Goal: Task Accomplishment & Management: Manage account settings

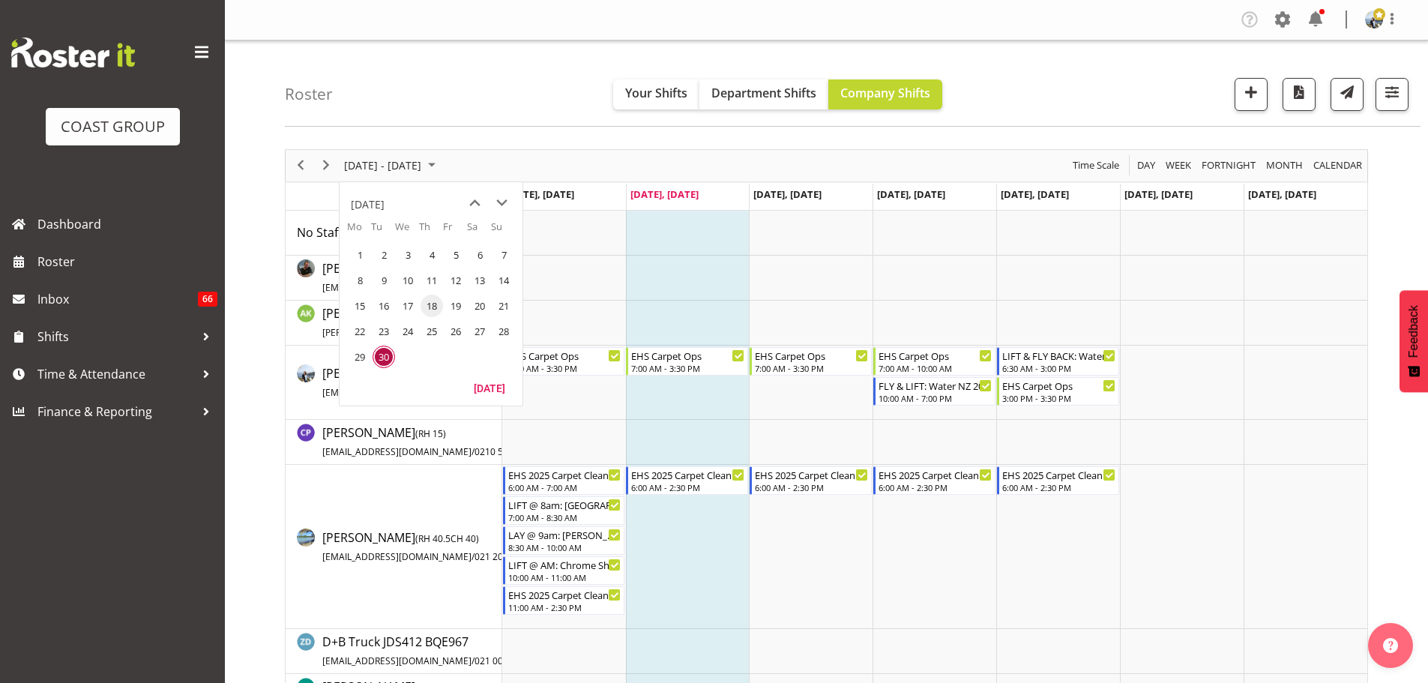
click at [434, 304] on span "18" at bounding box center [432, 306] width 22 height 22
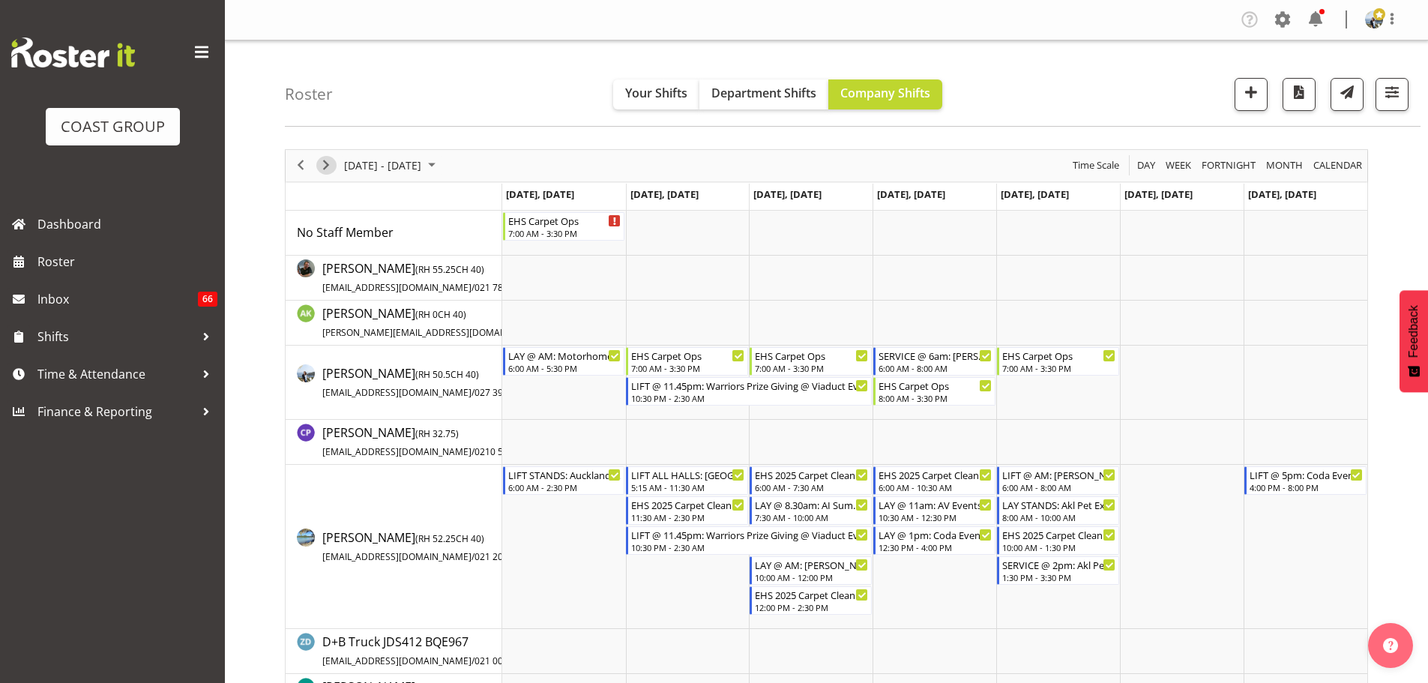
click at [329, 169] on span "Next" at bounding box center [326, 165] width 18 height 19
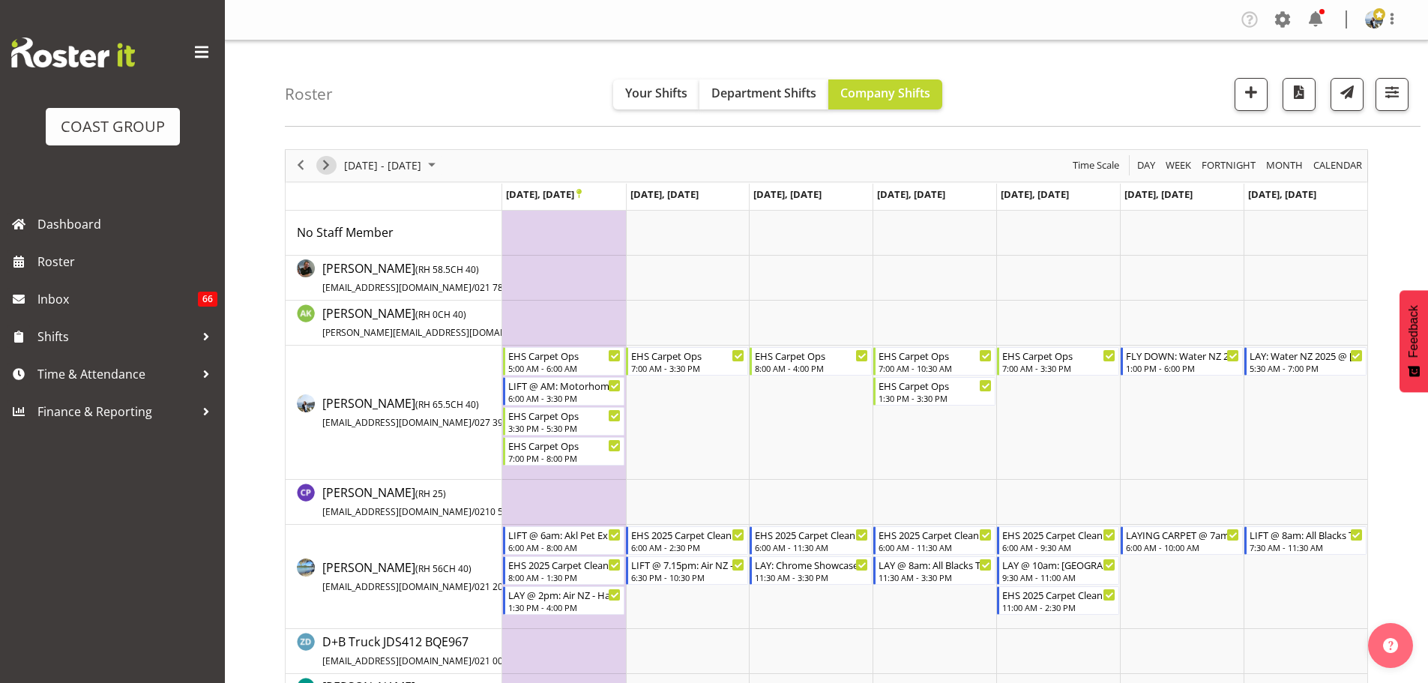
click at [334, 159] on span "Next" at bounding box center [326, 165] width 18 height 19
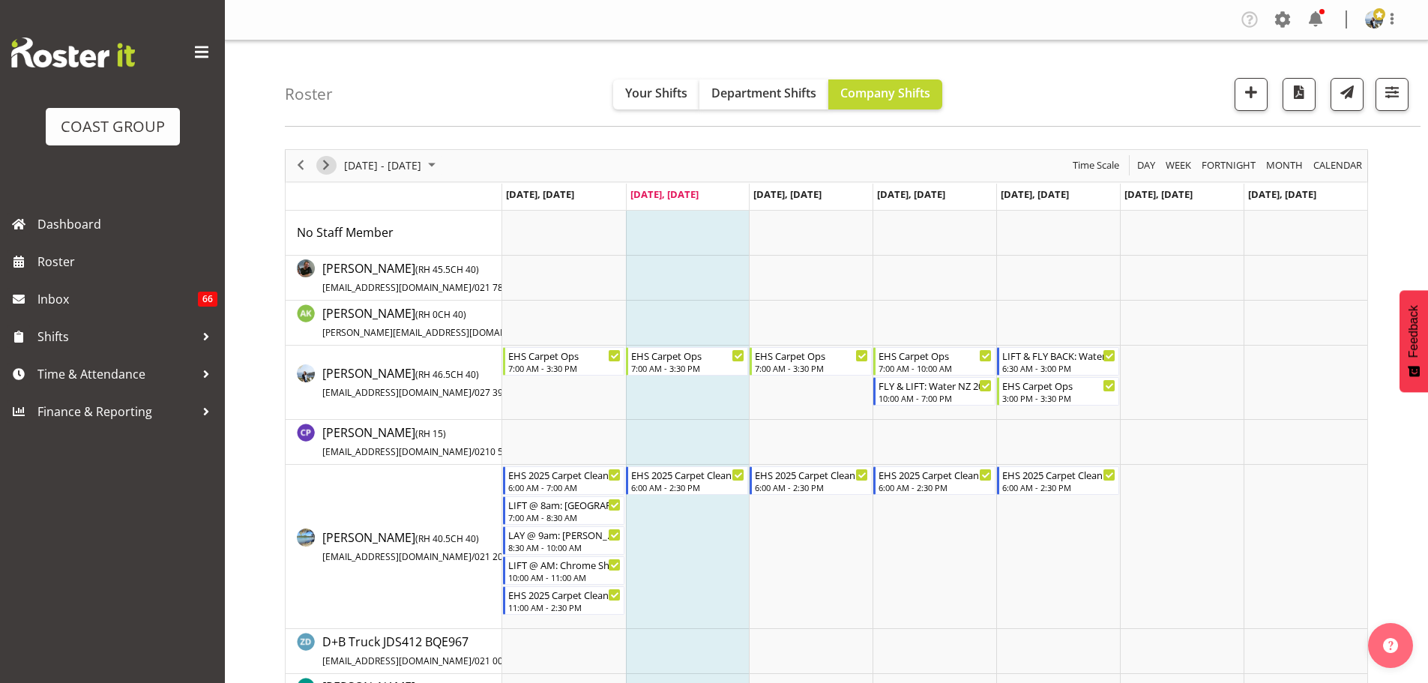
click at [317, 166] on span "Next" at bounding box center [326, 165] width 18 height 19
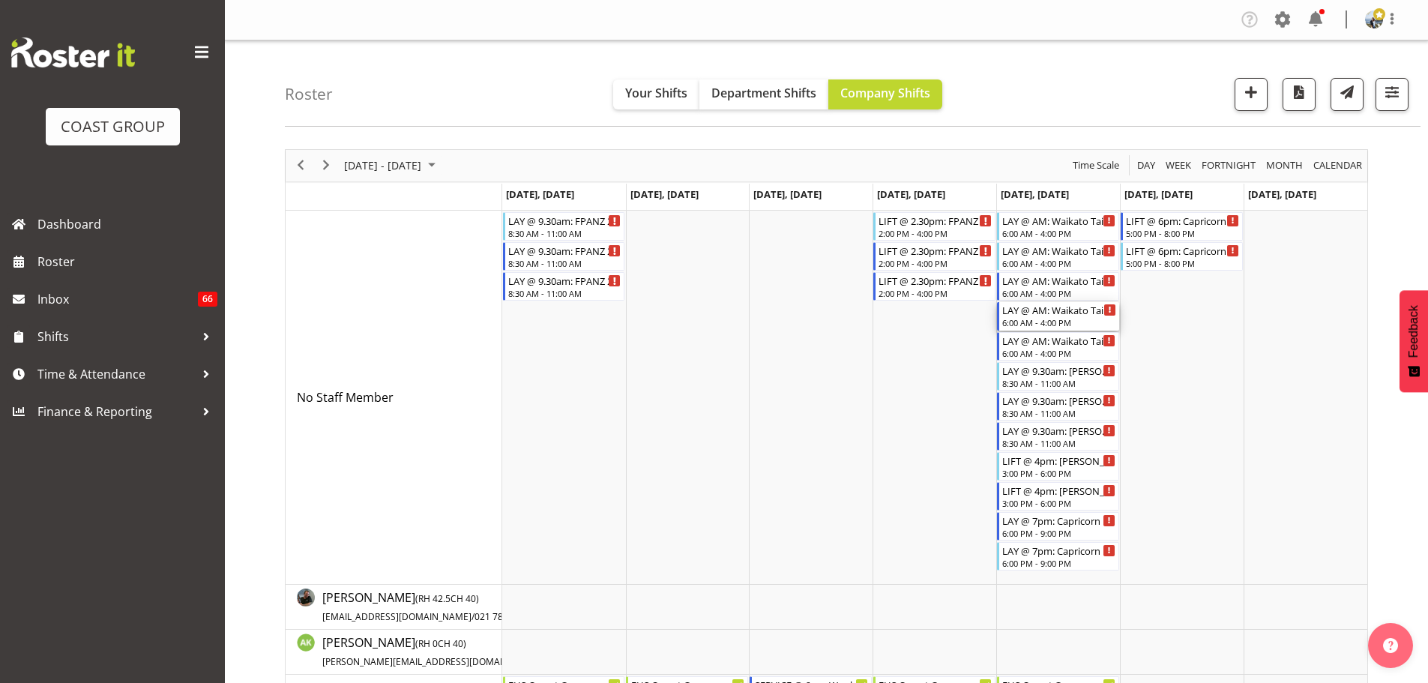
click at [1057, 316] on div "LAY @ AM: Waikato Tainui Conference '25 @ [GEOGRAPHIC_DATA]" at bounding box center [1059, 309] width 114 height 15
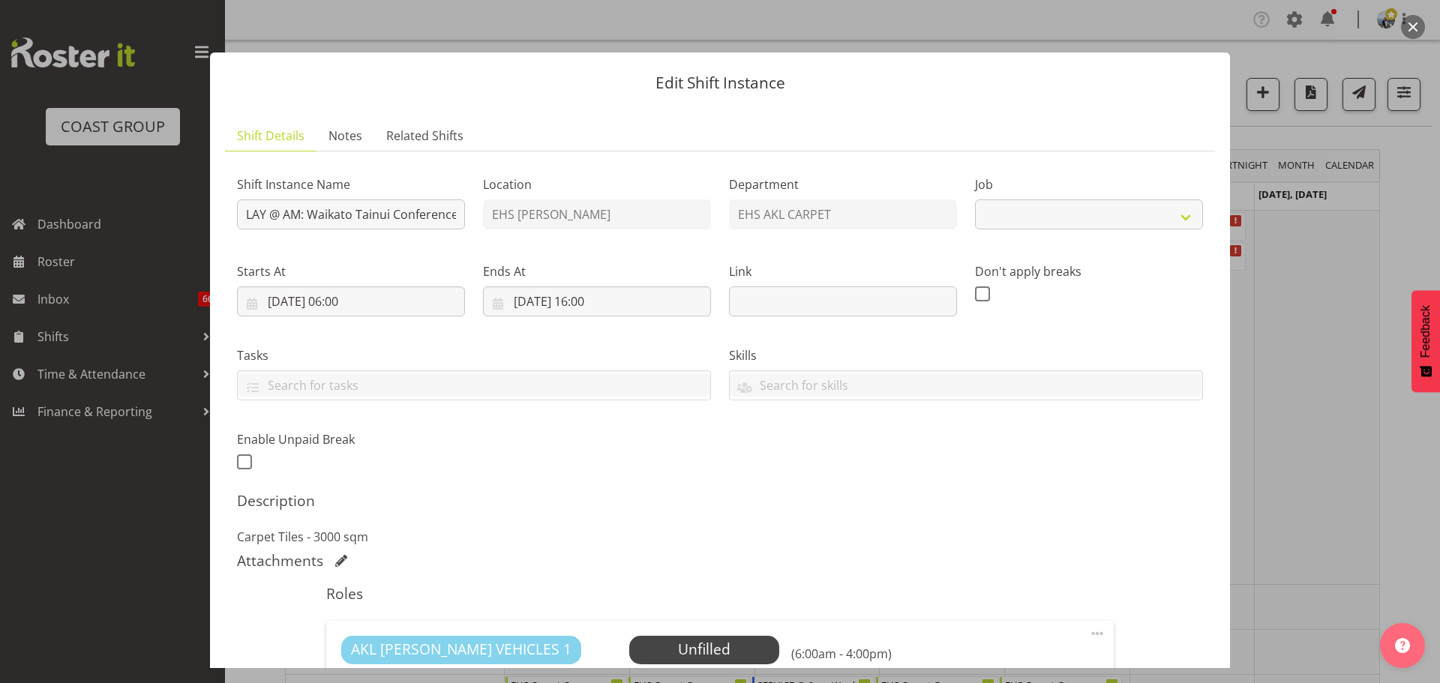
select select "9430"
click at [1323, 382] on div at bounding box center [720, 341] width 1440 height 683
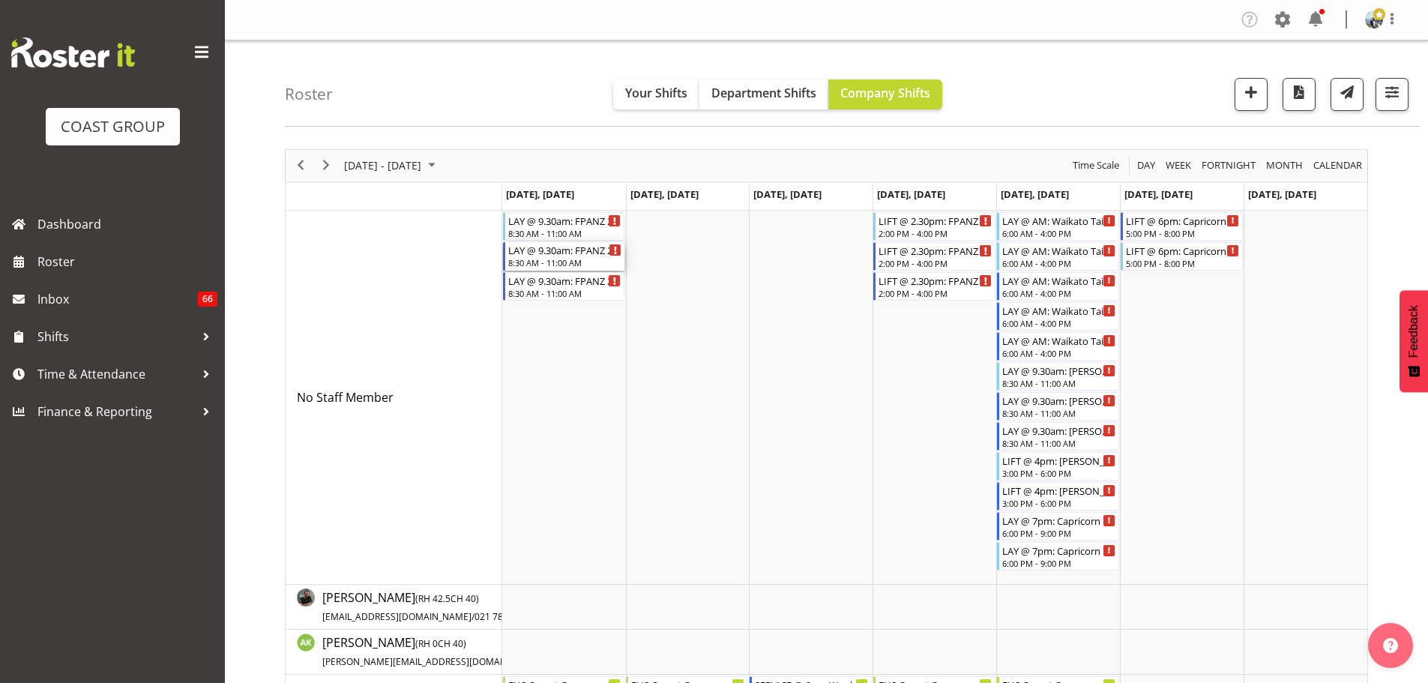
click at [565, 259] on div "8:30 AM - 11:00 AM" at bounding box center [565, 262] width 114 height 12
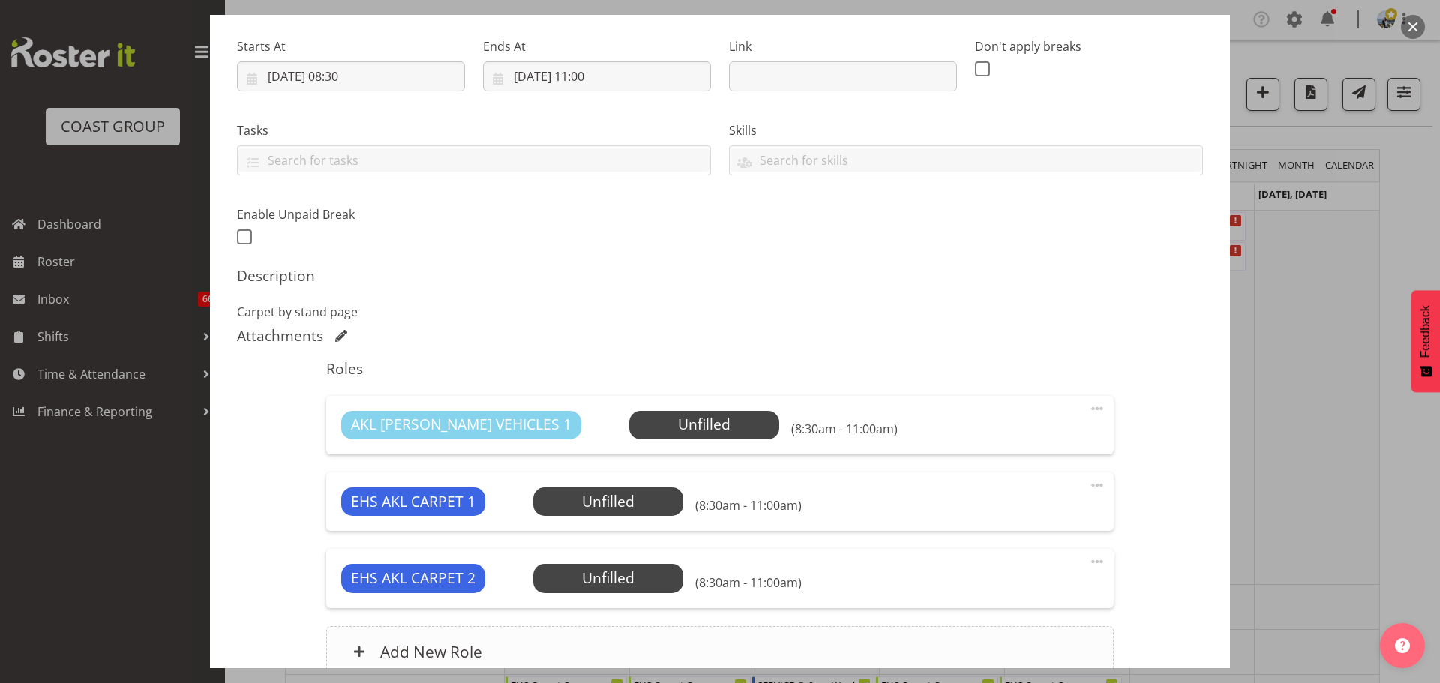
select select "10517"
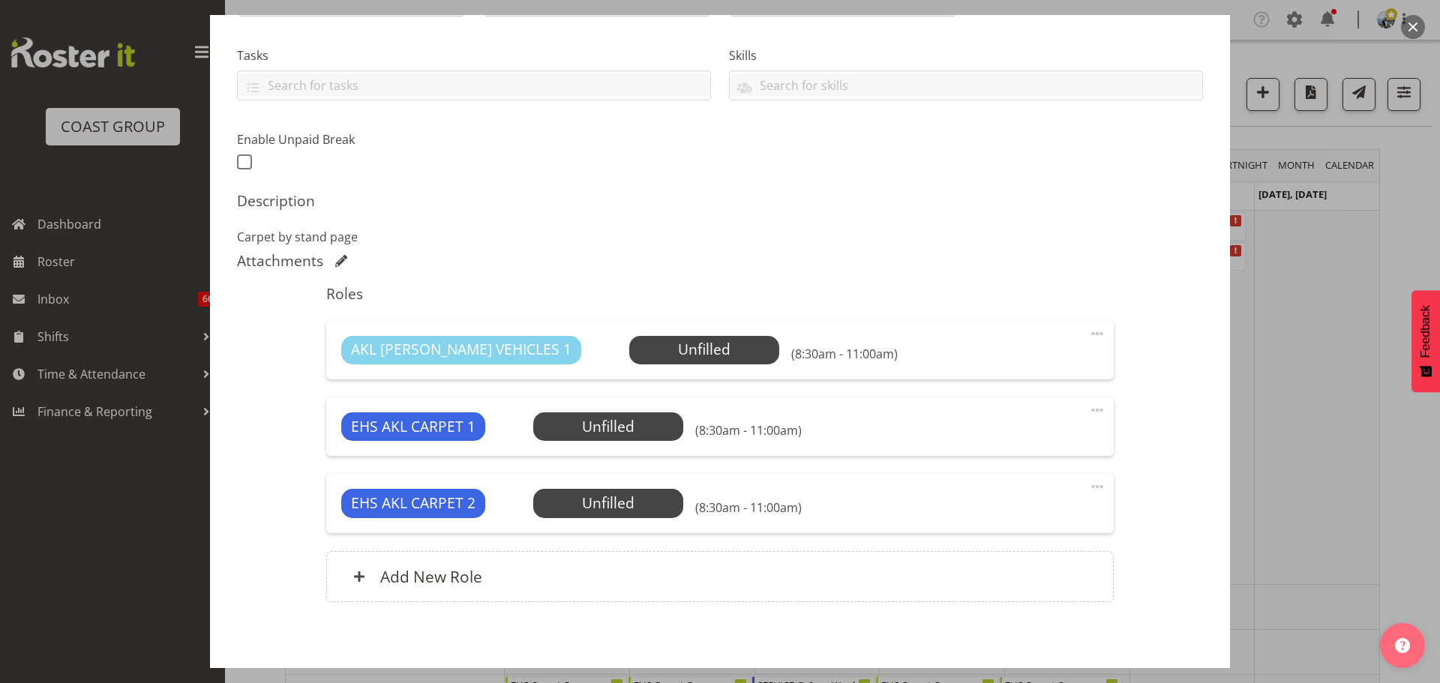
click at [1088, 479] on span at bounding box center [1097, 487] width 18 height 18
click at [992, 576] on link "Delete" at bounding box center [1034, 573] width 144 height 27
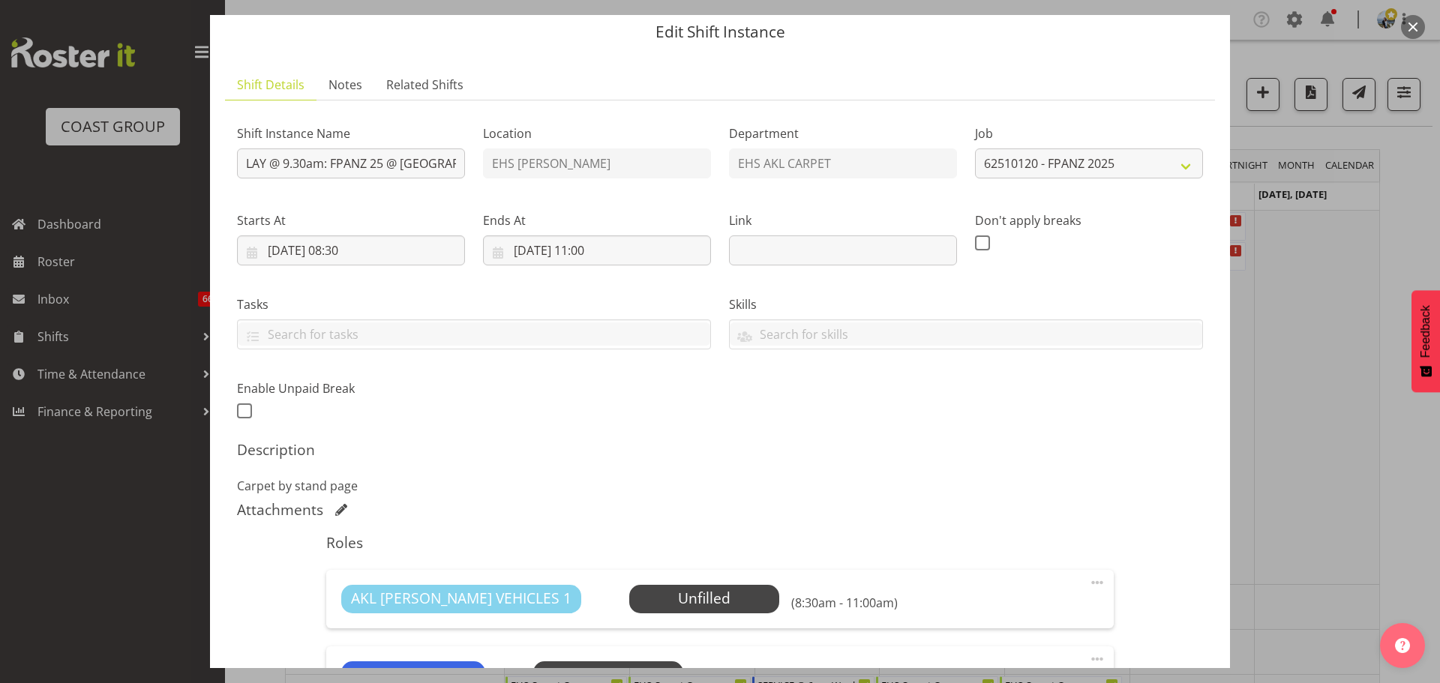
scroll to position [75, 0]
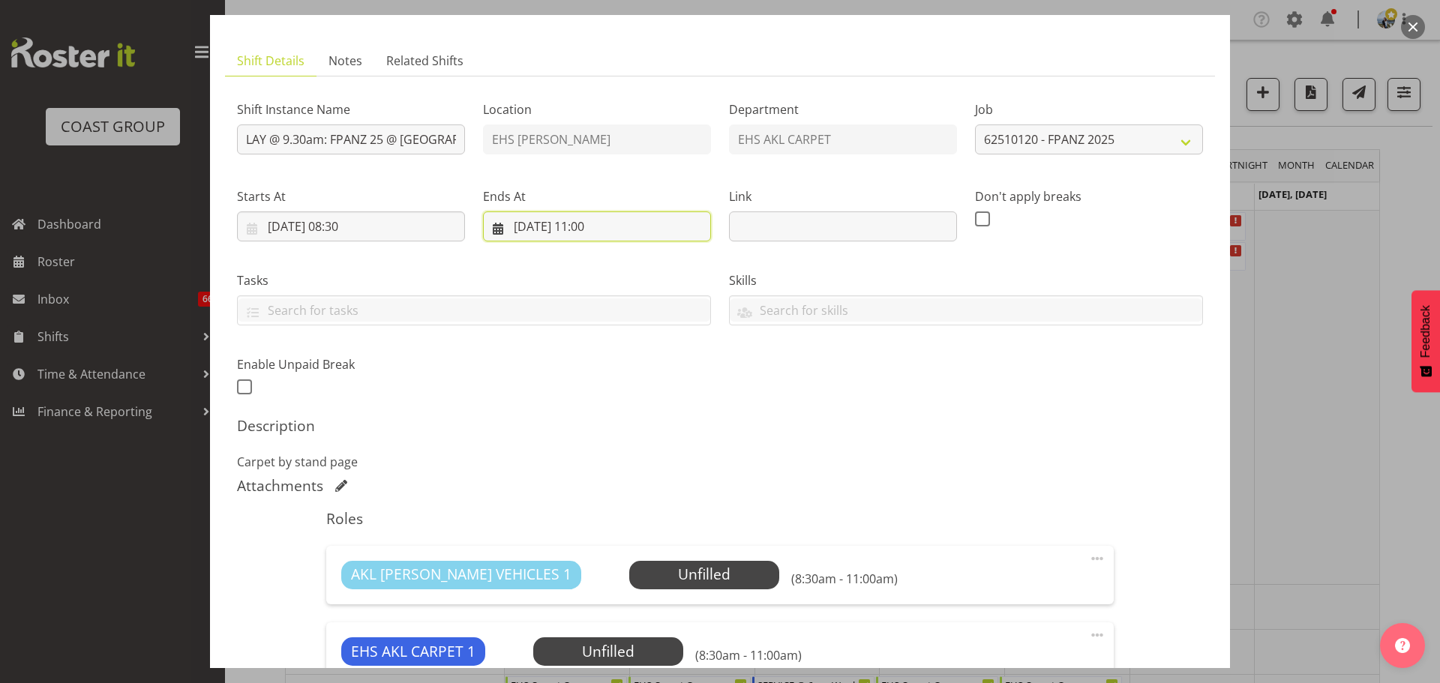
click at [604, 226] on input "[DATE] 11:00" at bounding box center [597, 226] width 228 height 30
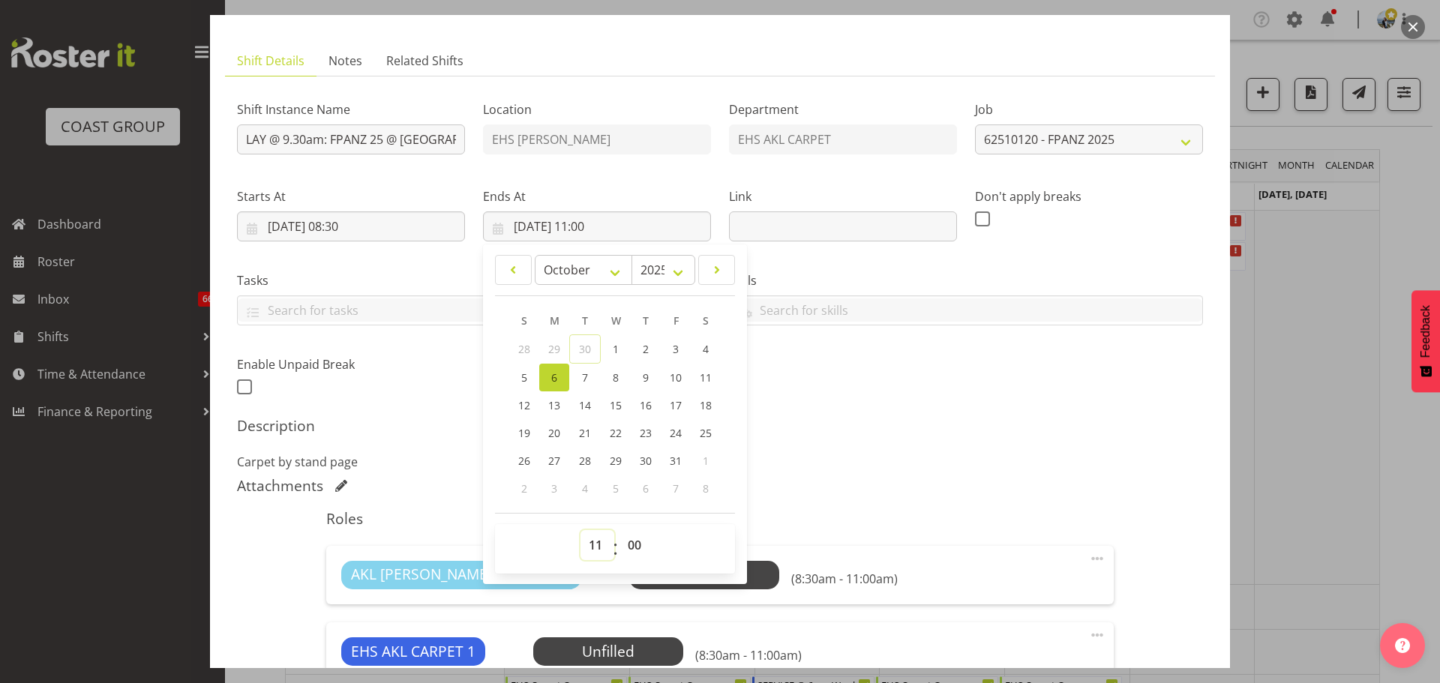
click at [591, 537] on select "00 01 02 03 04 05 06 07 08 09 10 11 12 13 14 15 16 17 18 19 20 21 22 23" at bounding box center [597, 545] width 34 height 30
select select "10"
click at [580, 530] on select "00 01 02 03 04 05 06 07 08 09 10 11 12 13 14 15 16 17 18 19 20 21 22 23" at bounding box center [597, 545] width 34 height 30
type input "[DATE] 10:00"
click at [621, 539] on select "00 01 02 03 04 05 06 07 08 09 10 11 12 13 14 15 16 17 18 19 20 21 22 23 24 25 2…" at bounding box center [636, 545] width 34 height 30
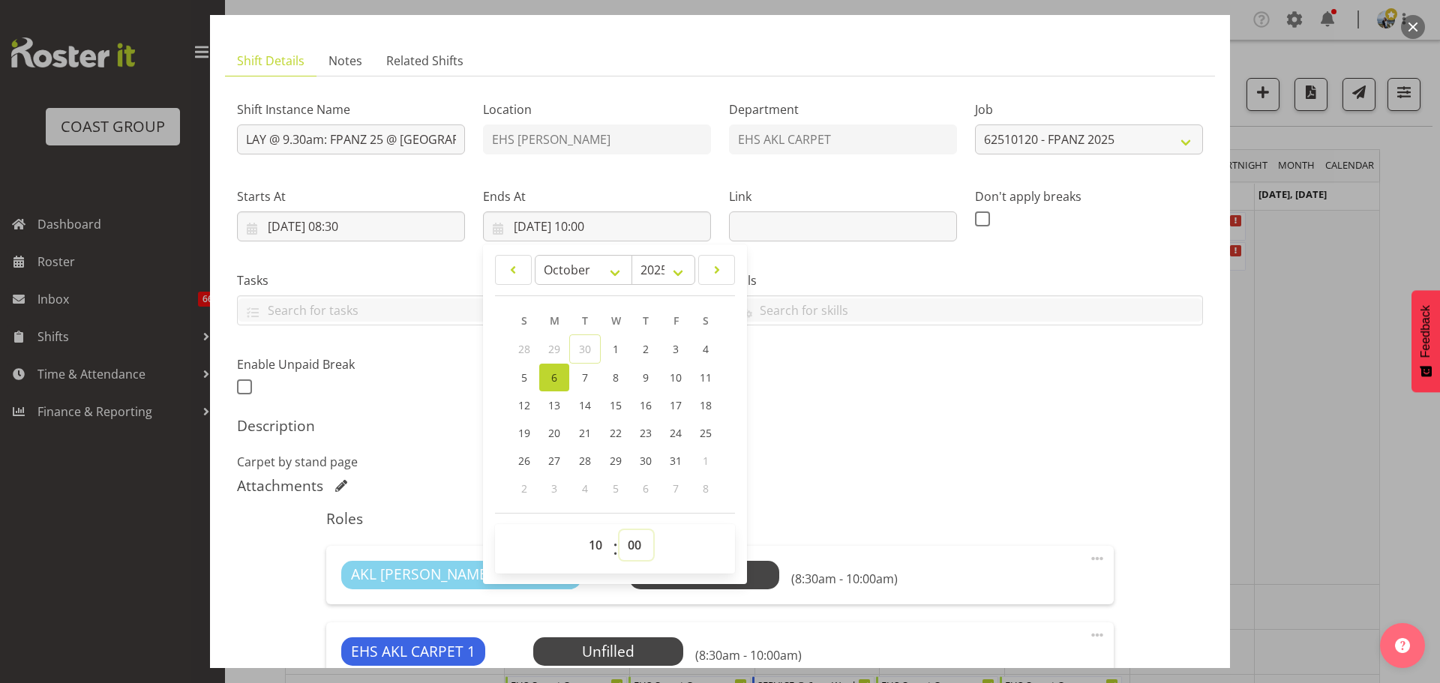
select select "30"
type input "[DATE] 10:30"
click at [893, 487] on div "Attachments" at bounding box center [720, 486] width 966 height 18
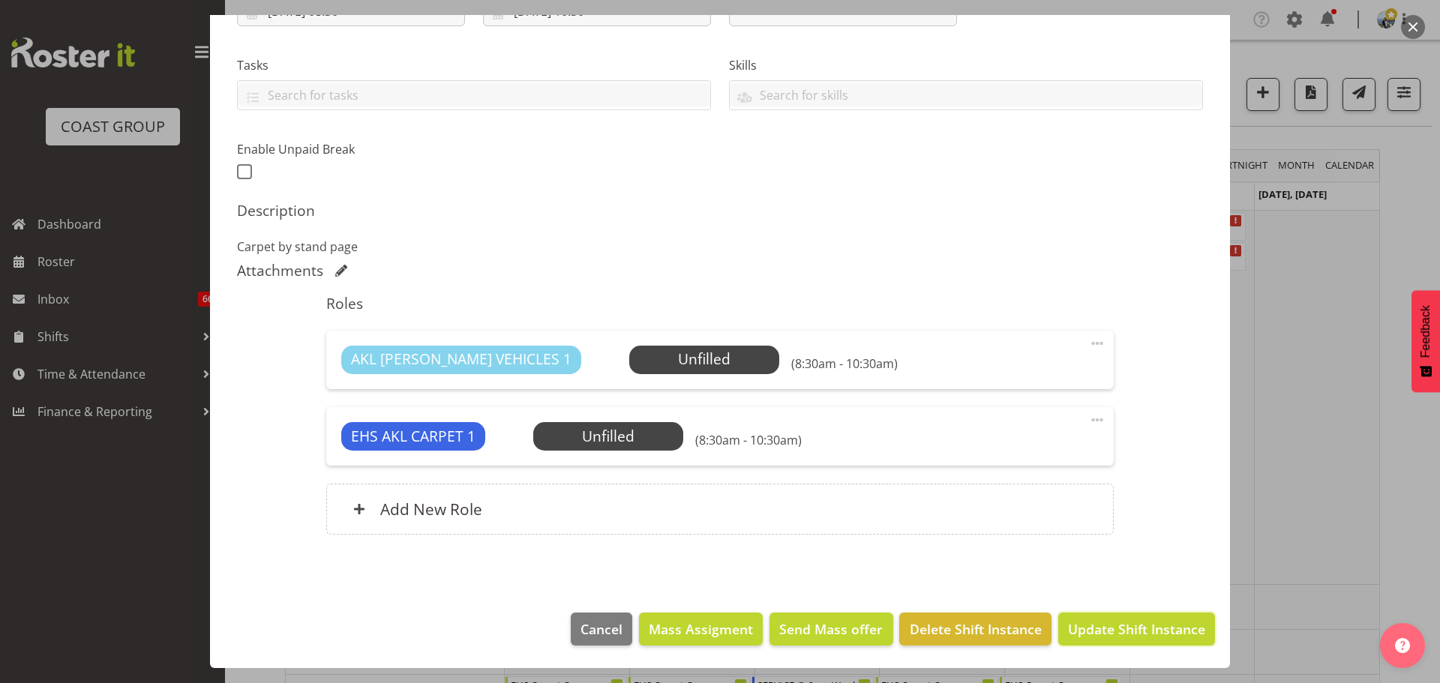
click at [1132, 631] on span "Update Shift Instance" at bounding box center [1136, 628] width 137 height 19
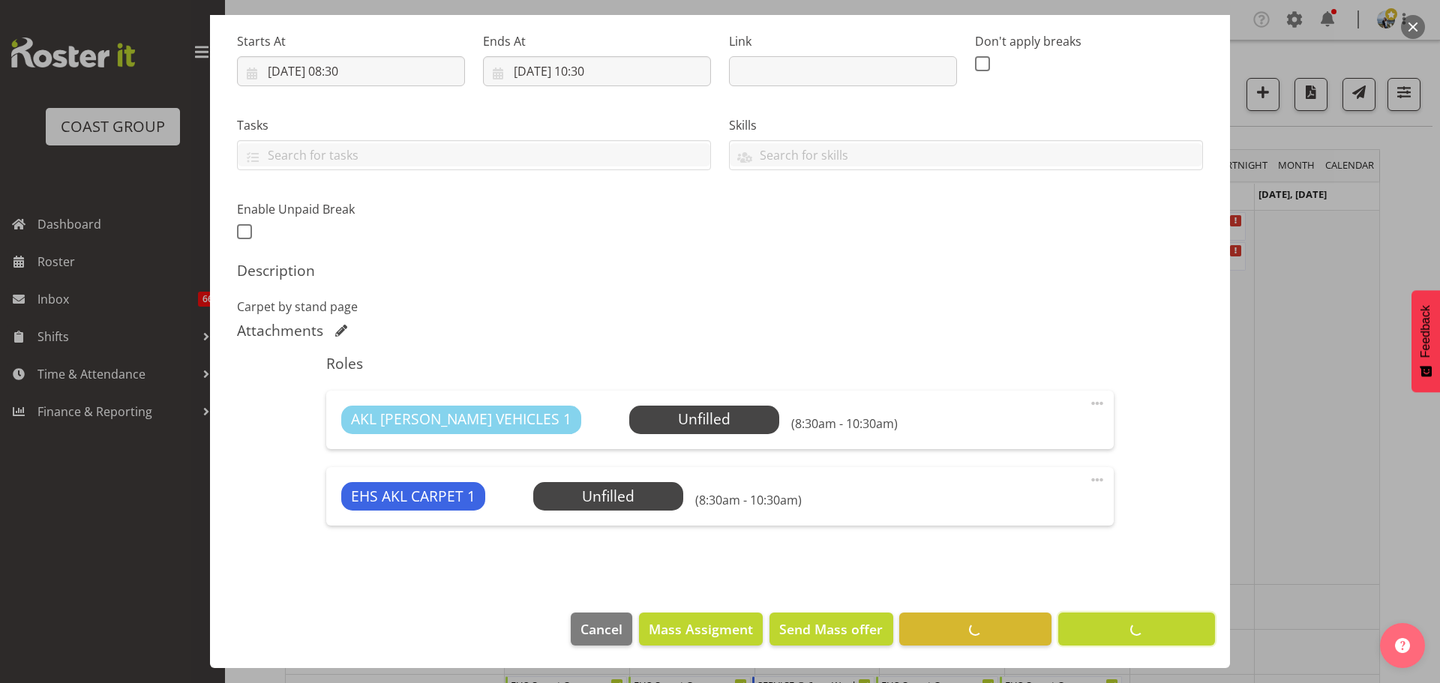
scroll to position [230, 0]
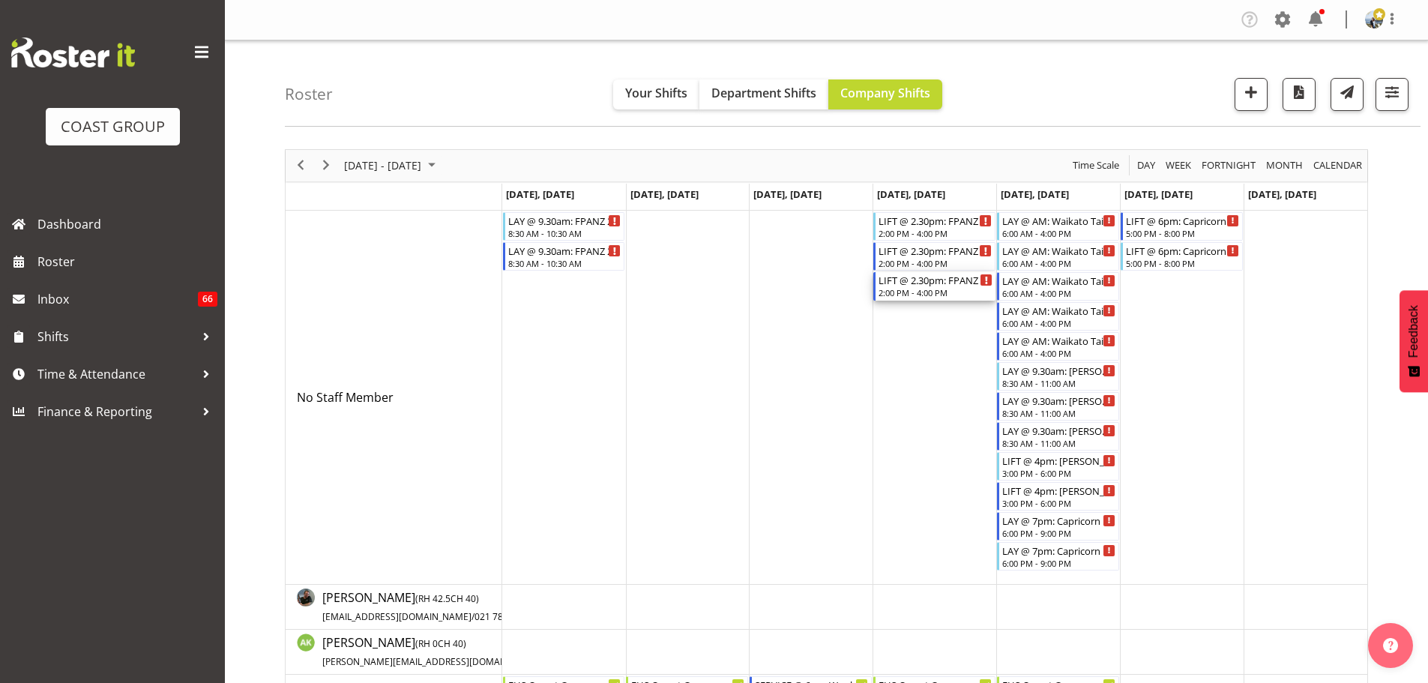
click at [929, 286] on div "LIFT @ 2.30pm: FPANZ 25 @ [GEOGRAPHIC_DATA]" at bounding box center [936, 279] width 114 height 15
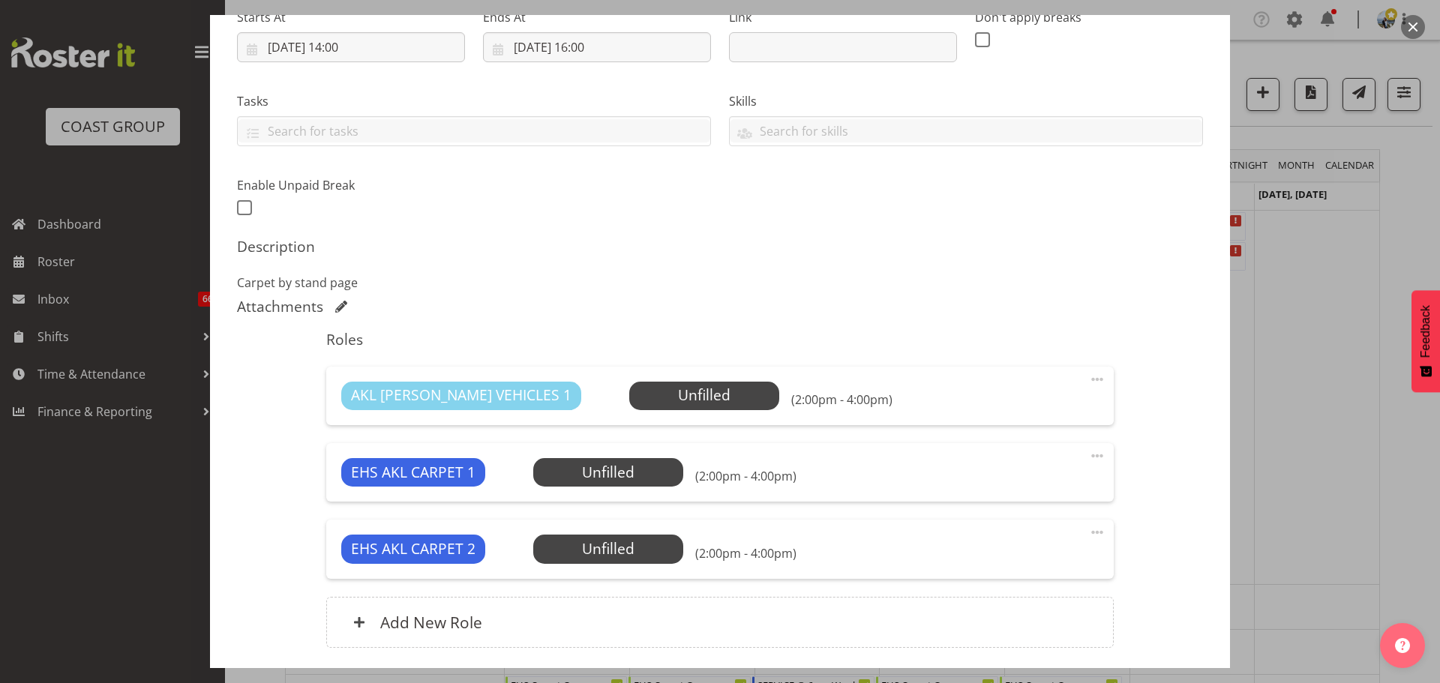
select select "10517"
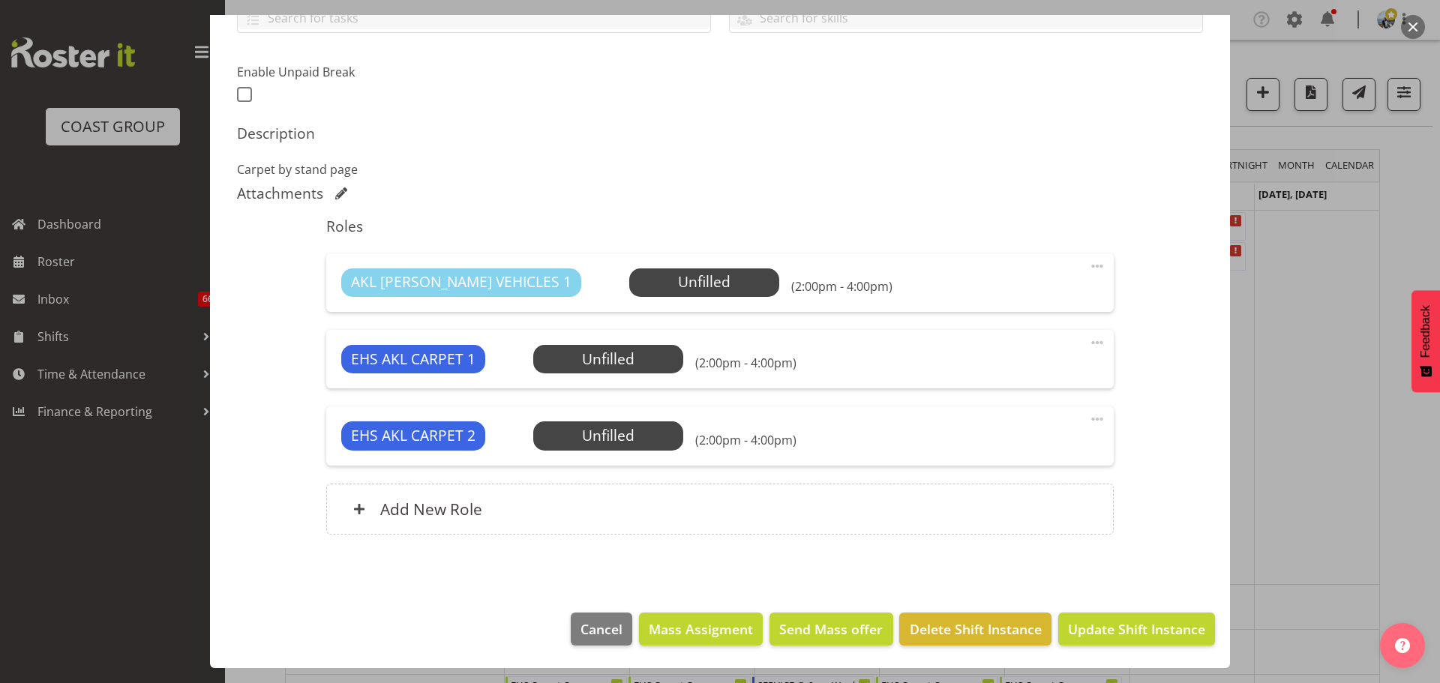
click at [1088, 418] on span at bounding box center [1097, 419] width 18 height 18
click at [1002, 499] on link "Delete" at bounding box center [1034, 506] width 144 height 27
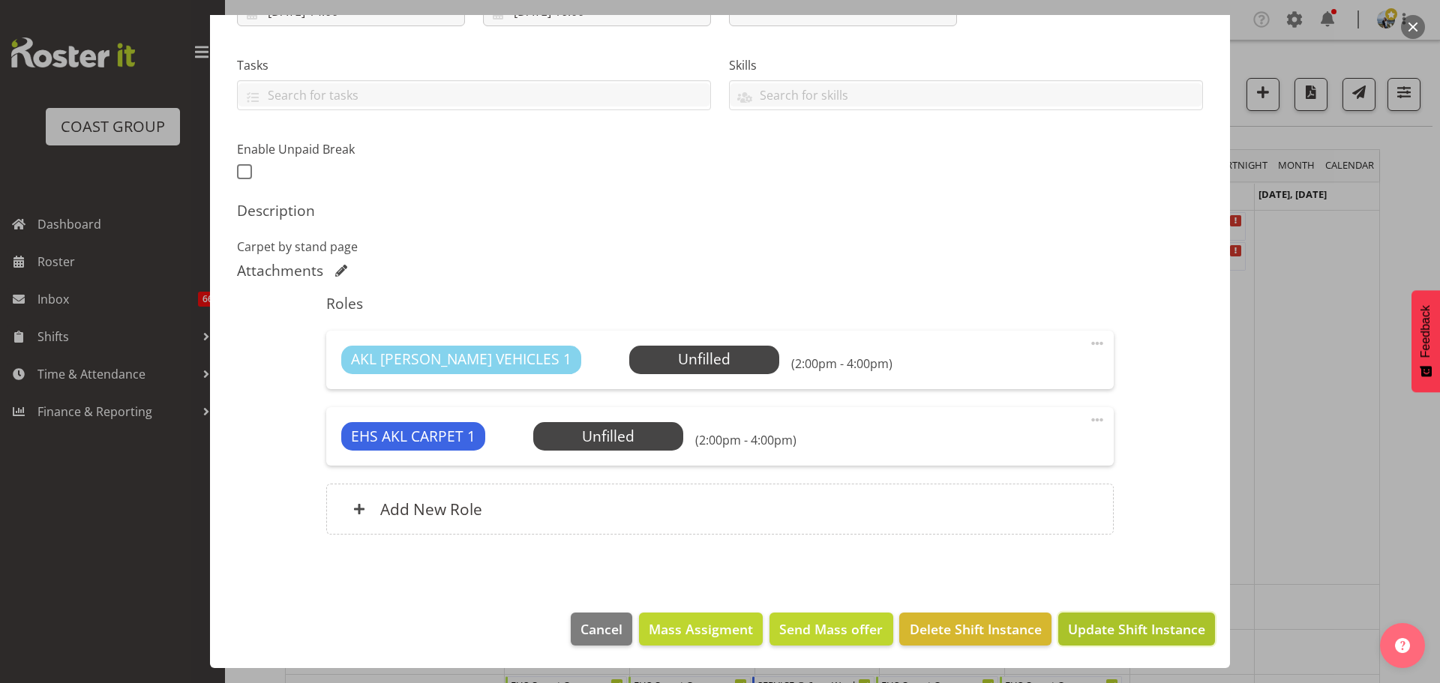
click at [1117, 636] on span "Update Shift Instance" at bounding box center [1136, 628] width 137 height 19
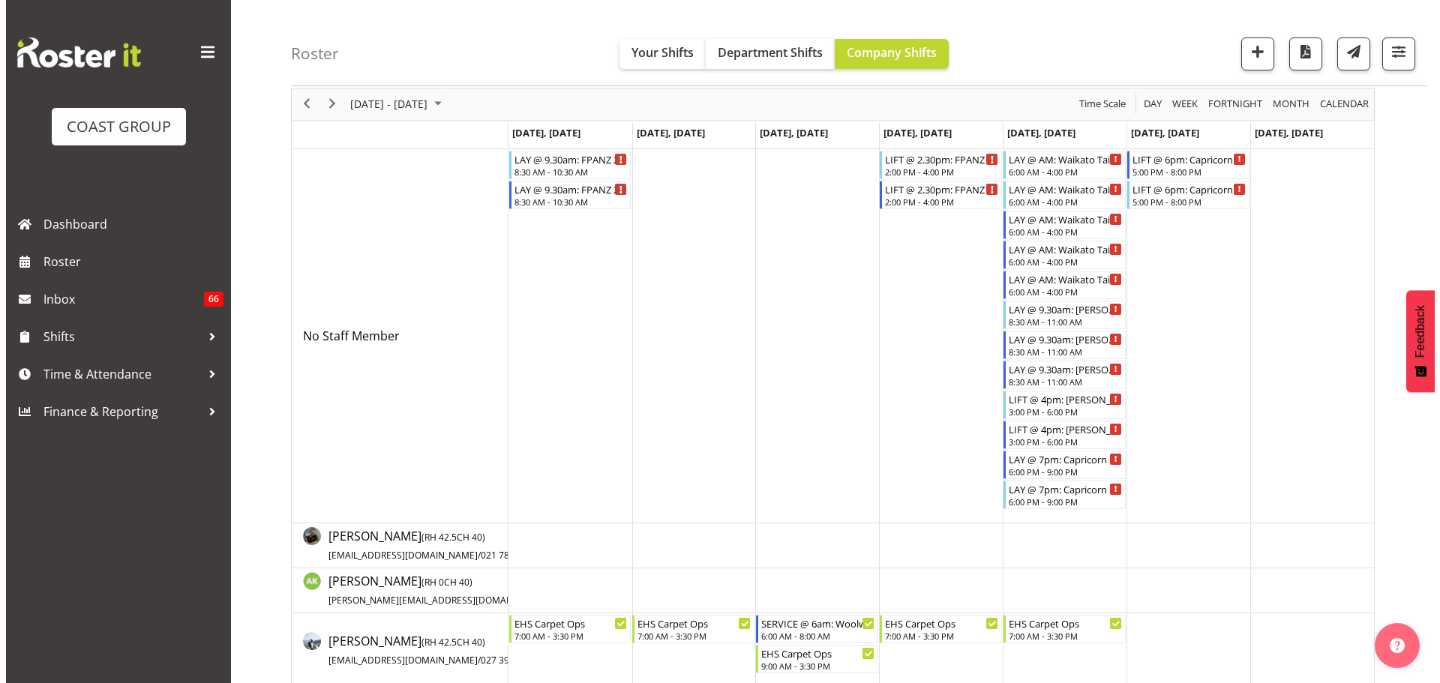
scroll to position [0, 0]
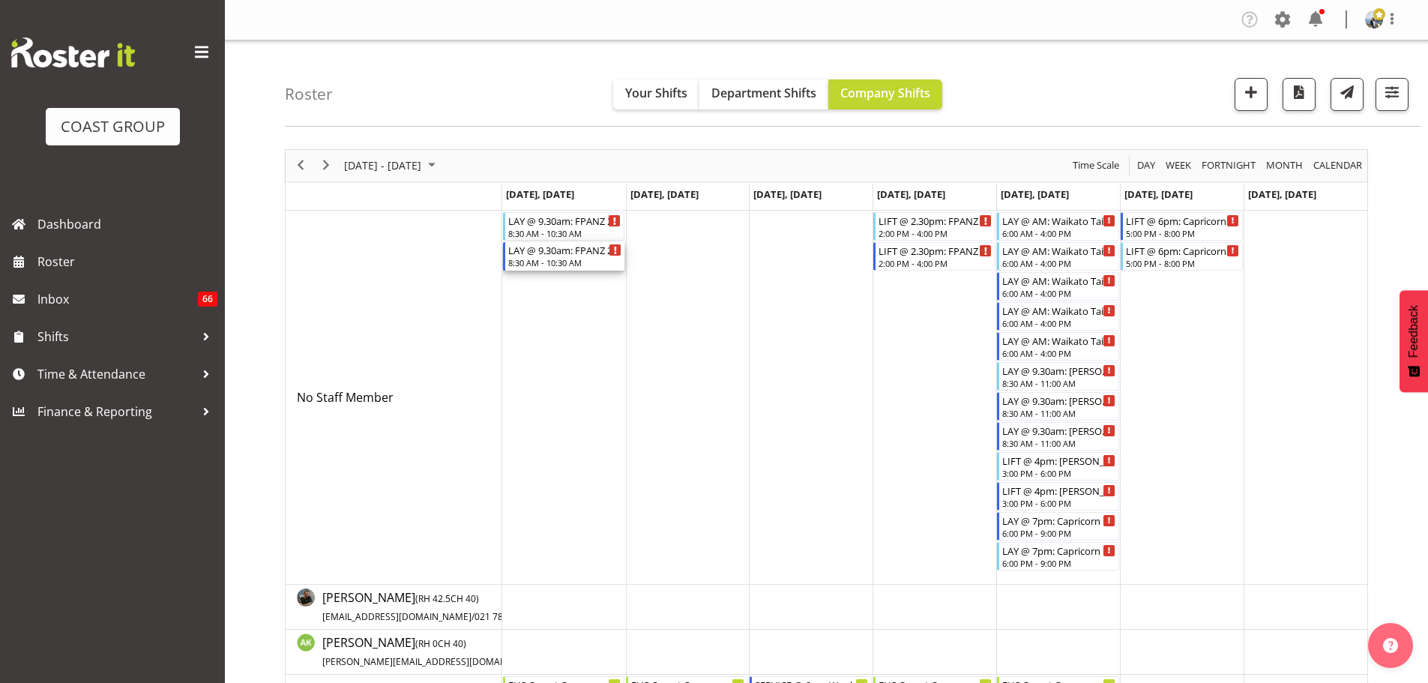
click at [586, 259] on div "8:30 AM - 10:30 AM" at bounding box center [565, 262] width 114 height 12
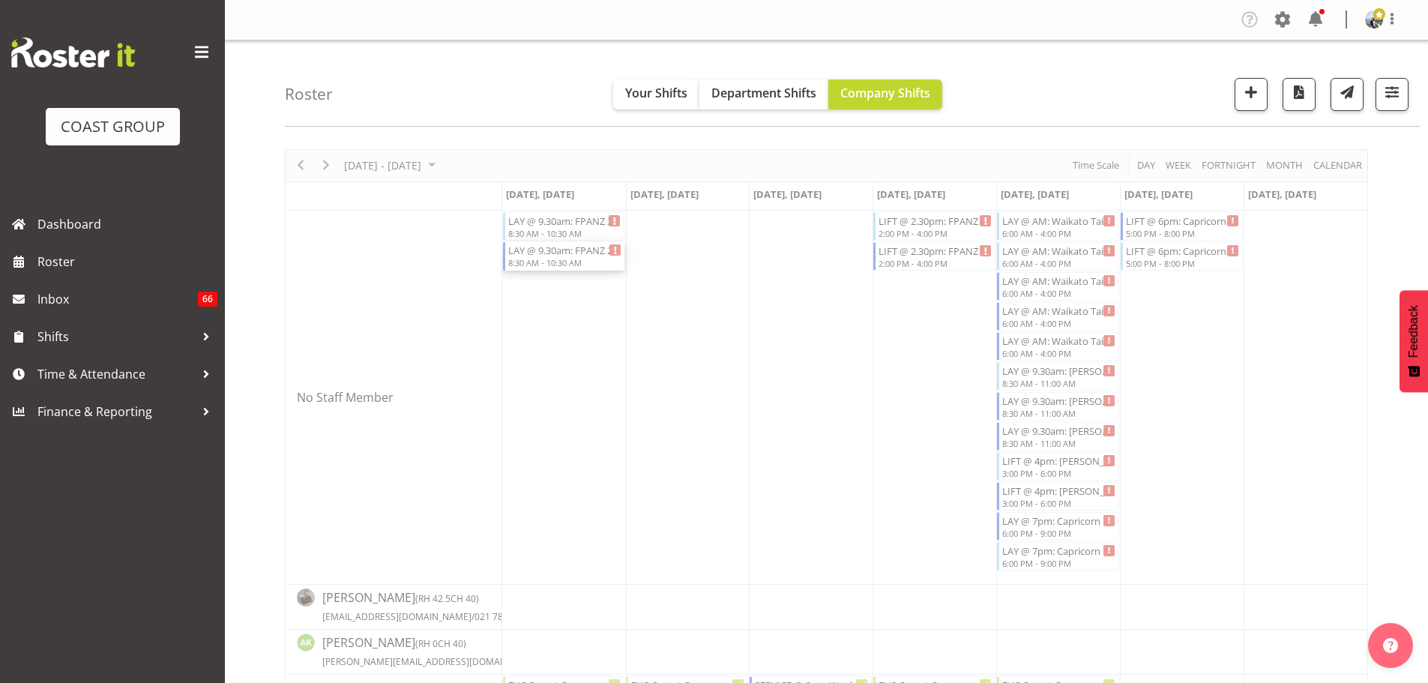
select select
select select "9"
select select "2025"
select select "8"
select select "30"
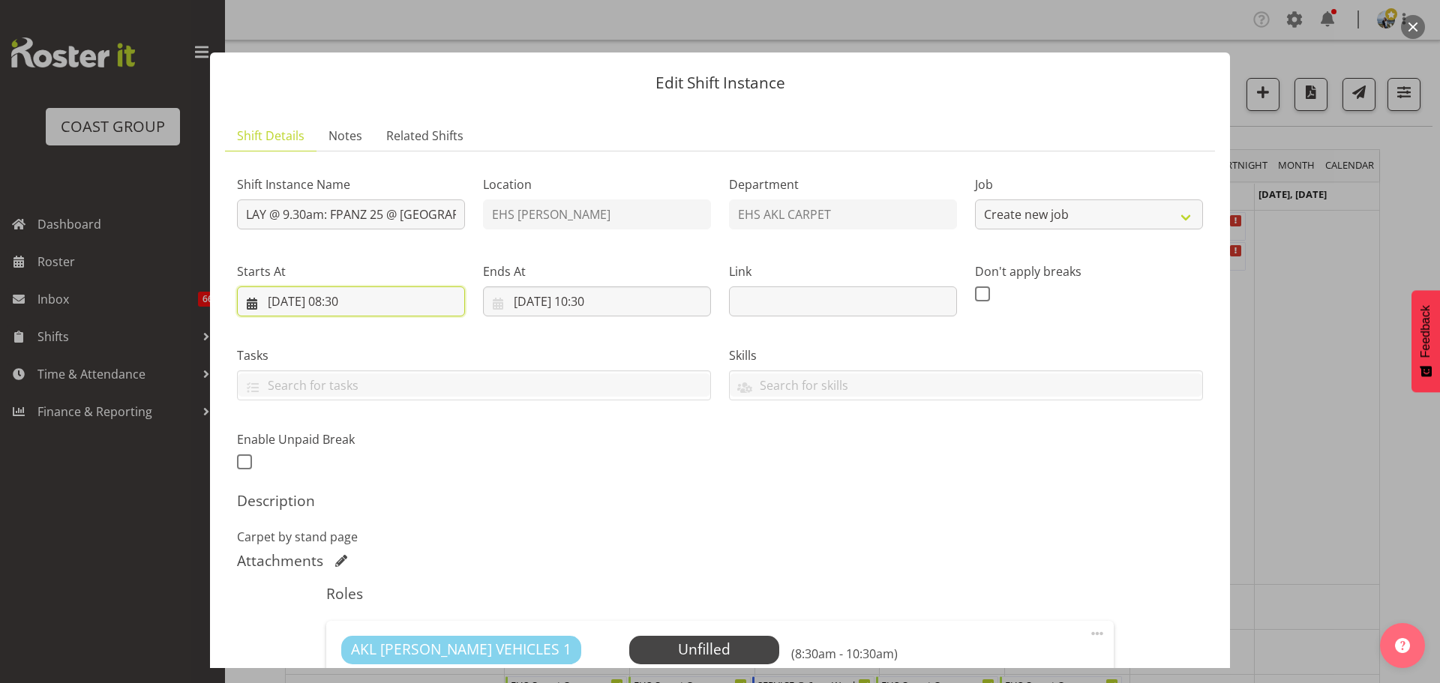
select select "10517"
click at [366, 299] on input "[DATE] 08:30" at bounding box center [351, 301] width 228 height 30
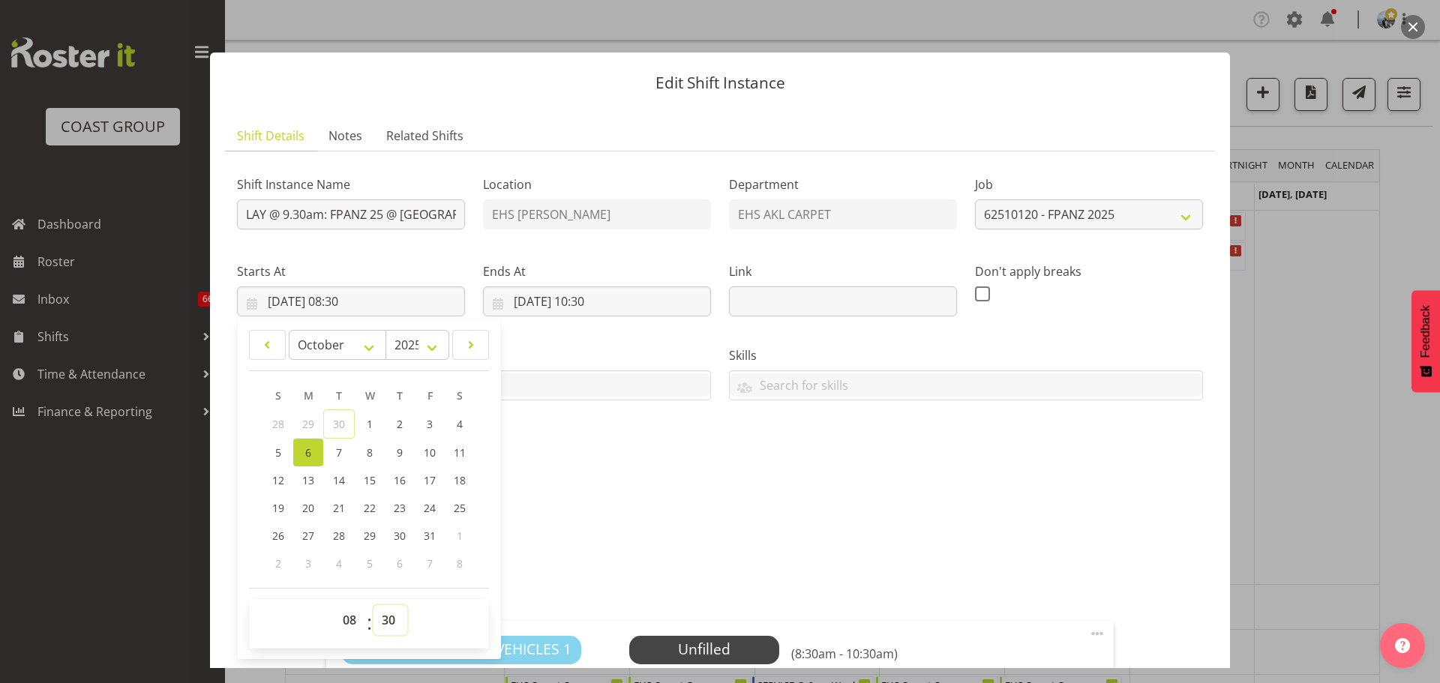
click at [380, 617] on select "00 01 02 03 04 05 06 07 08 09 10 11 12 13 14 15 16 17 18 19 20 21 22 23 24 25 2…" at bounding box center [390, 620] width 34 height 30
select select "0"
type input "[DATE] 08:00"
click at [599, 306] on input "[DATE] 10:30" at bounding box center [597, 301] width 228 height 30
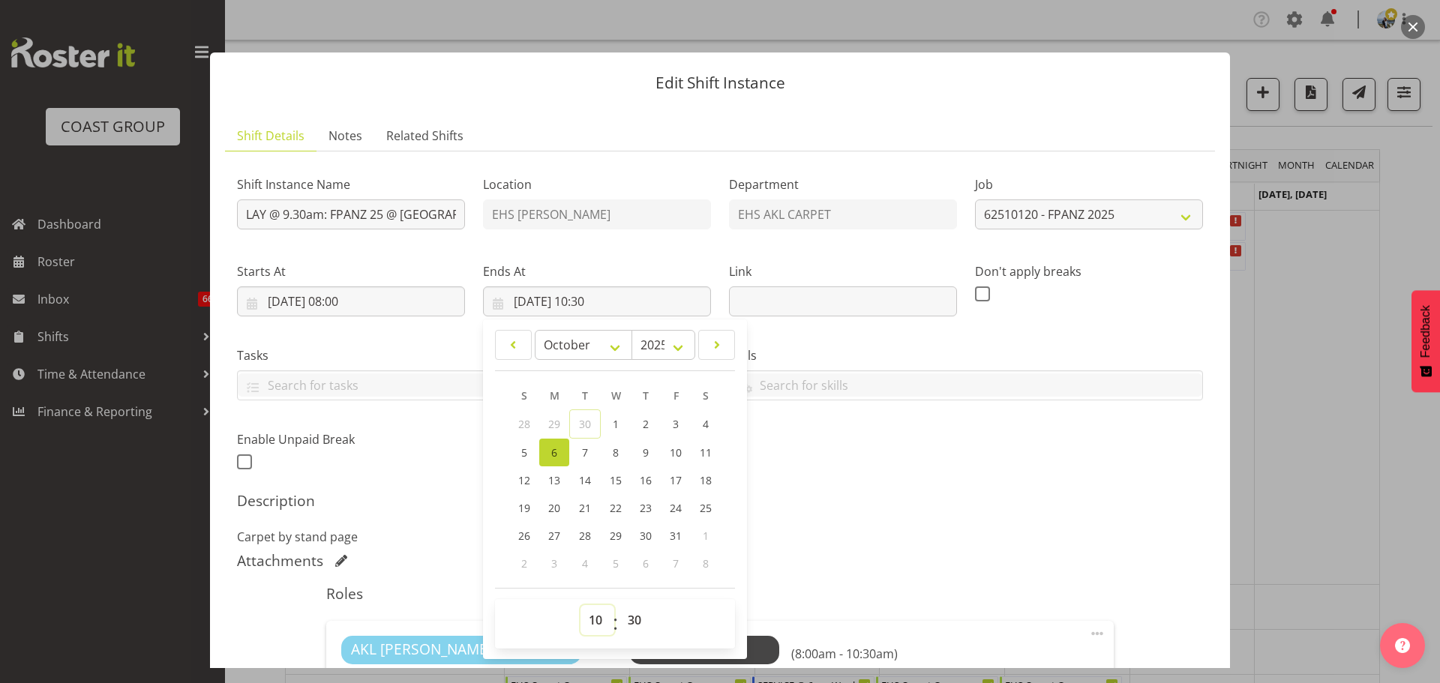
click at [587, 619] on select "00 01 02 03 04 05 06 07 08 09 10 11 12 13 14 15 16 17 18 19 20 21 22 23" at bounding box center [597, 620] width 34 height 30
select select "9"
click at [580, 605] on select "00 01 02 03 04 05 06 07 08 09 10 11 12 13 14 15 16 17 18 19 20 21 22 23" at bounding box center [597, 620] width 34 height 30
type input "[DATE] 09:30"
click at [305, 205] on input "LAY @ 9.30am: FPANZ 25 @ [GEOGRAPHIC_DATA]" at bounding box center [351, 214] width 228 height 30
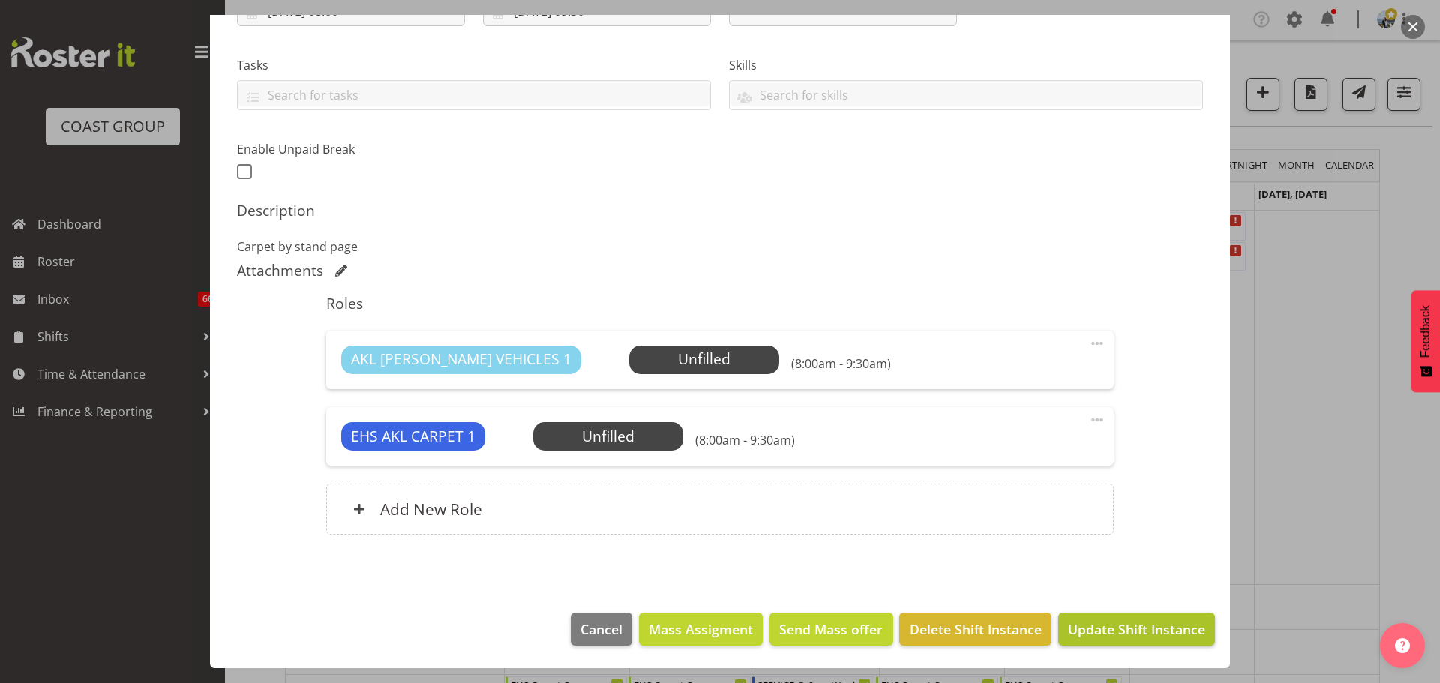
type input "LAY @ 9am: FPANZ 25 @ [GEOGRAPHIC_DATA]"
click at [1167, 636] on span "Update Shift Instance" at bounding box center [1136, 628] width 137 height 19
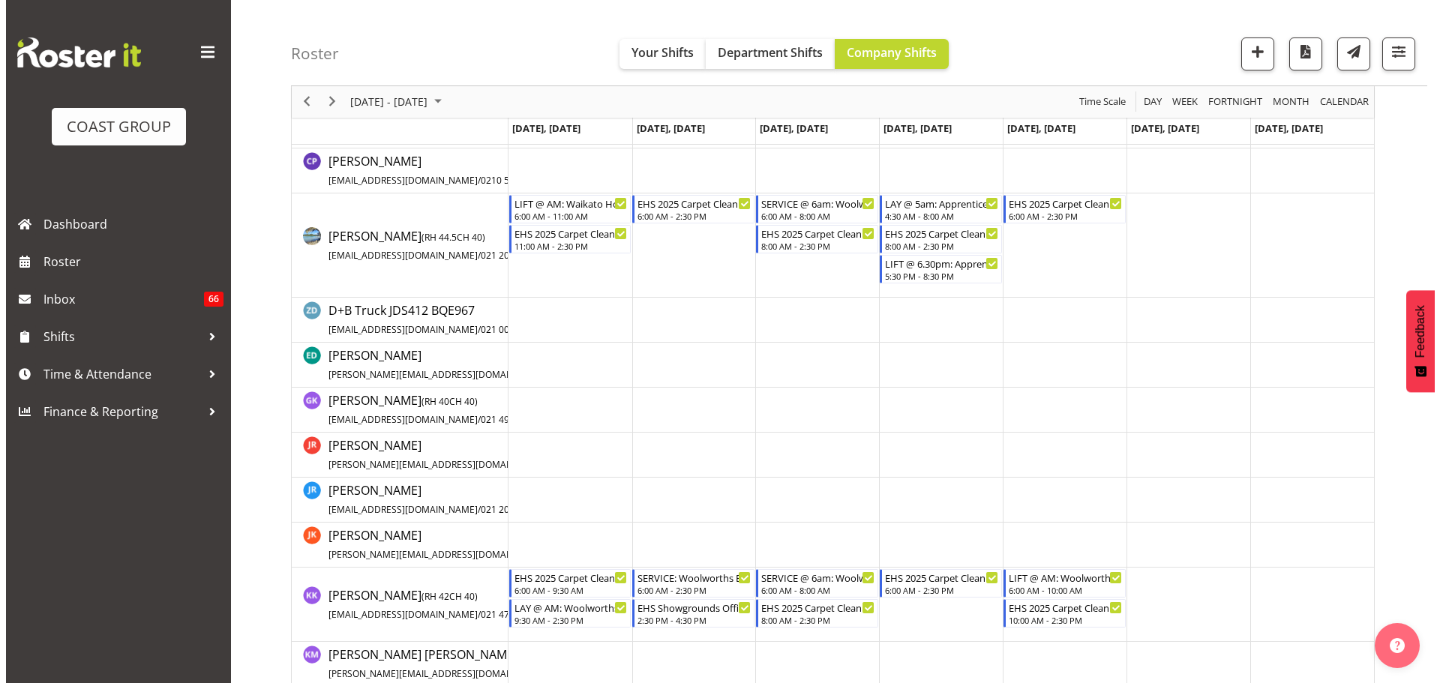
scroll to position [750, 0]
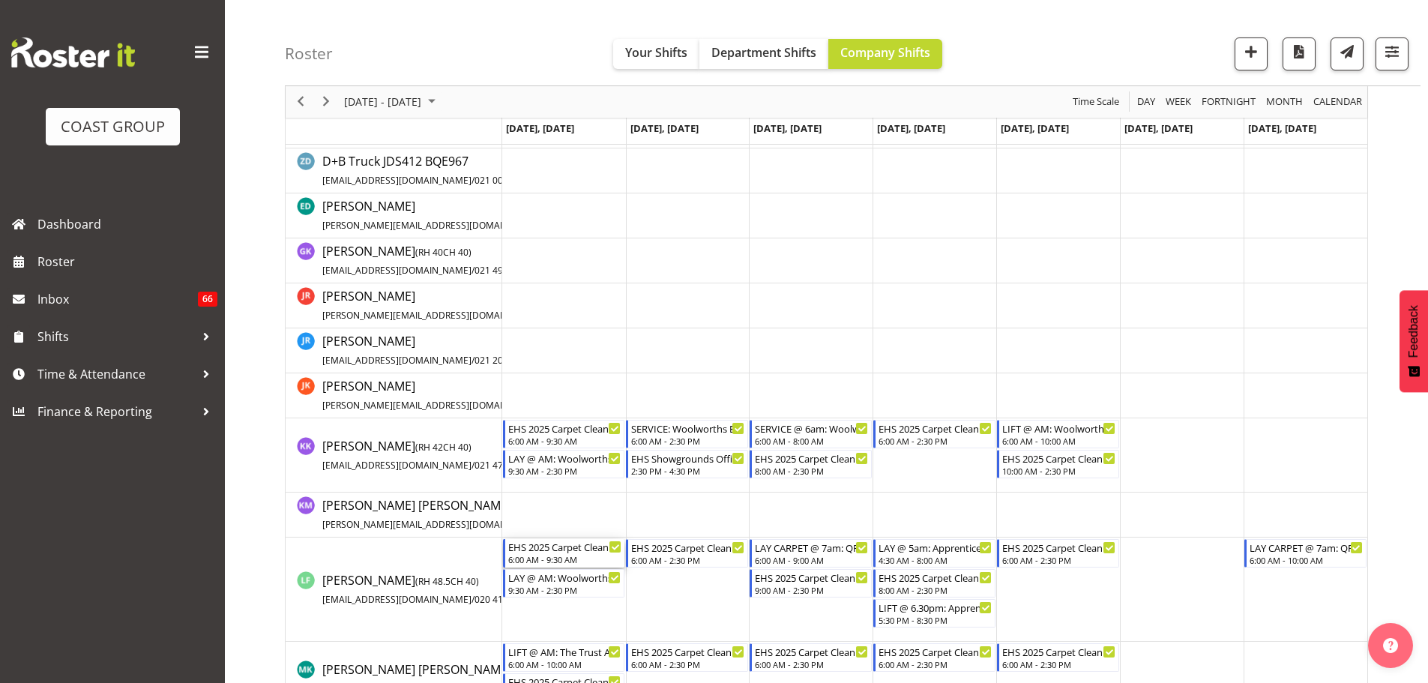
click at [556, 562] on div "6:00 AM - 9:30 AM" at bounding box center [565, 559] width 114 height 12
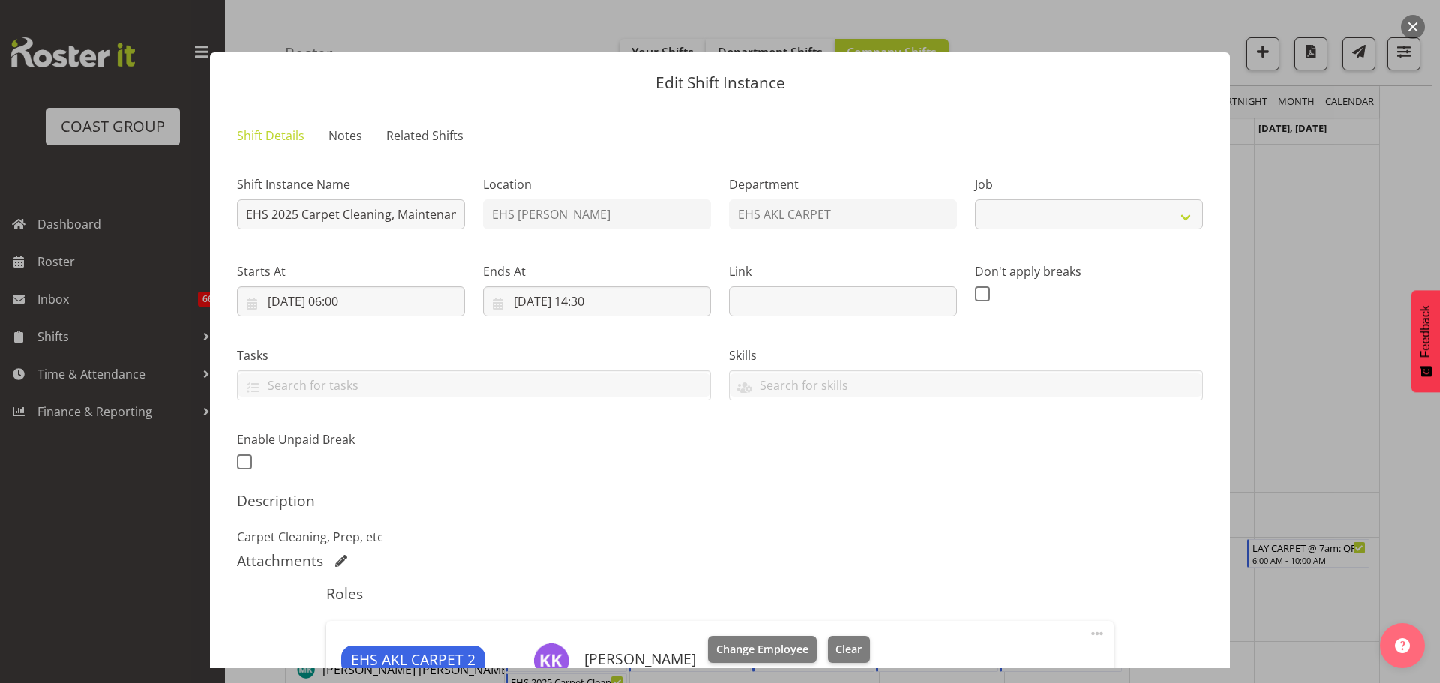
select select "69"
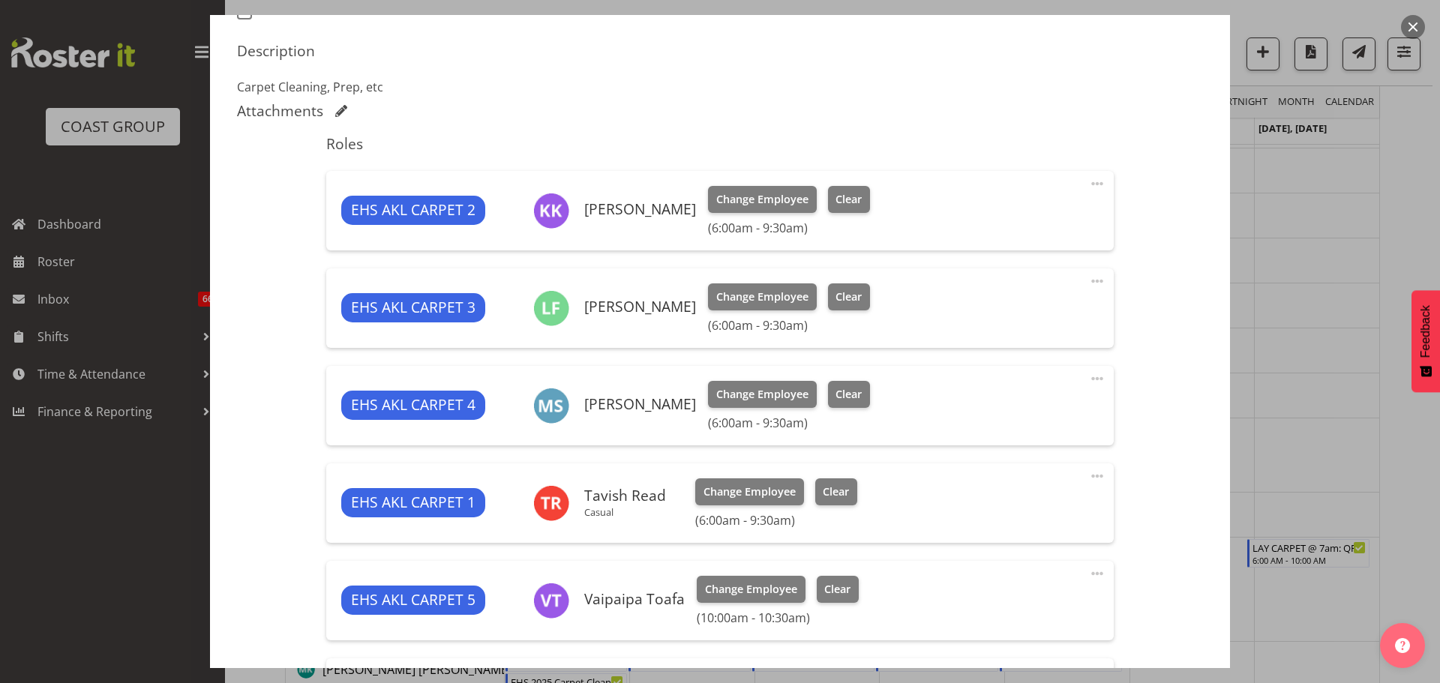
scroll to position [600, 0]
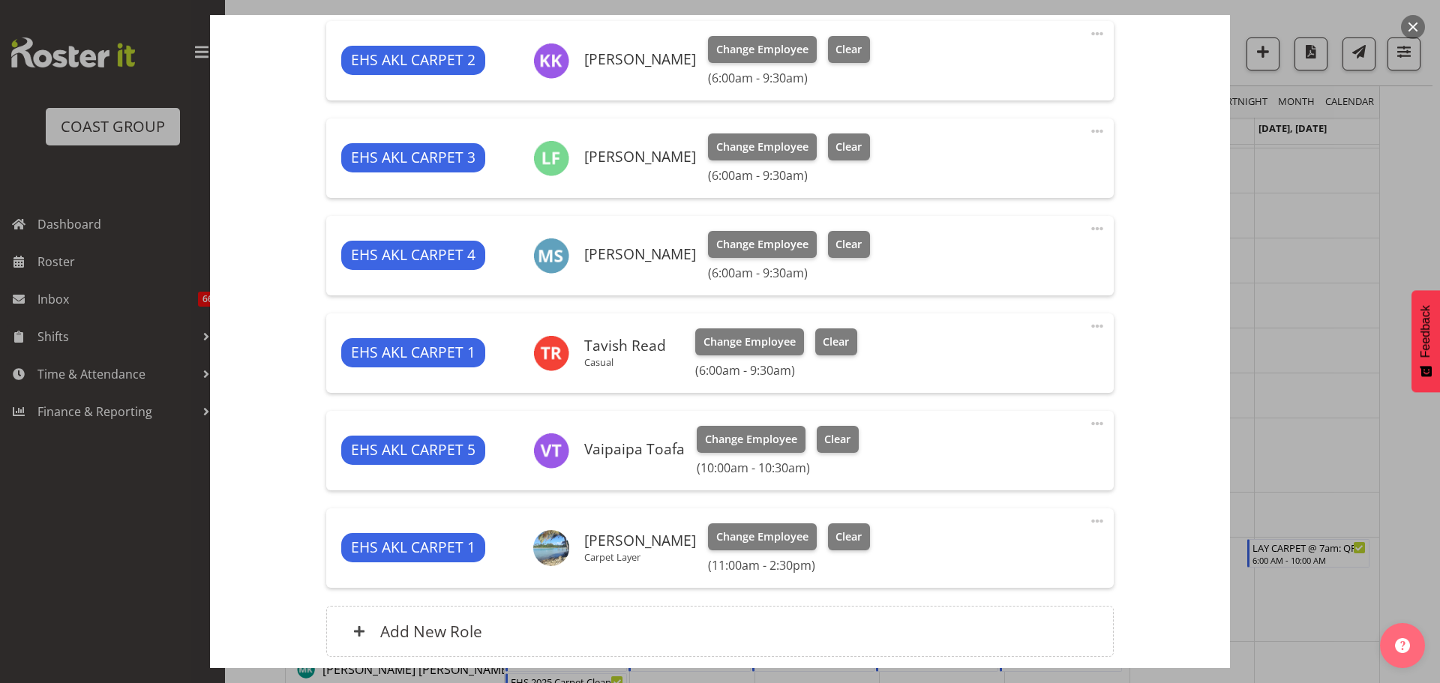
click at [1088, 230] on span at bounding box center [1097, 229] width 18 height 18
click at [1079, 257] on link "Edit" at bounding box center [1034, 261] width 144 height 27
select select "9"
select select "2025"
select select "9"
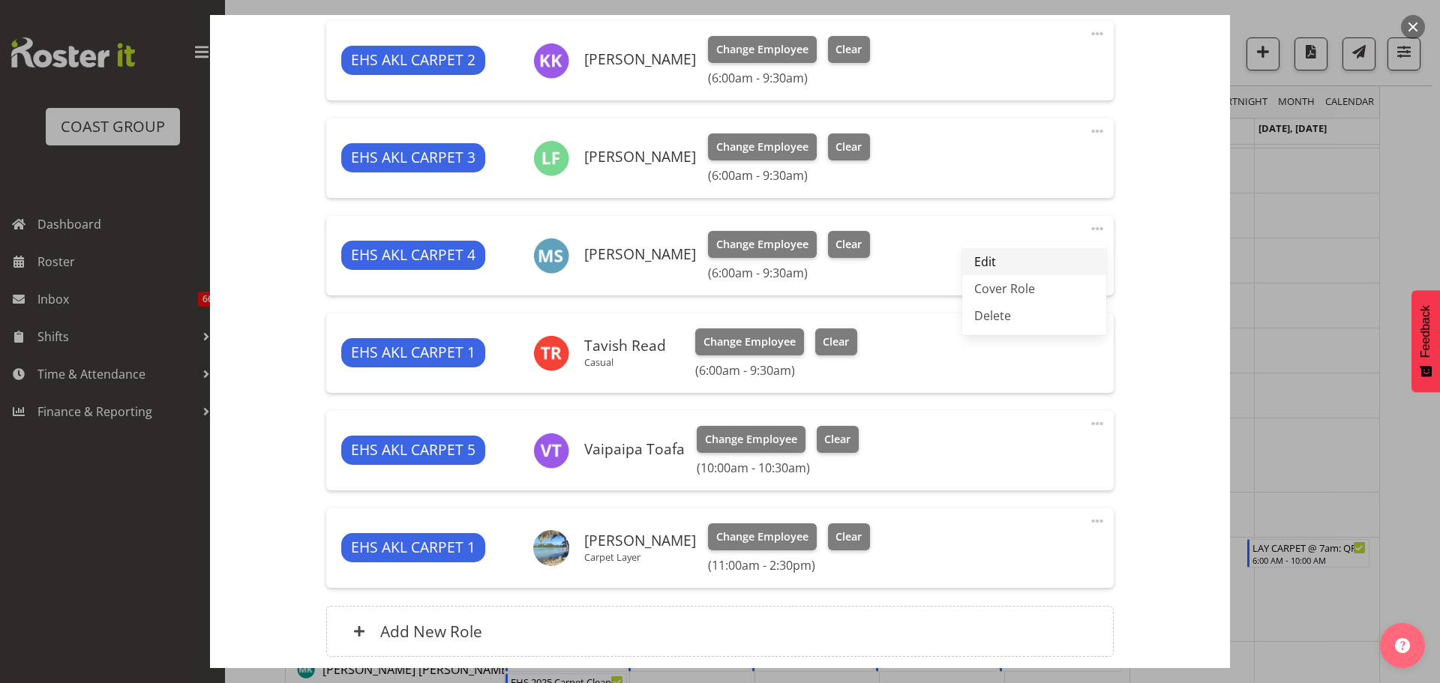
select select "30"
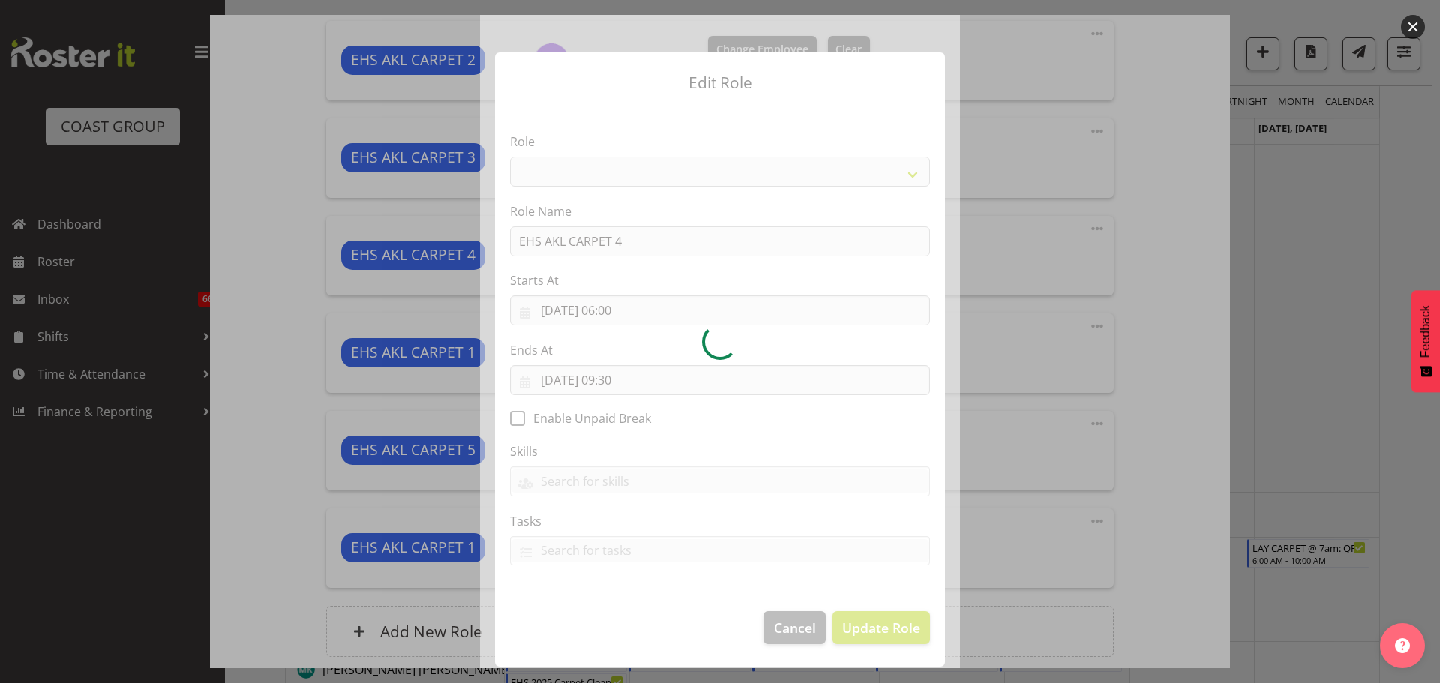
select select "190"
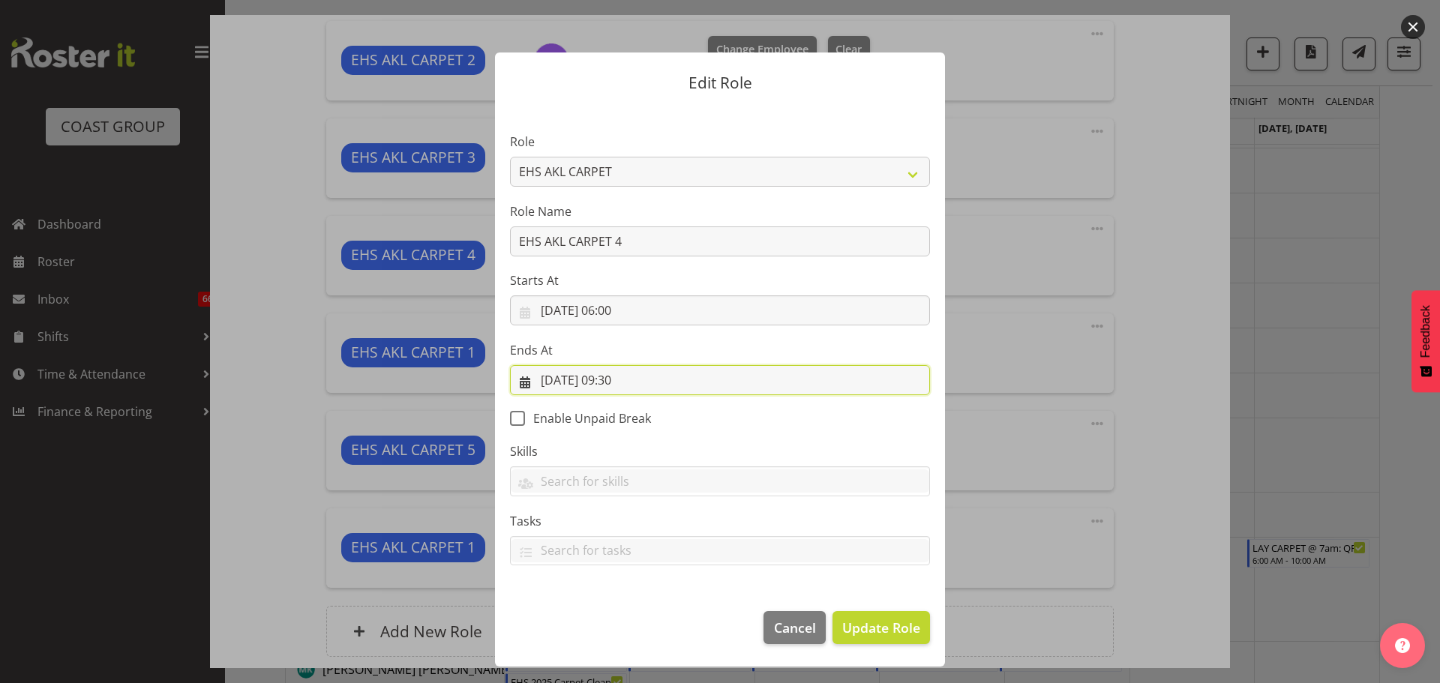
click at [628, 381] on input "[DATE] 09:30" at bounding box center [720, 380] width 420 height 30
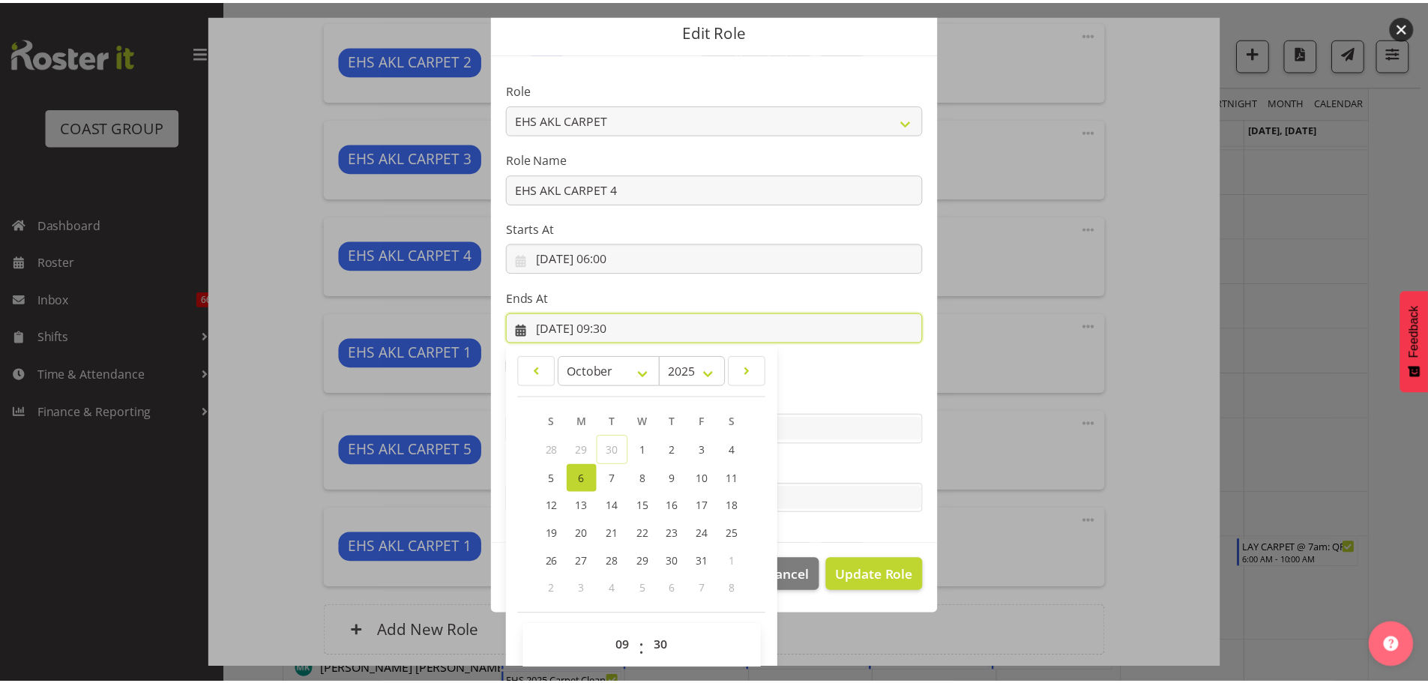
scroll to position [70, 0]
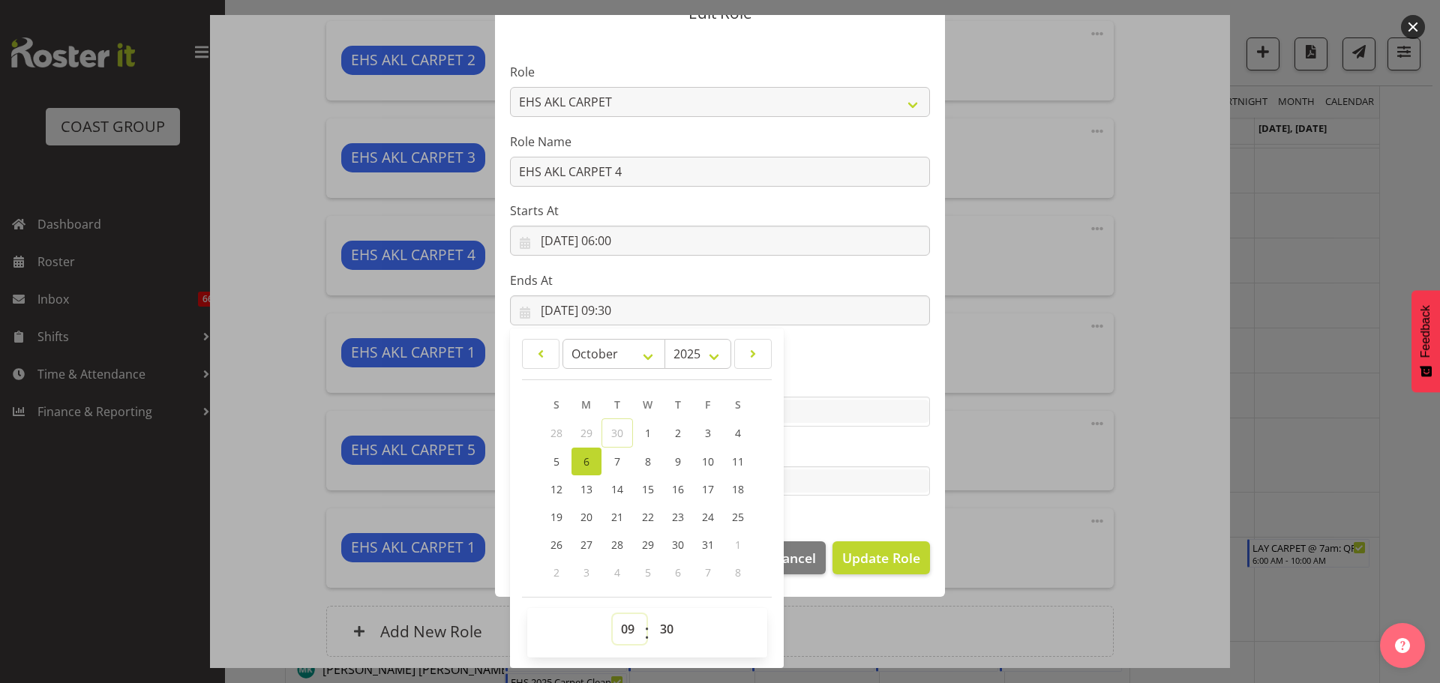
click at [619, 627] on select "00 01 02 03 04 05 06 07 08 09 10 11 12 13 14 15 16 17 18 19 20 21 22 23" at bounding box center [630, 629] width 34 height 30
select select "8"
click at [613, 614] on select "00 01 02 03 04 05 06 07 08 09 10 11 12 13 14 15 16 17 18 19 20 21 22 23" at bounding box center [630, 629] width 34 height 30
type input "[DATE] 08:30"
click at [664, 634] on select "00 01 02 03 04 05 06 07 08 09 10 11 12 13 14 15 16 17 18 19 20 21 22 23 24 25 2…" at bounding box center [669, 629] width 34 height 30
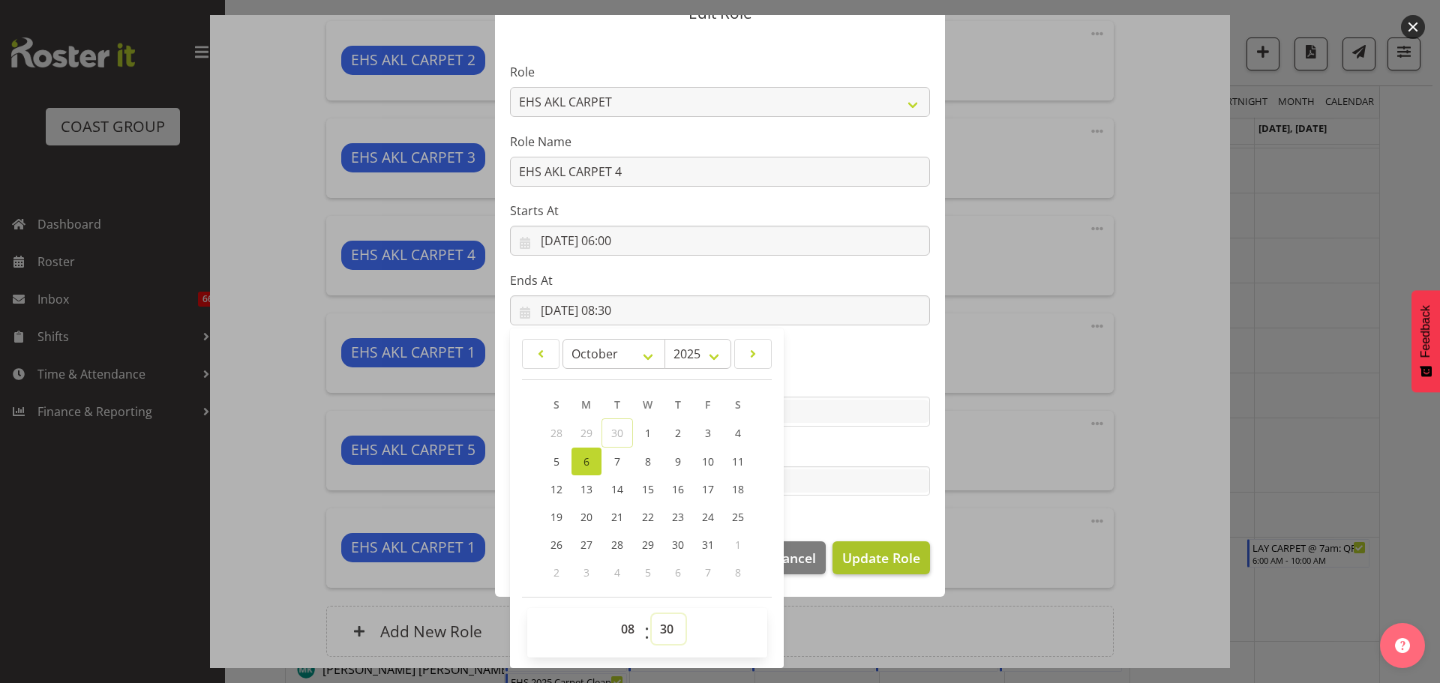
select select "0"
type input "[DATE] 08:00"
click at [877, 548] on span "Update Role" at bounding box center [881, 557] width 78 height 19
select select
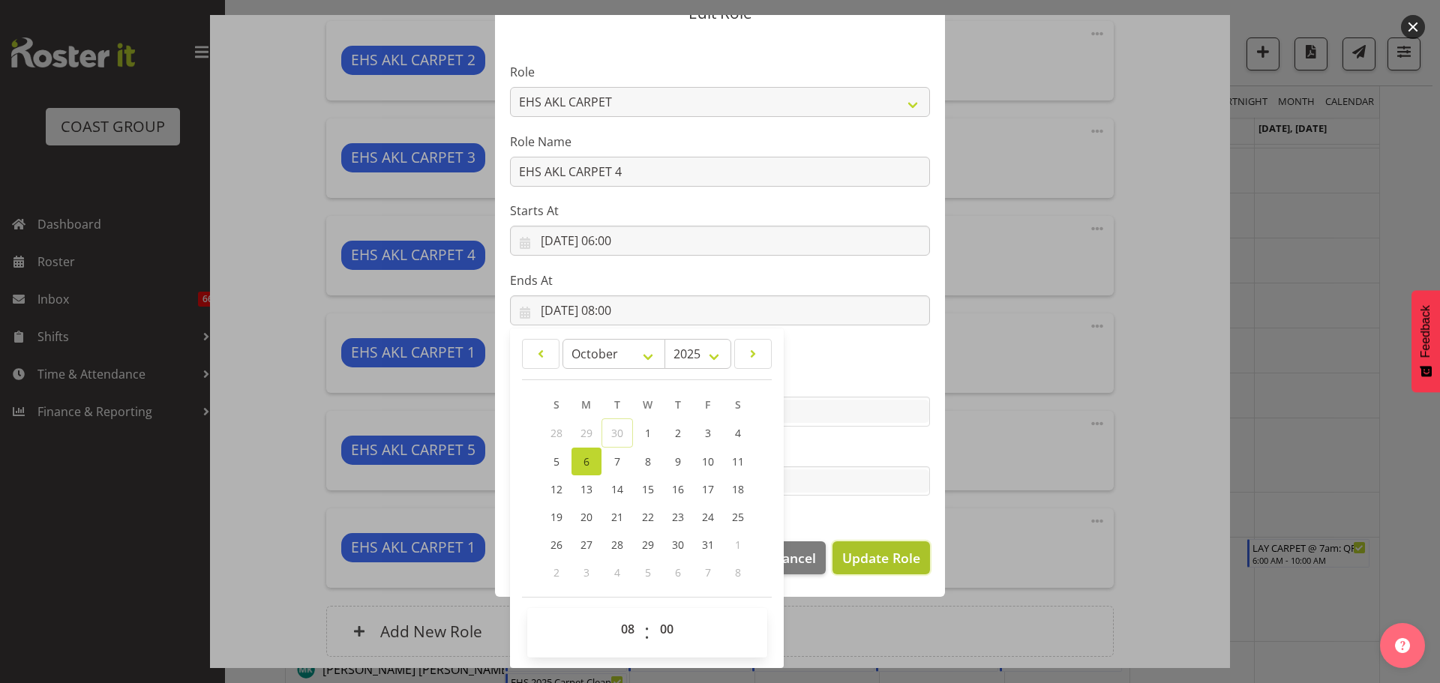
select select
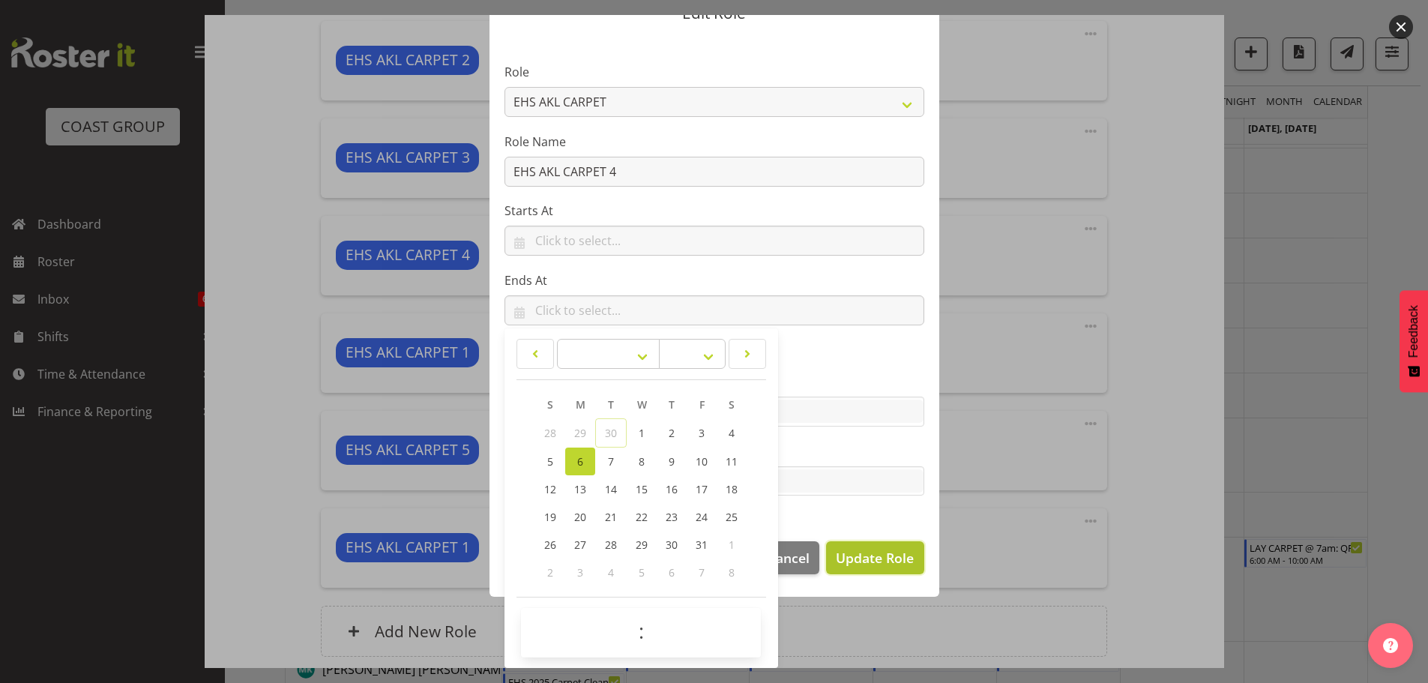
scroll to position [68, 0]
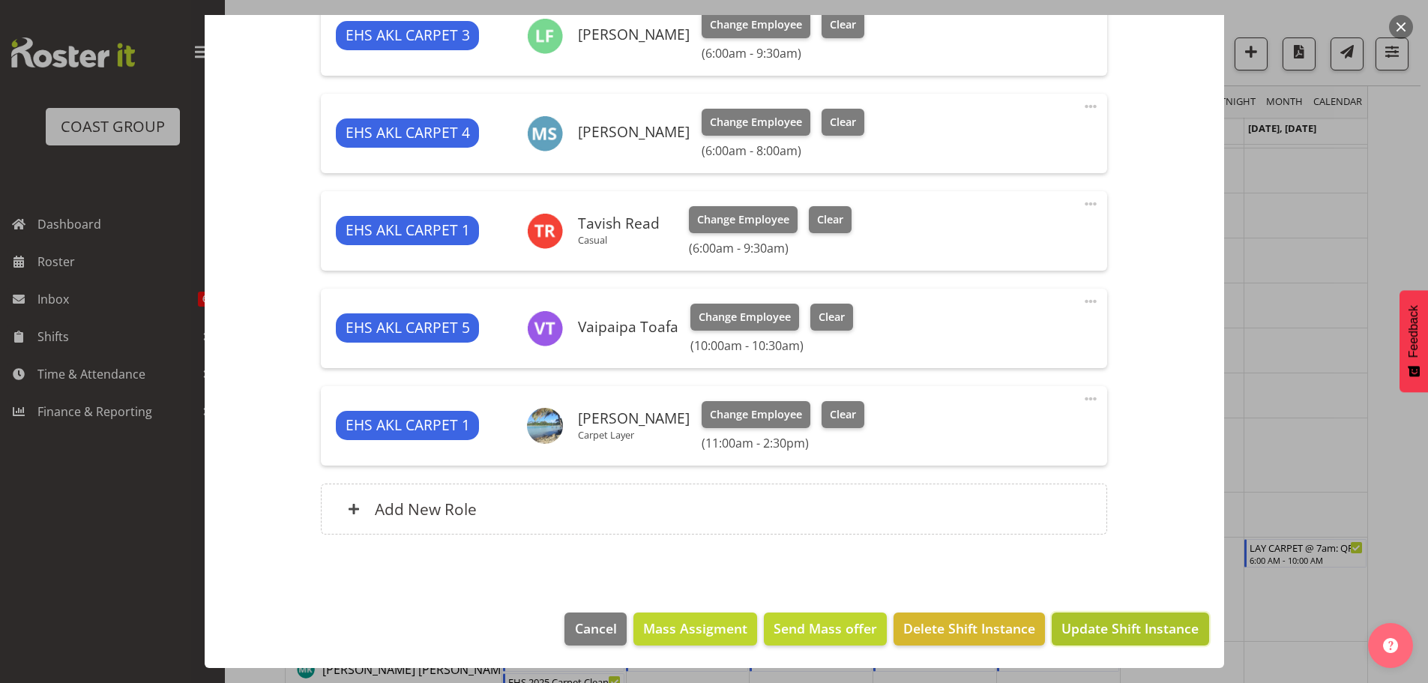
click at [1113, 628] on span "Update Shift Instance" at bounding box center [1130, 628] width 137 height 19
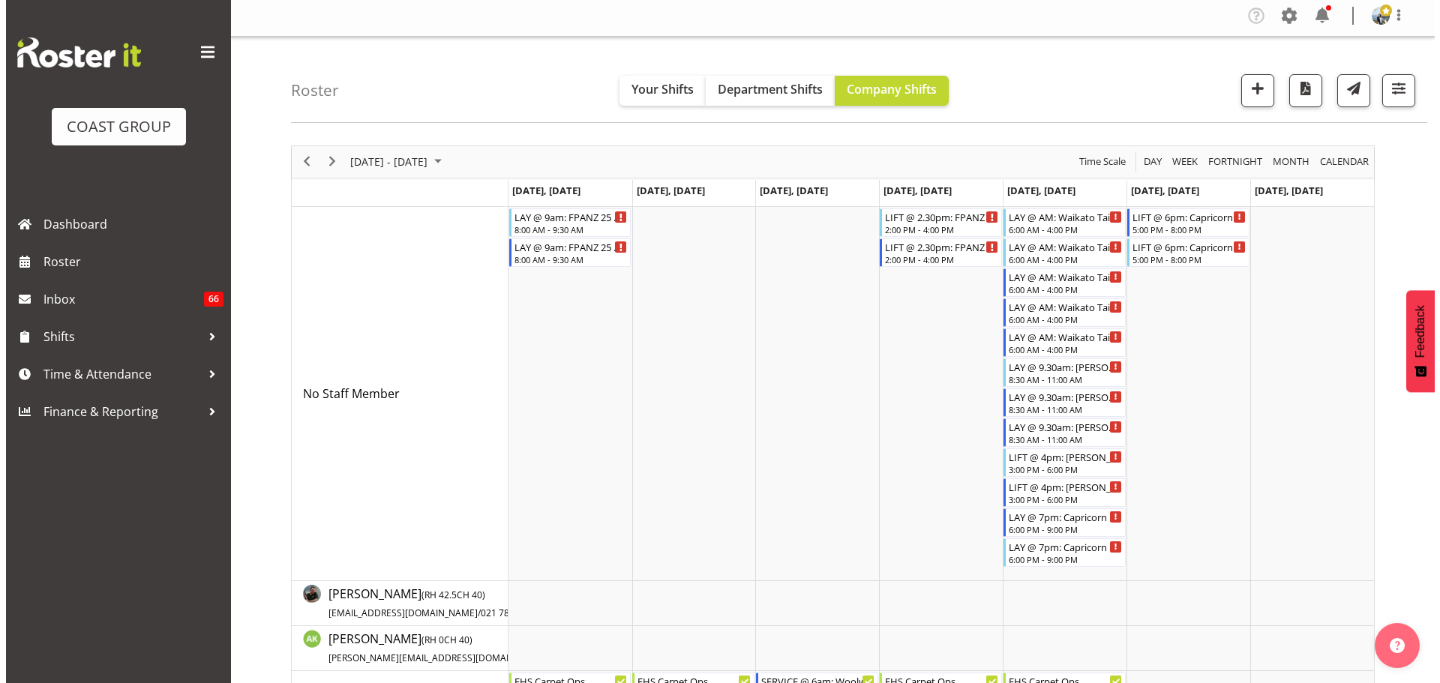
scroll to position [0, 0]
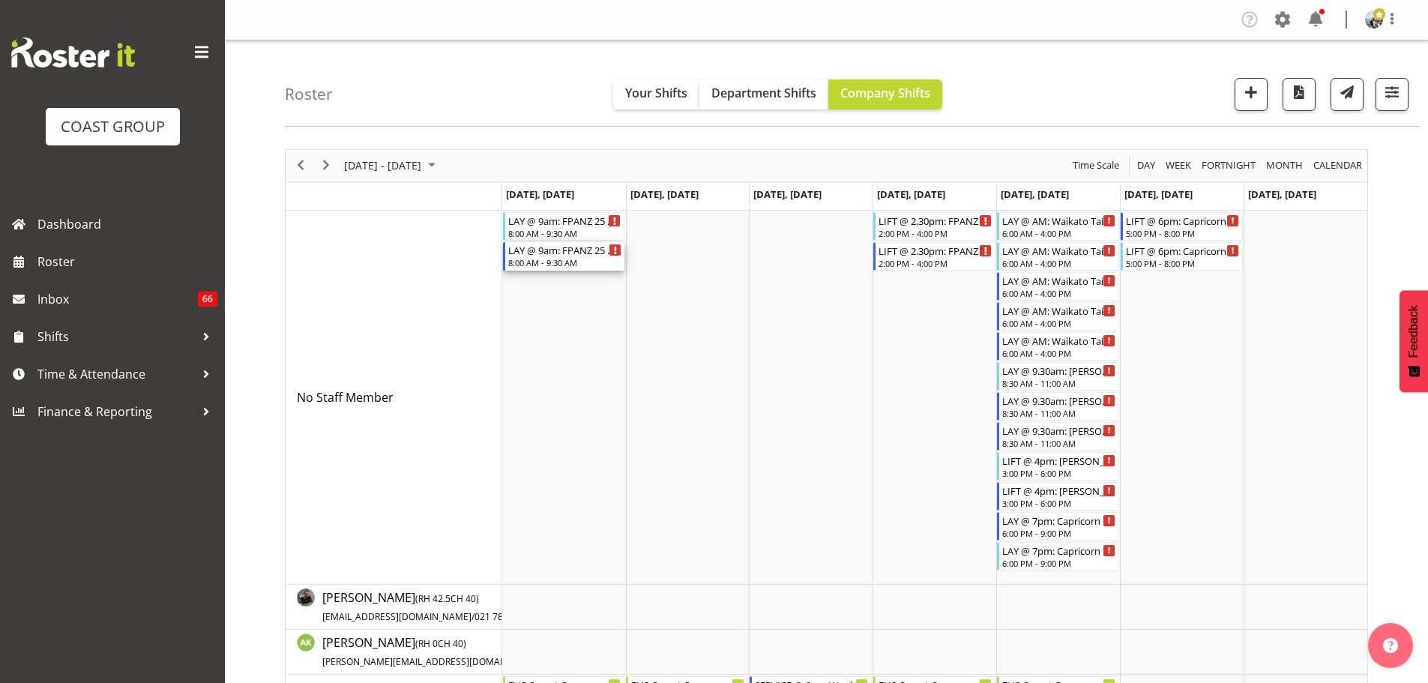
click at [549, 248] on div "LAY @ 9am: FPANZ 25 @ [GEOGRAPHIC_DATA]" at bounding box center [565, 249] width 114 height 15
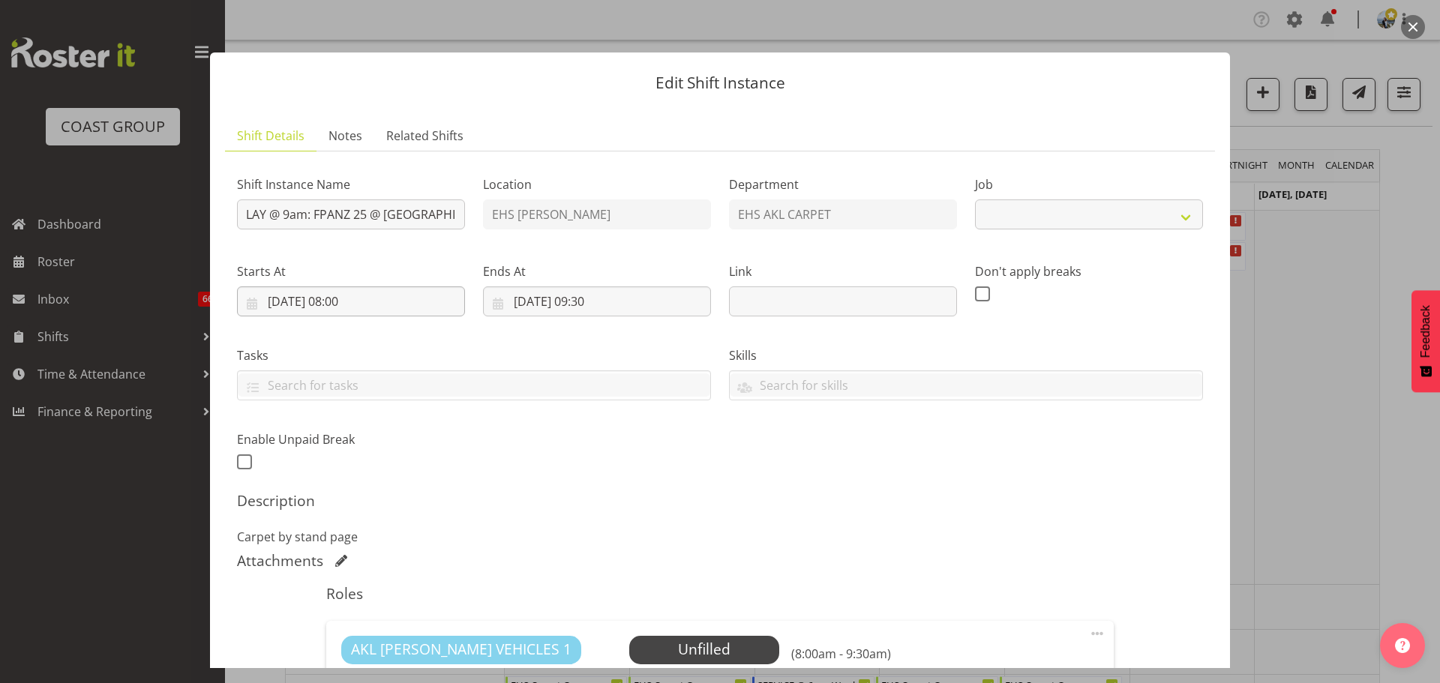
select select "10517"
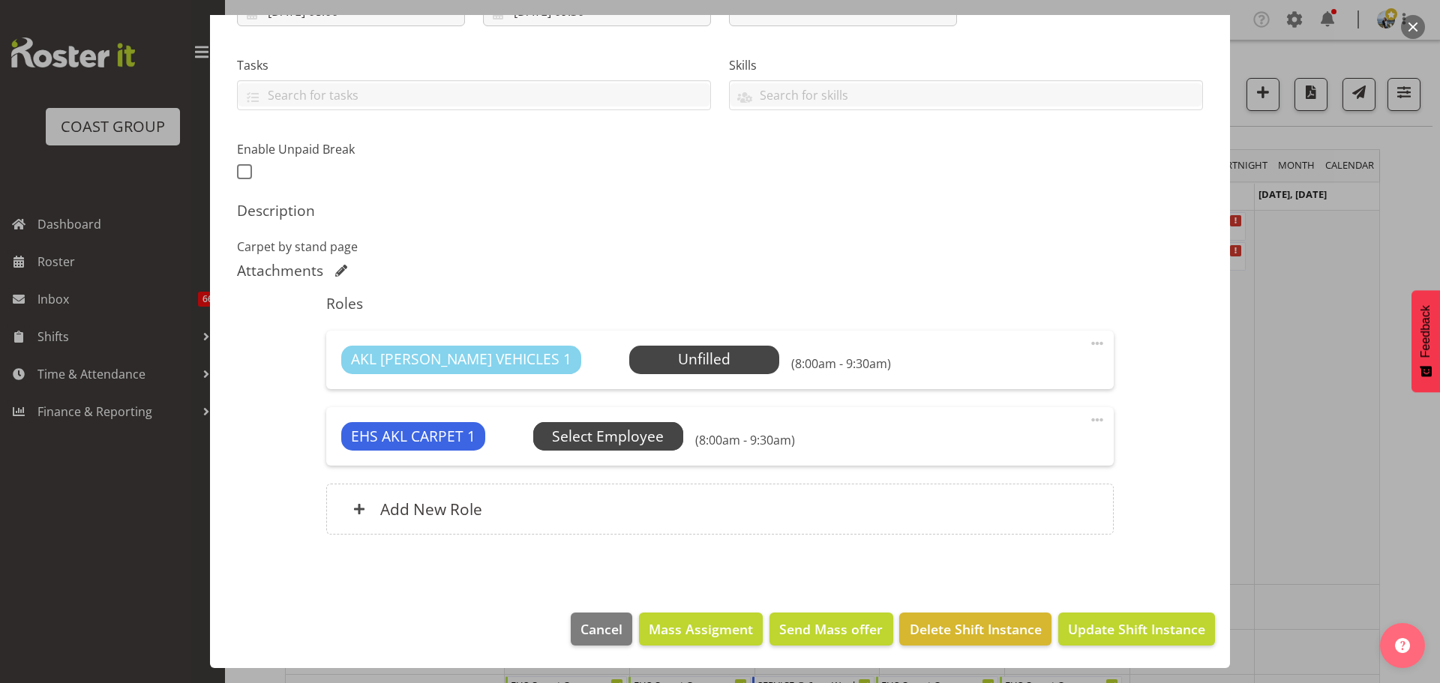
click at [637, 433] on span "Select Employee" at bounding box center [608, 437] width 112 height 22
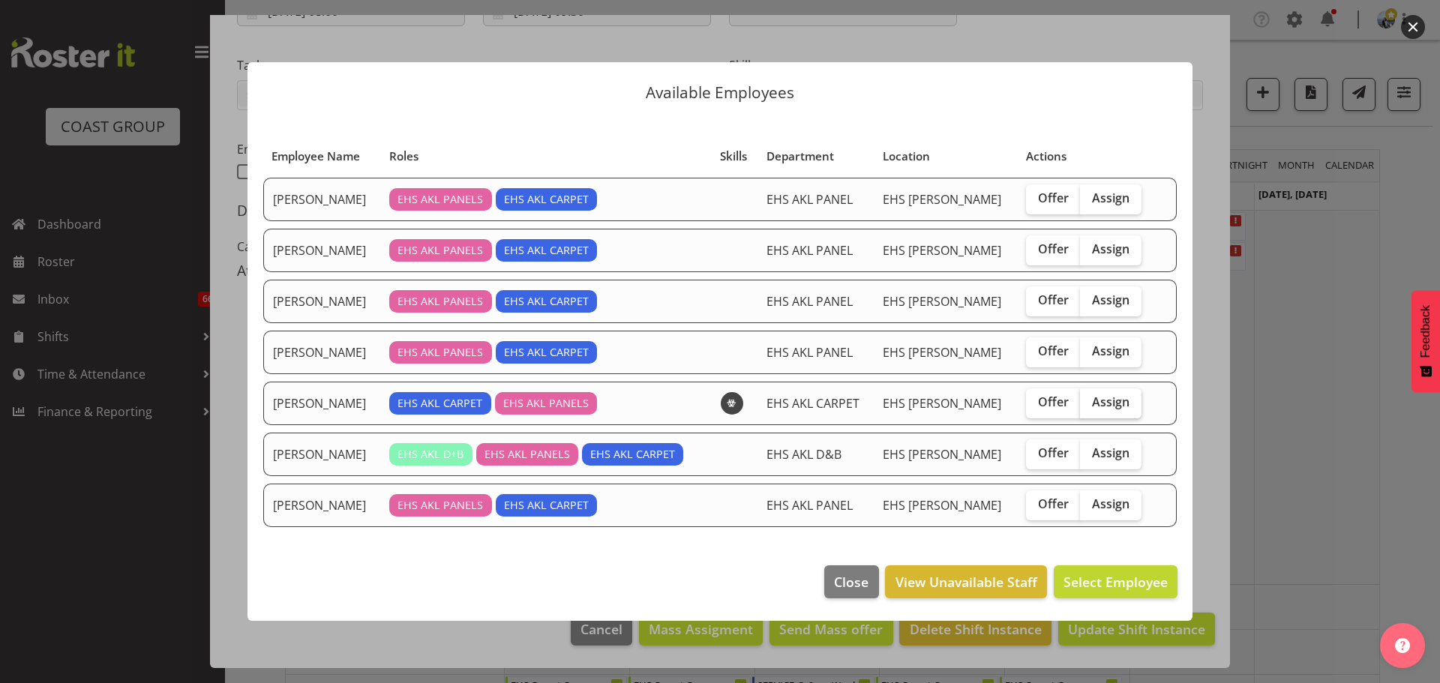
click at [1107, 409] on span "Assign" at bounding box center [1110, 401] width 37 height 15
click at [1089, 407] on input "Assign" at bounding box center [1085, 402] width 10 height 10
checkbox input "true"
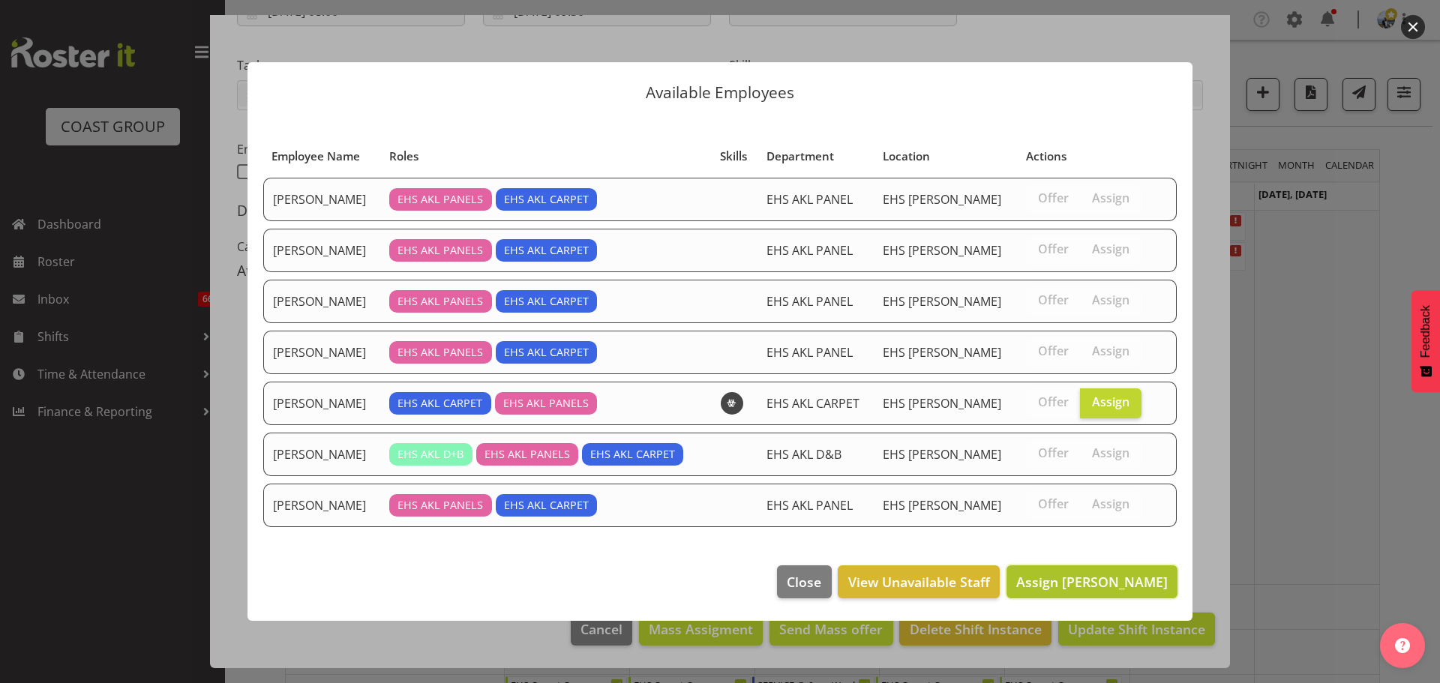
click at [1123, 577] on span "Assign [PERSON_NAME]" at bounding box center [1091, 582] width 151 height 18
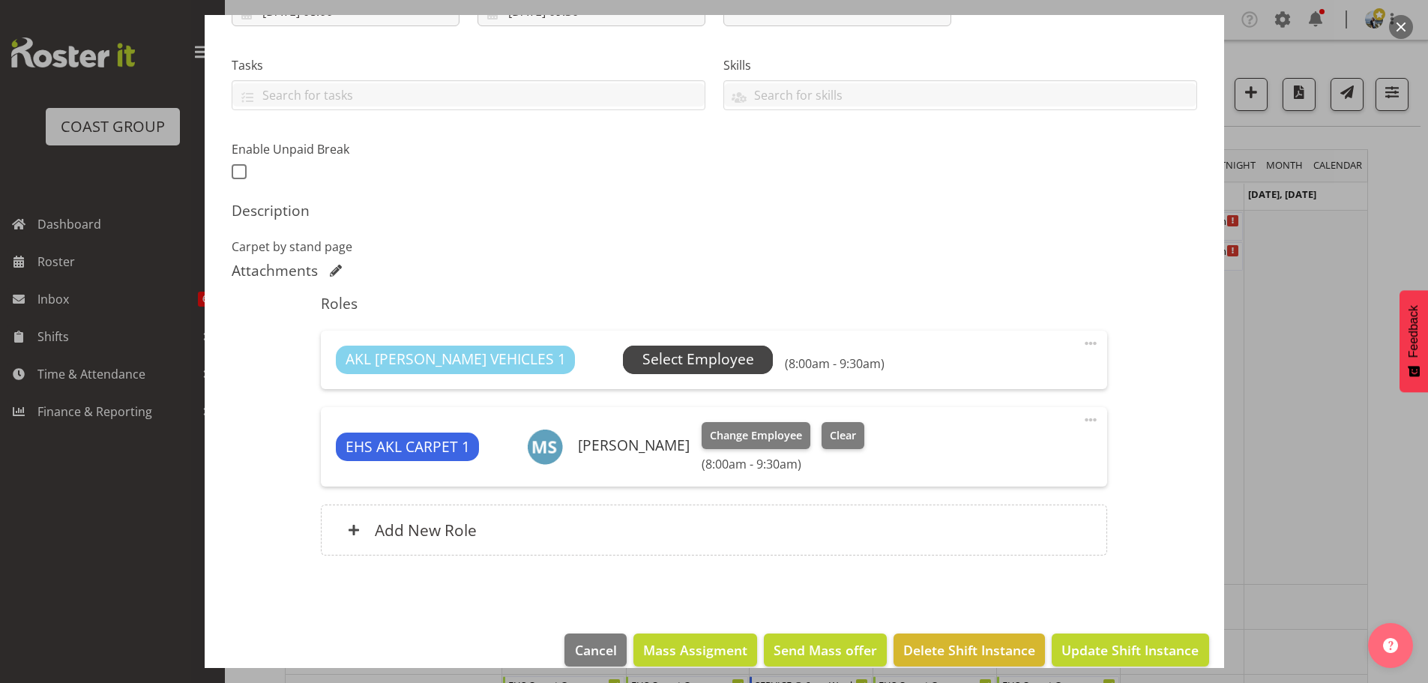
click at [645, 361] on span "Select Employee" at bounding box center [699, 360] width 112 height 22
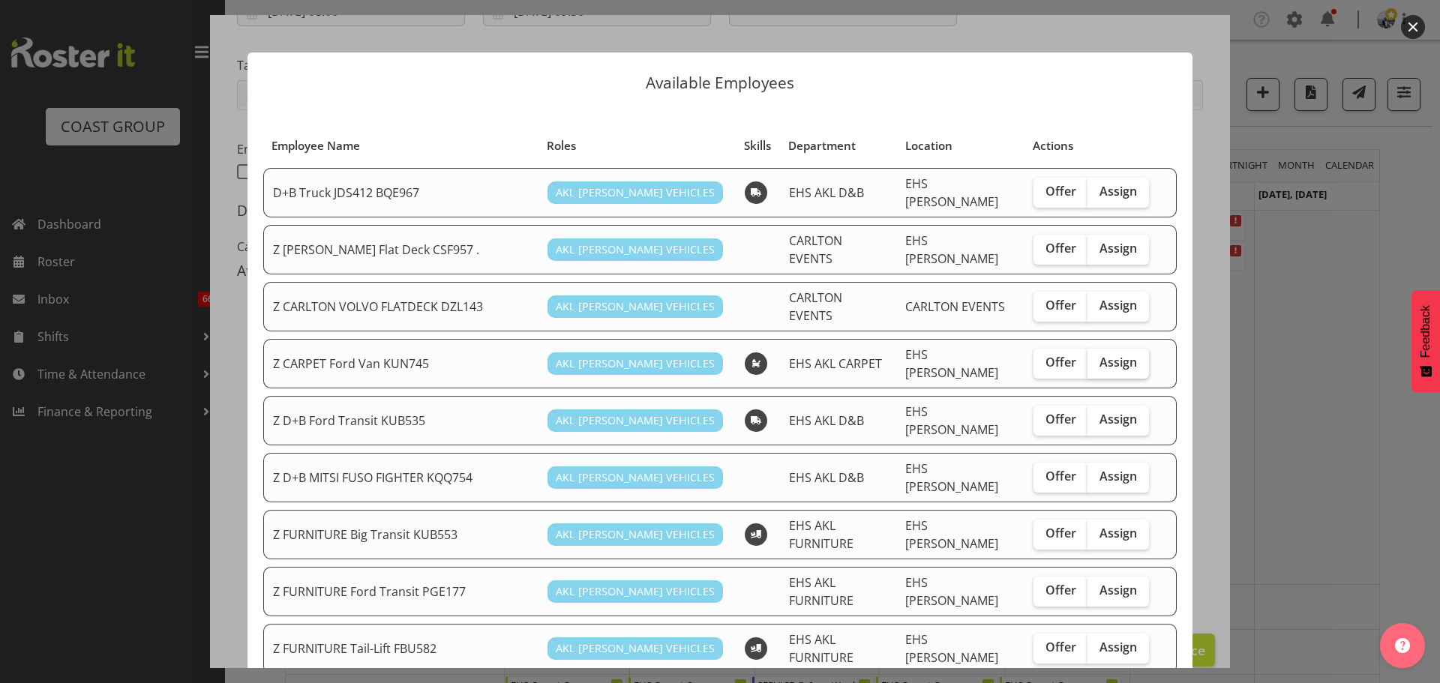
click at [1123, 355] on span "Assign" at bounding box center [1117, 362] width 37 height 15
click at [1097, 358] on input "Assign" at bounding box center [1092, 363] width 10 height 10
checkbox input "true"
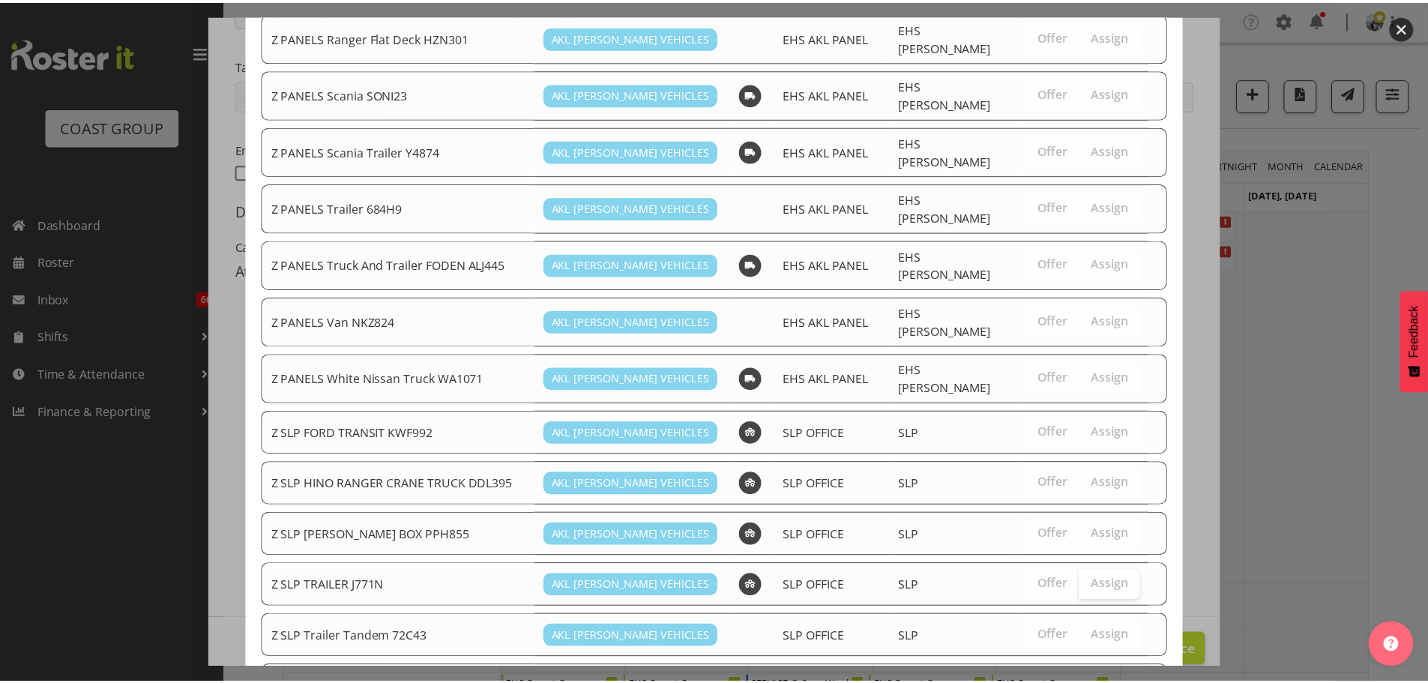
scroll to position [993, 0]
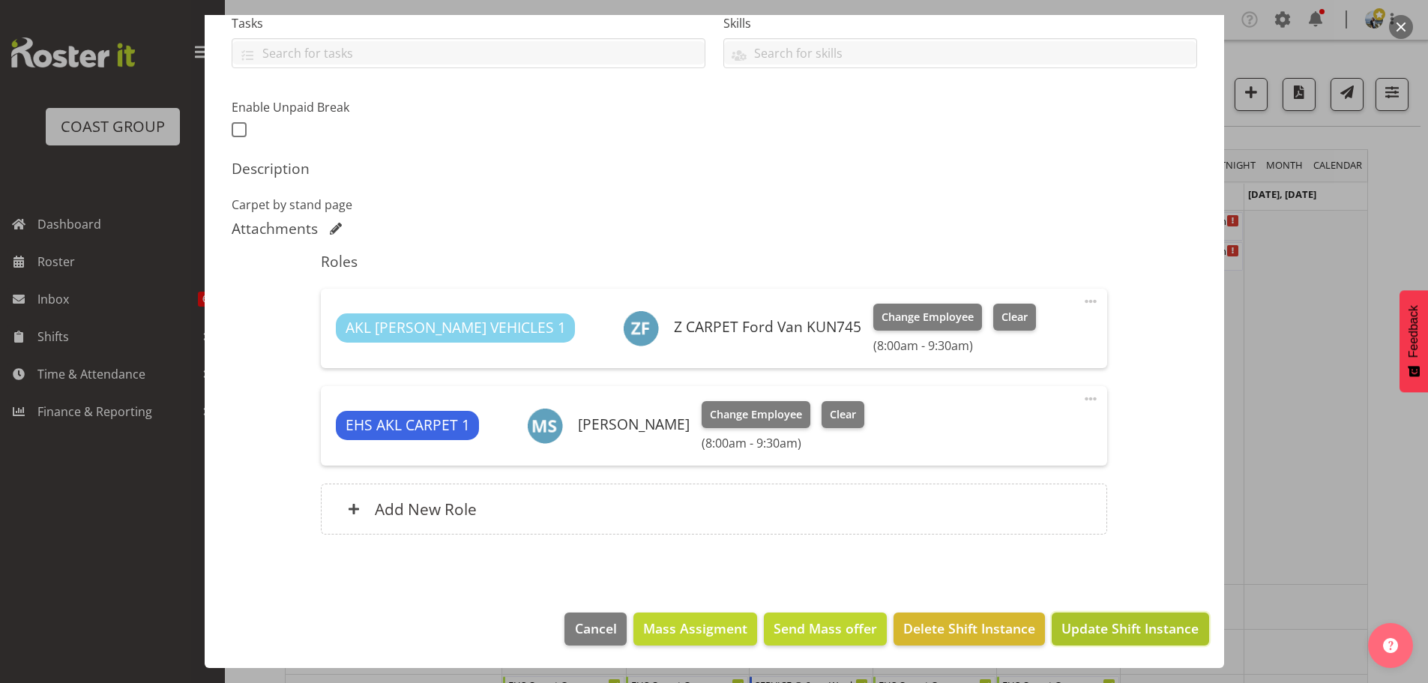
click at [1141, 639] on button "Update Shift Instance" at bounding box center [1130, 629] width 157 height 33
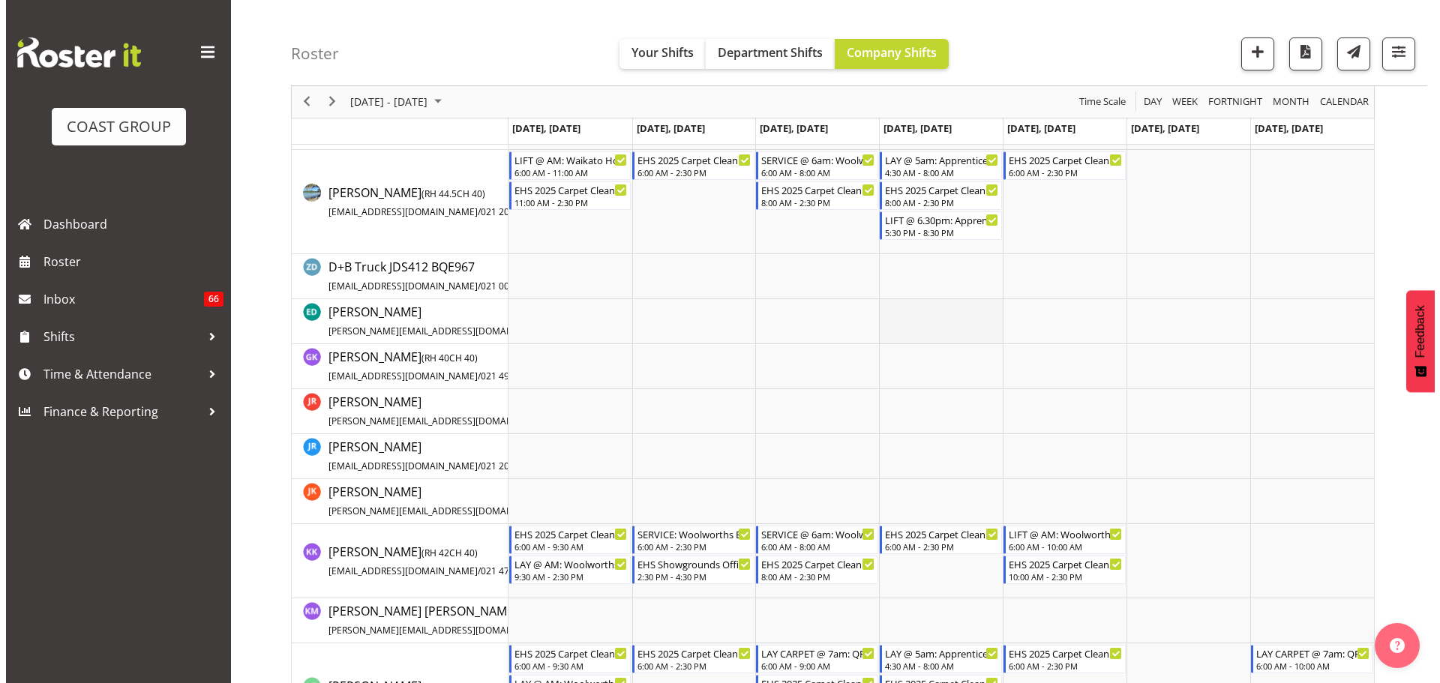
scroll to position [750, 0]
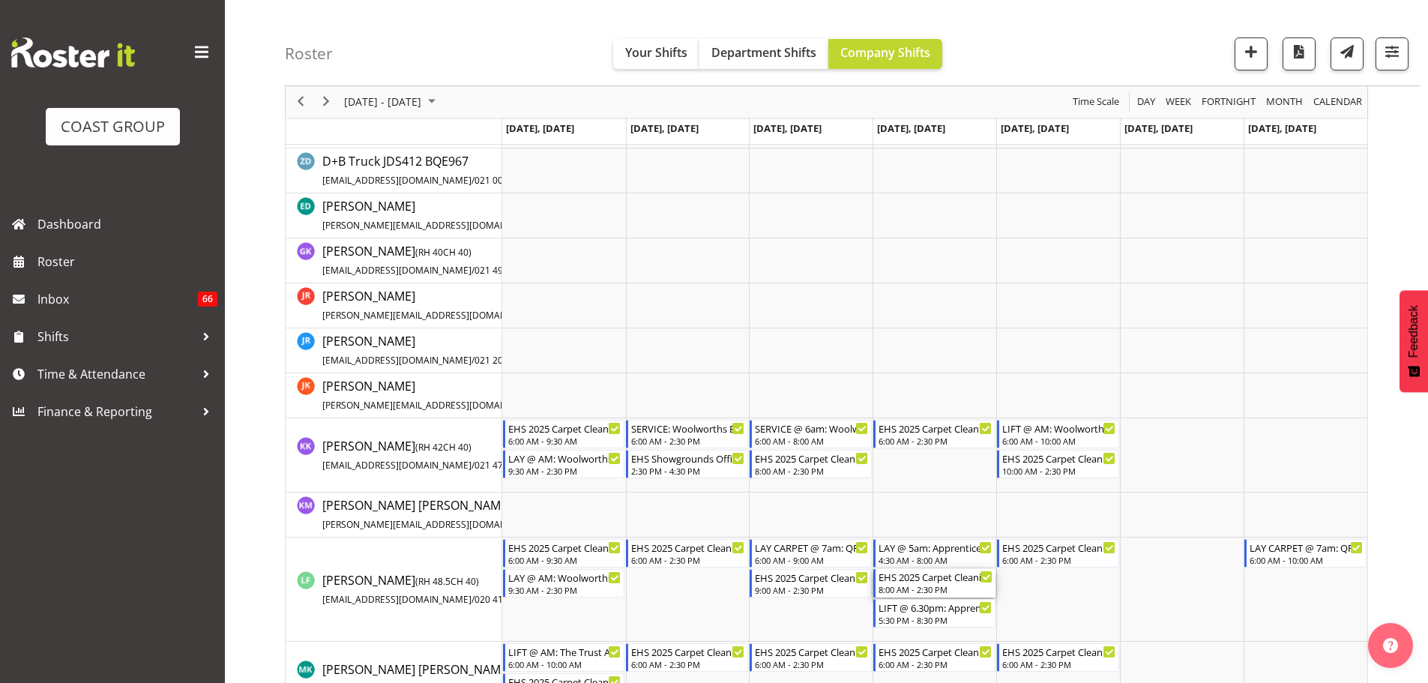
click at [949, 581] on div "EHS 2025 Carpet Cleaning, Maintenance, etc" at bounding box center [936, 576] width 114 height 15
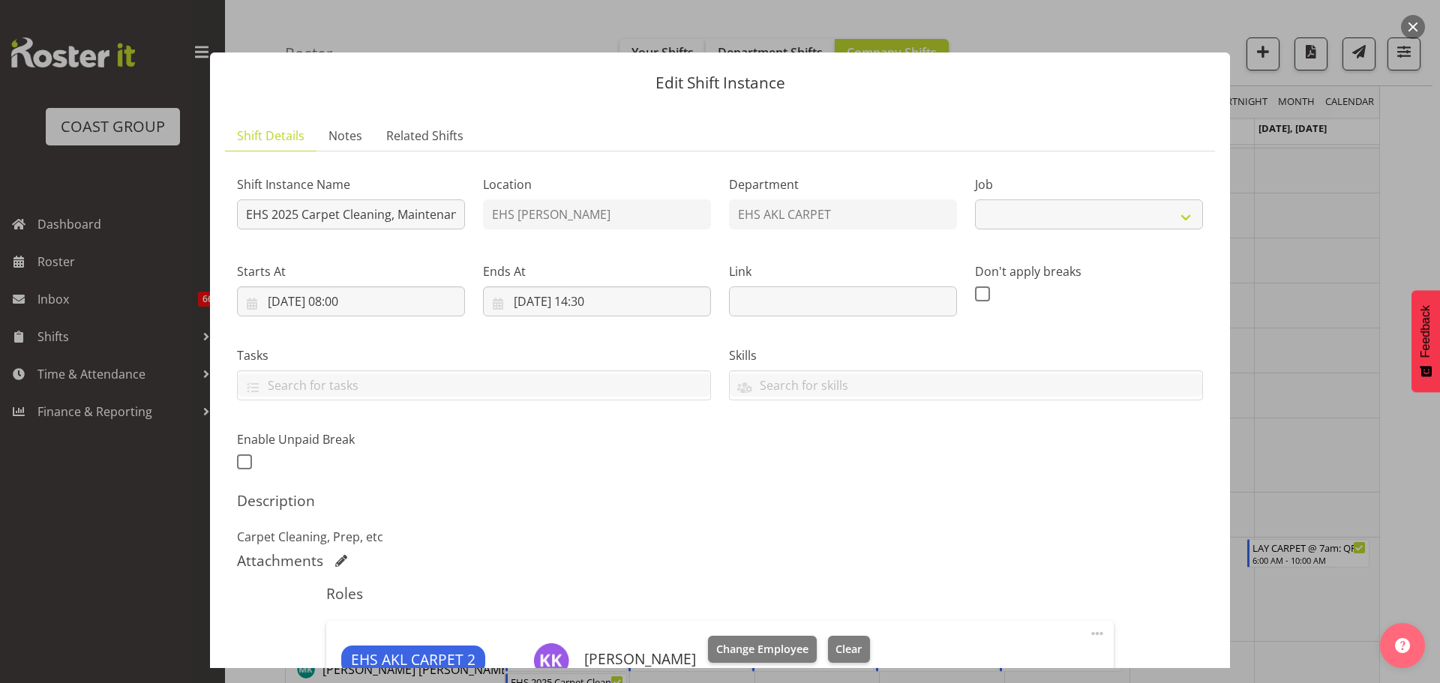
select select "69"
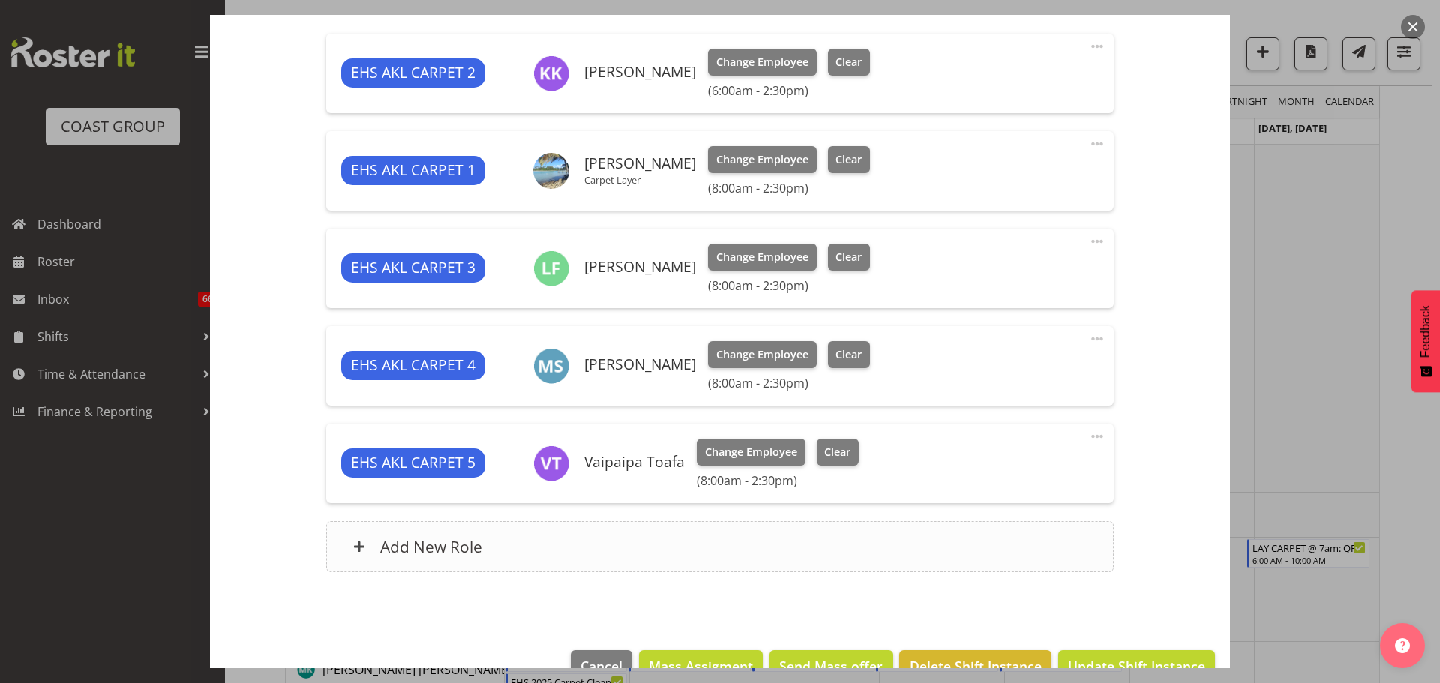
scroll to position [600, 0]
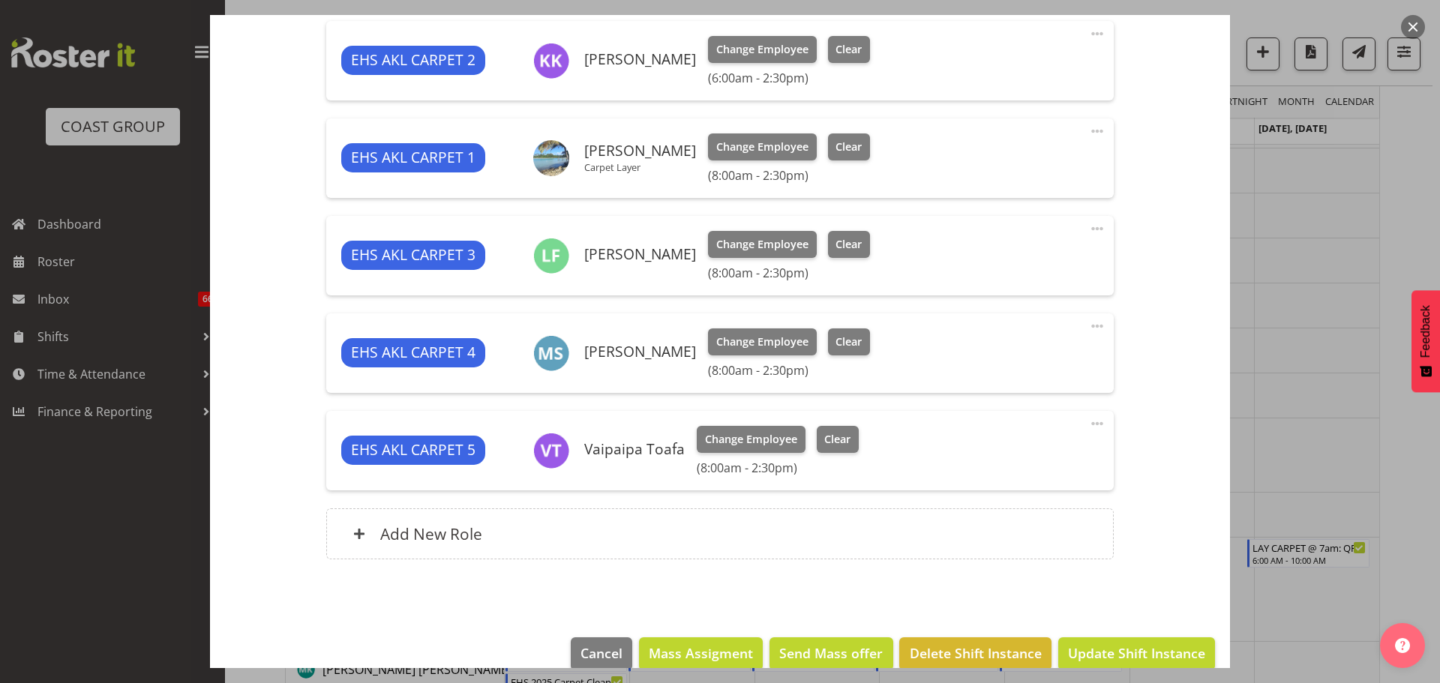
click at [1088, 329] on span at bounding box center [1097, 326] width 18 height 18
click at [1048, 367] on link "Edit" at bounding box center [1034, 359] width 144 height 27
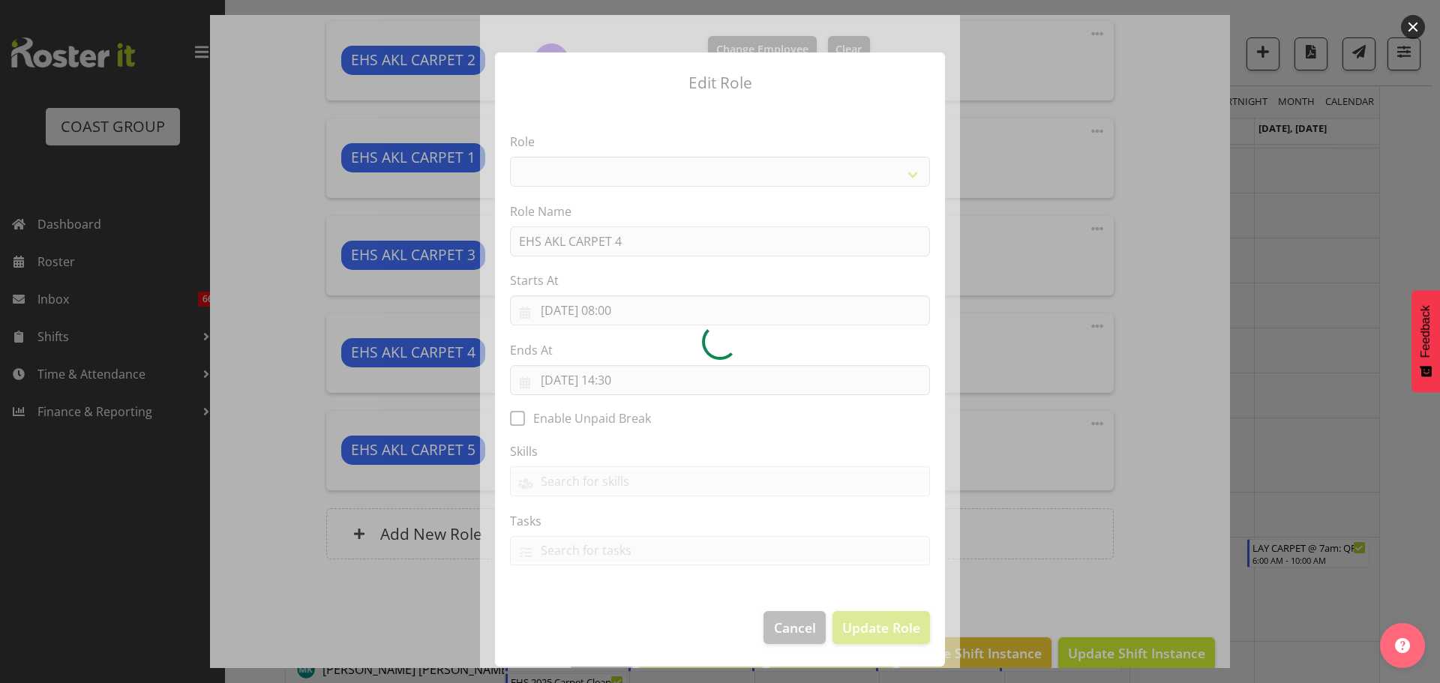
select select "190"
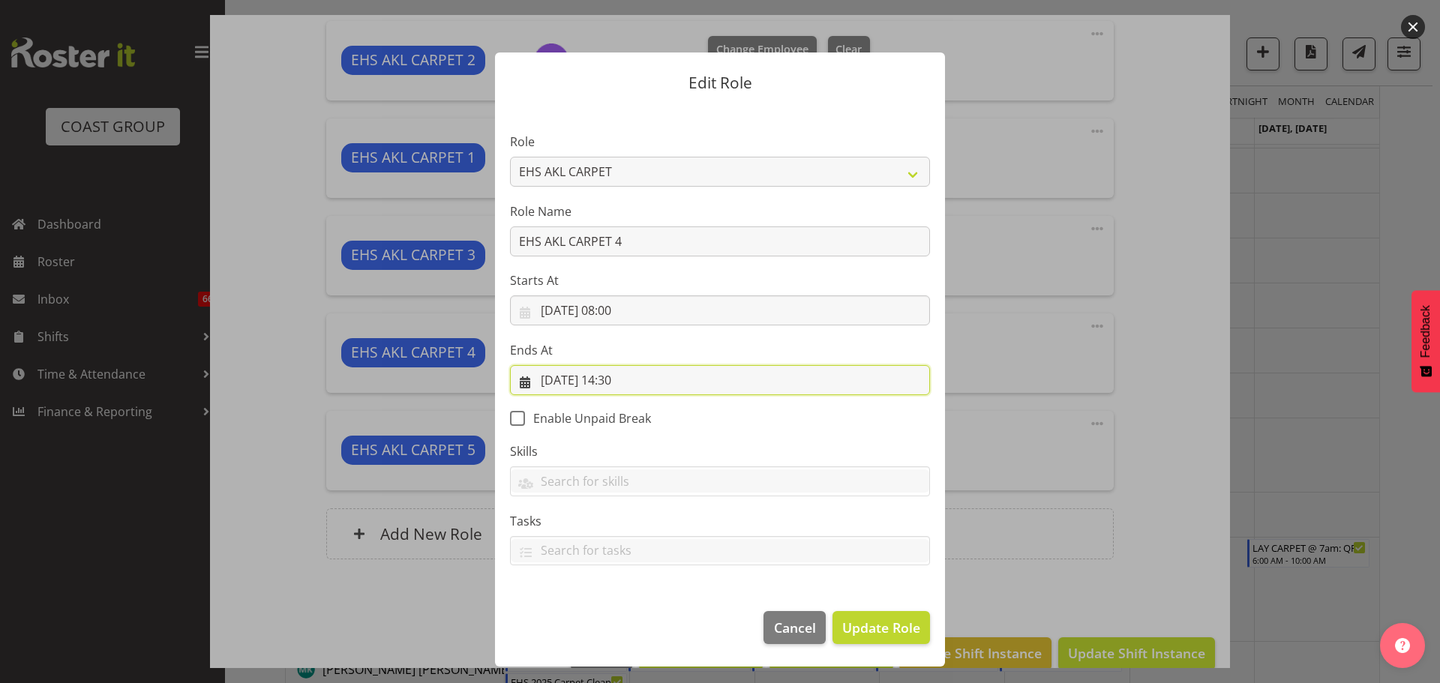
click at [642, 382] on input "[DATE] 14:30" at bounding box center [720, 380] width 420 height 30
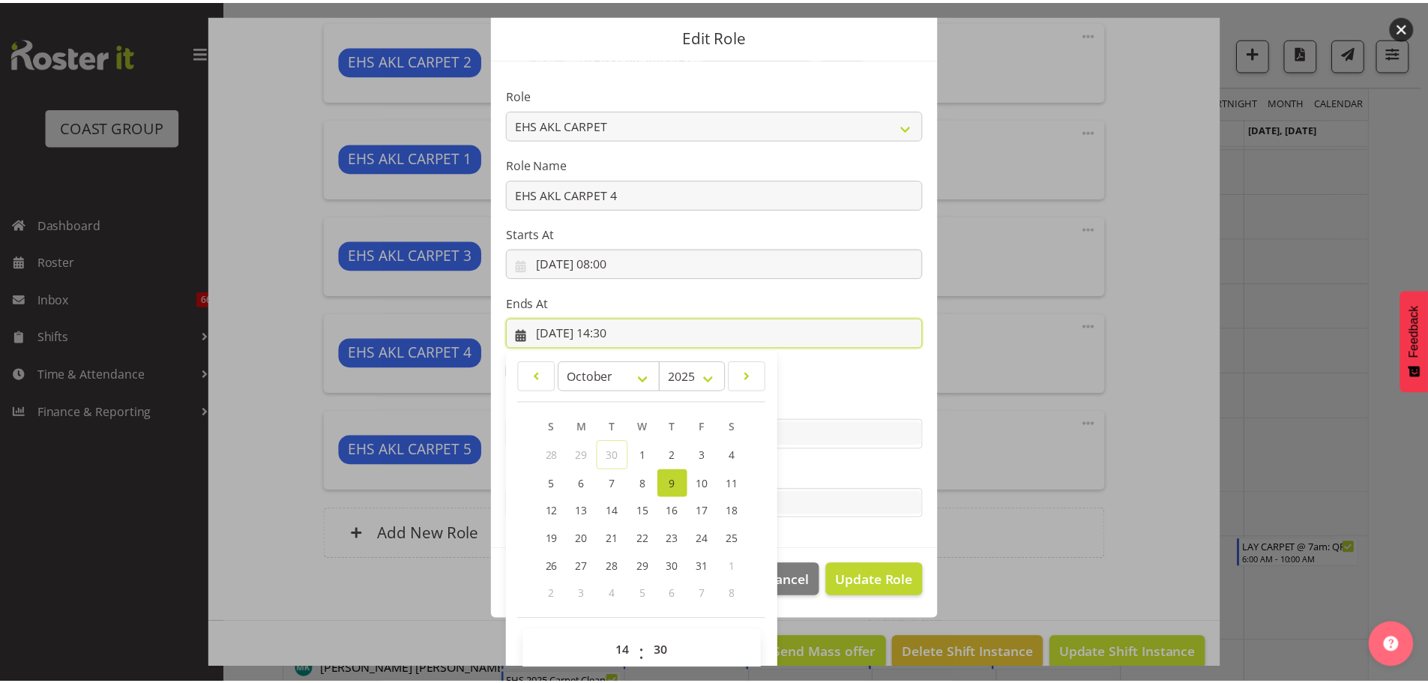
scroll to position [70, 0]
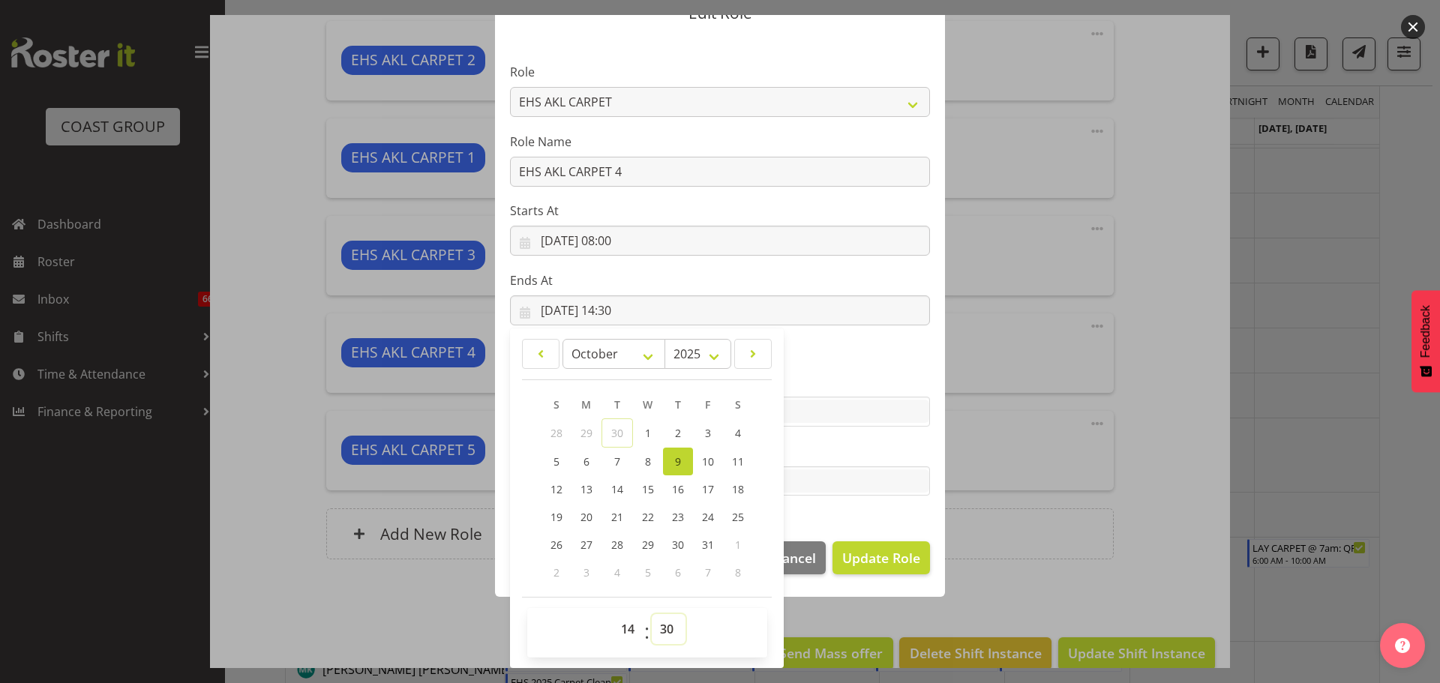
click at [671, 628] on select "00 01 02 03 04 05 06 07 08 09 10 11 12 13 14 15 16 17 18 19 20 21 22 23 24 25 2…" at bounding box center [669, 629] width 34 height 30
select select "0"
type input "[DATE] 14:00"
click at [847, 570] on button "Update Role" at bounding box center [880, 557] width 97 height 33
select select
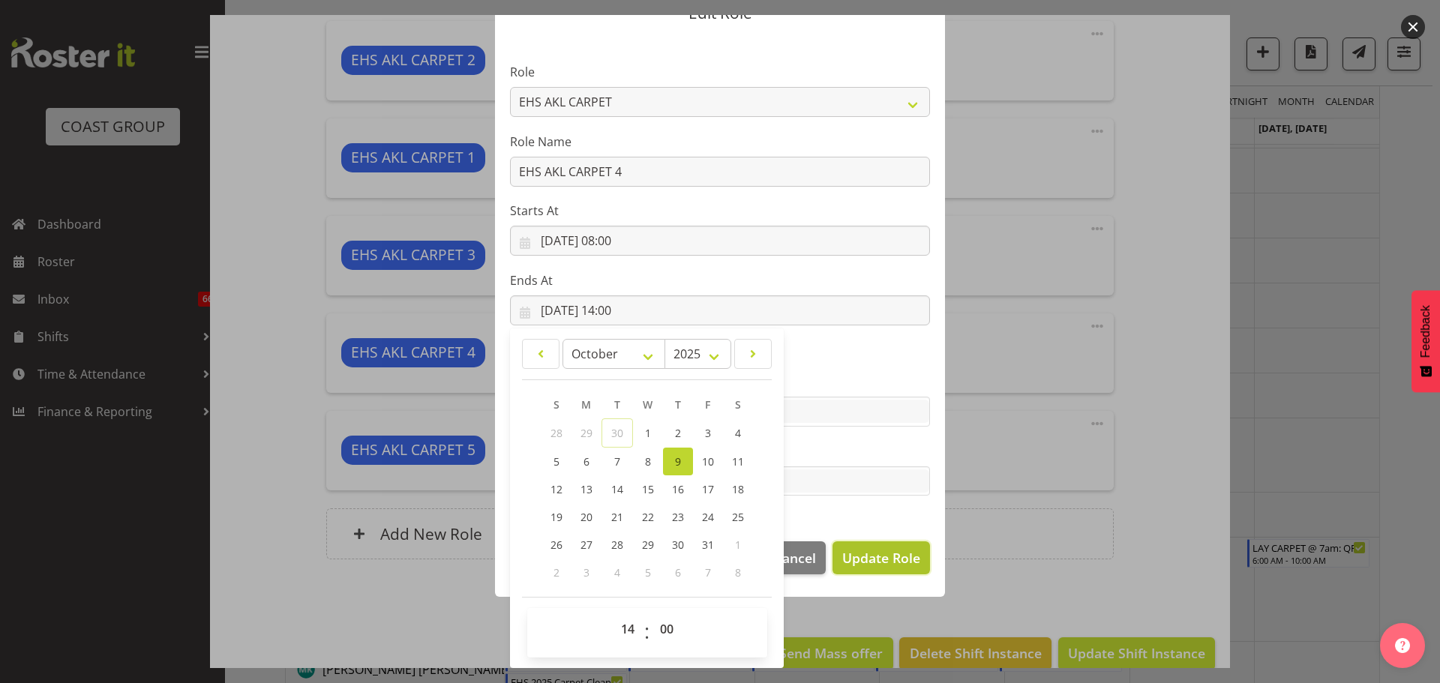
select select
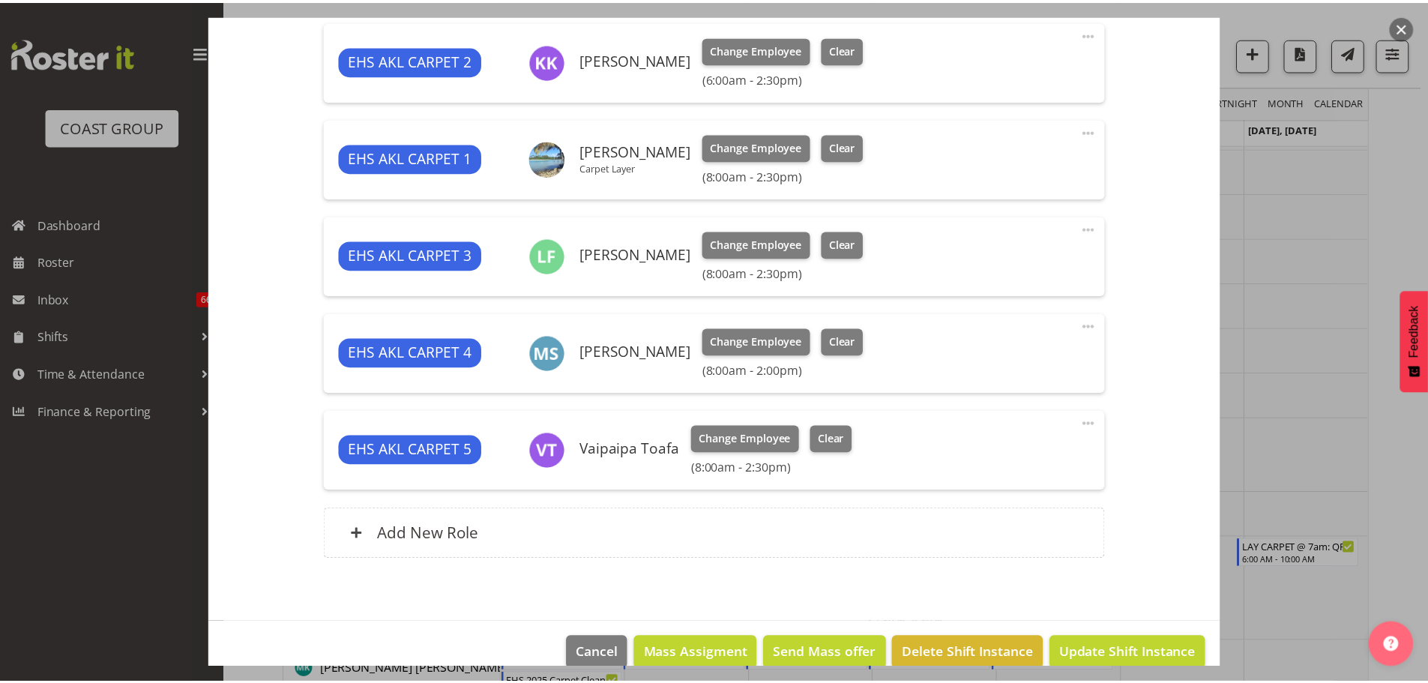
scroll to position [68, 0]
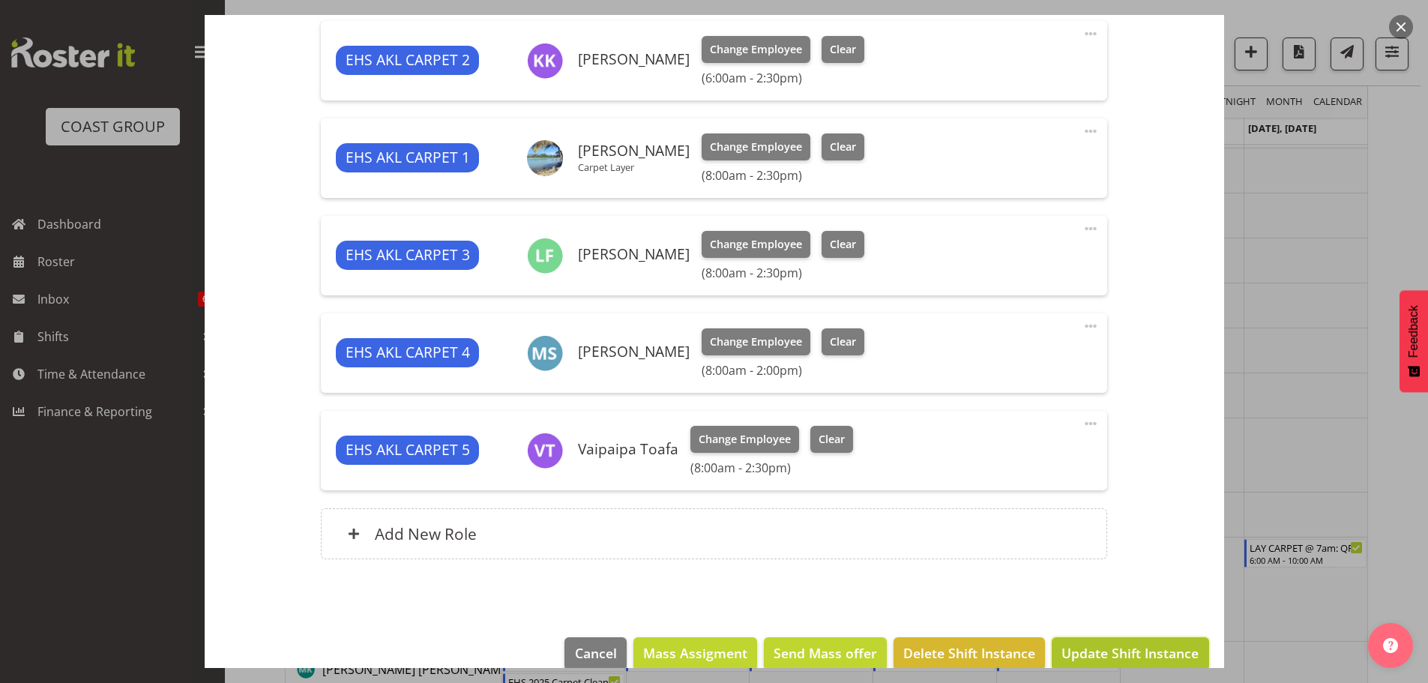
click at [1136, 657] on span "Update Shift Instance" at bounding box center [1130, 652] width 137 height 19
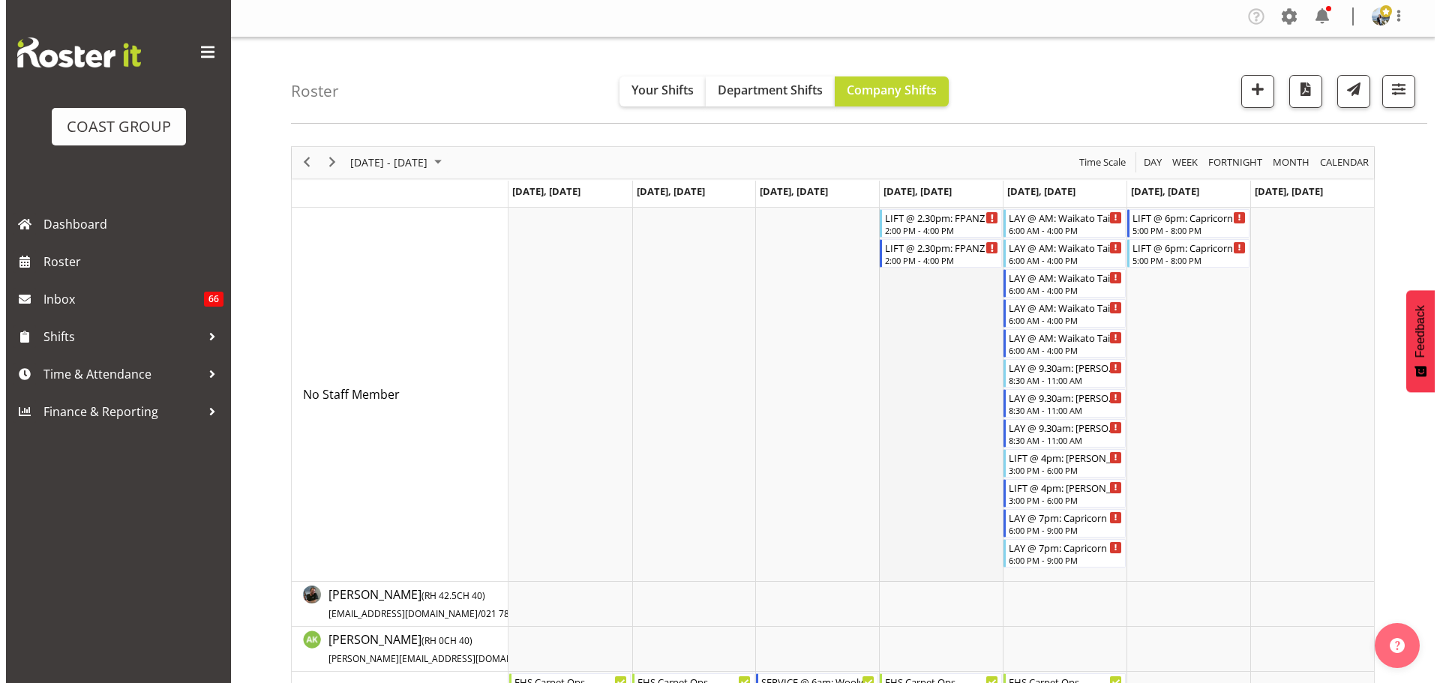
scroll to position [0, 0]
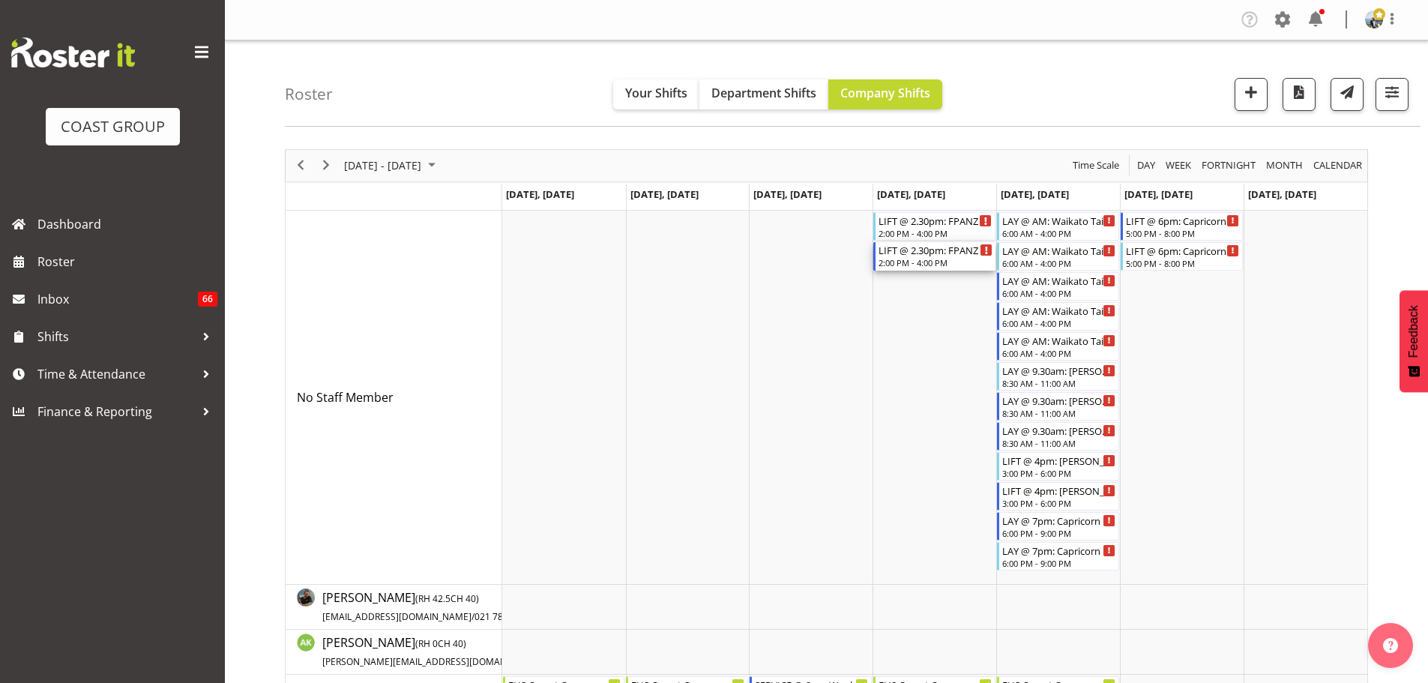
click at [935, 259] on div "2:00 PM - 4:00 PM" at bounding box center [936, 262] width 114 height 12
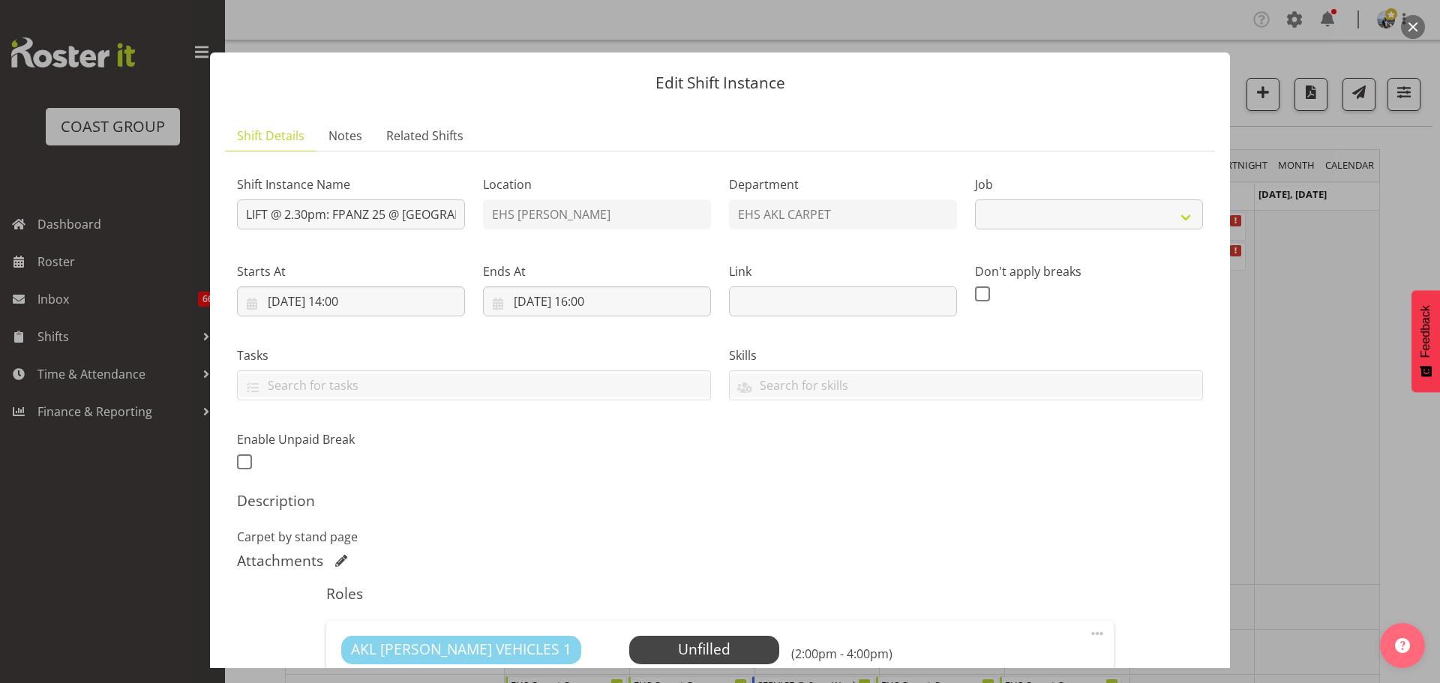
select select "10517"
click at [595, 304] on input "[DATE] 16:00" at bounding box center [597, 301] width 228 height 30
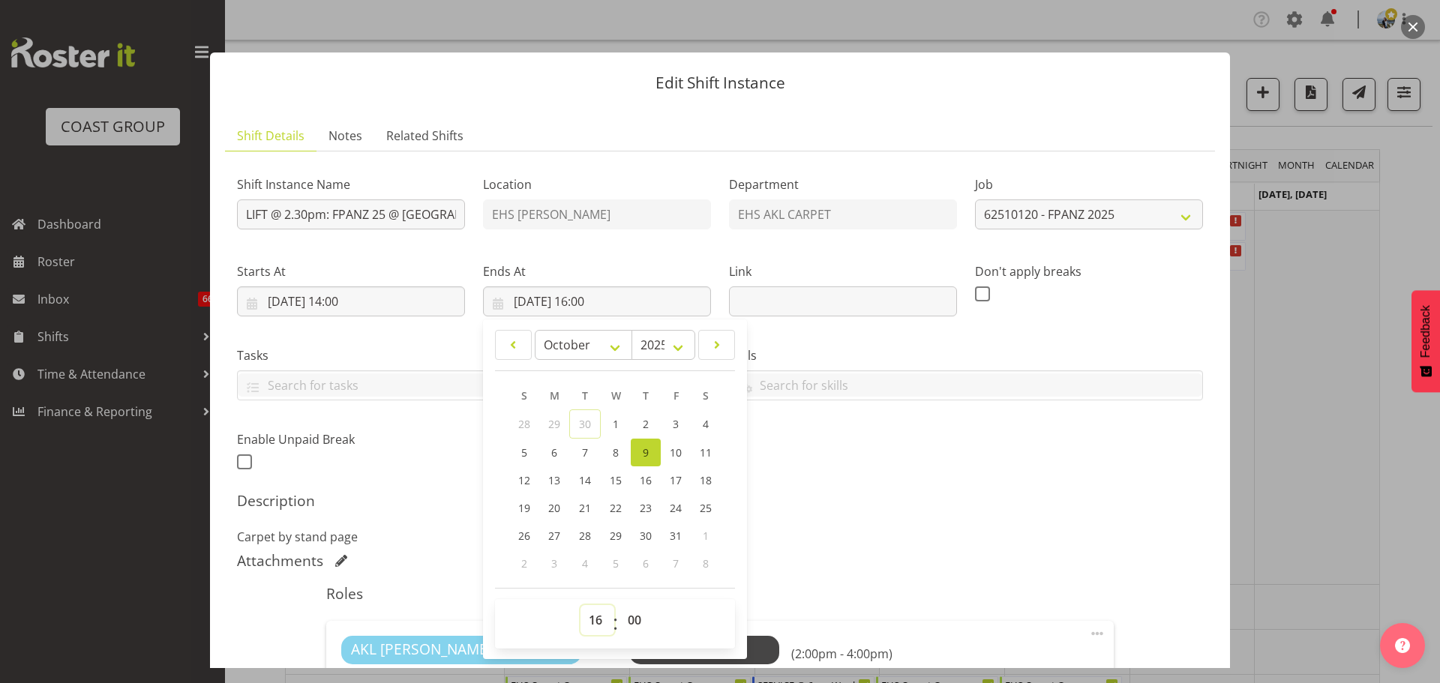
drag, startPoint x: 597, startPoint y: 628, endPoint x: 597, endPoint y: 619, distance: 9.0
click at [597, 628] on select "00 01 02 03 04 05 06 07 08 09 10 11 12 13 14 15 16 17 18 19 20 21 22 23" at bounding box center [597, 620] width 34 height 30
click at [580, 605] on select "00 01 02 03 04 05 06 07 08 09 10 11 12 13 14 15 16 17 18 19 20 21 22 23" at bounding box center [597, 620] width 34 height 30
click at [601, 629] on select "00 01 02 03 04 05 06 07 08 09 10 11 12 13 14 15 16 17 18 19 20 21 22 23" at bounding box center [597, 620] width 34 height 30
select select "15"
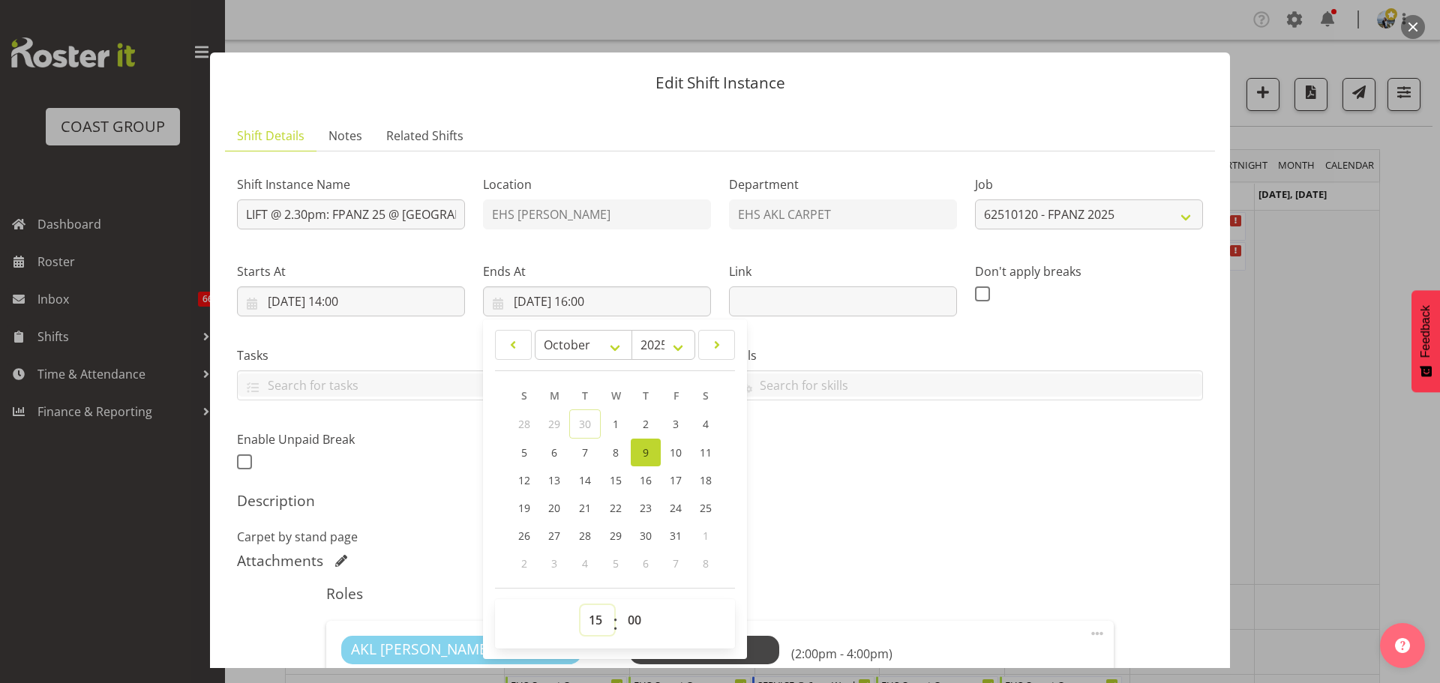
click at [580, 605] on select "00 01 02 03 04 05 06 07 08 09 10 11 12 13 14 15 16 17 18 19 20 21 22 23" at bounding box center [597, 620] width 34 height 30
type input "[DATE] 15:00"
click at [634, 610] on select "00 01 02 03 04 05 06 07 08 09 10 11 12 13 14 15 16 17 18 19 20 21 22 23 24 25 2…" at bounding box center [636, 620] width 34 height 30
select select "30"
type input "[DATE] 15:30"
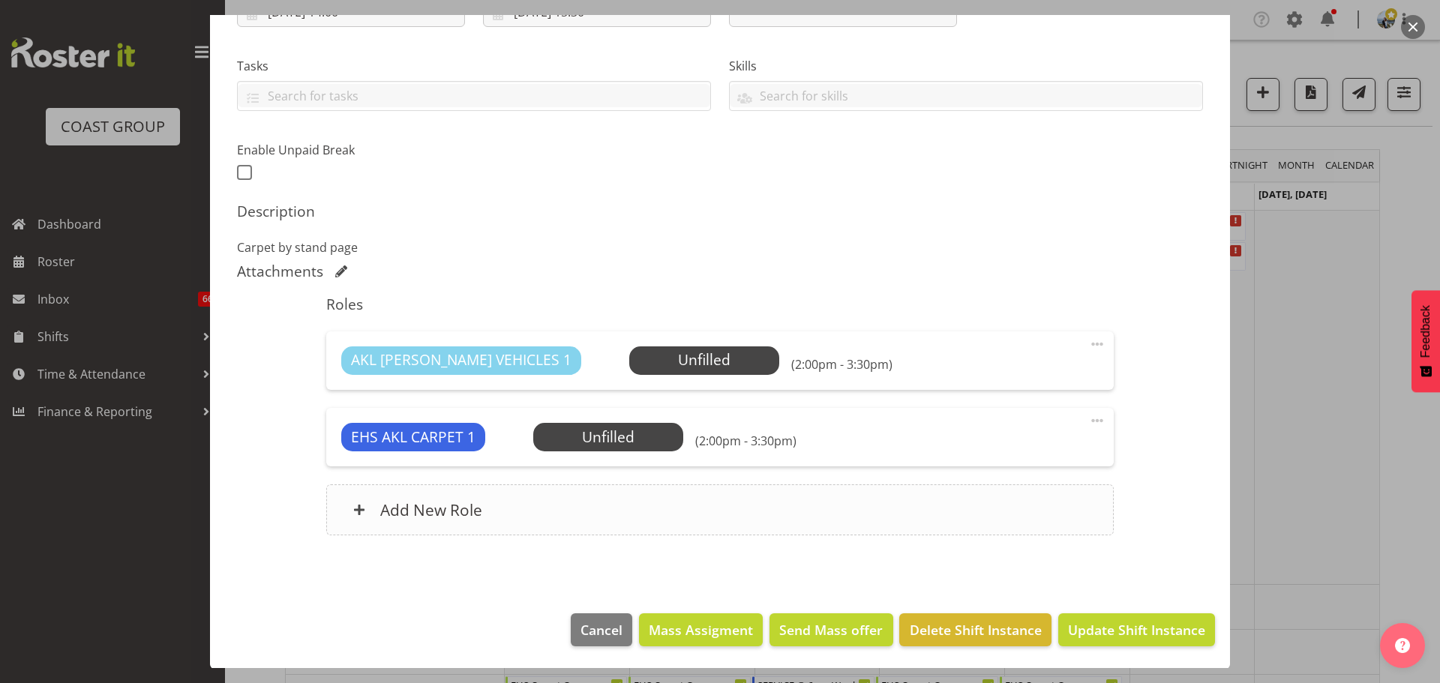
scroll to position [290, 0]
click at [613, 443] on span "Select Employee" at bounding box center [608, 437] width 112 height 22
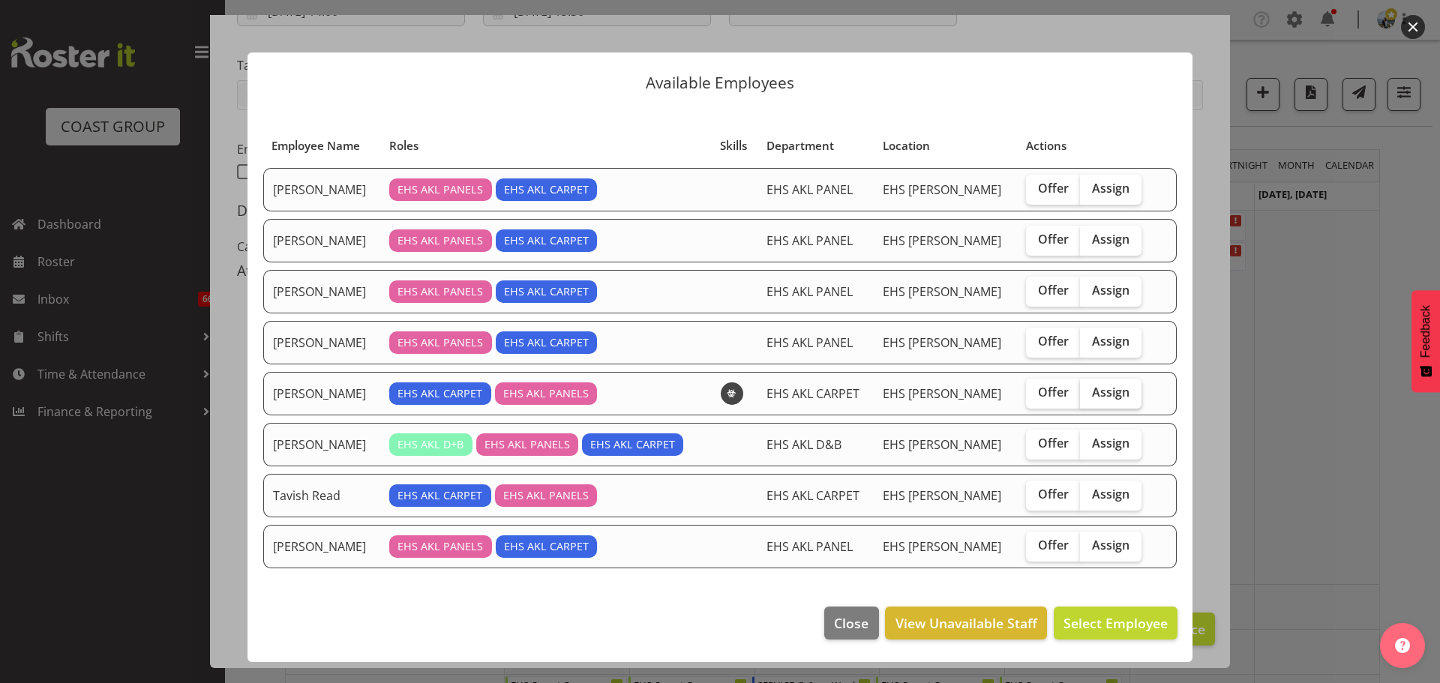
click at [1117, 402] on label "Assign" at bounding box center [1110, 394] width 61 height 30
click at [1089, 397] on input "Assign" at bounding box center [1085, 393] width 10 height 10
checkbox input "true"
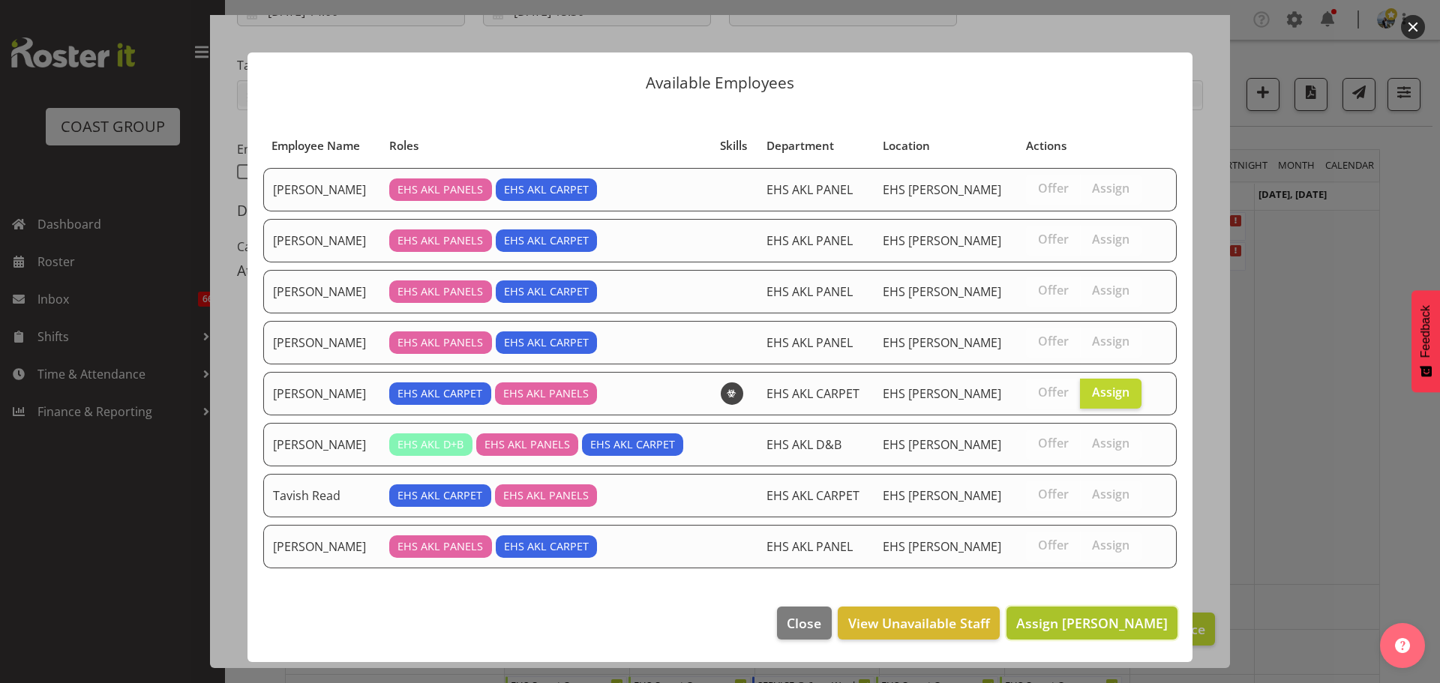
click at [1104, 623] on span "Assign [PERSON_NAME]" at bounding box center [1091, 623] width 151 height 18
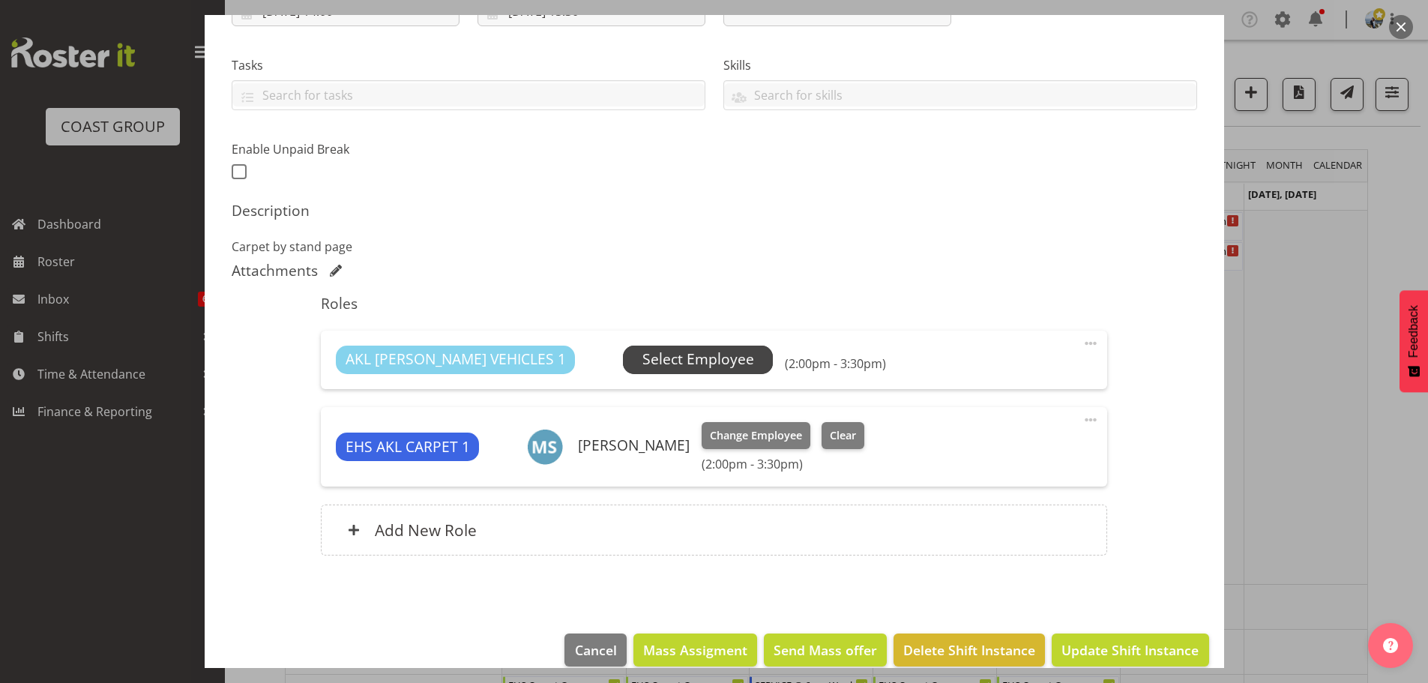
click at [656, 363] on span "Select Employee" at bounding box center [699, 360] width 112 height 22
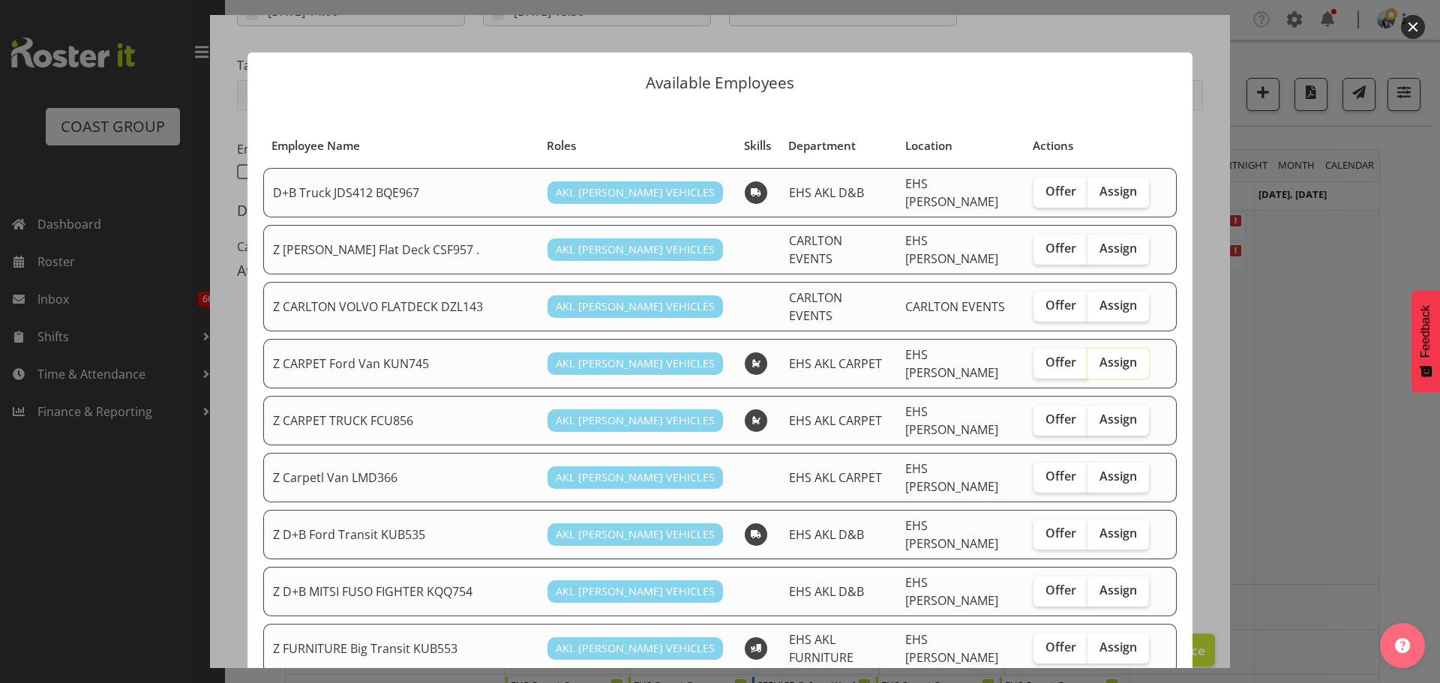
click at [1087, 352] on label "Assign" at bounding box center [1117, 364] width 61 height 30
click at [1087, 358] on input "Assign" at bounding box center [1092, 363] width 10 height 10
checkbox input "true"
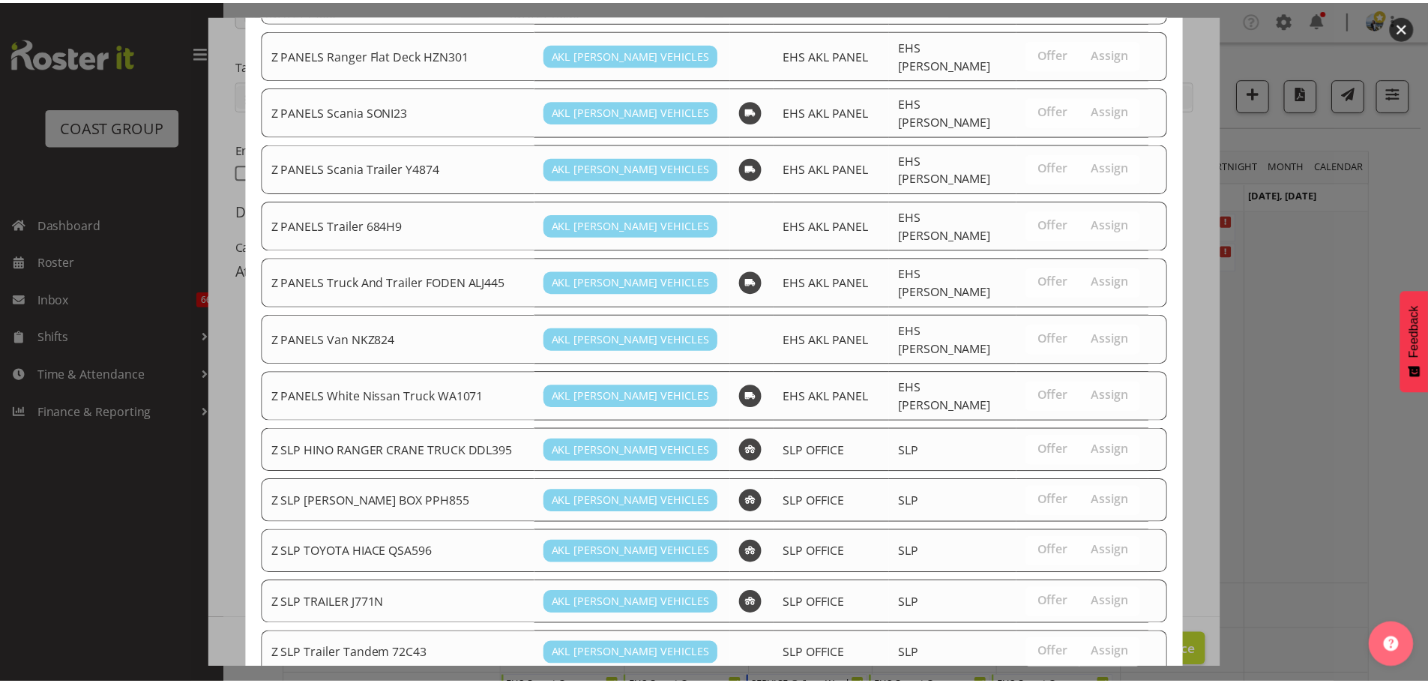
scroll to position [1095, 0]
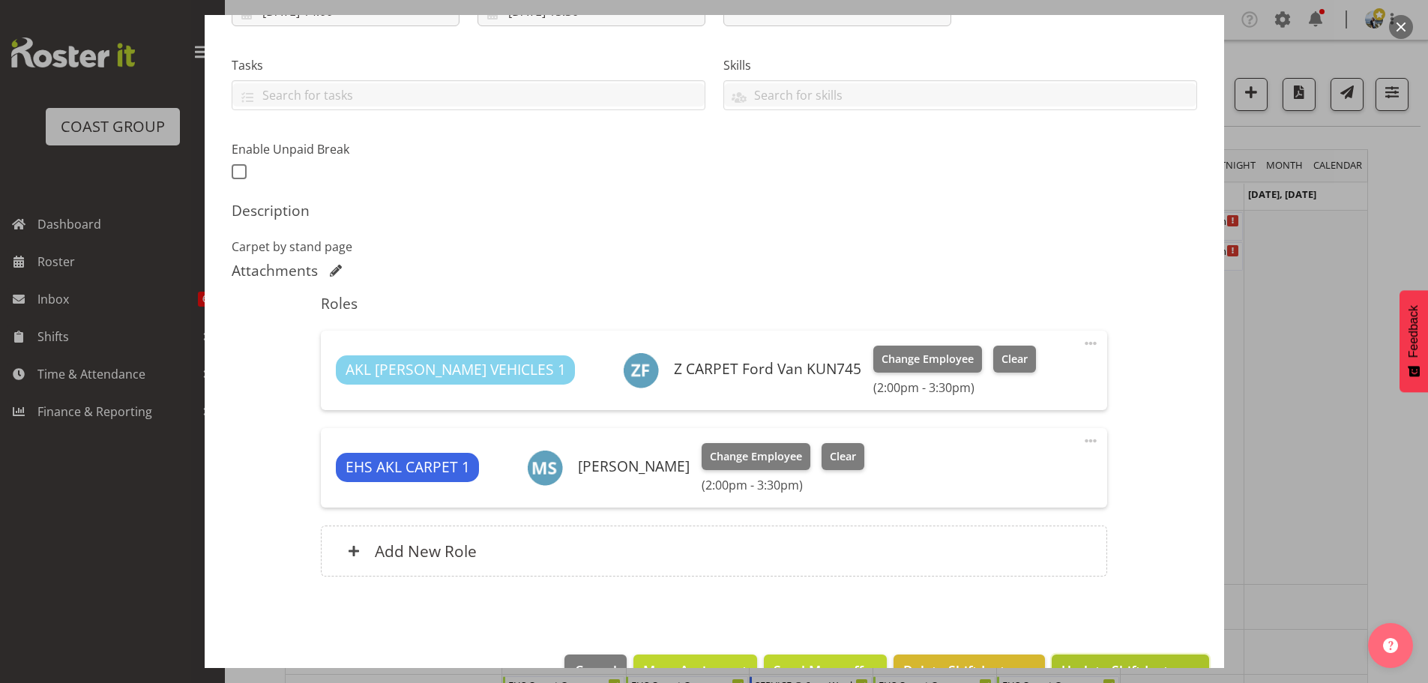
click at [1140, 657] on button "Update Shift Instance" at bounding box center [1130, 671] width 157 height 33
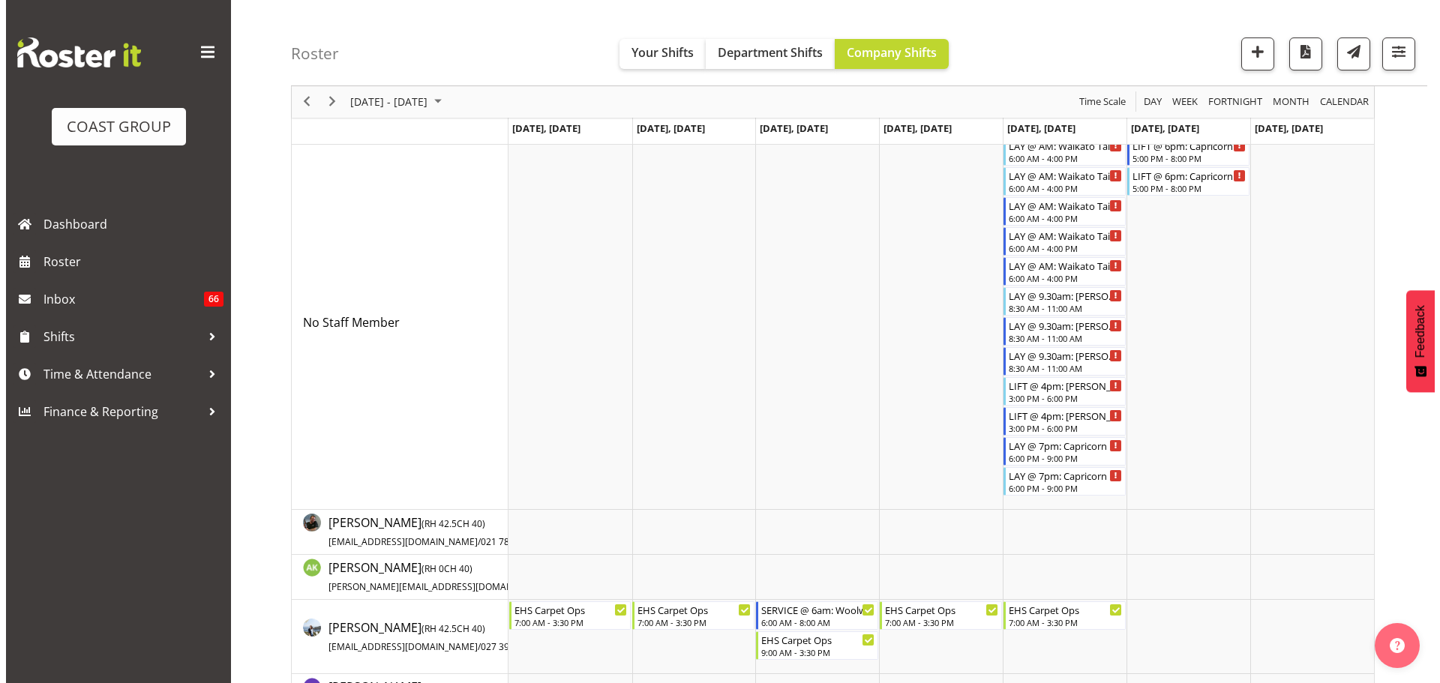
scroll to position [0, 0]
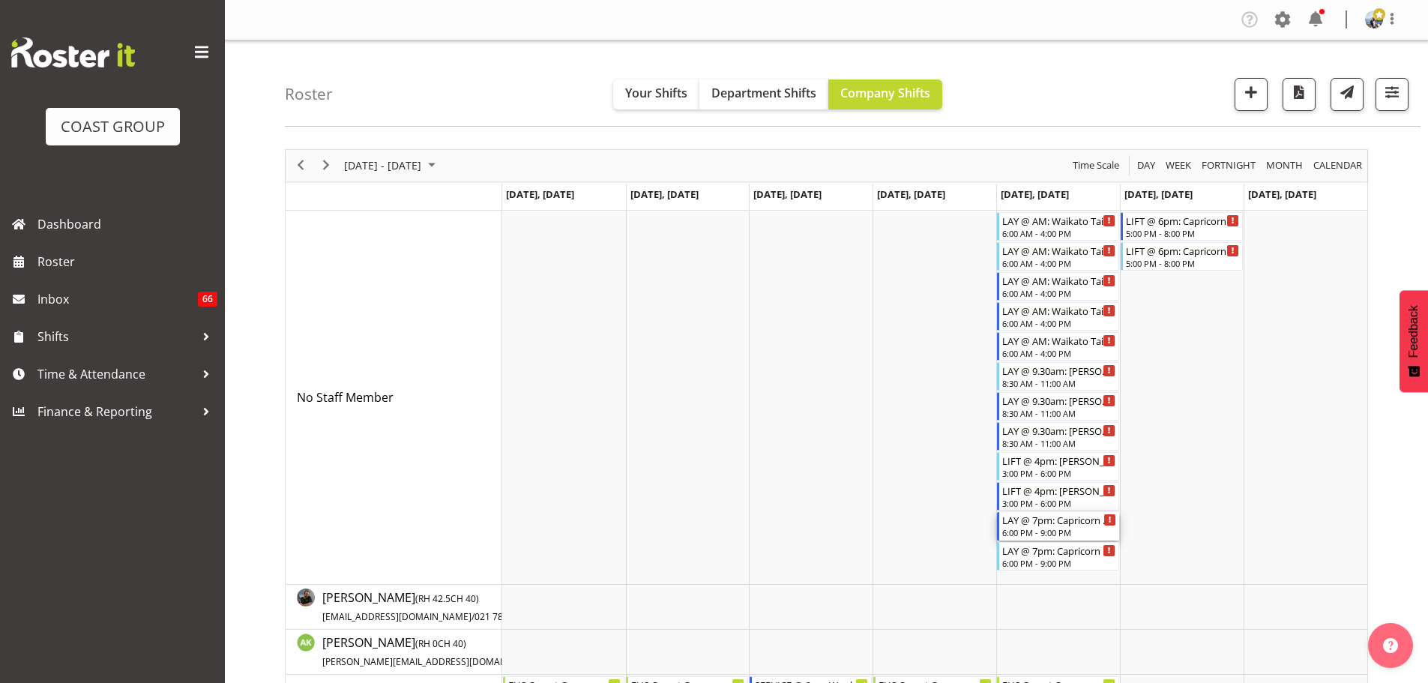
click at [1083, 525] on div "LAY @ 7pm: Capricorn Dinner 25 @ The Pullman" at bounding box center [1059, 519] width 114 height 15
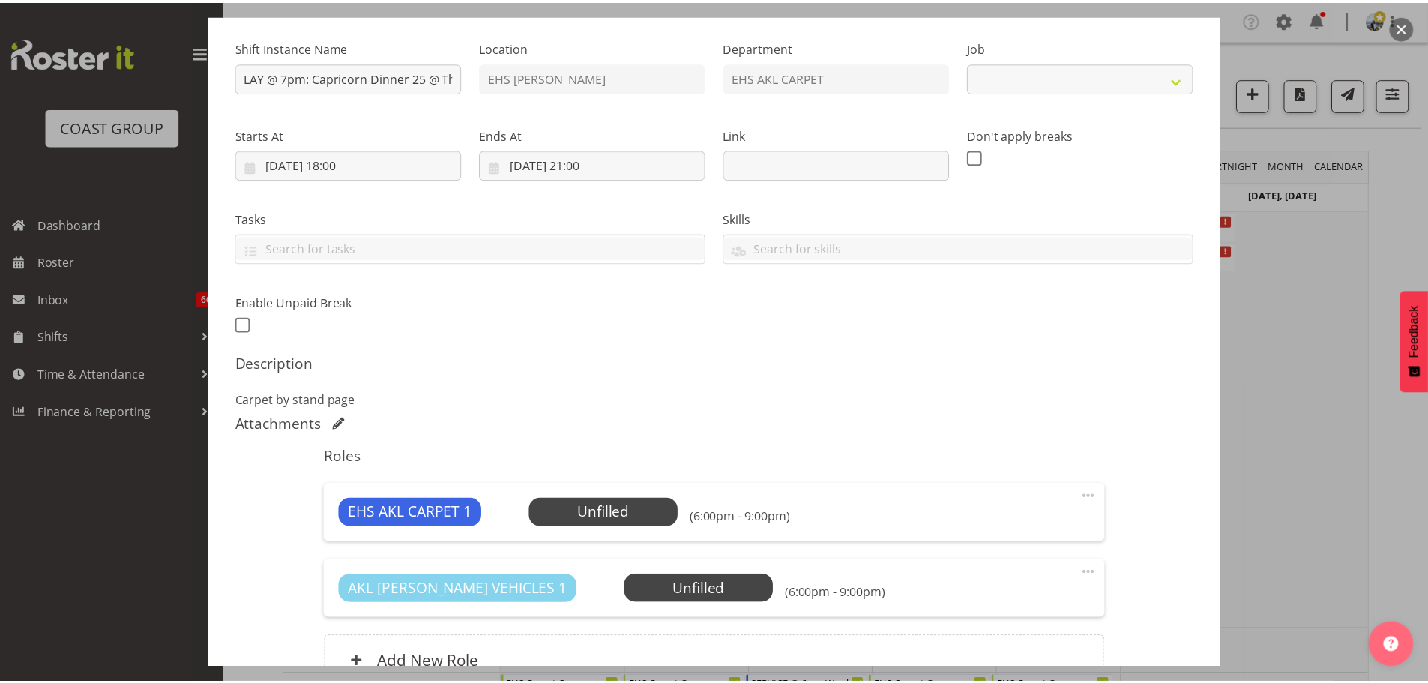
scroll to position [290, 0]
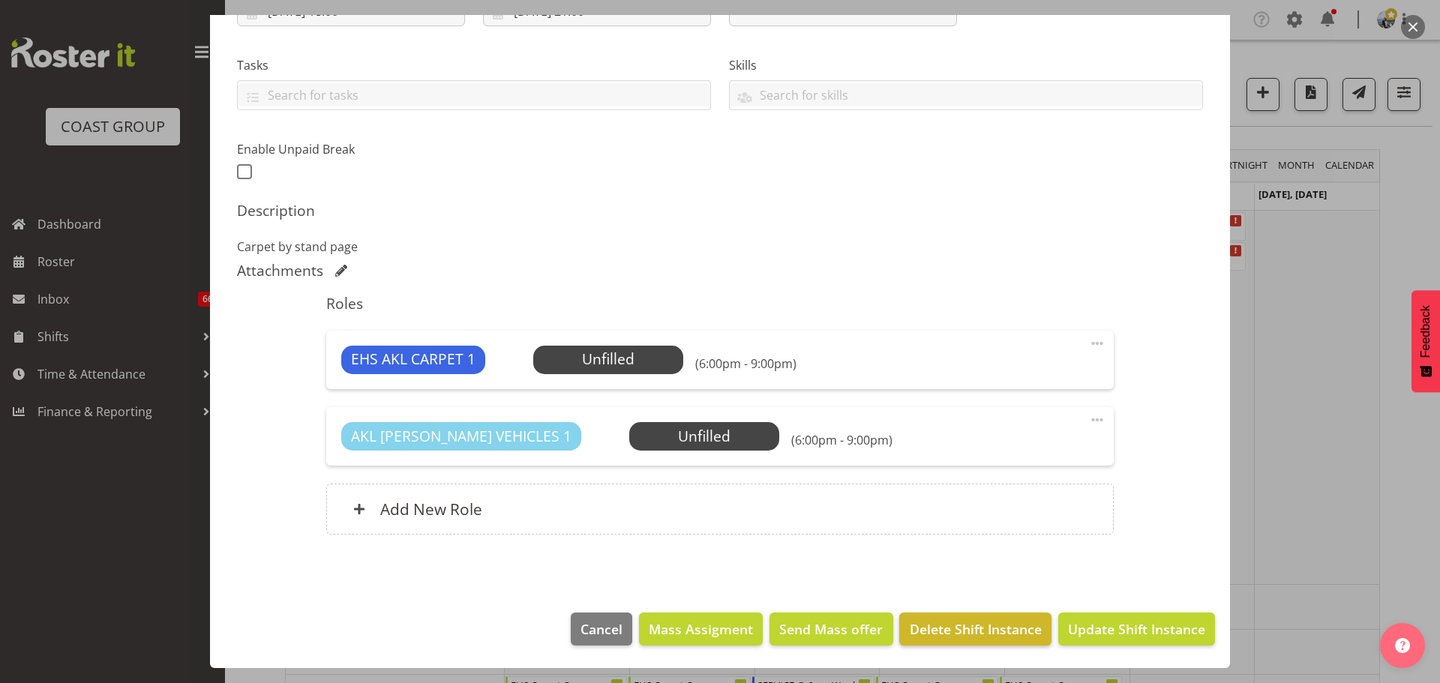
select select "9881"
click at [947, 633] on span "Delete Shift Instance" at bounding box center [975, 628] width 132 height 19
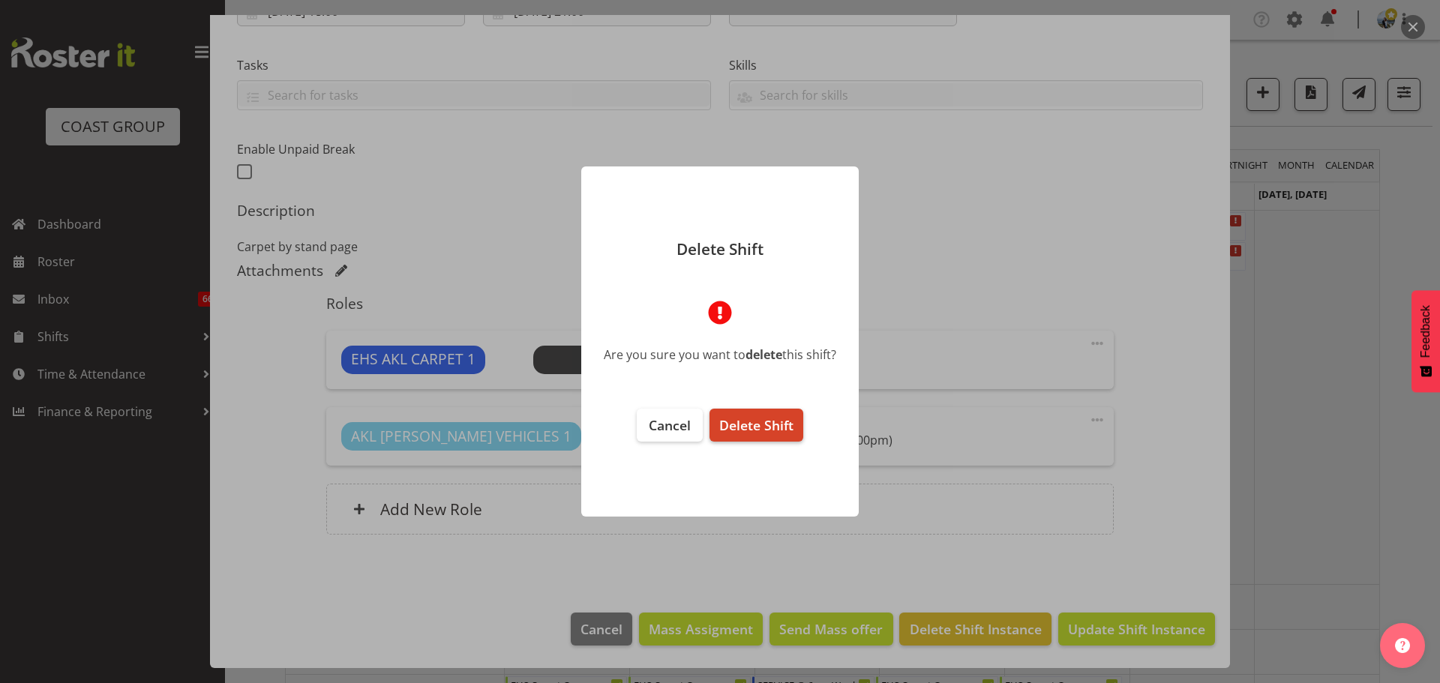
click at [747, 427] on span "Delete Shift" at bounding box center [756, 425] width 74 height 18
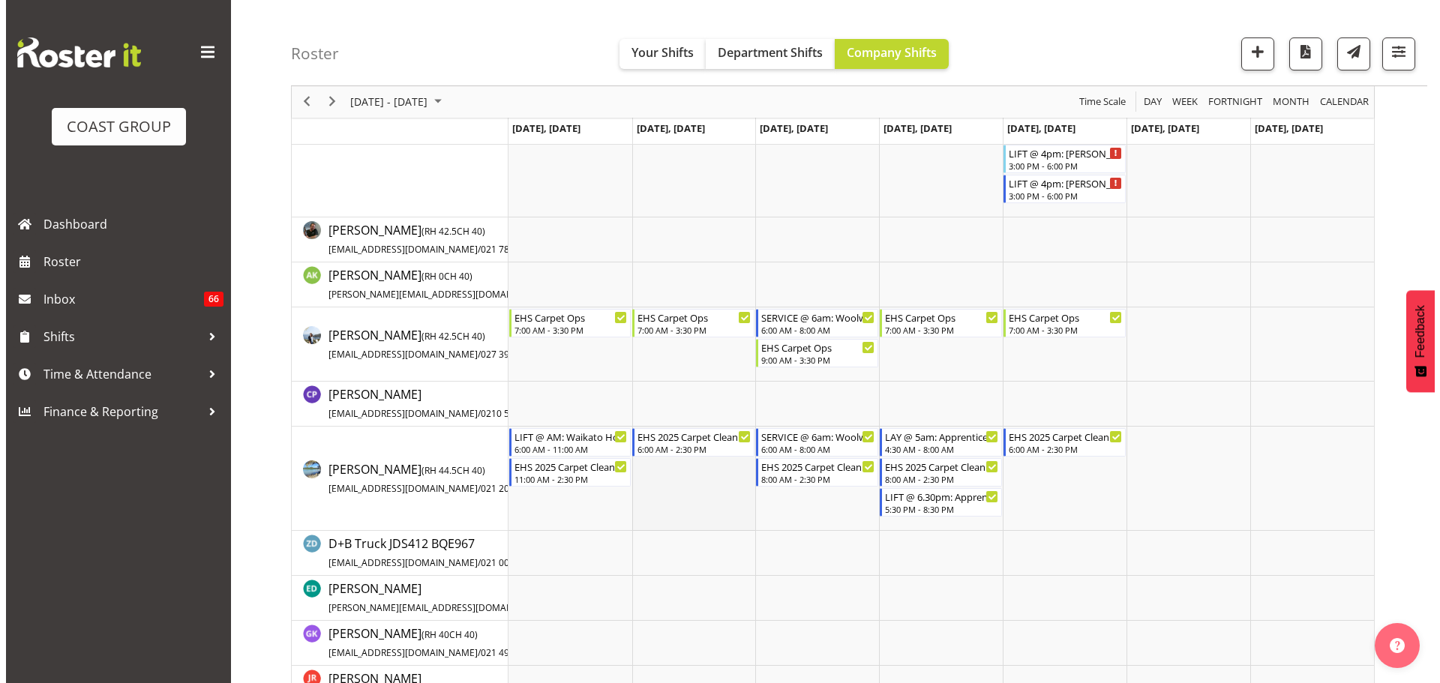
scroll to position [375, 0]
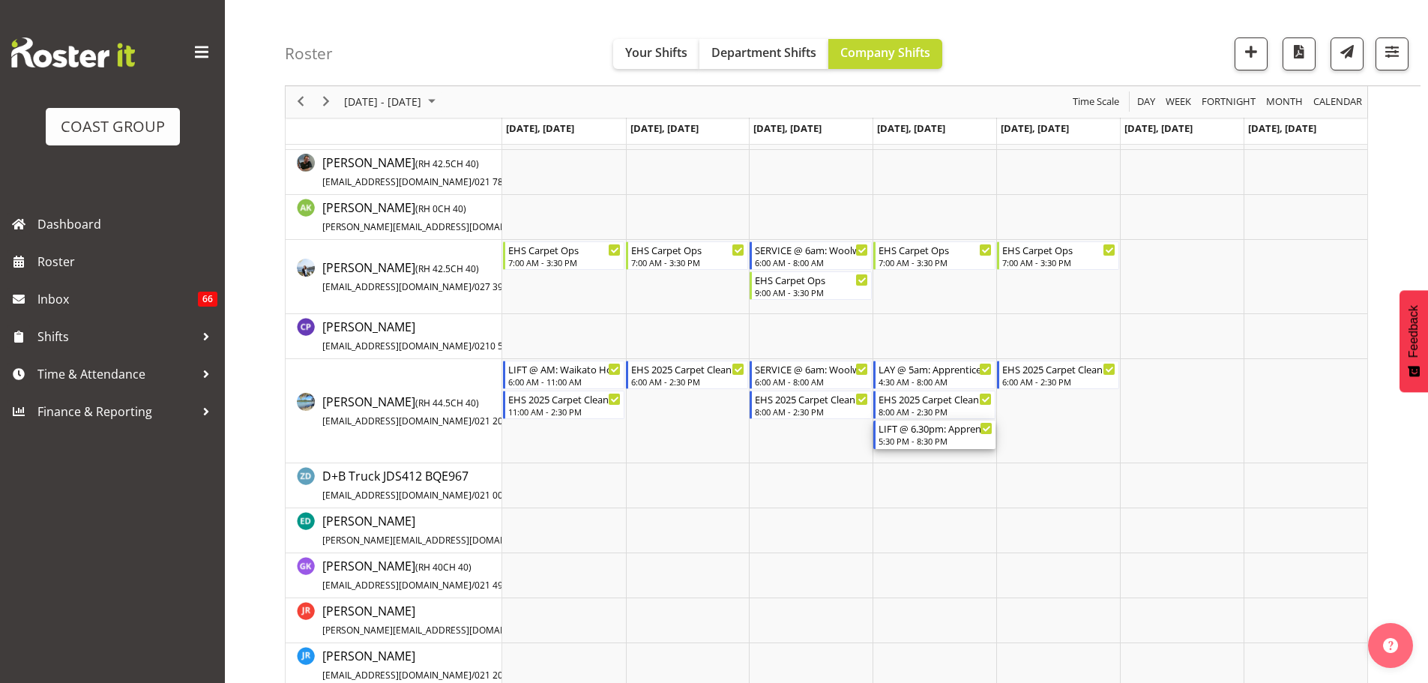
click at [953, 433] on div "LIFT @ 6.30pm: Apprentice of the Year '25 @ The Cloud" at bounding box center [936, 428] width 114 height 15
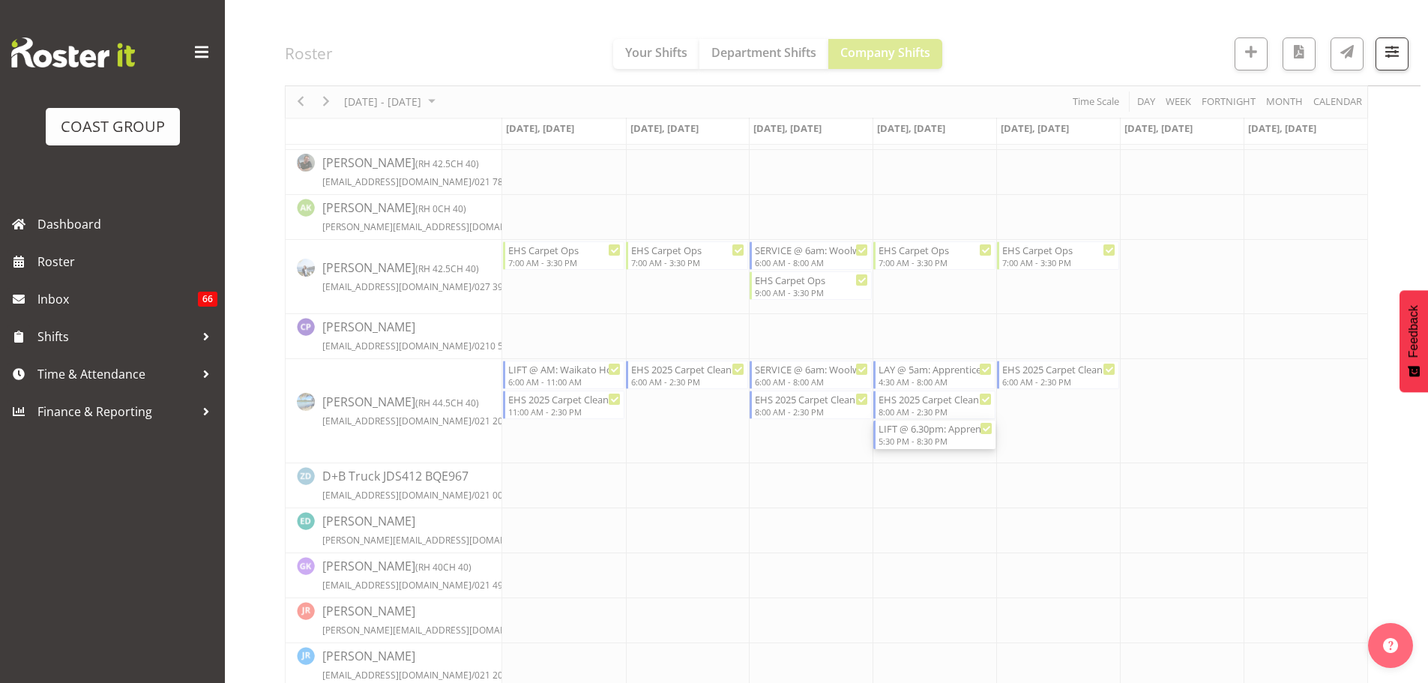
select select
select select "9"
select select "2025"
select select "20"
select select "30"
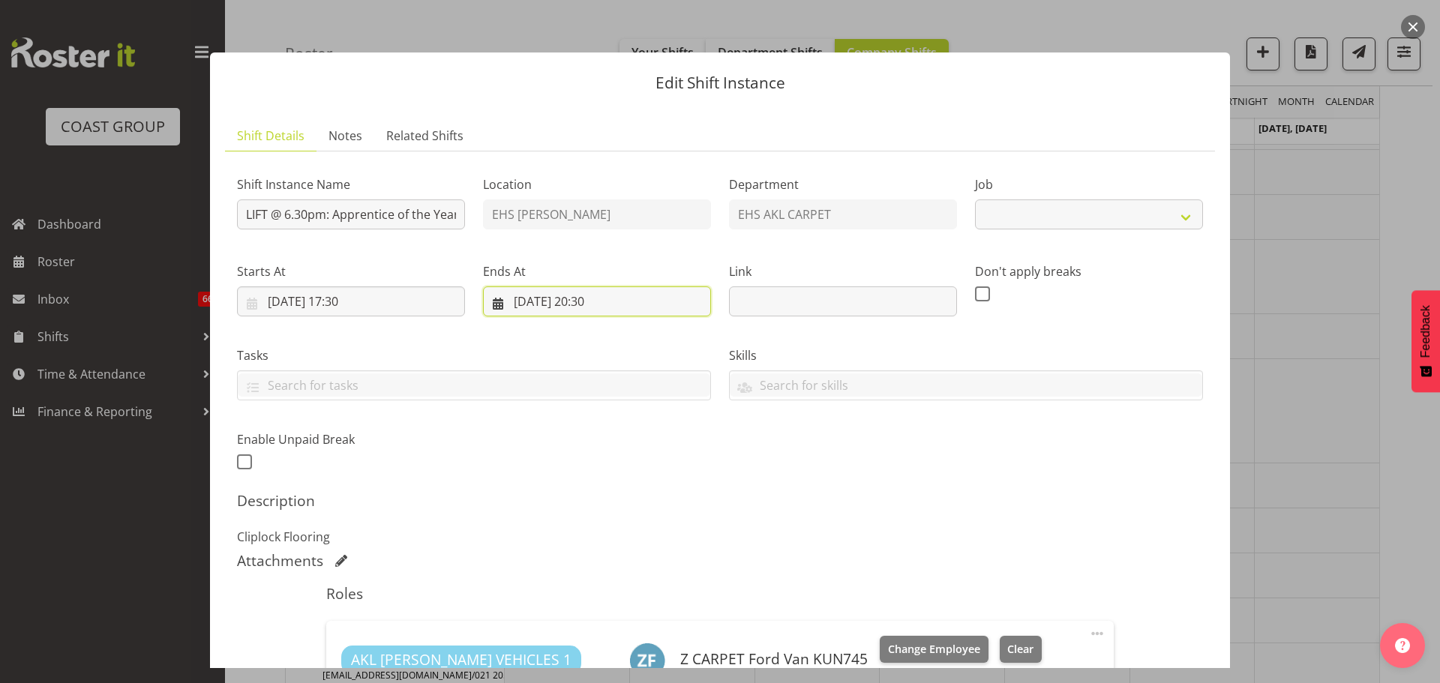
click at [598, 310] on input "[DATE] 20:30" at bounding box center [597, 301] width 228 height 30
select select "10537"
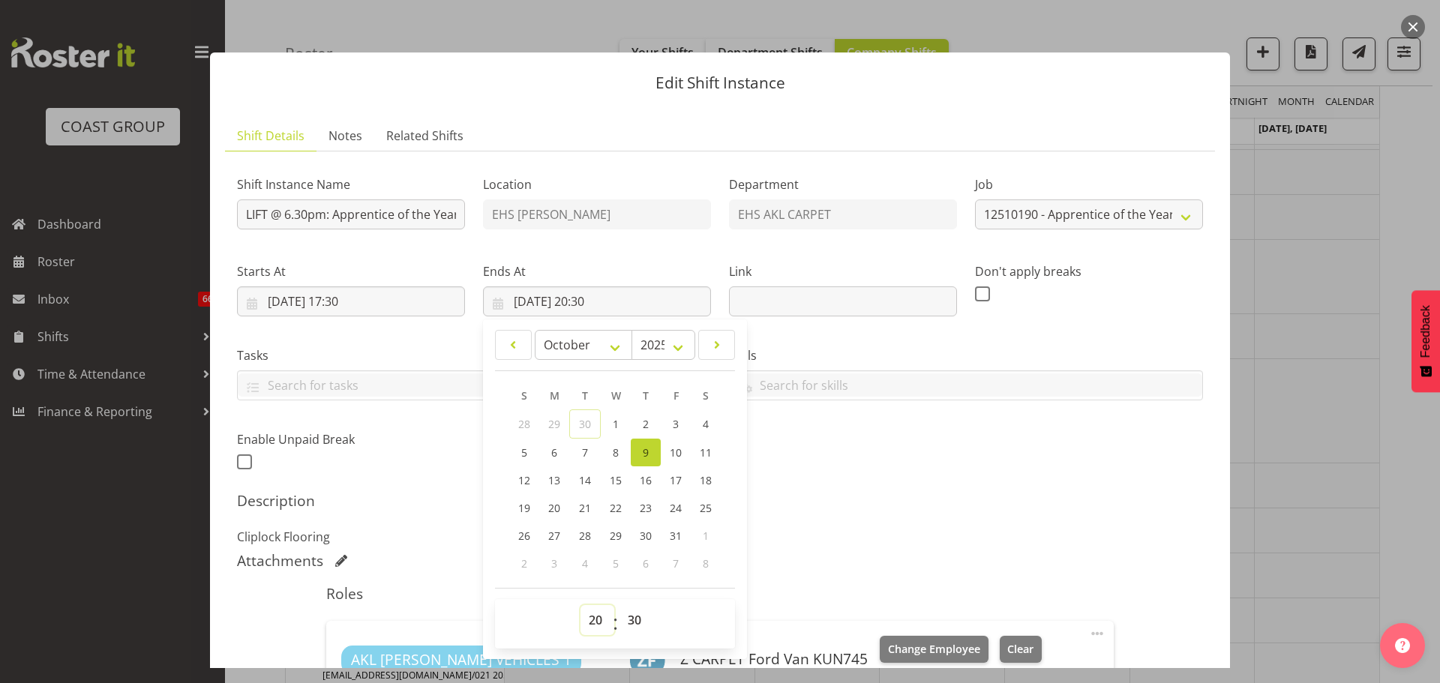
click at [602, 615] on select "00 01 02 03 04 05 06 07 08 09 10 11 12 13 14 15 16 17 18 19 20 21 22 23" at bounding box center [597, 620] width 34 height 30
select select "21"
click at [580, 605] on select "00 01 02 03 04 05 06 07 08 09 10 11 12 13 14 15 16 17 18 19 20 21 22 23" at bounding box center [597, 620] width 34 height 30
type input "[DATE] 21:30"
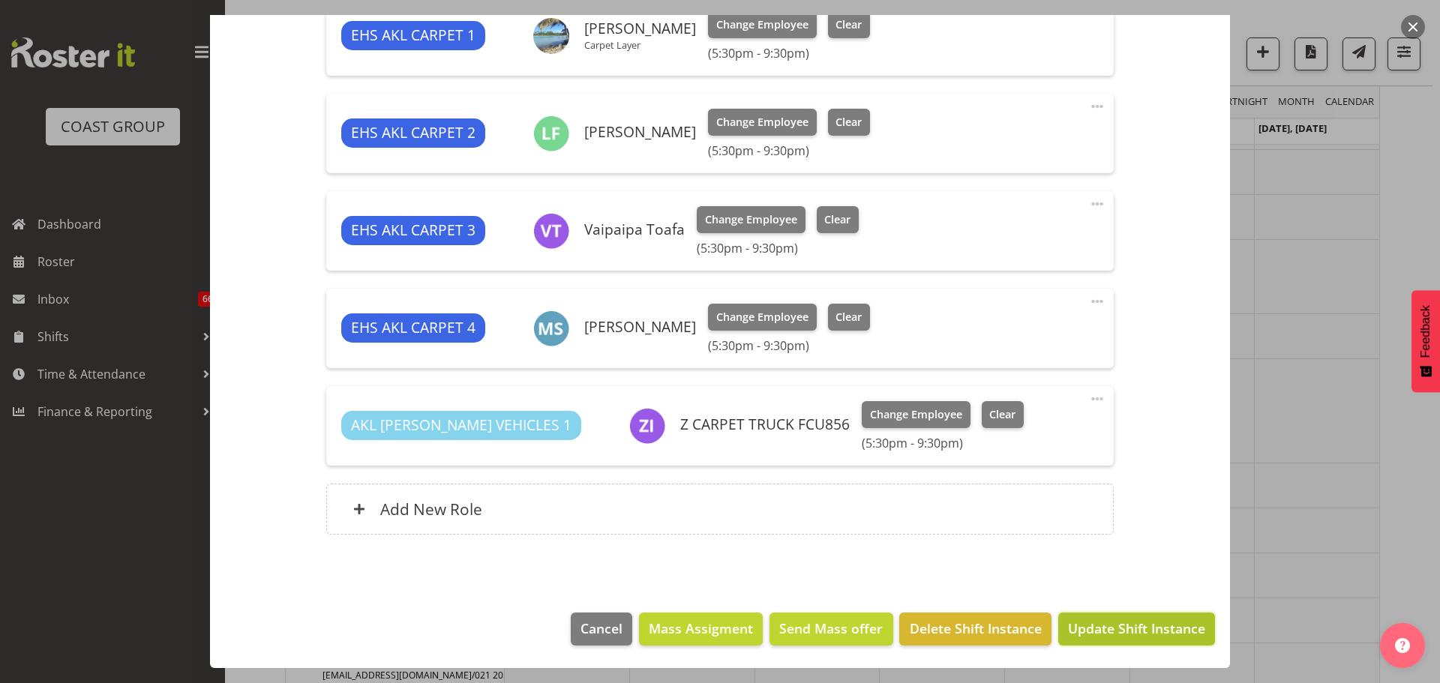
click at [1176, 640] on button "Update Shift Instance" at bounding box center [1136, 629] width 157 height 33
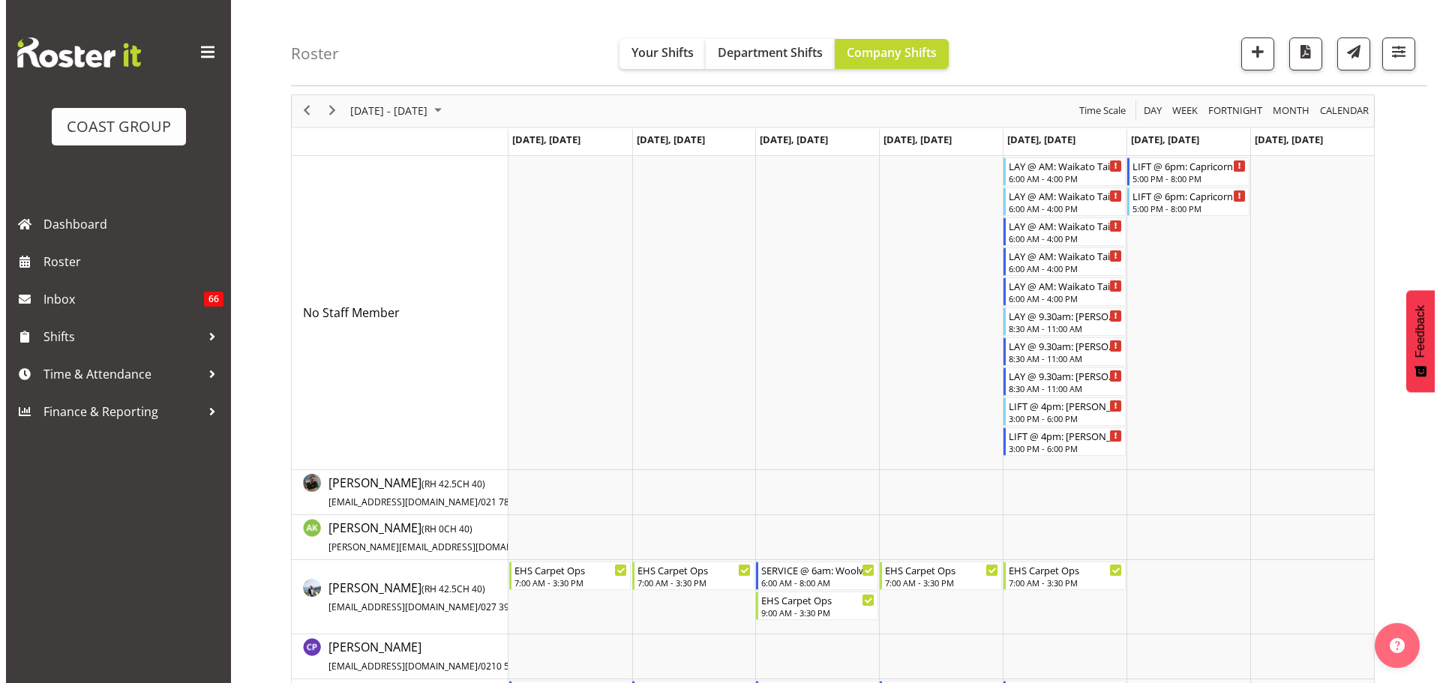
scroll to position [0, 0]
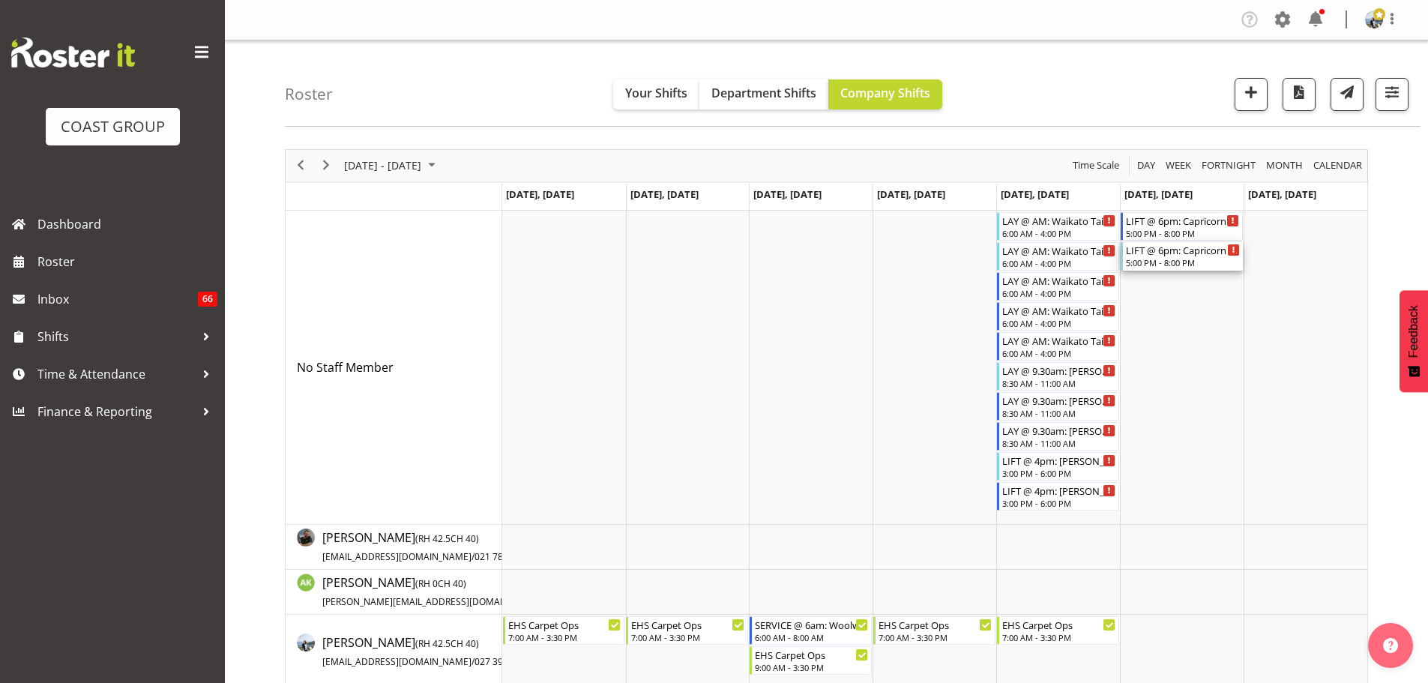
click at [1203, 256] on div "LIFT @ 6pm: Capricorn Dinner 25 @ The Pullman" at bounding box center [1183, 249] width 114 height 15
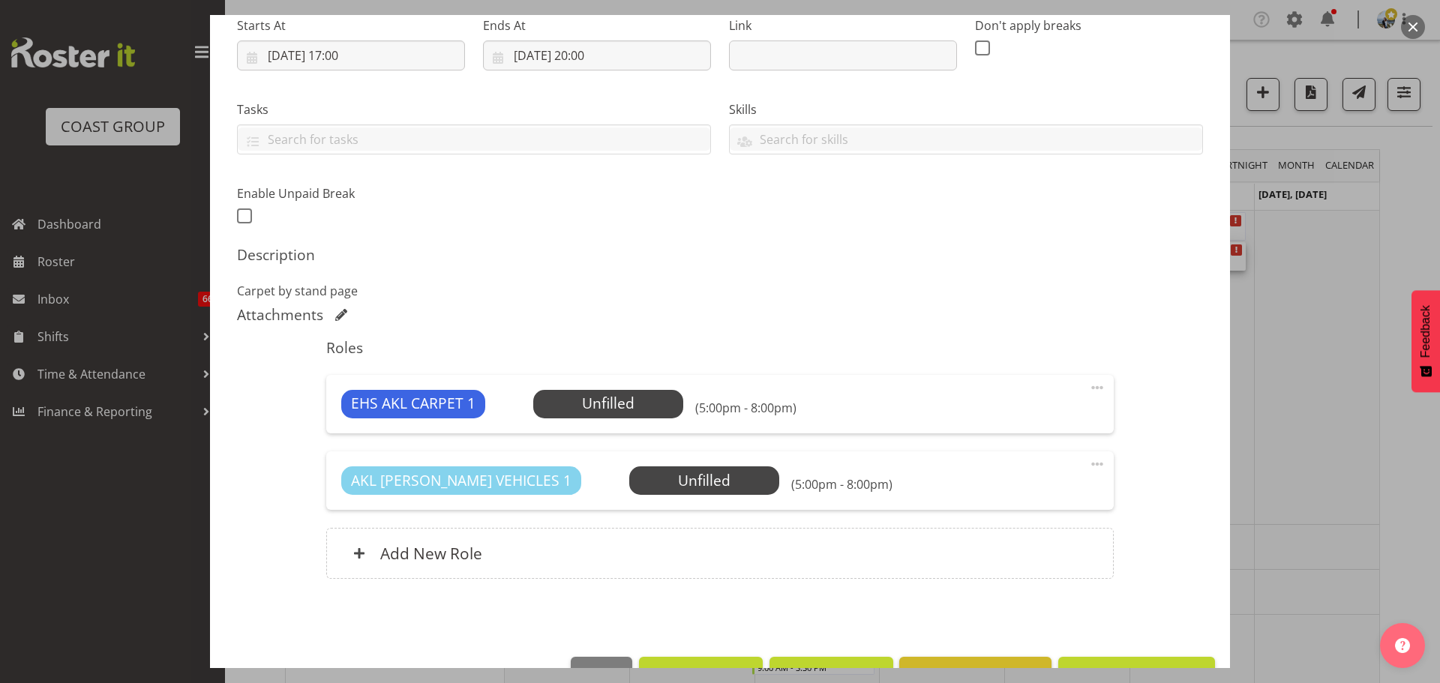
select select "9881"
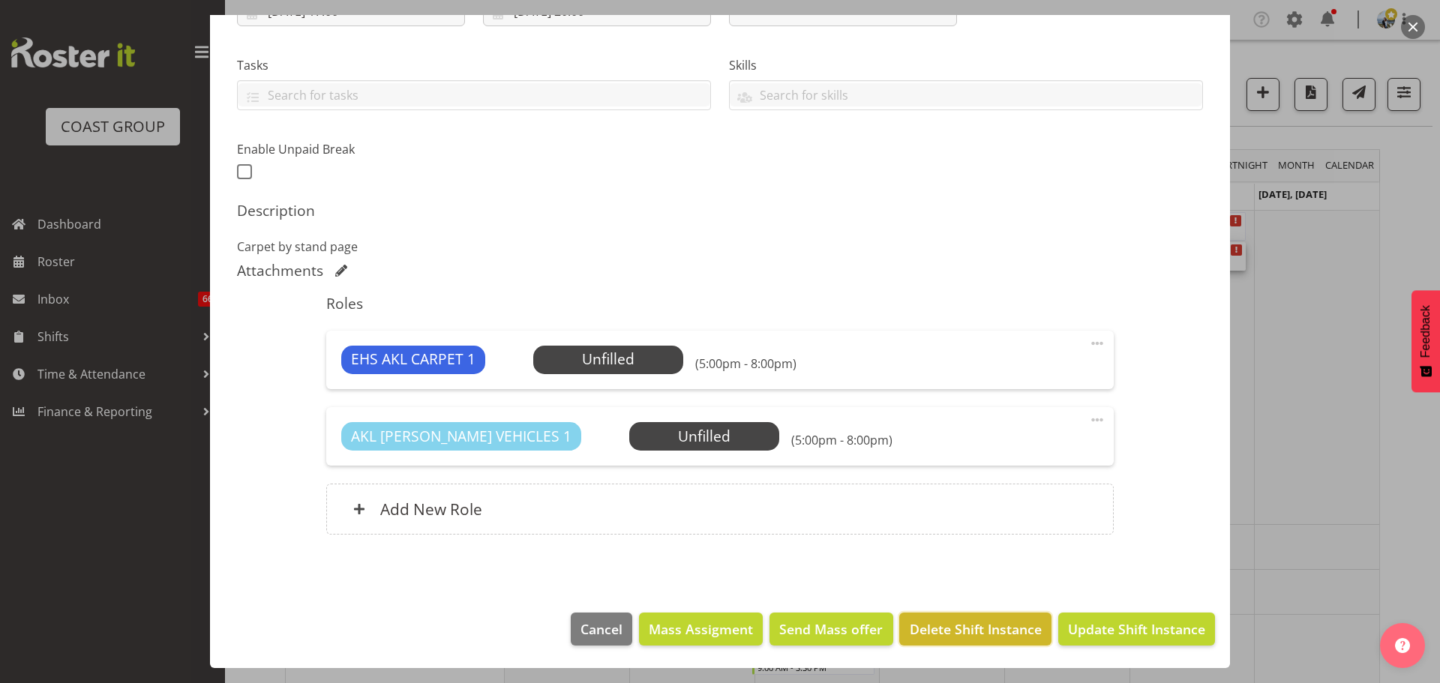
click at [953, 625] on span "Delete Shift Instance" at bounding box center [975, 628] width 132 height 19
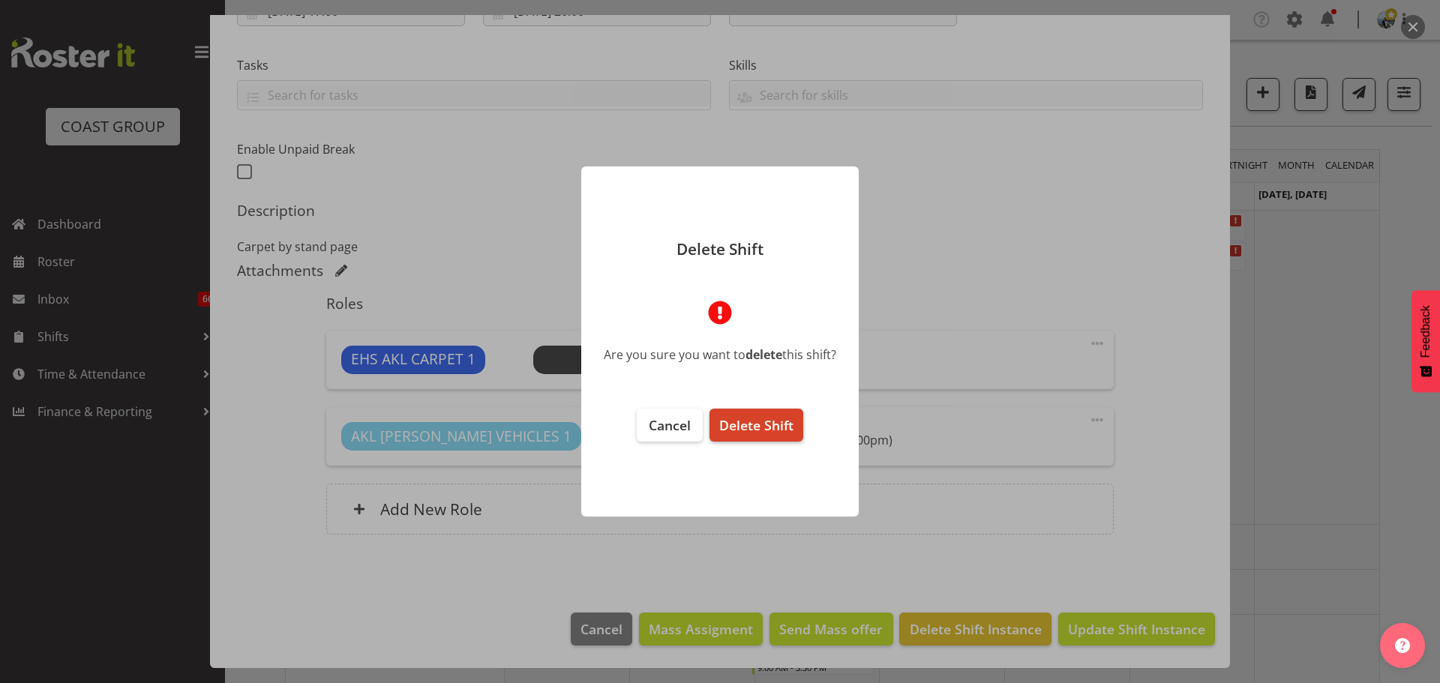
click at [762, 421] on span "Delete Shift" at bounding box center [756, 425] width 74 height 18
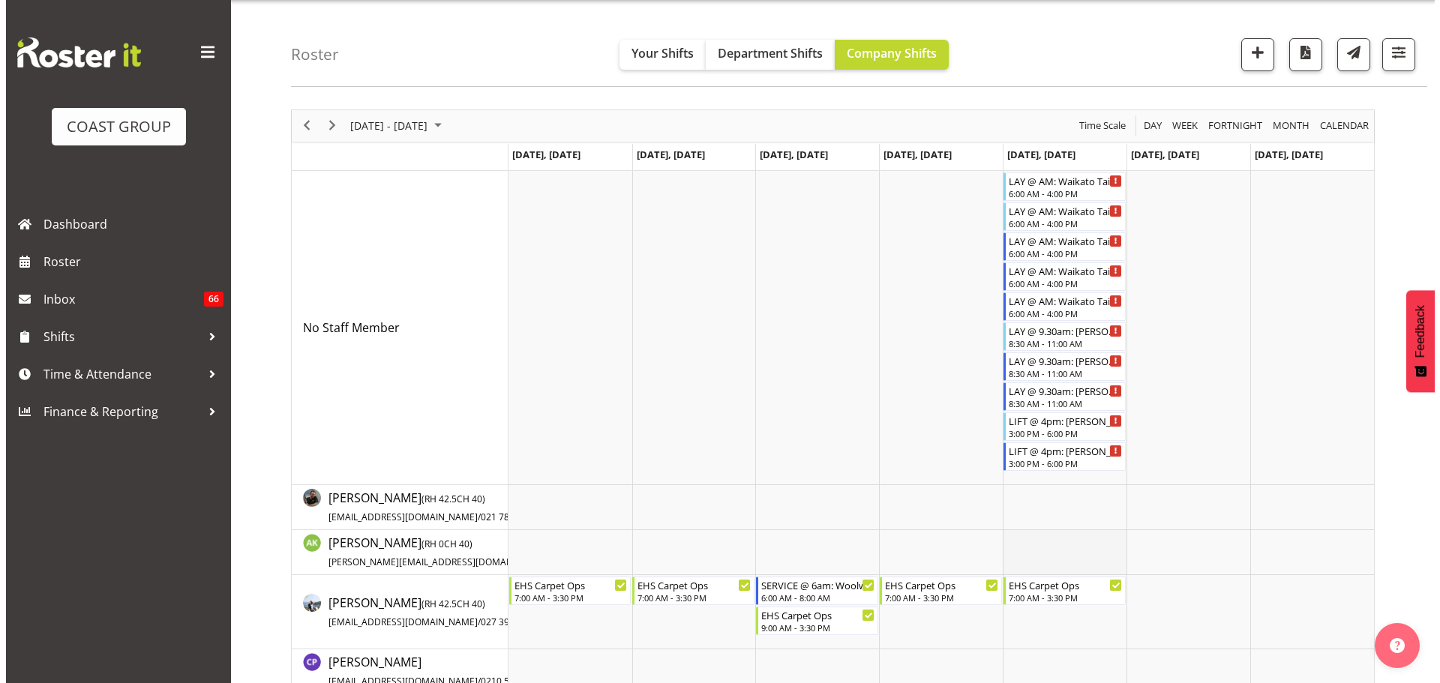
scroll to position [75, 0]
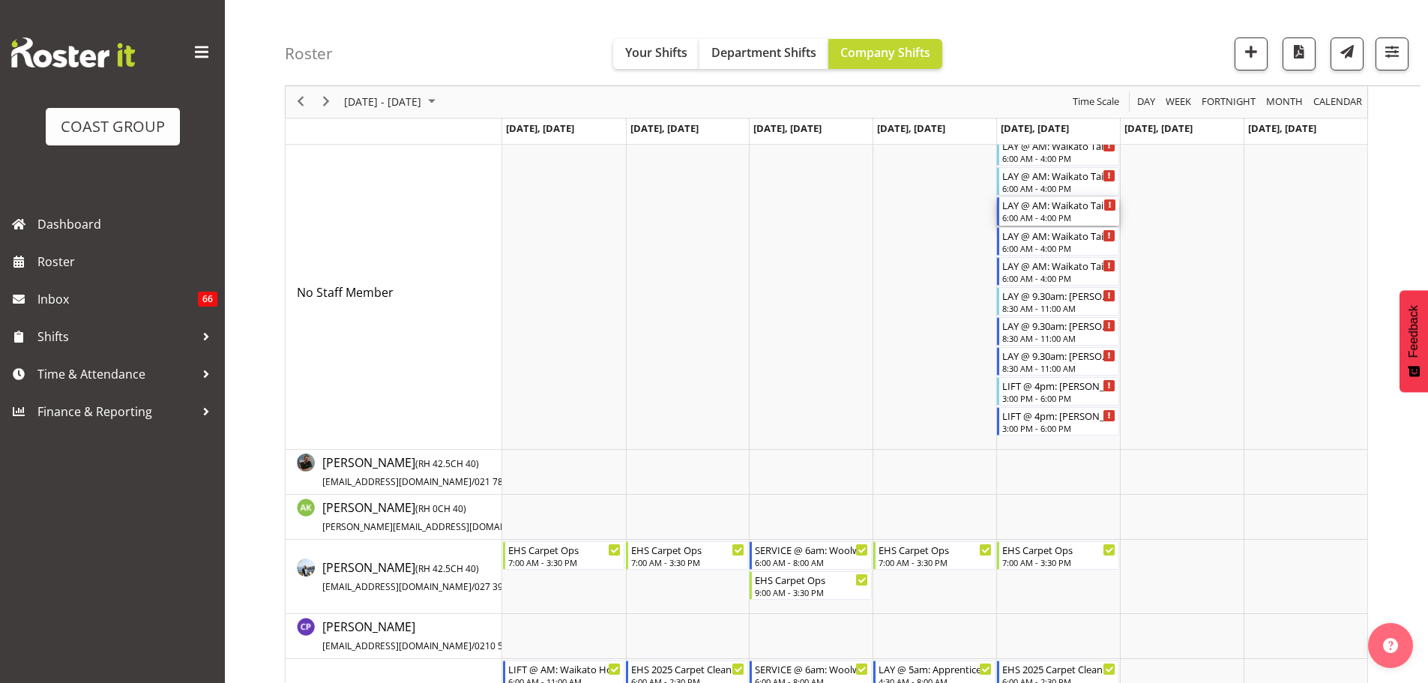
click at [1060, 215] on div "6:00 AM - 4:00 PM" at bounding box center [1059, 217] width 114 height 12
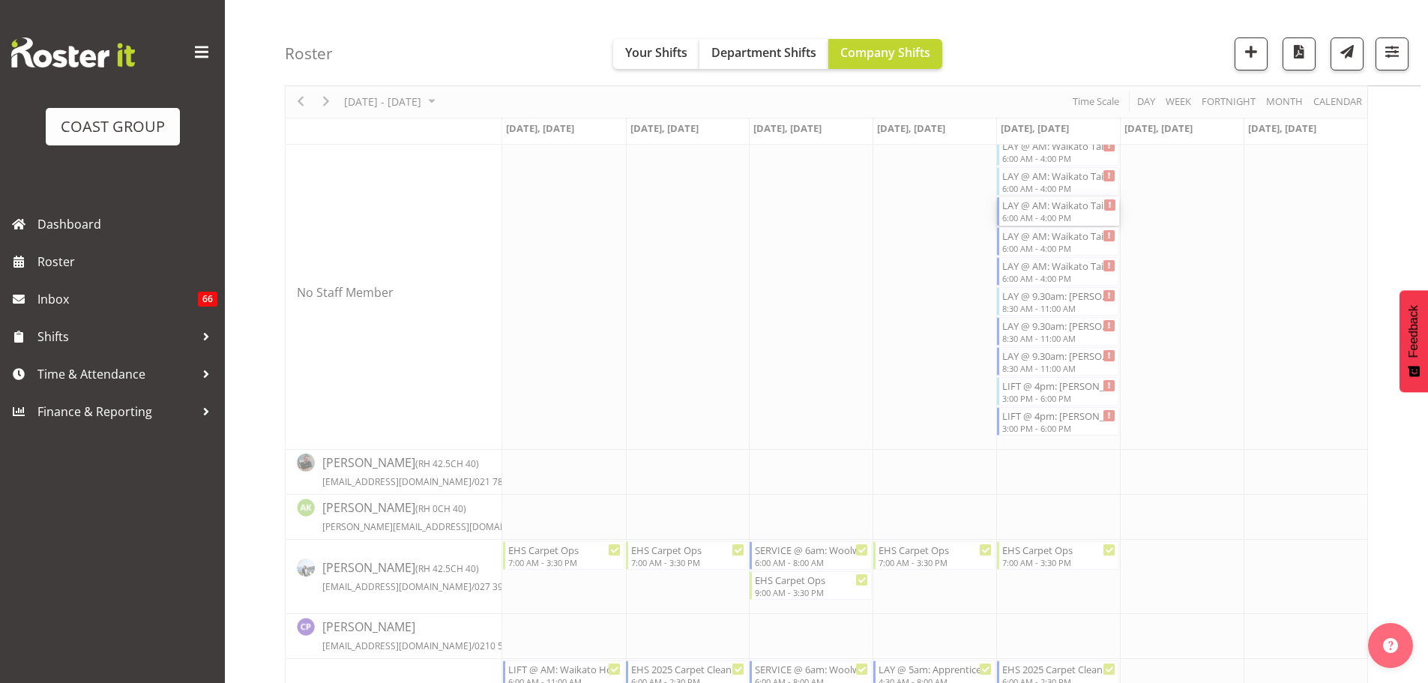
select select
select select "9"
select select "2025"
select select "16"
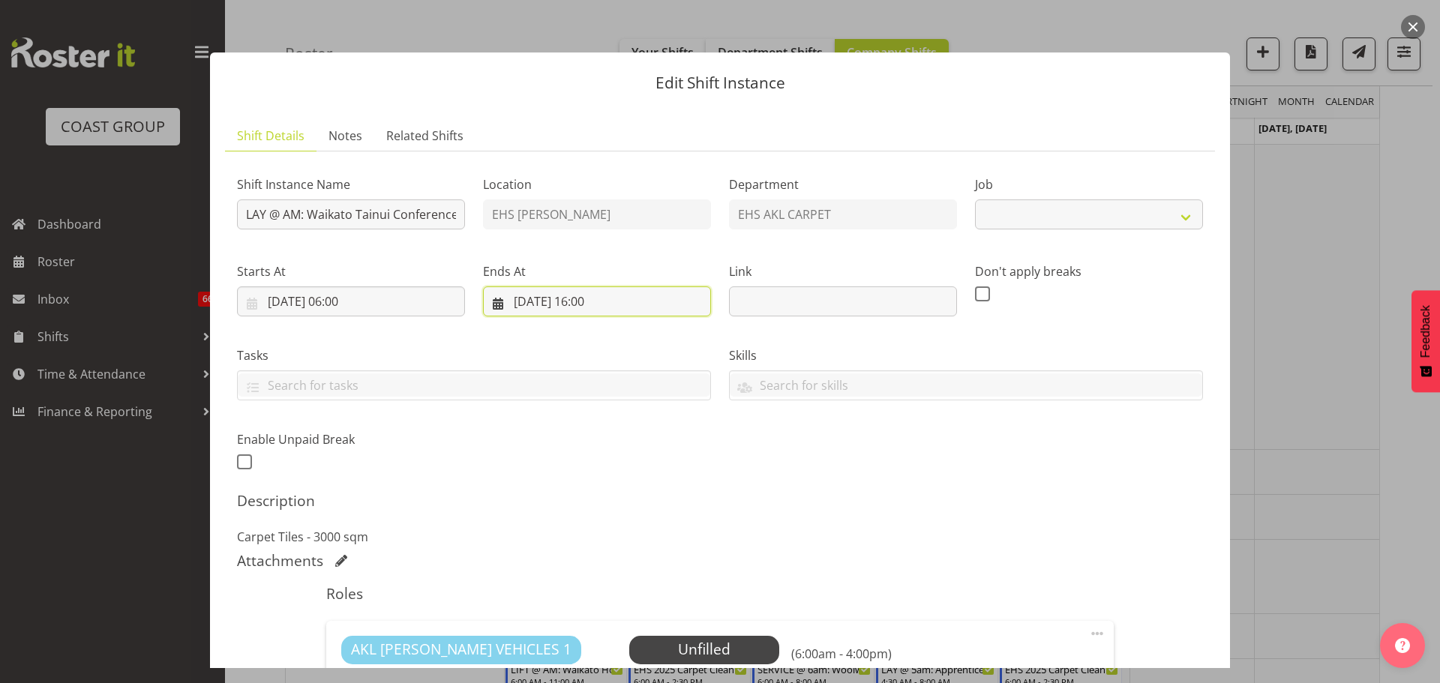
click at [599, 291] on input "[DATE] 16:00" at bounding box center [597, 301] width 228 height 30
select select "9430"
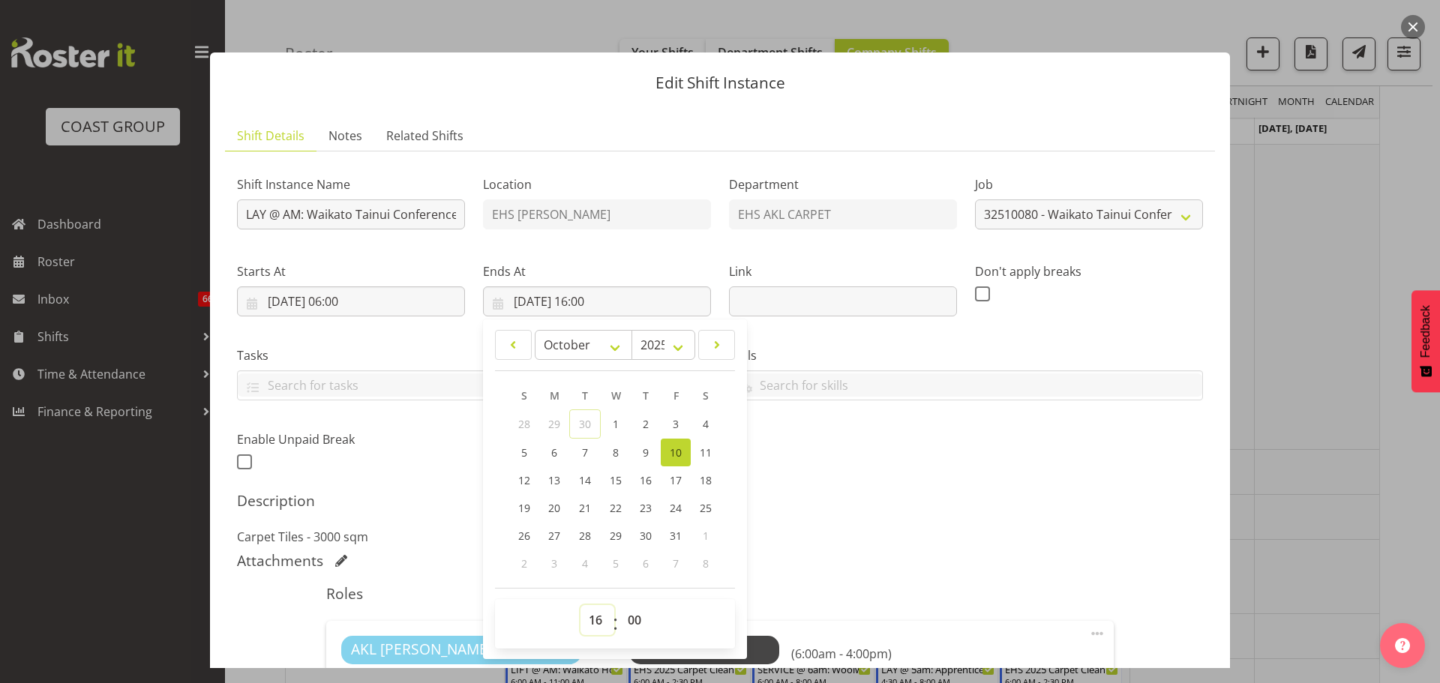
click at [592, 617] on select "00 01 02 03 04 05 06 07 08 09 10 11 12 13 14 15 16 17 18 19 20 21 22 23" at bounding box center [597, 620] width 34 height 30
select select "15"
click at [580, 605] on select "00 01 02 03 04 05 06 07 08 09 10 11 12 13 14 15 16 17 18 19 20 21 22 23" at bounding box center [597, 620] width 34 height 30
type input "[DATE] 15:00"
click at [899, 510] on div "Description Carpet Tiles - 3000 sqm" at bounding box center [720, 519] width 966 height 54
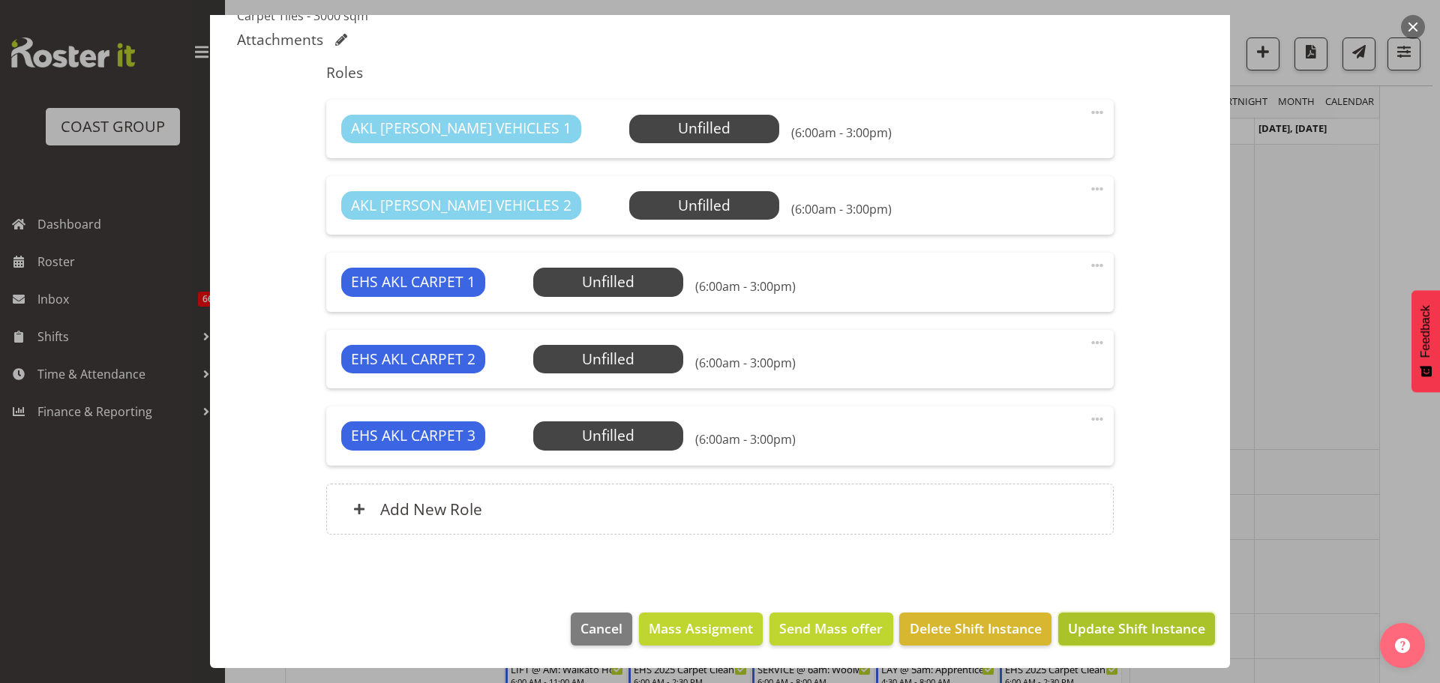
click at [1104, 640] on button "Update Shift Instance" at bounding box center [1136, 629] width 157 height 33
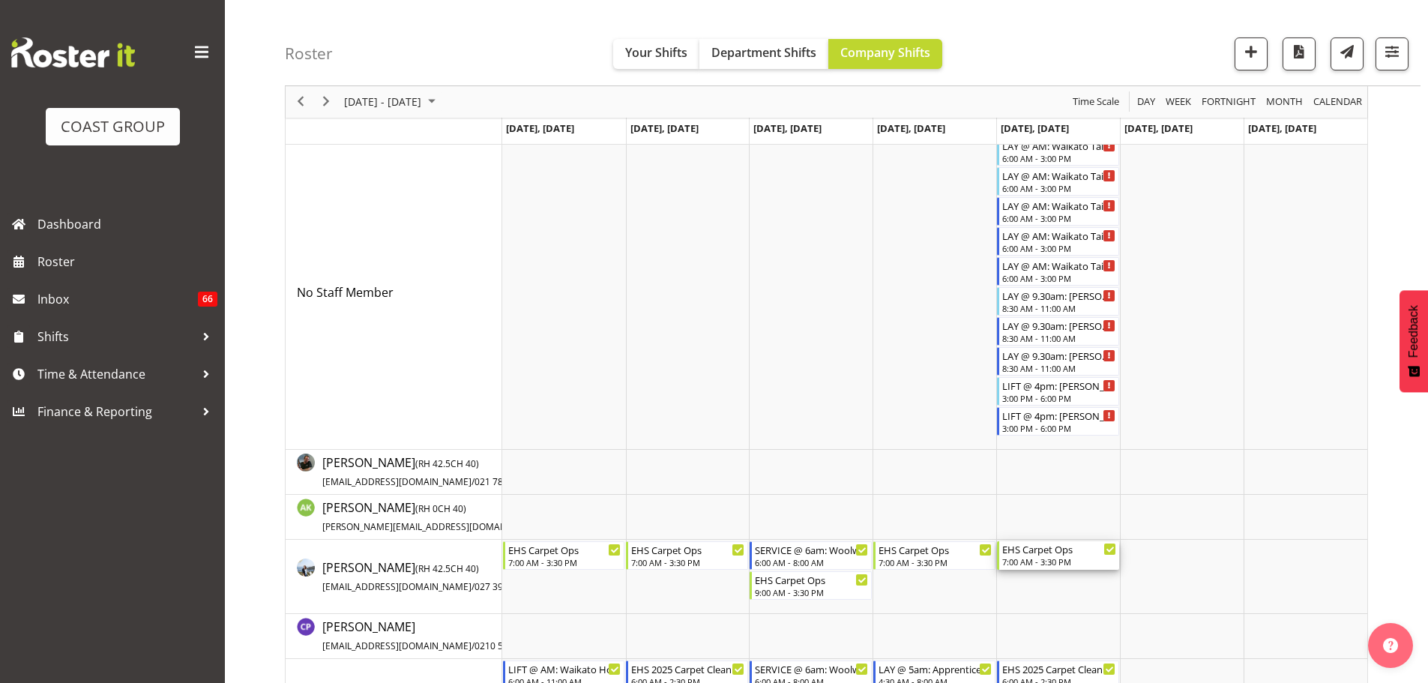
click at [1023, 559] on div "7:00 AM - 3:30 PM" at bounding box center [1059, 562] width 114 height 12
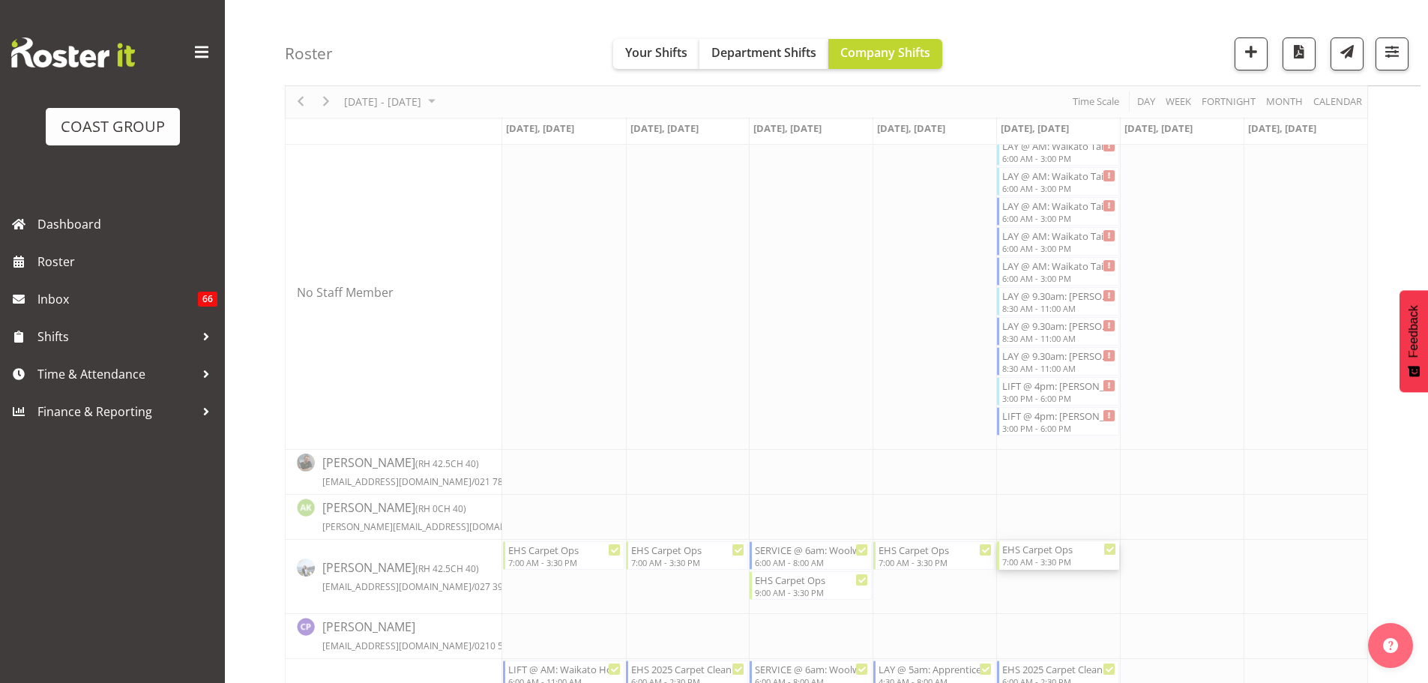
select select
select select "9"
select select "2025"
select select "7"
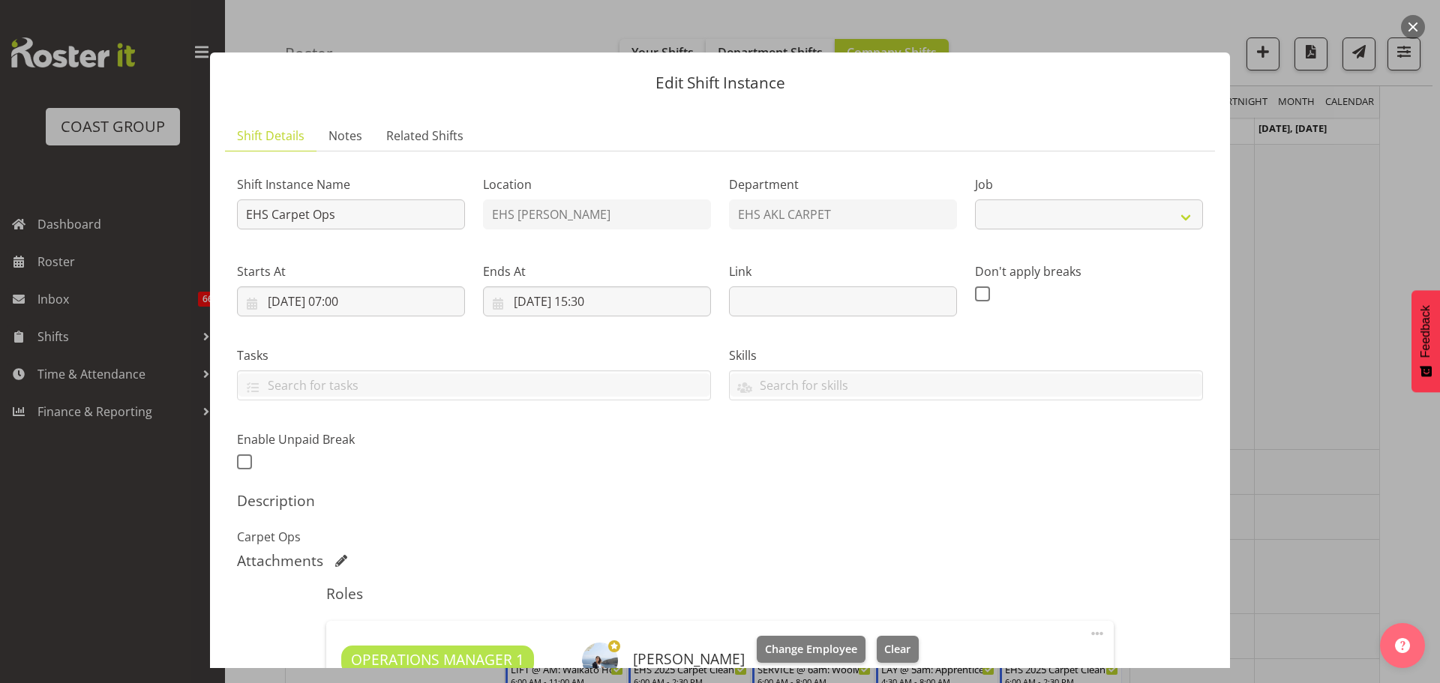
scroll to position [235, 0]
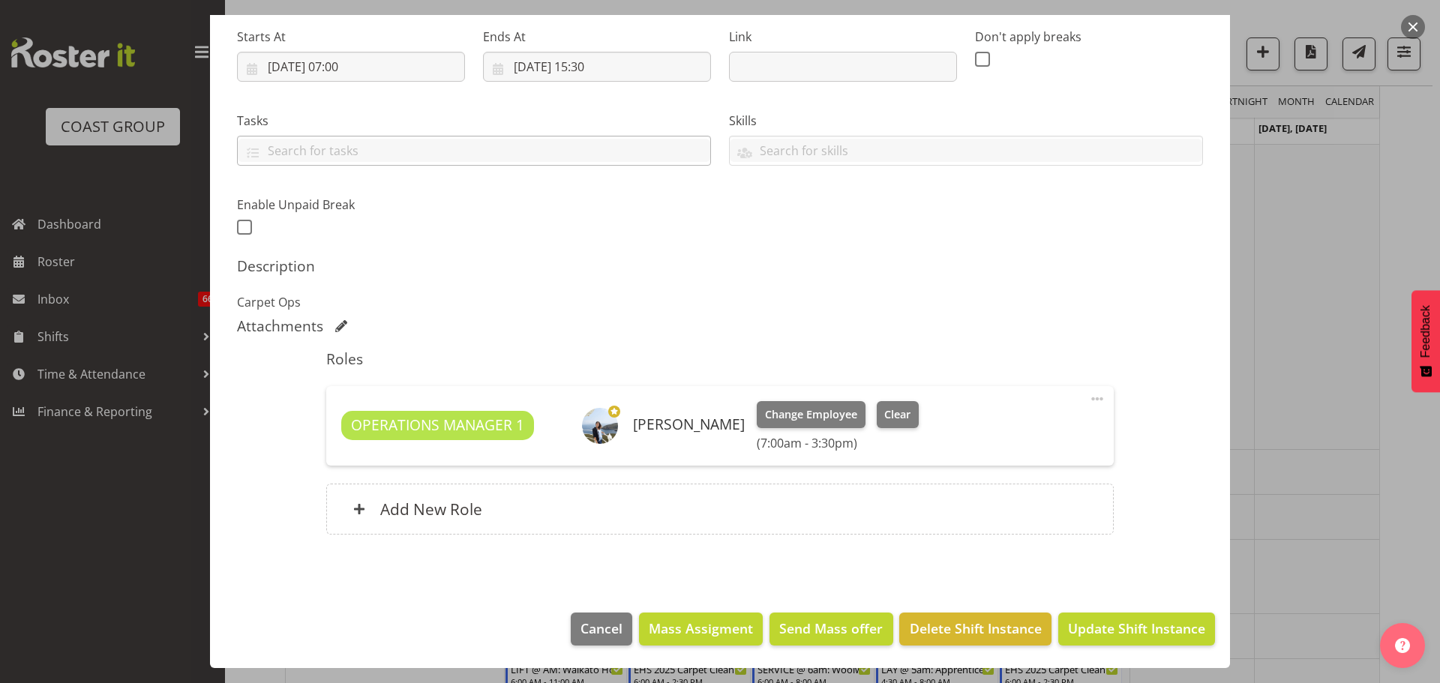
select select "69"
click at [357, 68] on input "[DATE] 07:00" at bounding box center [351, 67] width 228 height 30
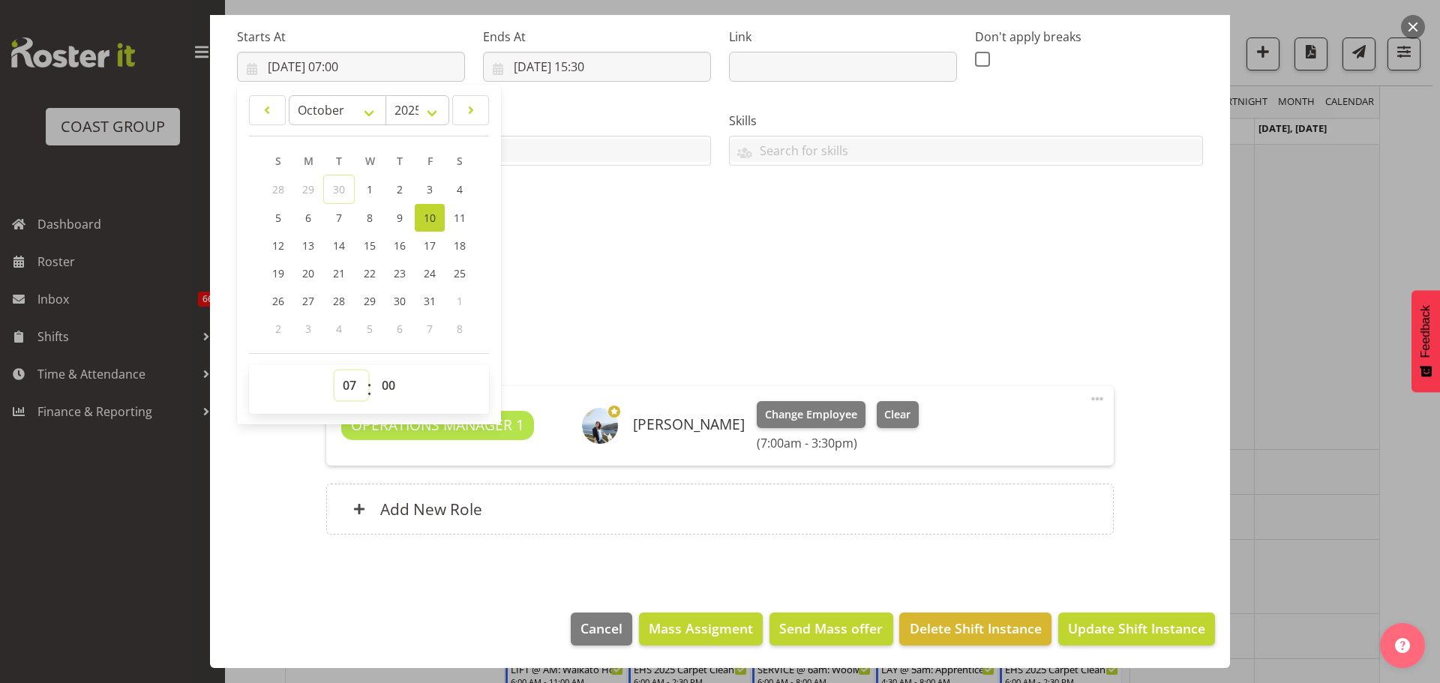
click at [361, 390] on select "00 01 02 03 04 05 06 07 08 09 10 11 12 13 14 15 16 17 18 19 20 21 22 23" at bounding box center [351, 385] width 34 height 30
select select "15"
click at [334, 370] on select "00 01 02 03 04 05 06 07 08 09 10 11 12 13 14 15 16 17 18 19 20 21 22 23" at bounding box center [351, 385] width 34 height 30
type input "[DATE] 15:00"
click at [1145, 626] on span "Update Shift Instance" at bounding box center [1136, 628] width 137 height 19
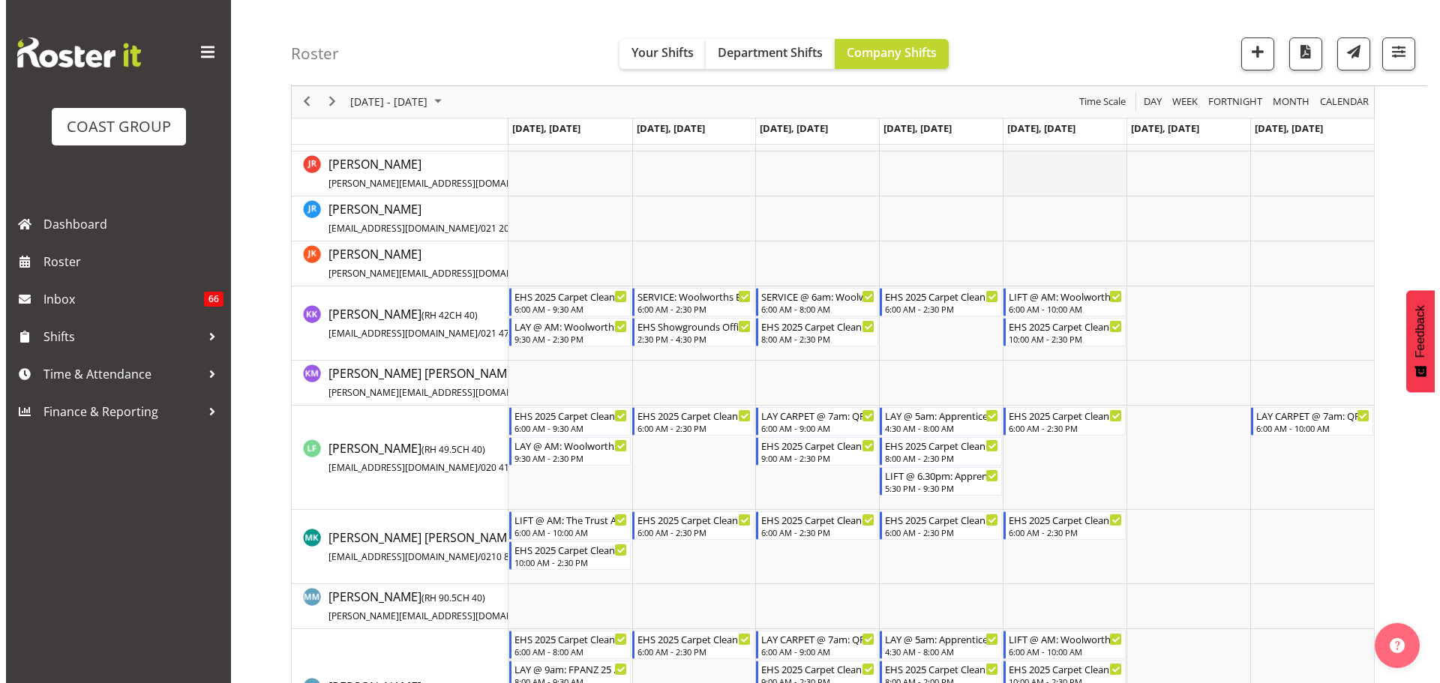
scroll to position [825, 0]
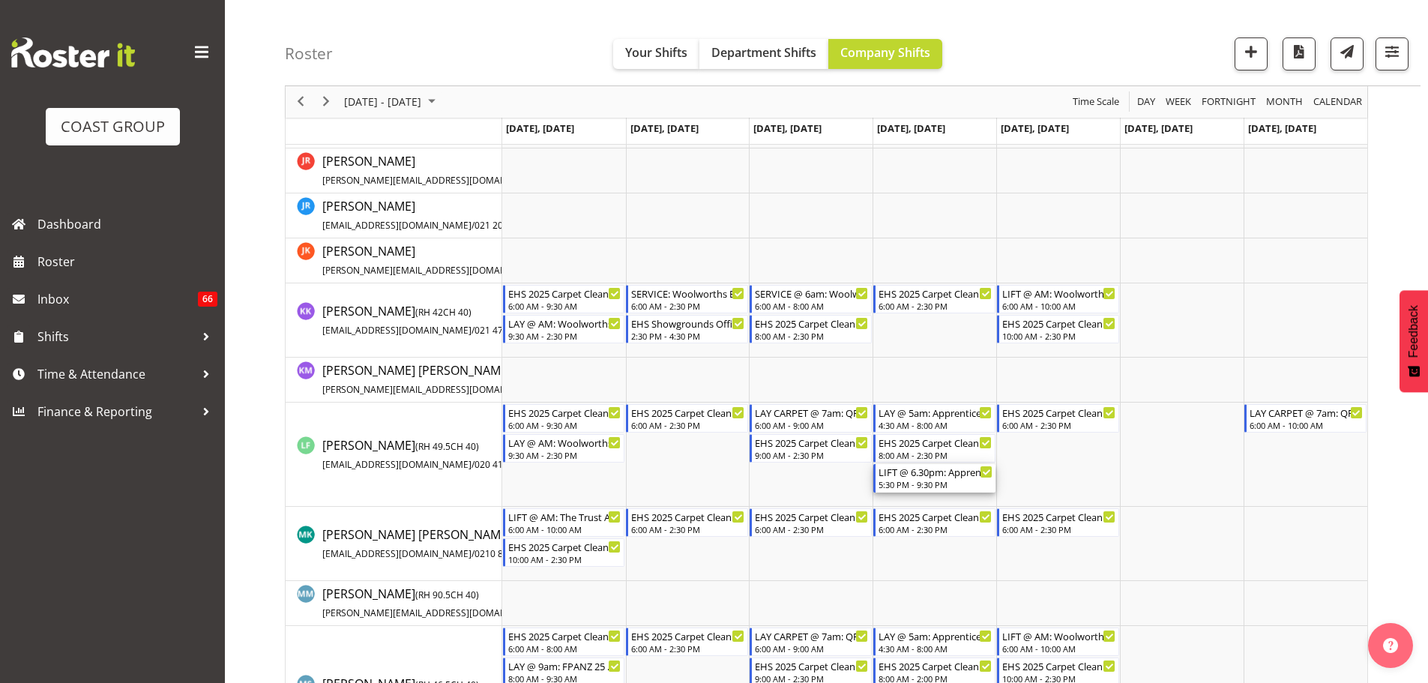
click at [939, 487] on div "5:30 PM - 9:30 PM" at bounding box center [936, 484] width 114 height 12
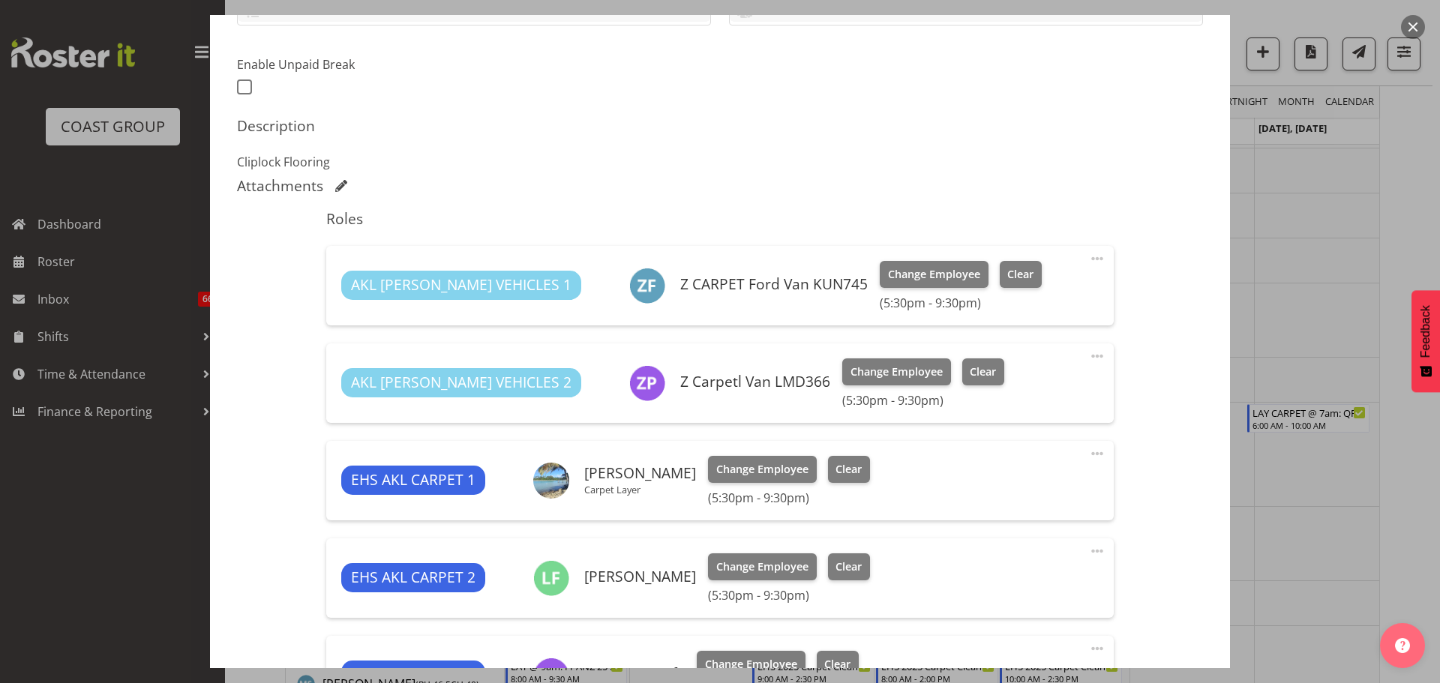
select select "10537"
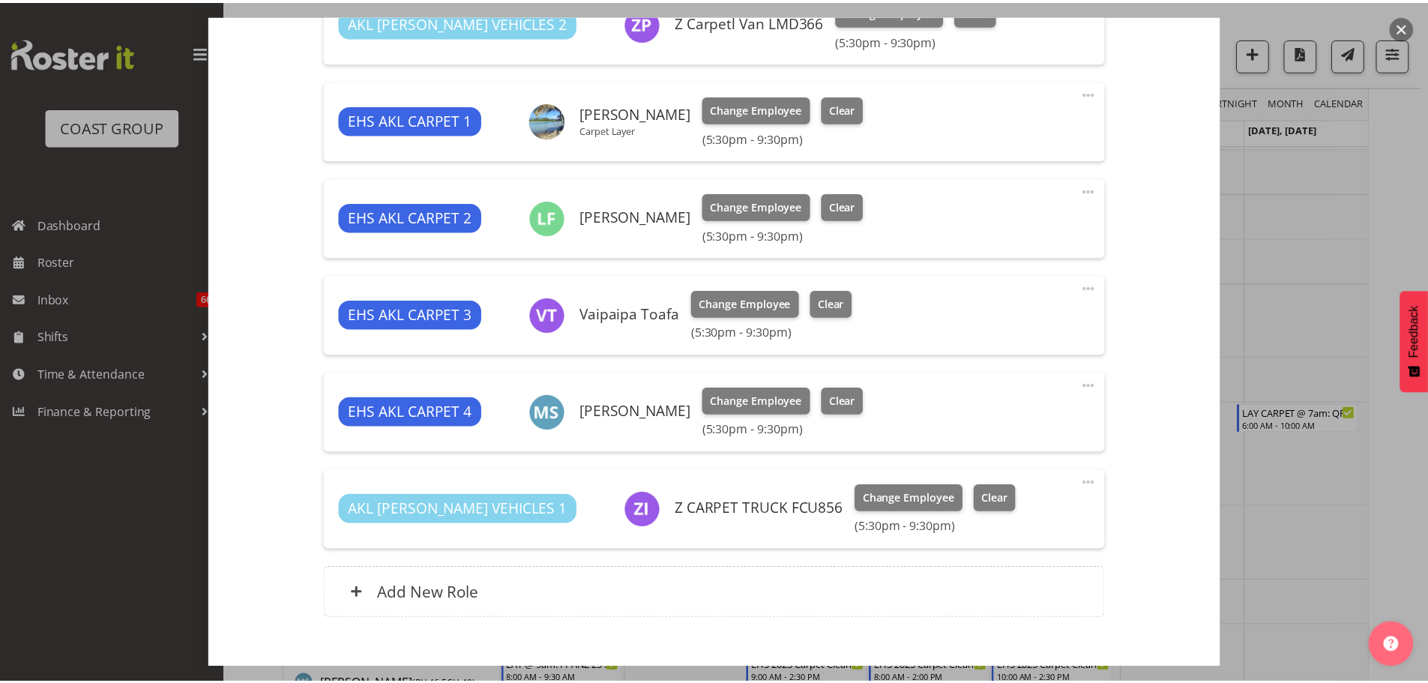
scroll to position [595, 0]
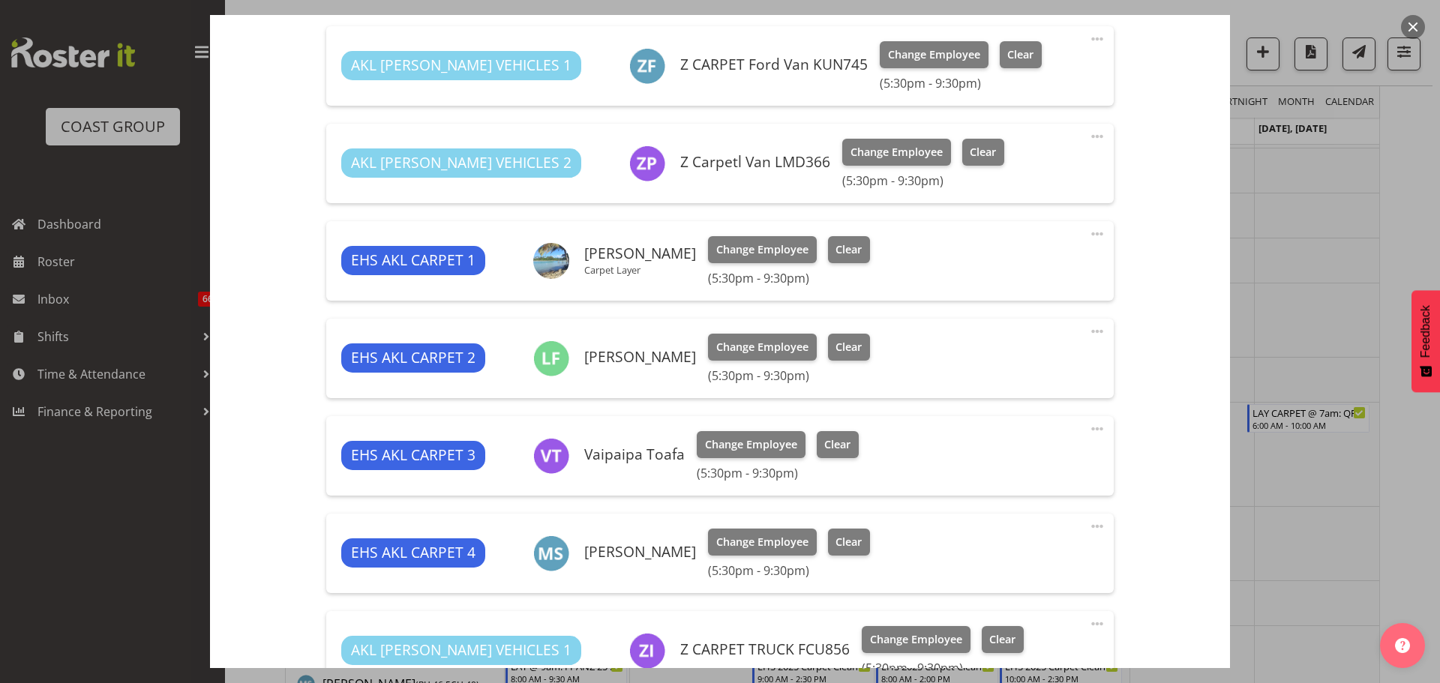
click at [1294, 235] on div at bounding box center [720, 341] width 1440 height 683
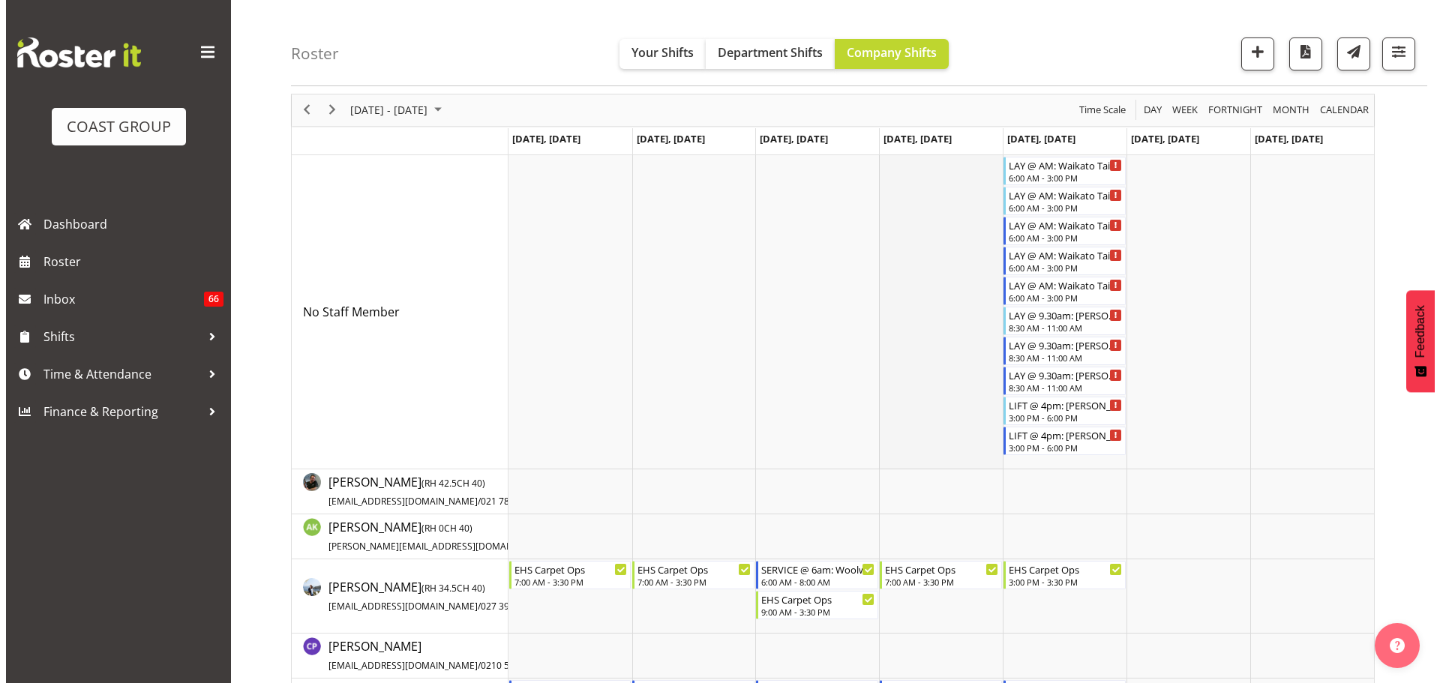
scroll to position [0, 0]
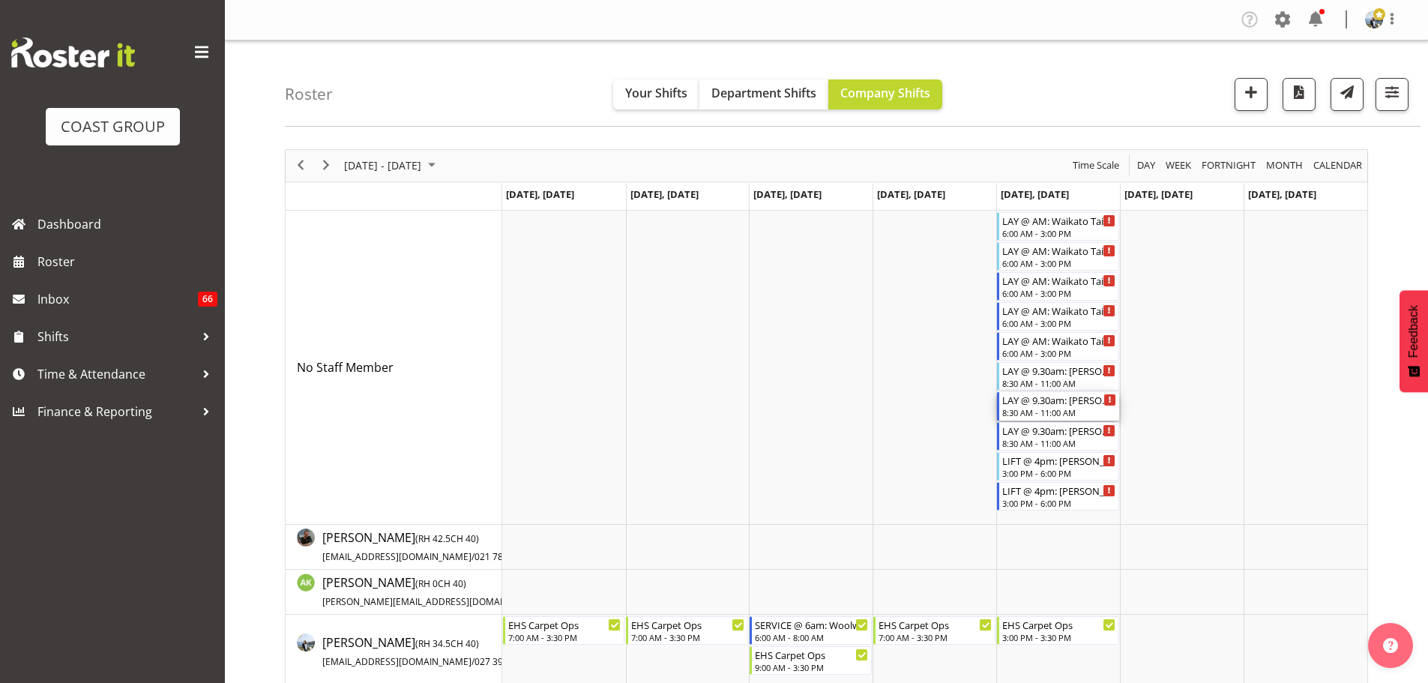
click at [1028, 409] on div "8:30 AM - 11:00 AM" at bounding box center [1059, 412] width 114 height 12
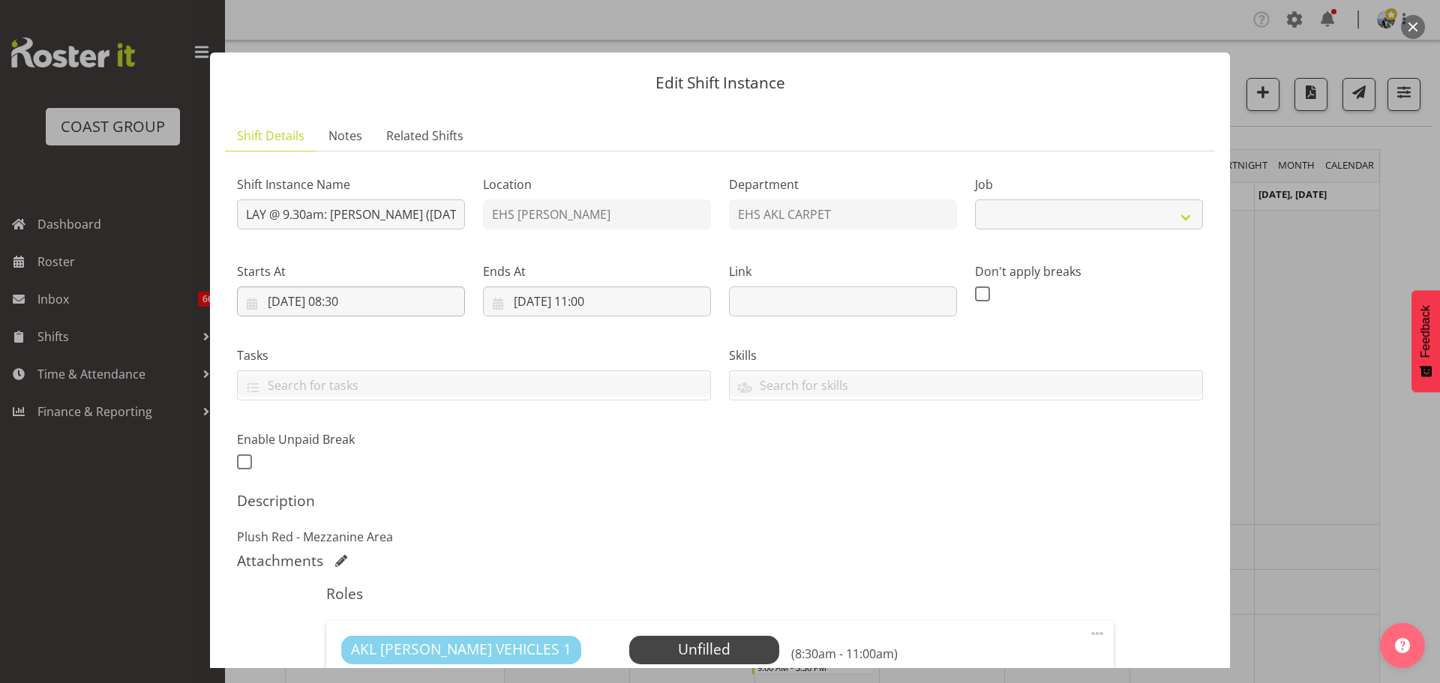
select select "8576"
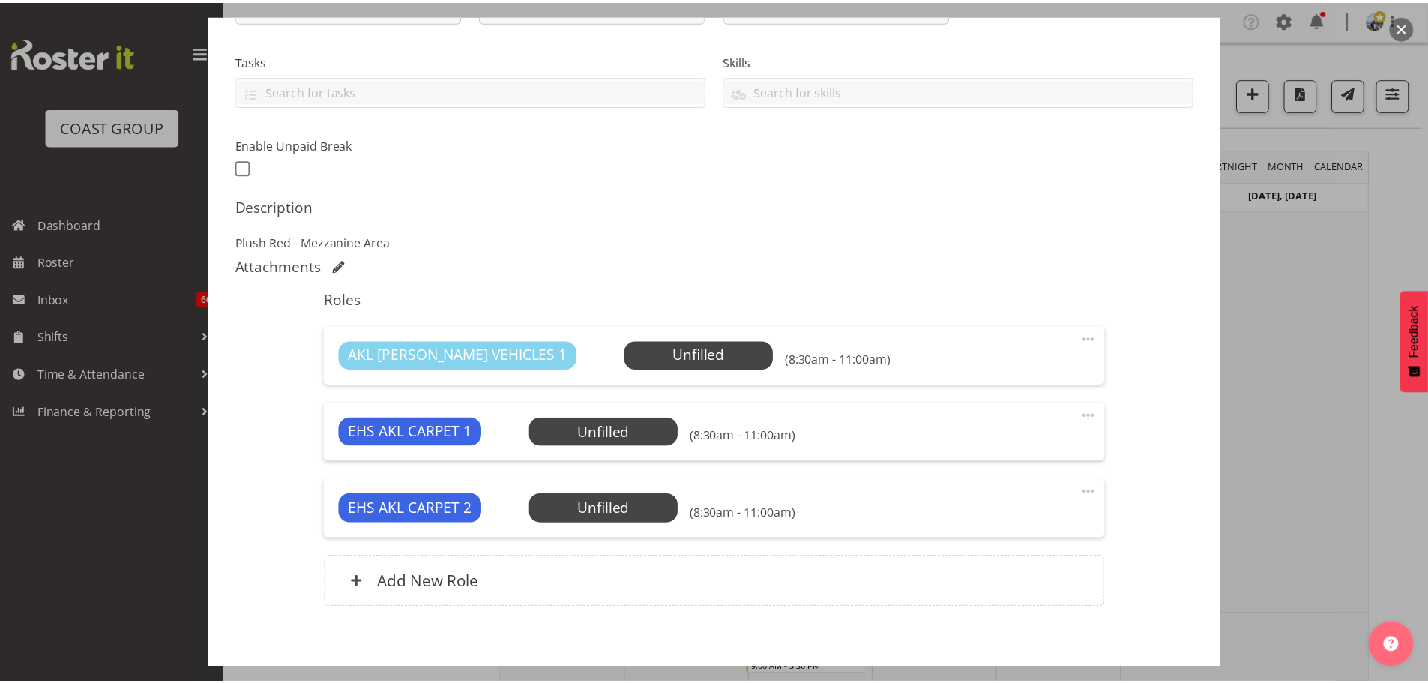
scroll to position [367, 0]
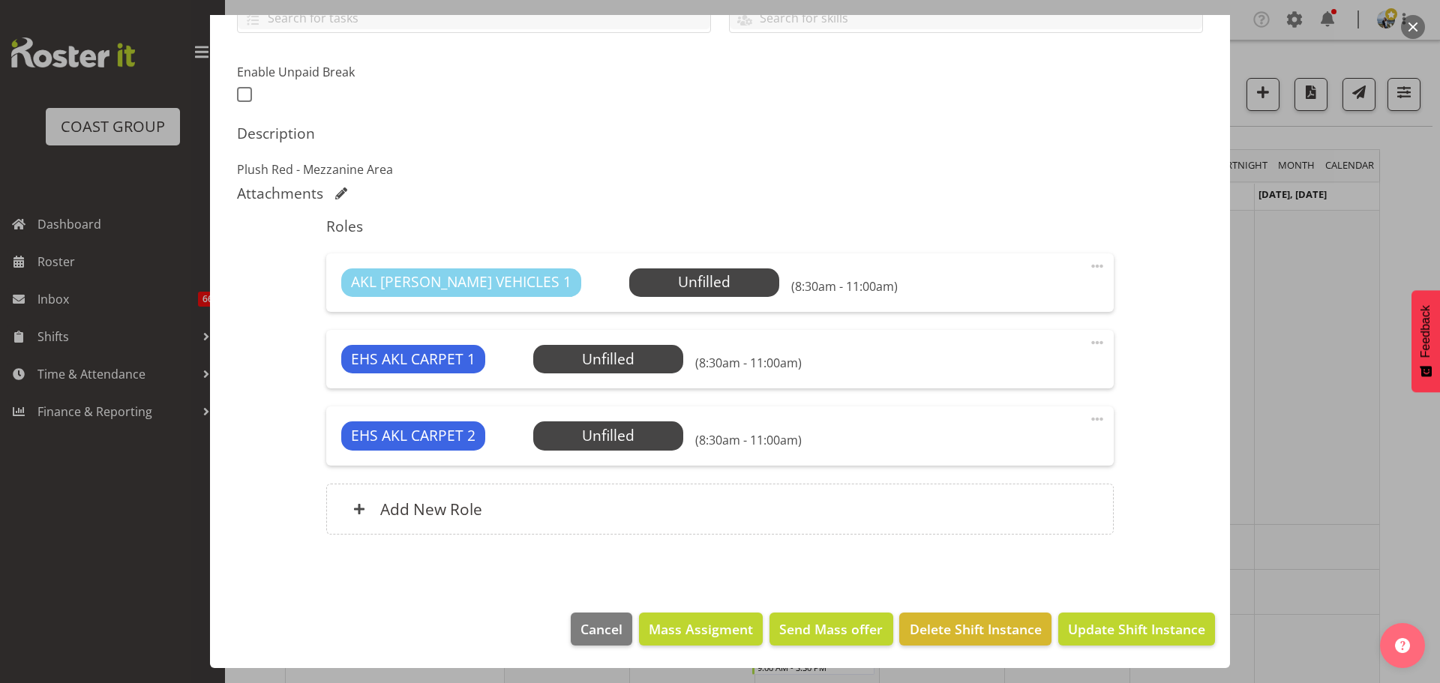
click at [1303, 443] on div at bounding box center [720, 341] width 1440 height 683
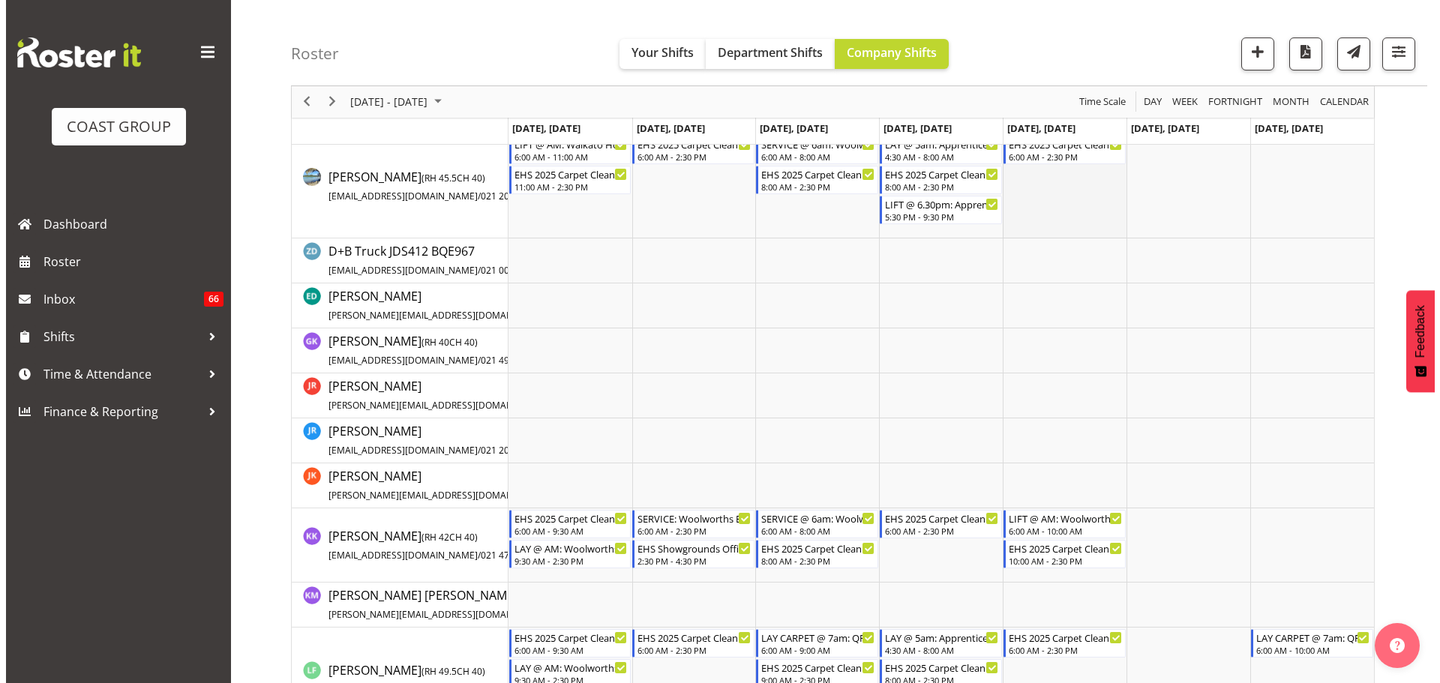
scroll to position [525, 0]
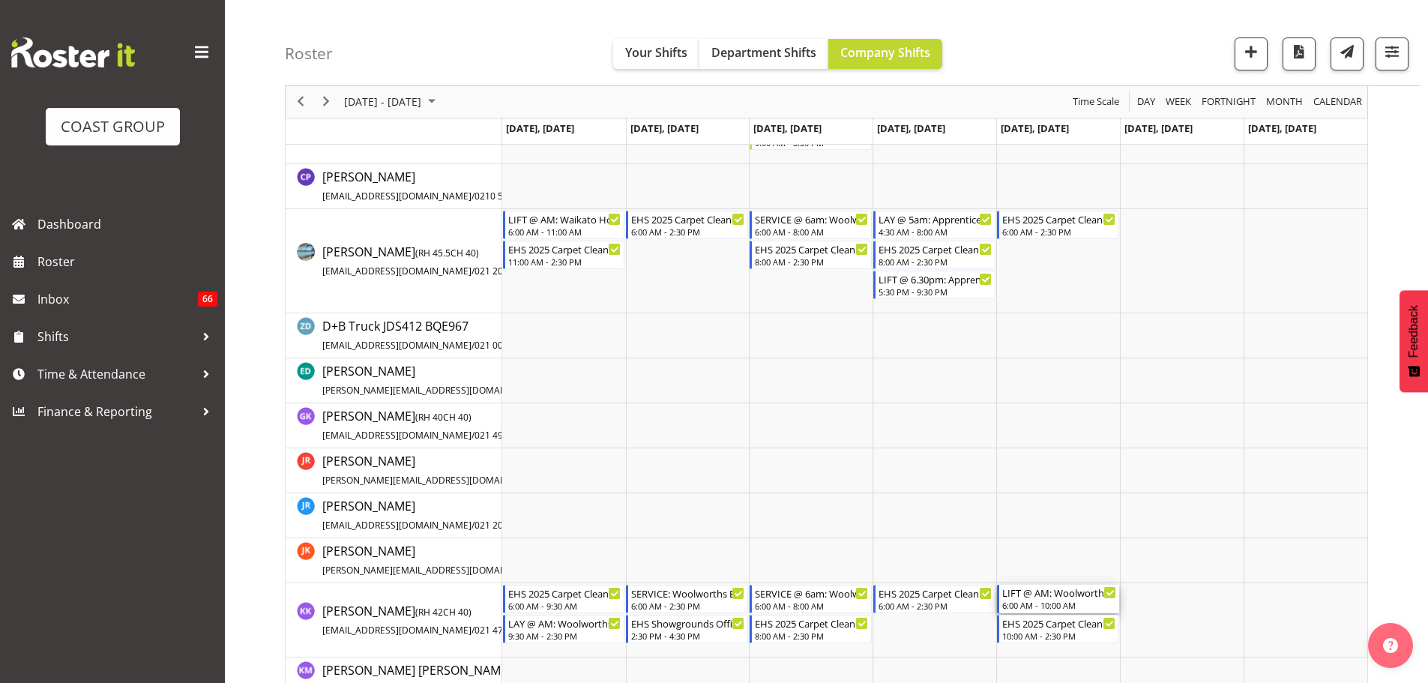
click at [1071, 592] on div "LIFT @ AM: Woolworths Expo 25 @ [GEOGRAPHIC_DATA]" at bounding box center [1059, 592] width 114 height 15
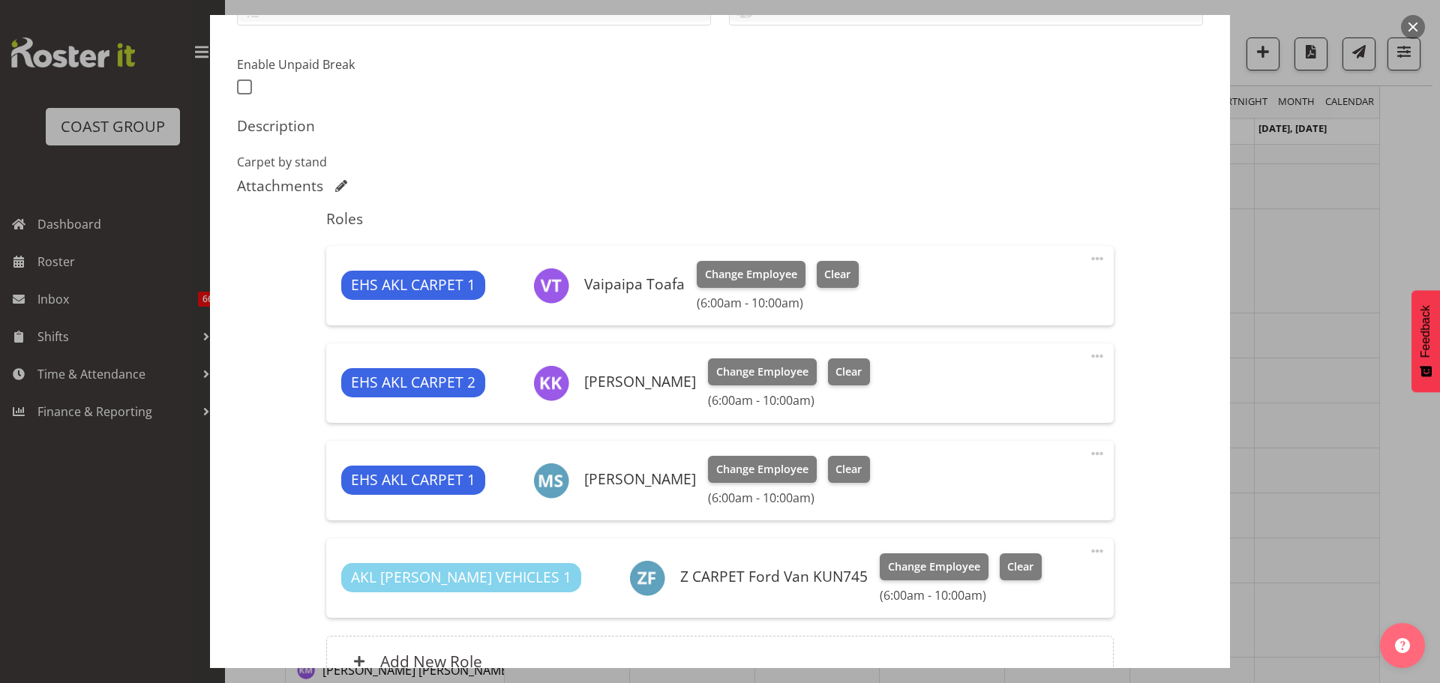
select select "10237"
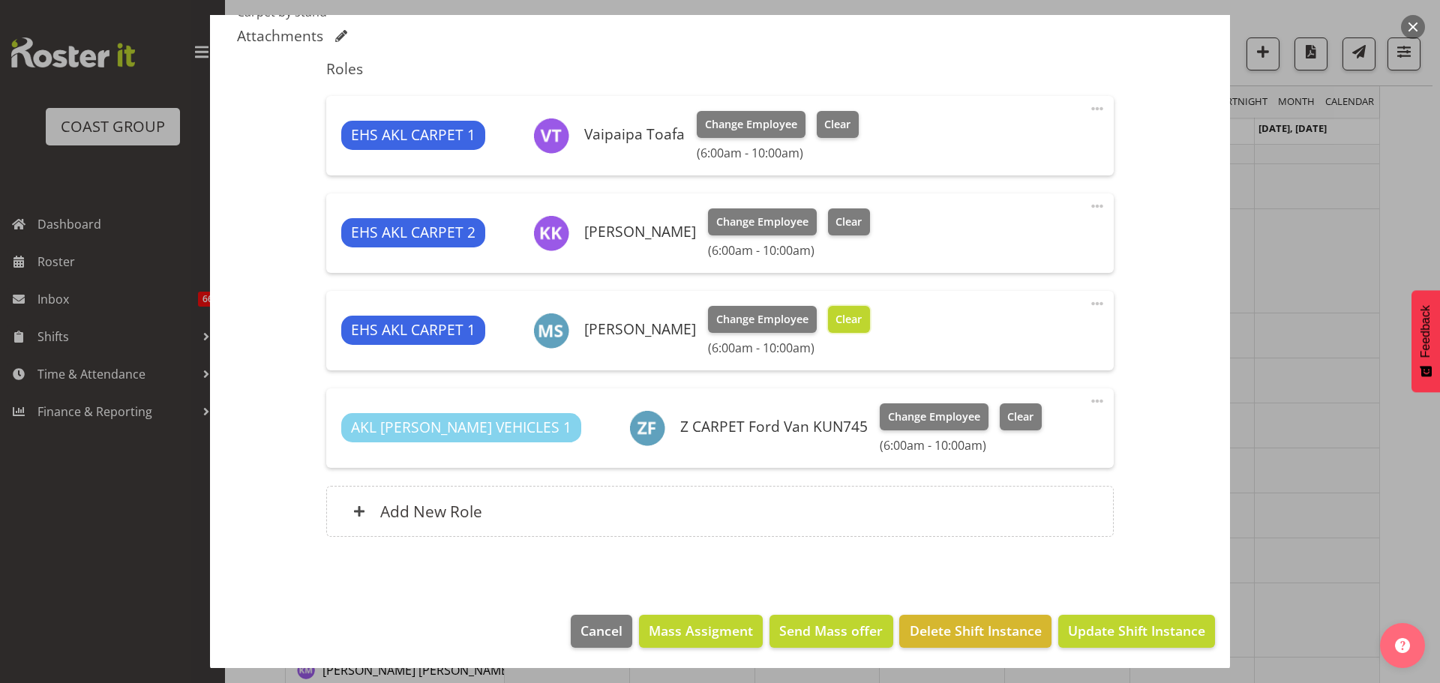
click at [845, 322] on span "Clear" at bounding box center [848, 319] width 26 height 16
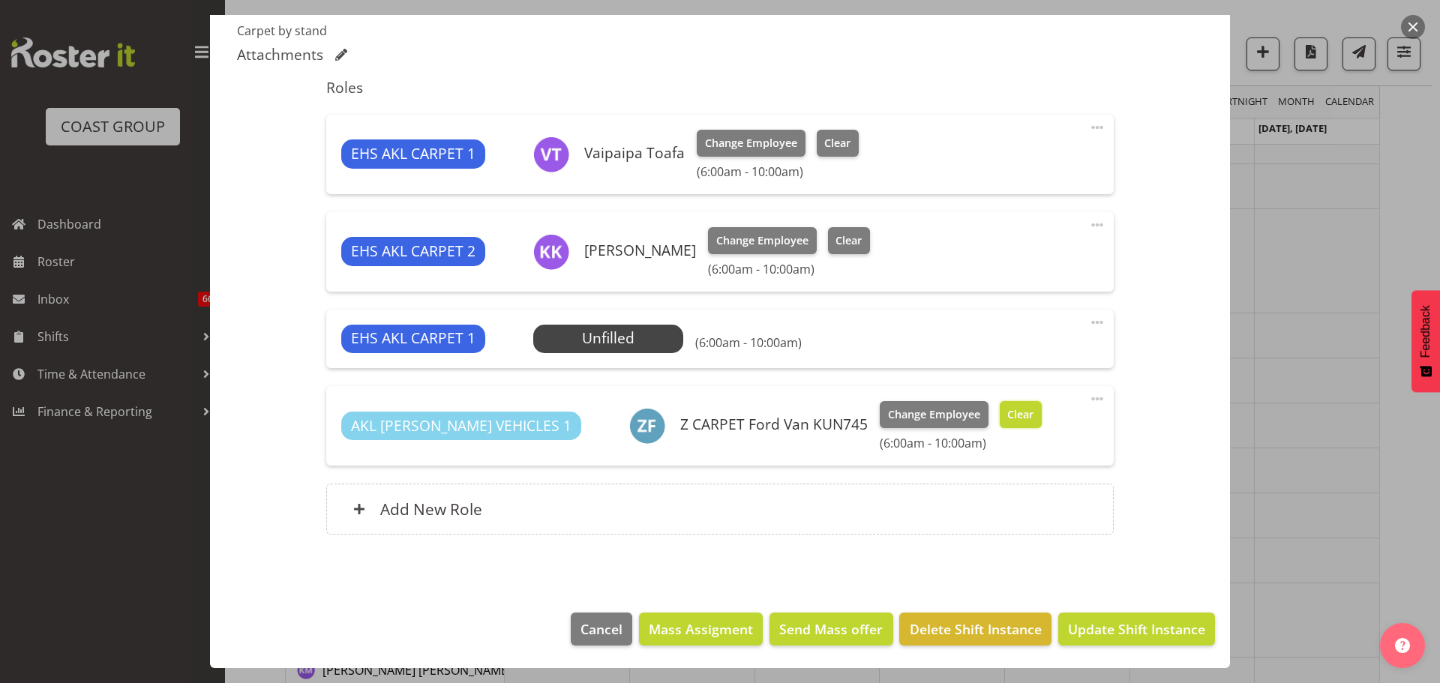
click at [1007, 418] on span "Clear" at bounding box center [1020, 414] width 26 height 16
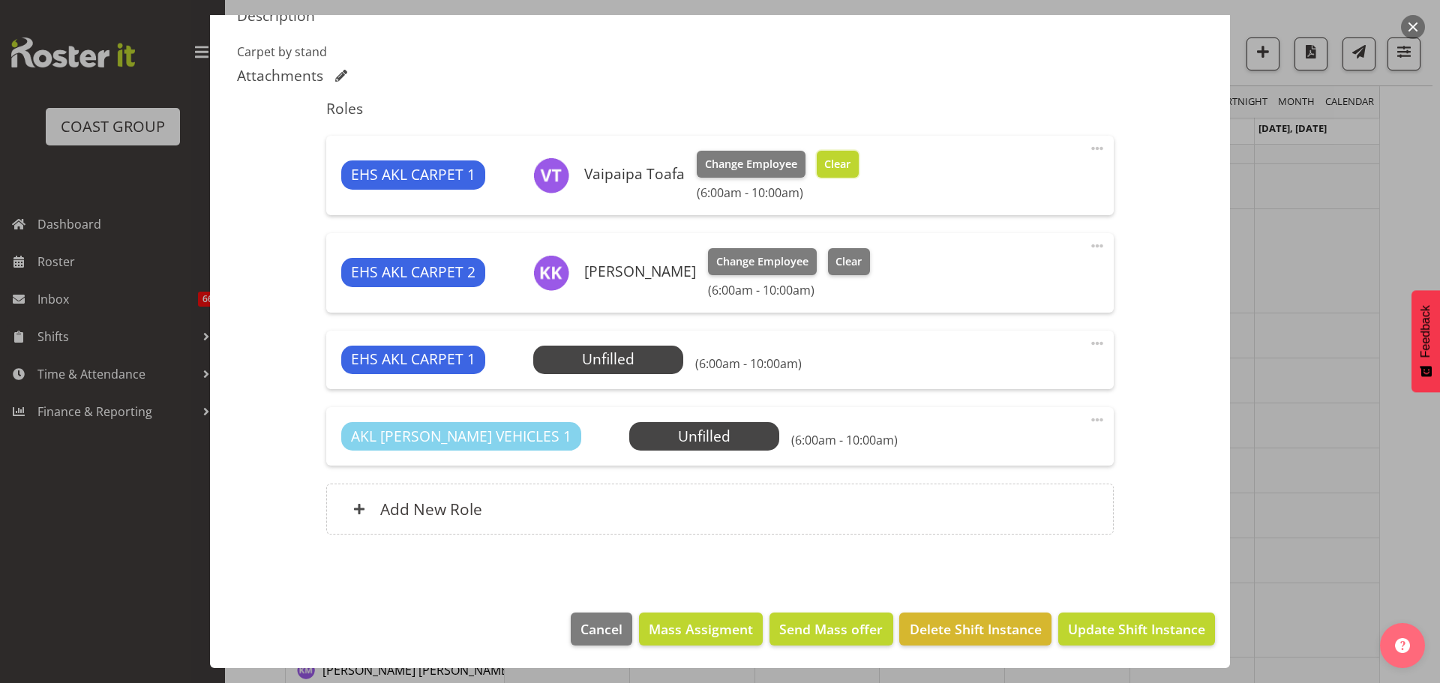
click at [829, 160] on span "Clear" at bounding box center [837, 164] width 26 height 16
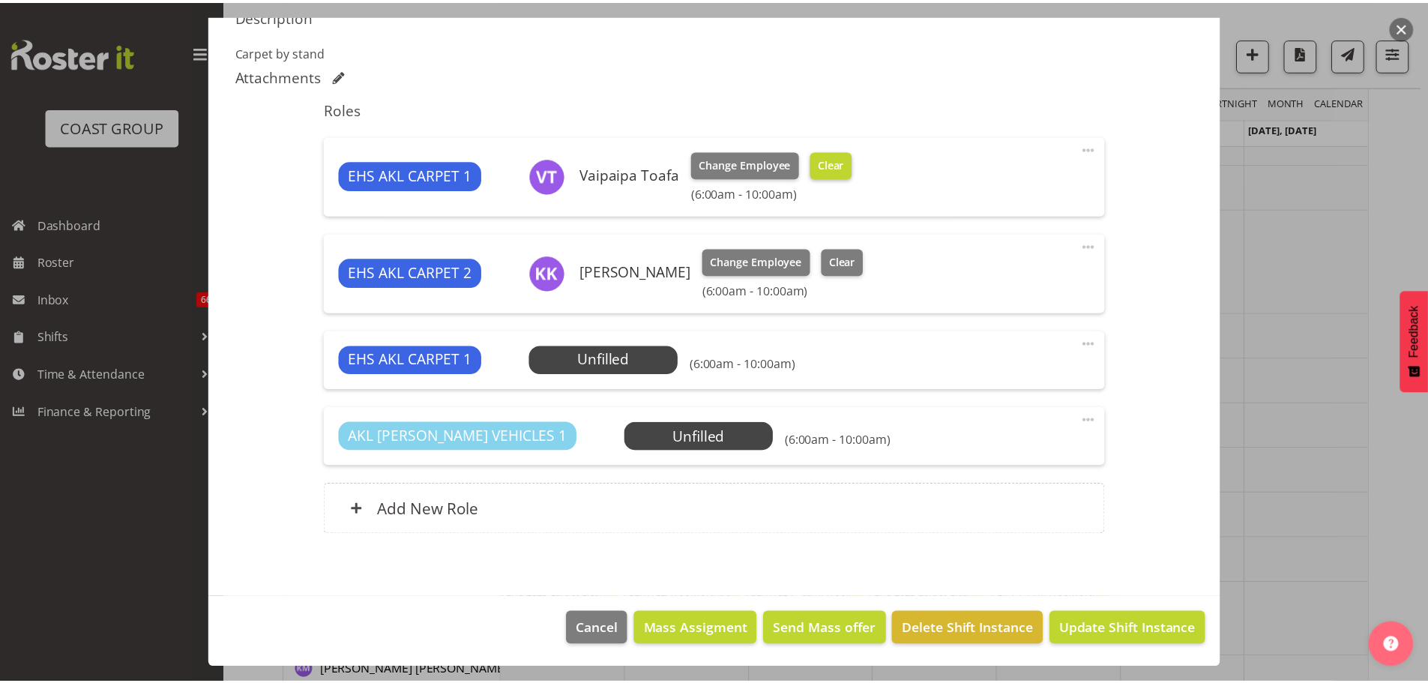
scroll to position [465, 0]
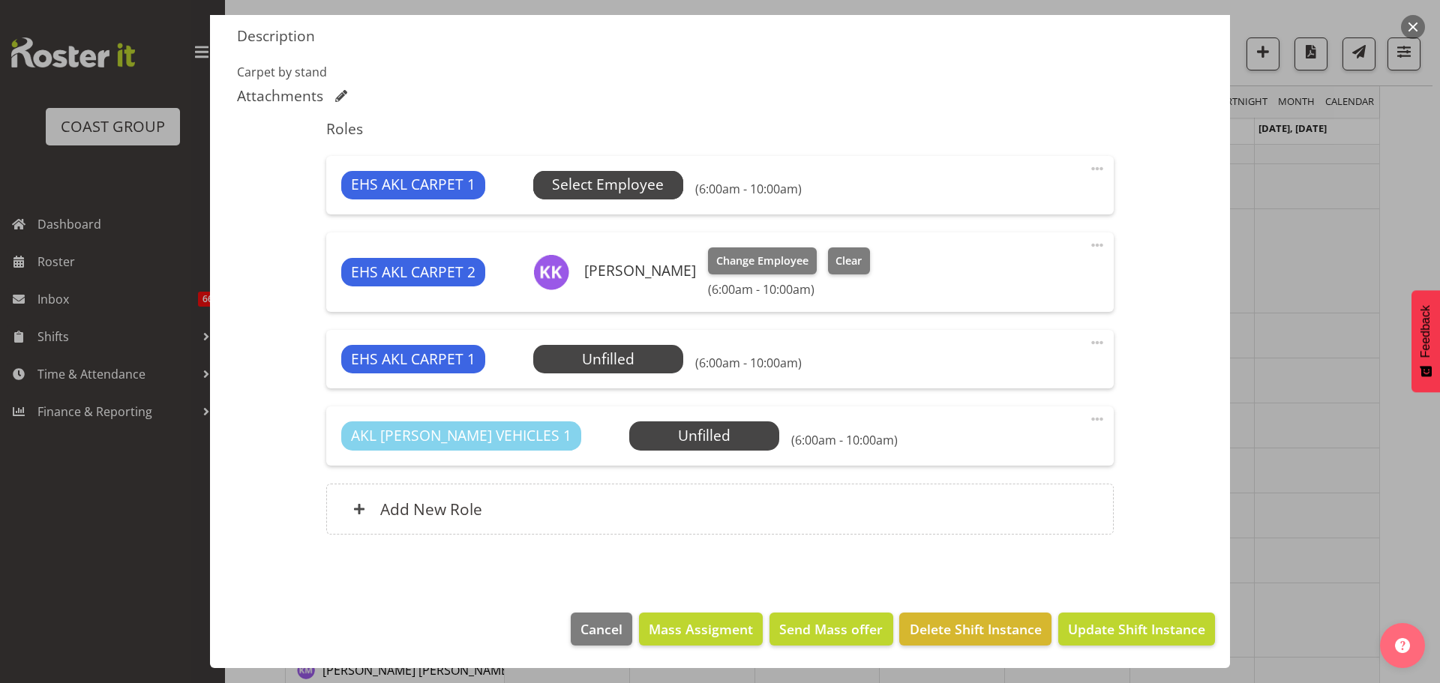
click at [631, 172] on span "Select Employee" at bounding box center [608, 185] width 150 height 28
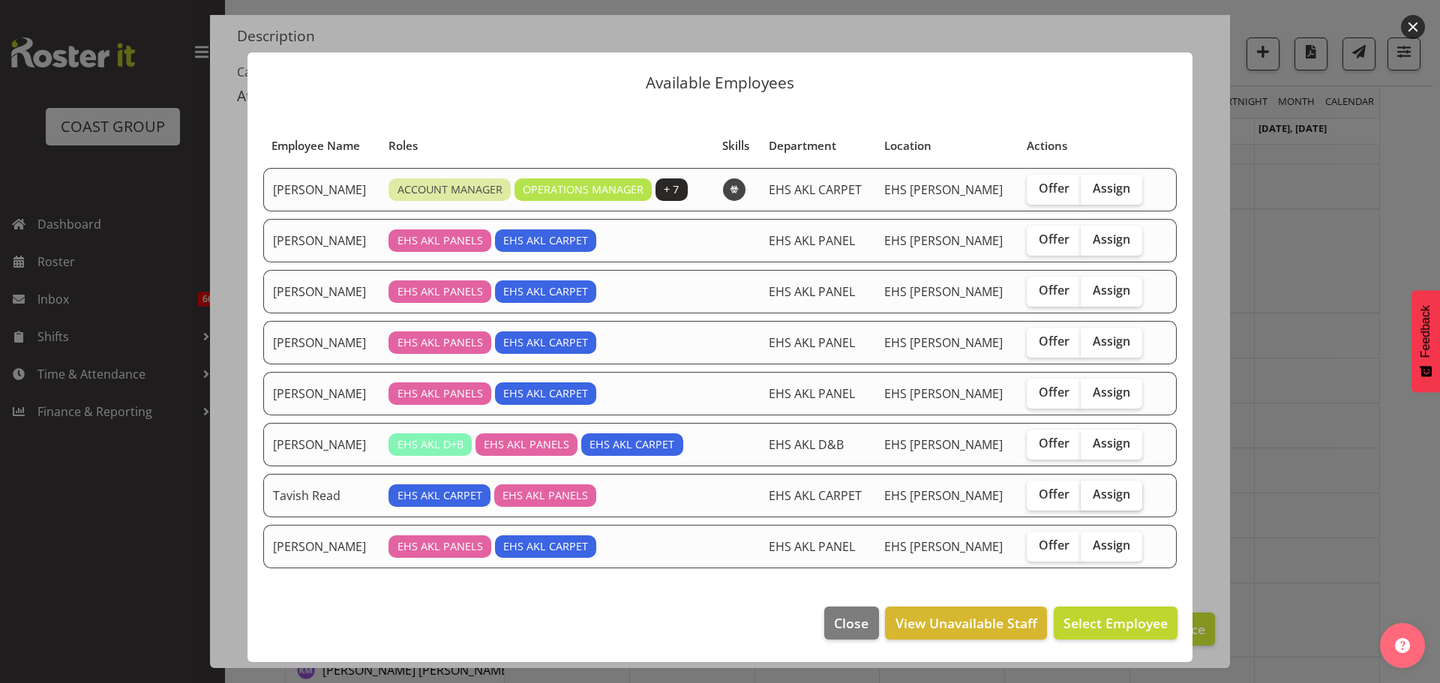
click at [1121, 497] on span "Assign" at bounding box center [1110, 494] width 37 height 15
click at [1090, 497] on input "Assign" at bounding box center [1085, 495] width 10 height 10
checkbox input "true"
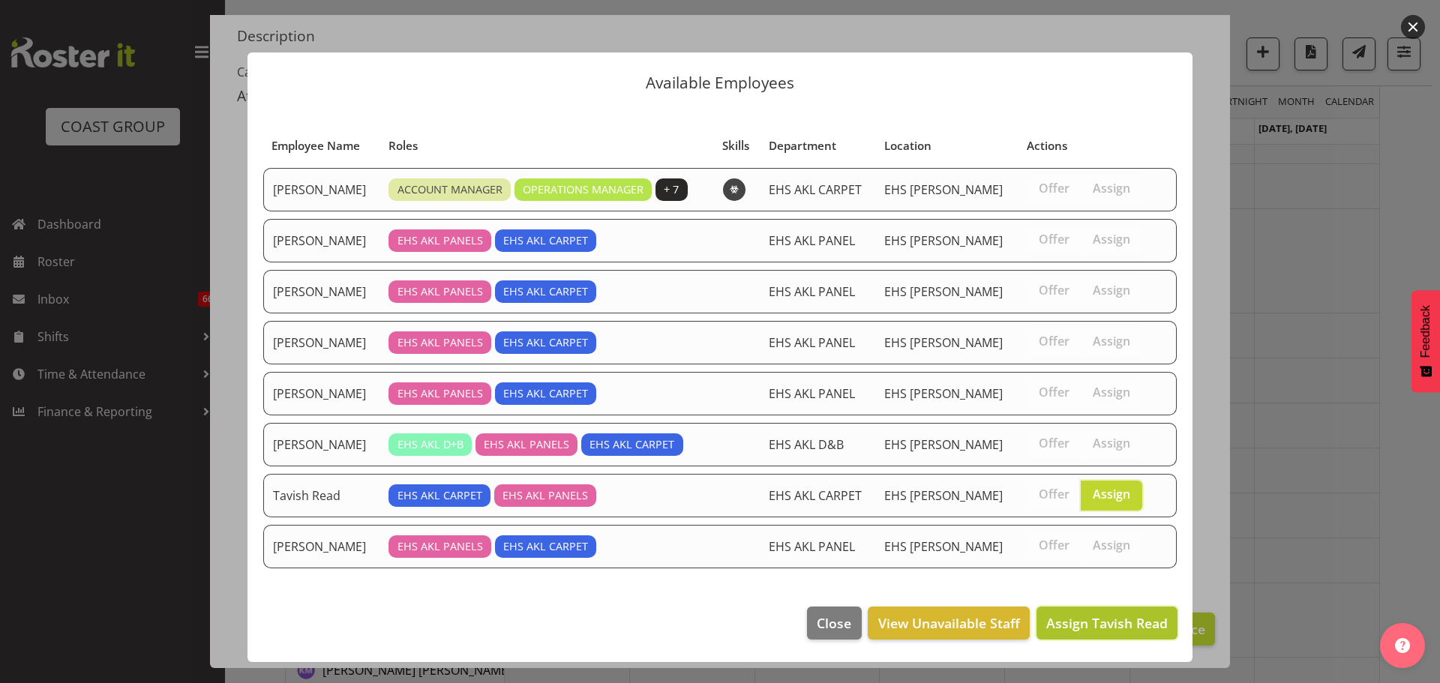
click at [1119, 626] on span "Assign Tavish Read" at bounding box center [1106, 623] width 121 height 18
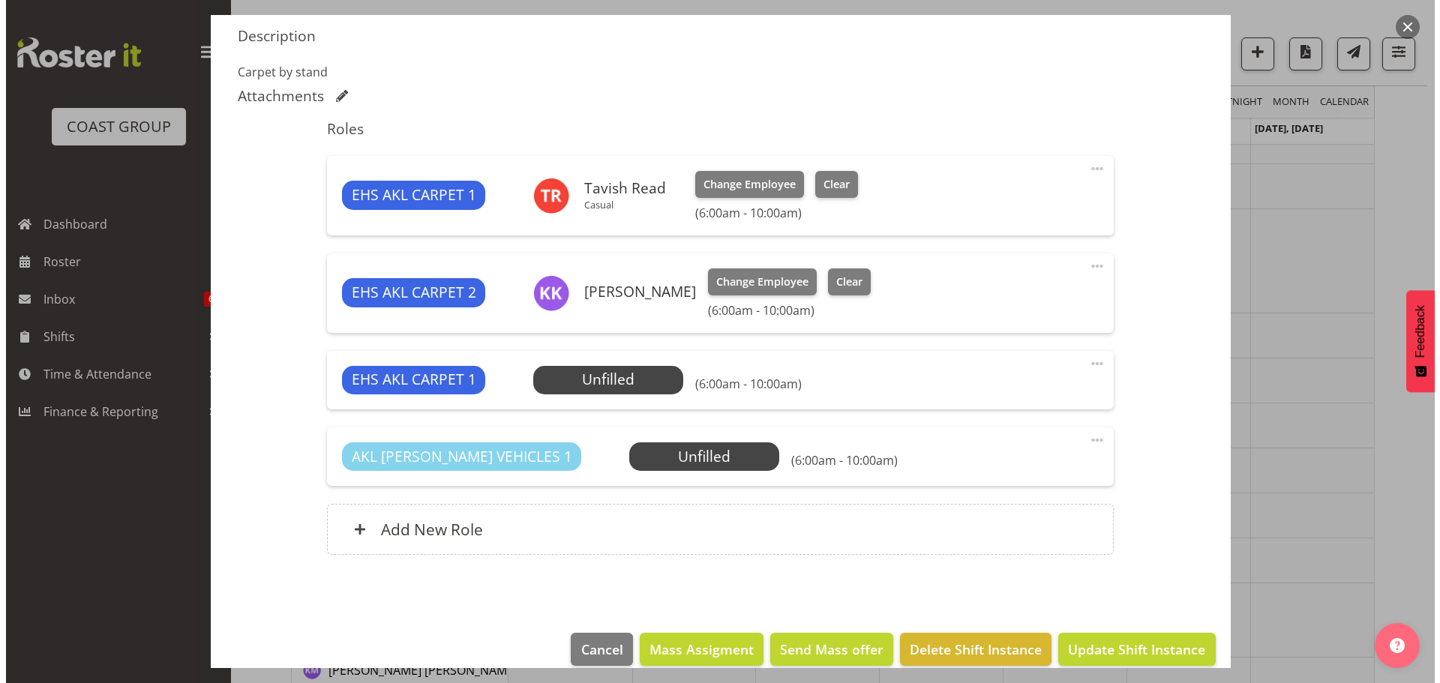
scroll to position [485, 0]
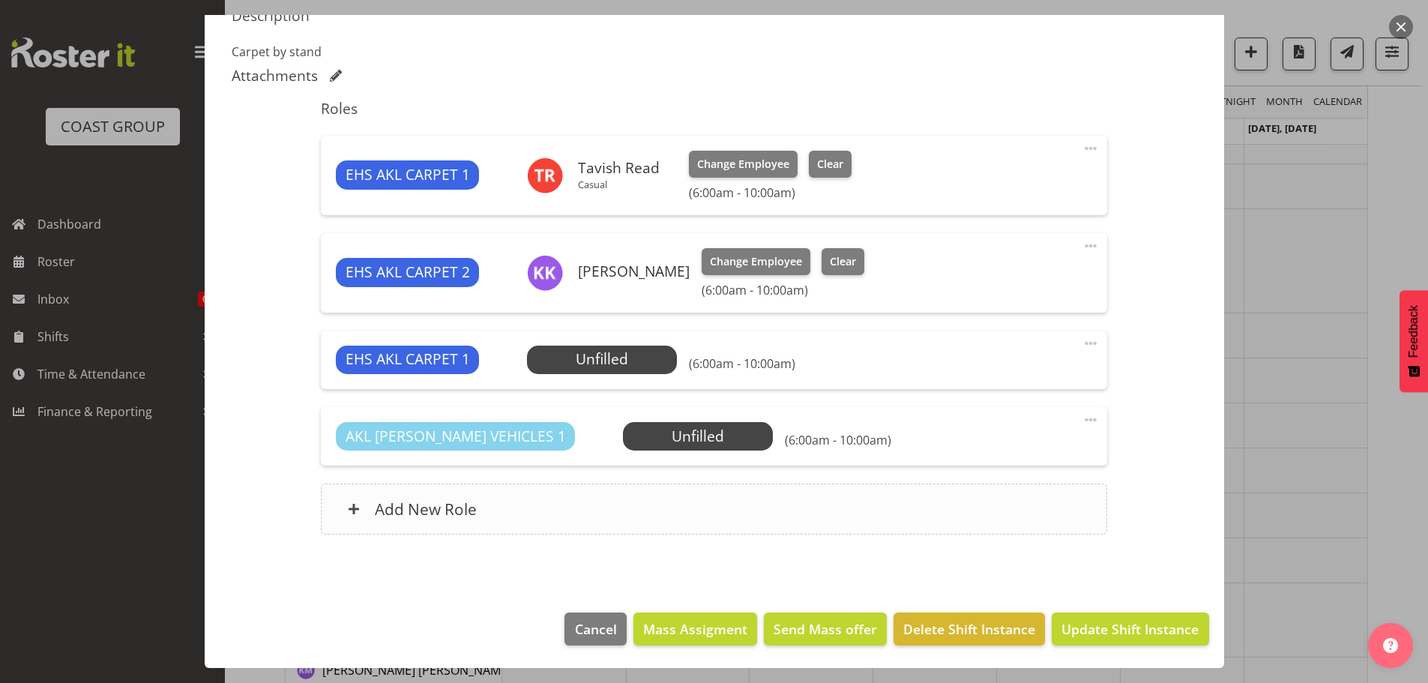
click at [678, 503] on div "Add New Role" at bounding box center [714, 509] width 786 height 51
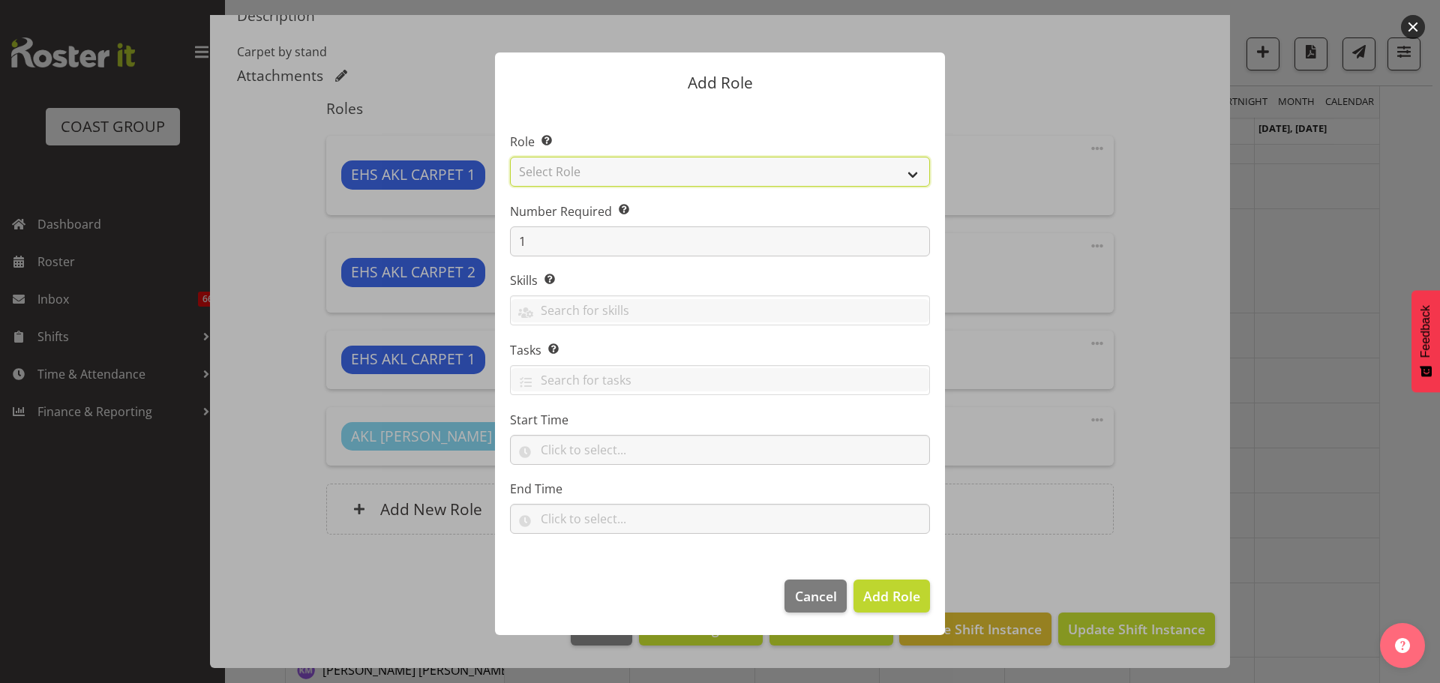
click at [624, 178] on select "Select Role ACCOUNT MANAGER ACCOUNT MANAGER DW ACCOUNTS [PERSON_NAME] VEHICLES …" at bounding box center [720, 172] width 420 height 30
select select "190"
click at [510, 157] on select "Select Role ACCOUNT MANAGER ACCOUNT MANAGER DW ACCOUNTS [PERSON_NAME] VEHICLES …" at bounding box center [720, 172] width 420 height 30
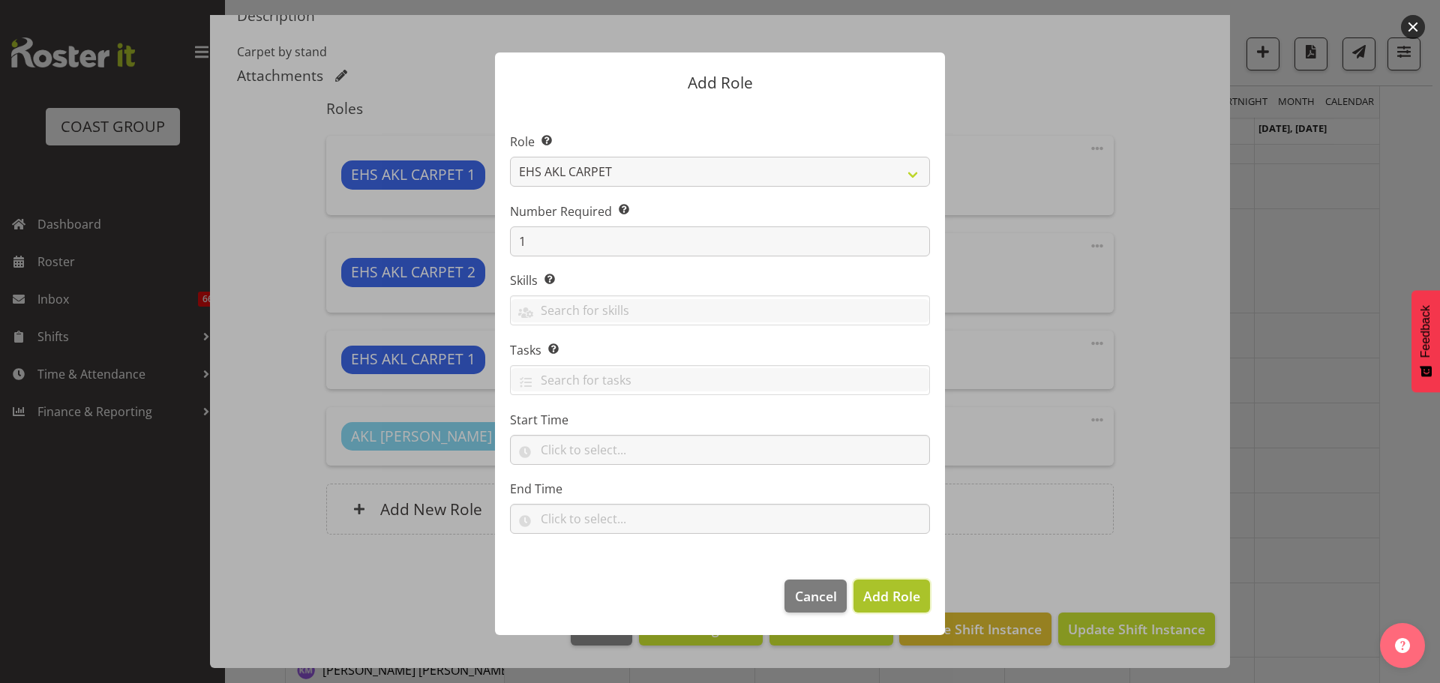
click at [886, 598] on span "Add Role" at bounding box center [891, 596] width 57 height 18
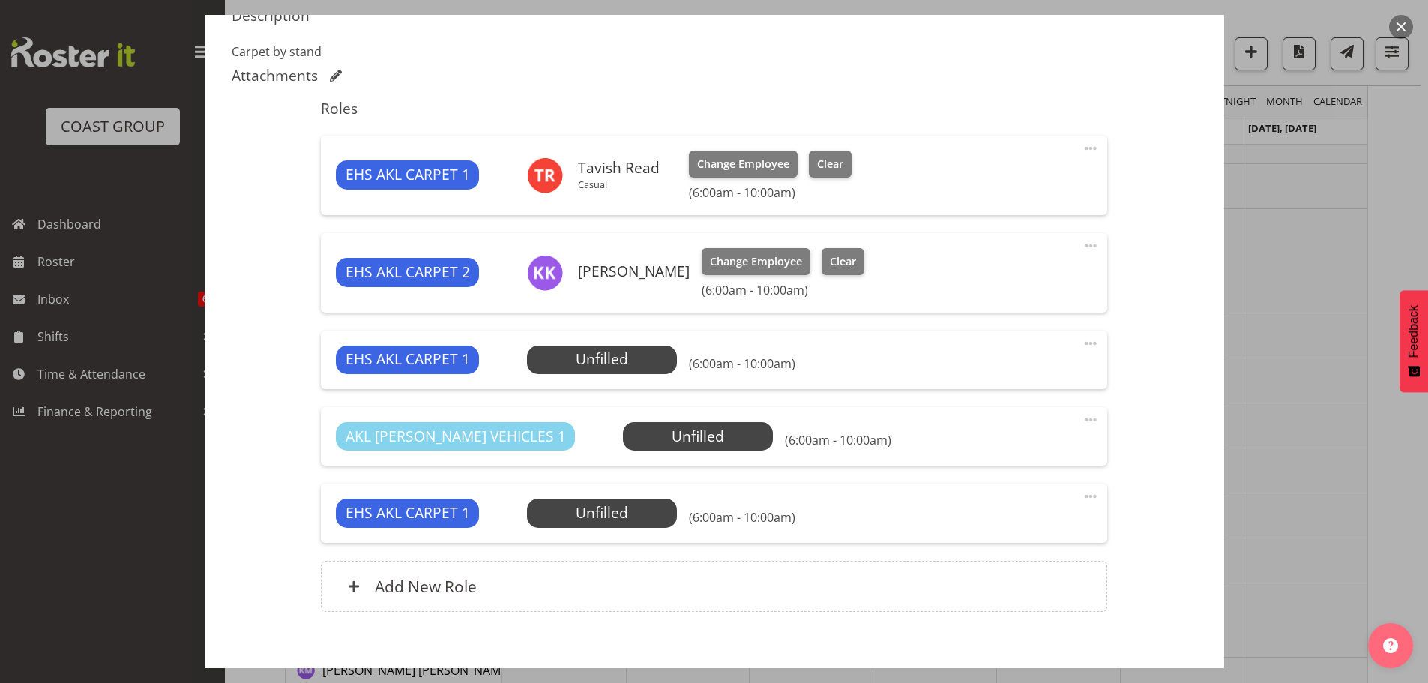
click at [1083, 340] on span at bounding box center [1091, 343] width 18 height 18
click at [1052, 366] on link "Edit" at bounding box center [1028, 376] width 144 height 27
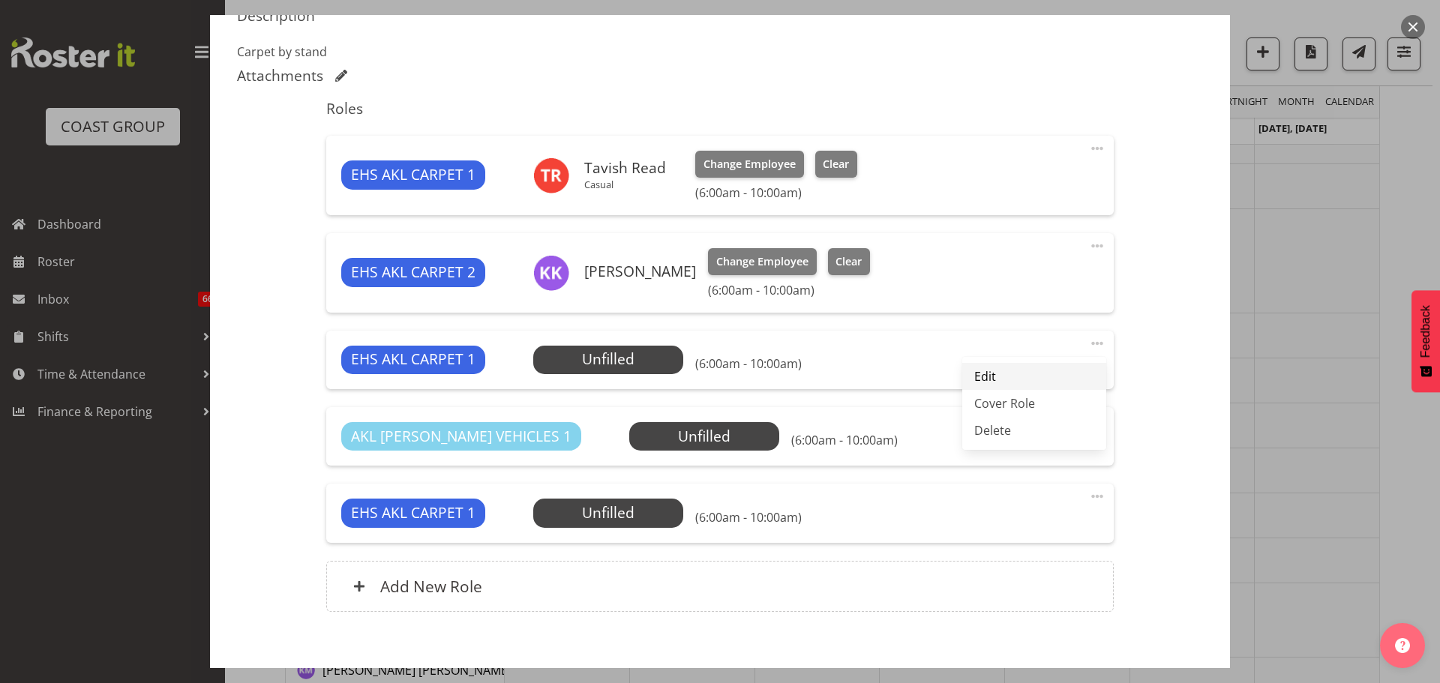
select select "9"
select select "2025"
select select "10"
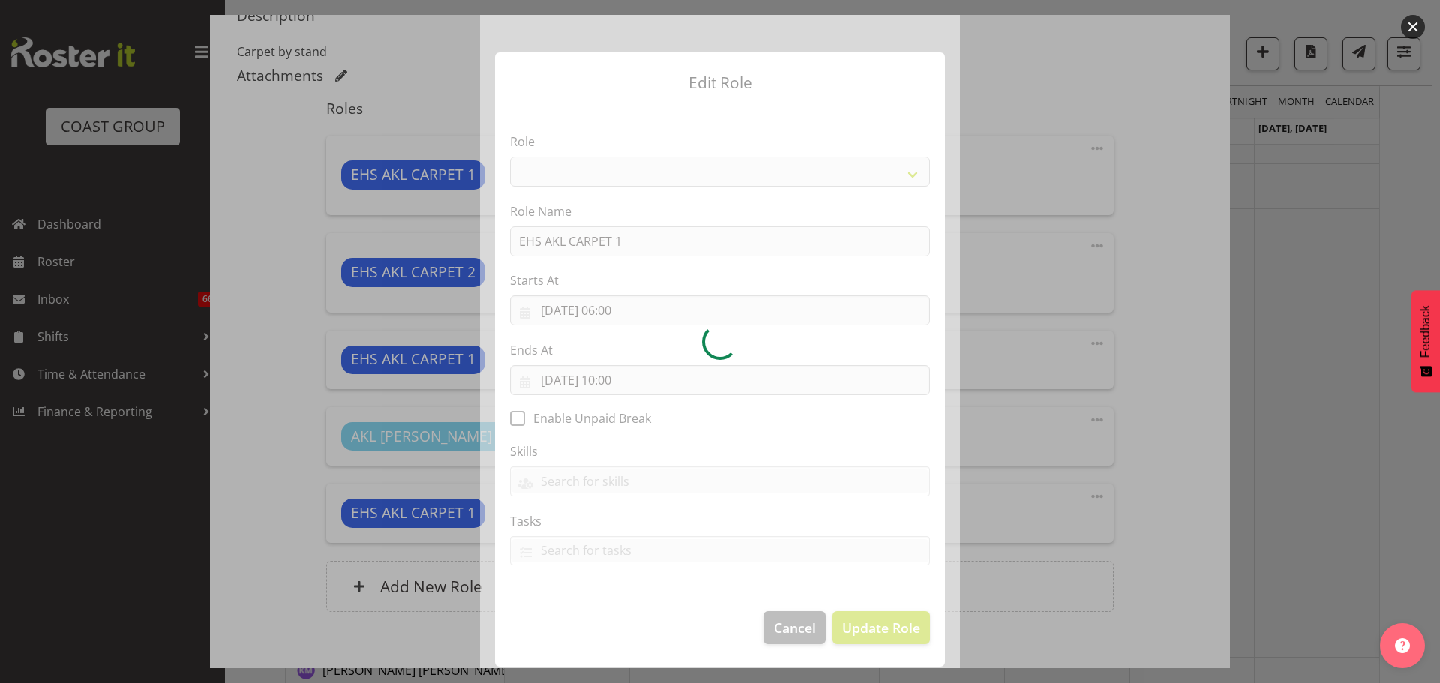
select select "190"
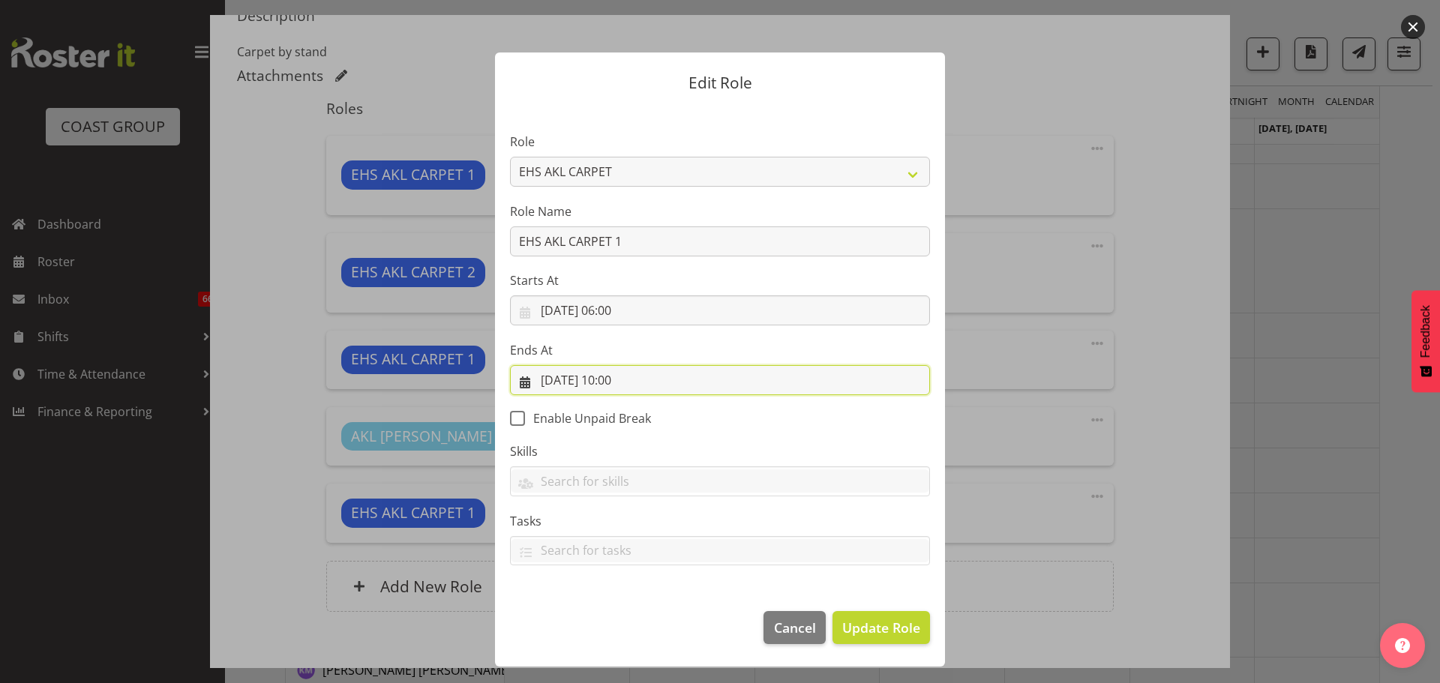
click at [629, 379] on input "[DATE] 10:00" at bounding box center [720, 380] width 420 height 30
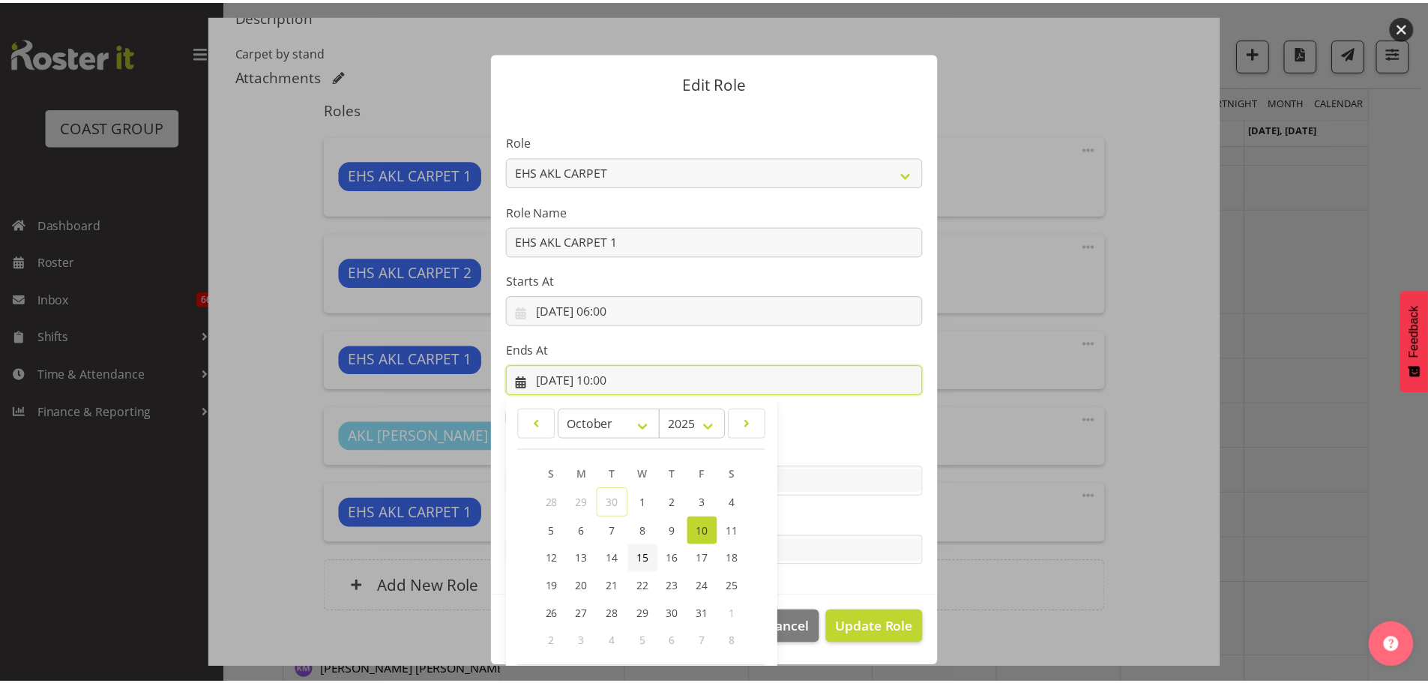
scroll to position [70, 0]
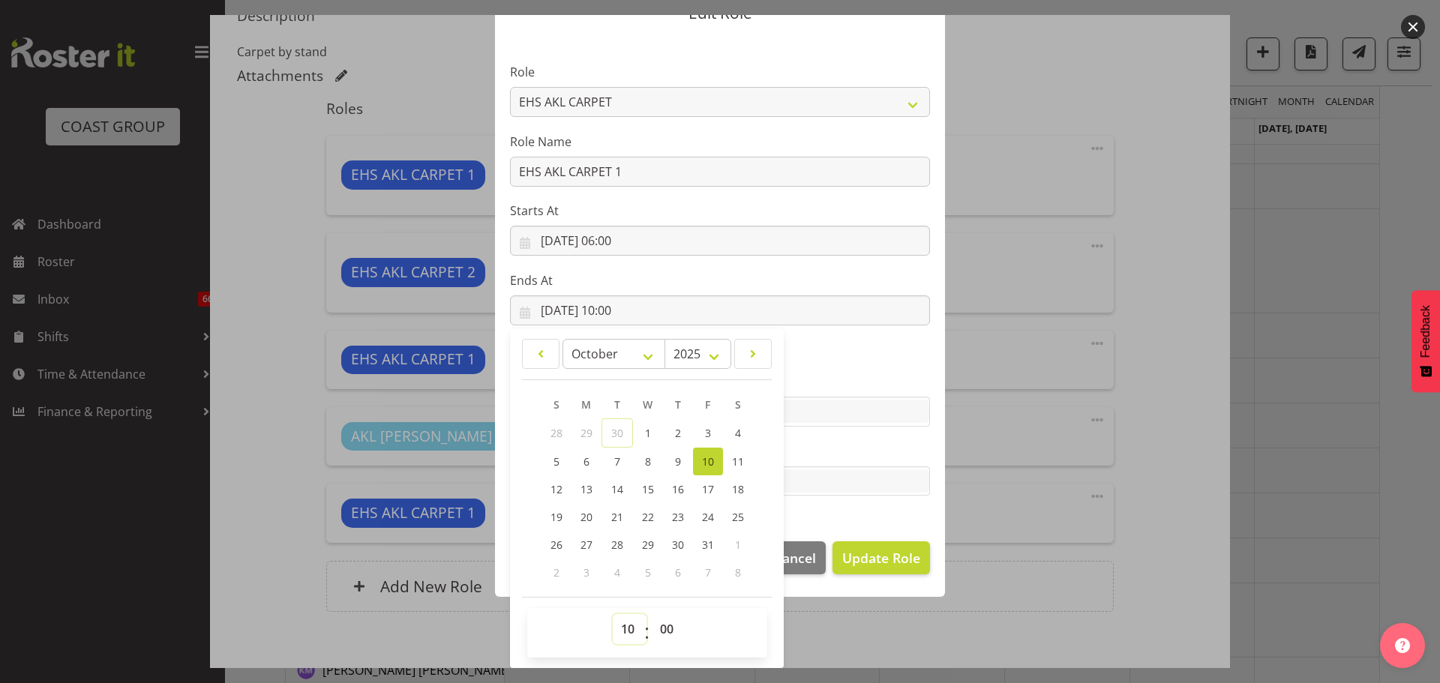
click at [613, 638] on select "00 01 02 03 04 05 06 07 08 09 10 11 12 13 14 15 16 17 18 19 20 21 22 23" at bounding box center [630, 629] width 34 height 30
select select "9"
click at [613, 614] on select "00 01 02 03 04 05 06 07 08 09 10 11 12 13 14 15 16 17 18 19 20 21 22 23" at bounding box center [630, 629] width 34 height 30
type input "[DATE] 09:00"
click at [921, 542] on button "Update Role" at bounding box center [880, 557] width 97 height 33
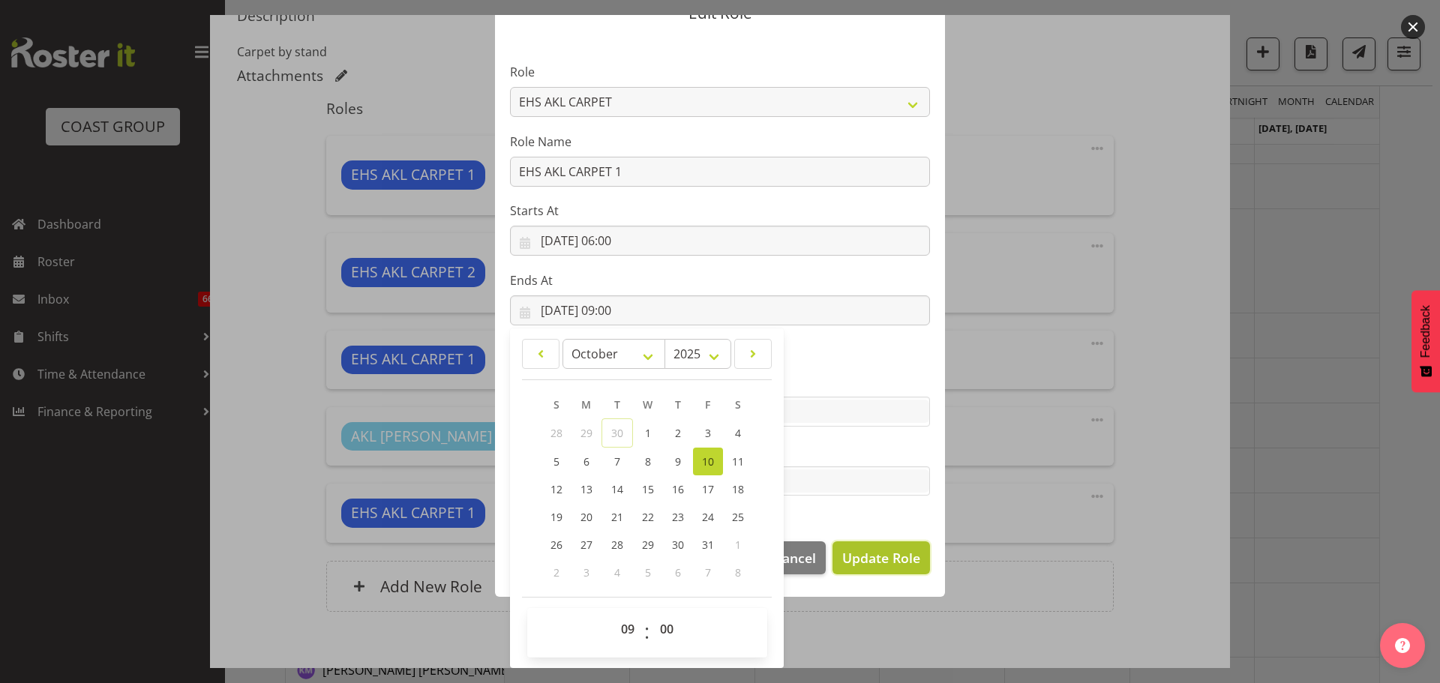
select select
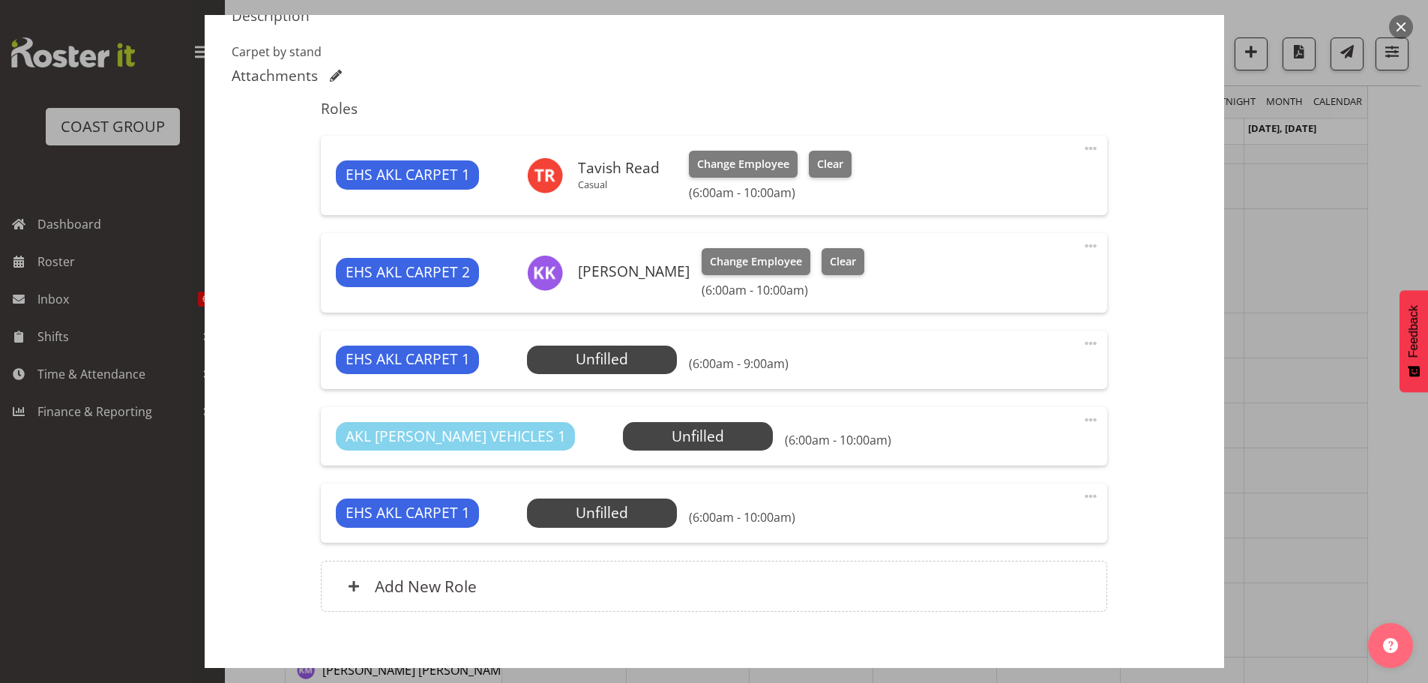
click at [1082, 490] on span at bounding box center [1091, 496] width 18 height 18
click at [974, 534] on link "Edit" at bounding box center [1028, 529] width 144 height 27
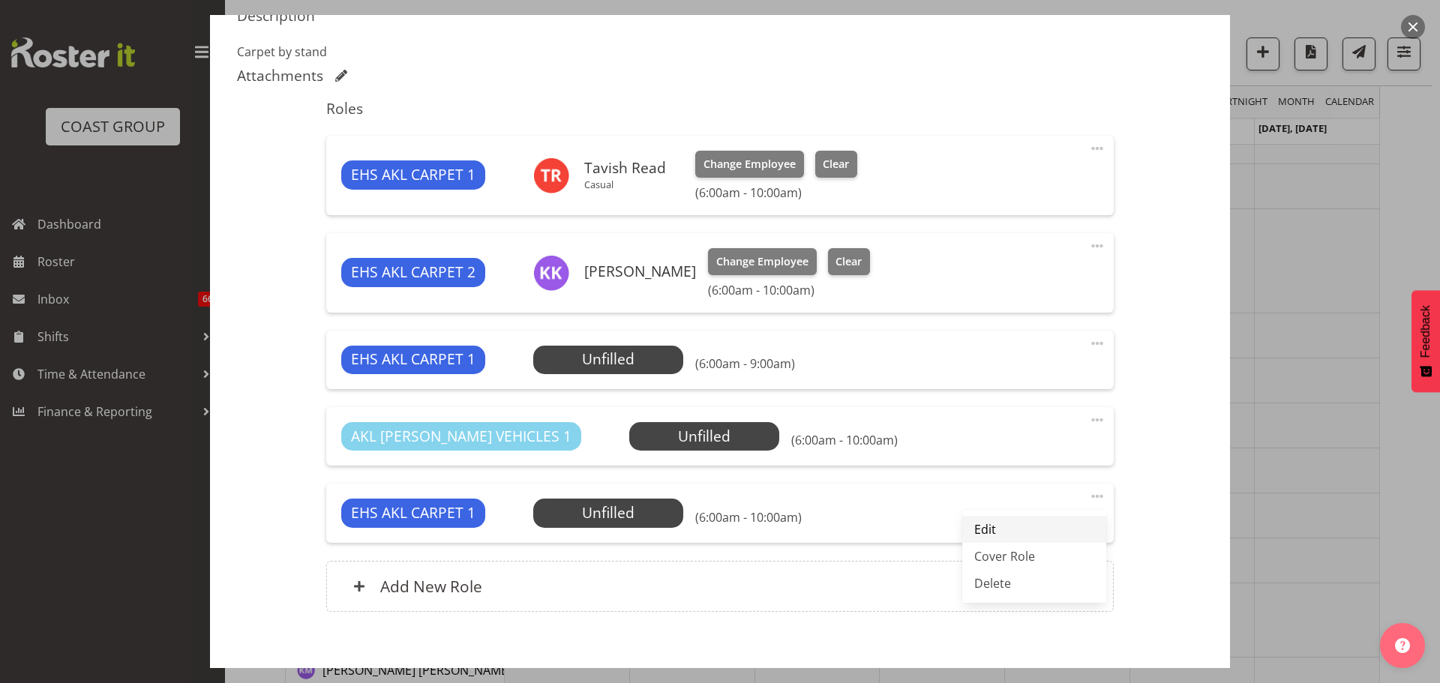
select select "9"
select select "2025"
select select "10"
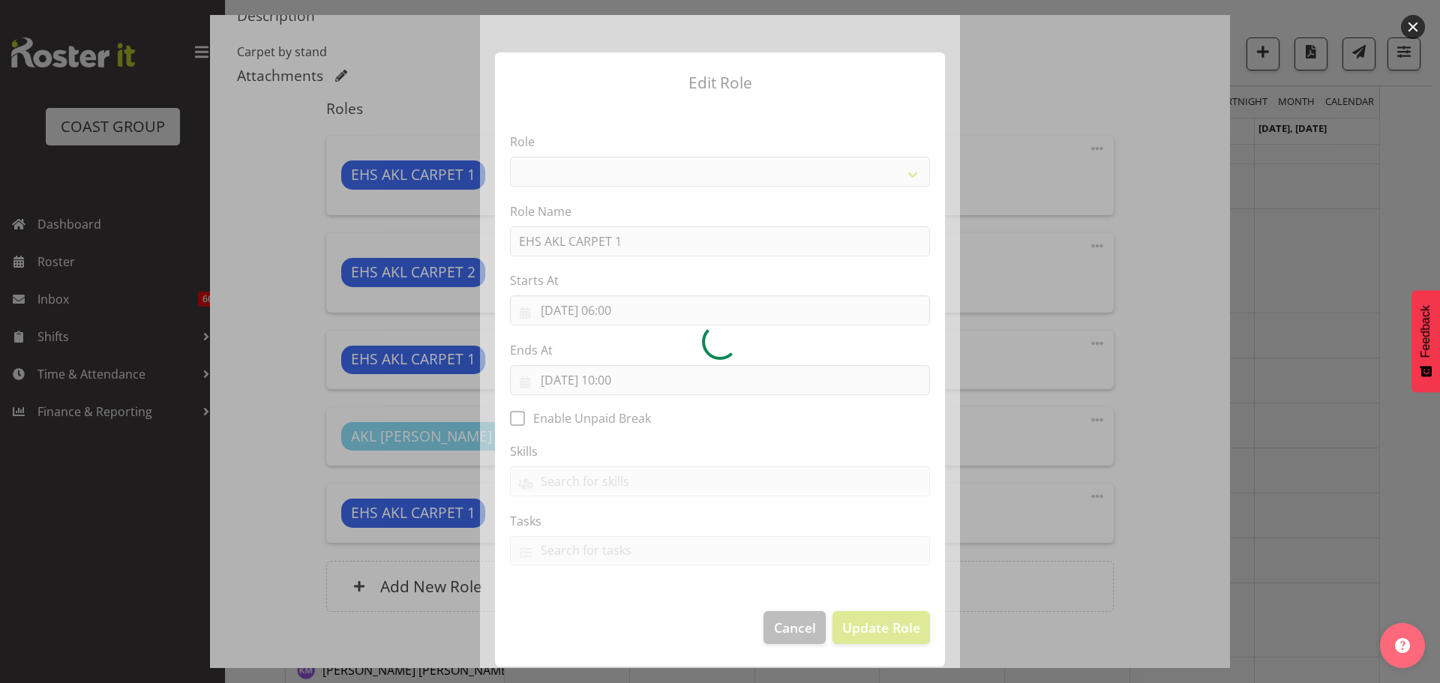
select select "190"
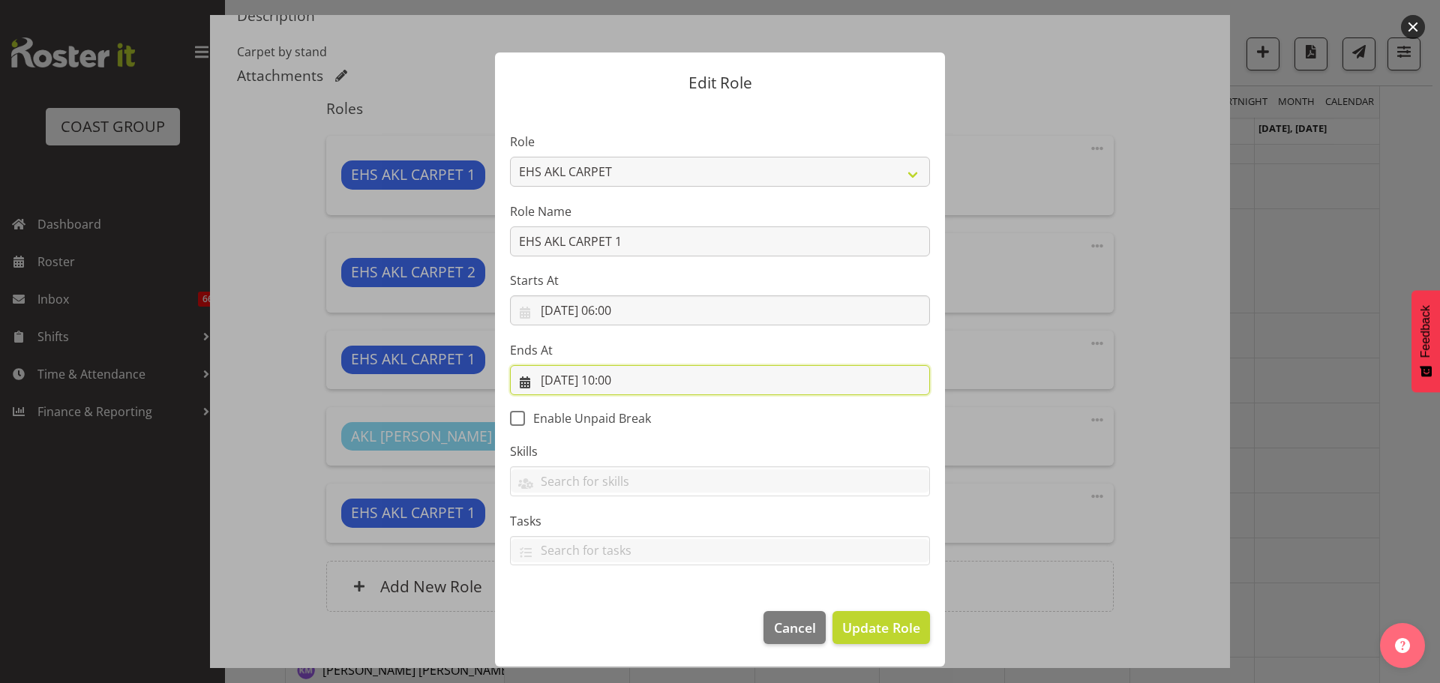
click at [622, 385] on input "[DATE] 10:00" at bounding box center [720, 380] width 420 height 30
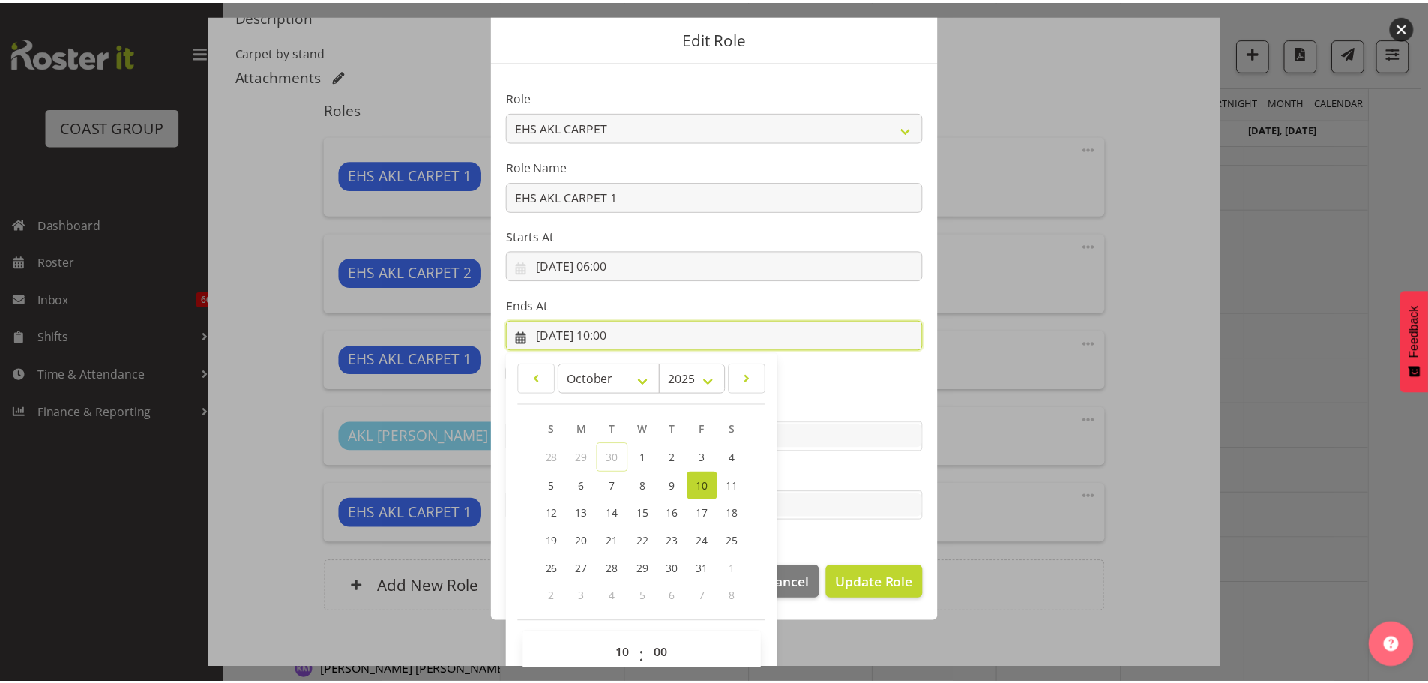
scroll to position [70, 0]
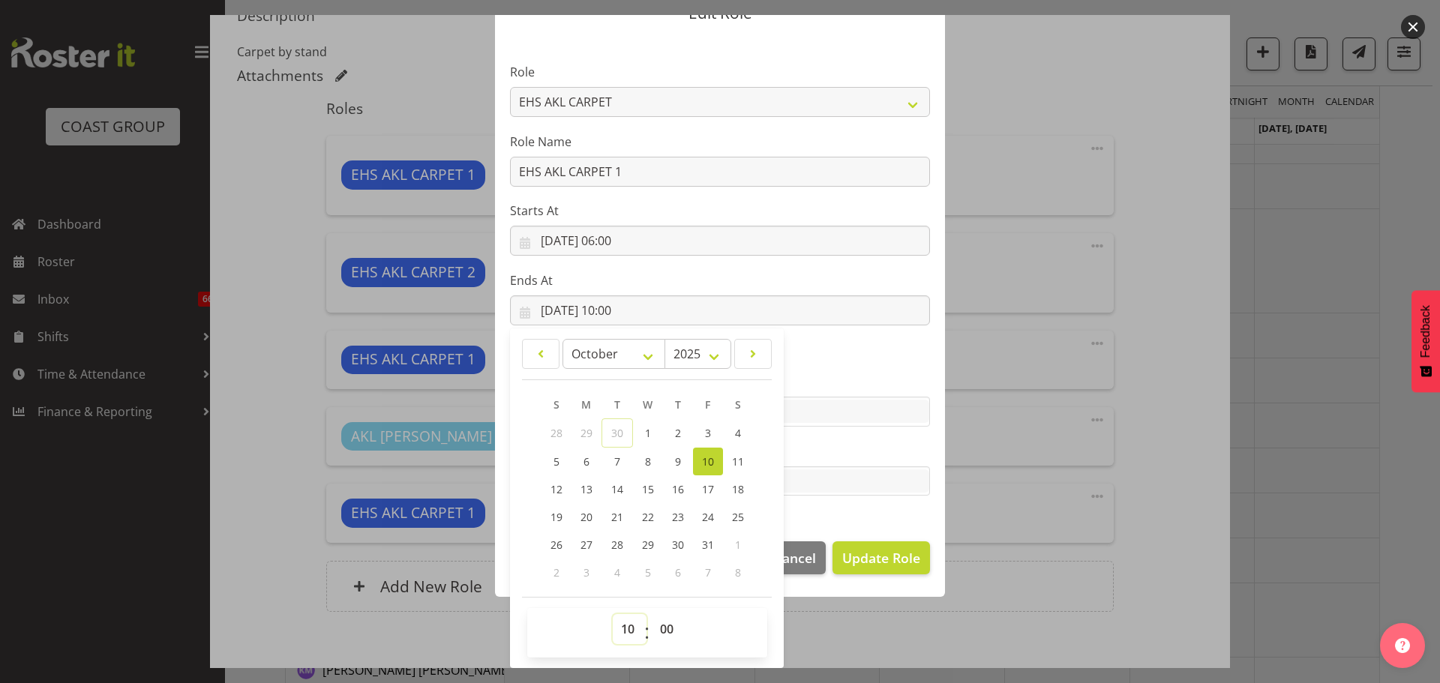
click at [613, 622] on select "00 01 02 03 04 05 06 07 08 09 10 11 12 13 14 15 16 17 18 19 20 21 22 23" at bounding box center [630, 629] width 34 height 30
select select "9"
click at [613, 614] on select "00 01 02 03 04 05 06 07 08 09 10 11 12 13 14 15 16 17 18 19 20 21 22 23" at bounding box center [630, 629] width 34 height 30
type input "[DATE] 09:00"
click at [870, 553] on span "Update Role" at bounding box center [881, 557] width 78 height 19
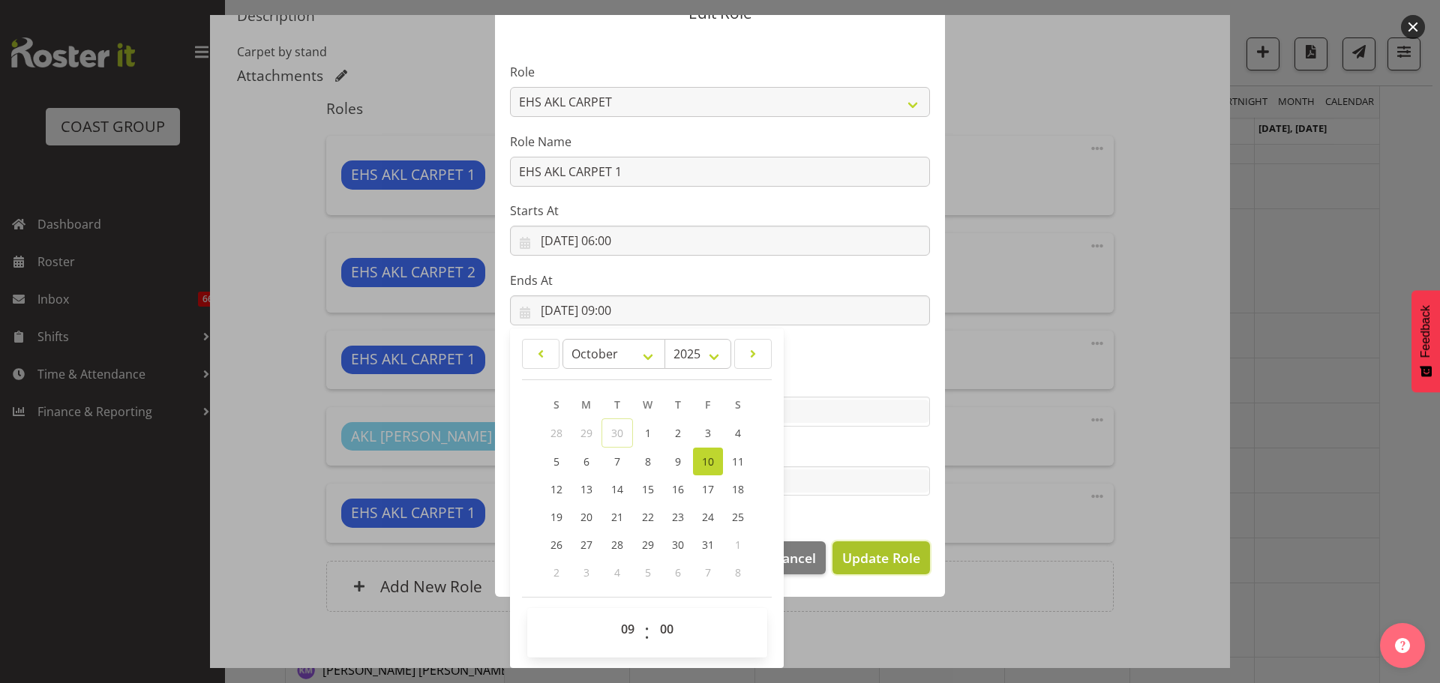
select select
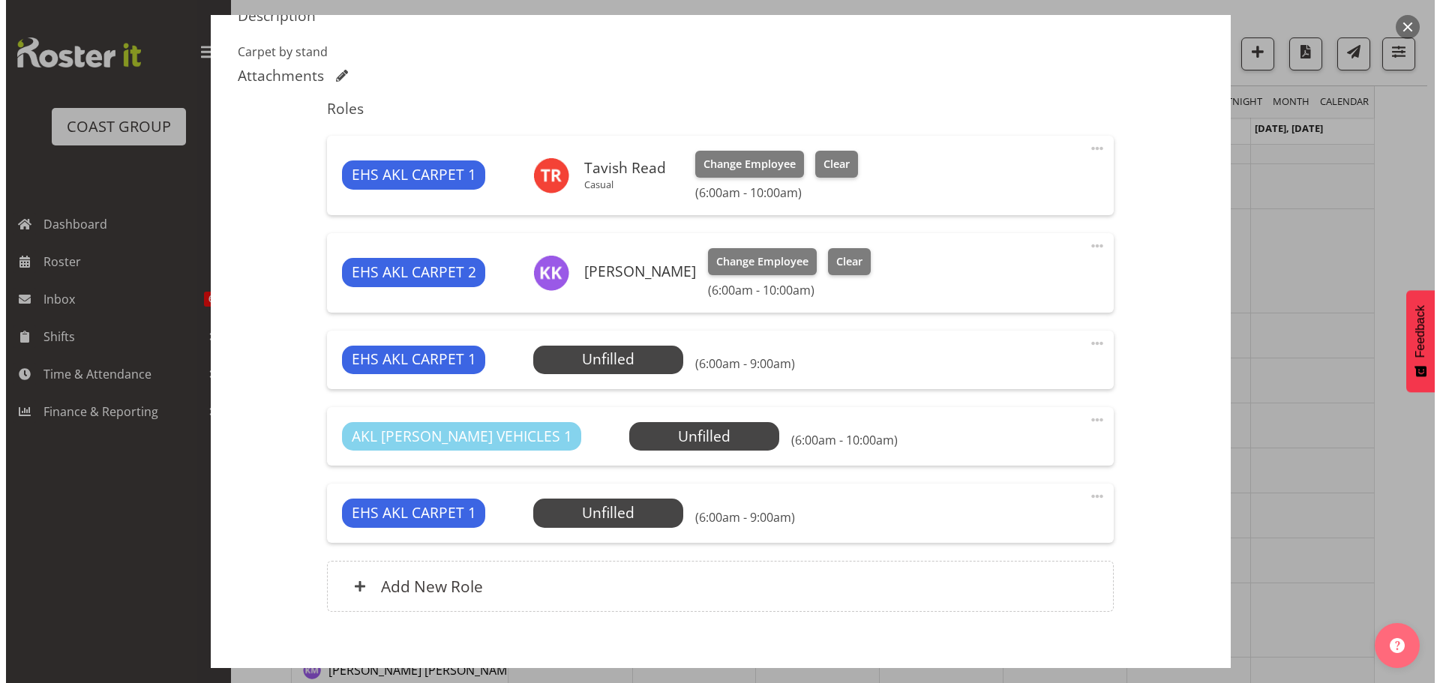
scroll to position [68, 0]
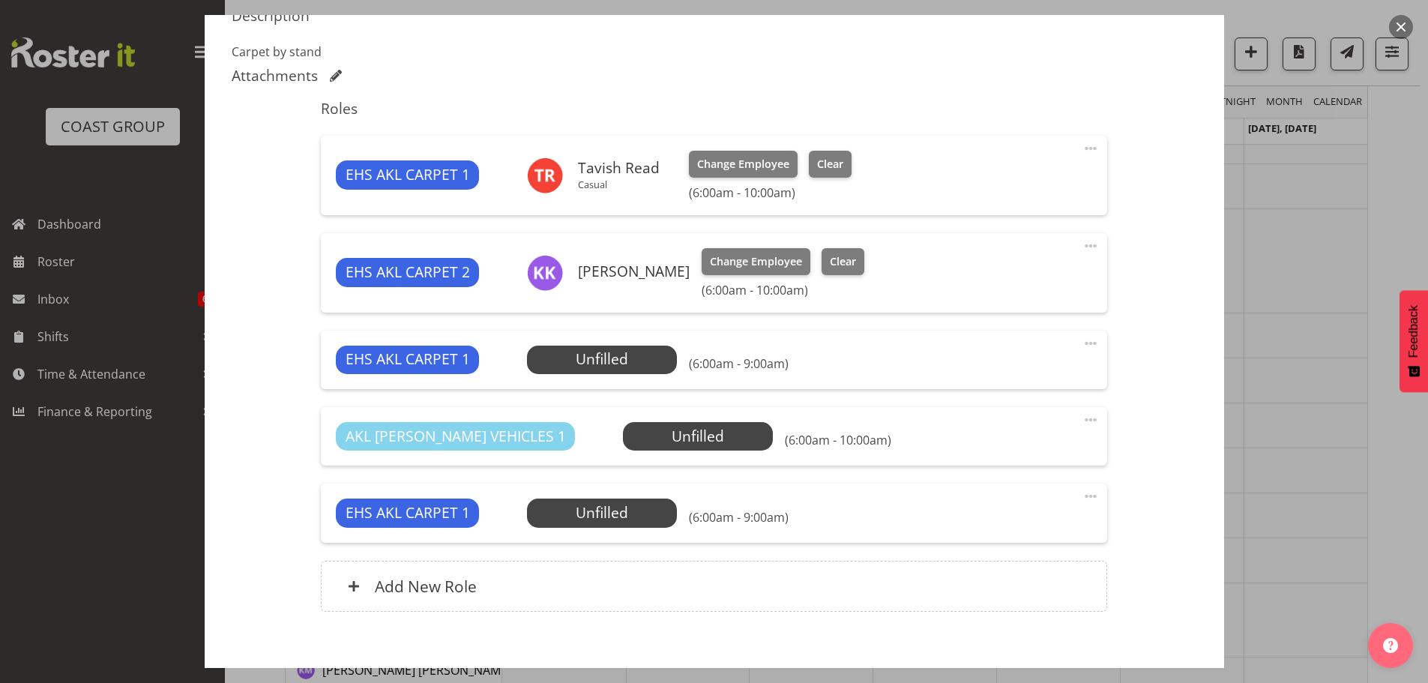
click at [1082, 423] on span at bounding box center [1091, 420] width 18 height 18
click at [1074, 454] on link "Edit" at bounding box center [1028, 452] width 144 height 27
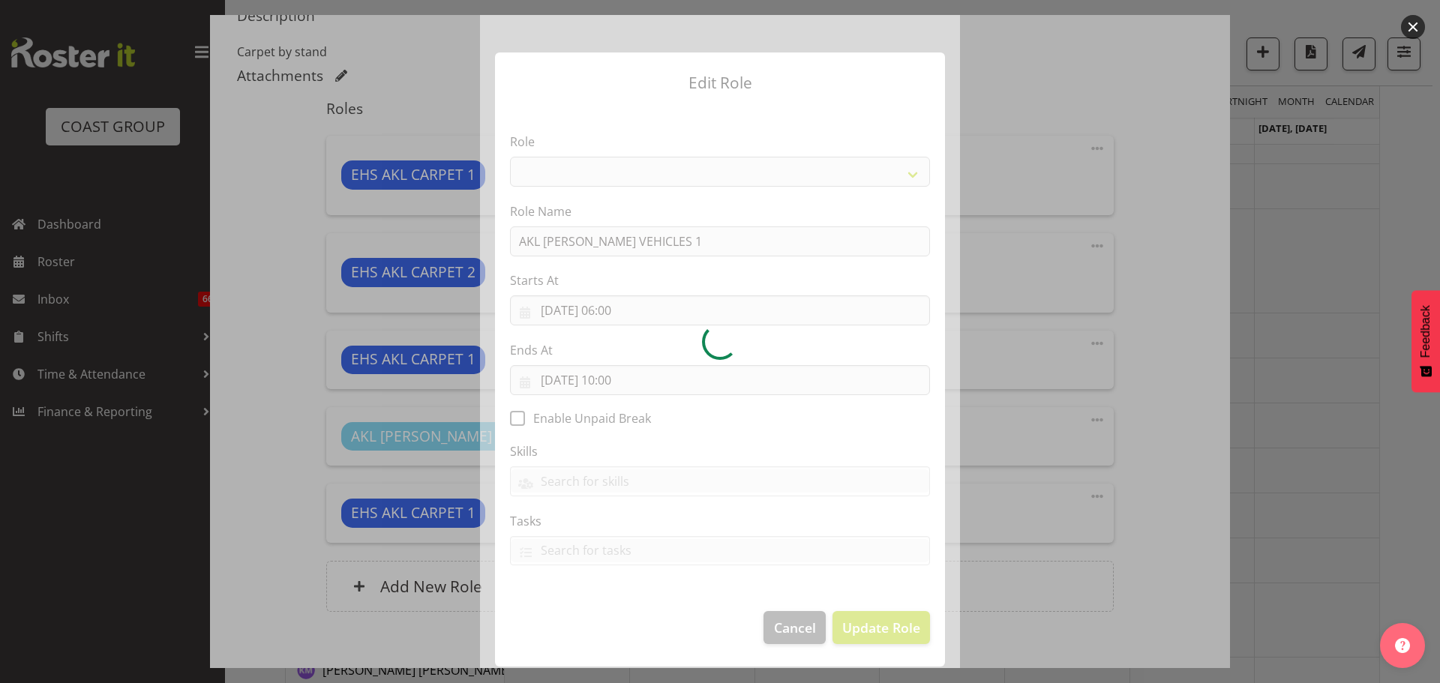
select select "81"
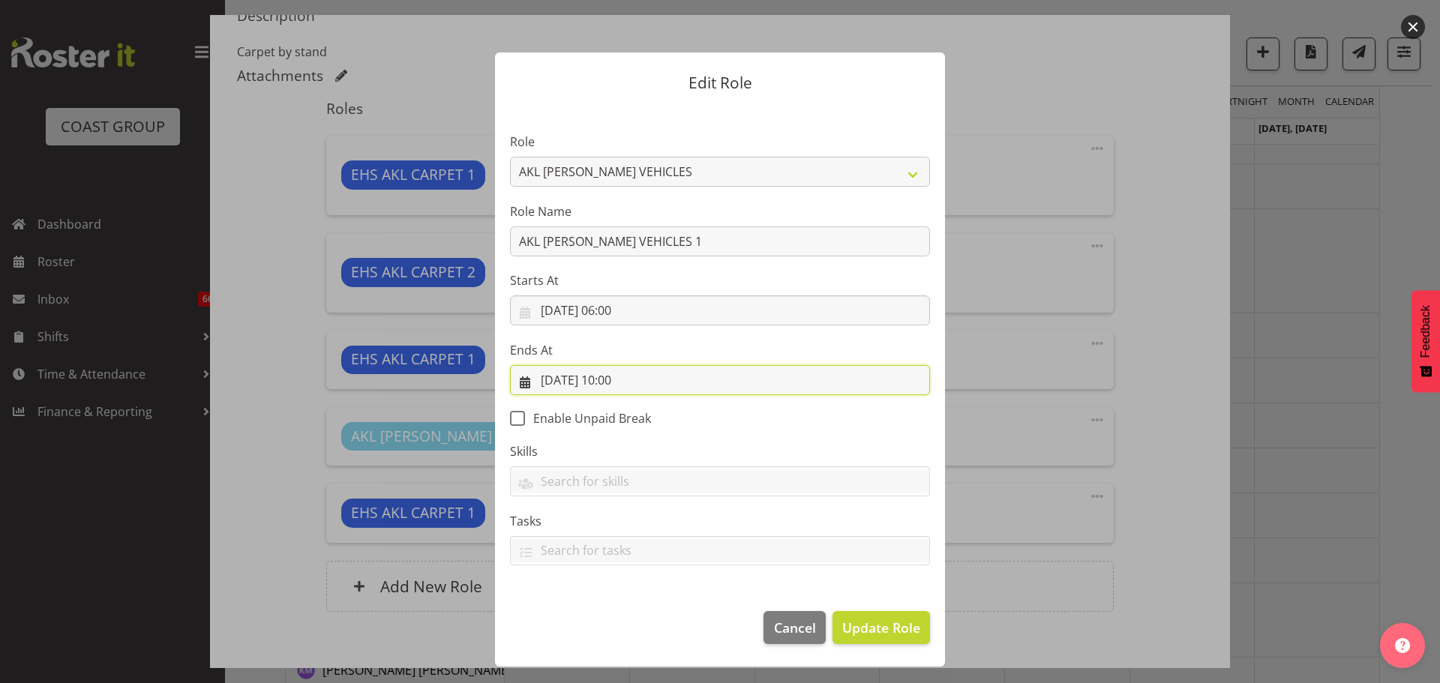
click at [625, 379] on input "[DATE] 10:00" at bounding box center [720, 380] width 420 height 30
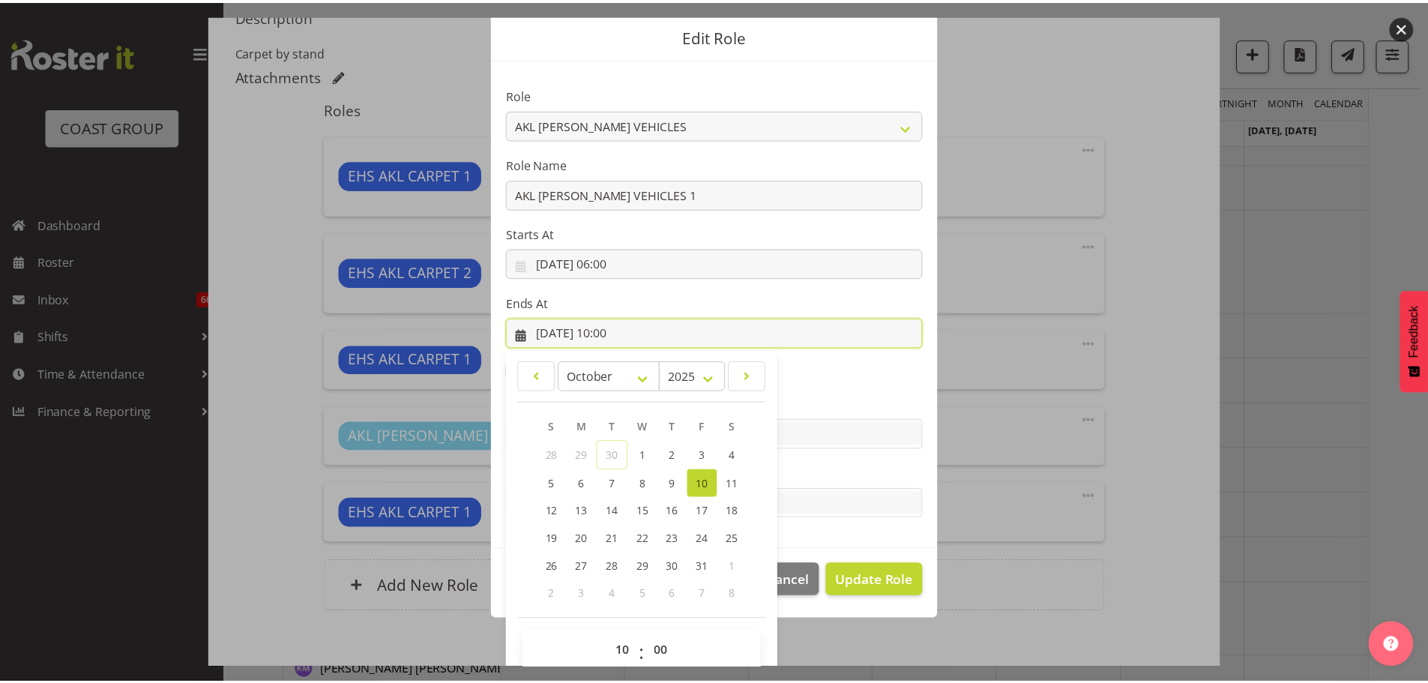
scroll to position [70, 0]
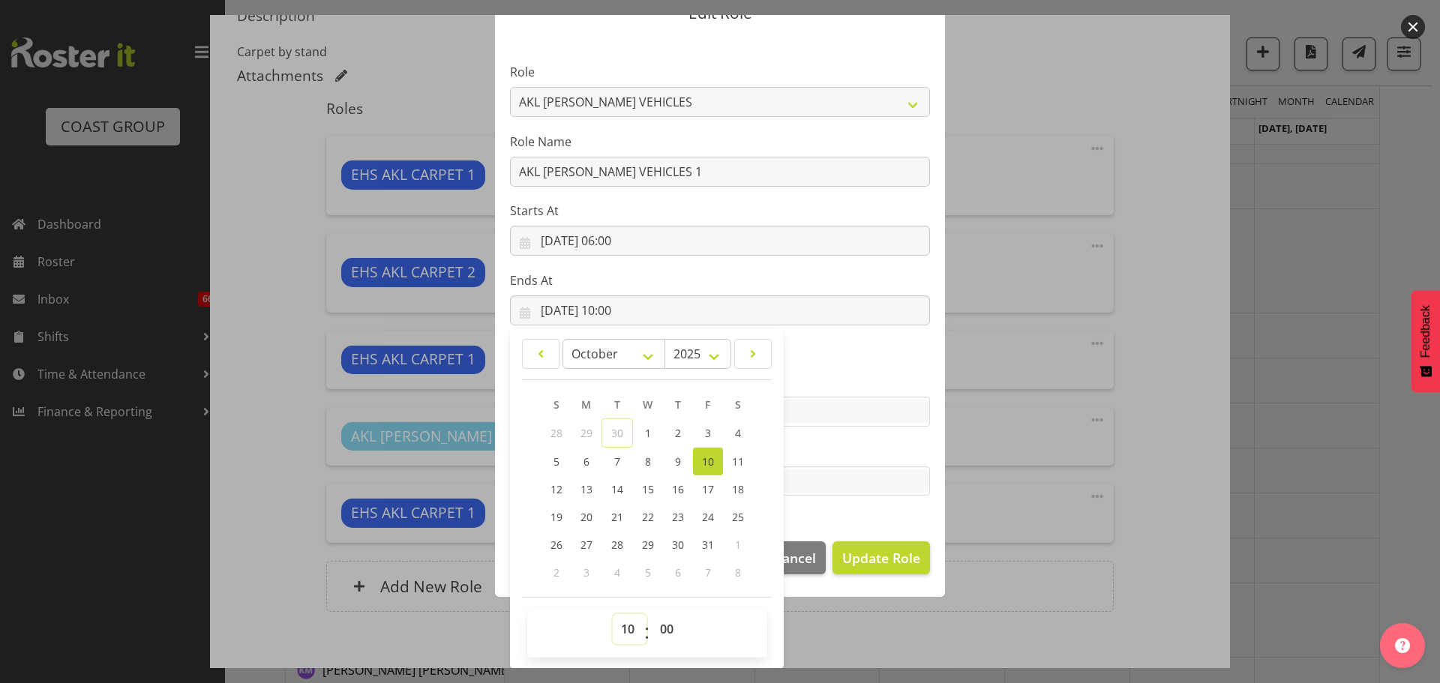
click at [619, 625] on select "00 01 02 03 04 05 06 07 08 09 10 11 12 13 14 15 16 17 18 19 20 21 22 23" at bounding box center [630, 629] width 34 height 30
select select "9"
click at [613, 614] on select "00 01 02 03 04 05 06 07 08 09 10 11 12 13 14 15 16 17 18 19 20 21 22 23" at bounding box center [630, 629] width 34 height 30
type input "[DATE] 09:00"
click at [888, 549] on span "Update Role" at bounding box center [881, 557] width 78 height 19
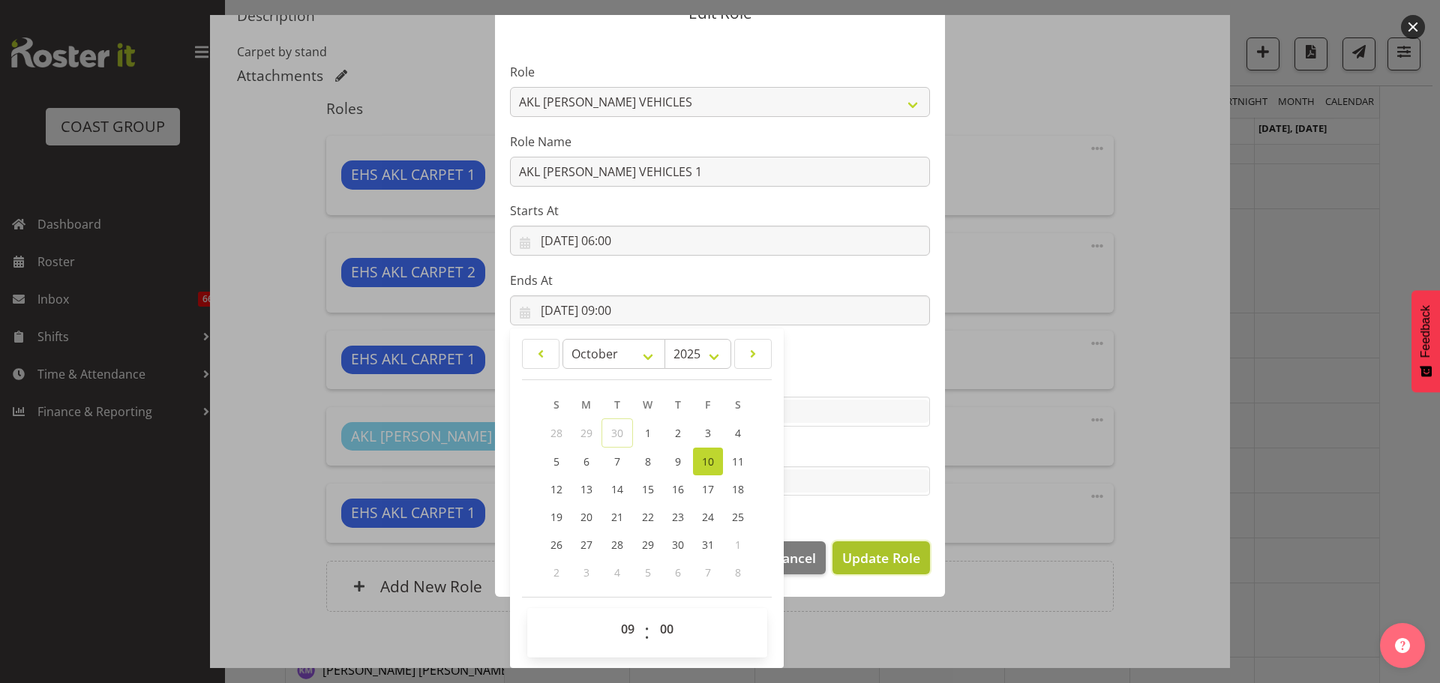
select select
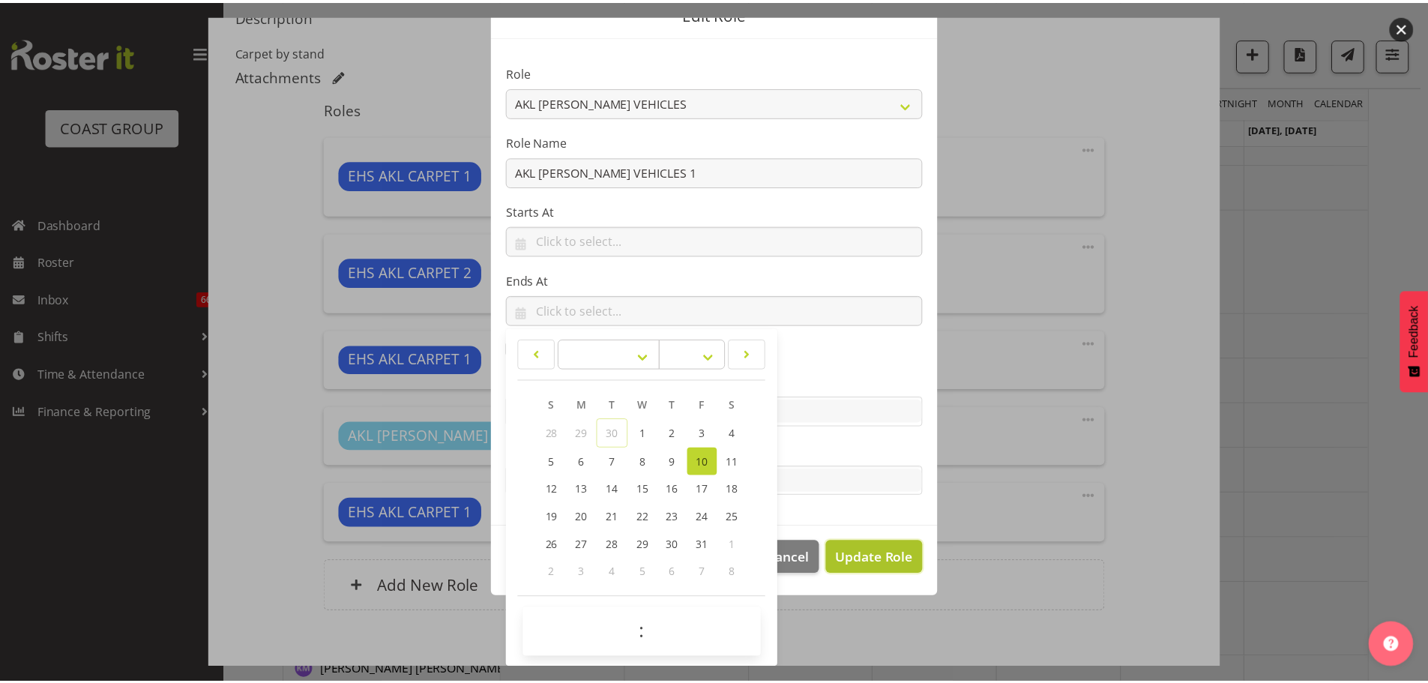
scroll to position [68, 0]
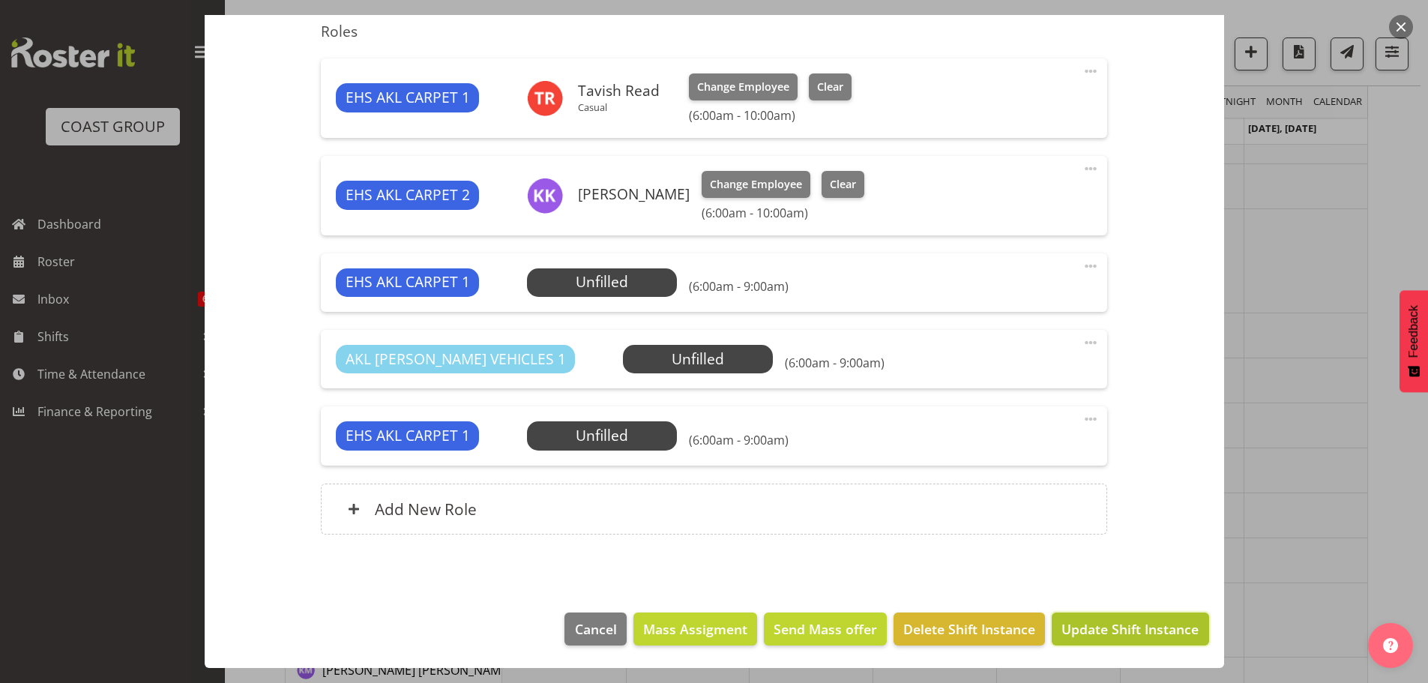
click at [1157, 628] on span "Update Shift Instance" at bounding box center [1130, 628] width 137 height 19
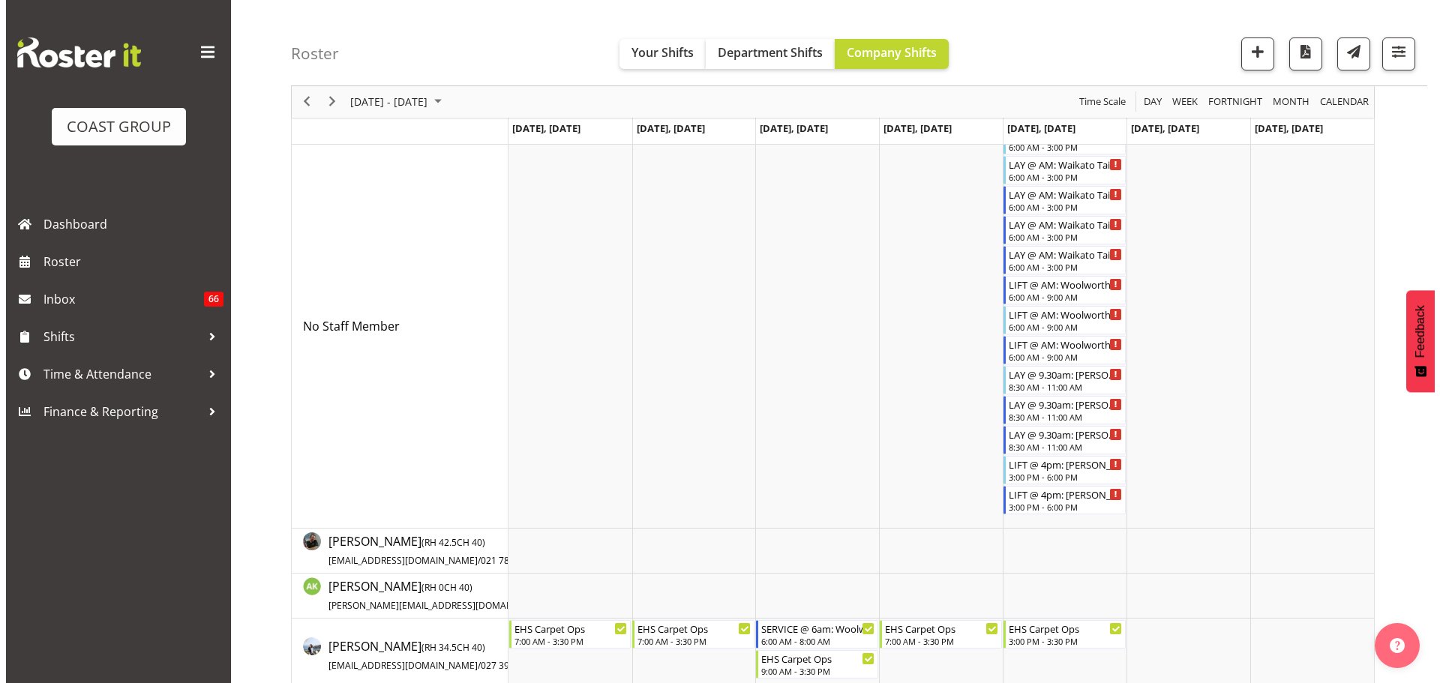
scroll to position [0, 0]
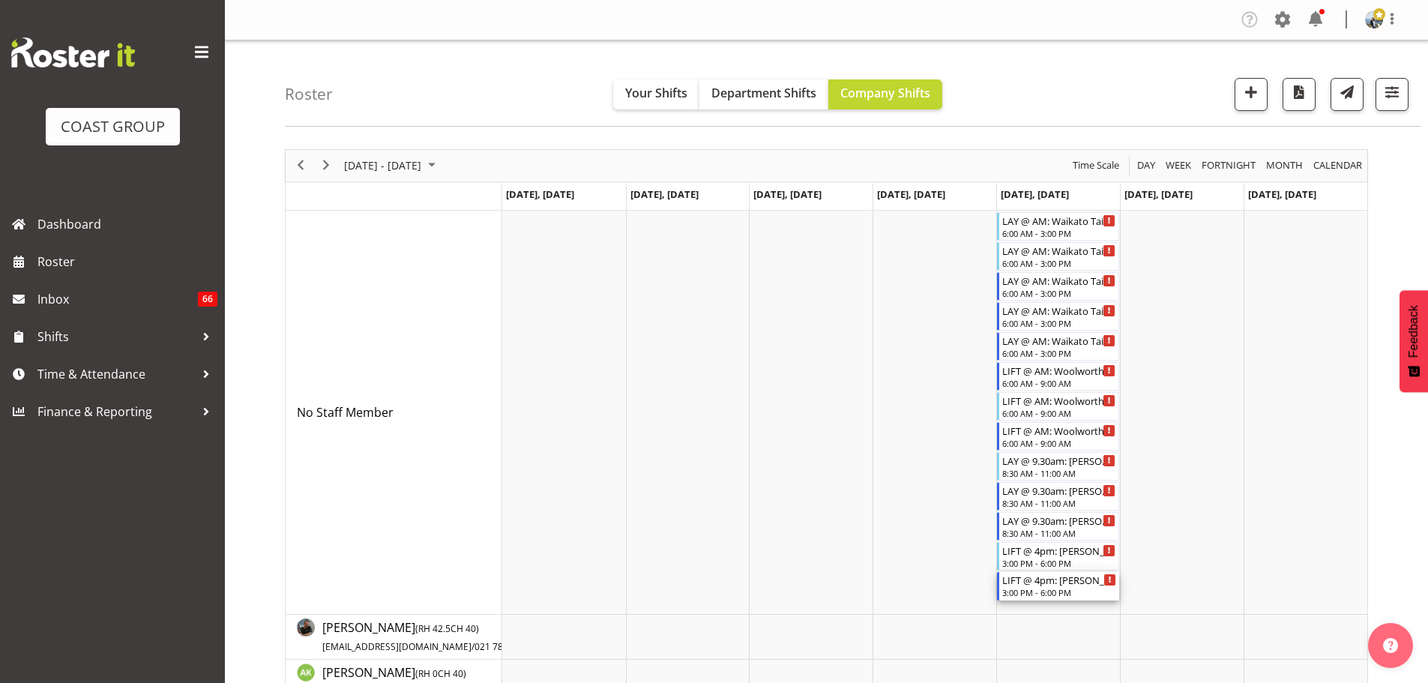
click at [1056, 586] on div "LIFT @ 4pm: [PERSON_NAME] ([DATE]) @ The Cloud" at bounding box center [1059, 579] width 114 height 15
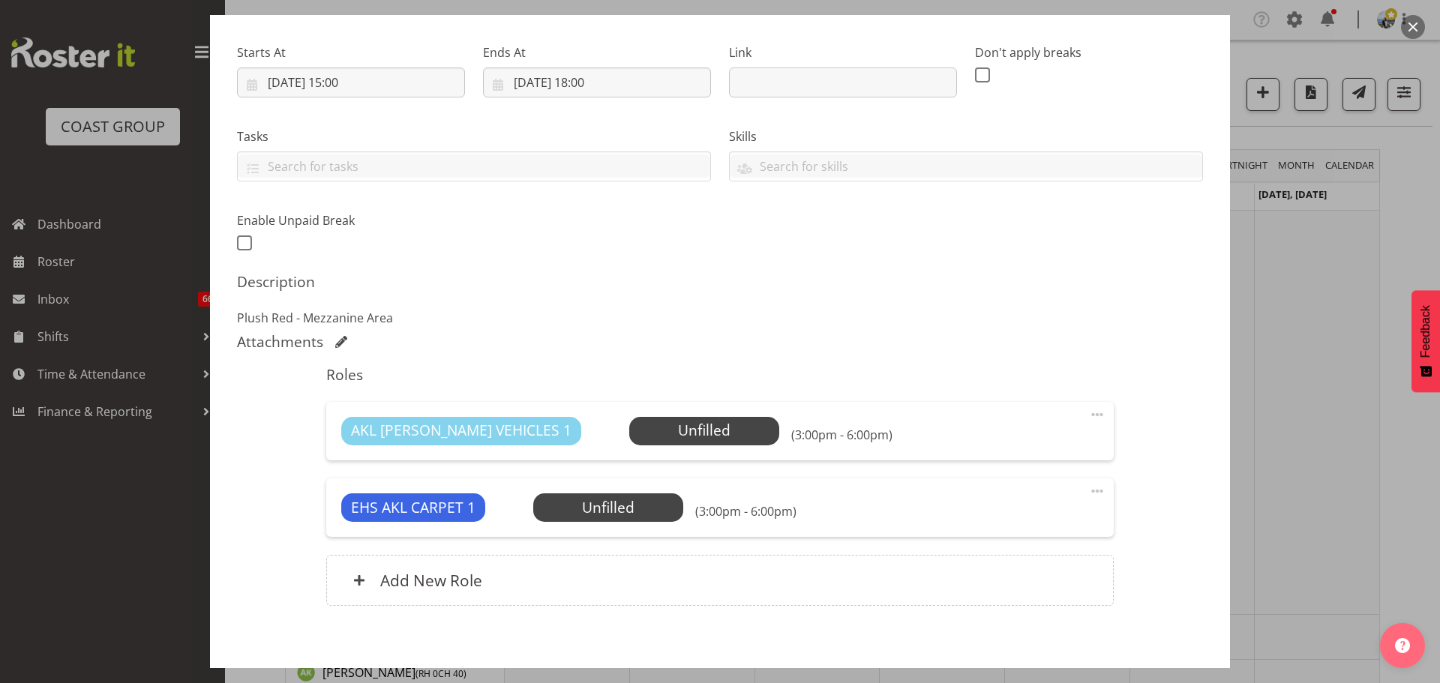
scroll to position [290, 0]
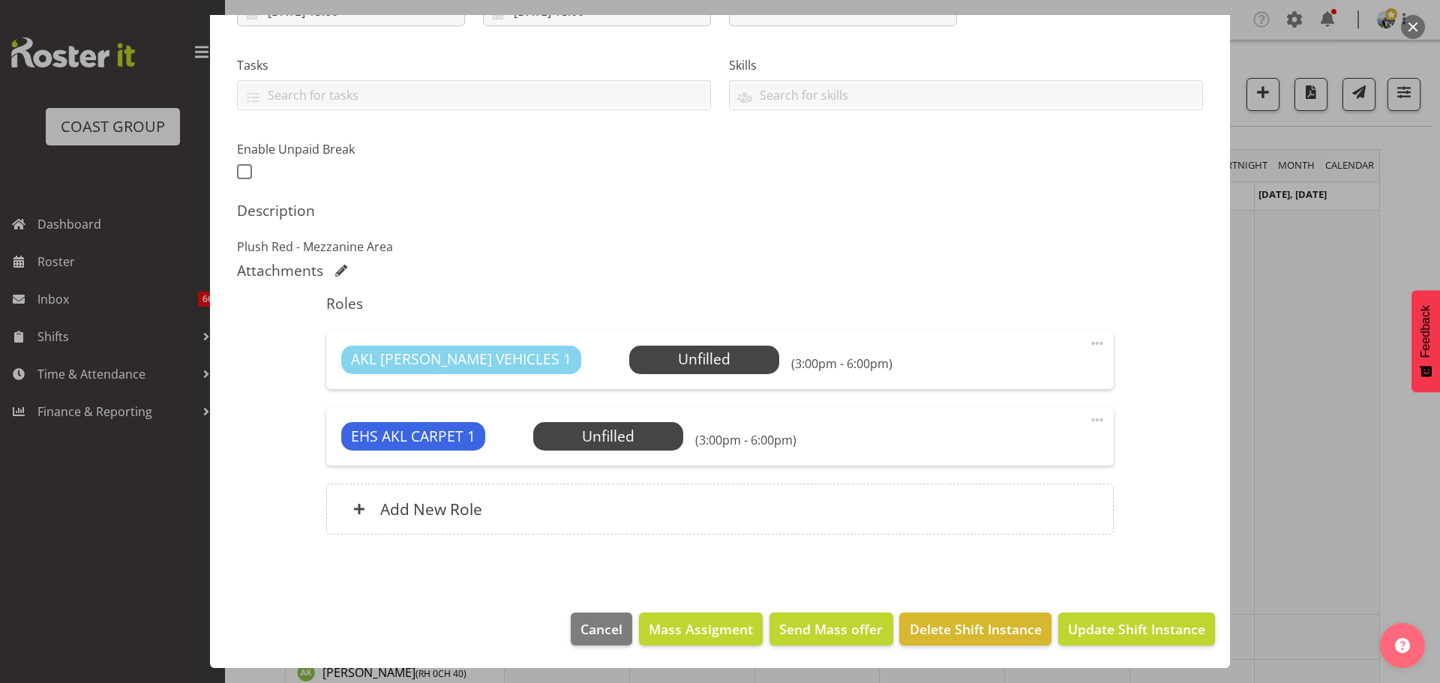
select select "8576"
click at [625, 445] on span "Select Employee" at bounding box center [608, 437] width 112 height 22
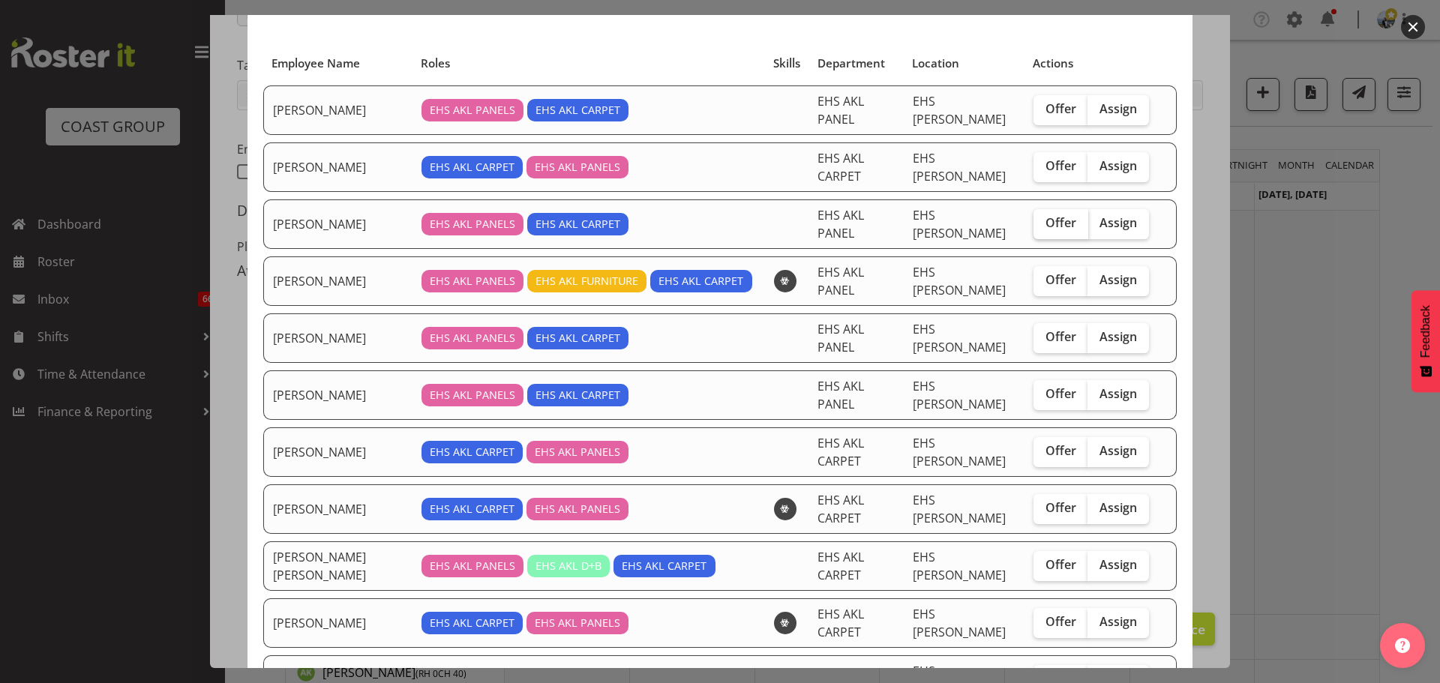
scroll to position [0, 0]
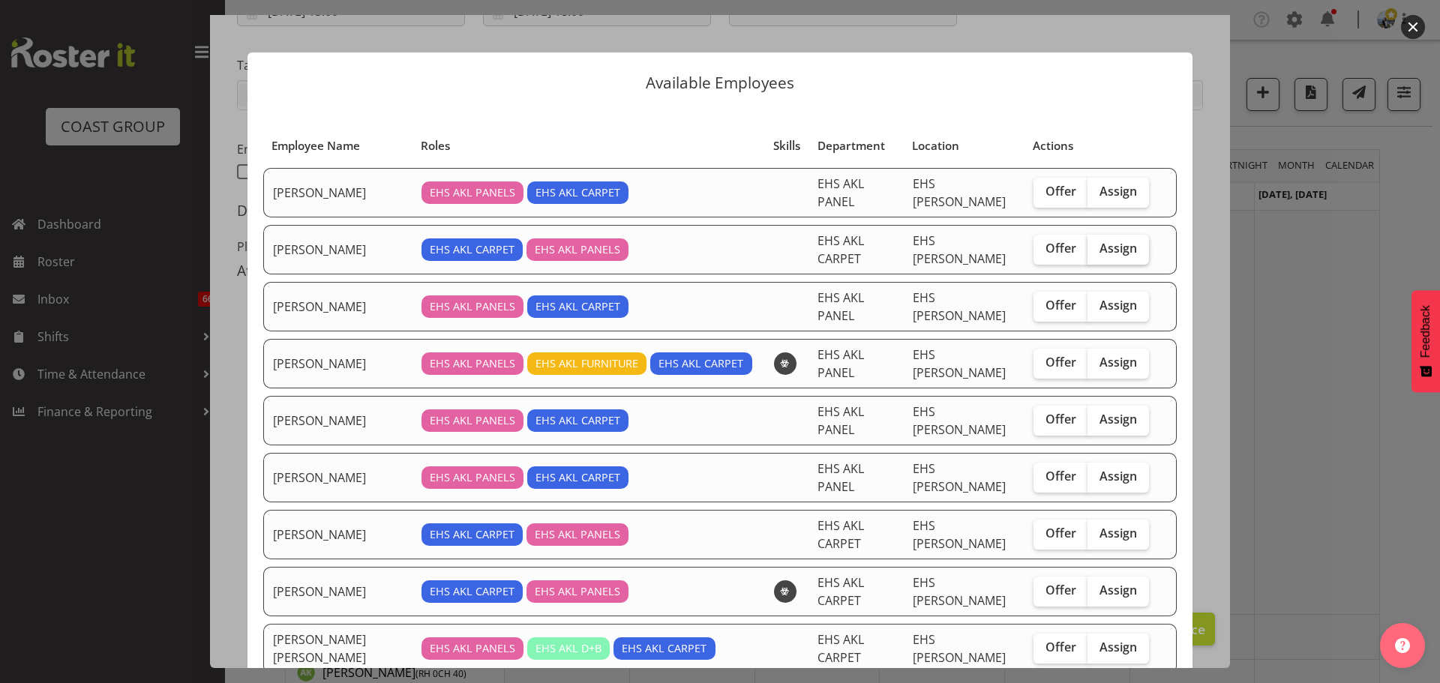
click at [1112, 241] on span "Assign" at bounding box center [1117, 248] width 37 height 15
click at [1097, 244] on input "Assign" at bounding box center [1092, 249] width 10 height 10
checkbox input "true"
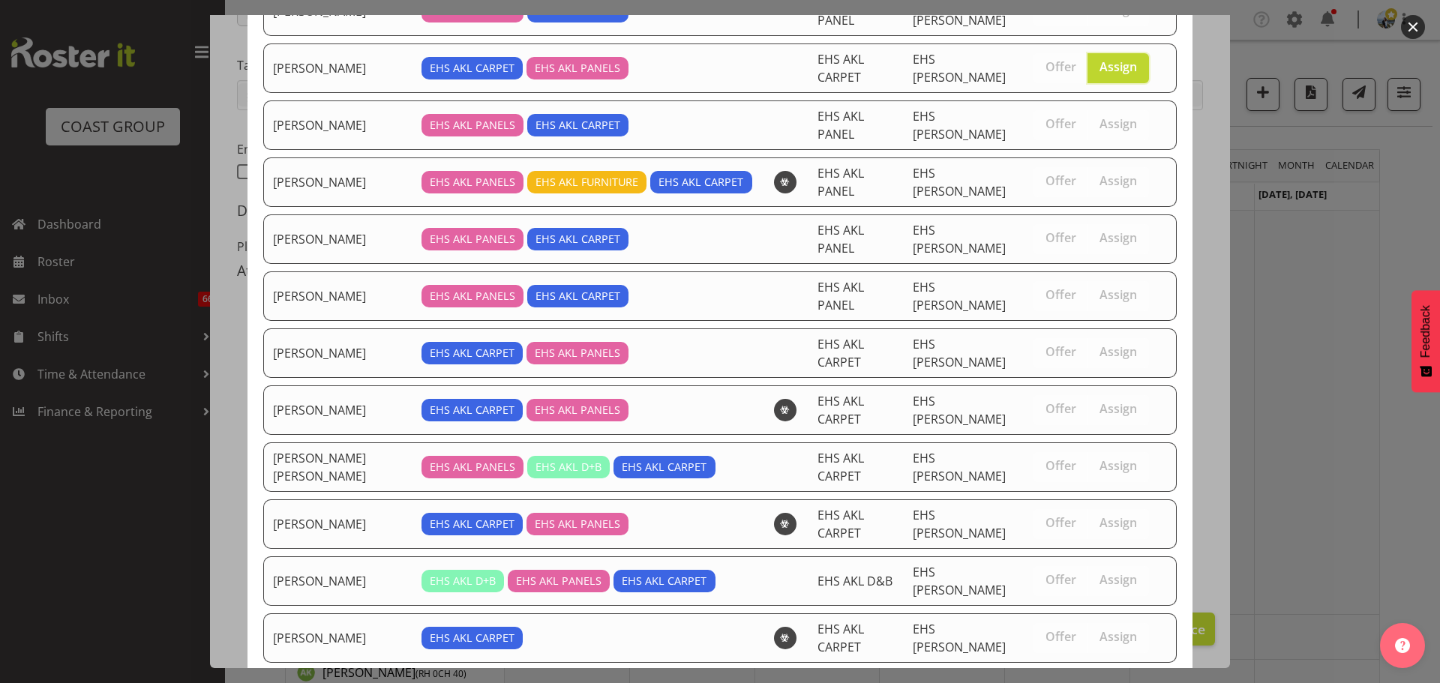
scroll to position [351, 0]
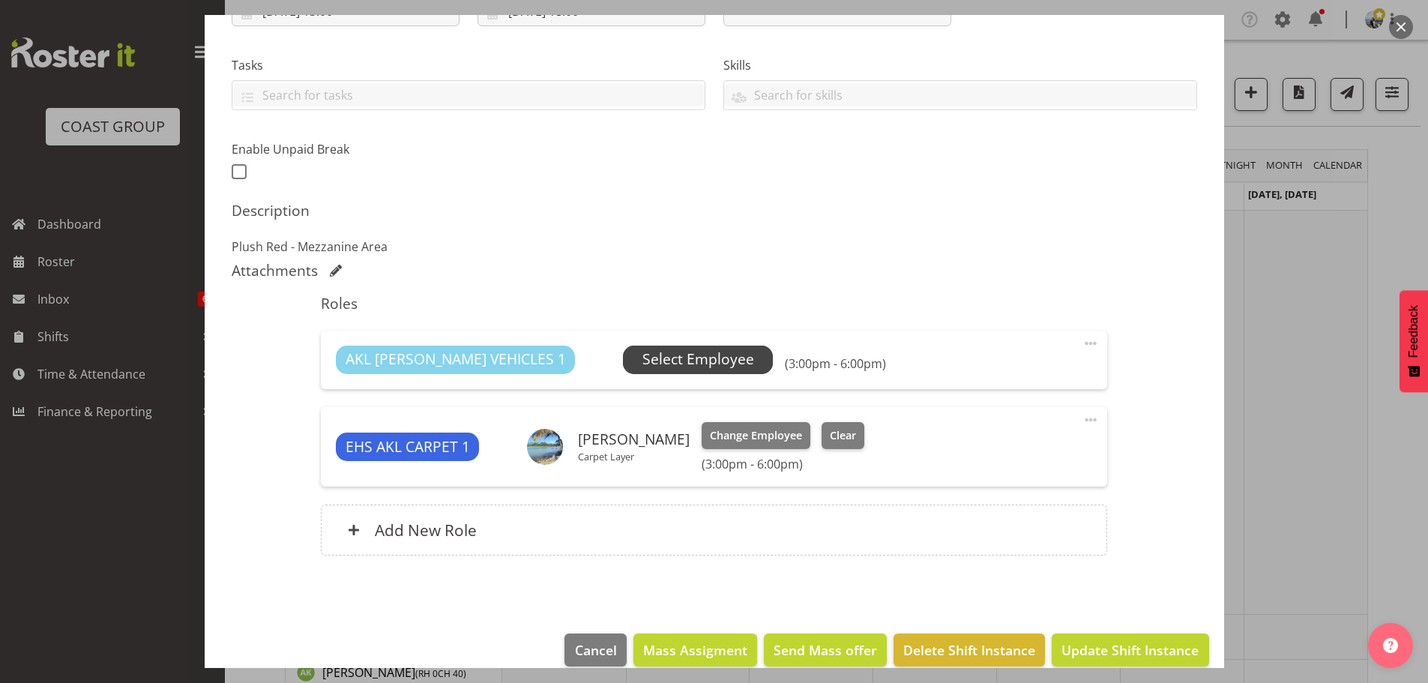
click at [666, 360] on span "Select Employee" at bounding box center [699, 360] width 112 height 22
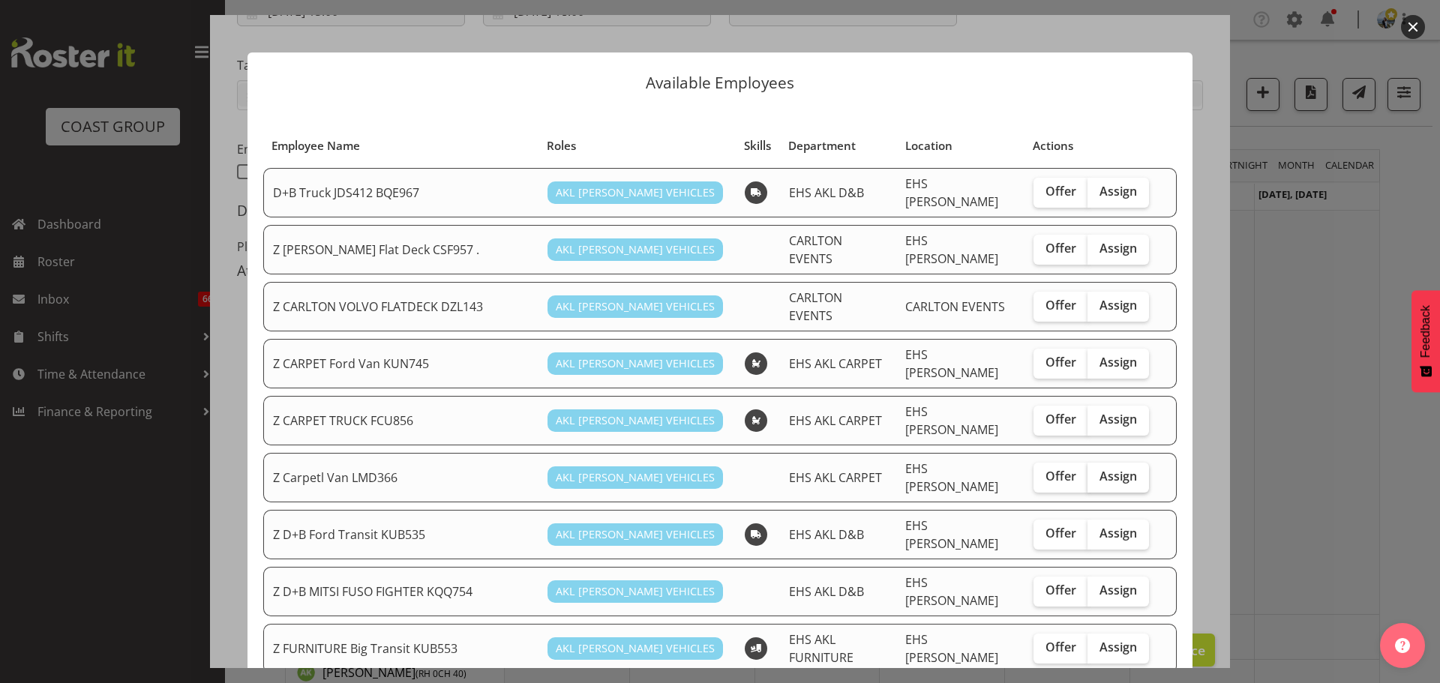
click at [1101, 463] on label "Assign" at bounding box center [1117, 478] width 61 height 30
click at [1097, 472] on input "Assign" at bounding box center [1092, 477] width 10 height 10
checkbox input "true"
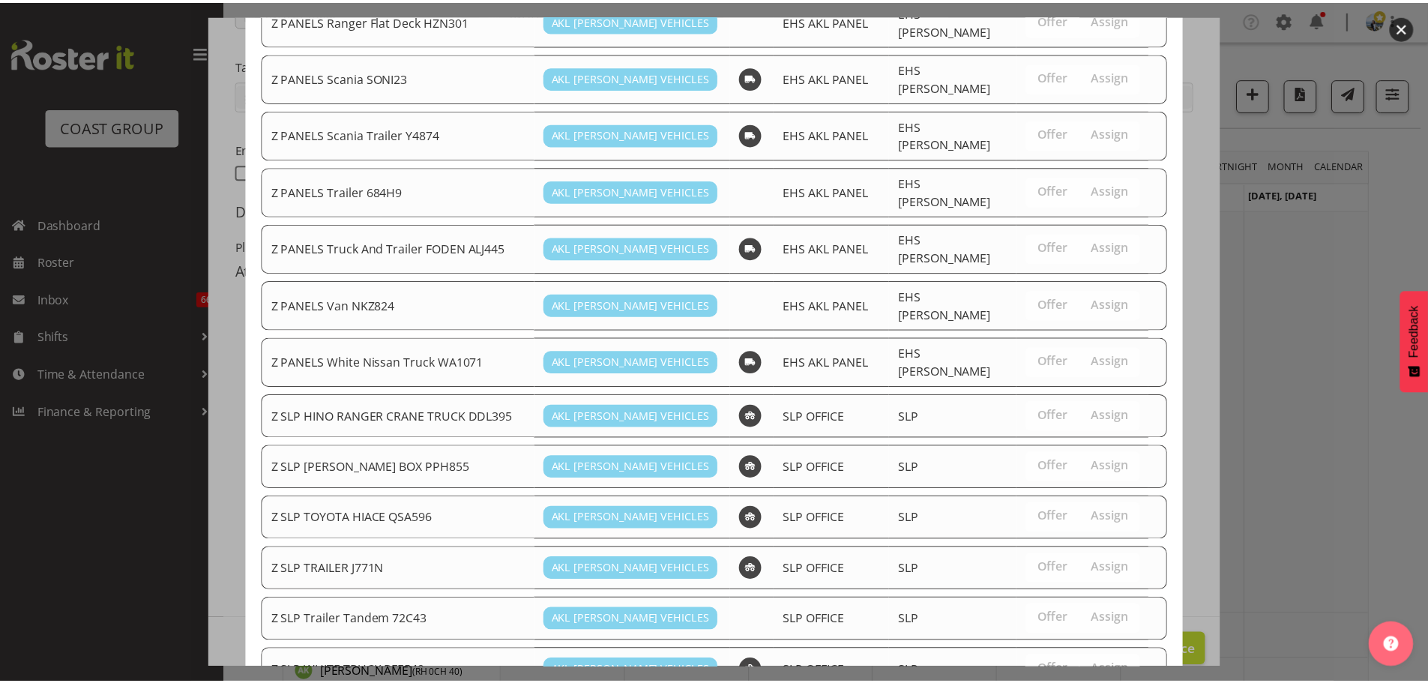
scroll to position [1095, 0]
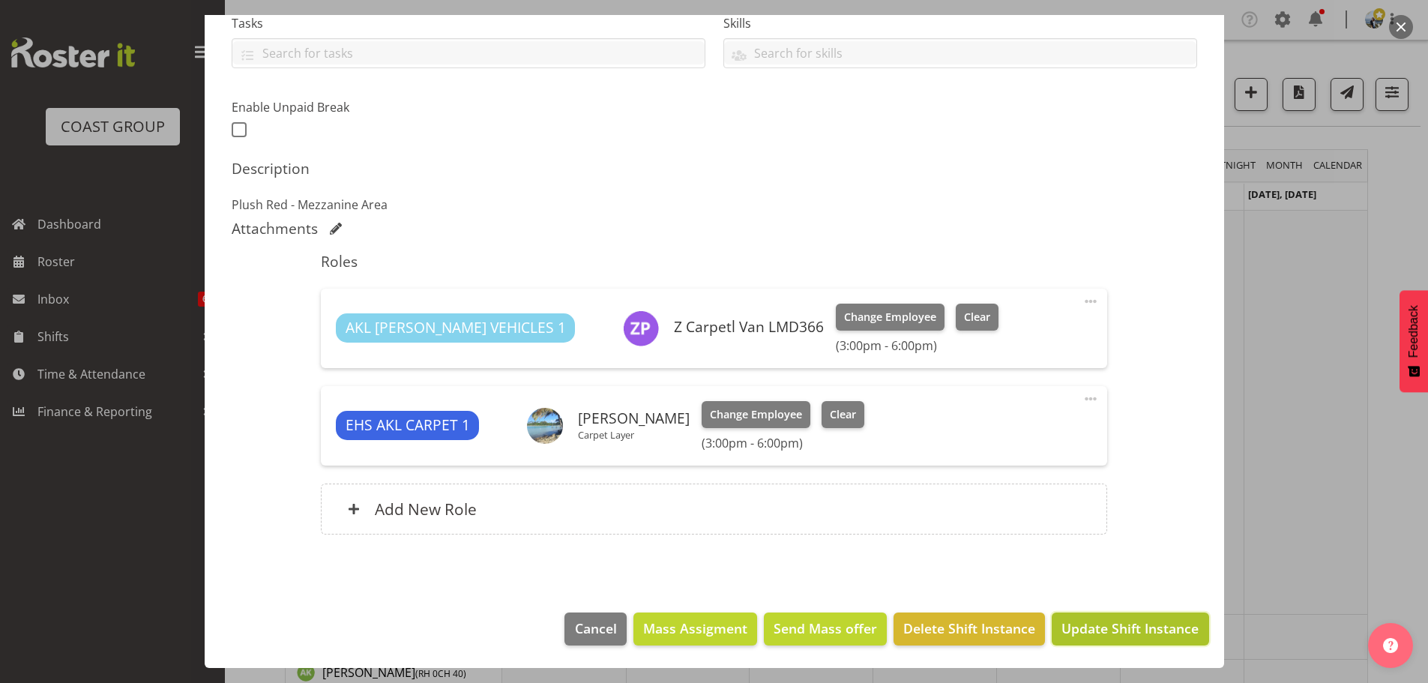
click at [1131, 637] on span "Update Shift Instance" at bounding box center [1130, 628] width 137 height 19
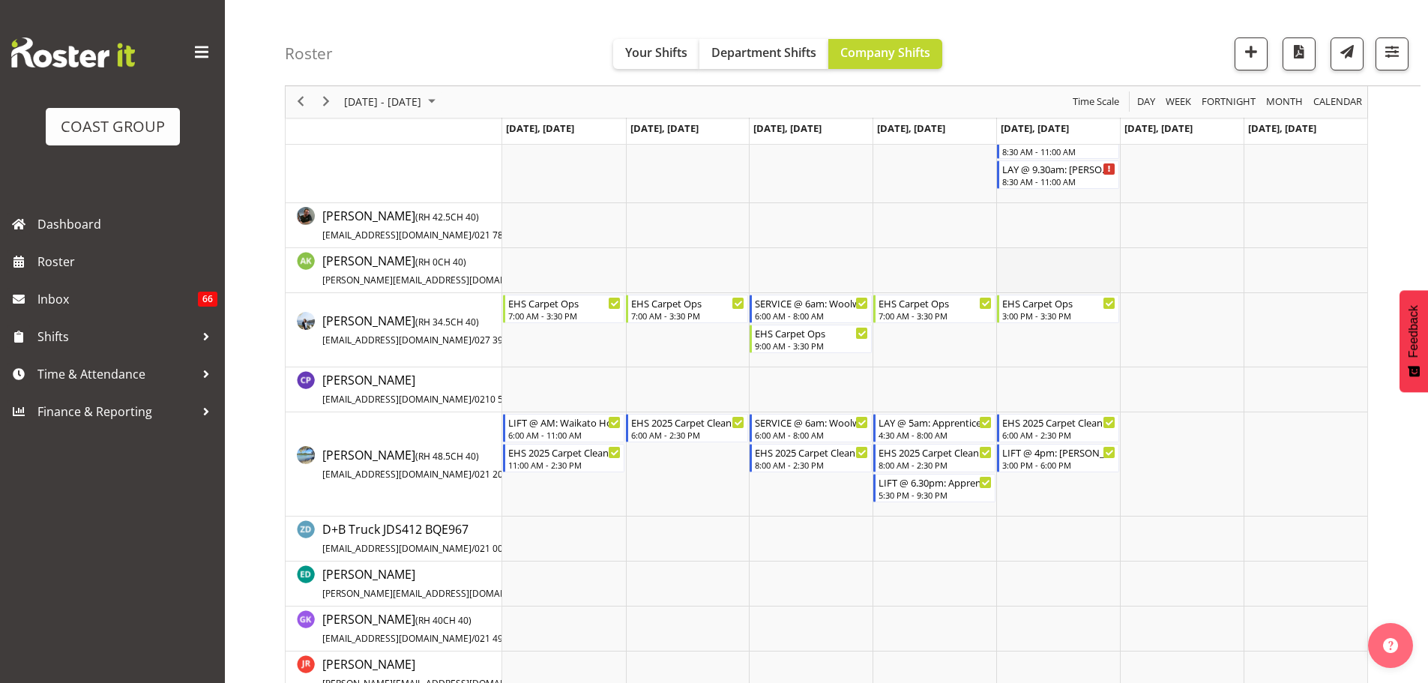
scroll to position [375, 0]
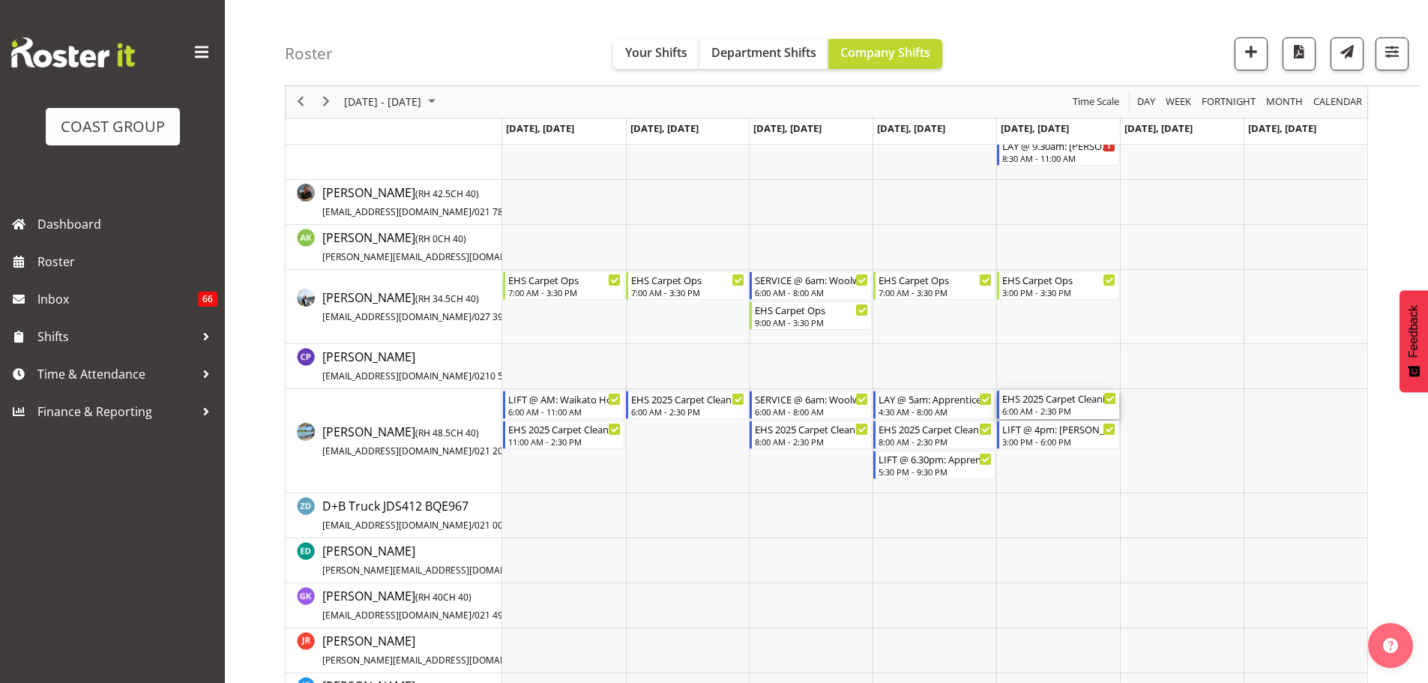
click at [1052, 411] on div "6:00 AM - 2:30 PM" at bounding box center [1059, 411] width 114 height 12
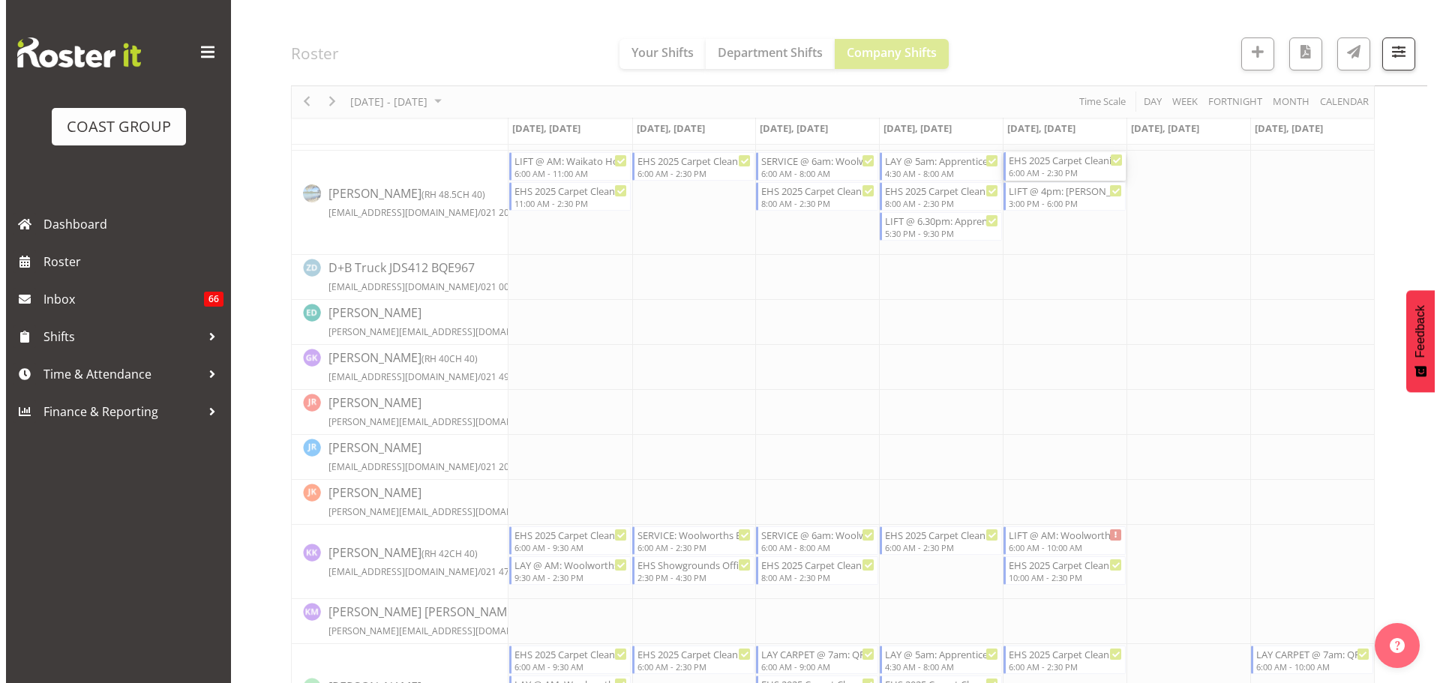
scroll to position [750, 0]
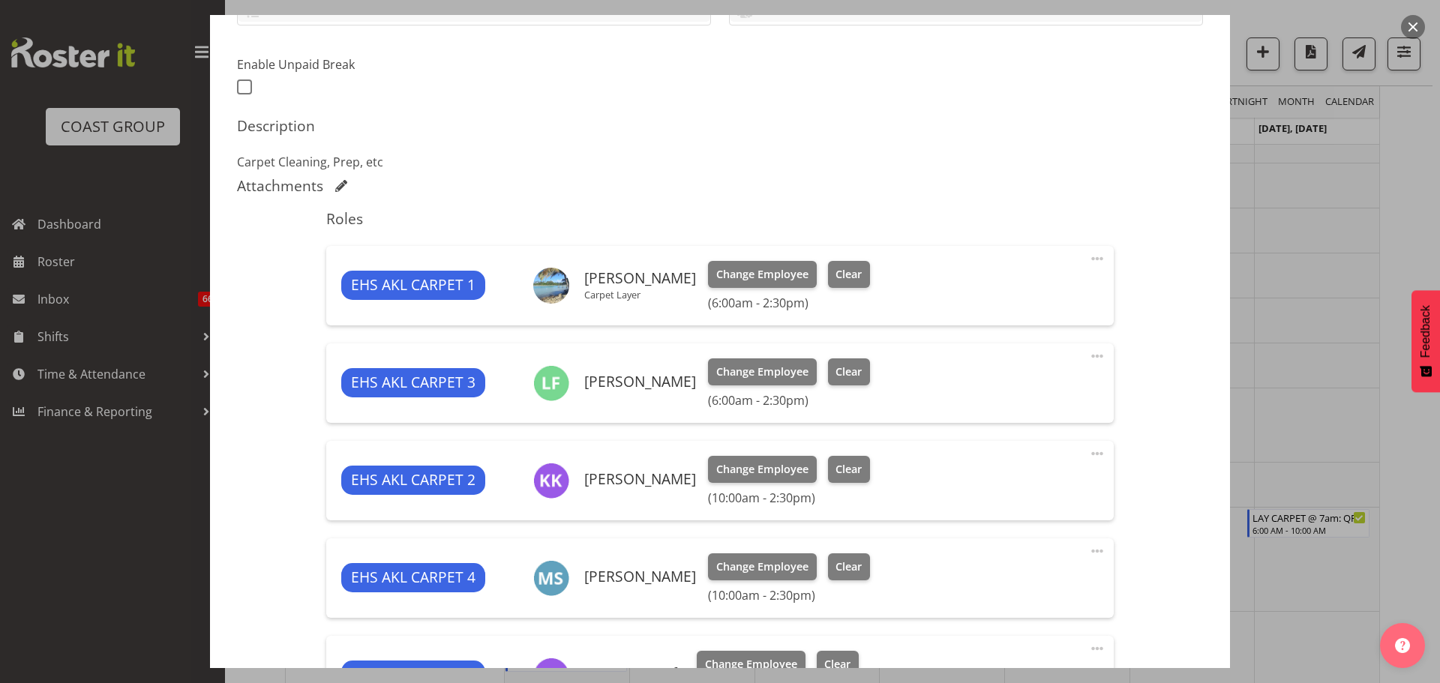
select select "69"
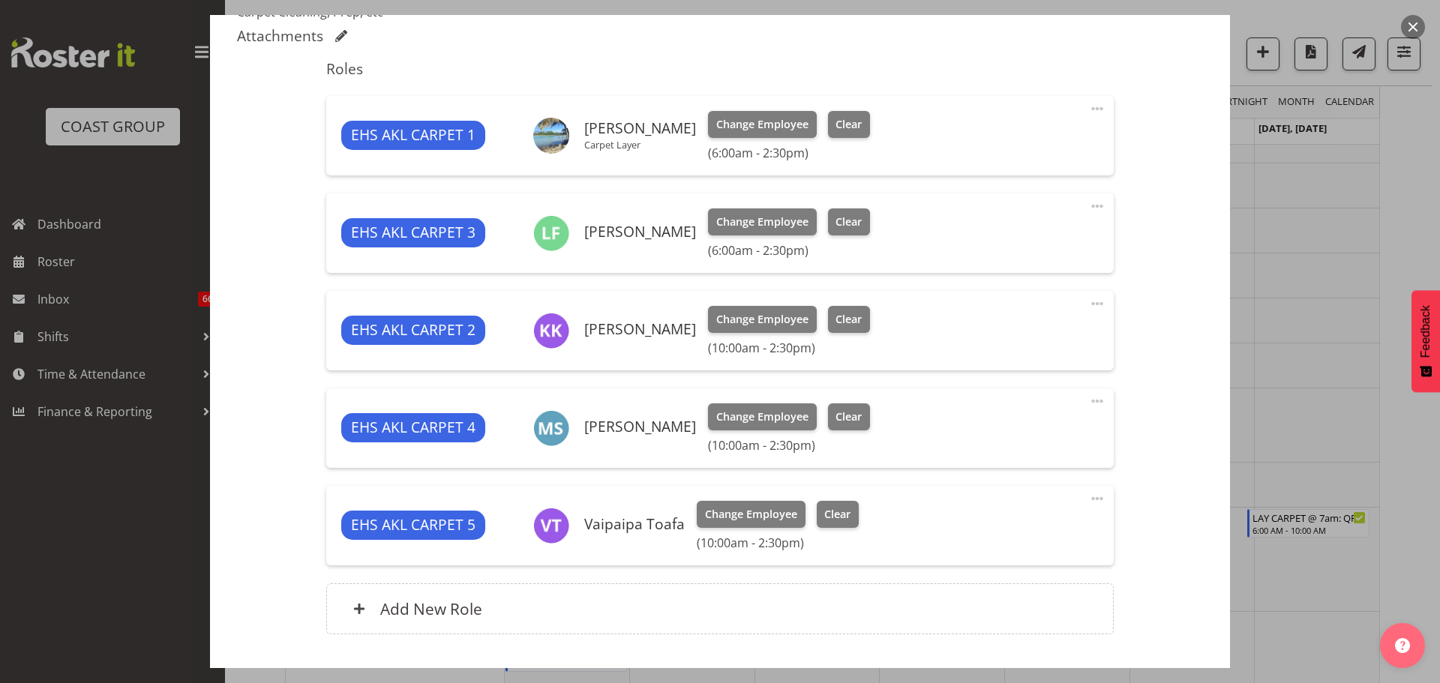
click at [1088, 208] on span at bounding box center [1097, 206] width 18 height 18
click at [1011, 228] on link "Edit" at bounding box center [1034, 239] width 144 height 27
select select "9"
select select "2025"
select select "6"
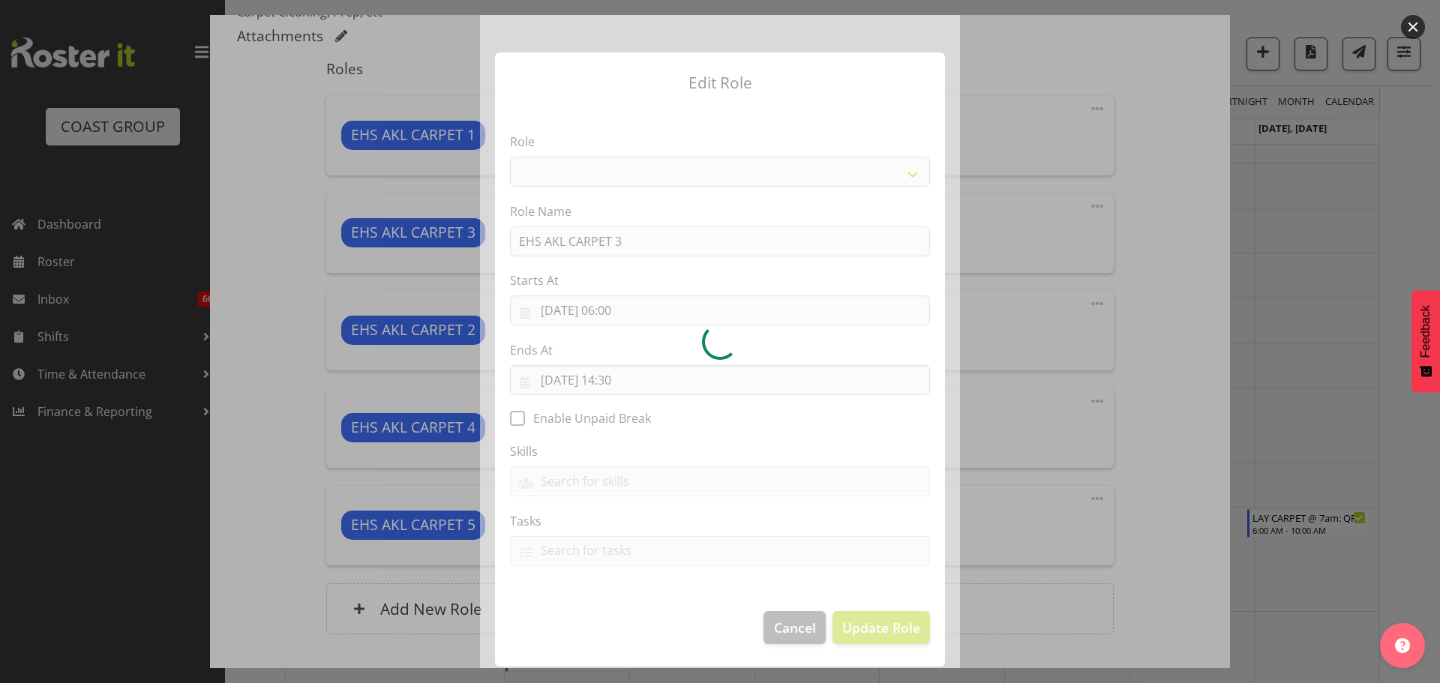
select select "190"
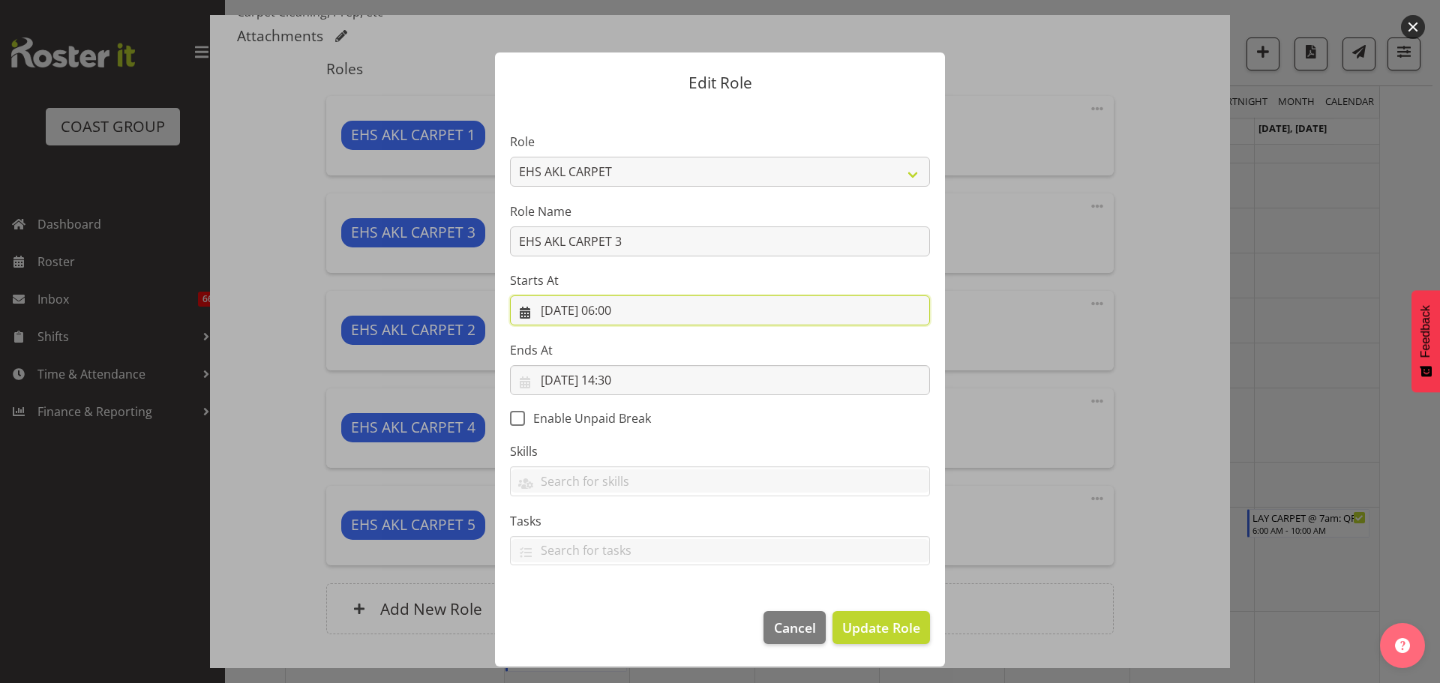
click at [623, 312] on input "[DATE] 06:00" at bounding box center [720, 310] width 420 height 30
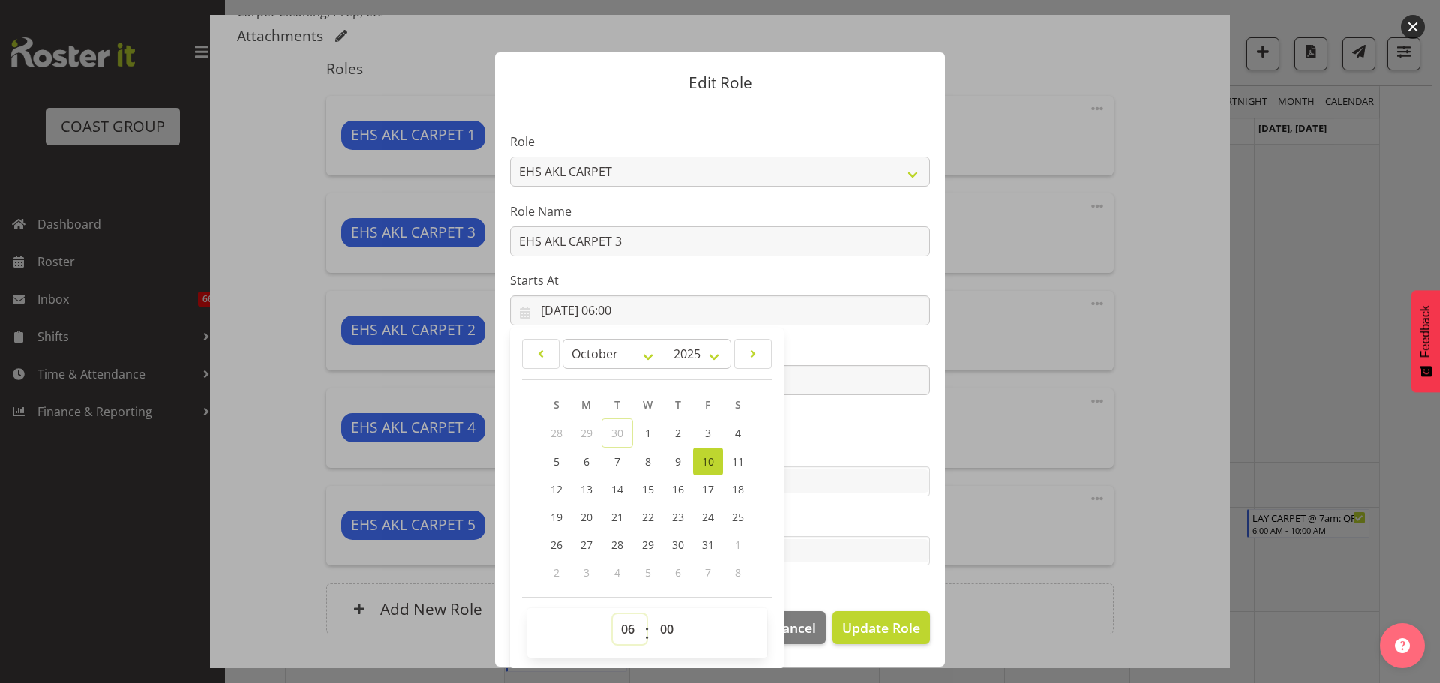
click at [628, 633] on select "00 01 02 03 04 05 06 07 08 09 10 11 12 13 14 15 16 17 18 19 20 21 22 23" at bounding box center [630, 629] width 34 height 30
select select "11"
click at [613, 614] on select "00 01 02 03 04 05 06 07 08 09 10 11 12 13 14 15 16 17 18 19 20 21 22 23" at bounding box center [630, 629] width 34 height 30
type input "[DATE] 11:00"
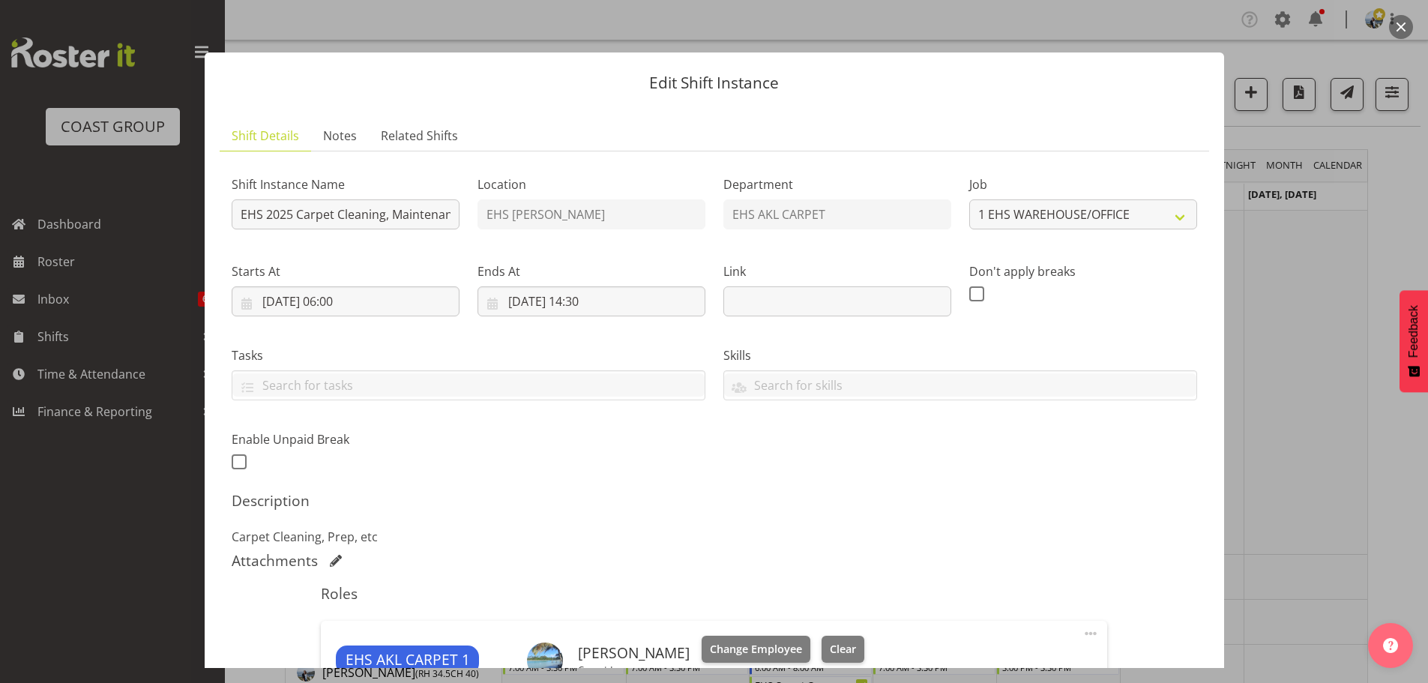
select select "69"
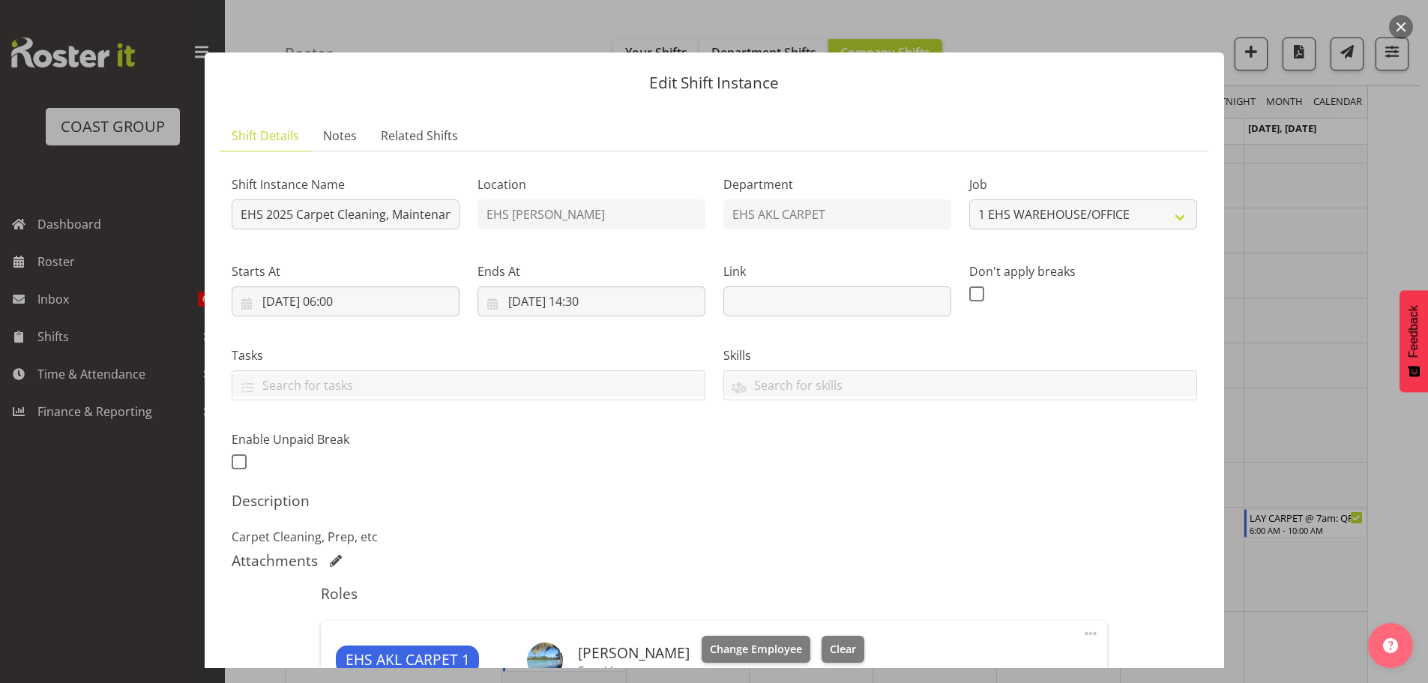
scroll to position [525, 0]
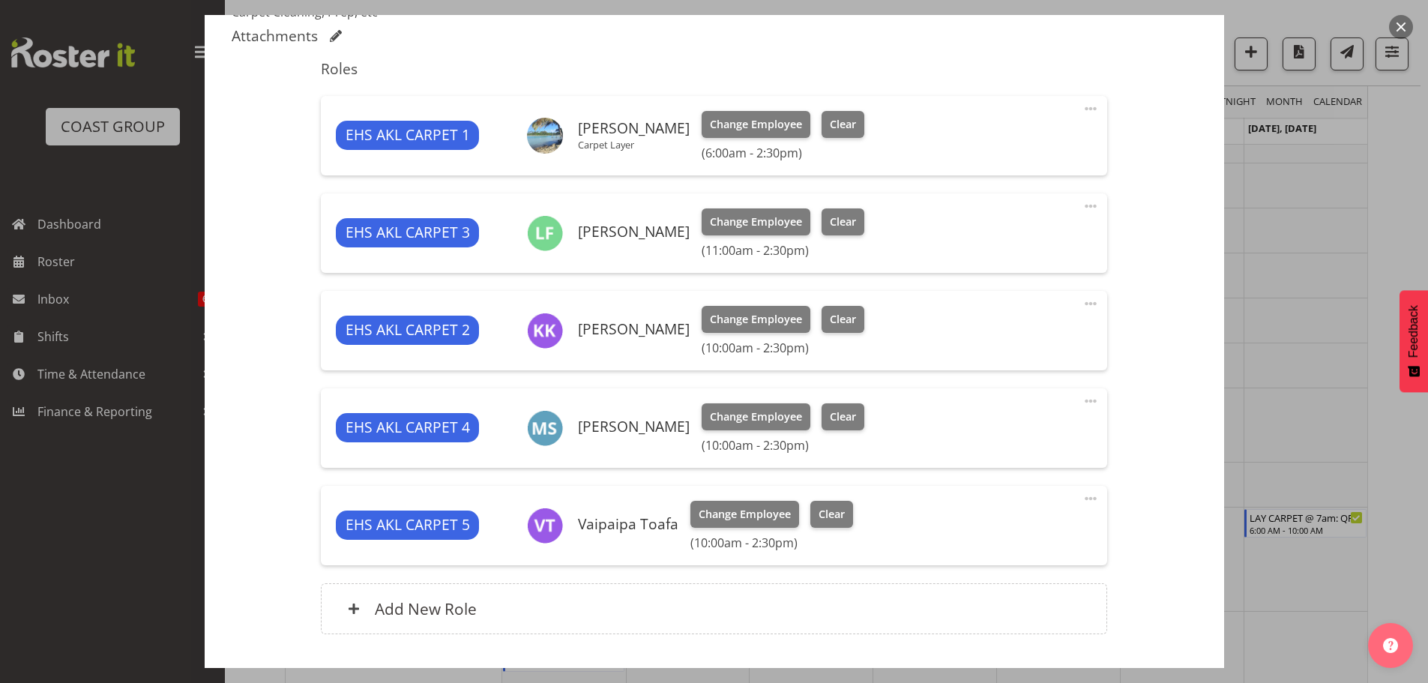
click at [1082, 113] on span at bounding box center [1091, 109] width 18 height 18
click at [956, 145] on link "Edit" at bounding box center [1028, 141] width 144 height 27
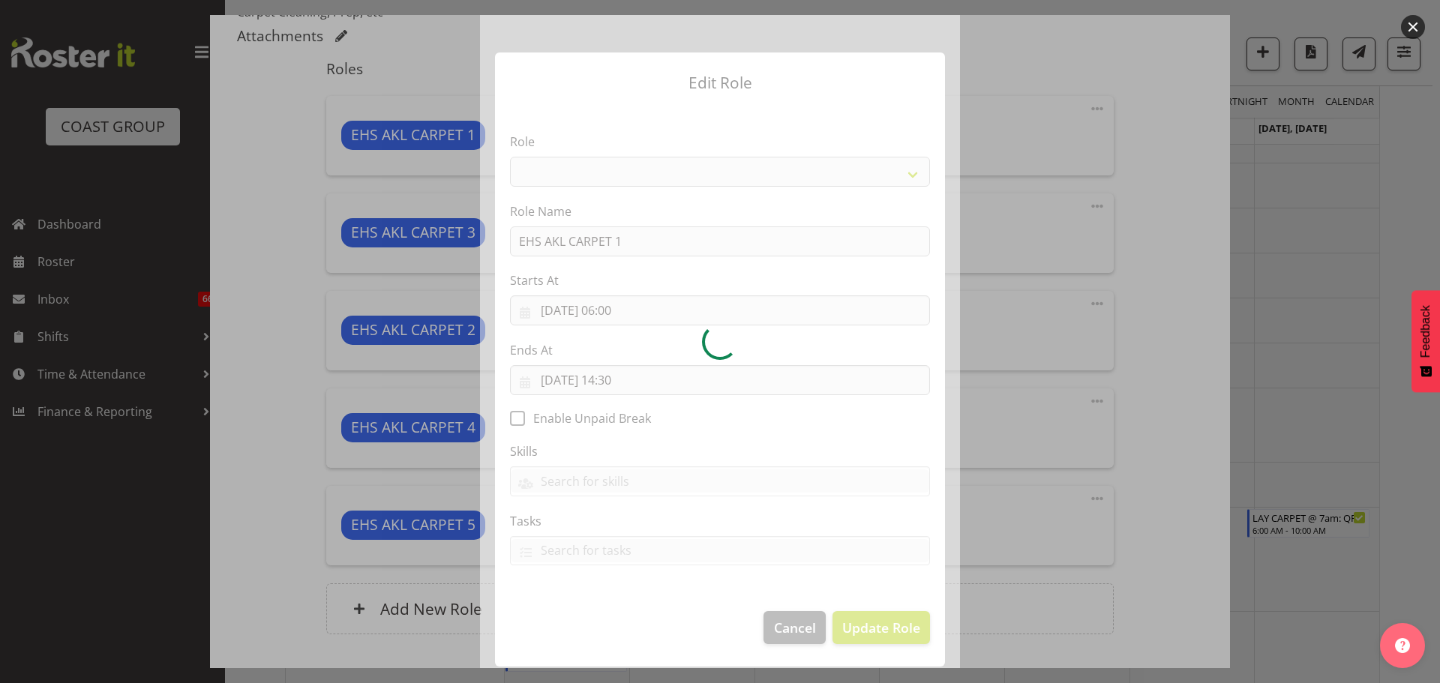
select select "190"
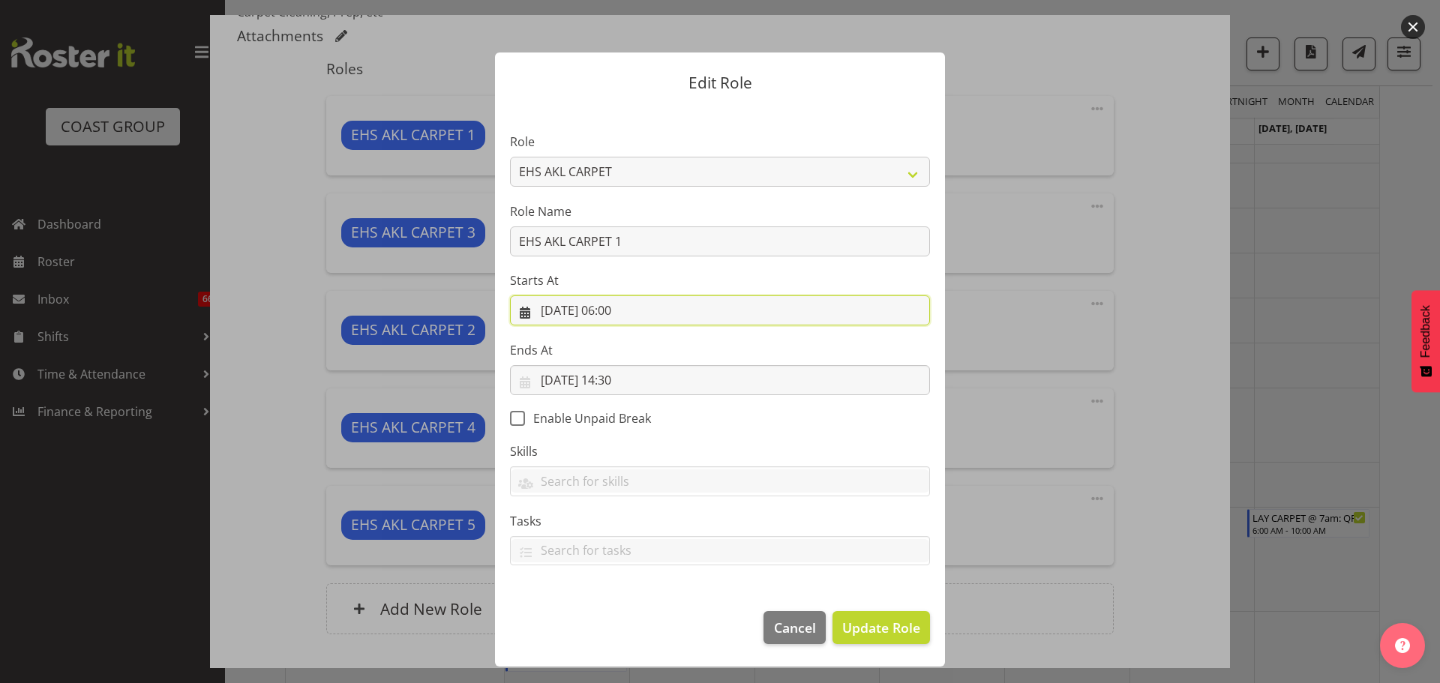
click at [631, 312] on input "[DATE] 06:00" at bounding box center [720, 310] width 420 height 30
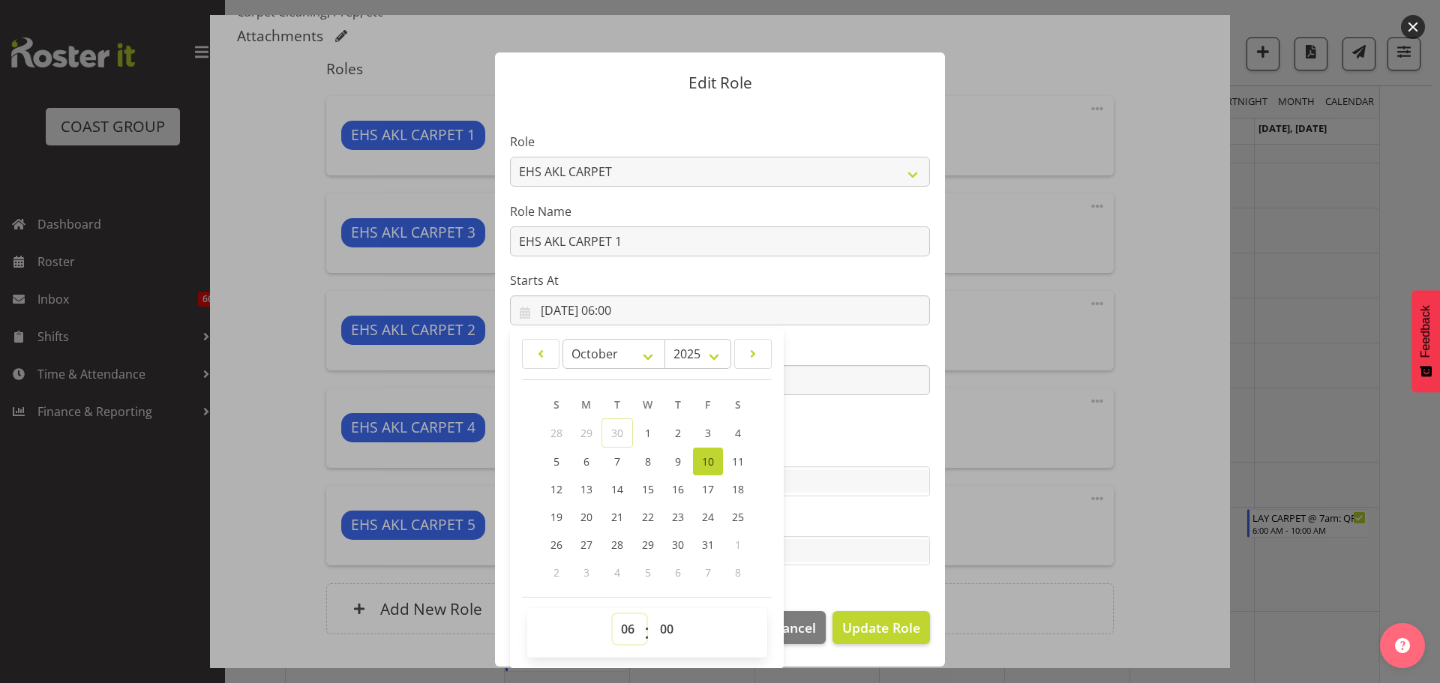
click at [622, 629] on select "00 01 02 03 04 05 06 07 08 09 10 11 12 13 14 15 16 17 18 19 20 21 22 23" at bounding box center [630, 629] width 34 height 30
select select "11"
click at [613, 614] on select "00 01 02 03 04 05 06 07 08 09 10 11 12 13 14 15 16 17 18 19 20 21 22 23" at bounding box center [630, 629] width 34 height 30
type input "[DATE] 11:00"
click at [867, 635] on span "Update Role" at bounding box center [881, 627] width 78 height 19
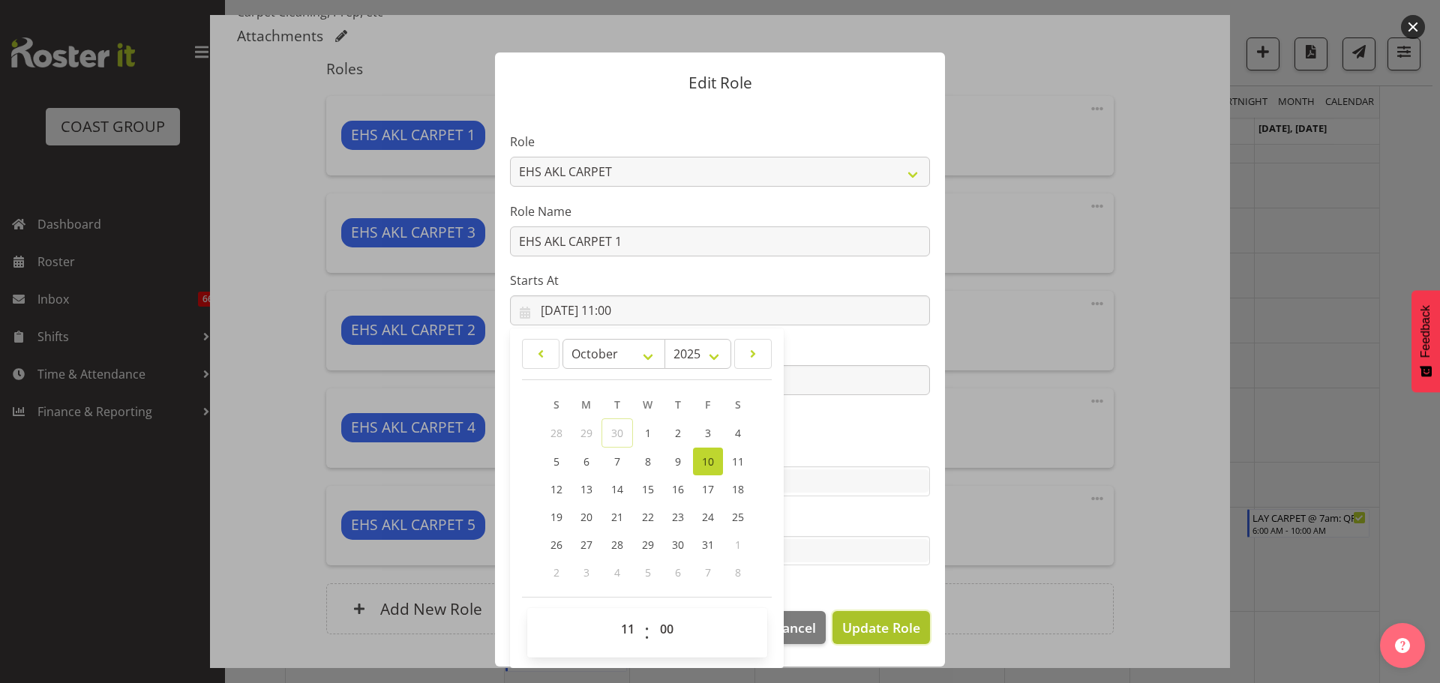
select select
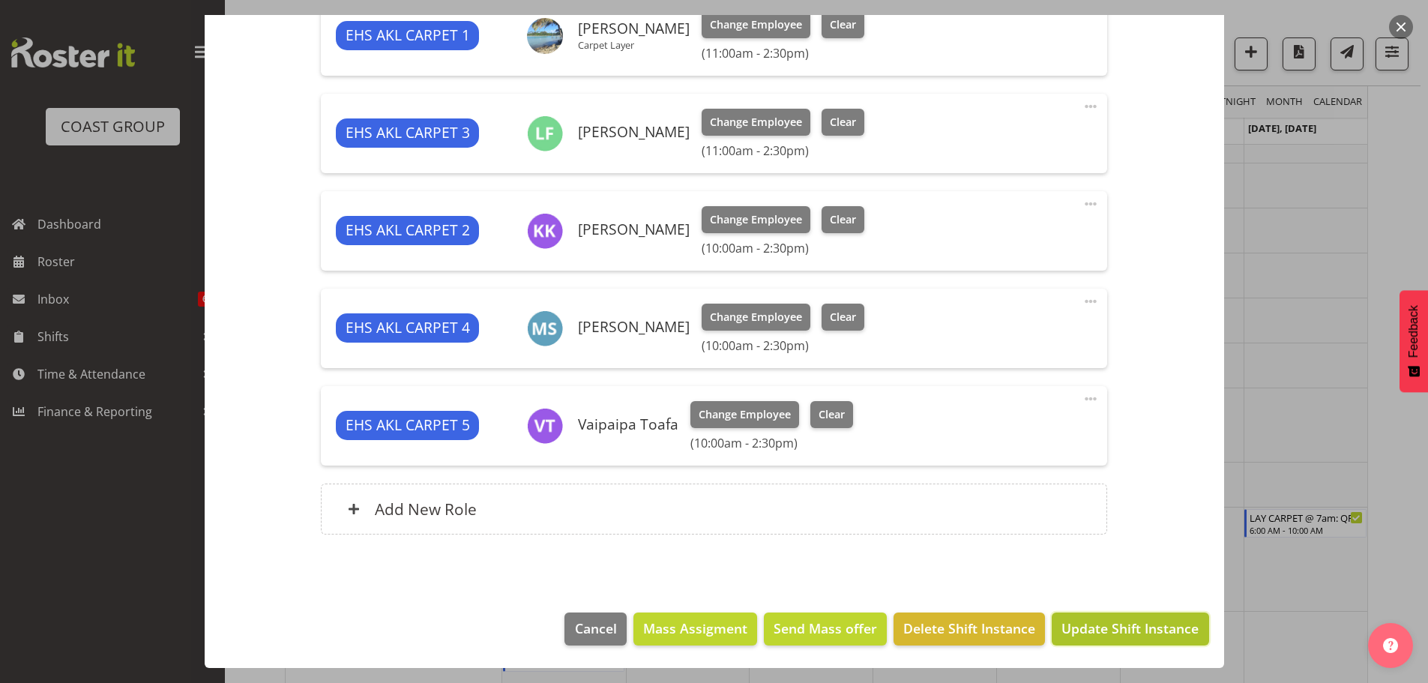
click at [1158, 628] on span "Update Shift Instance" at bounding box center [1130, 628] width 137 height 19
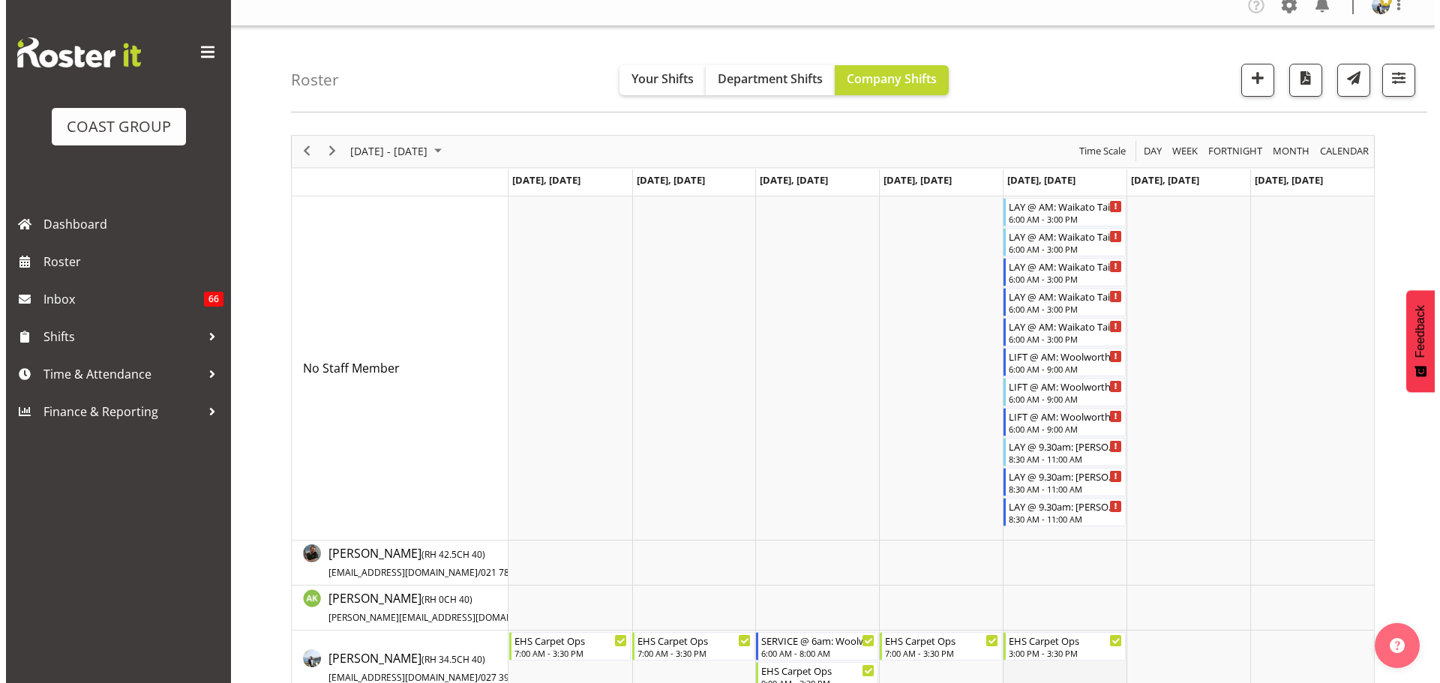
scroll to position [0, 0]
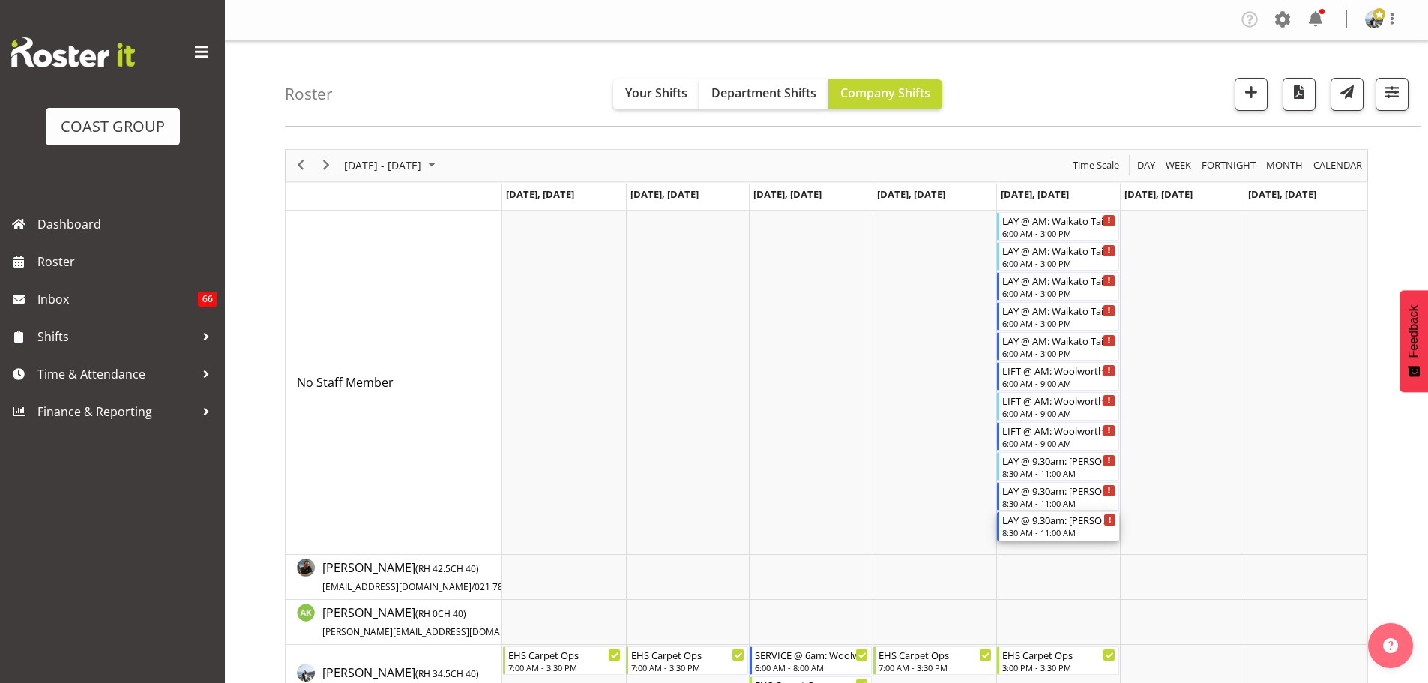
click at [1055, 531] on div "8:30 AM - 11:00 AM" at bounding box center [1059, 532] width 114 height 12
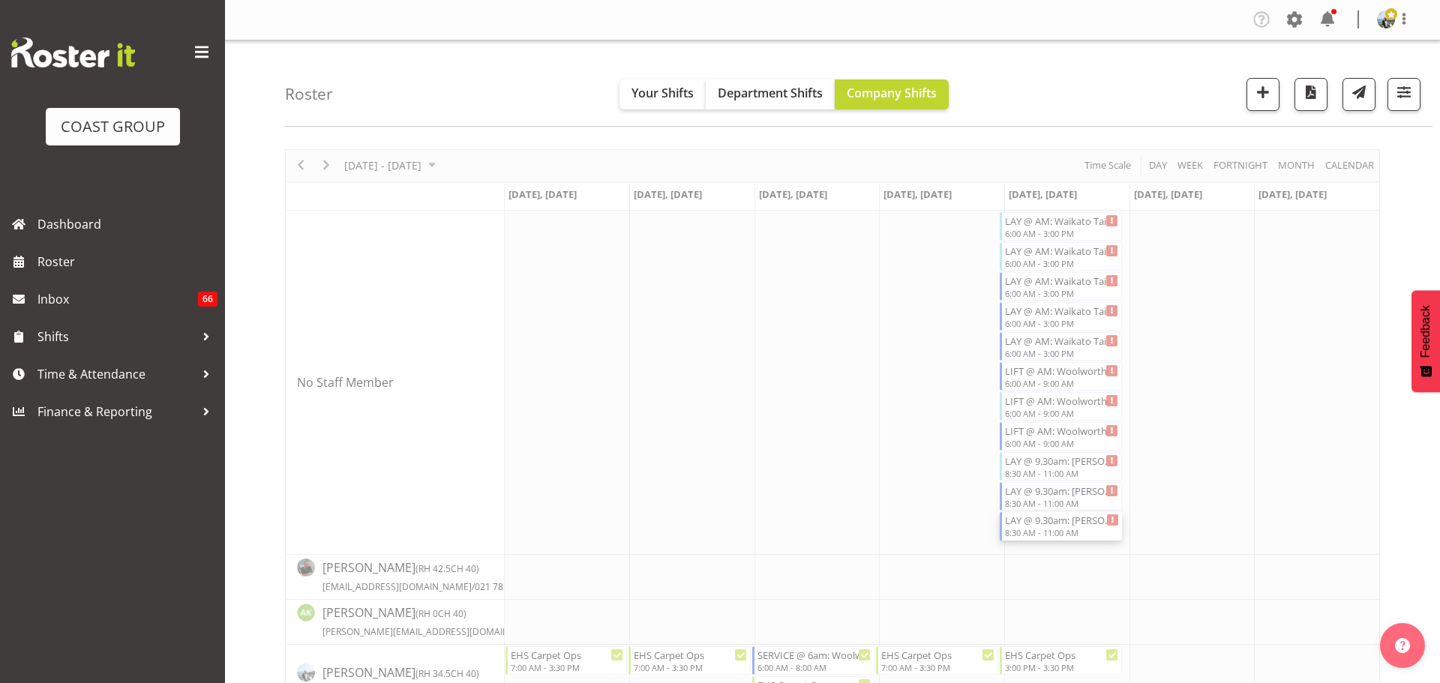
select select
select select "9"
select select "2025"
select select "8"
select select "30"
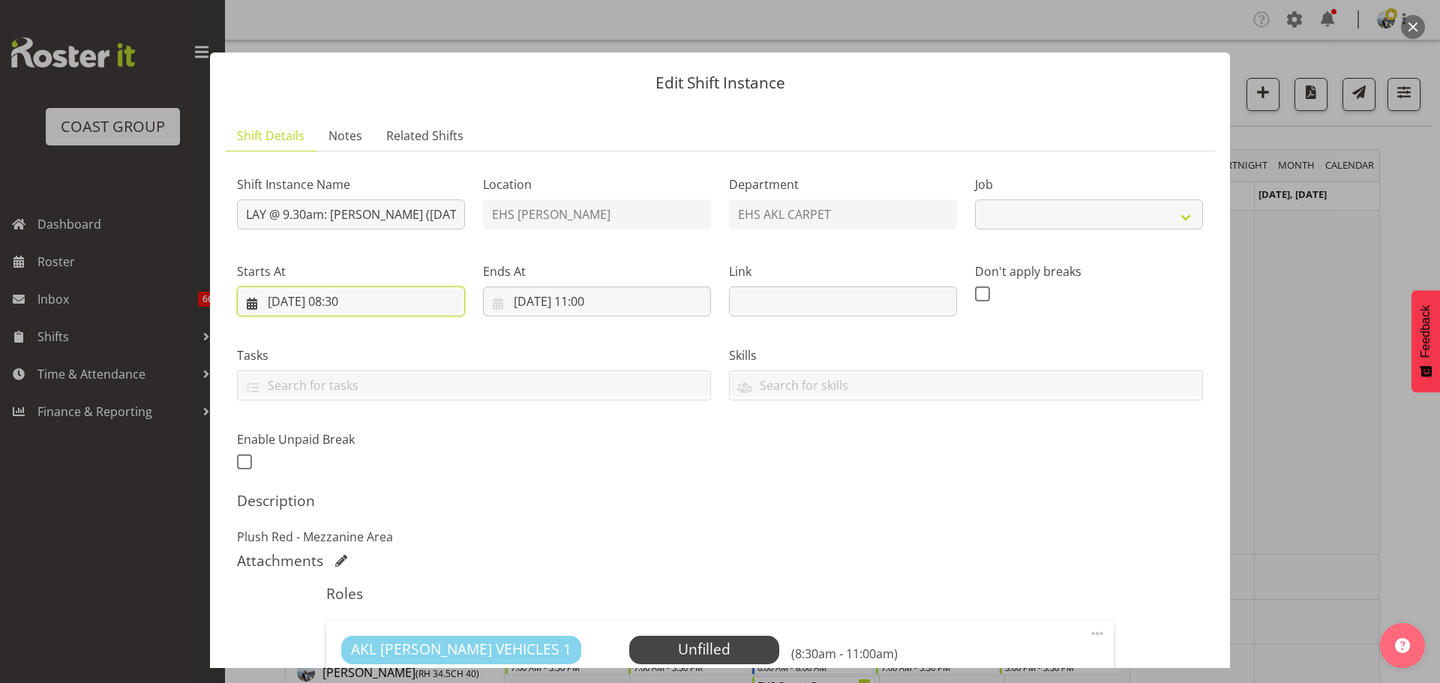
select select "8576"
click at [358, 308] on input "[DATE] 08:30" at bounding box center [351, 301] width 228 height 30
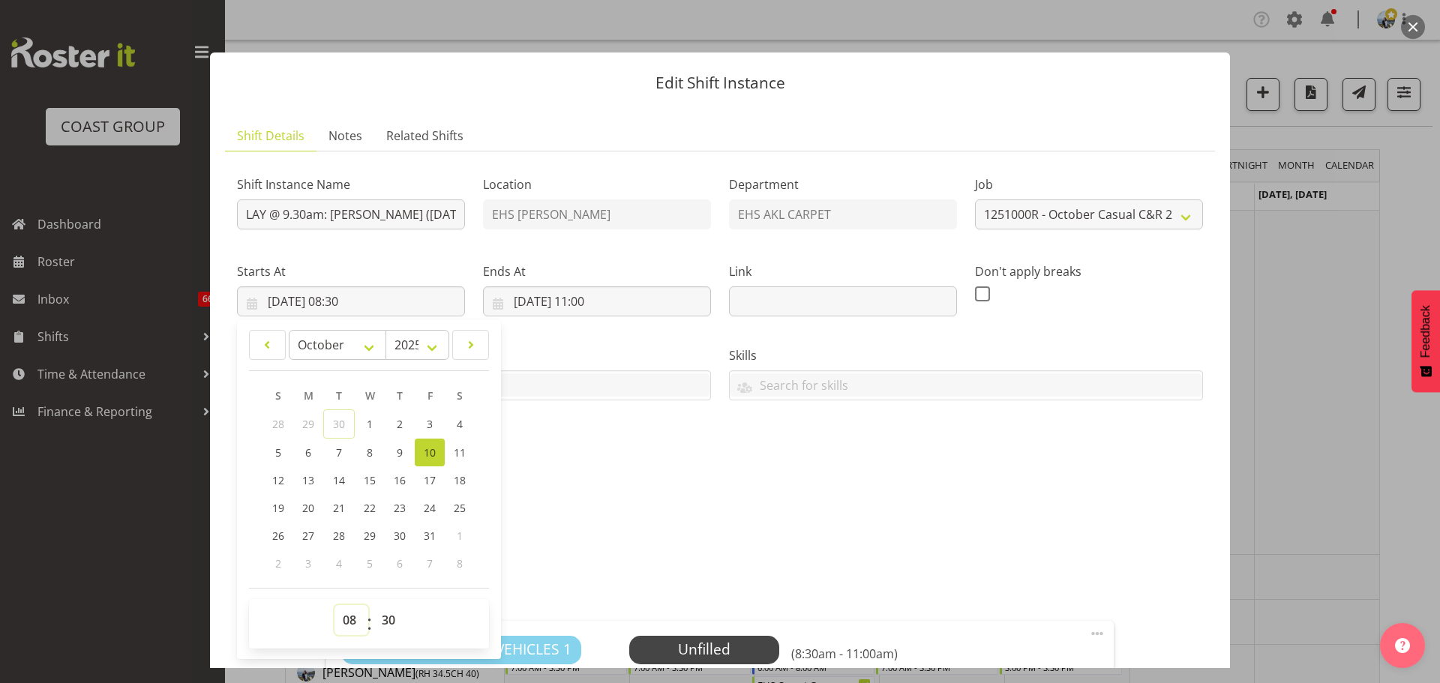
click at [340, 613] on select "00 01 02 03 04 05 06 07 08 09 10 11 12 13 14 15 16 17 18 19 20 21 22 23" at bounding box center [351, 620] width 34 height 30
select select "9"
click at [334, 605] on select "00 01 02 03 04 05 06 07 08 09 10 11 12 13 14 15 16 17 18 19 20 21 22 23" at bounding box center [351, 620] width 34 height 30
type input "10/10/2025, 09:30"
click at [395, 612] on select "00 01 02 03 04 05 06 07 08 09 10 11 12 13 14 15 16 17 18 19 20 21 22 23 24 25 2…" at bounding box center [390, 620] width 34 height 30
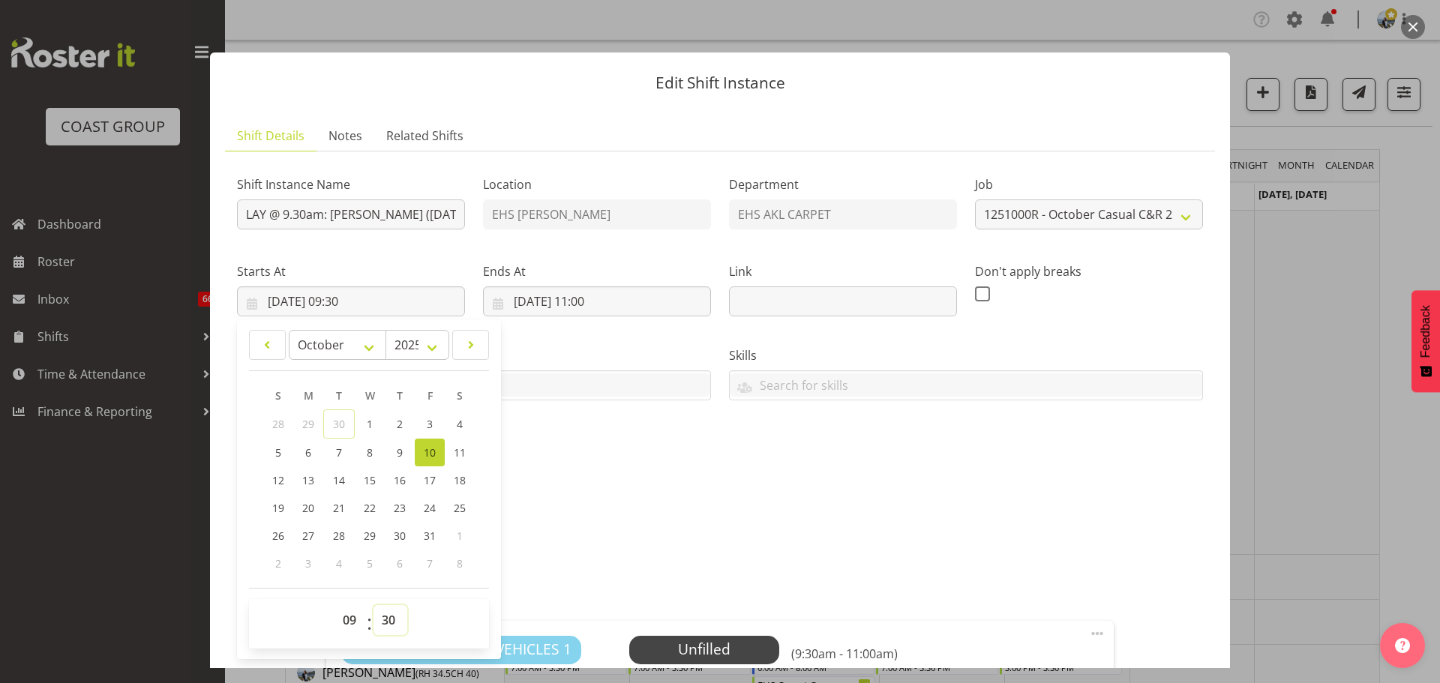
select select "0"
type input "[DATE] 09:00"
click at [786, 568] on div "Attachments" at bounding box center [720, 561] width 966 height 18
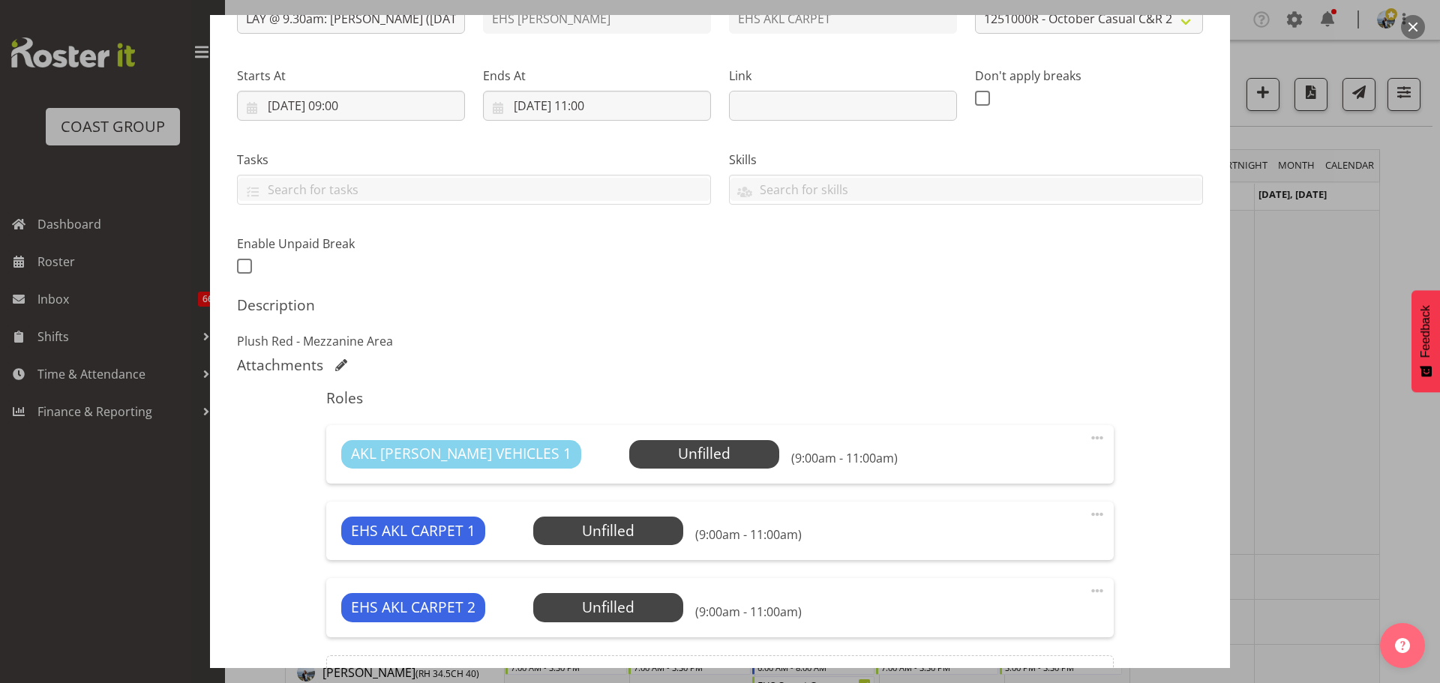
scroll to position [300, 0]
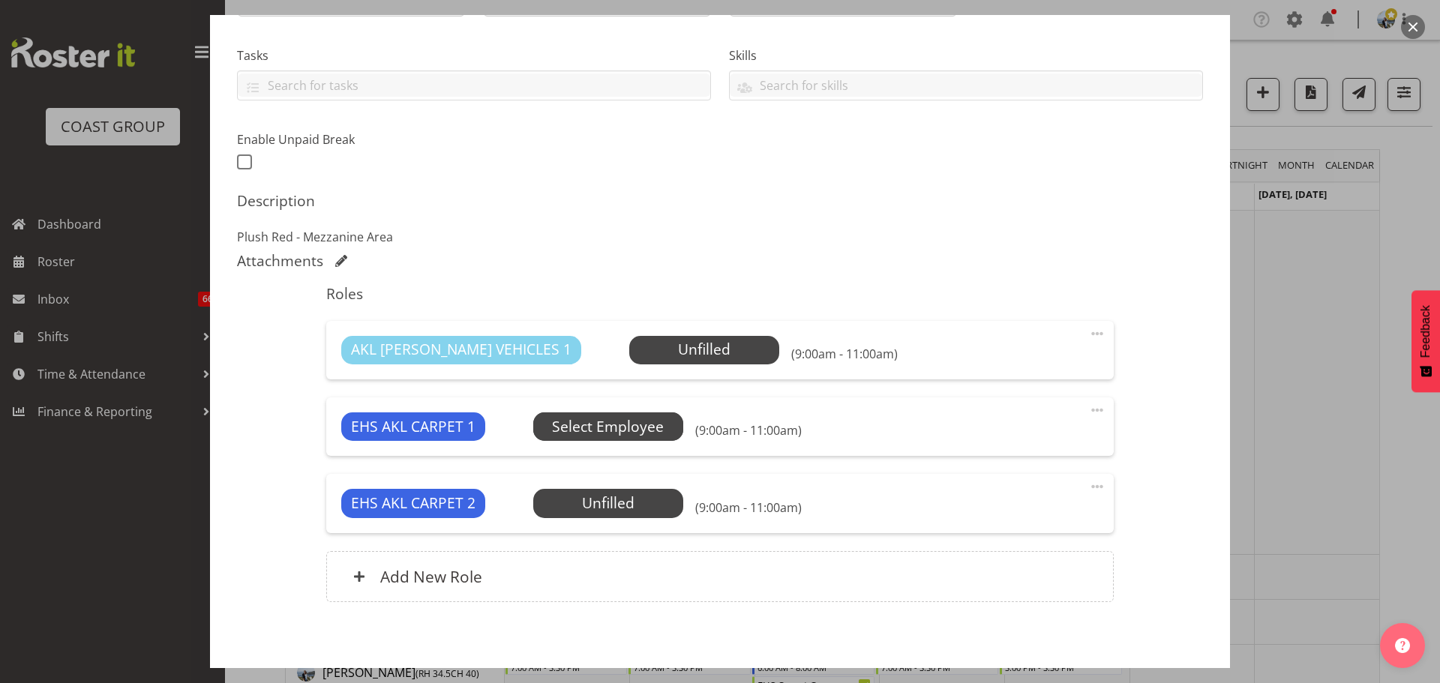
click at [610, 418] on span "Select Employee" at bounding box center [608, 427] width 112 height 22
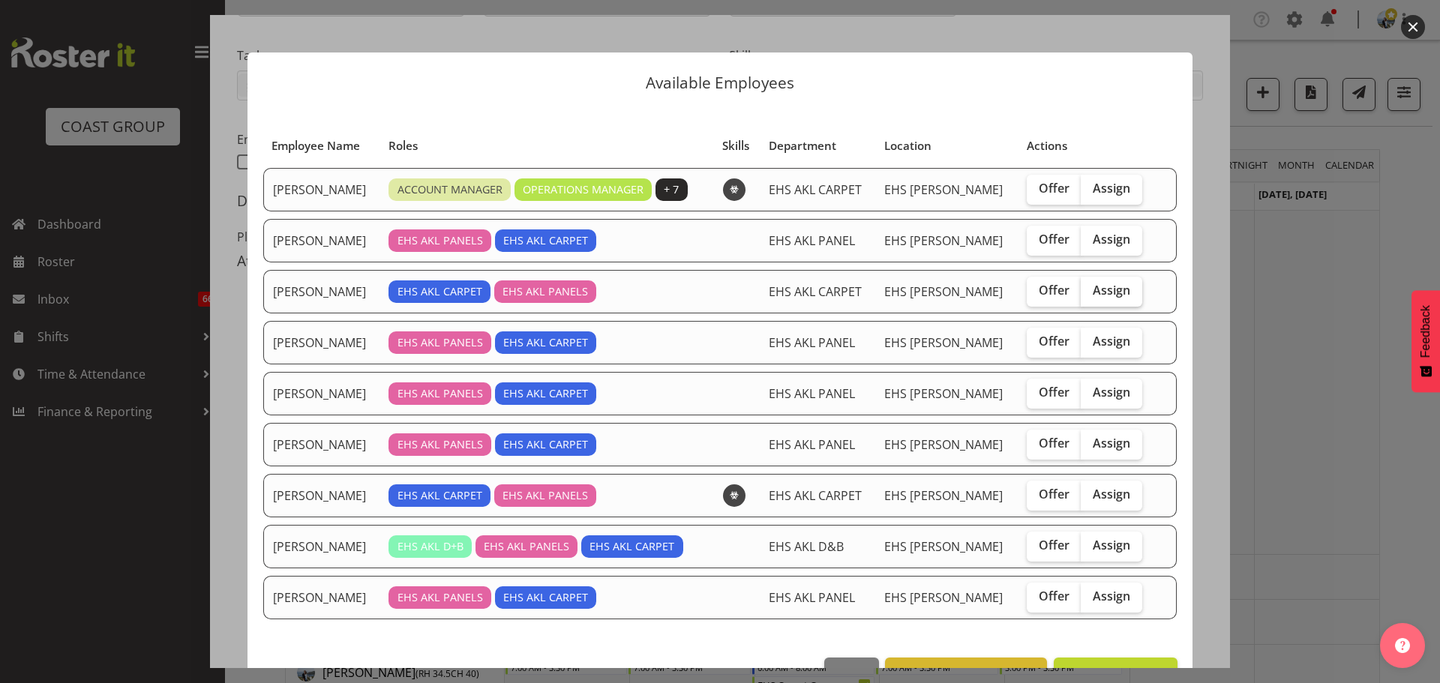
click at [1119, 289] on label "Assign" at bounding box center [1110, 292] width 61 height 30
click at [1090, 289] on input "Assign" at bounding box center [1085, 291] width 10 height 10
checkbox input "true"
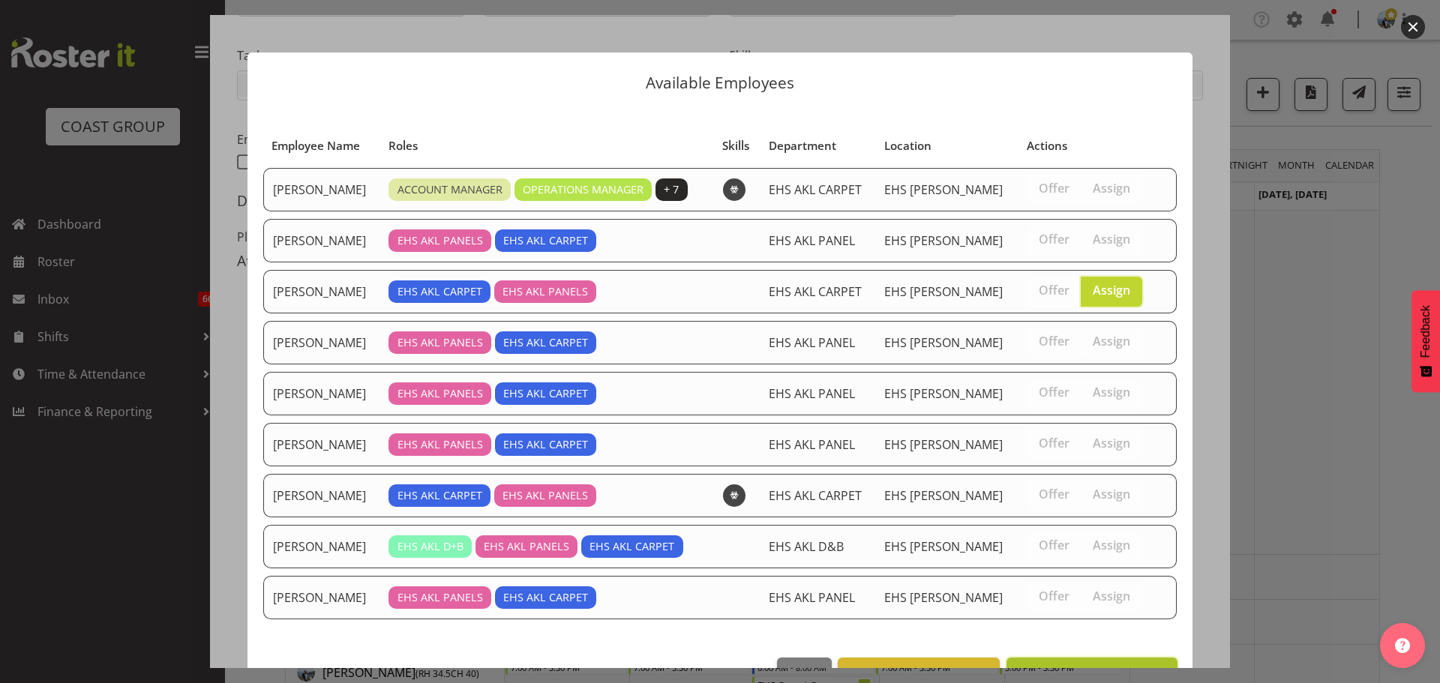
click at [1085, 658] on button "Assign [PERSON_NAME]" at bounding box center [1091, 674] width 171 height 33
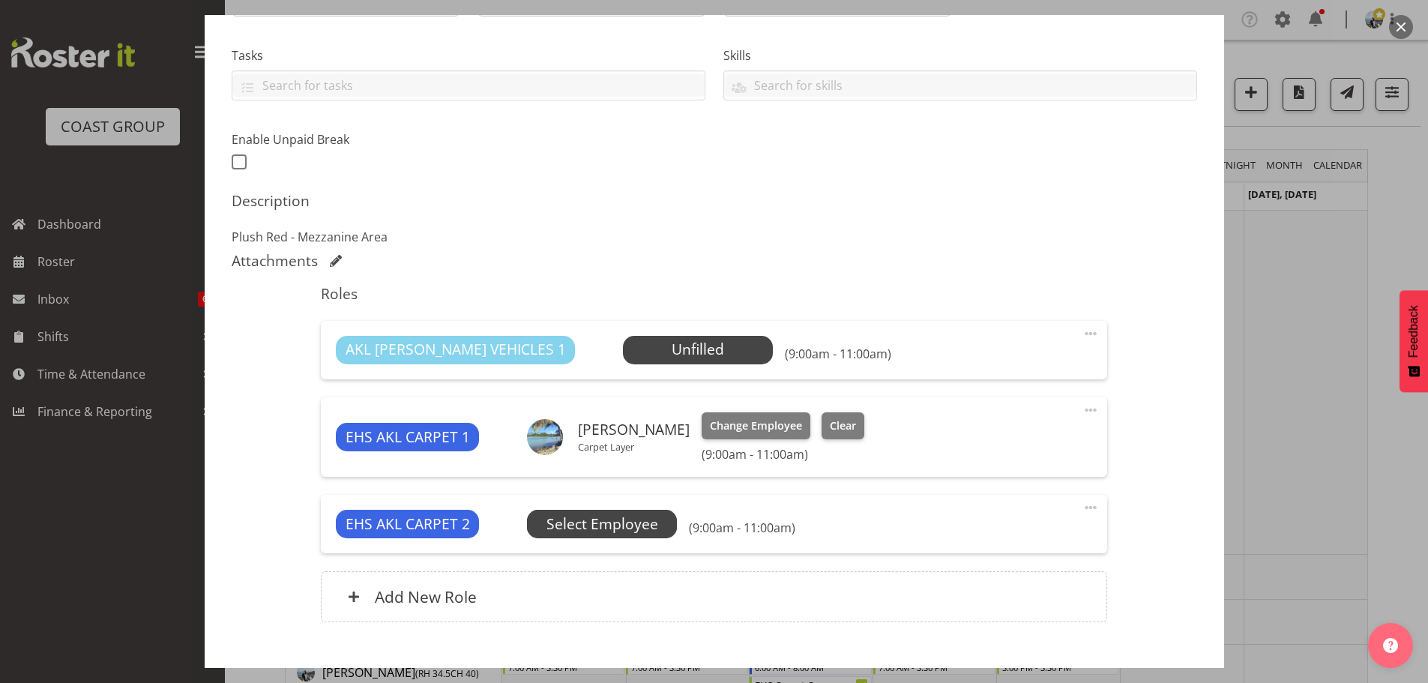
click at [586, 526] on span "Select Employee" at bounding box center [603, 525] width 112 height 22
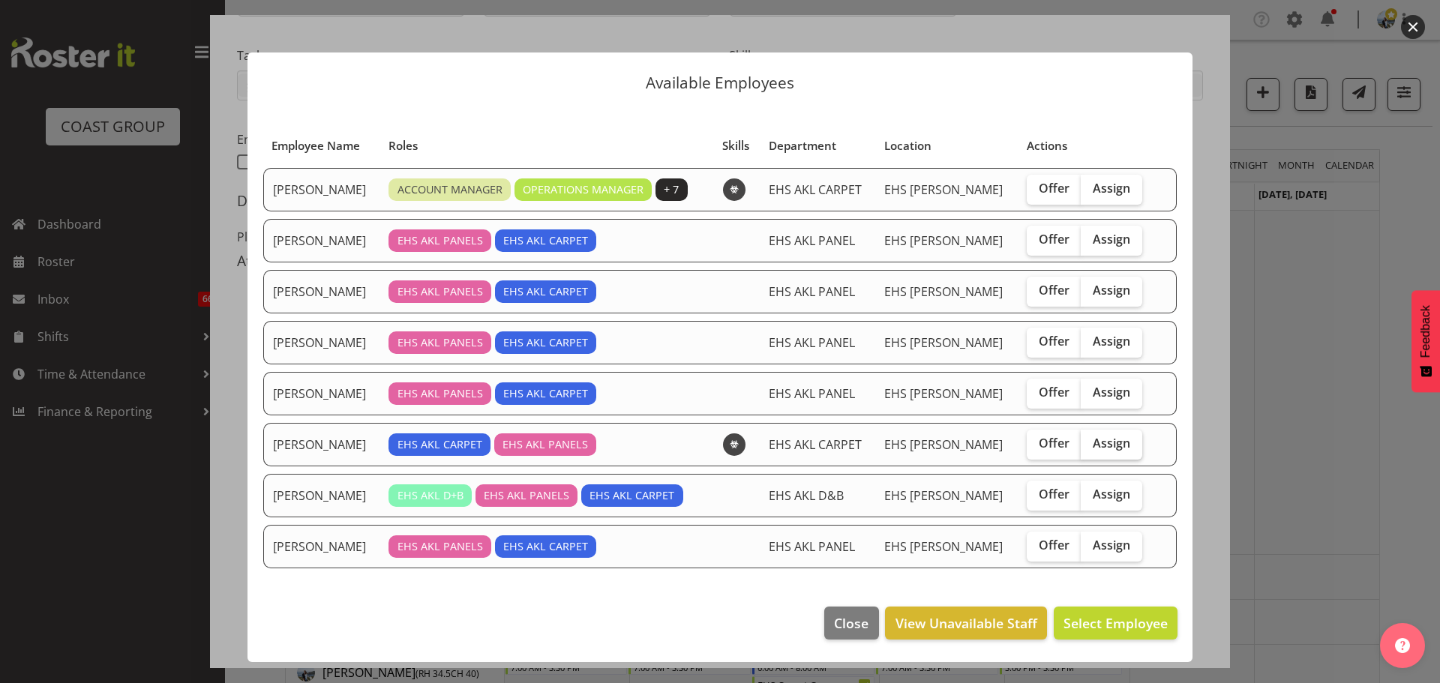
click at [1128, 438] on label "Assign" at bounding box center [1110, 445] width 61 height 30
click at [1090, 439] on input "Assign" at bounding box center [1085, 444] width 10 height 10
checkbox input "true"
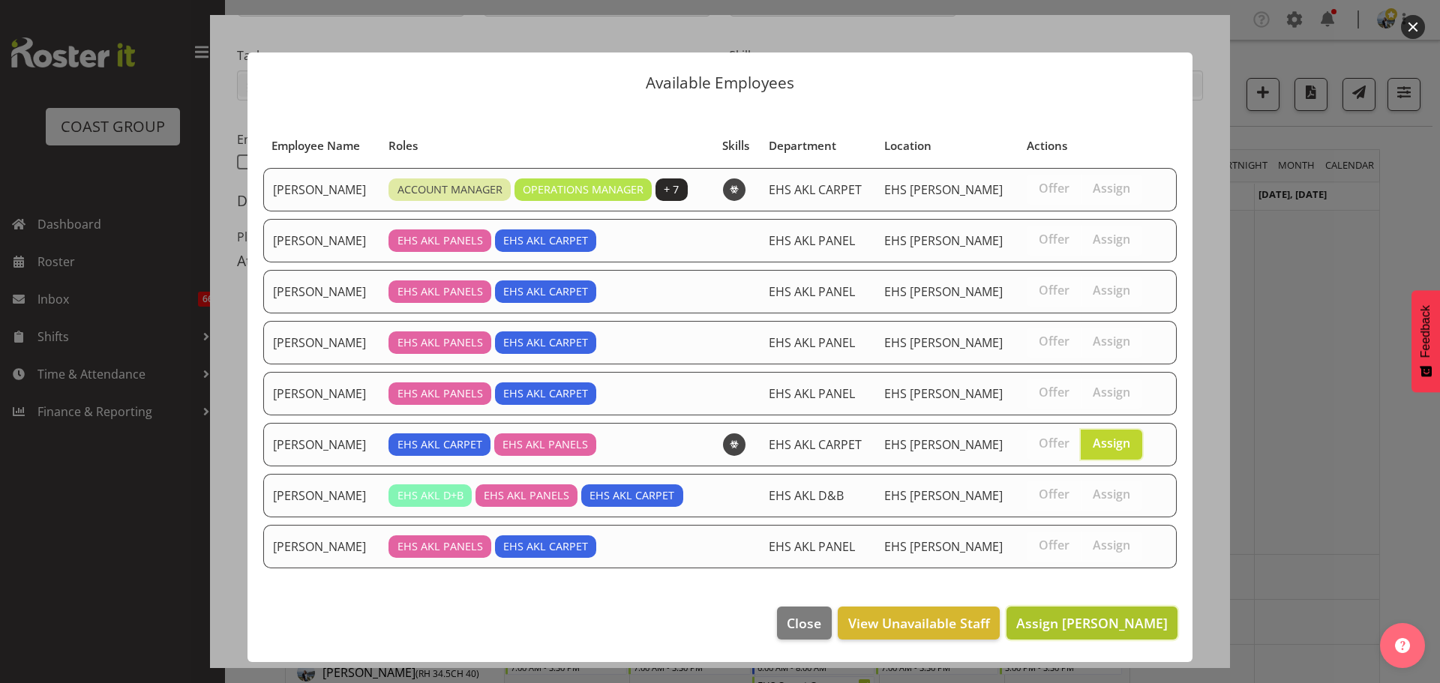
click at [1158, 630] on span "Assign Leo Faalogo" at bounding box center [1091, 623] width 151 height 18
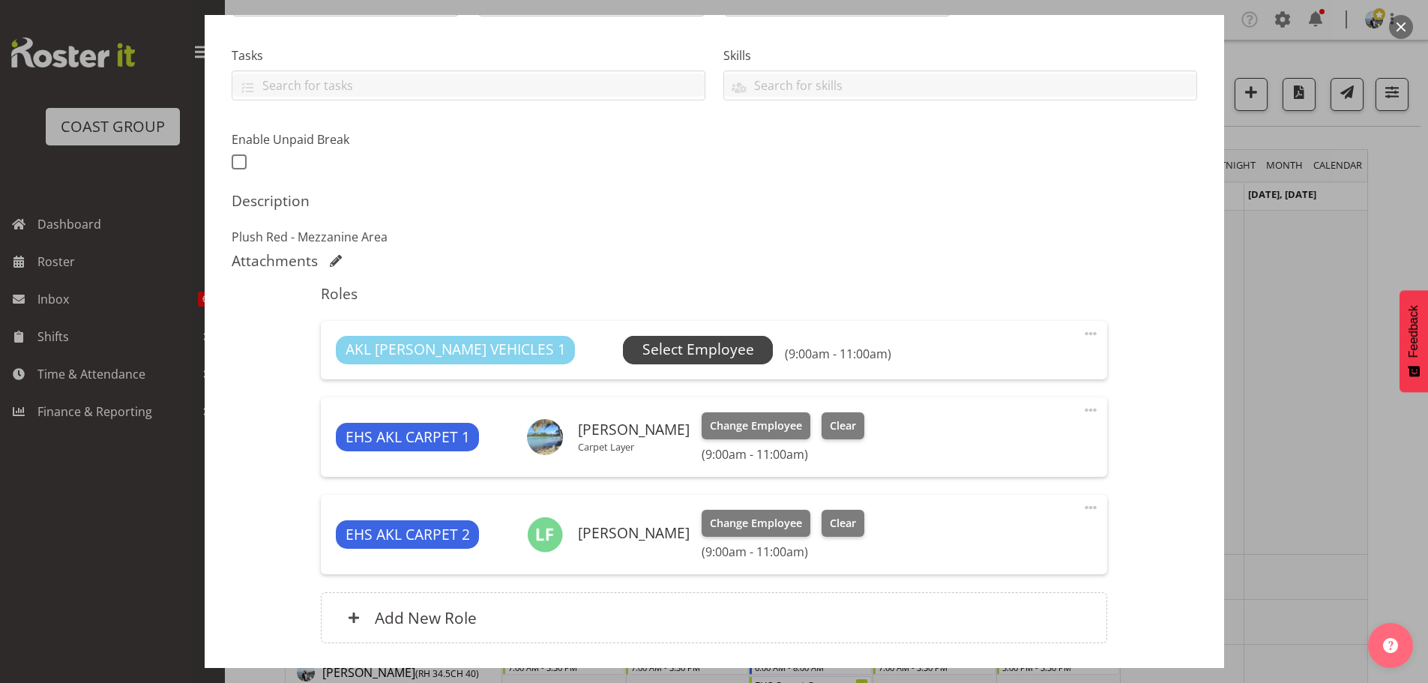
click at [688, 360] on span "Select Employee" at bounding box center [698, 350] width 150 height 28
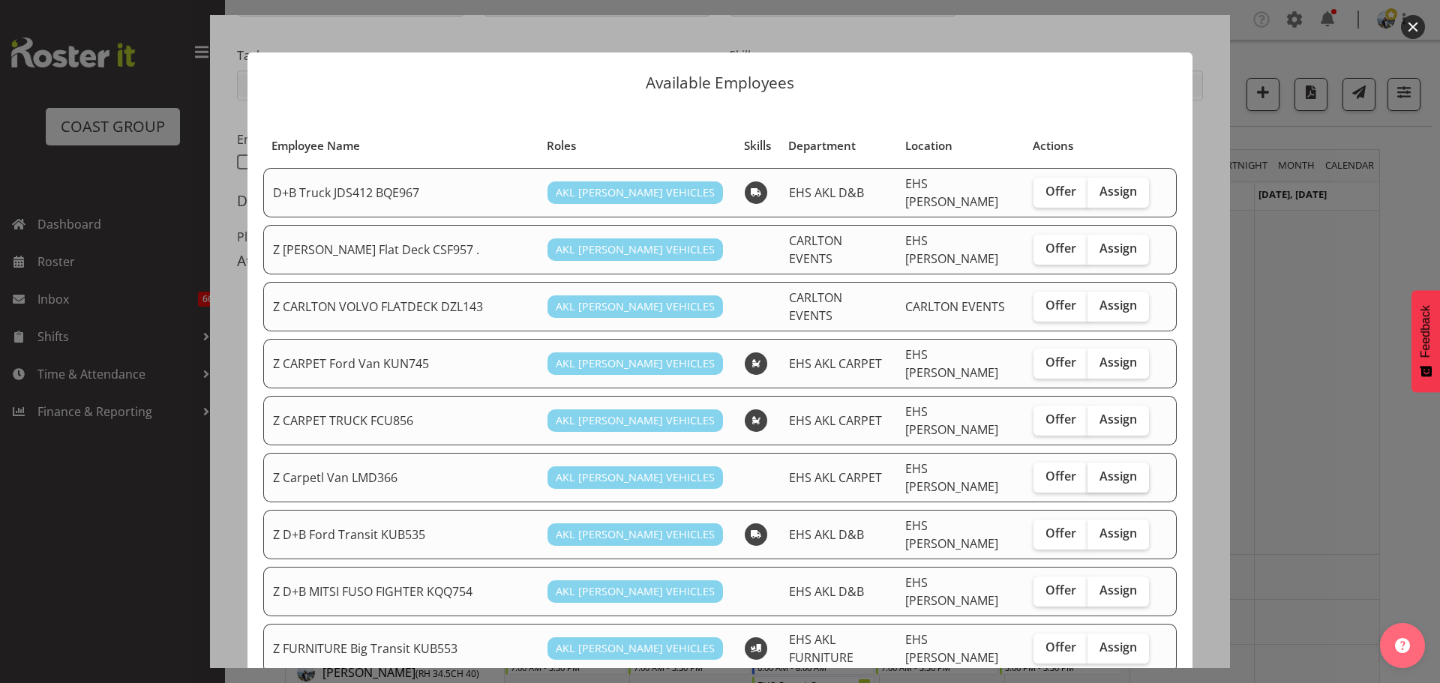
click at [1128, 463] on label "Assign" at bounding box center [1117, 478] width 61 height 30
click at [1097, 472] on input "Assign" at bounding box center [1092, 477] width 10 height 10
checkbox input "true"
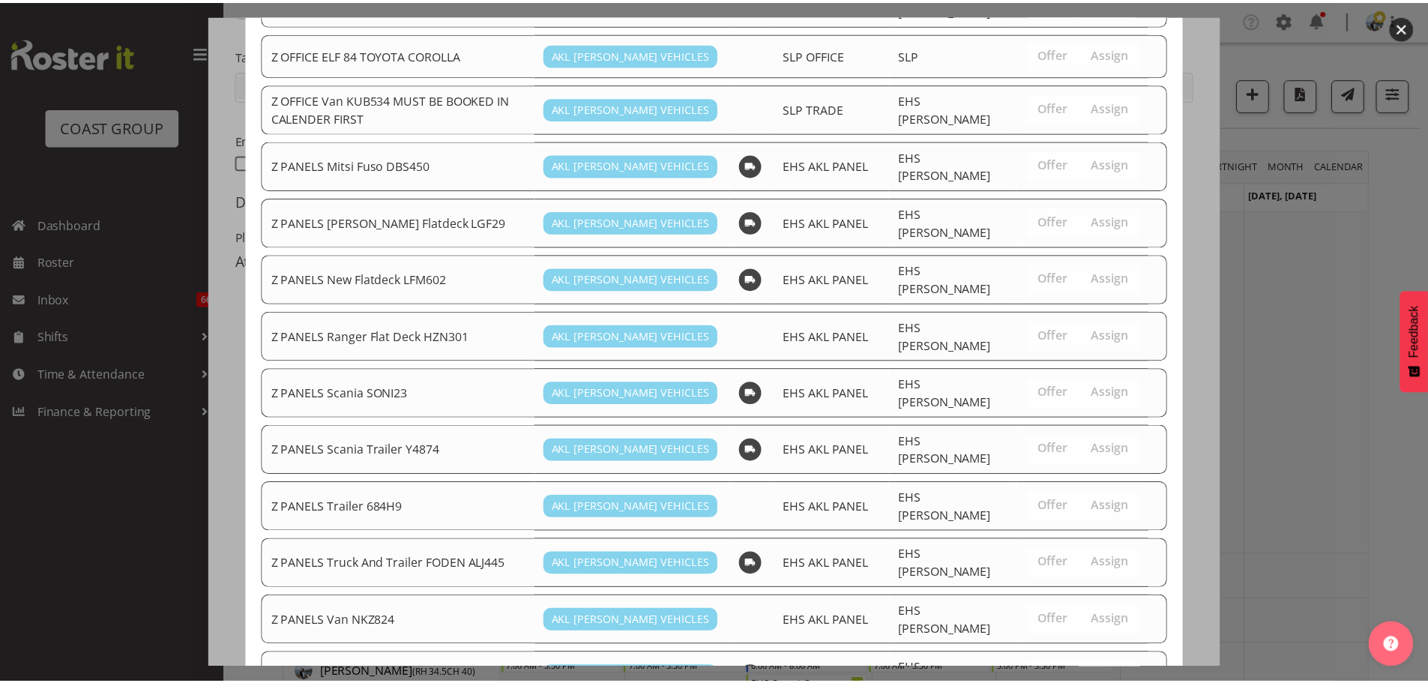
scroll to position [1146, 0]
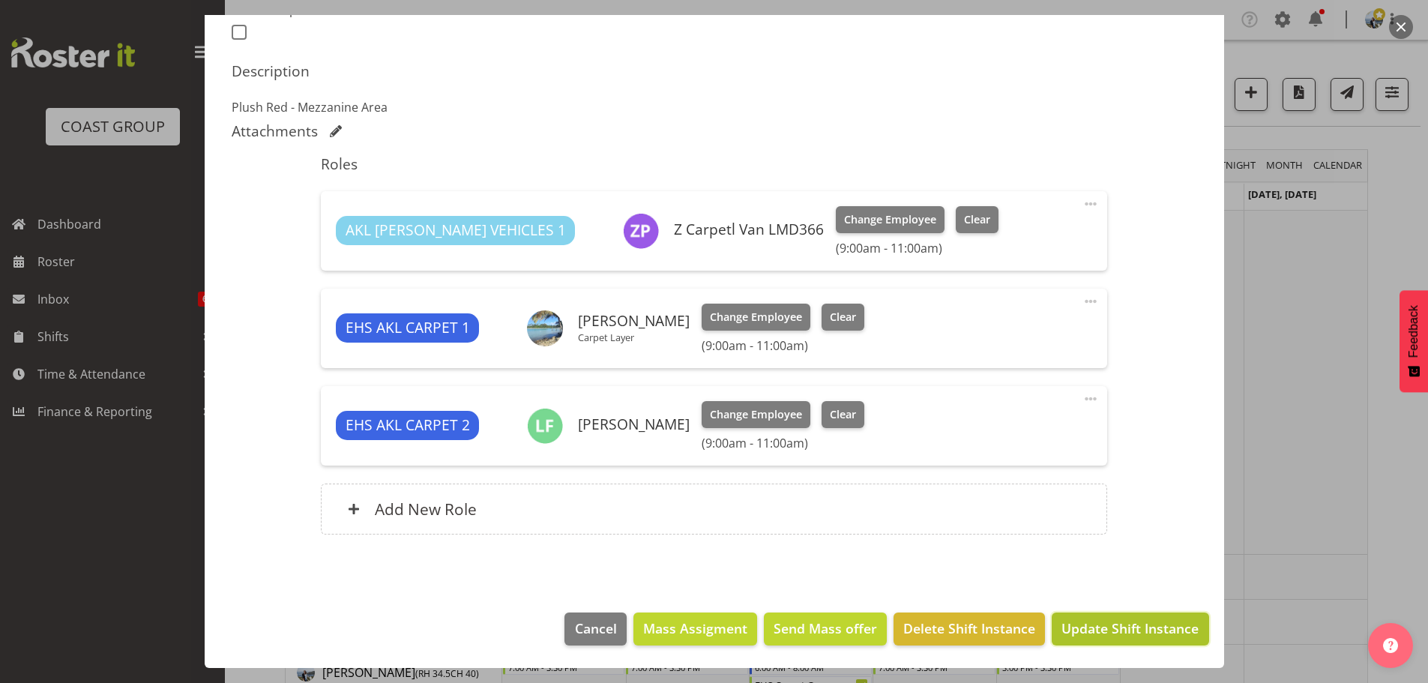
click at [1105, 634] on span "Update Shift Instance" at bounding box center [1130, 628] width 137 height 19
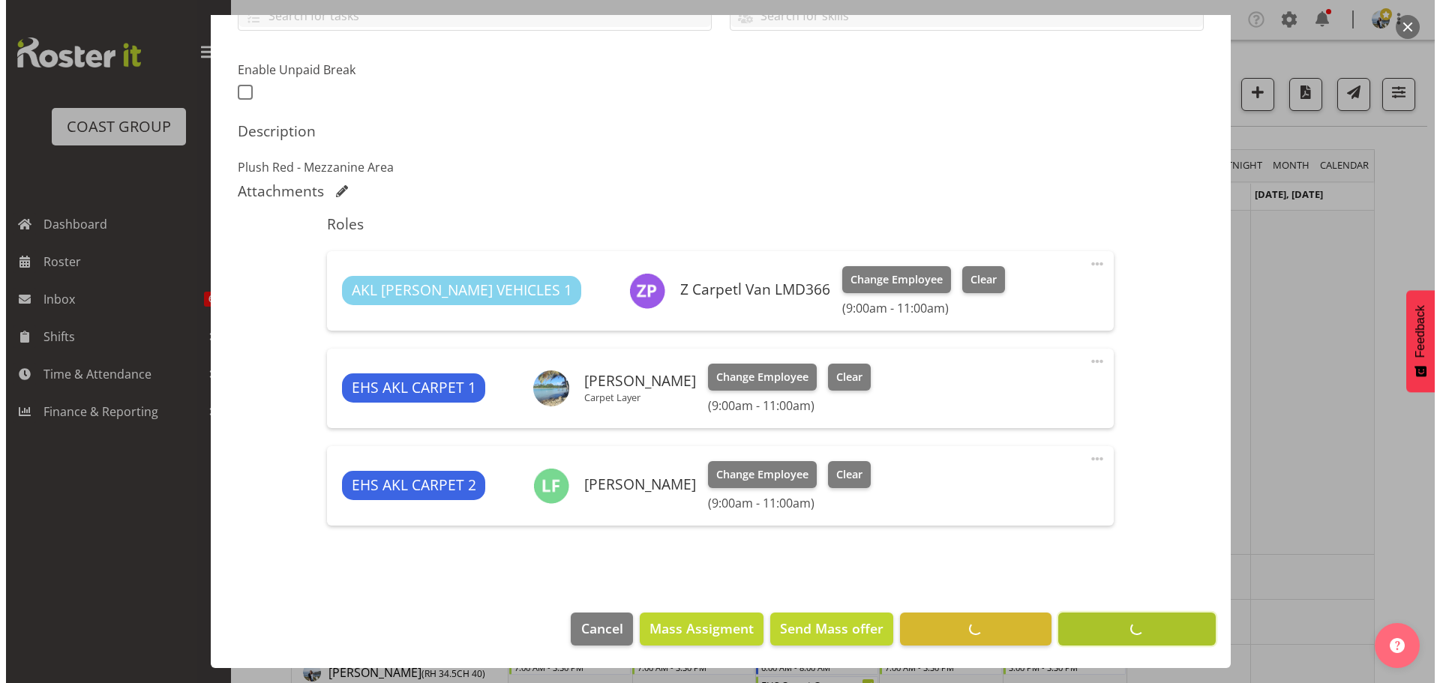
scroll to position [370, 0]
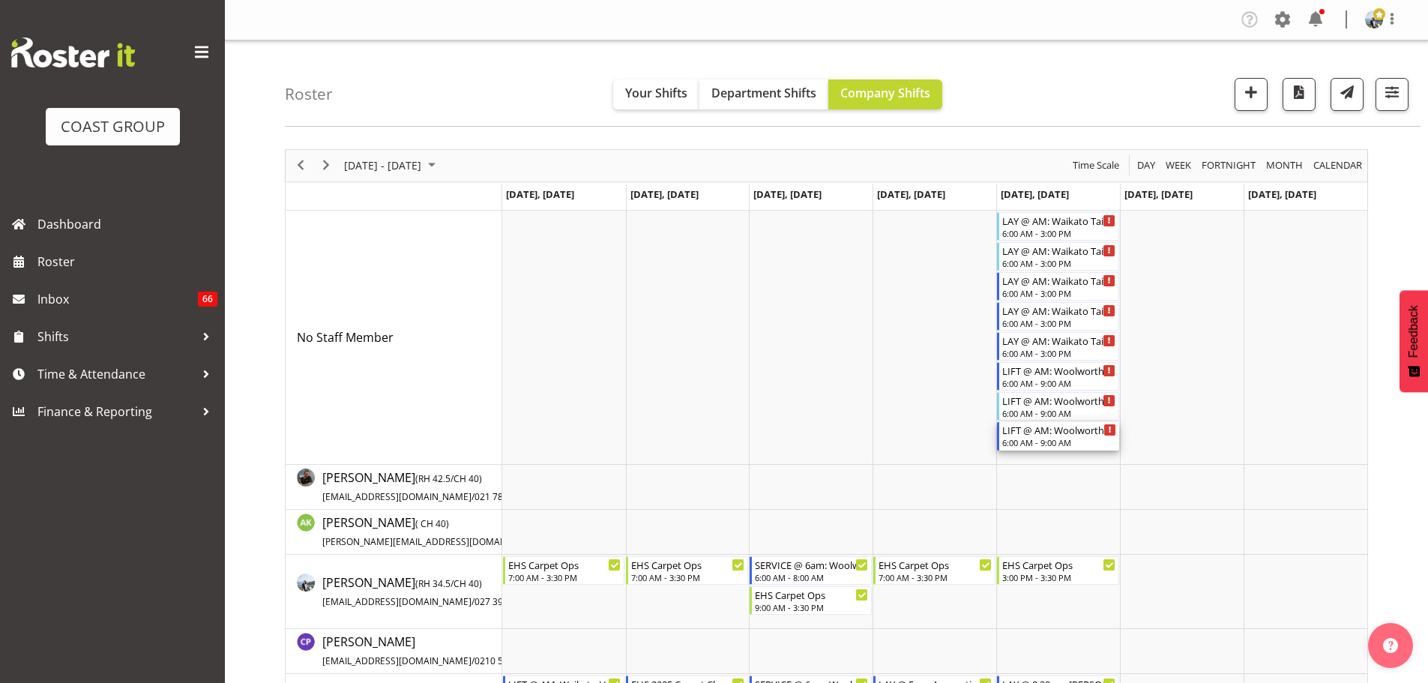
click at [1060, 436] on div "LIFT @ AM: Woolworths Expo 25 @ [GEOGRAPHIC_DATA]" at bounding box center [1059, 429] width 114 height 15
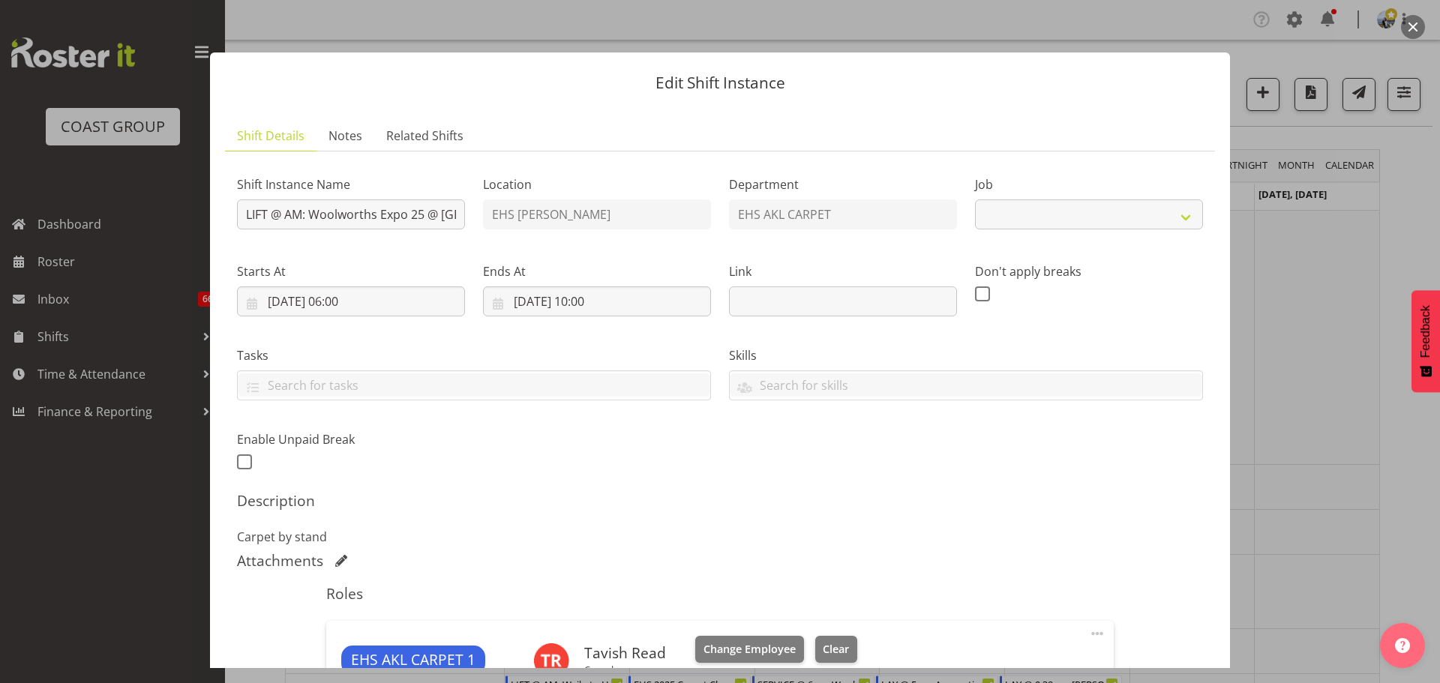
scroll to position [375, 0]
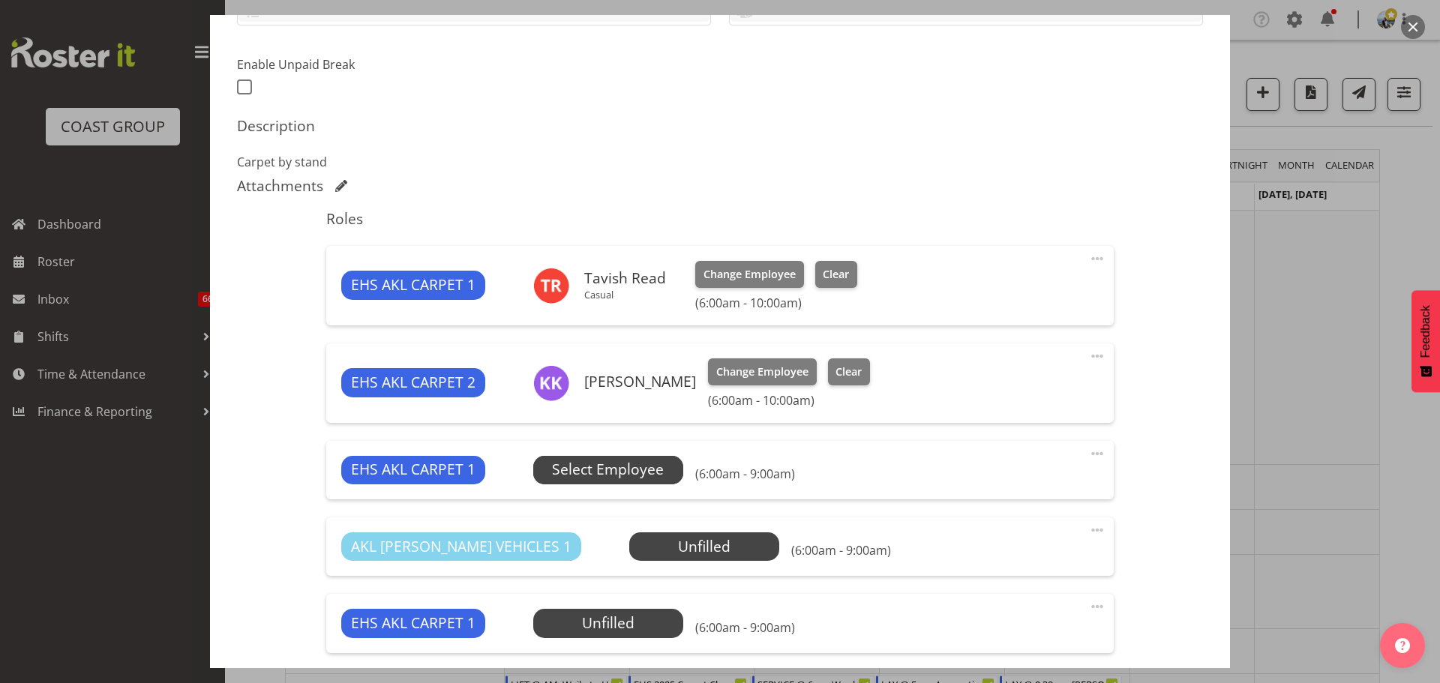
select select "10237"
click at [654, 480] on span "Select Employee" at bounding box center [608, 470] width 112 height 22
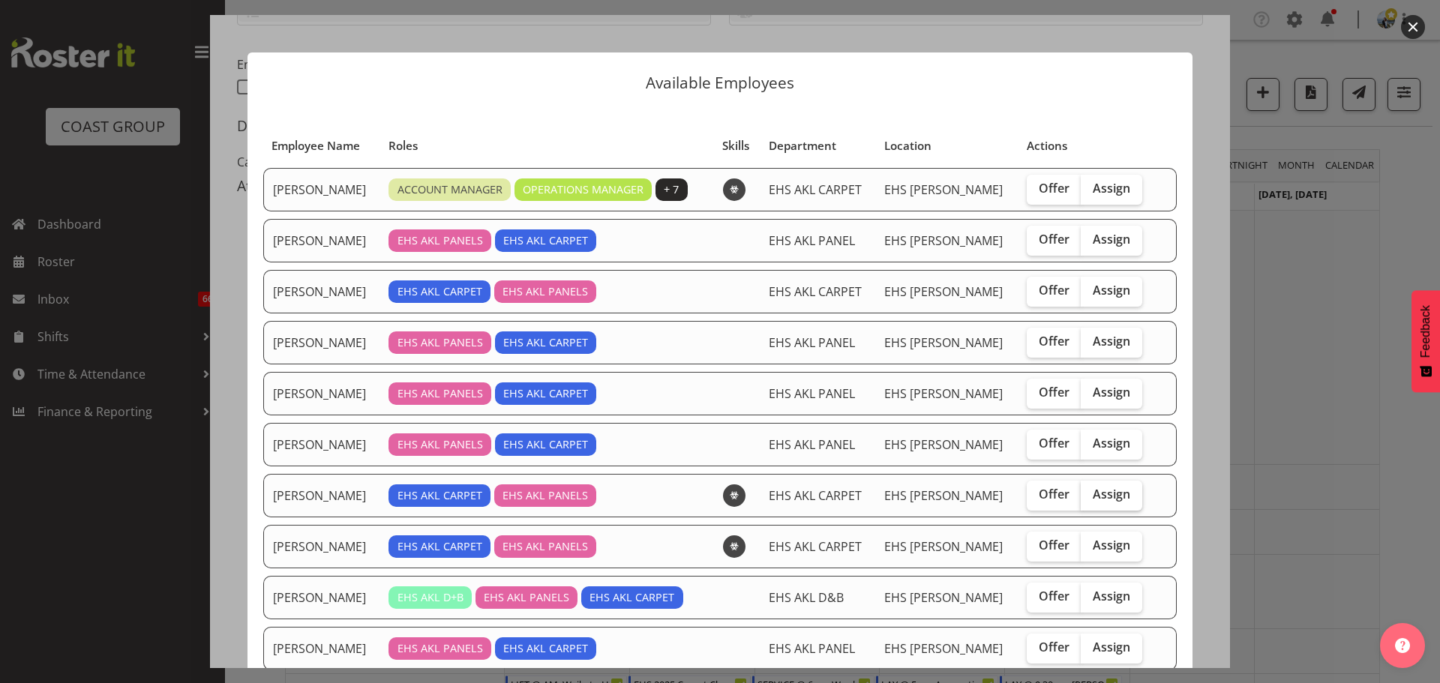
click at [1101, 502] on span "Assign" at bounding box center [1110, 494] width 37 height 15
click at [1090, 499] on input "Assign" at bounding box center [1085, 495] width 10 height 10
checkbox input "true"
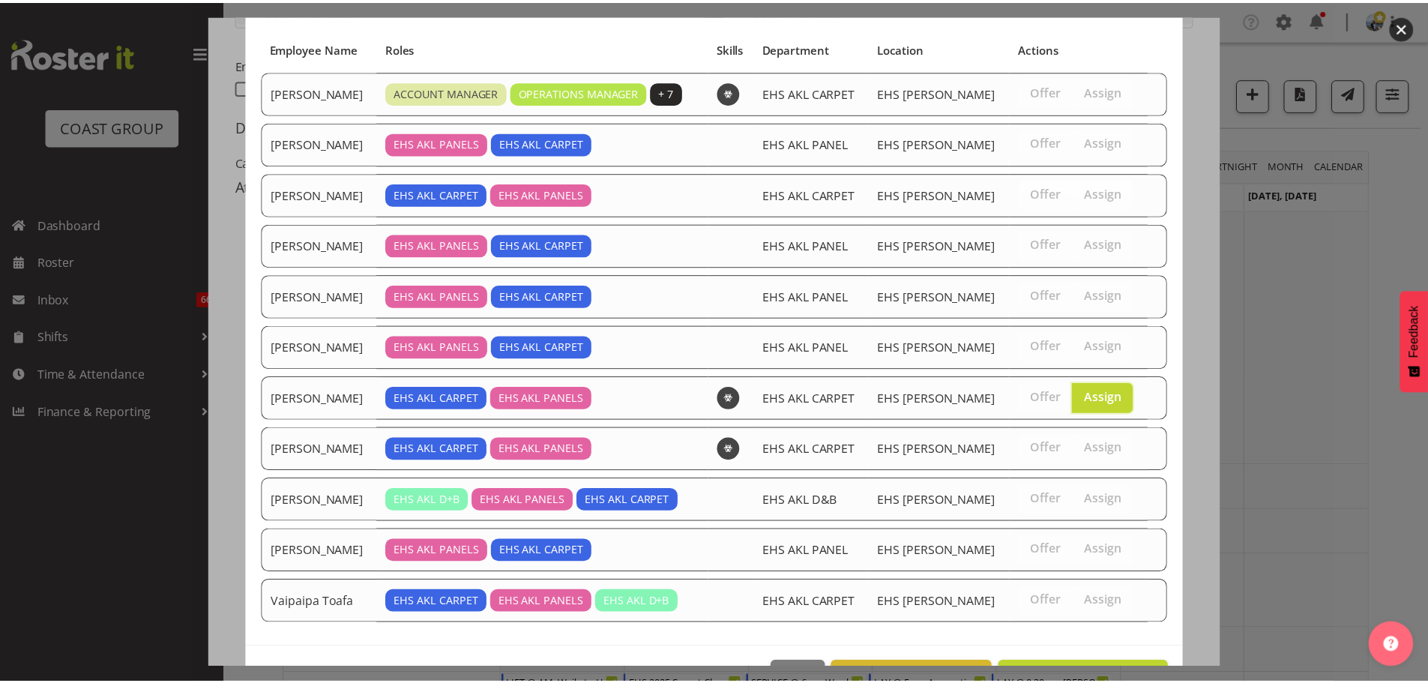
scroll to position [147, 0]
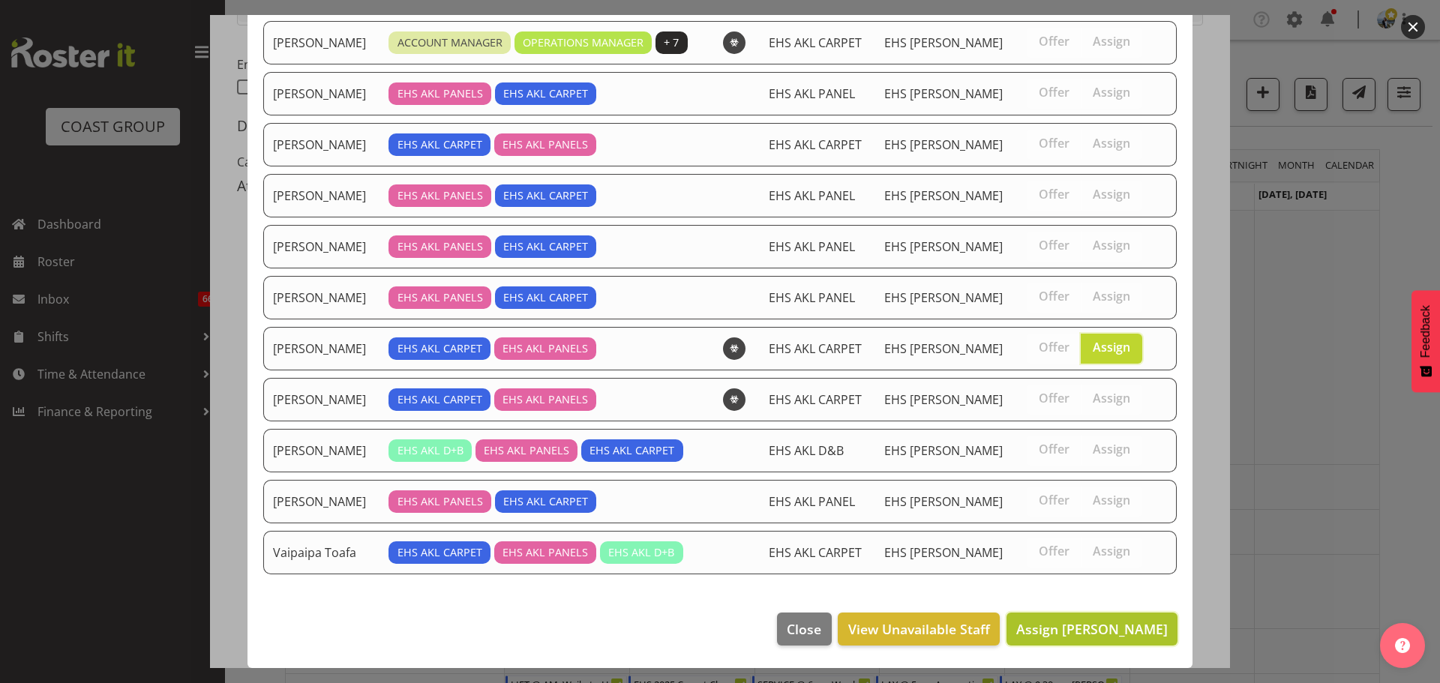
click at [1128, 621] on span "Assign Leo Faalogo" at bounding box center [1091, 629] width 151 height 18
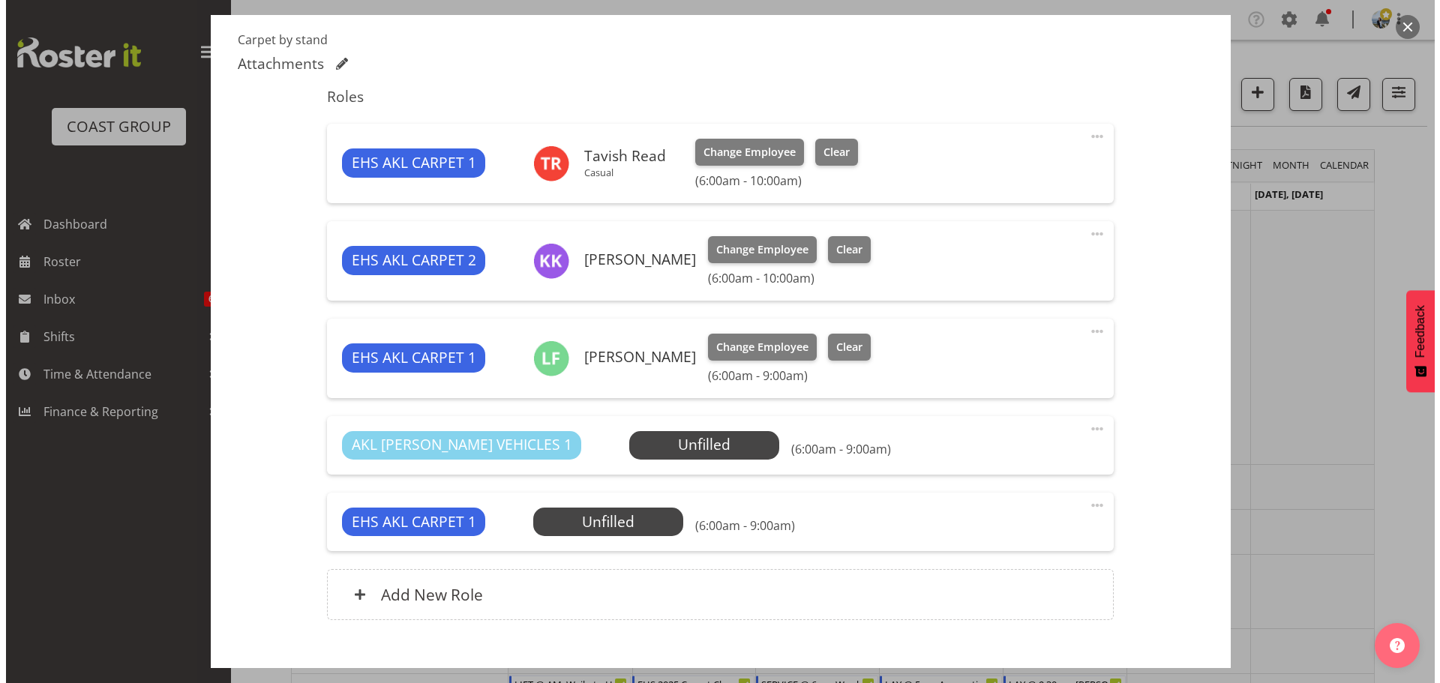
scroll to position [583, 0]
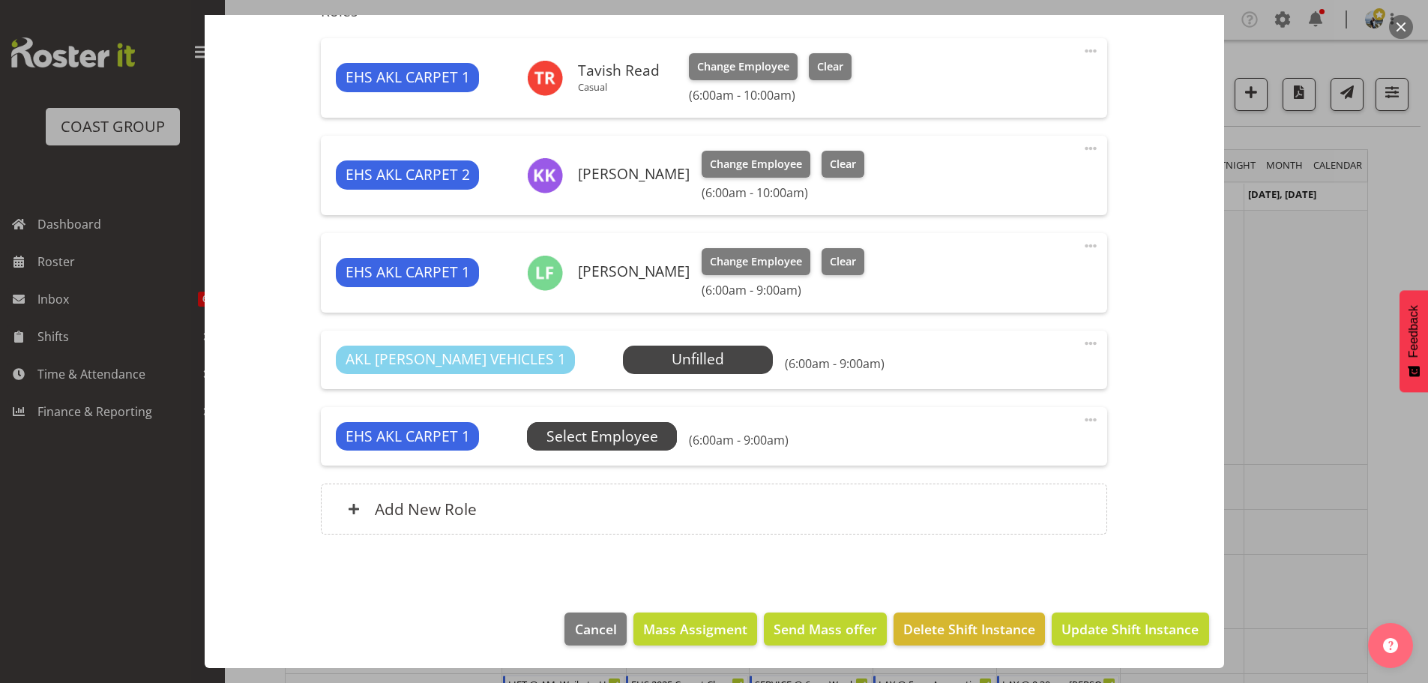
click at [612, 447] on span "Select Employee" at bounding box center [603, 437] width 112 height 22
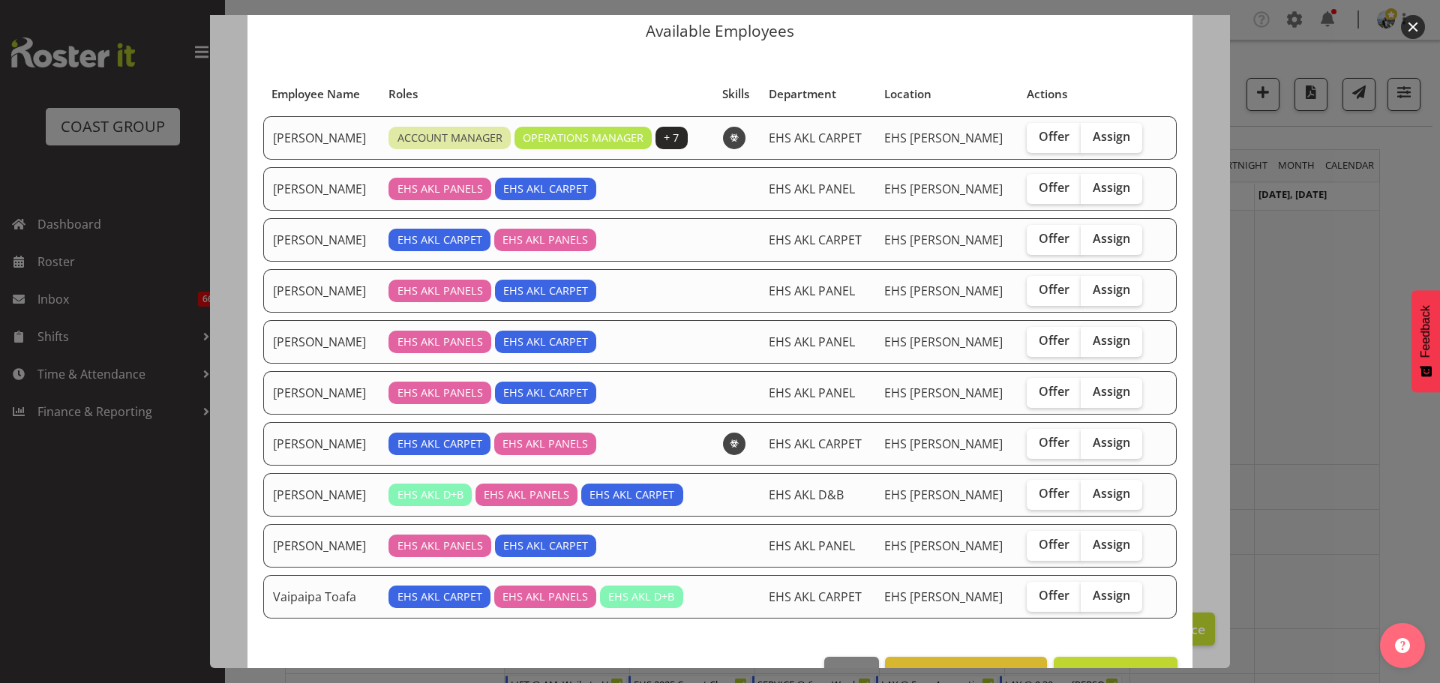
scroll to position [75, 0]
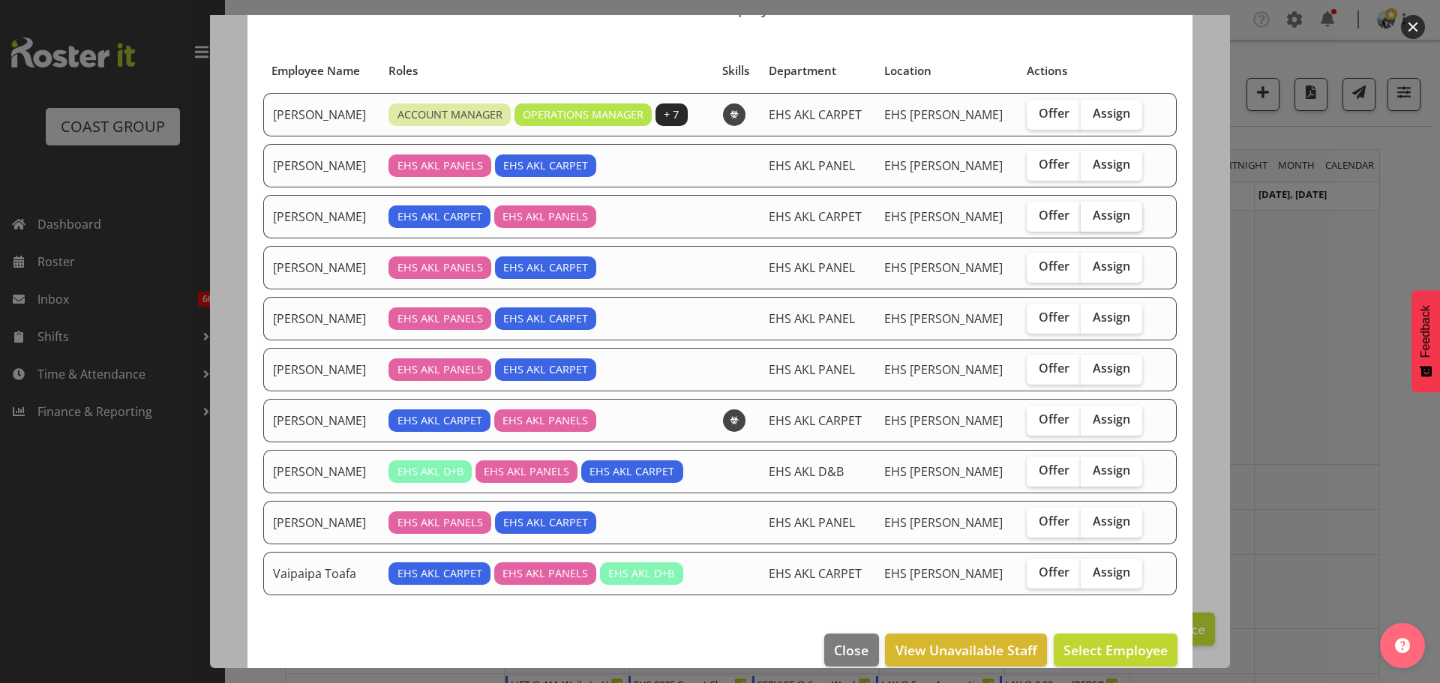
click at [1101, 220] on span "Assign" at bounding box center [1110, 215] width 37 height 15
click at [1090, 220] on input "Assign" at bounding box center [1085, 216] width 10 height 10
checkbox input "true"
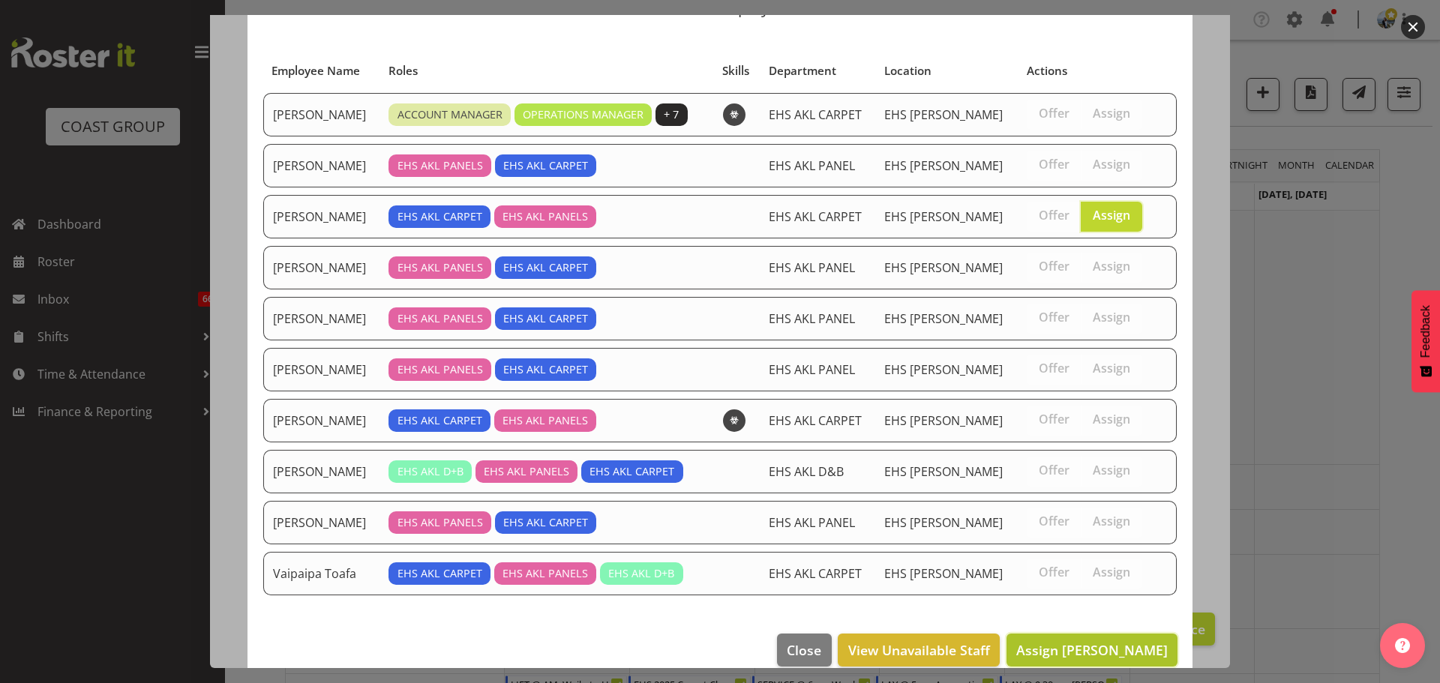
click at [1051, 658] on span "Assign [PERSON_NAME]" at bounding box center [1091, 650] width 151 height 18
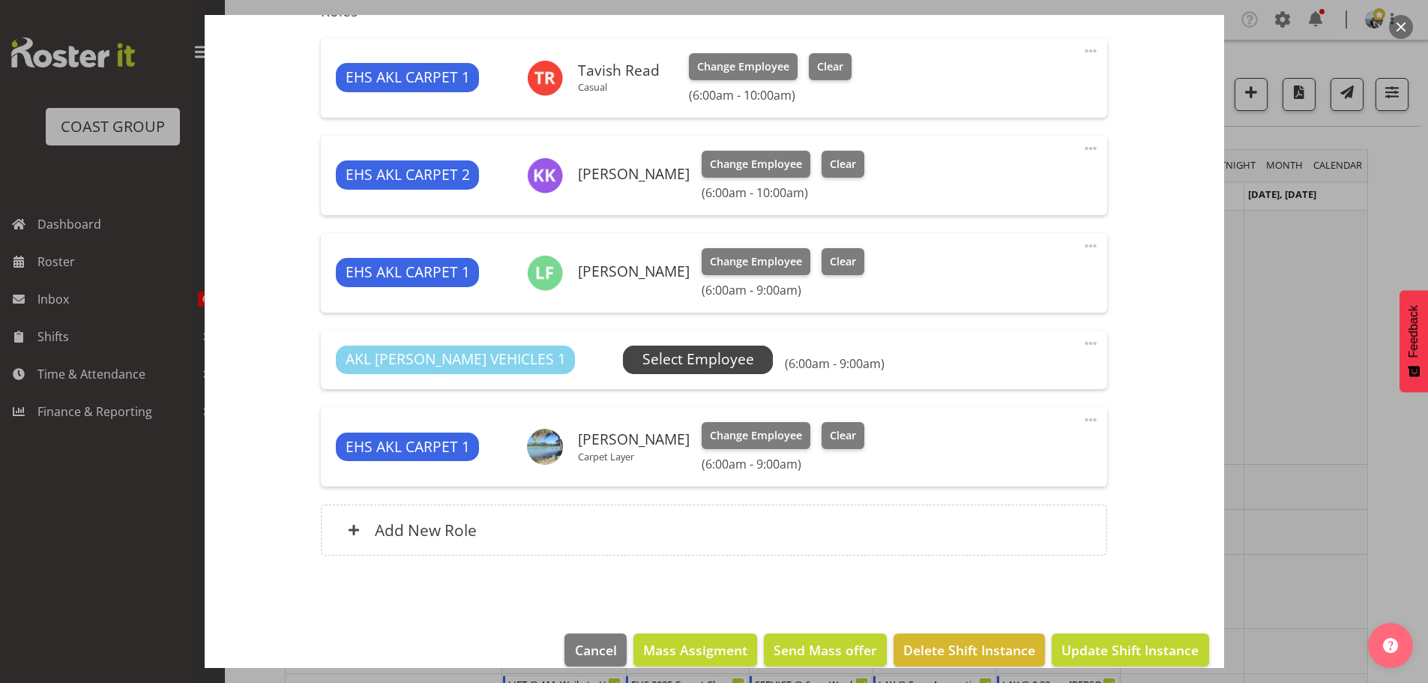
click at [664, 355] on span "Select Employee" at bounding box center [699, 360] width 112 height 22
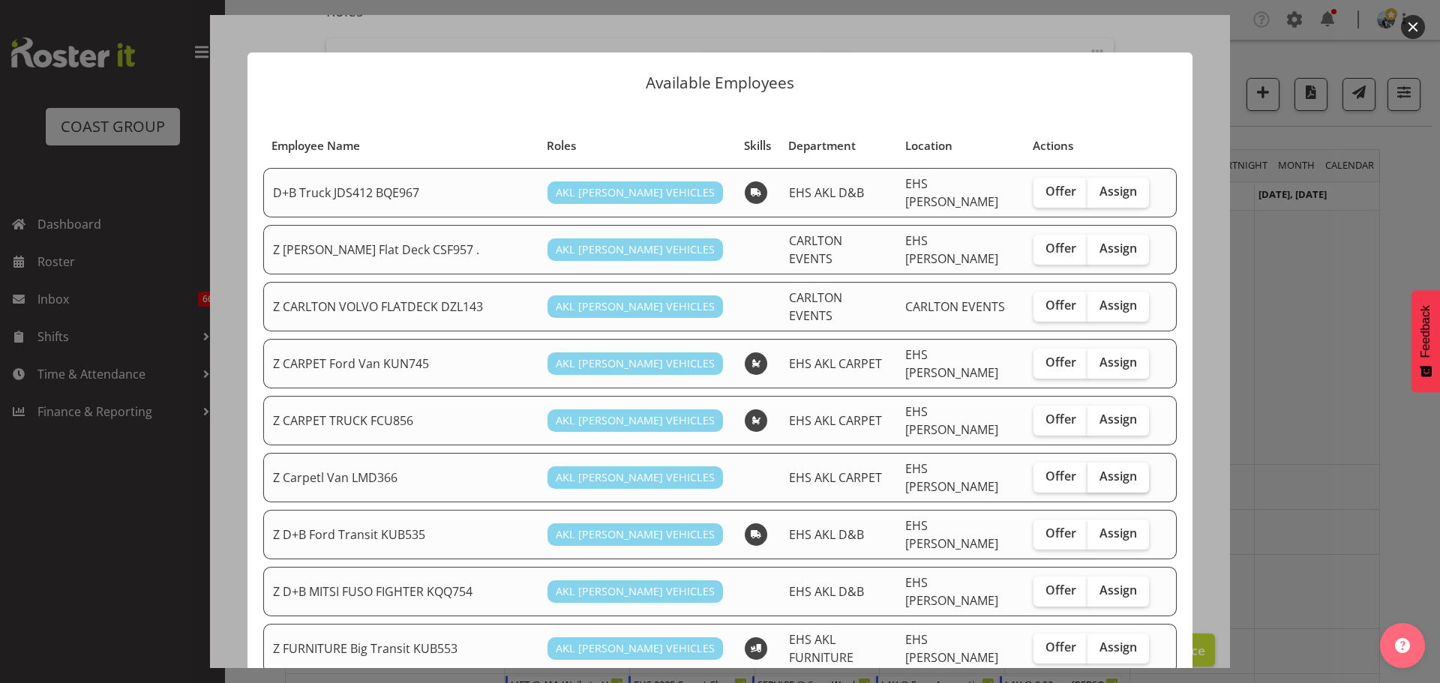
click at [1121, 469] on span "Assign" at bounding box center [1117, 476] width 37 height 15
click at [1097, 472] on input "Assign" at bounding box center [1092, 477] width 10 height 10
checkbox input "true"
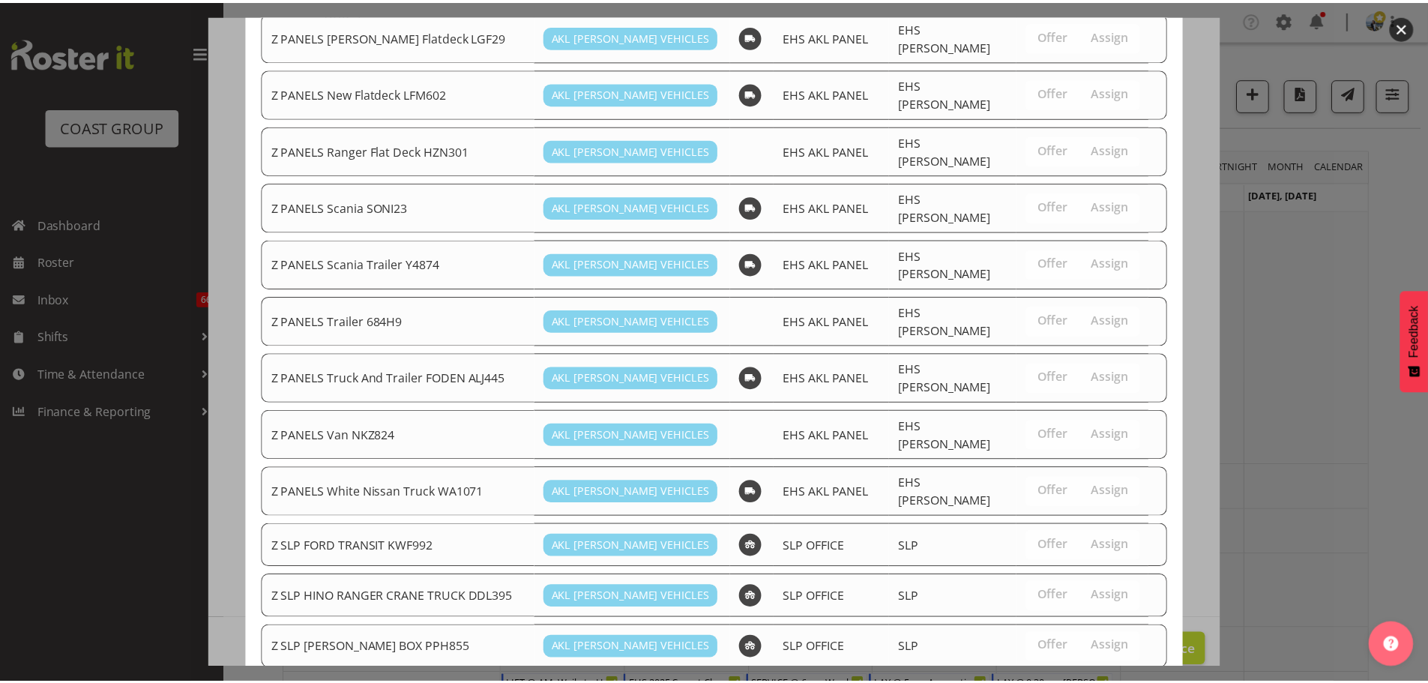
scroll to position [1095, 0]
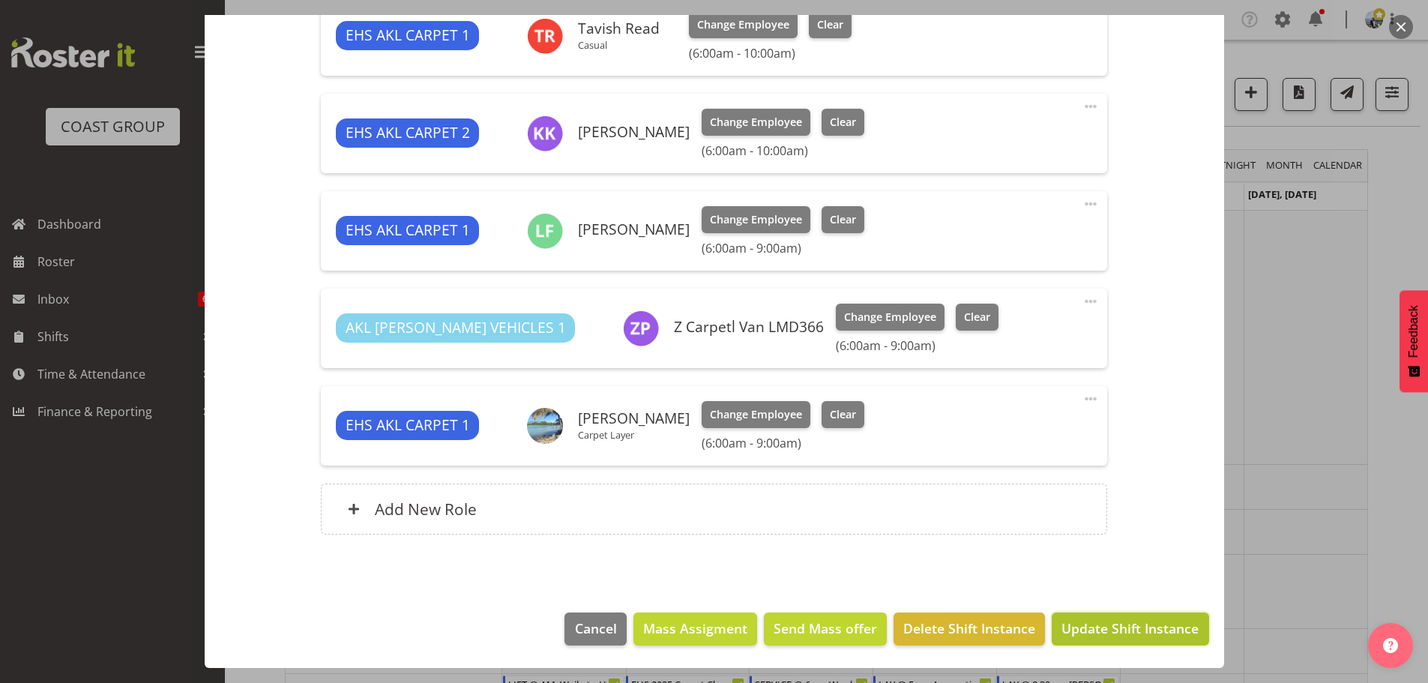
click at [1128, 636] on span "Update Shift Instance" at bounding box center [1130, 628] width 137 height 19
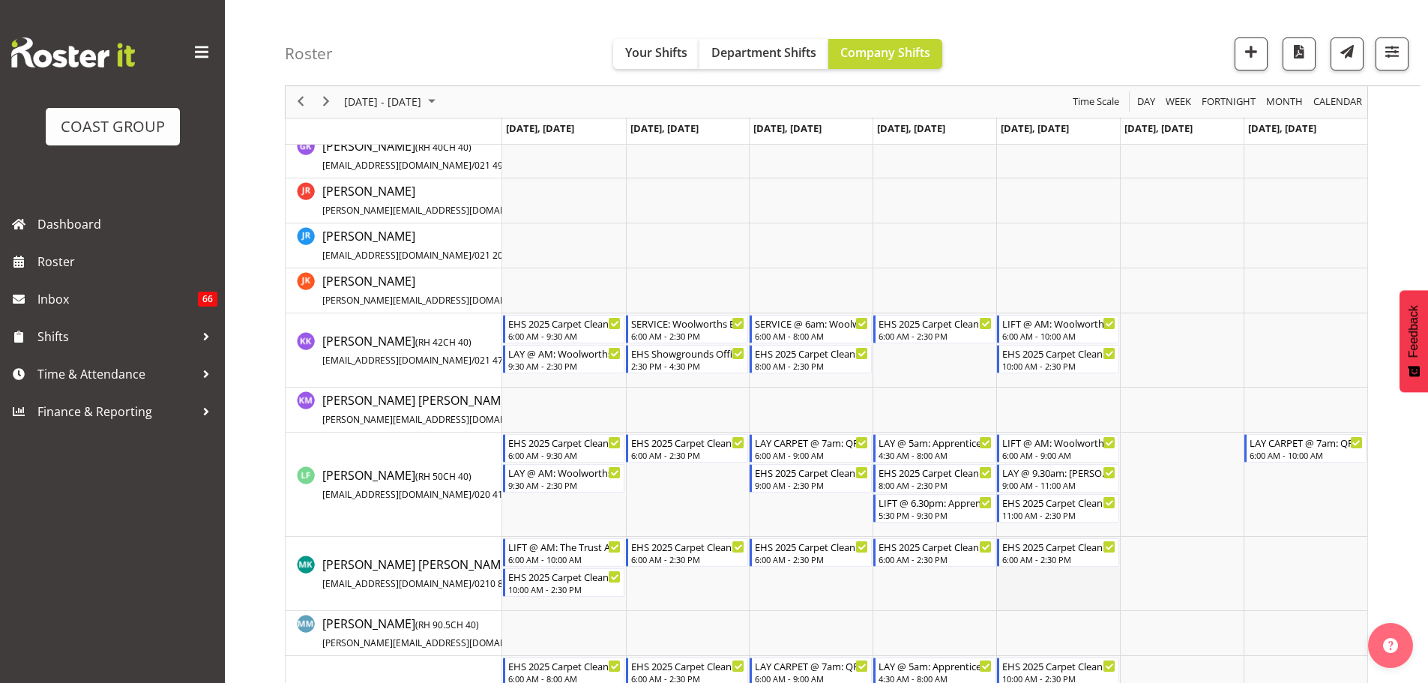
scroll to position [750, 0]
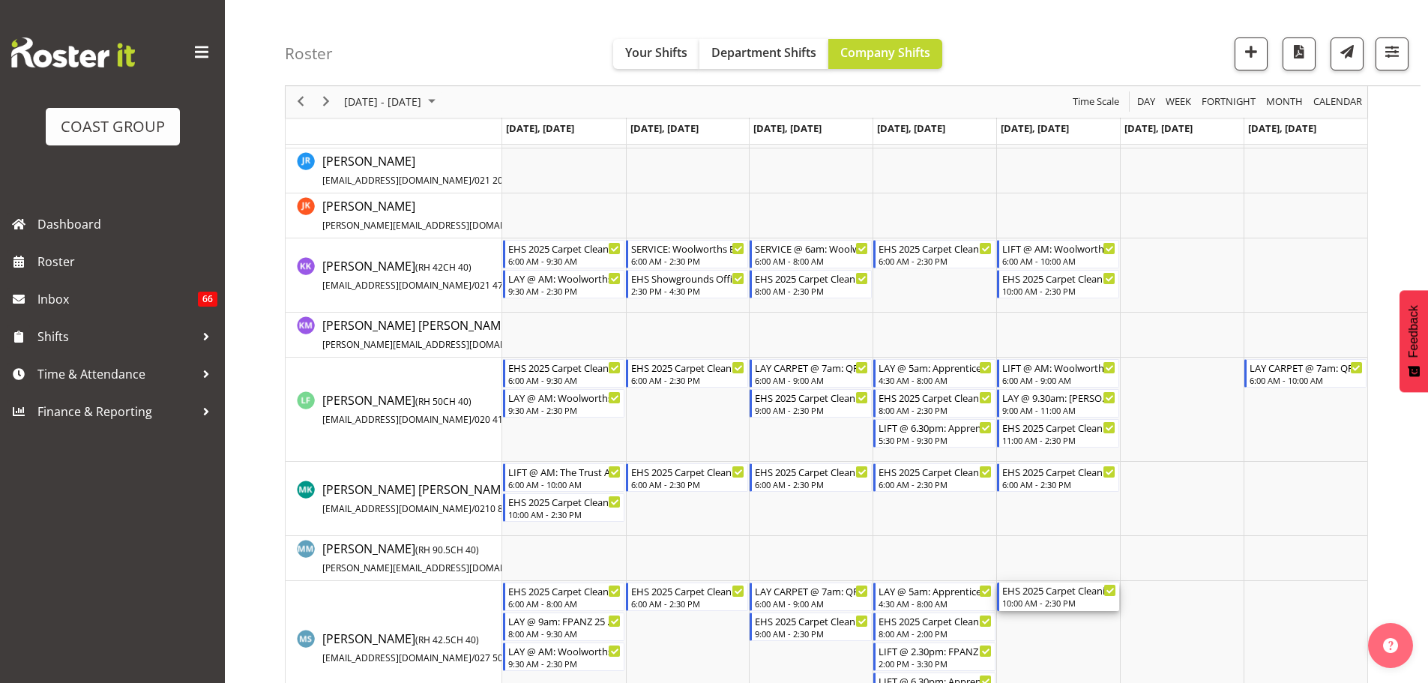
click at [1079, 587] on div "EHS 2025 Carpet Cleaning, Maintenance, etc" at bounding box center [1059, 590] width 114 height 15
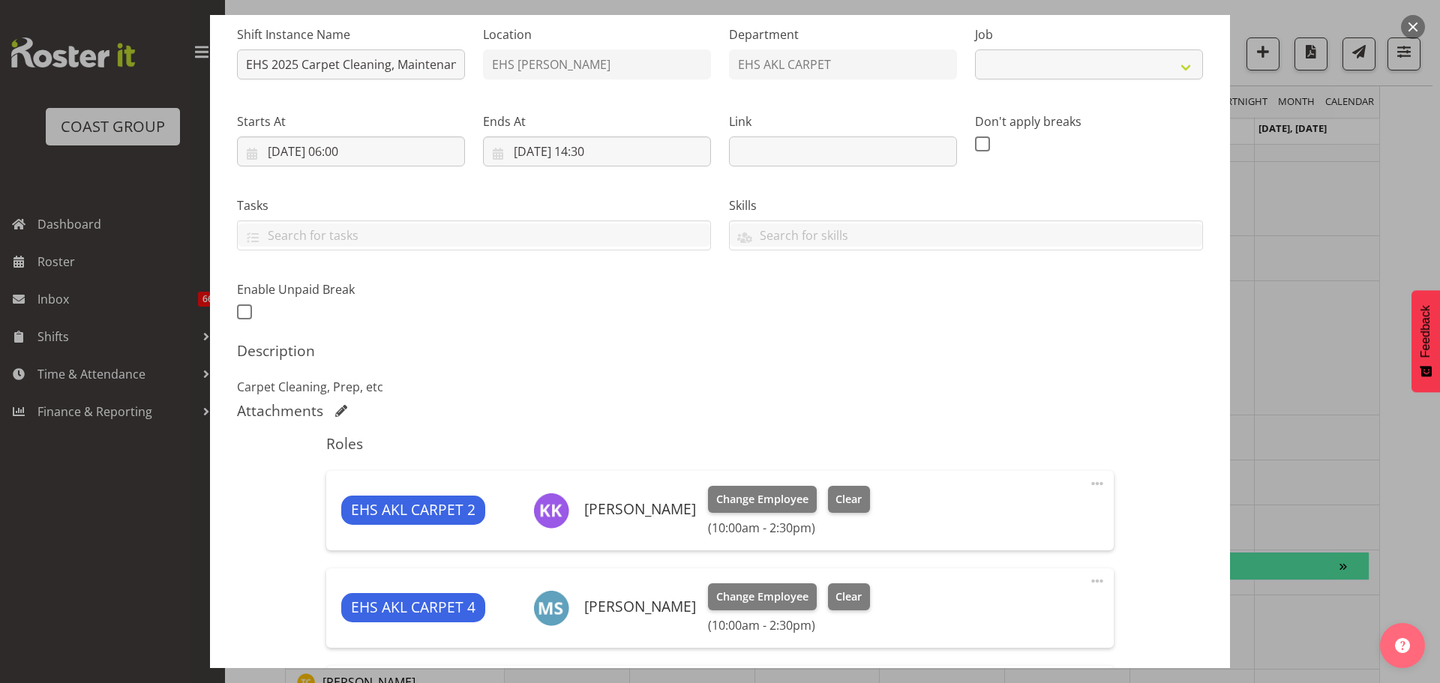
scroll to position [525, 0]
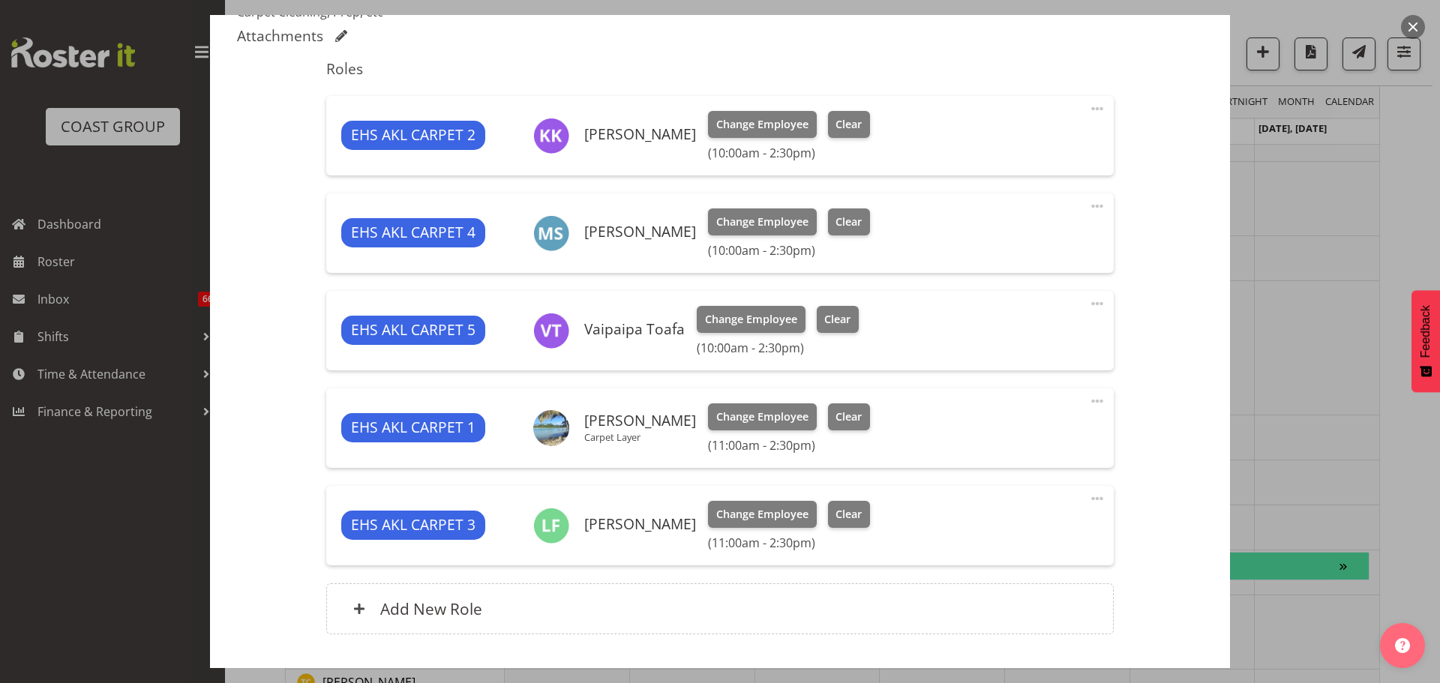
select select "69"
click at [1094, 299] on span at bounding box center [1097, 304] width 18 height 18
click at [1038, 385] on link "Delete" at bounding box center [1034, 390] width 144 height 27
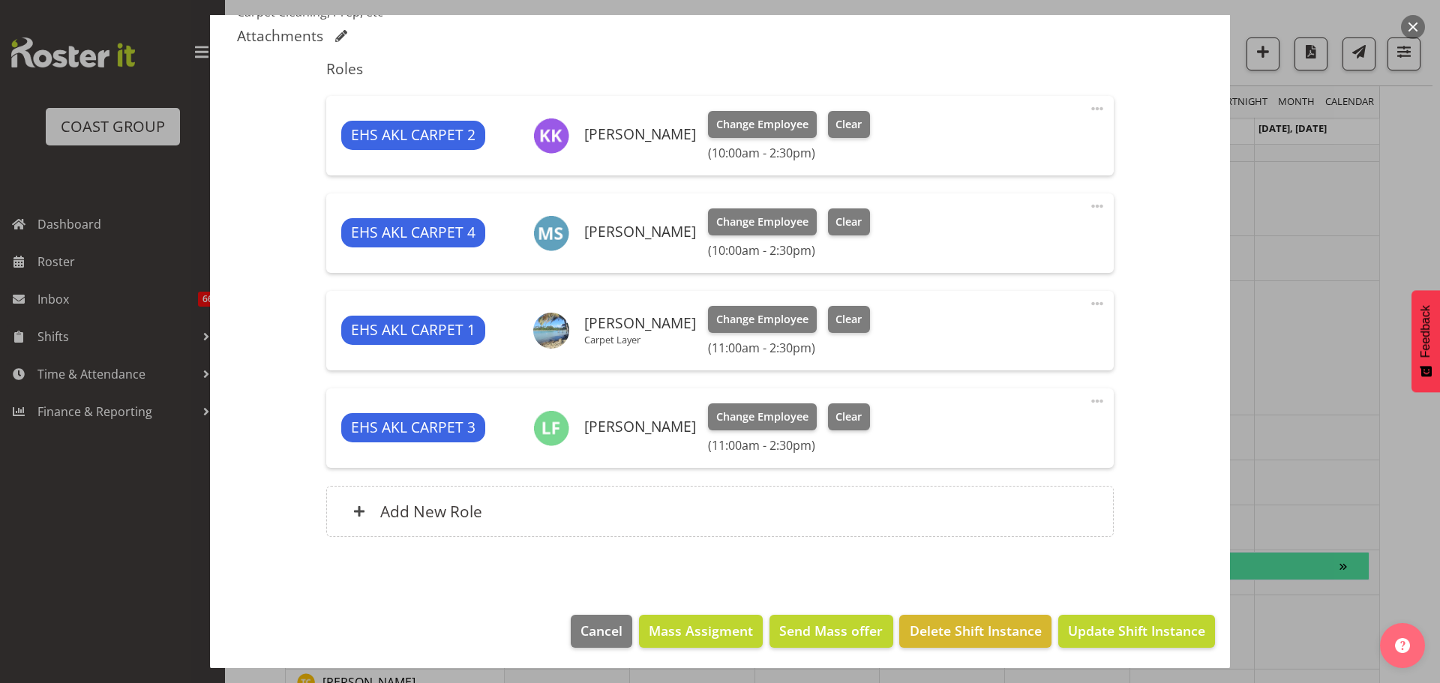
click at [1088, 199] on span at bounding box center [1097, 206] width 18 height 18
click at [1071, 300] on link "Delete" at bounding box center [1034, 293] width 144 height 27
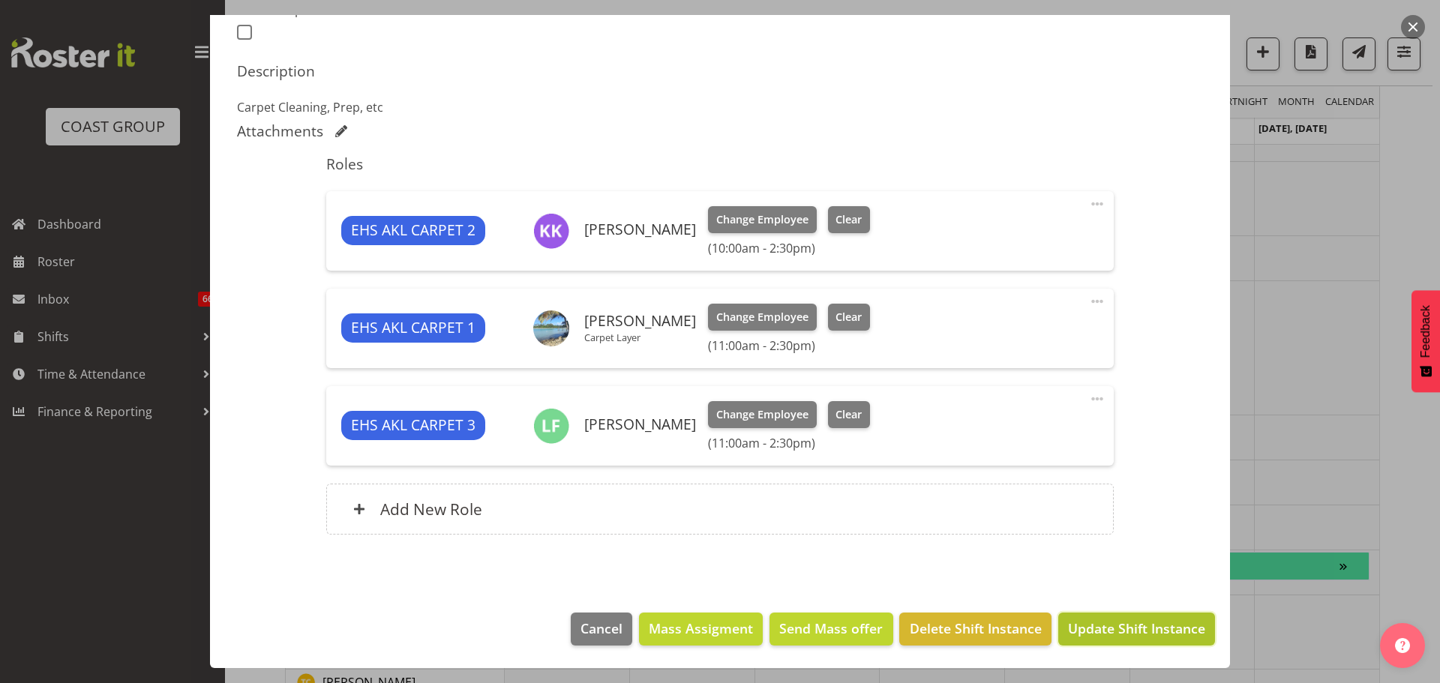
click at [1137, 624] on span "Update Shift Instance" at bounding box center [1136, 628] width 137 height 19
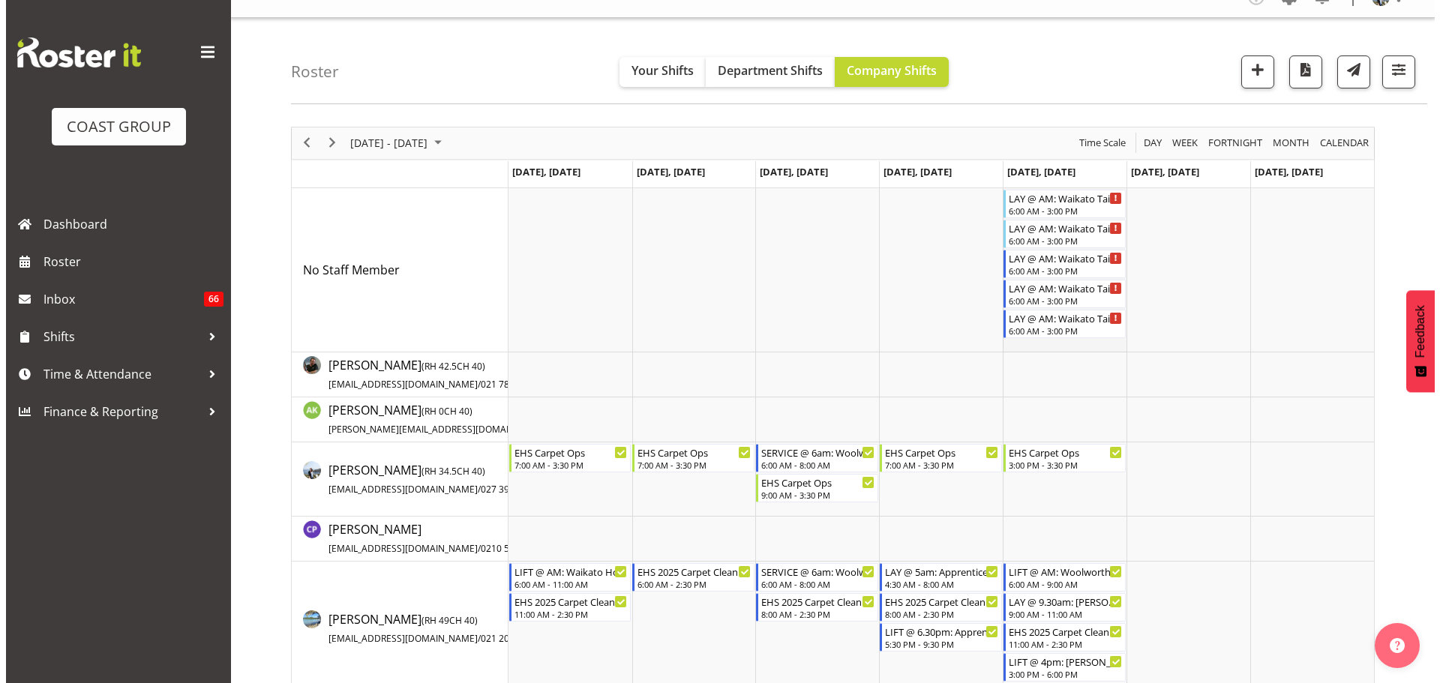
scroll to position [0, 0]
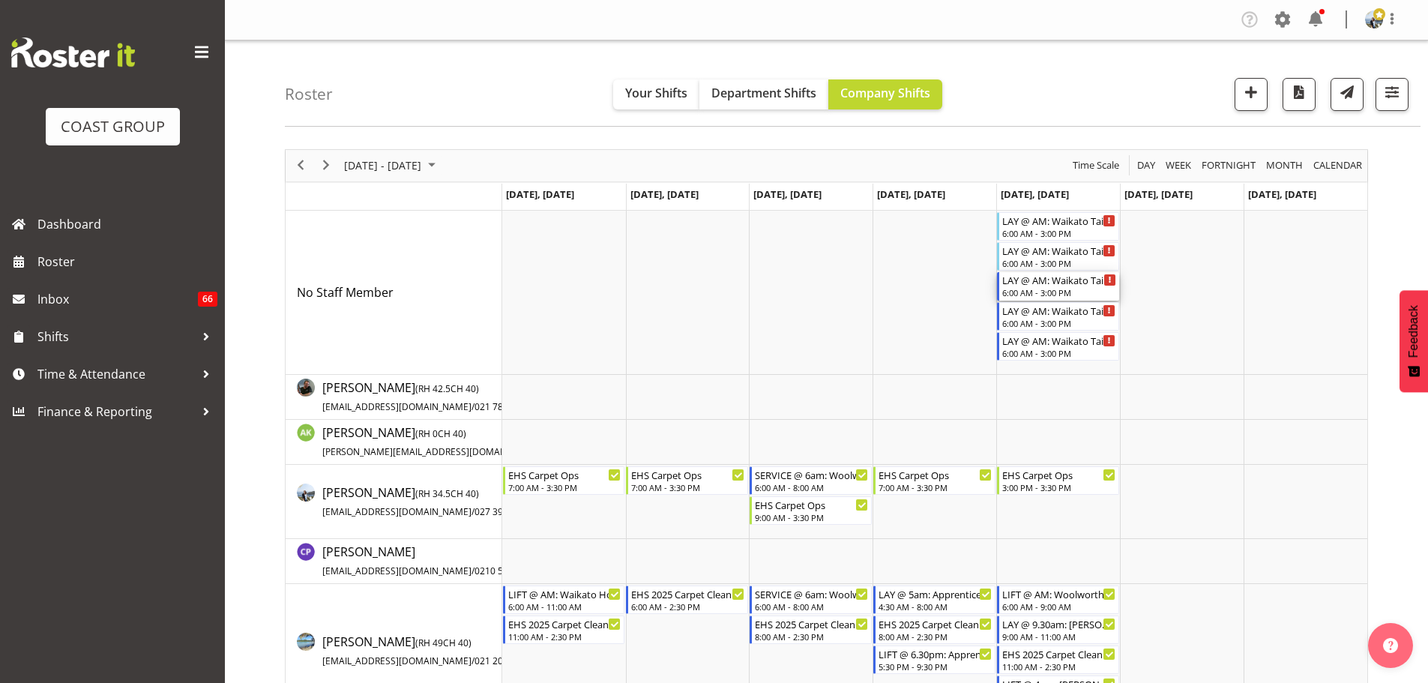
click at [1050, 286] on div "LAY @ AM: Waikato Tainui Conference '25 @ [GEOGRAPHIC_DATA]" at bounding box center [1059, 279] width 114 height 15
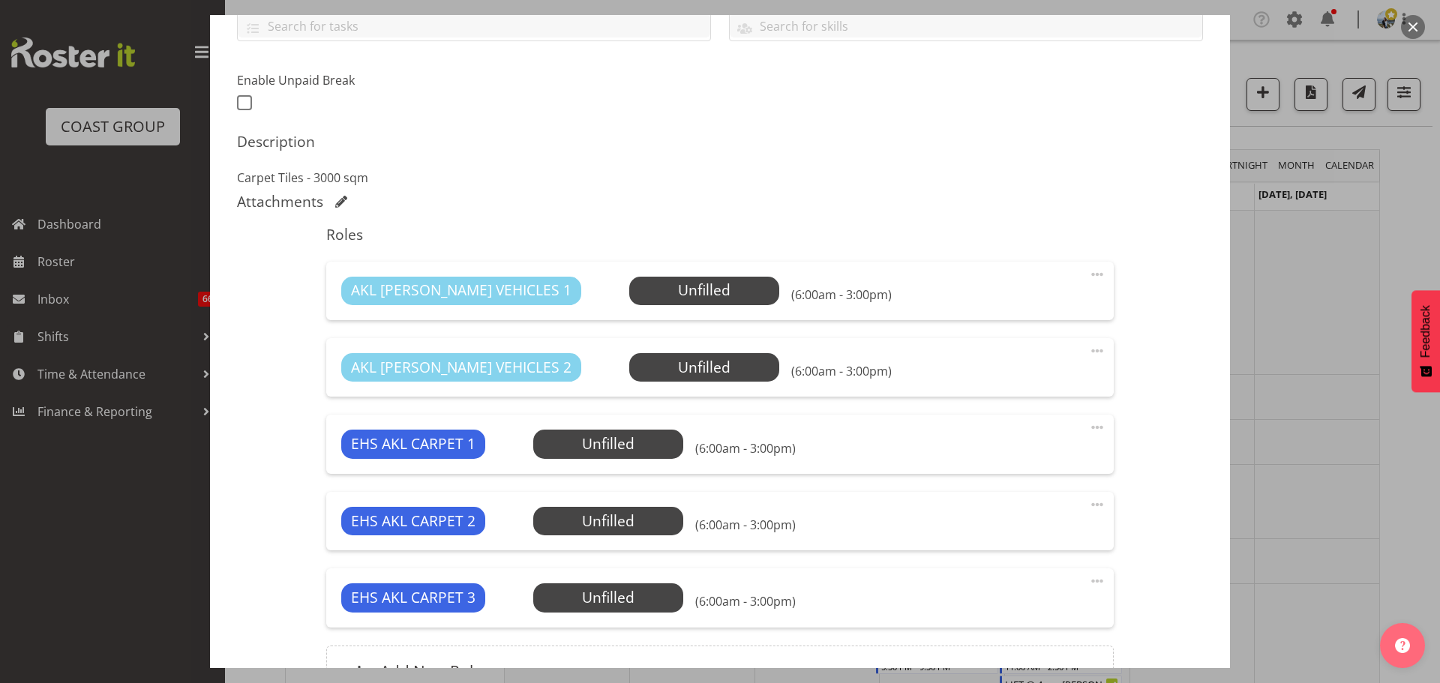
scroll to position [521, 0]
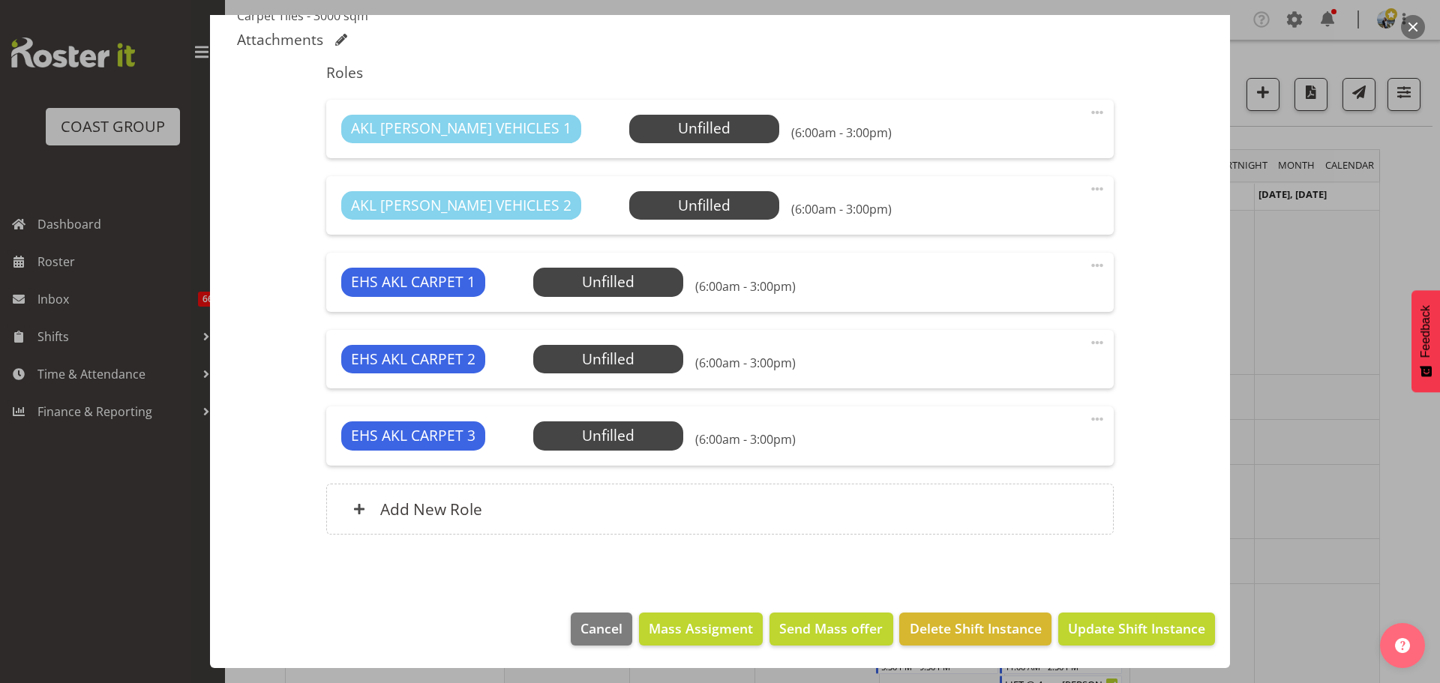
select select "9430"
click at [614, 271] on span "Select Employee" at bounding box center [608, 282] width 150 height 28
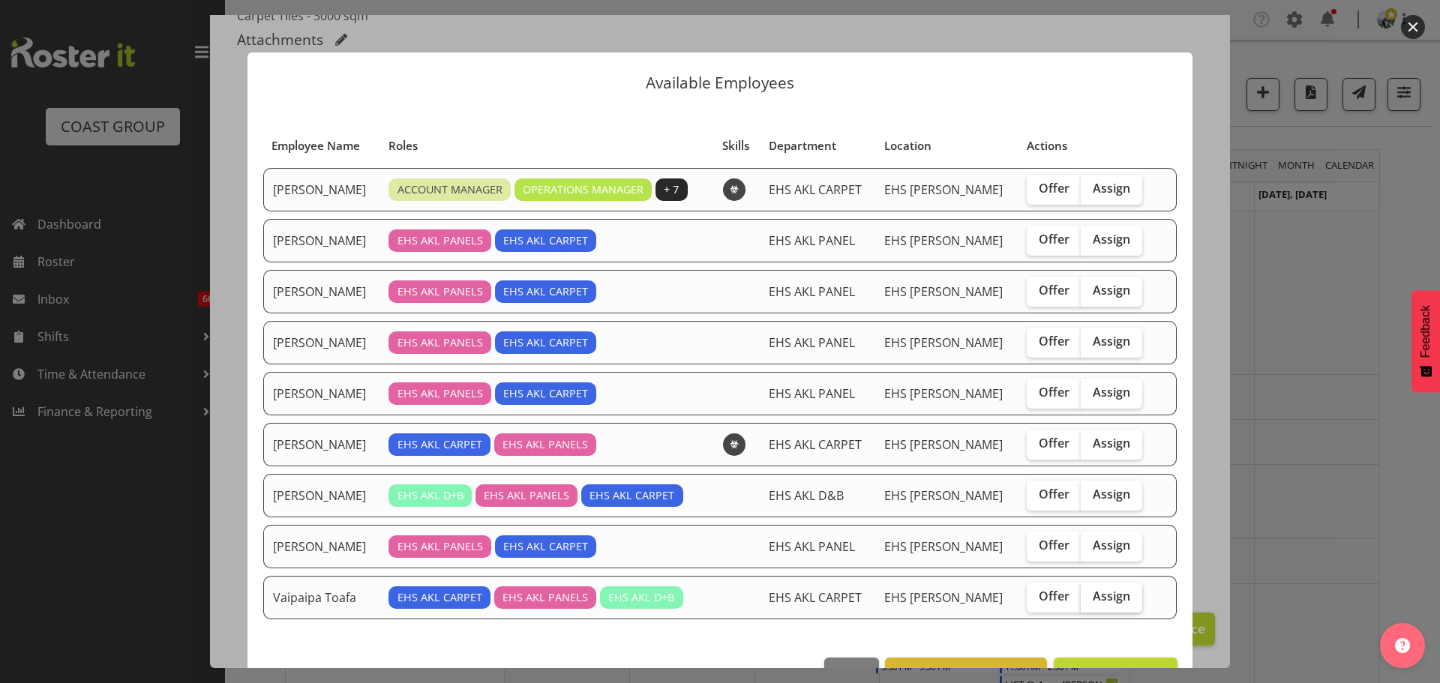
click at [1080, 587] on label "Assign" at bounding box center [1110, 598] width 61 height 30
click at [1080, 592] on input "Assign" at bounding box center [1085, 597] width 10 height 10
checkbox input "true"
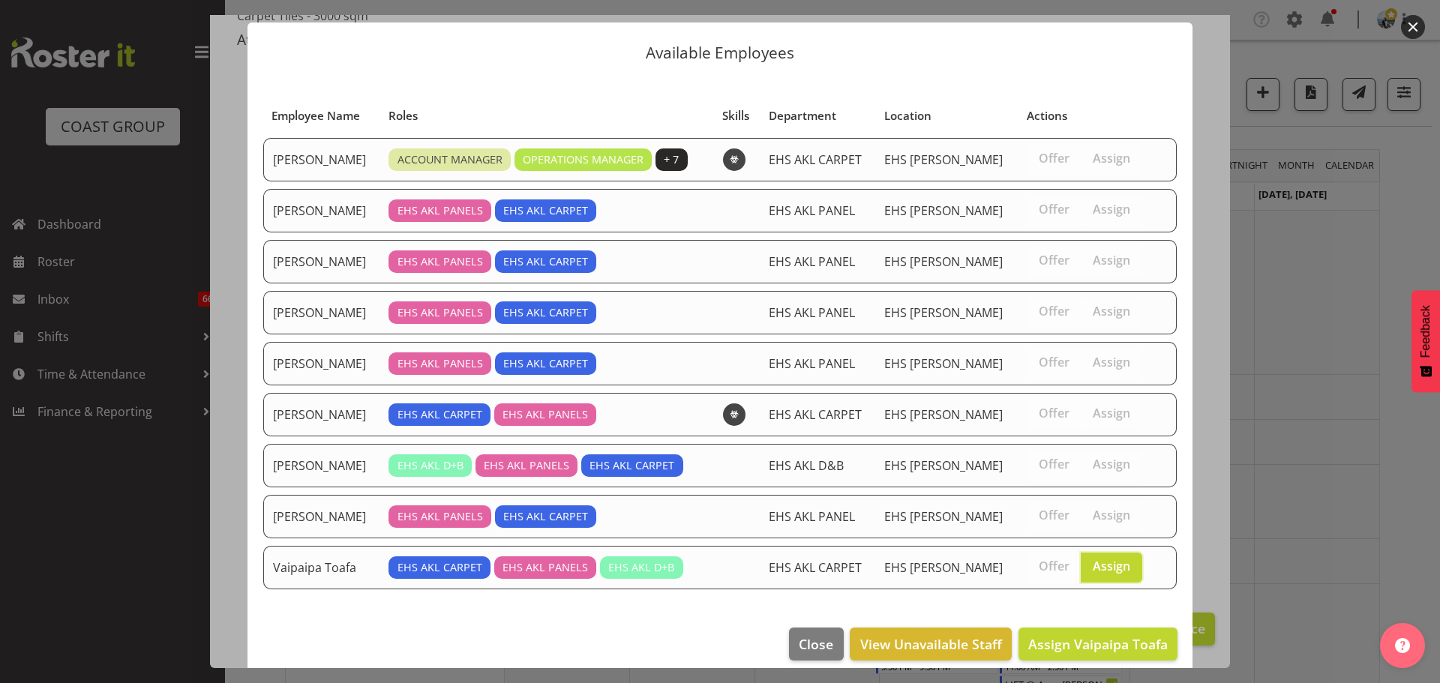
scroll to position [45, 0]
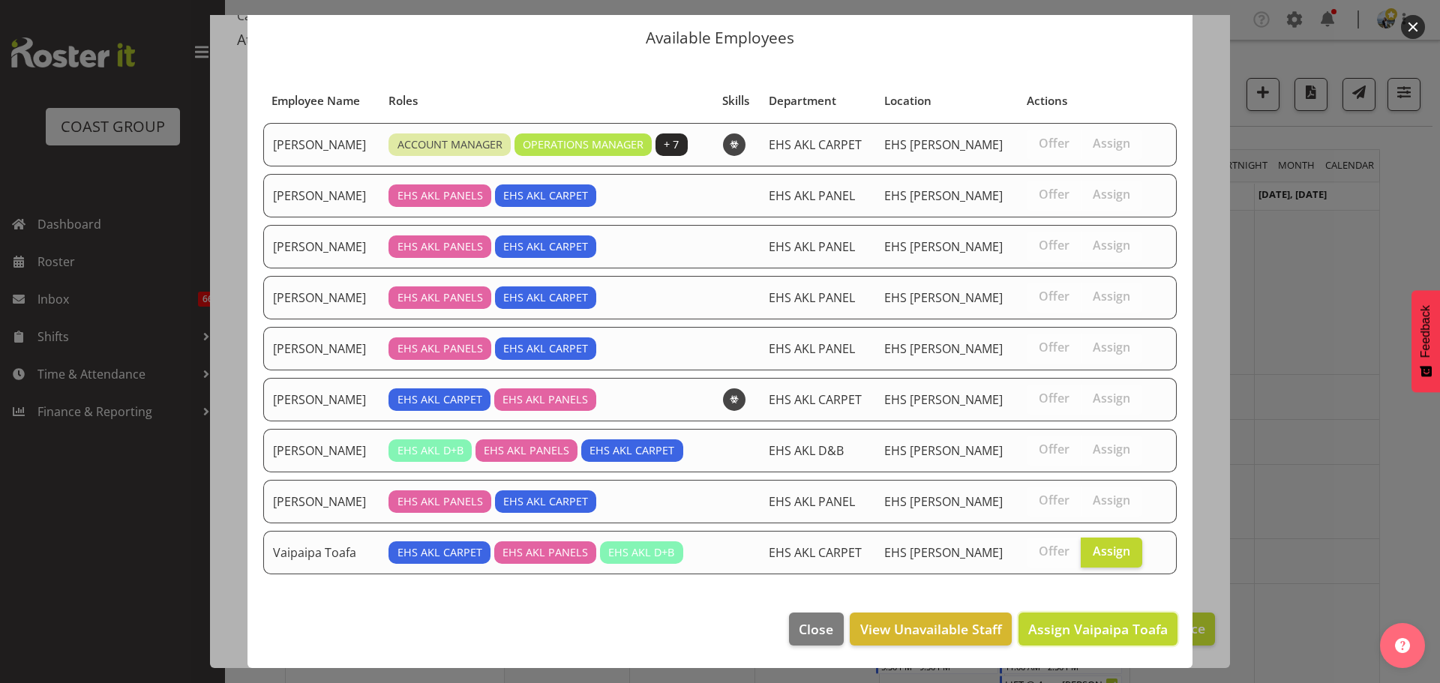
click at [1081, 634] on span "Assign Vaipaipa Toafa" at bounding box center [1097, 629] width 139 height 18
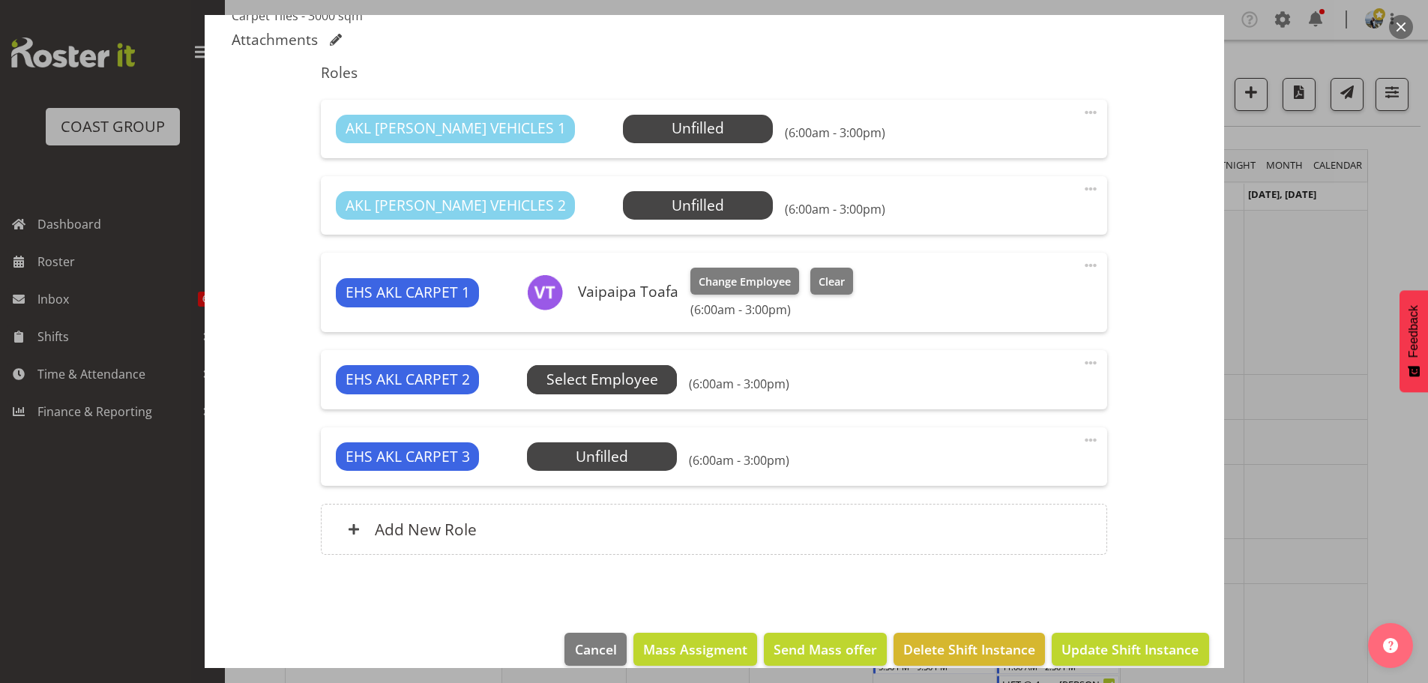
click at [595, 370] on span "Select Employee" at bounding box center [603, 380] width 112 height 22
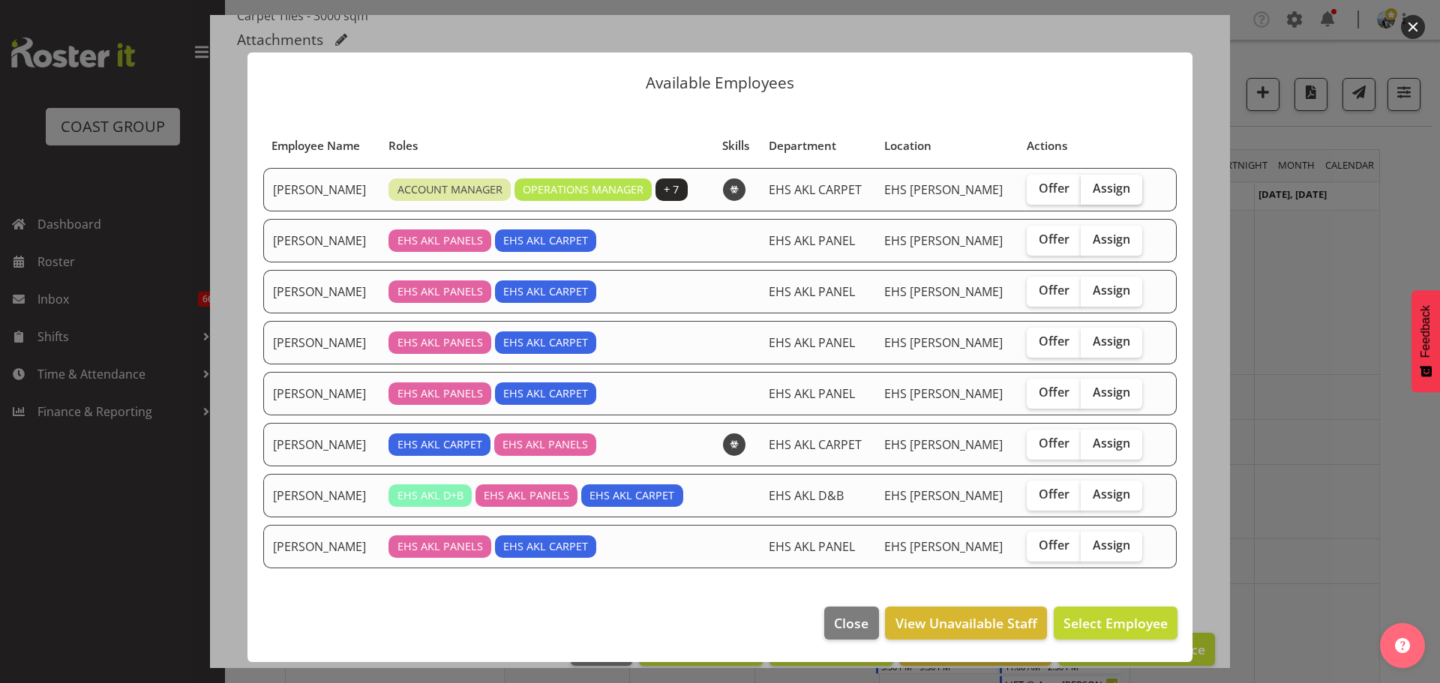
click at [1129, 183] on label "Assign" at bounding box center [1110, 190] width 61 height 30
click at [1090, 184] on input "Assign" at bounding box center [1085, 189] width 10 height 10
checkbox input "true"
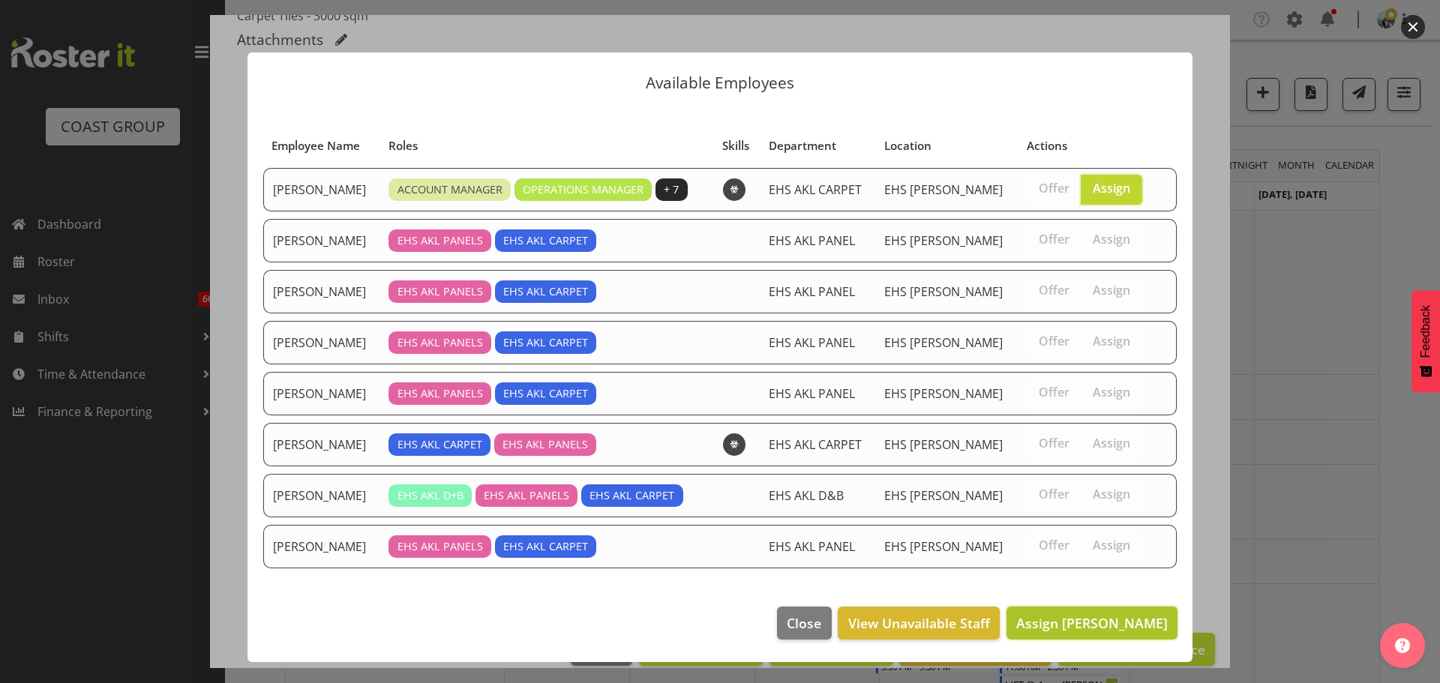
click at [1104, 626] on span "Assign Brittany Taylor" at bounding box center [1091, 623] width 151 height 18
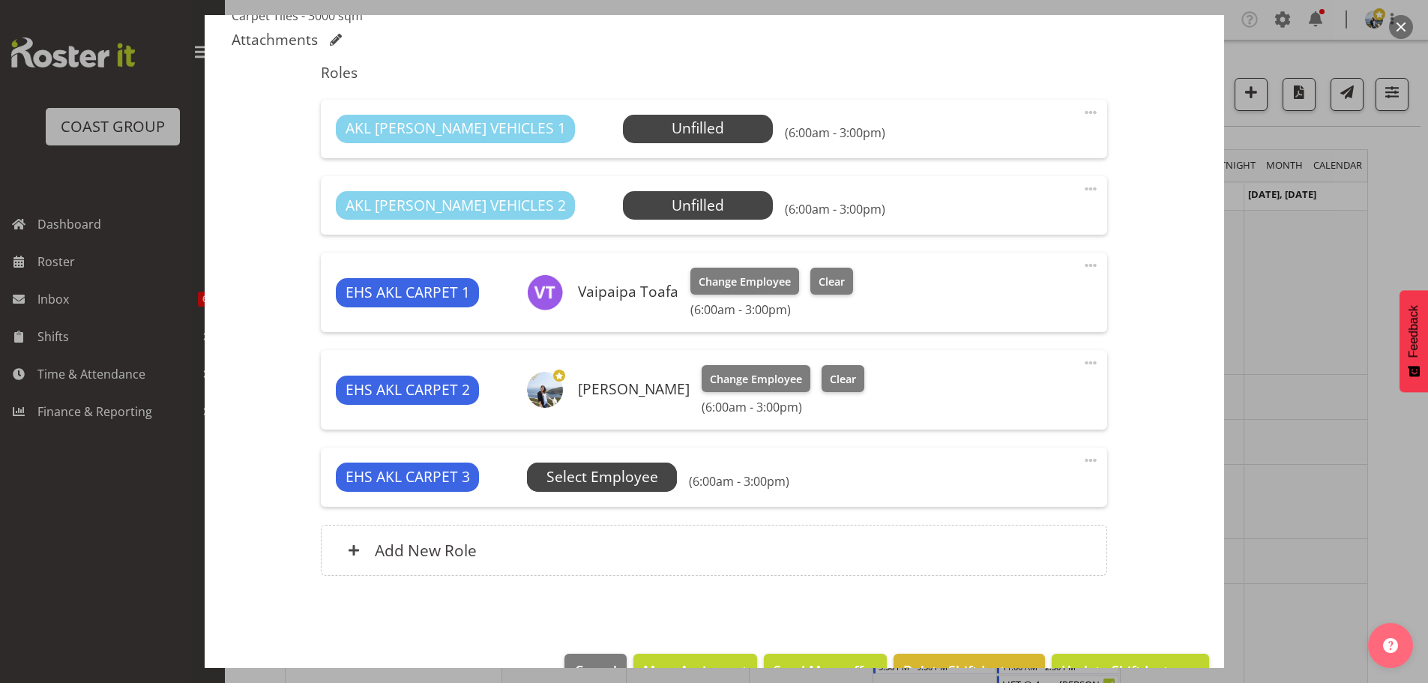
click at [644, 473] on span "Select Employee" at bounding box center [603, 477] width 112 height 22
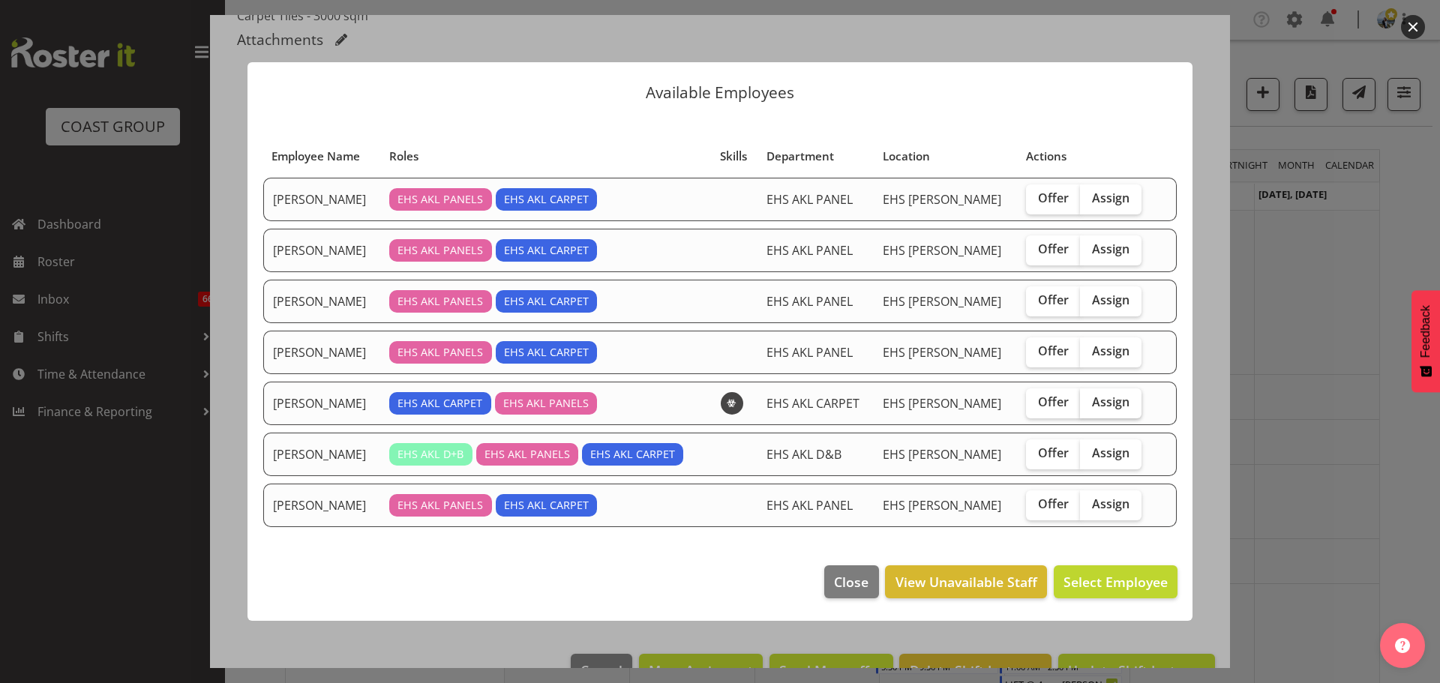
click at [1094, 403] on span "Assign" at bounding box center [1110, 401] width 37 height 15
click at [1089, 403] on input "Assign" at bounding box center [1085, 402] width 10 height 10
checkbox input "true"
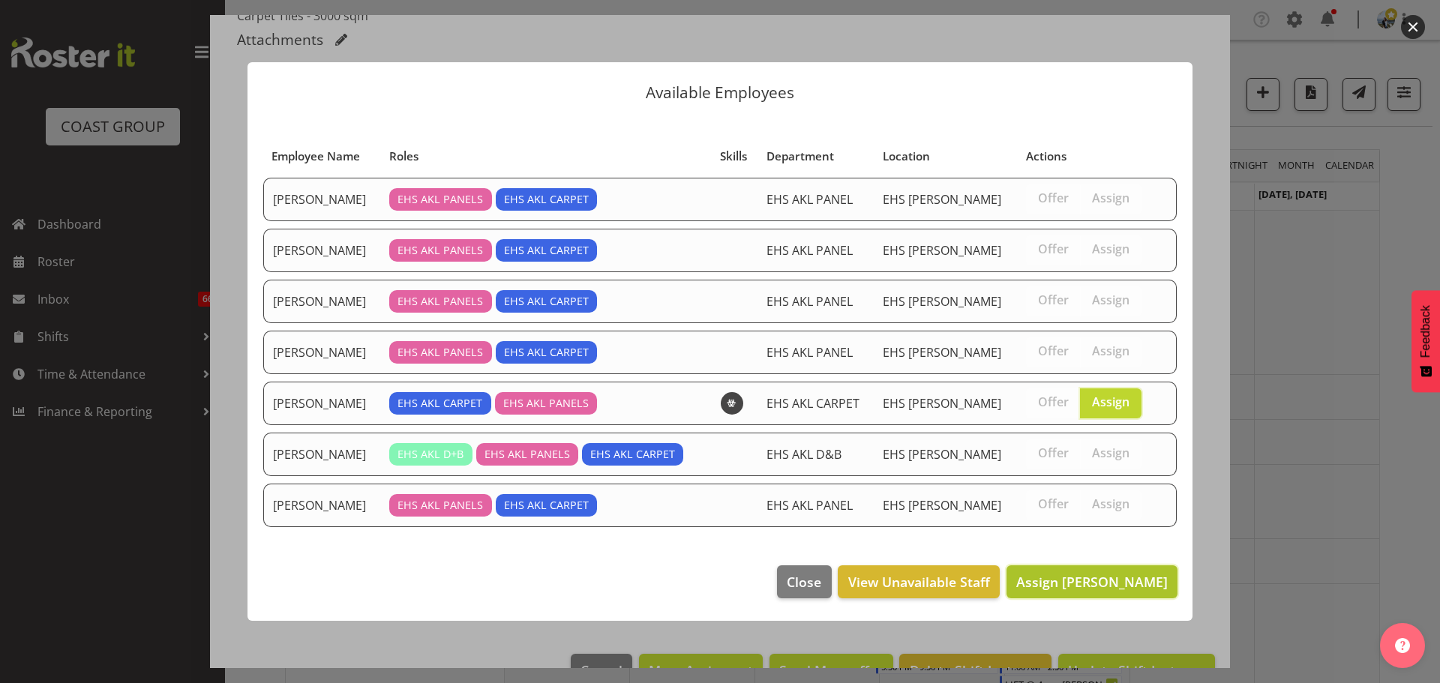
click at [1092, 585] on span "Assign [PERSON_NAME]" at bounding box center [1091, 582] width 151 height 18
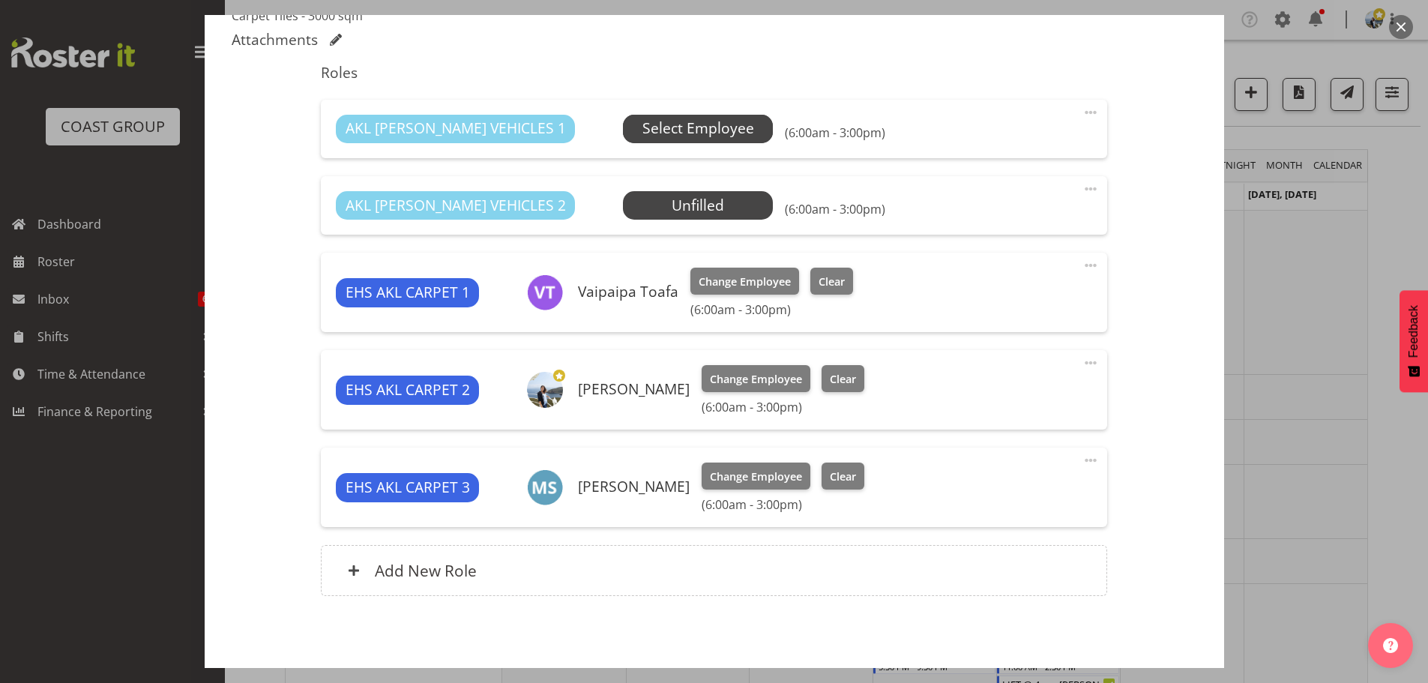
click at [699, 139] on span "Select Employee" at bounding box center [698, 129] width 150 height 28
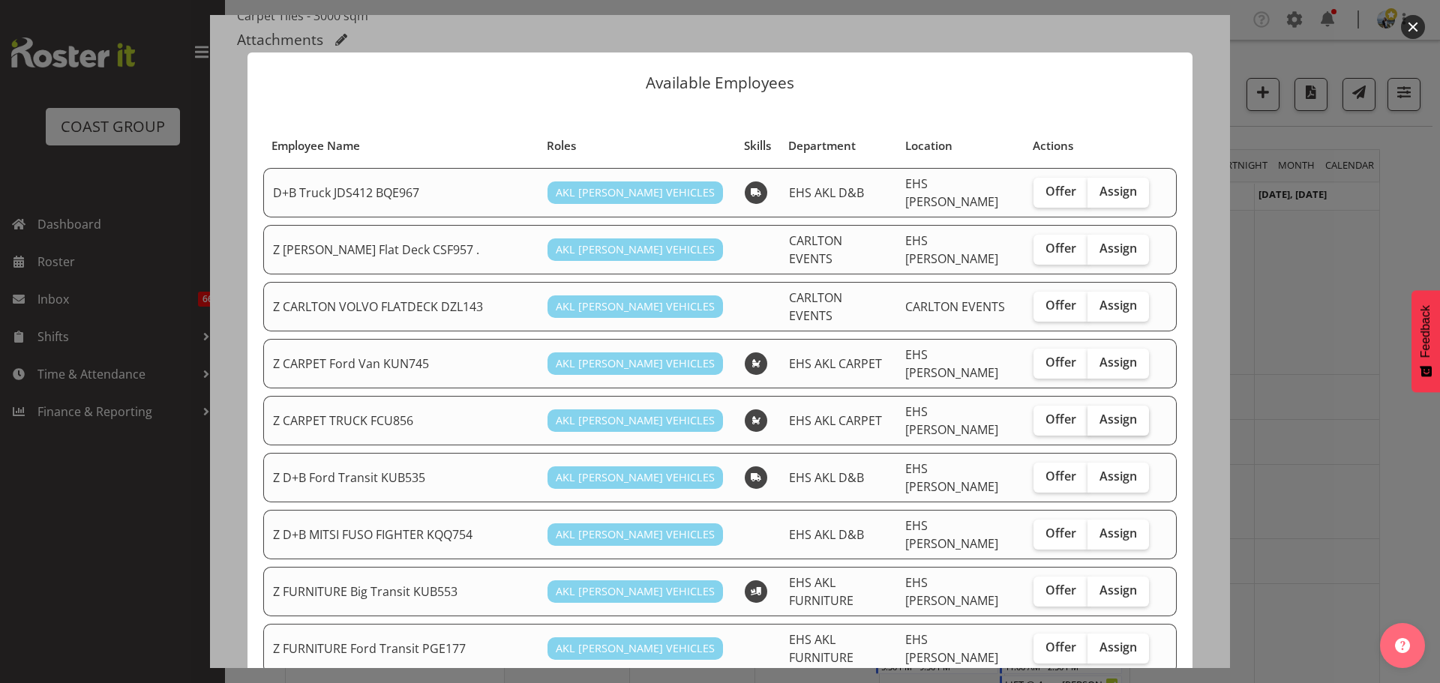
click at [1102, 412] on span "Assign" at bounding box center [1117, 419] width 37 height 15
click at [1097, 415] on input "Assign" at bounding box center [1092, 420] width 10 height 10
checkbox input "true"
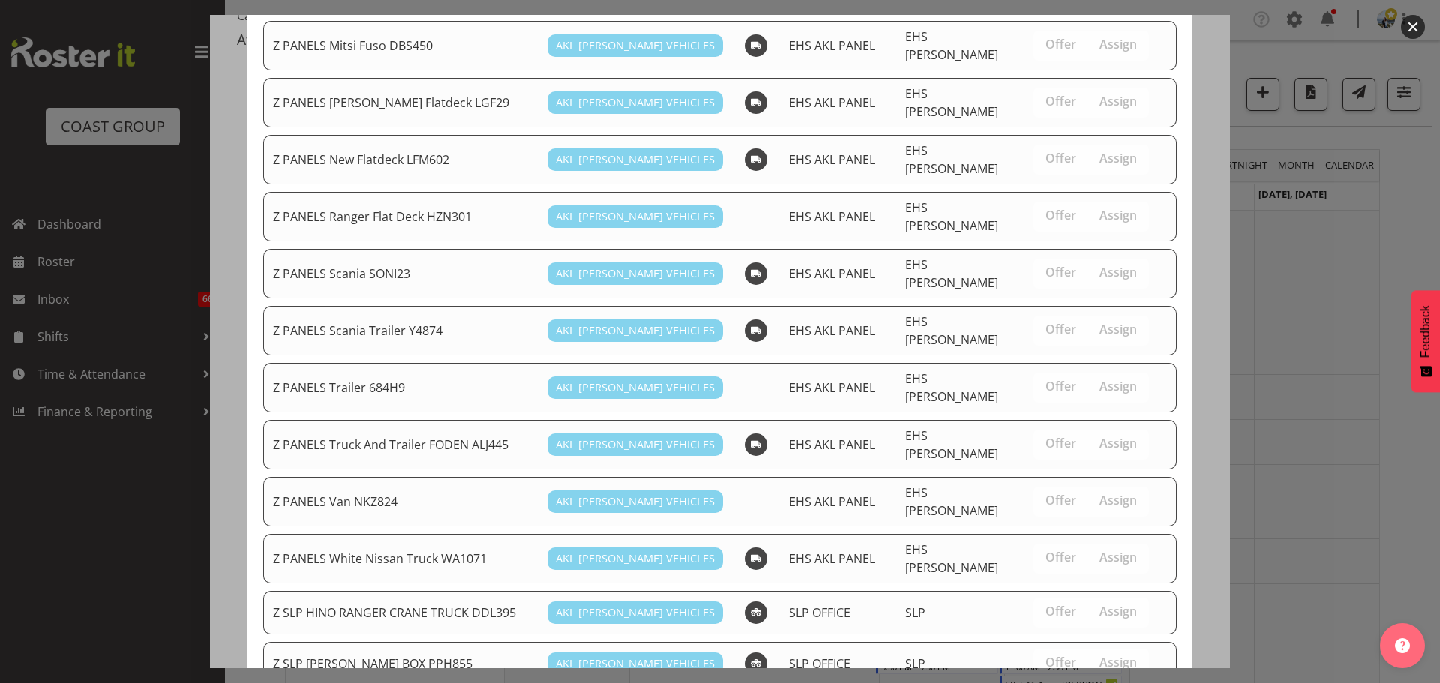
scroll to position [993, 0]
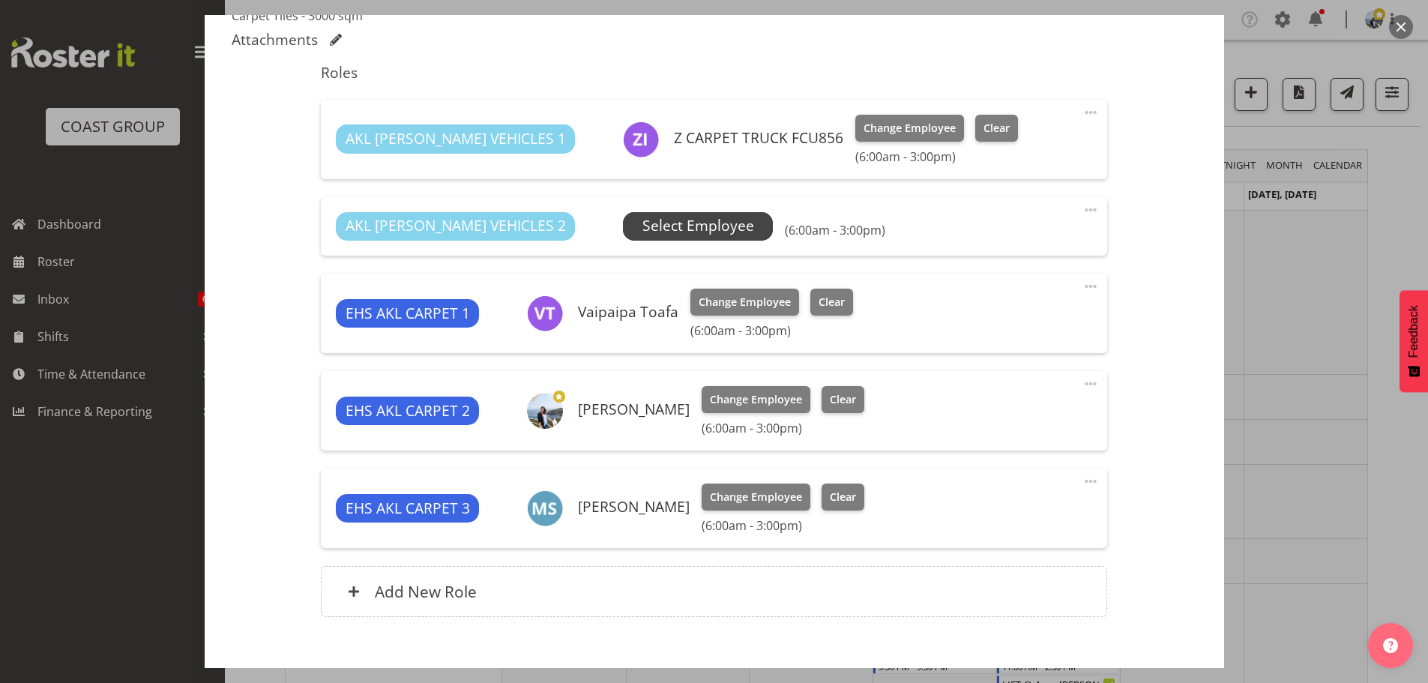
click at [643, 223] on span "Select Employee" at bounding box center [699, 226] width 112 height 22
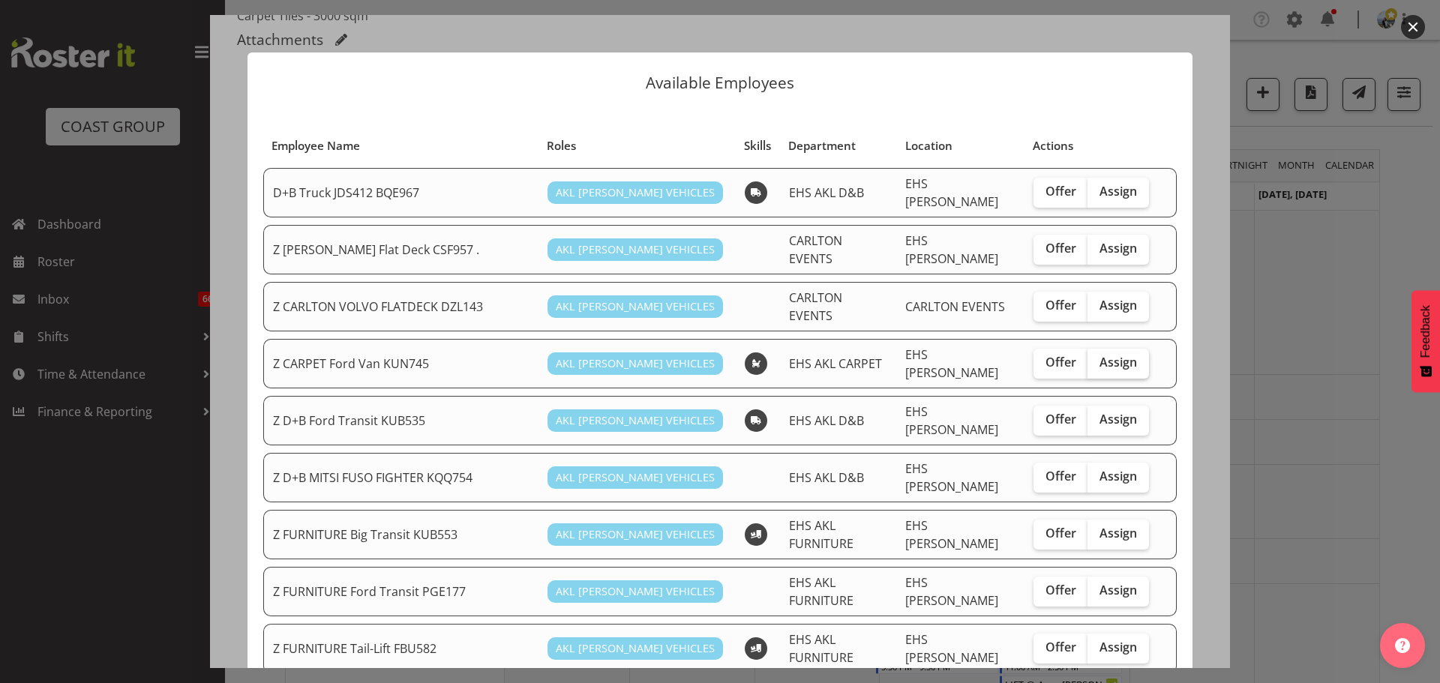
click at [1099, 355] on span "Assign" at bounding box center [1117, 362] width 37 height 15
click at [1097, 358] on input "Assign" at bounding box center [1092, 363] width 10 height 10
checkbox input "true"
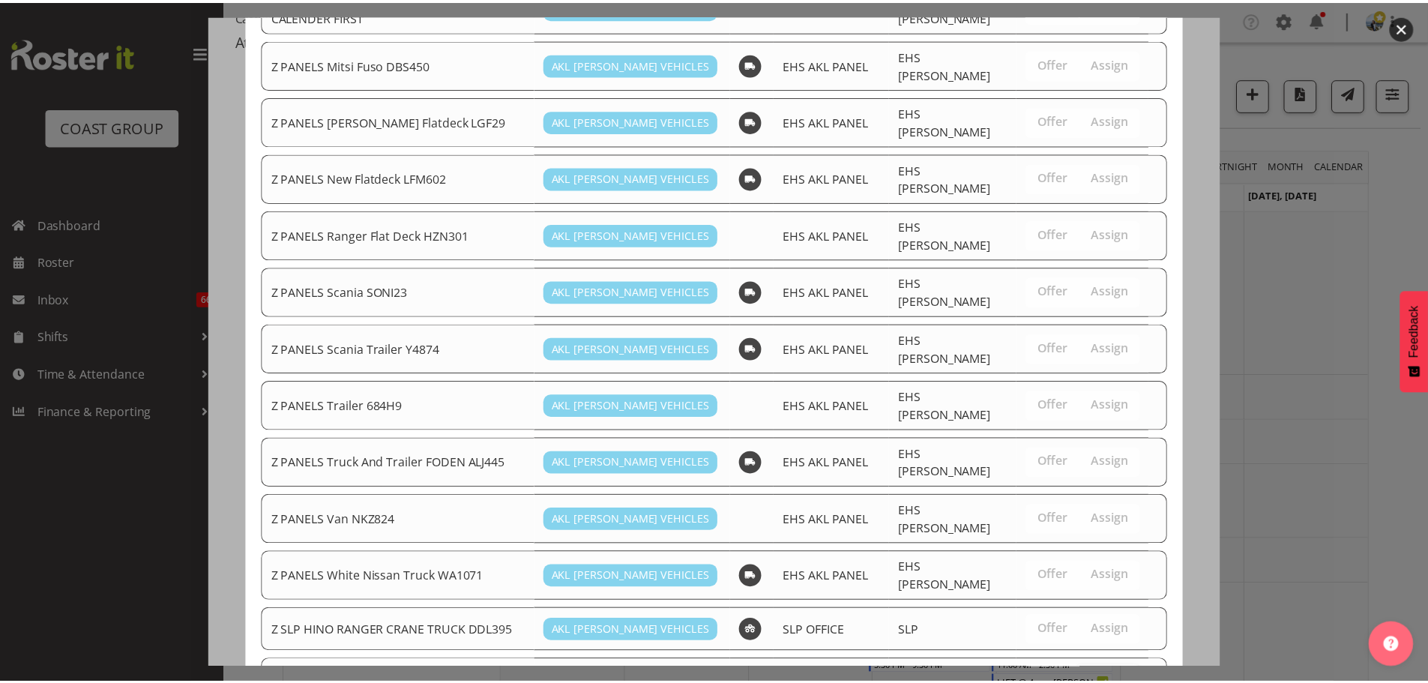
scroll to position [942, 0]
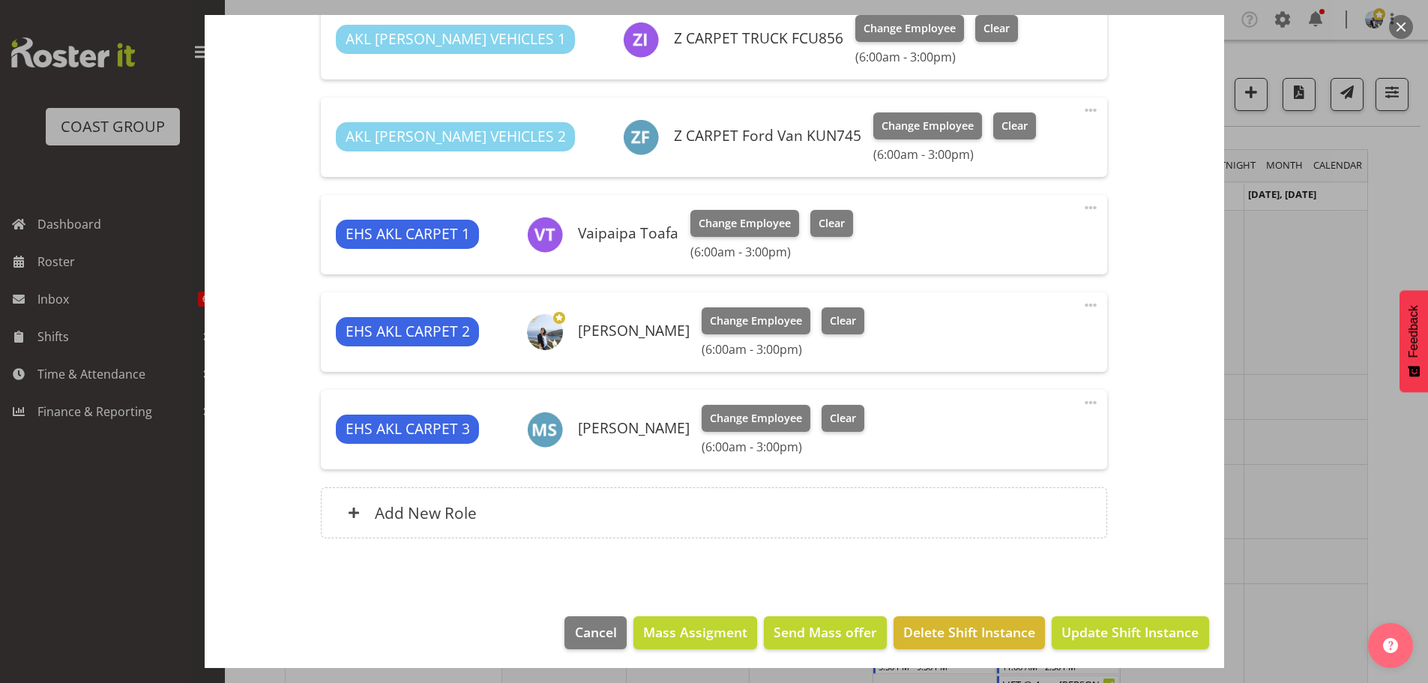
scroll to position [625, 0]
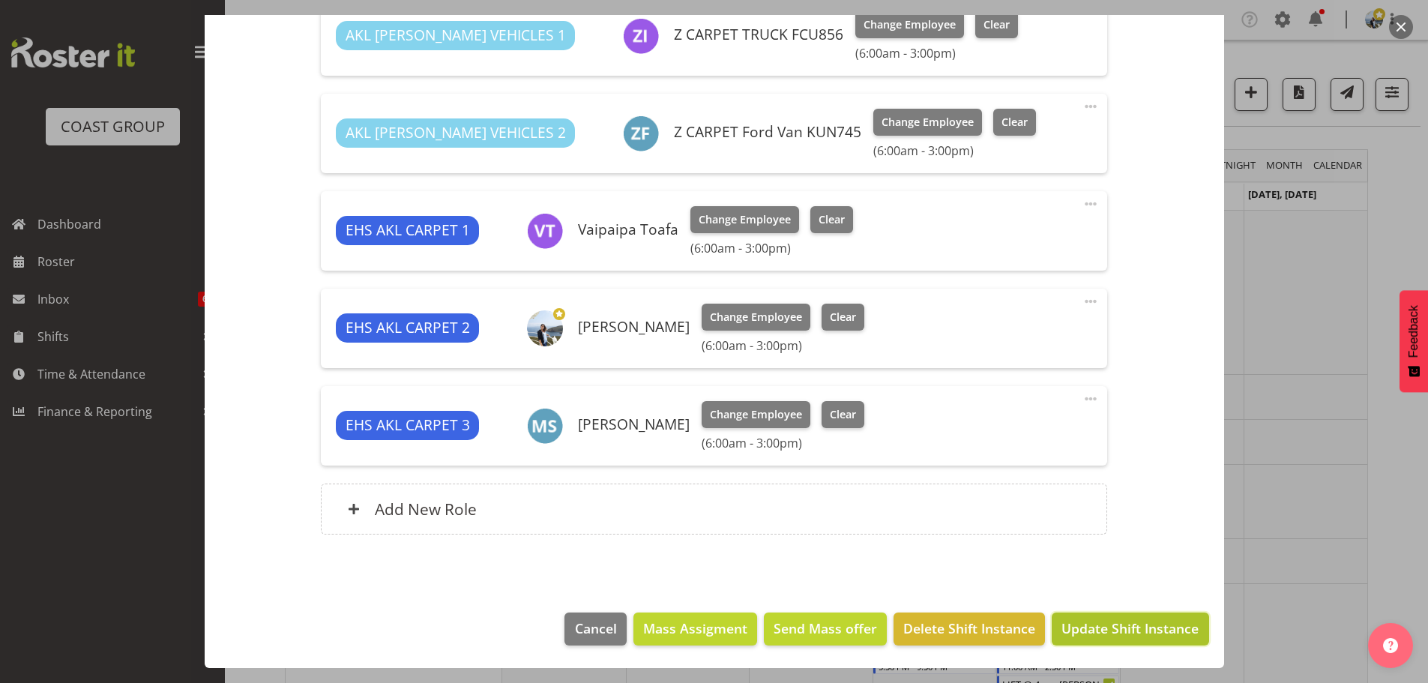
click at [1138, 615] on button "Update Shift Instance" at bounding box center [1130, 629] width 157 height 33
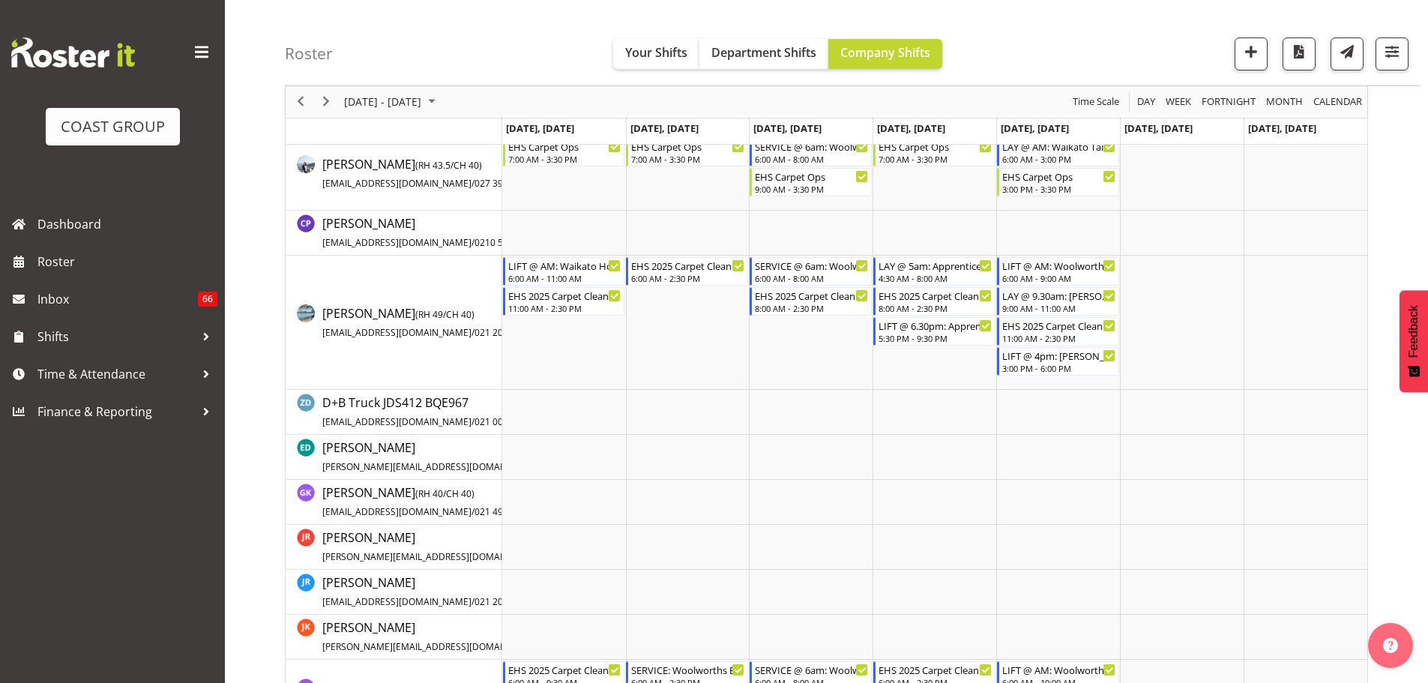
scroll to position [225, 0]
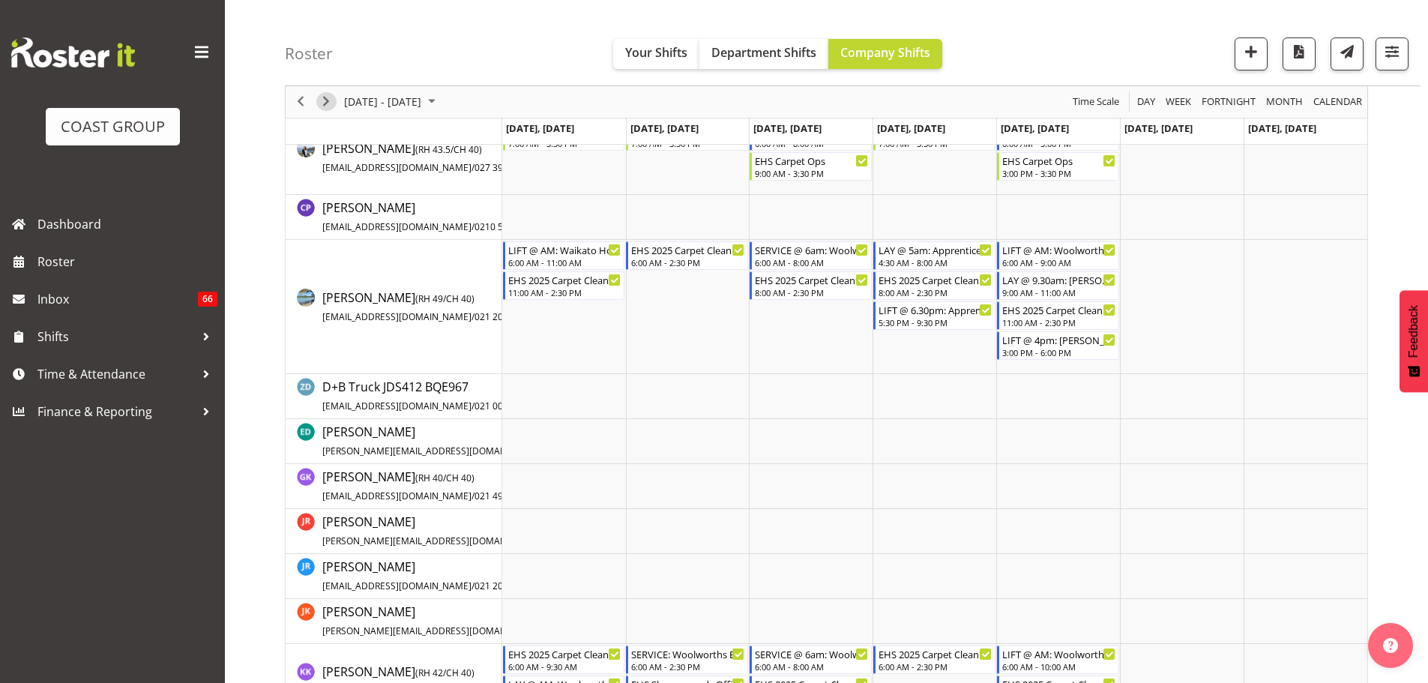
click at [325, 92] on div "next period" at bounding box center [325, 101] width 25 height 31
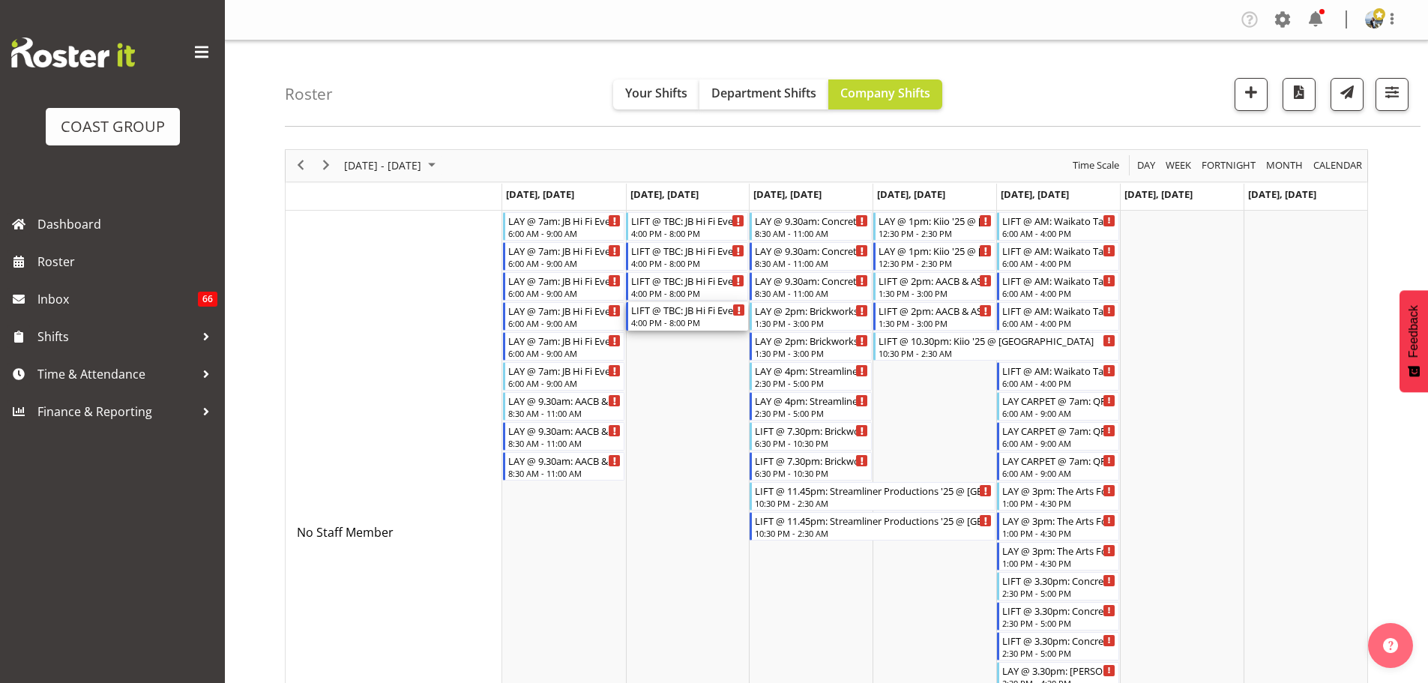
click at [702, 324] on div "4:00 PM - 8:00 PM" at bounding box center [688, 322] width 114 height 12
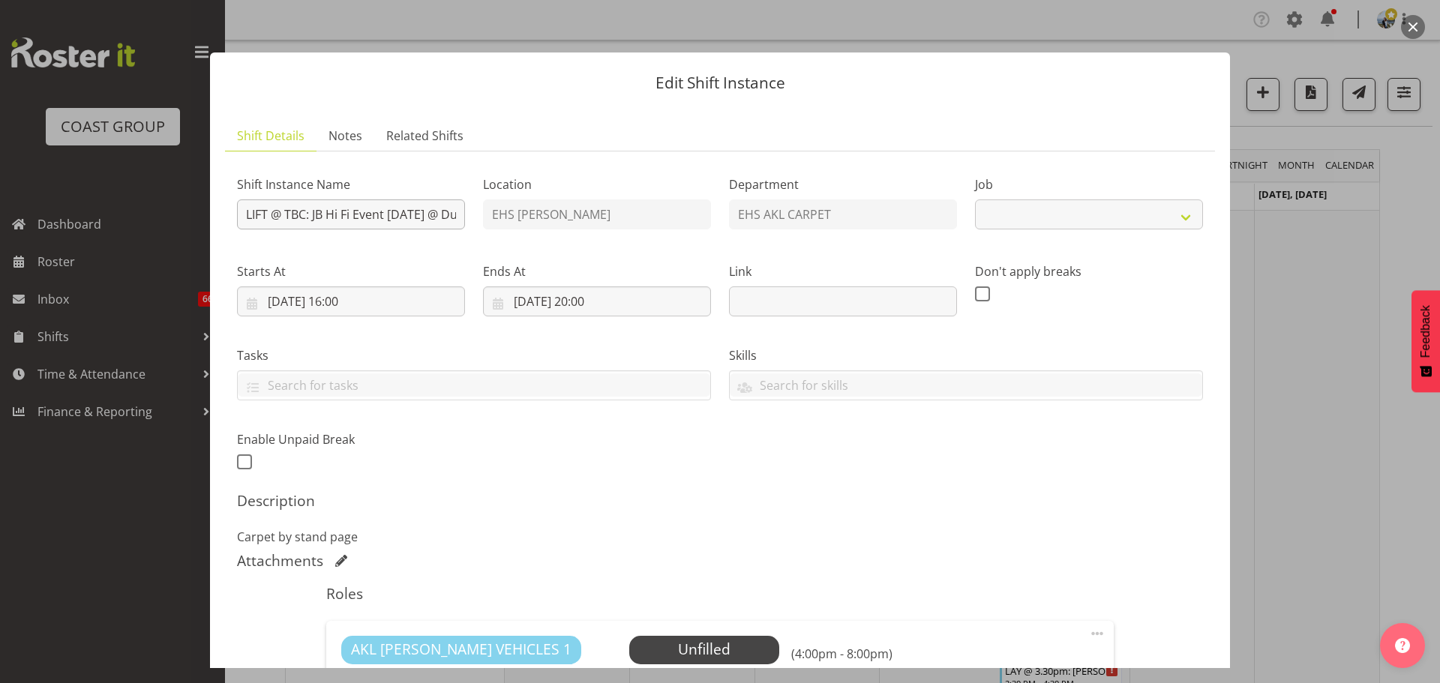
select select "10086"
drag, startPoint x: 307, startPoint y: 214, endPoint x: 287, endPoint y: 215, distance: 19.5
click at [287, 215] on input "LIFT @ TBC: JB Hi Fi Event Oct 2025 @ Due Drop Events Centre" at bounding box center [351, 214] width 228 height 30
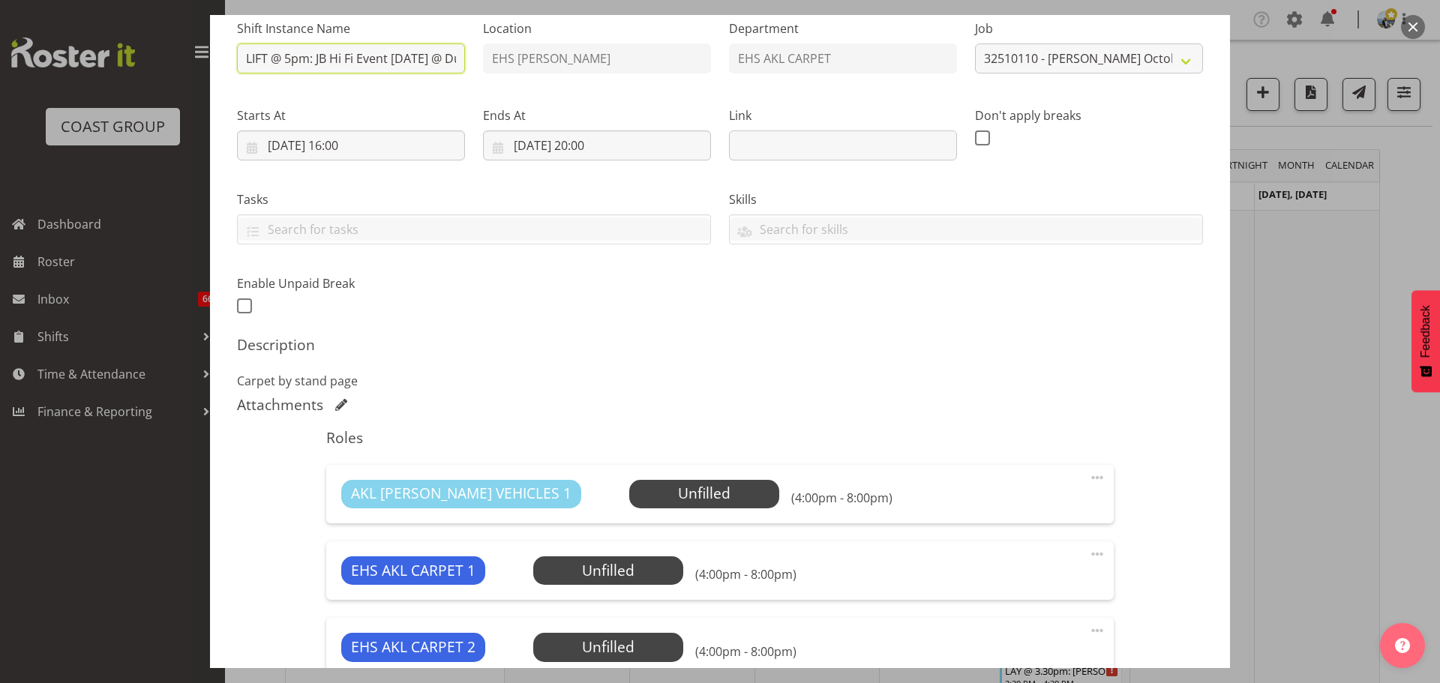
scroll to position [375, 0]
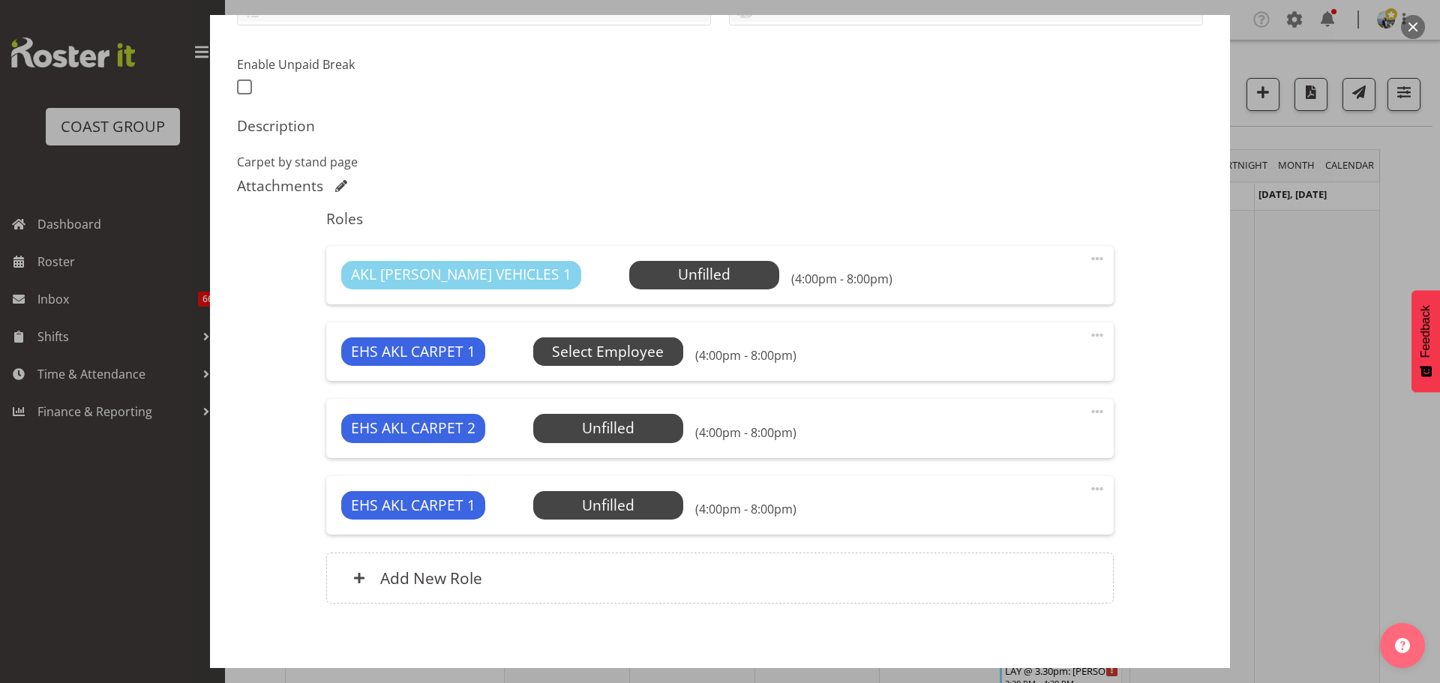
type input "LIFT @ 5pm: JB Hi Fi Event Oct 2025 @ Due Drop Events Centre"
click at [613, 355] on span "Select Employee" at bounding box center [608, 352] width 112 height 22
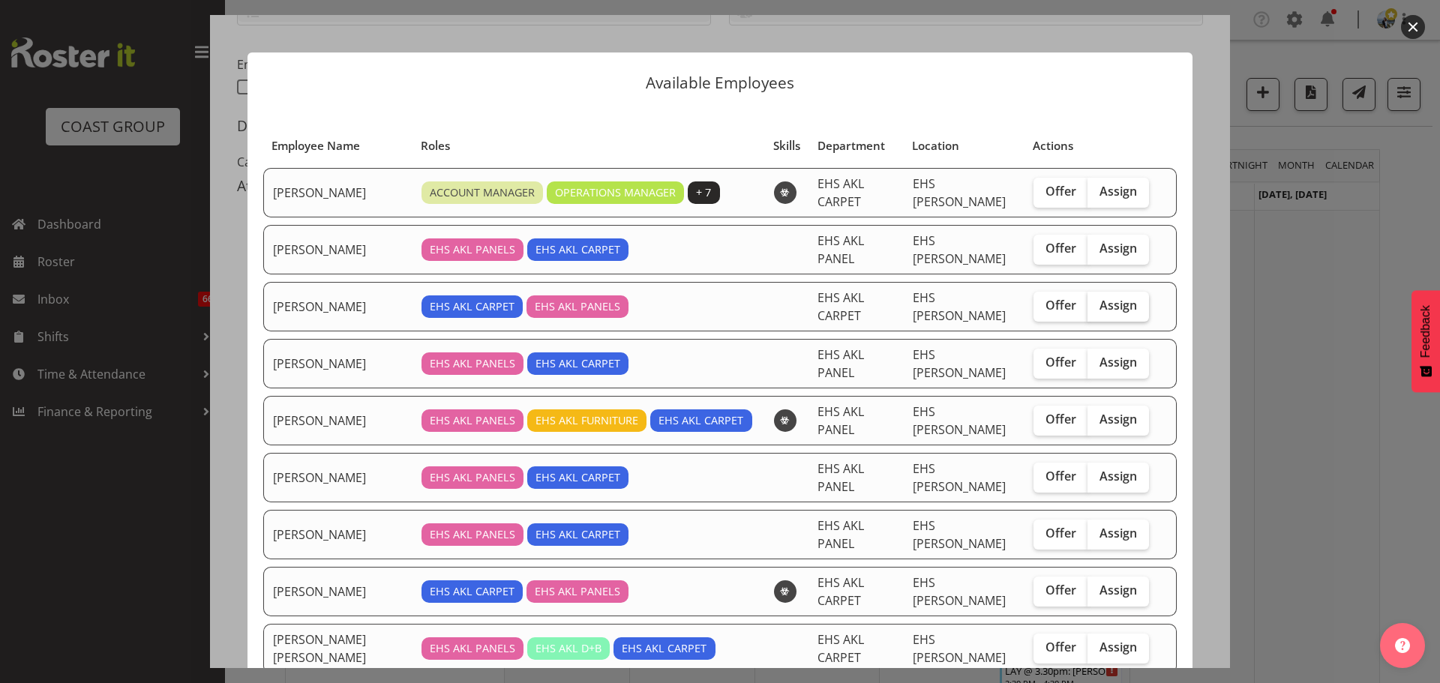
click at [1106, 299] on label "Assign" at bounding box center [1117, 307] width 61 height 30
click at [1097, 301] on input "Assign" at bounding box center [1092, 306] width 10 height 10
checkbox input "true"
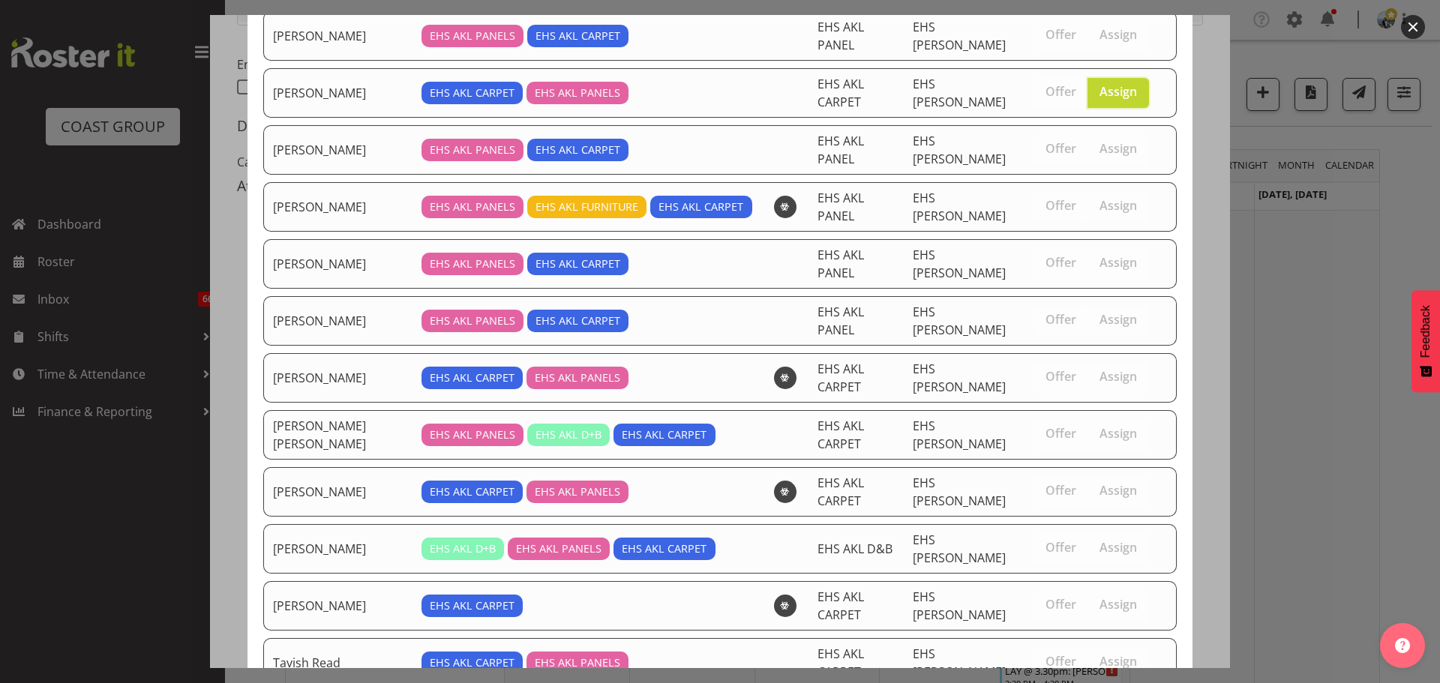
scroll to position [351, 0]
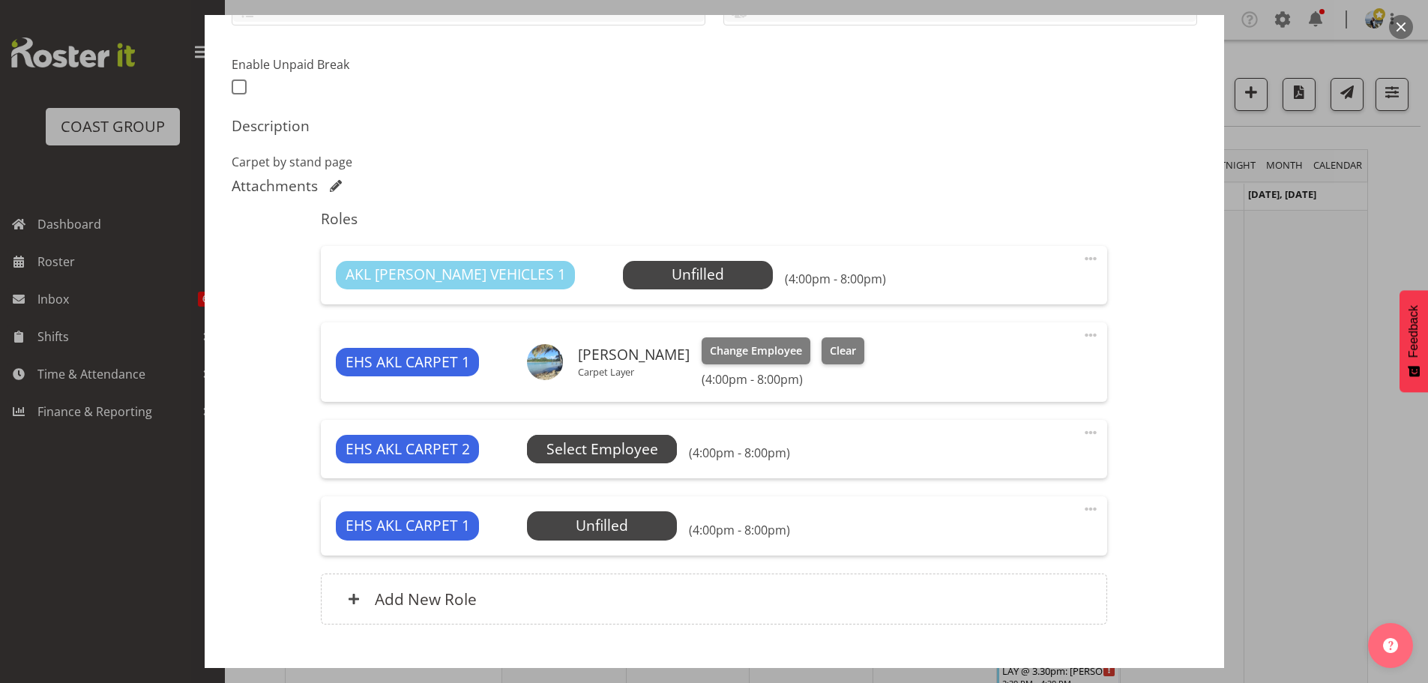
click at [620, 446] on span "Select Employee" at bounding box center [603, 450] width 112 height 22
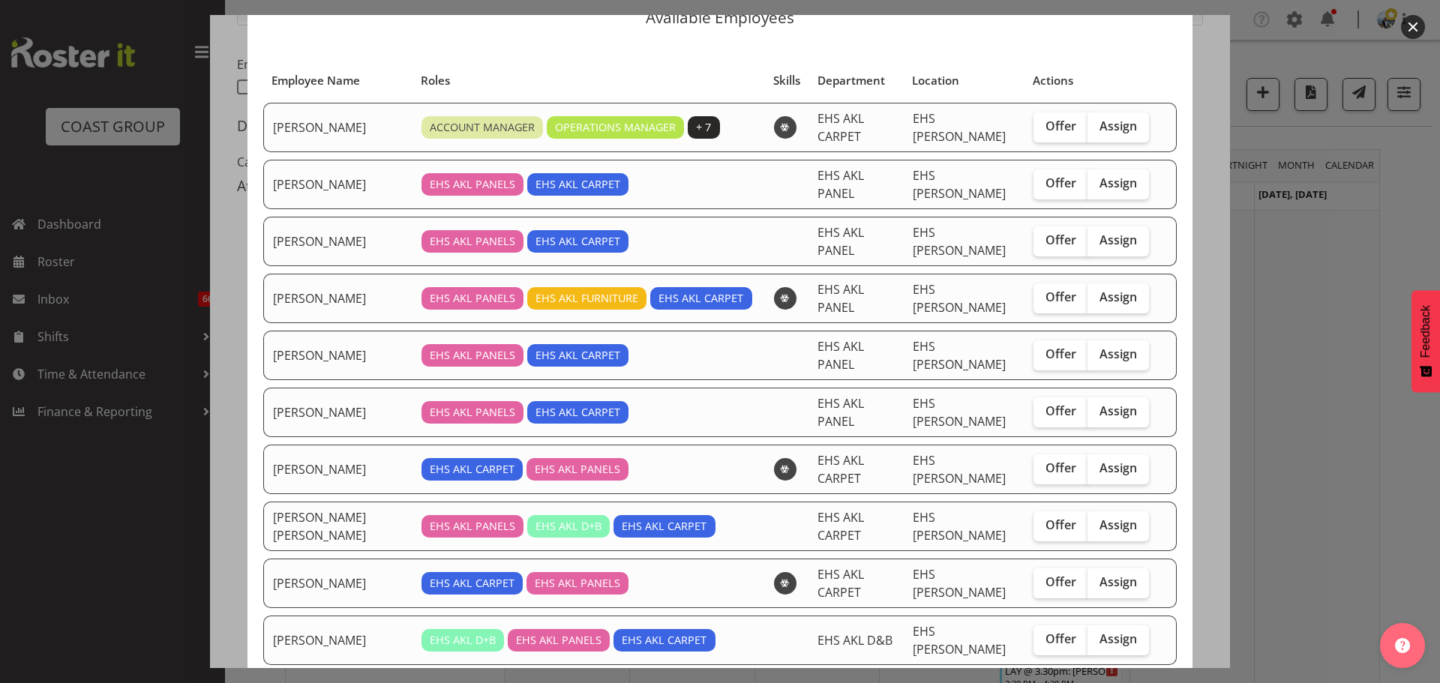
scroll to position [225, 0]
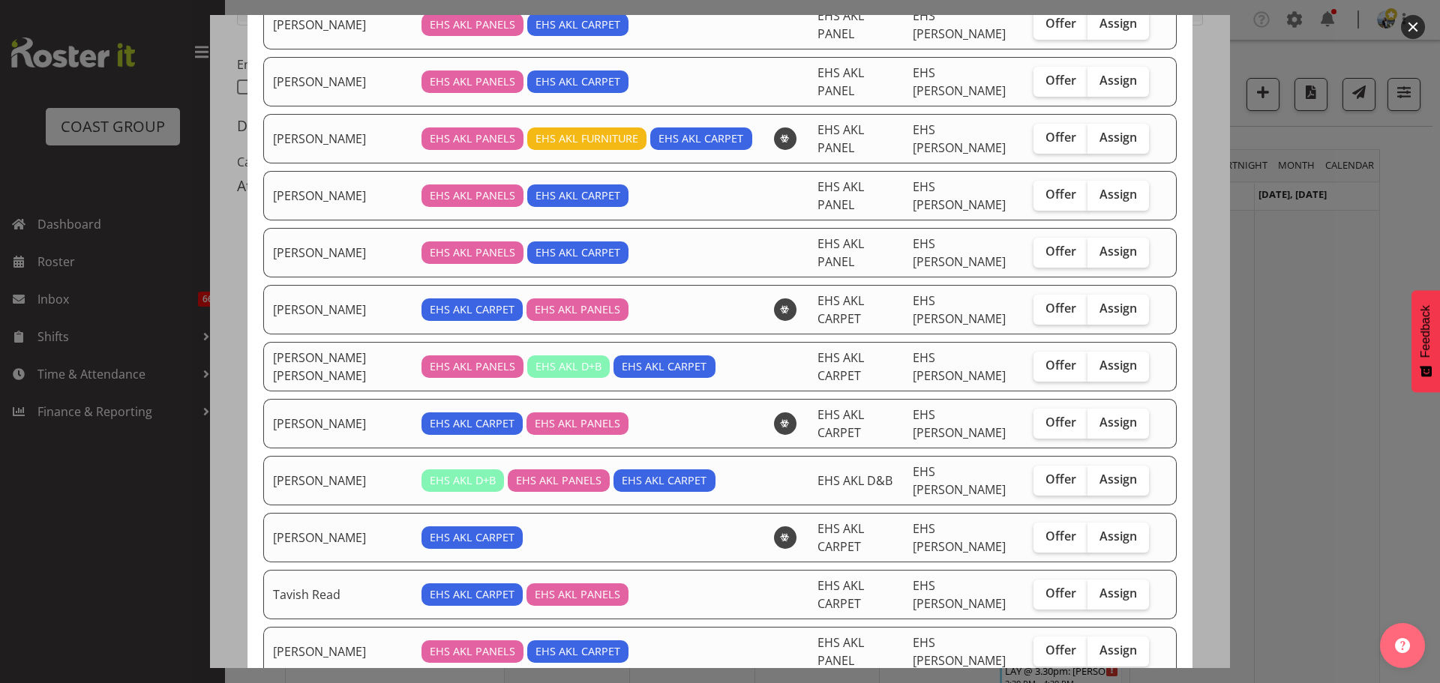
checkbox input "true"
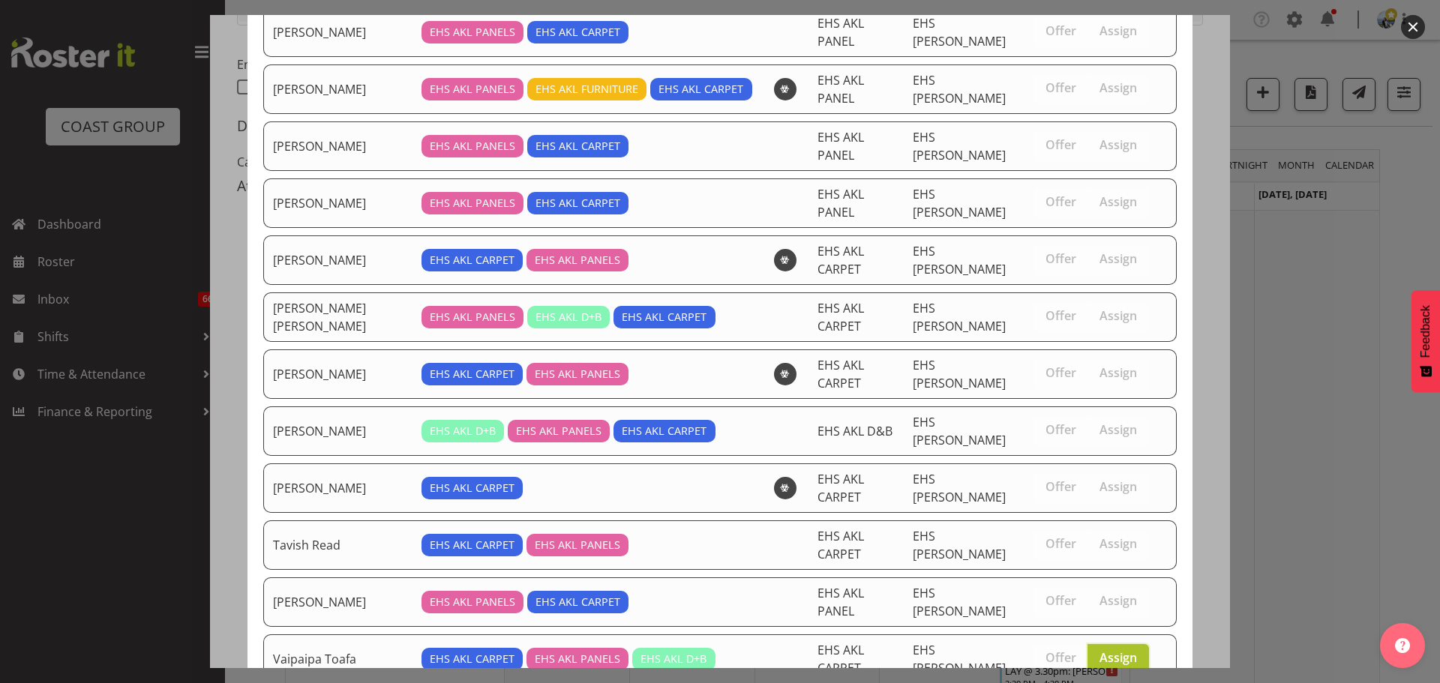
scroll to position [300, 0]
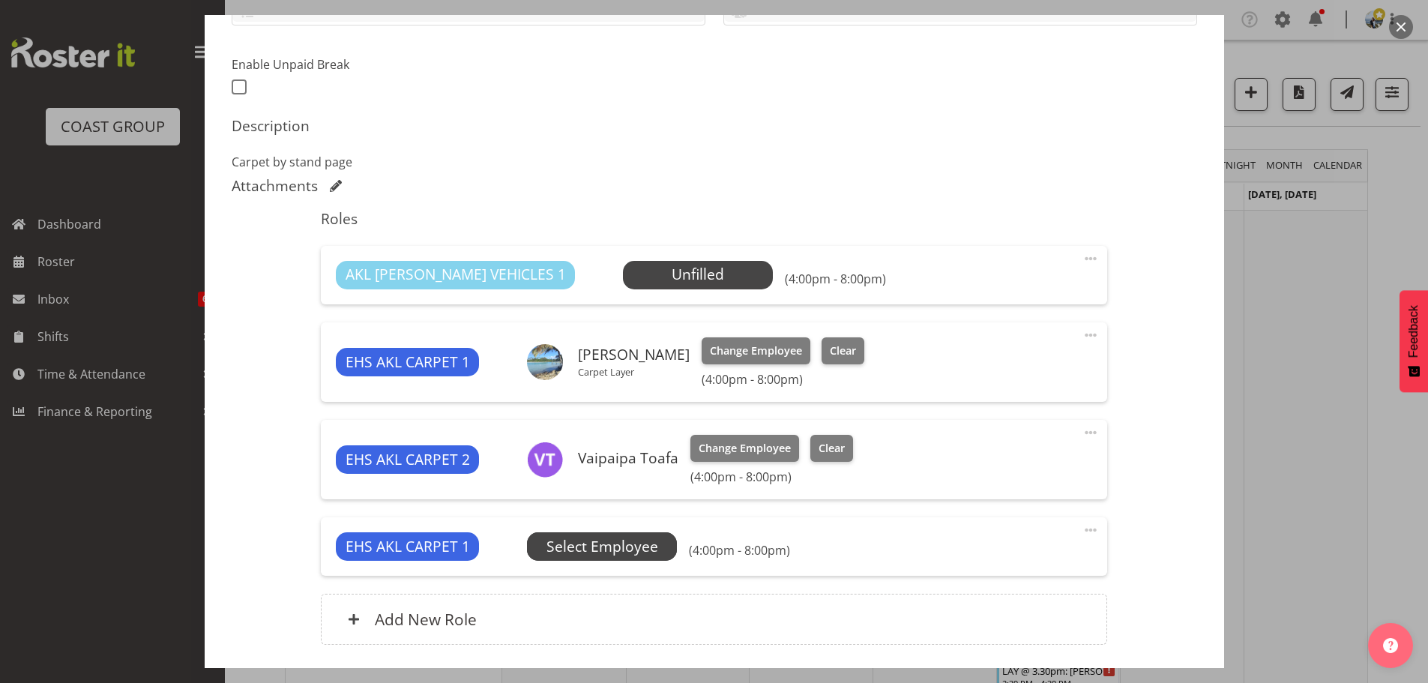
click at [612, 541] on span "Select Employee" at bounding box center [603, 547] width 112 height 22
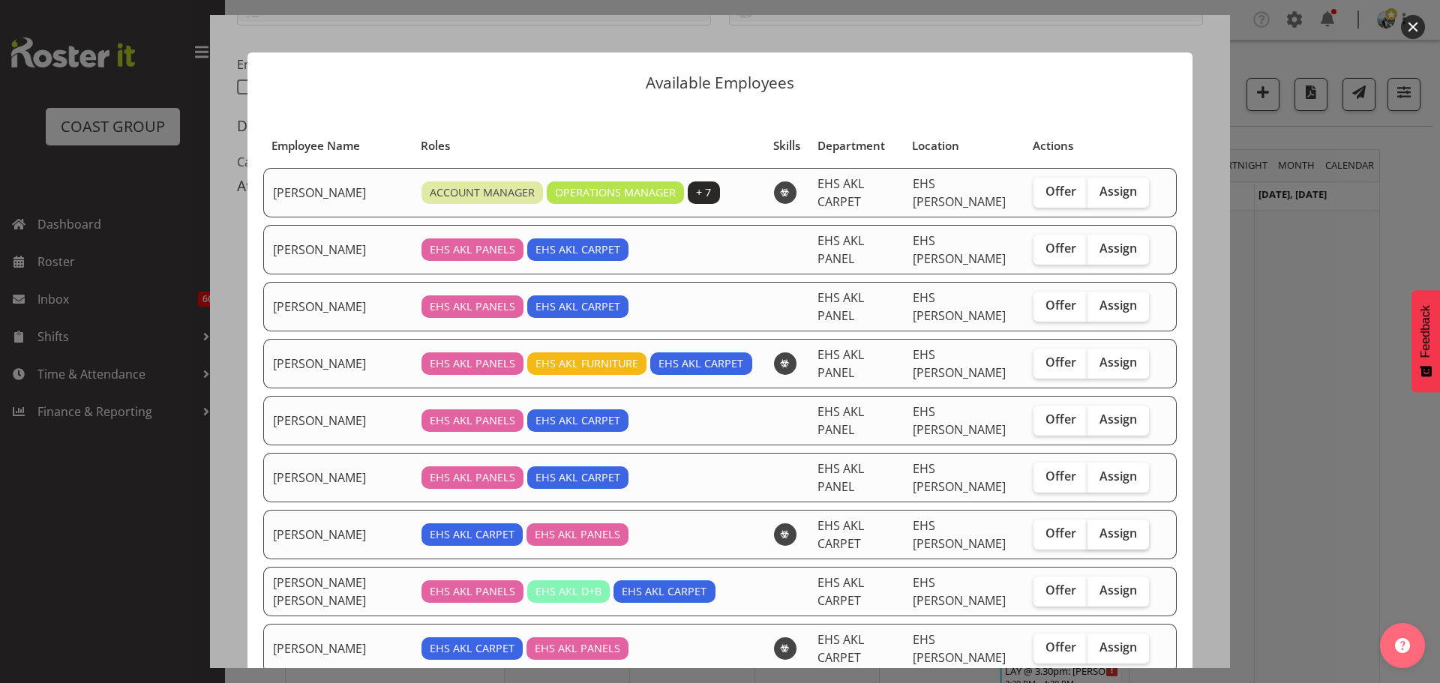
click at [1113, 526] on span "Assign" at bounding box center [1117, 533] width 37 height 15
click at [1097, 529] on input "Assign" at bounding box center [1092, 534] width 10 height 10
checkbox input "true"
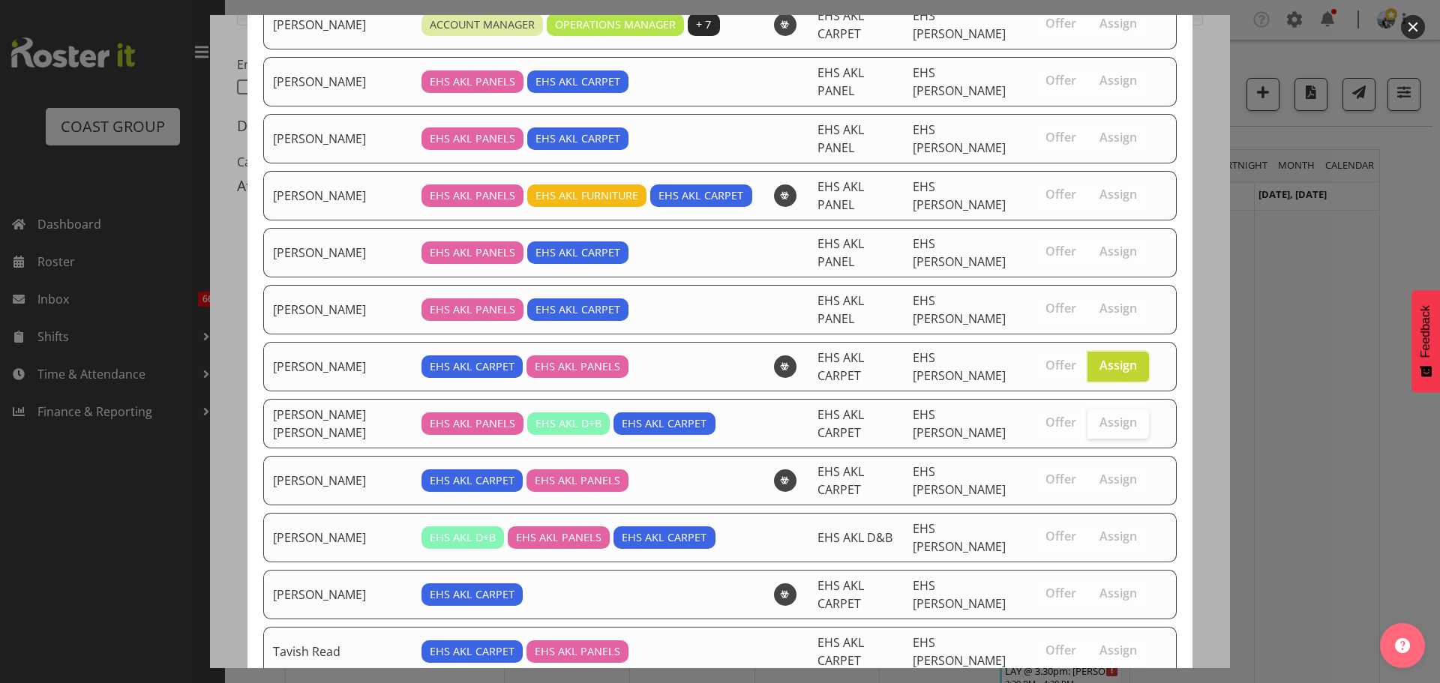
scroll to position [249, 0]
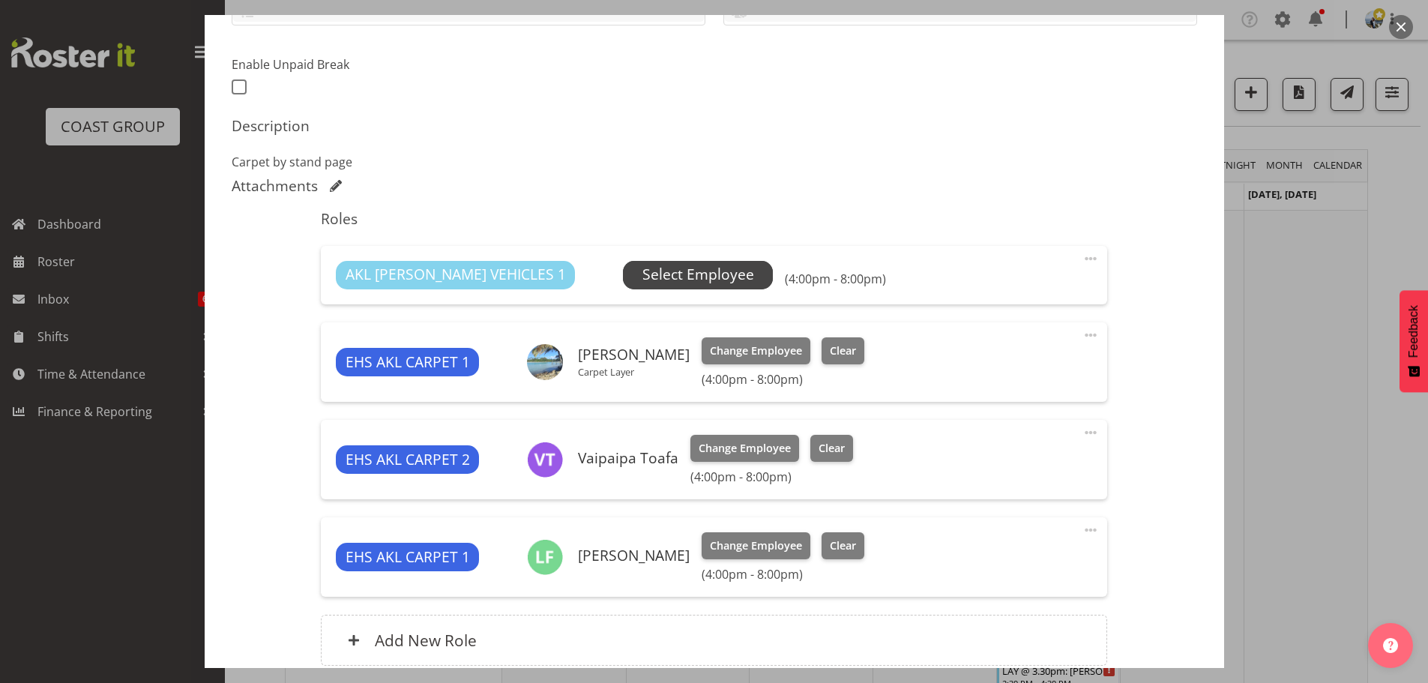
click at [643, 277] on span "Select Employee" at bounding box center [699, 275] width 112 height 22
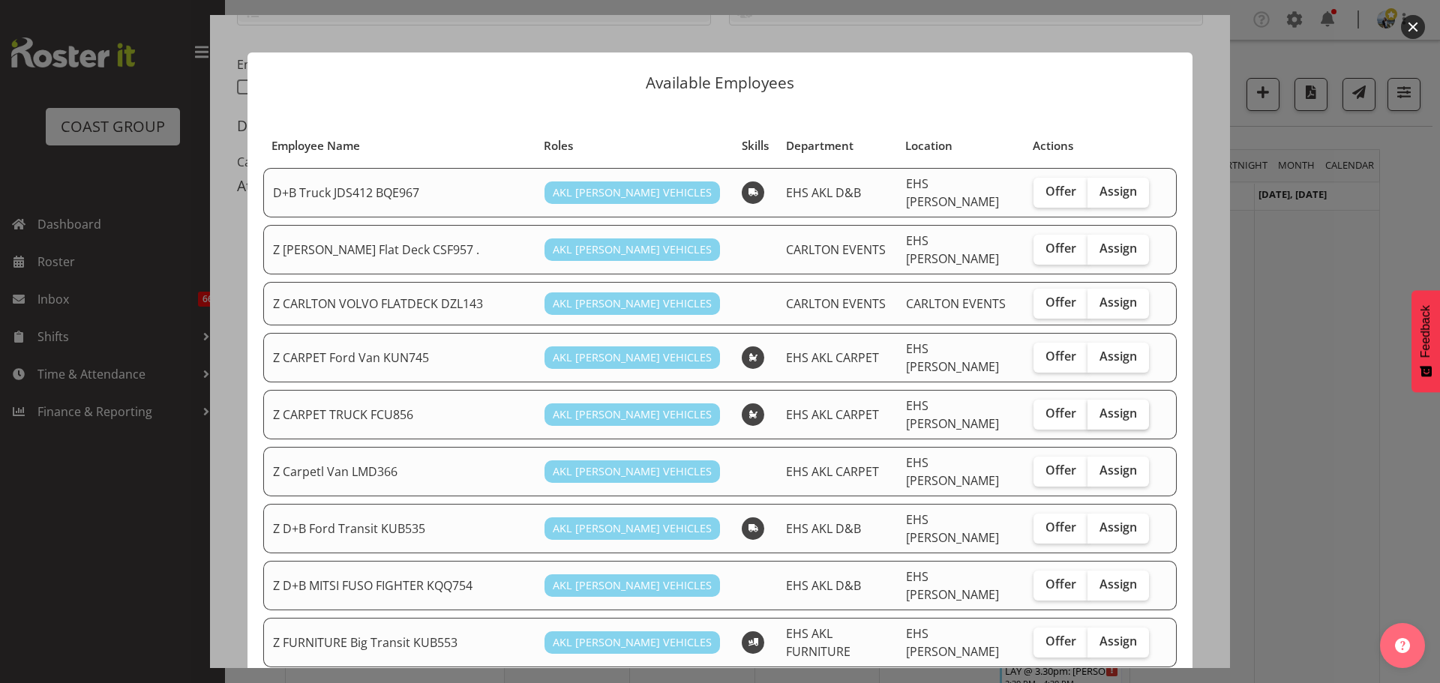
click at [1119, 406] on span "Assign" at bounding box center [1117, 413] width 37 height 15
click at [1097, 409] on input "Assign" at bounding box center [1092, 414] width 10 height 10
checkbox input "true"
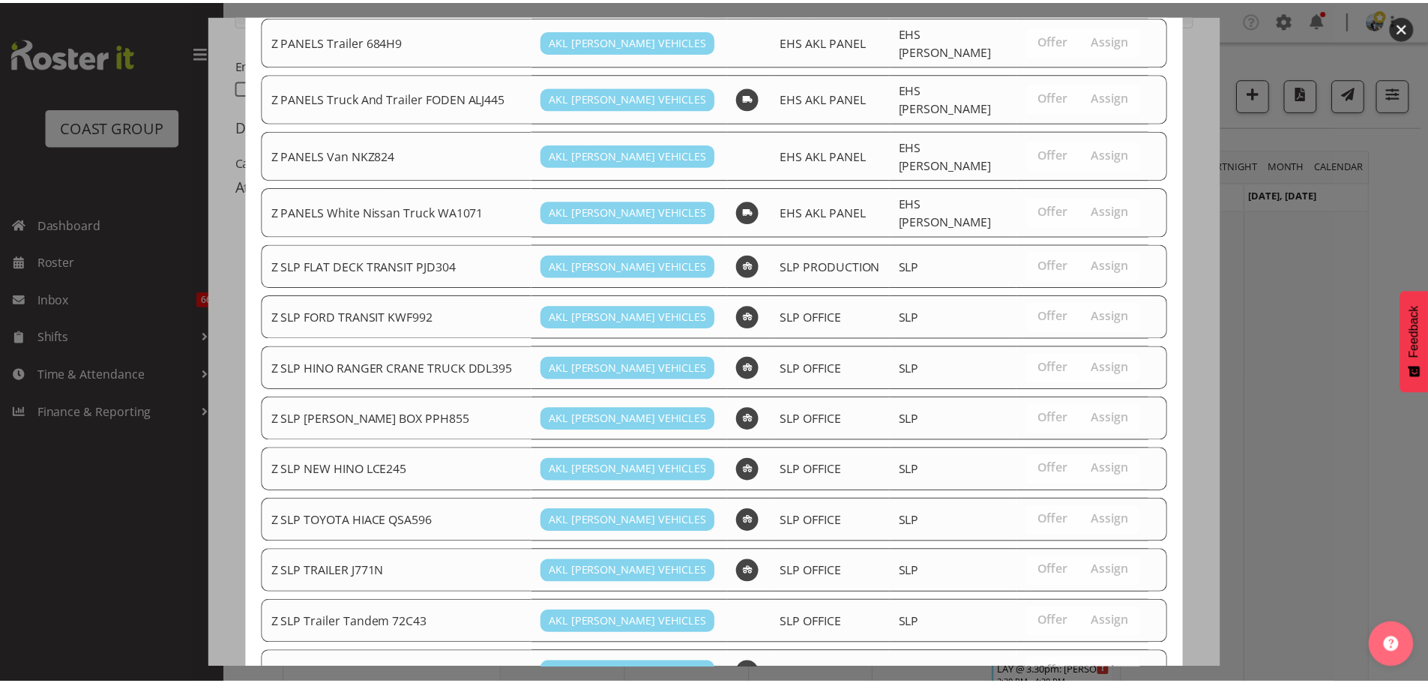
scroll to position [1248, 0]
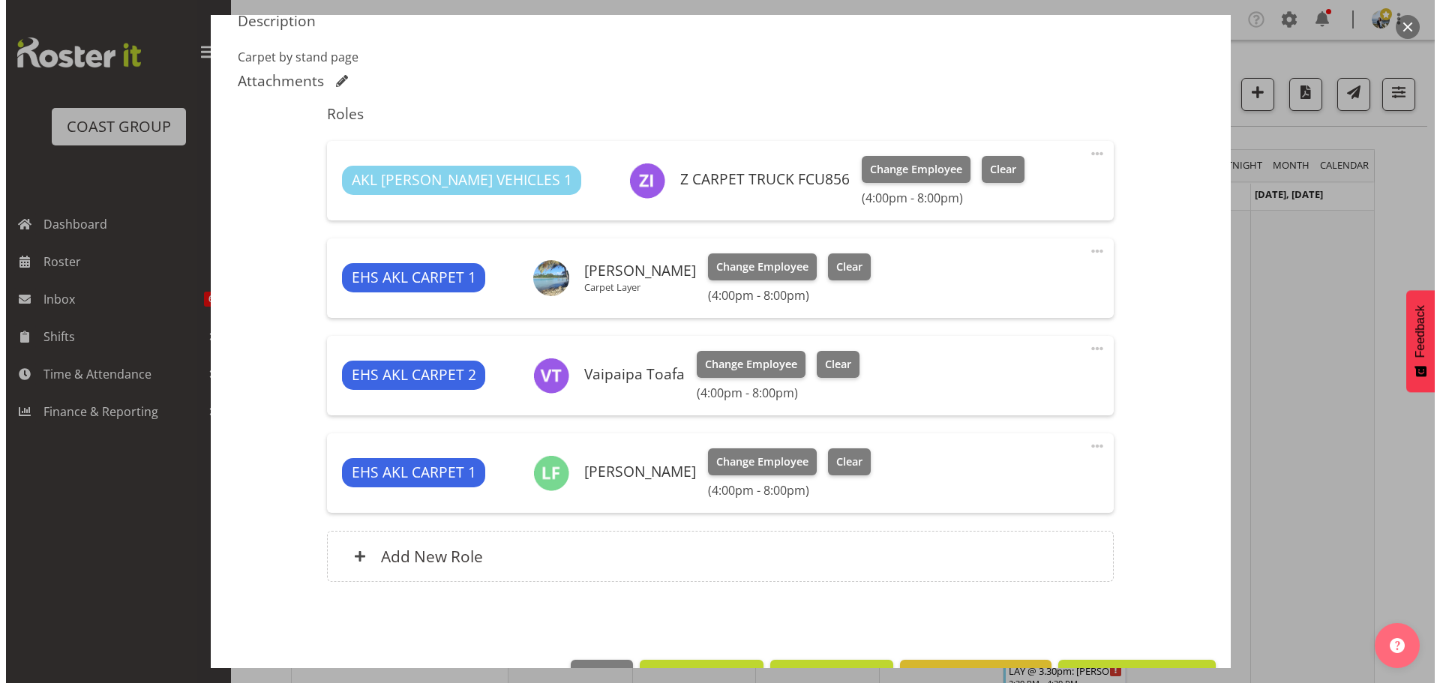
scroll to position [527, 0]
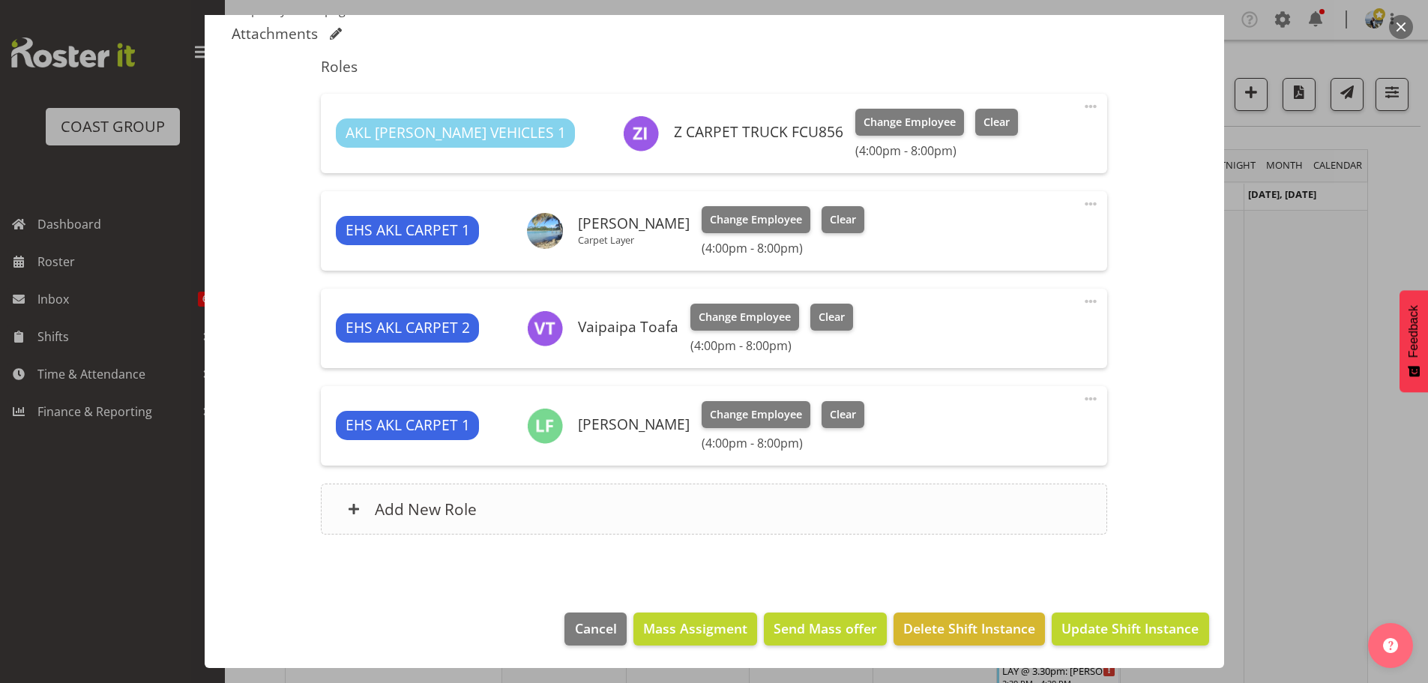
click at [570, 505] on div "Add New Role" at bounding box center [714, 509] width 786 height 51
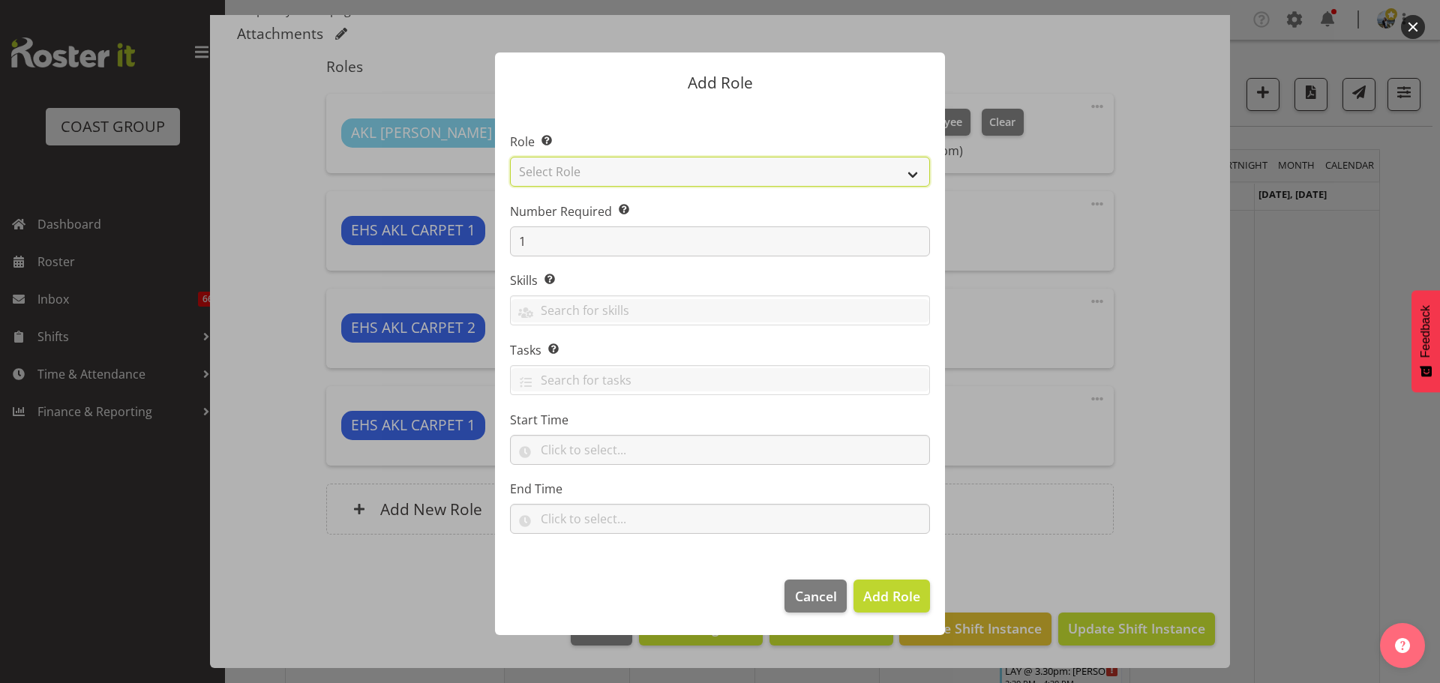
click at [585, 168] on select "Select Role ACCOUNT MANAGER ACCOUNT MANAGER DW ACCOUNTS [PERSON_NAME] VEHICLES …" at bounding box center [720, 172] width 420 height 30
select select "81"
click at [510, 157] on select "Select Role ACCOUNT MANAGER ACCOUNT MANAGER DW ACCOUNTS [PERSON_NAME] VEHICLES …" at bounding box center [720, 172] width 420 height 30
click at [903, 598] on span "Add Role" at bounding box center [891, 596] width 57 height 18
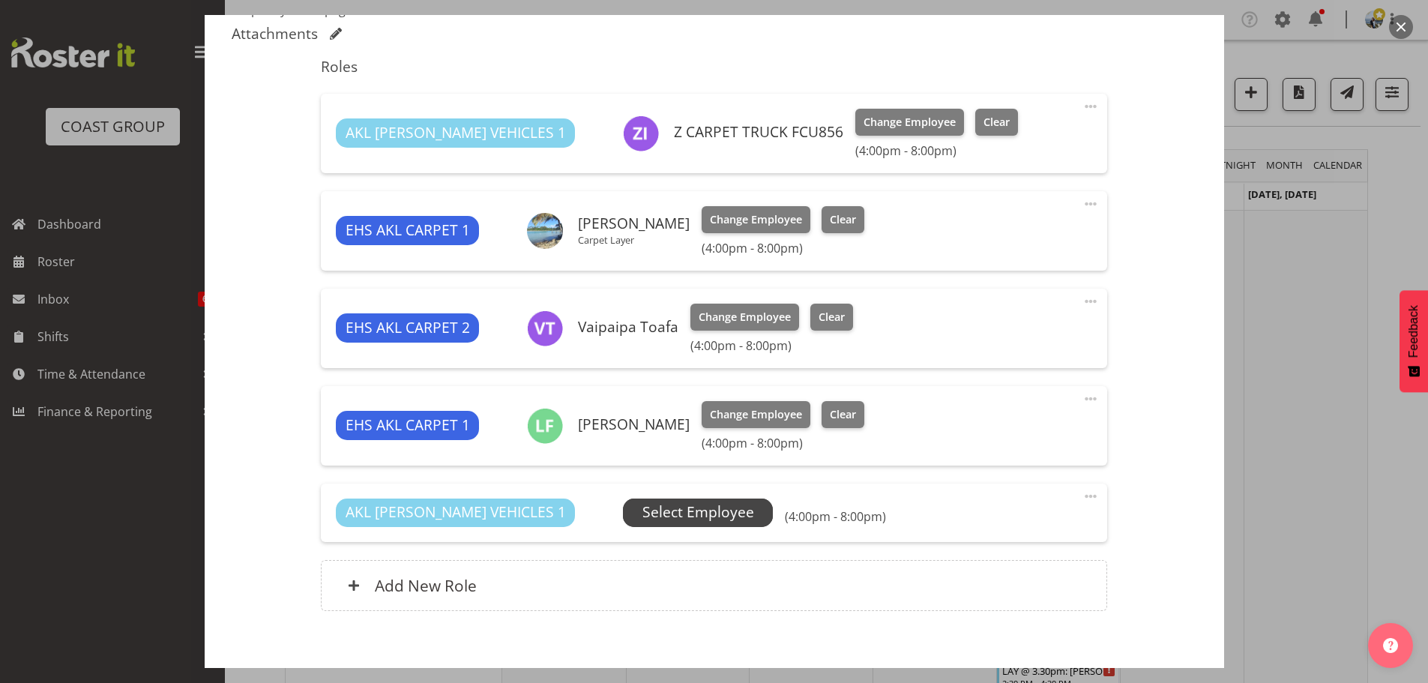
click at [643, 517] on span "Select Employee" at bounding box center [699, 513] width 112 height 22
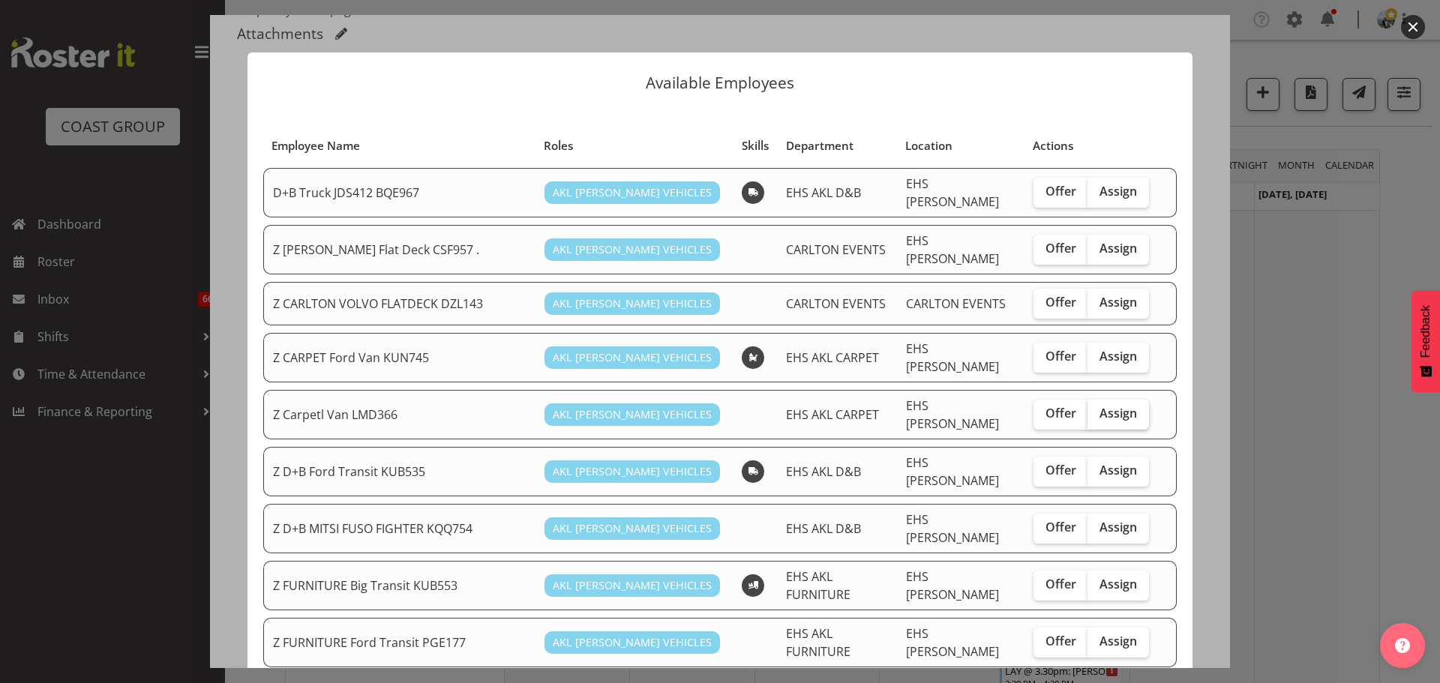
click at [1109, 406] on span "Assign" at bounding box center [1117, 413] width 37 height 15
click at [1097, 409] on input "Assign" at bounding box center [1092, 414] width 10 height 10
checkbox input "true"
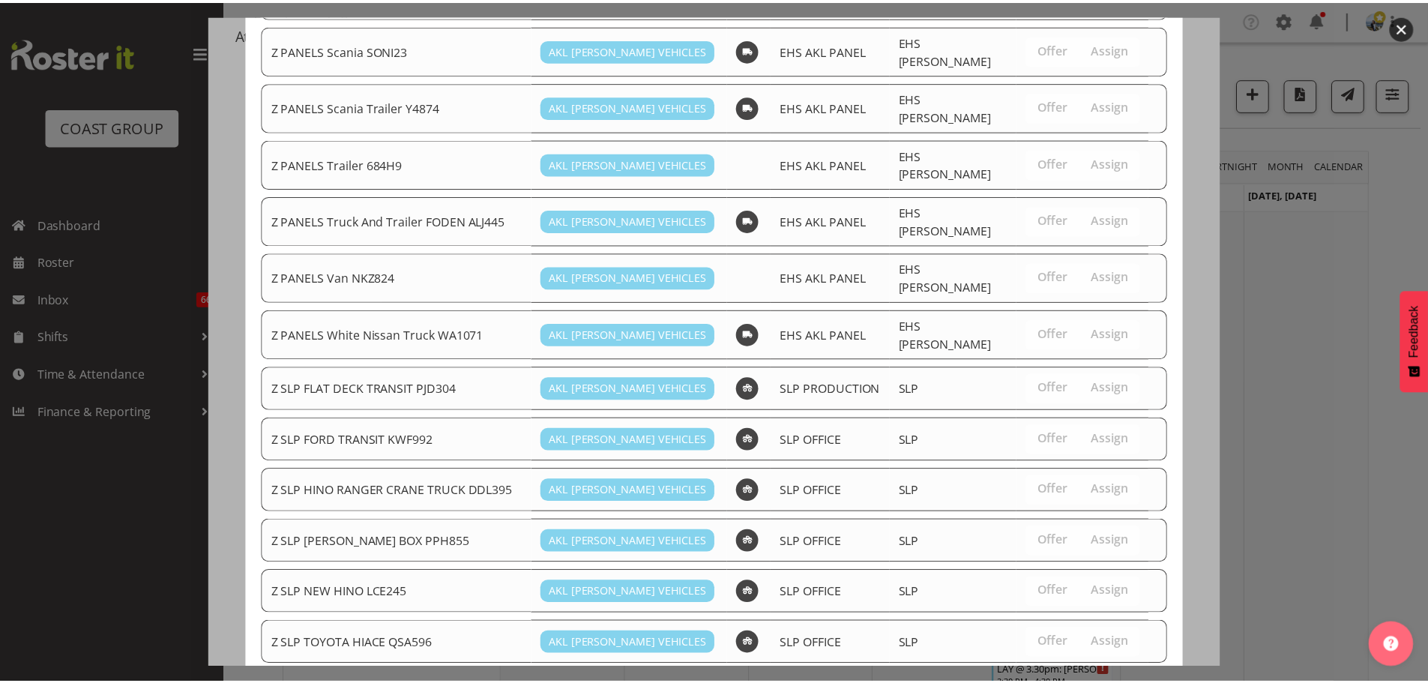
scroll to position [1197, 0]
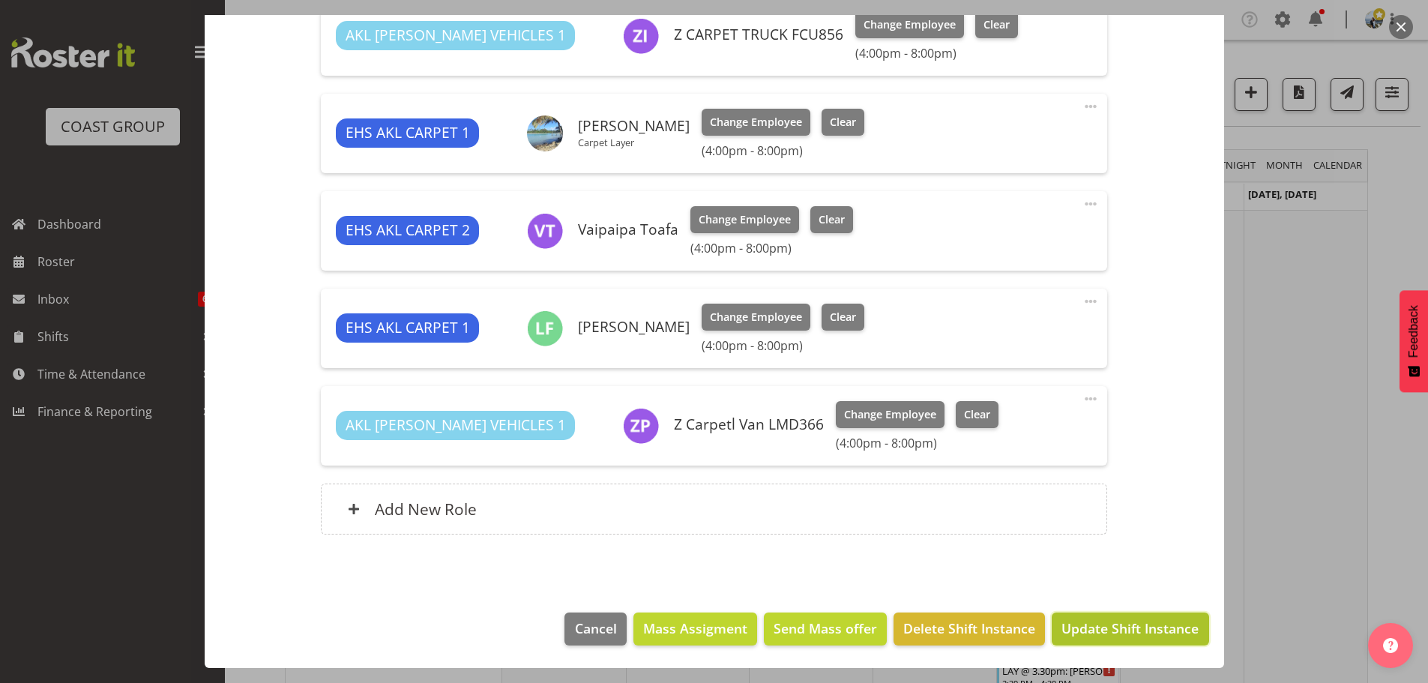
click at [1062, 621] on span "Update Shift Instance" at bounding box center [1130, 628] width 137 height 19
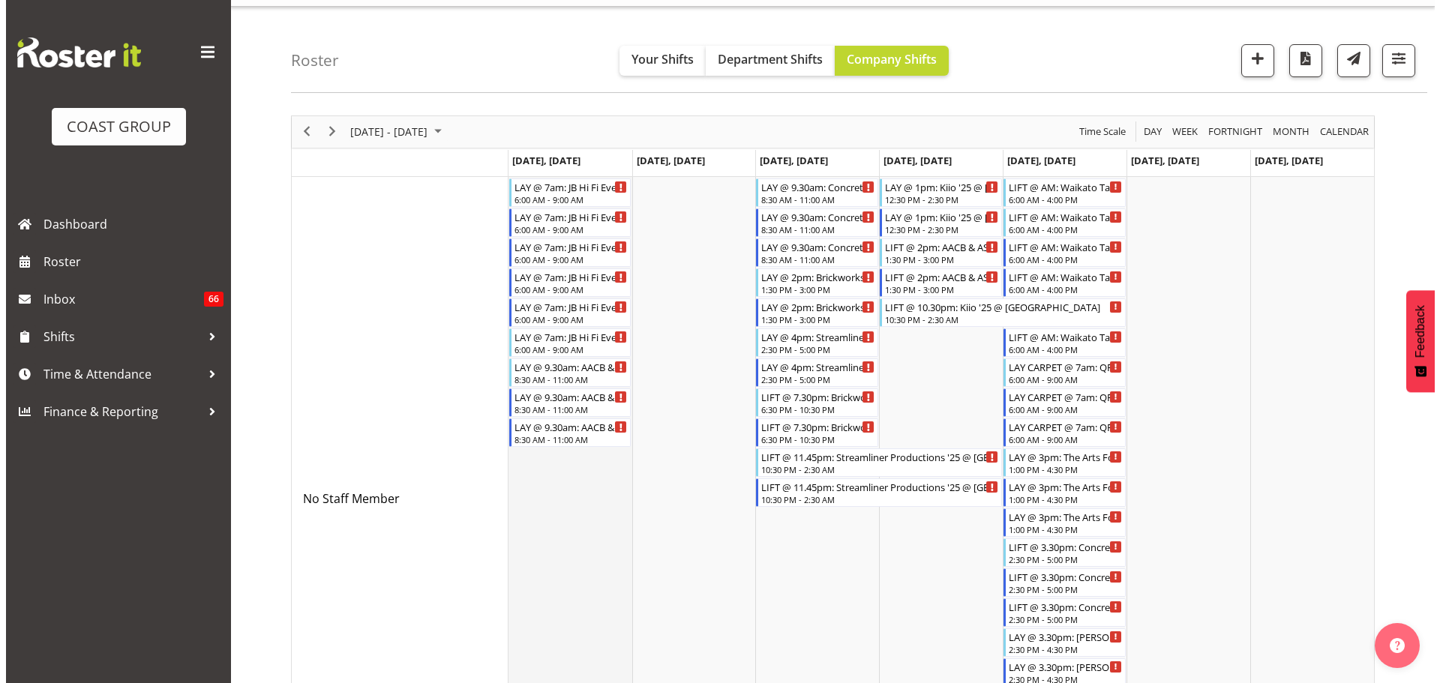
scroll to position [0, 0]
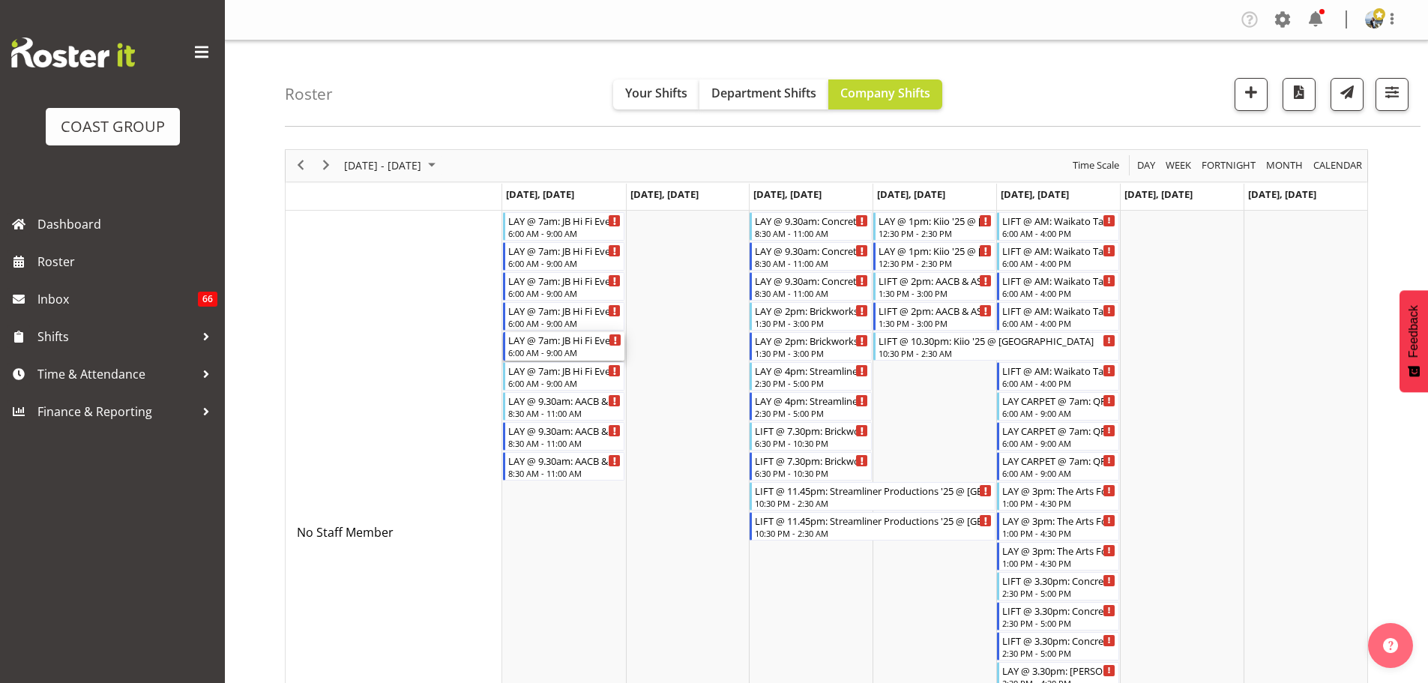
click at [583, 354] on div "6:00 AM - 9:00 AM" at bounding box center [565, 352] width 114 height 12
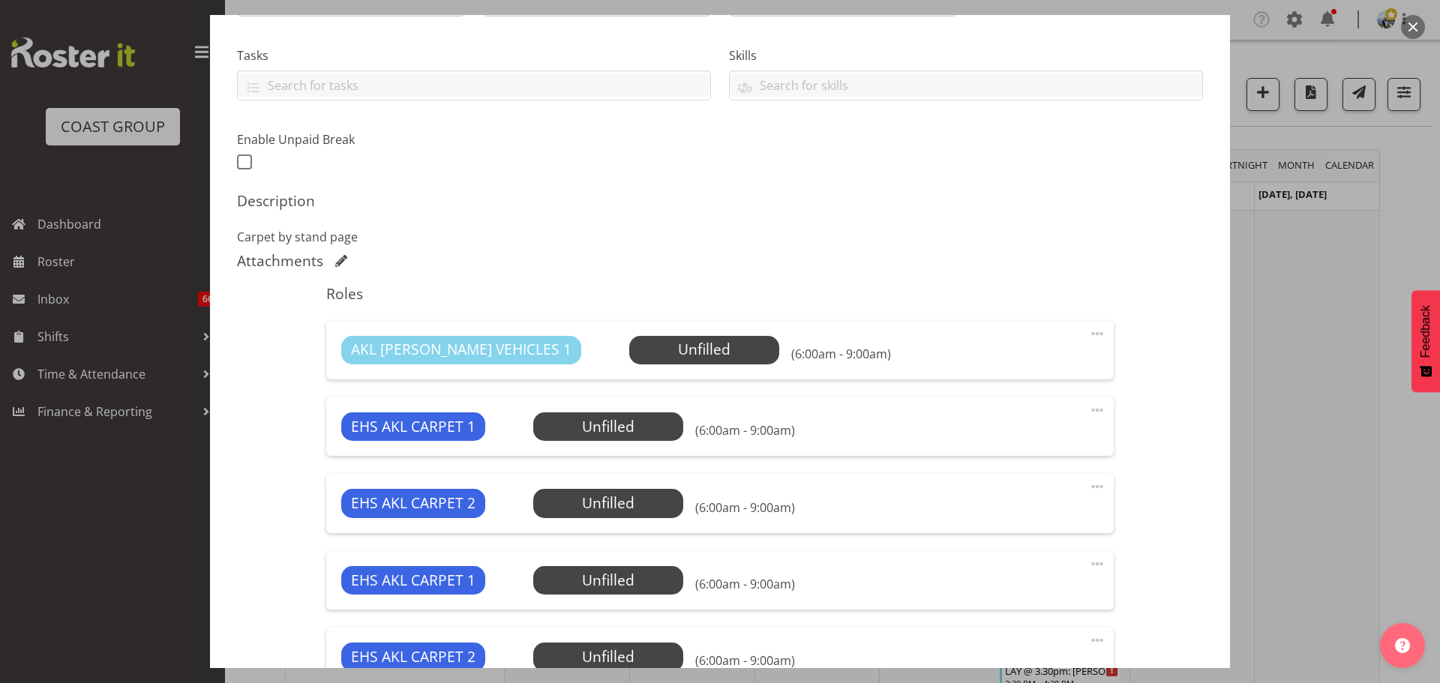
select select "10086"
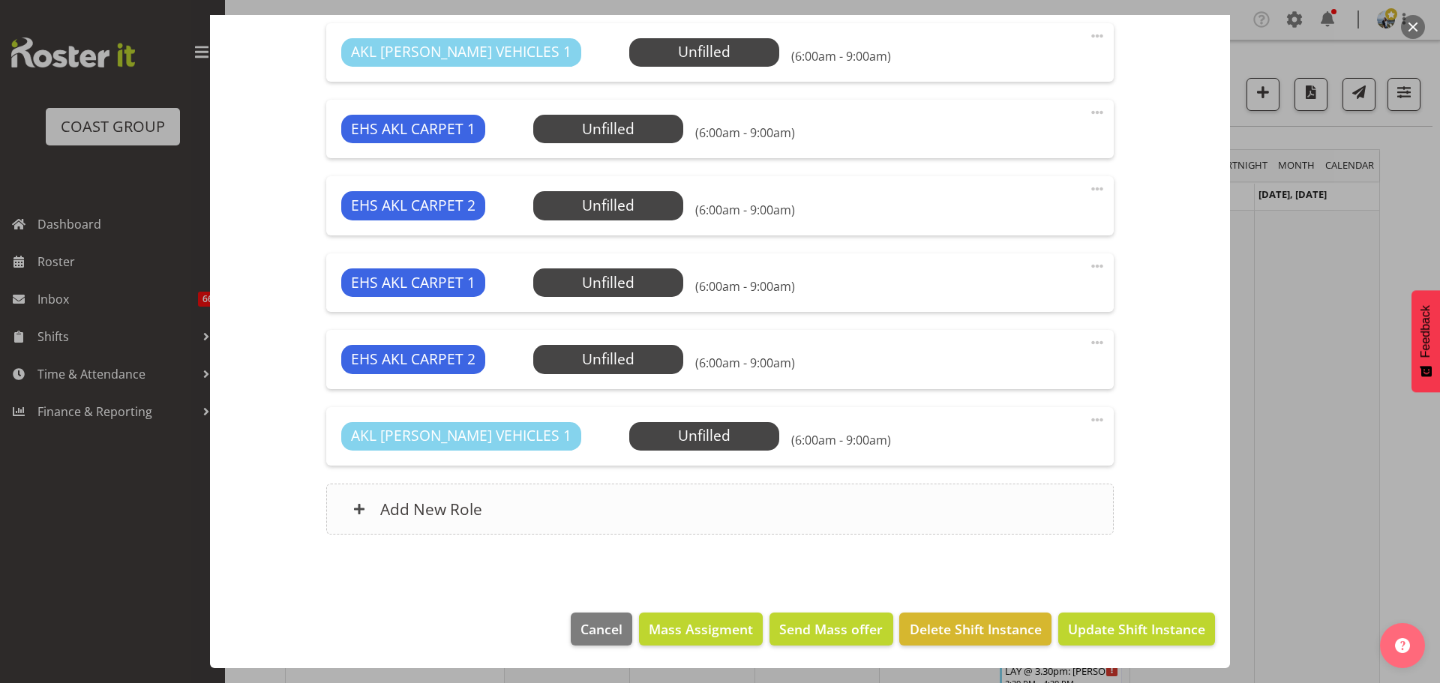
click at [682, 496] on div "Add New Role" at bounding box center [719, 509] width 786 height 51
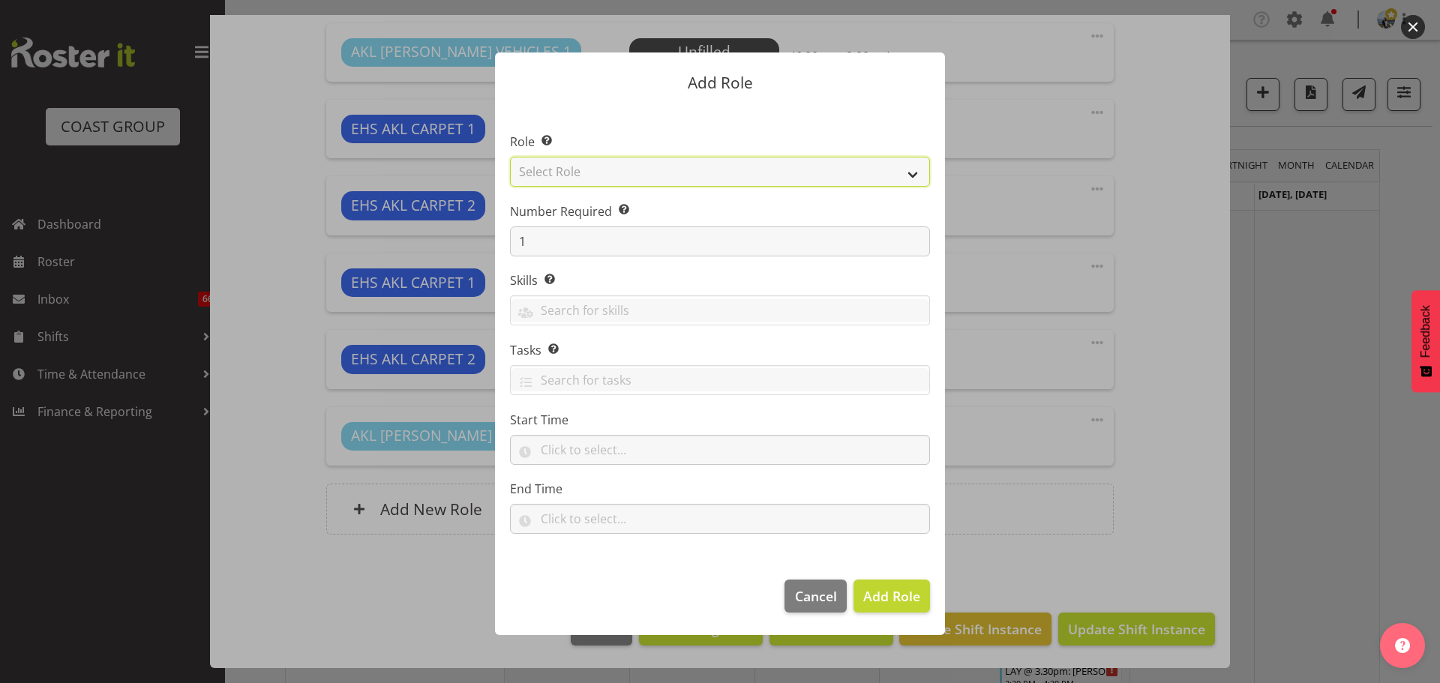
click at [677, 184] on select "Select Role ACCOUNT MANAGER ACCOUNT MANAGER DW ACCOUNTS [PERSON_NAME] VEHICLES …" at bounding box center [720, 172] width 420 height 30
select select "81"
click at [510, 157] on select "Select Role ACCOUNT MANAGER ACCOUNT MANAGER DW ACCOUNTS [PERSON_NAME] VEHICLES …" at bounding box center [720, 172] width 420 height 30
click at [900, 595] on span "Add Role" at bounding box center [891, 596] width 57 height 18
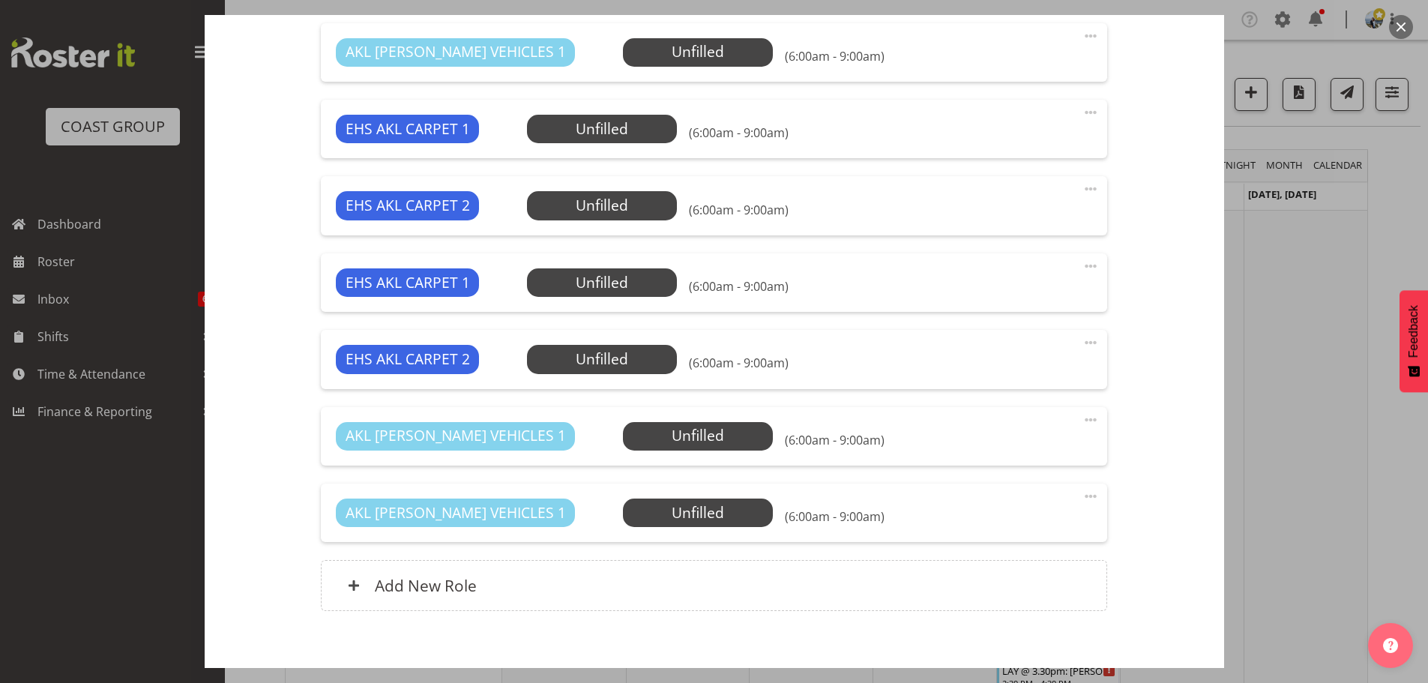
click at [1070, 489] on div "AKL RYMER VEHICLES 1 Unfilled Select Employee (6:00am - 9:00am) Edit Cover Role…" at bounding box center [714, 513] width 786 height 58
click at [1082, 494] on span at bounding box center [1091, 496] width 18 height 18
click at [986, 525] on link "Edit" at bounding box center [1028, 529] width 144 height 27
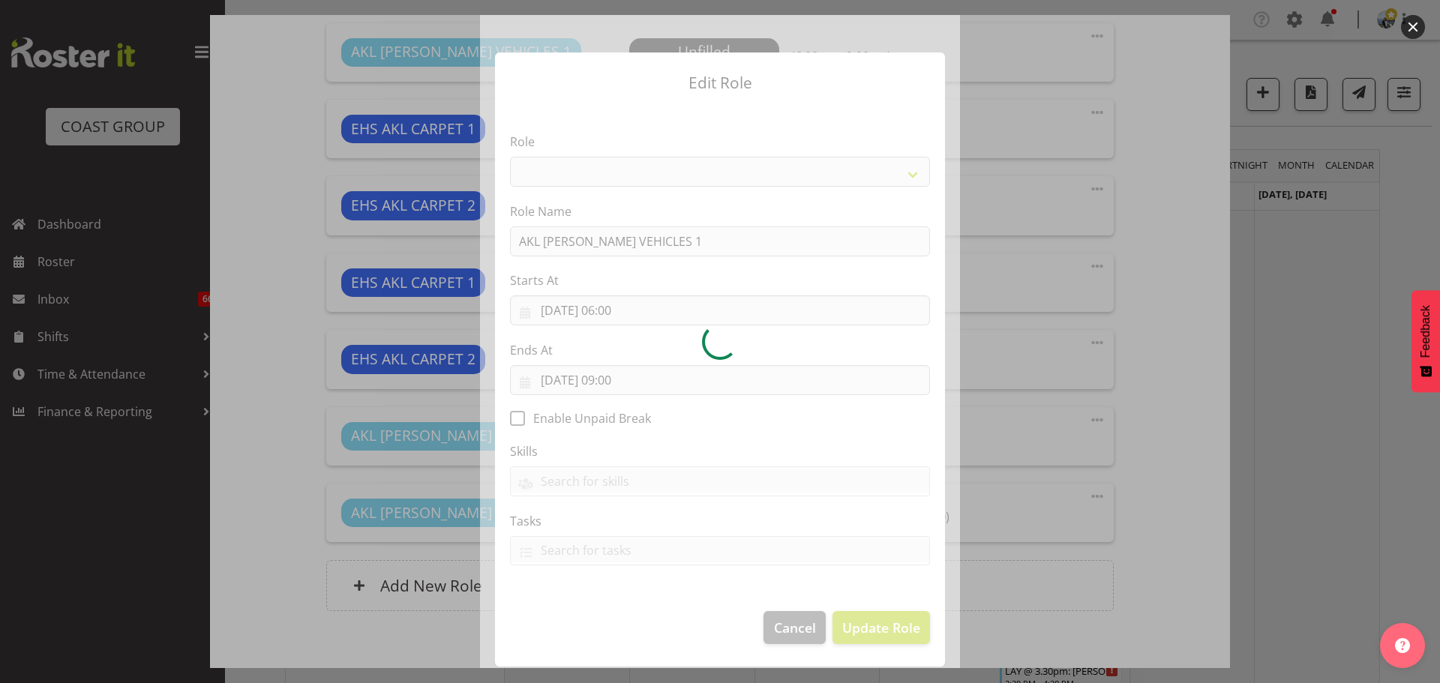
select select "81"
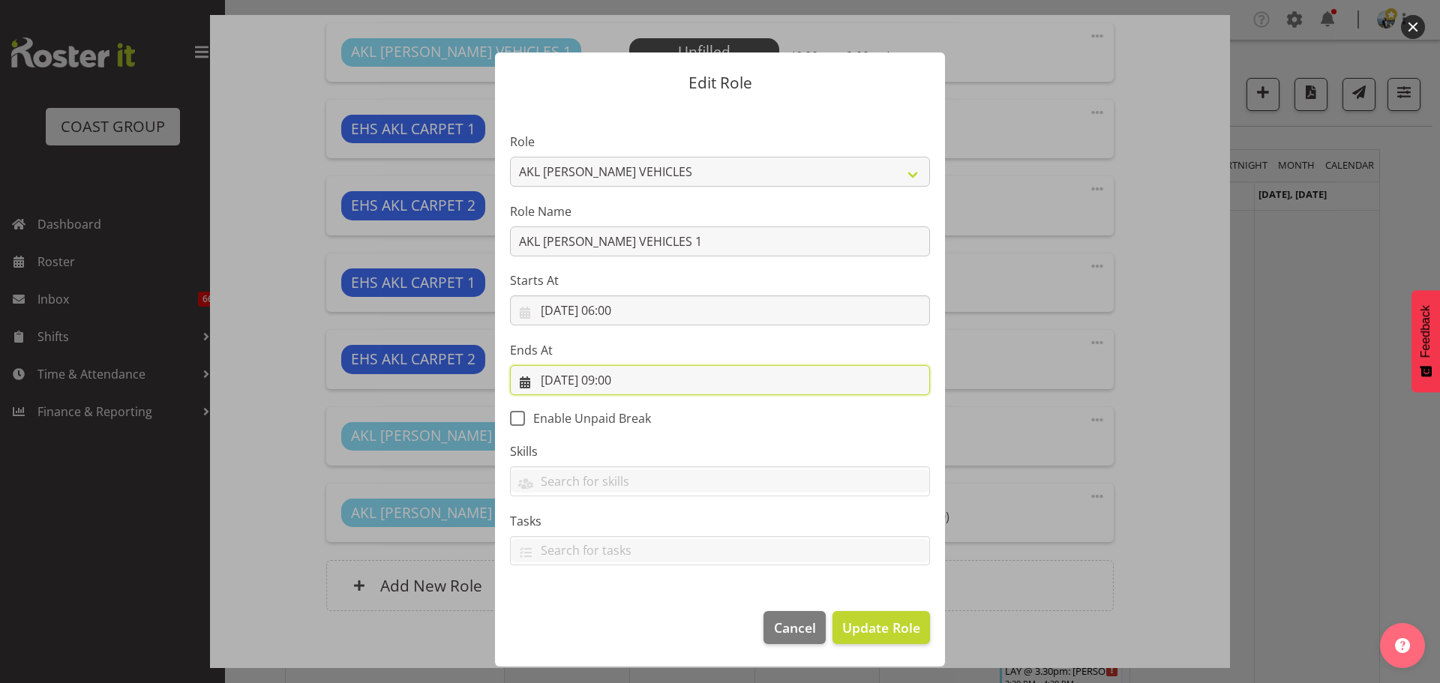
click at [625, 375] on input "13/10/2025, 09:00" at bounding box center [720, 380] width 420 height 30
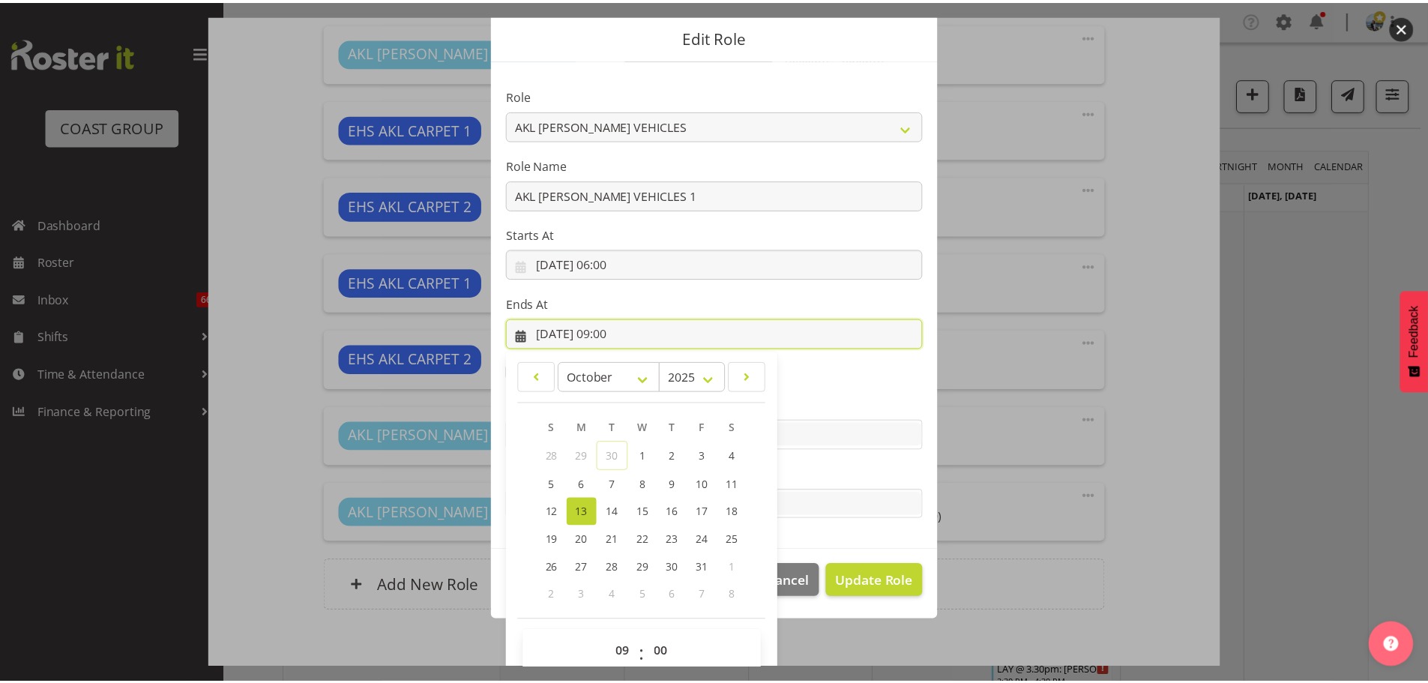
scroll to position [70, 0]
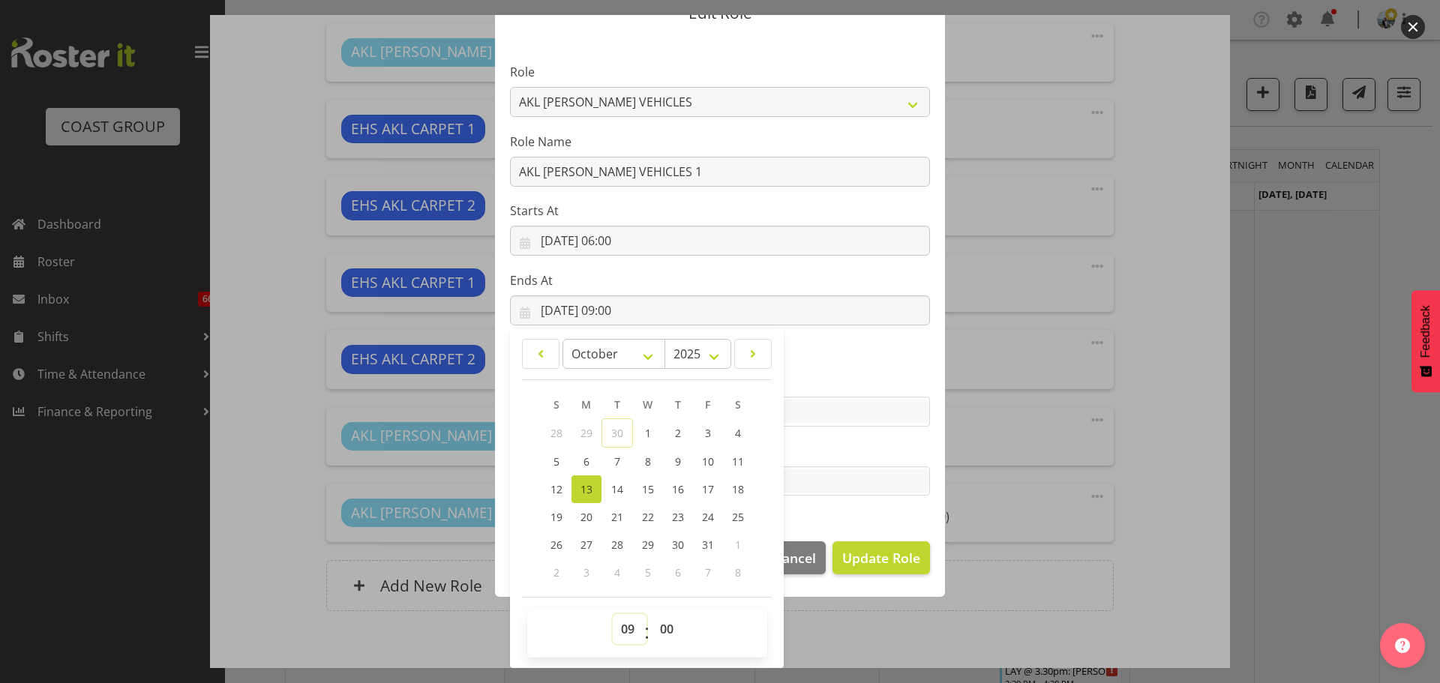
click at [628, 628] on select "00 01 02 03 04 05 06 07 08 09 10 11 12 13 14 15 16 17 18 19 20 21 22 23" at bounding box center [630, 629] width 34 height 30
select select "8"
click at [613, 614] on select "00 01 02 03 04 05 06 07 08 09 10 11 12 13 14 15 16 17 18 19 20 21 22 23" at bounding box center [630, 629] width 34 height 30
type input "13/10/2025, 08:00"
click at [658, 640] on select "00 01 02 03 04 05 06 07 08 09 10 11 12 13 14 15 16 17 18 19 20 21 22 23 24 25 2…" at bounding box center [669, 629] width 34 height 30
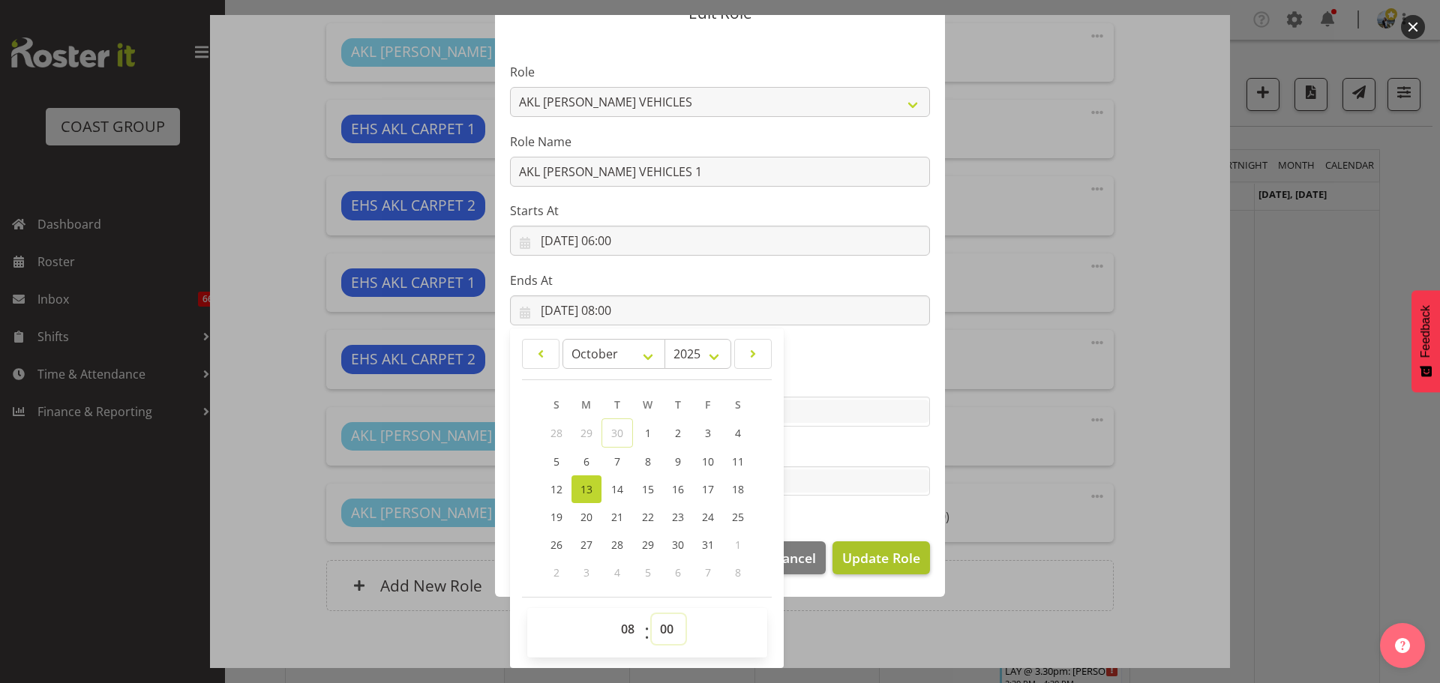
select select "30"
type input "13/10/2025, 08:30"
click at [875, 559] on span "Update Role" at bounding box center [881, 557] width 78 height 19
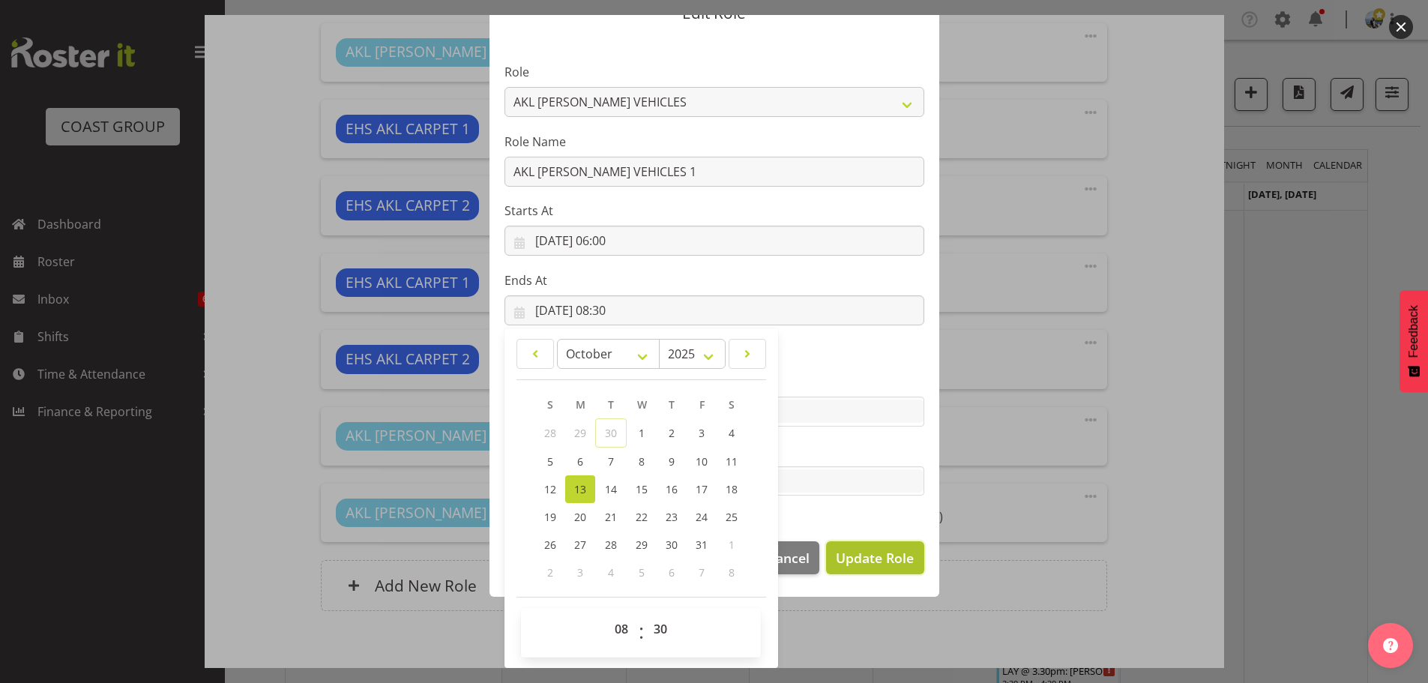
select select
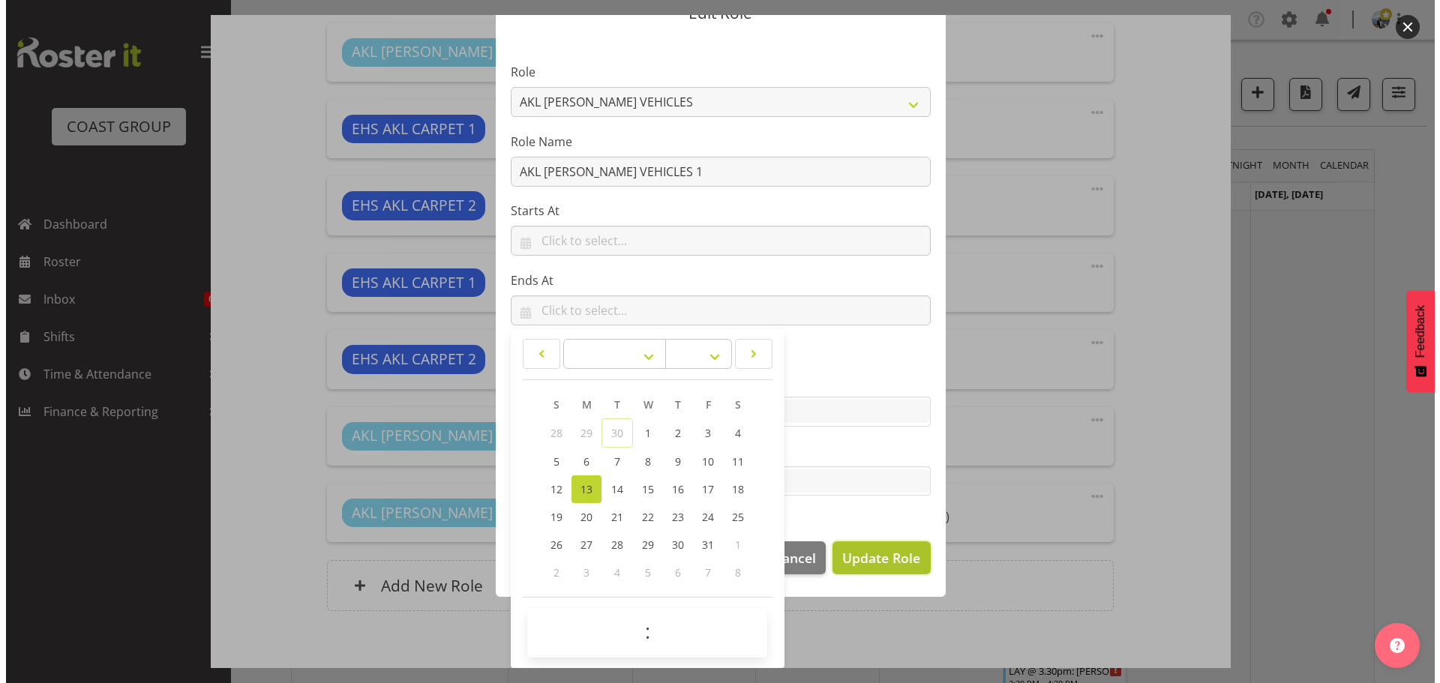
scroll to position [68, 0]
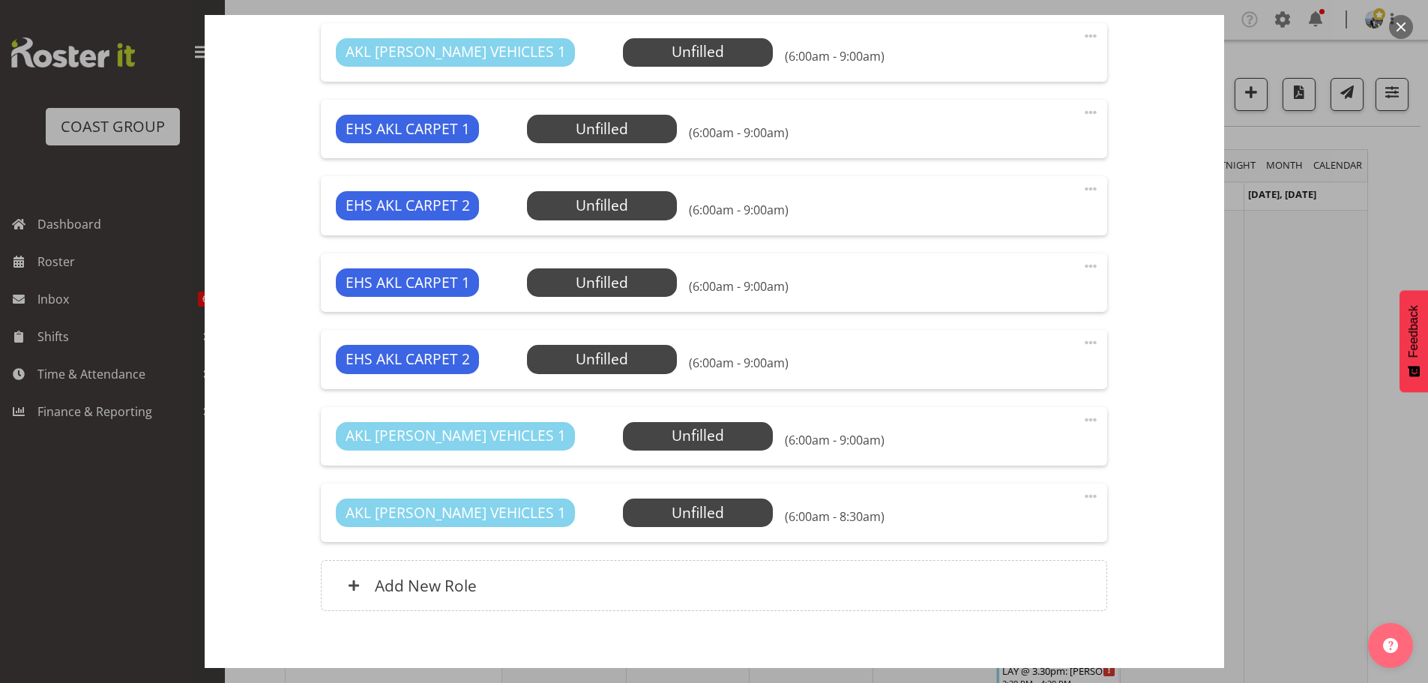
click at [1082, 342] on span at bounding box center [1091, 343] width 18 height 18
click at [1020, 365] on link "Edit" at bounding box center [1028, 375] width 144 height 27
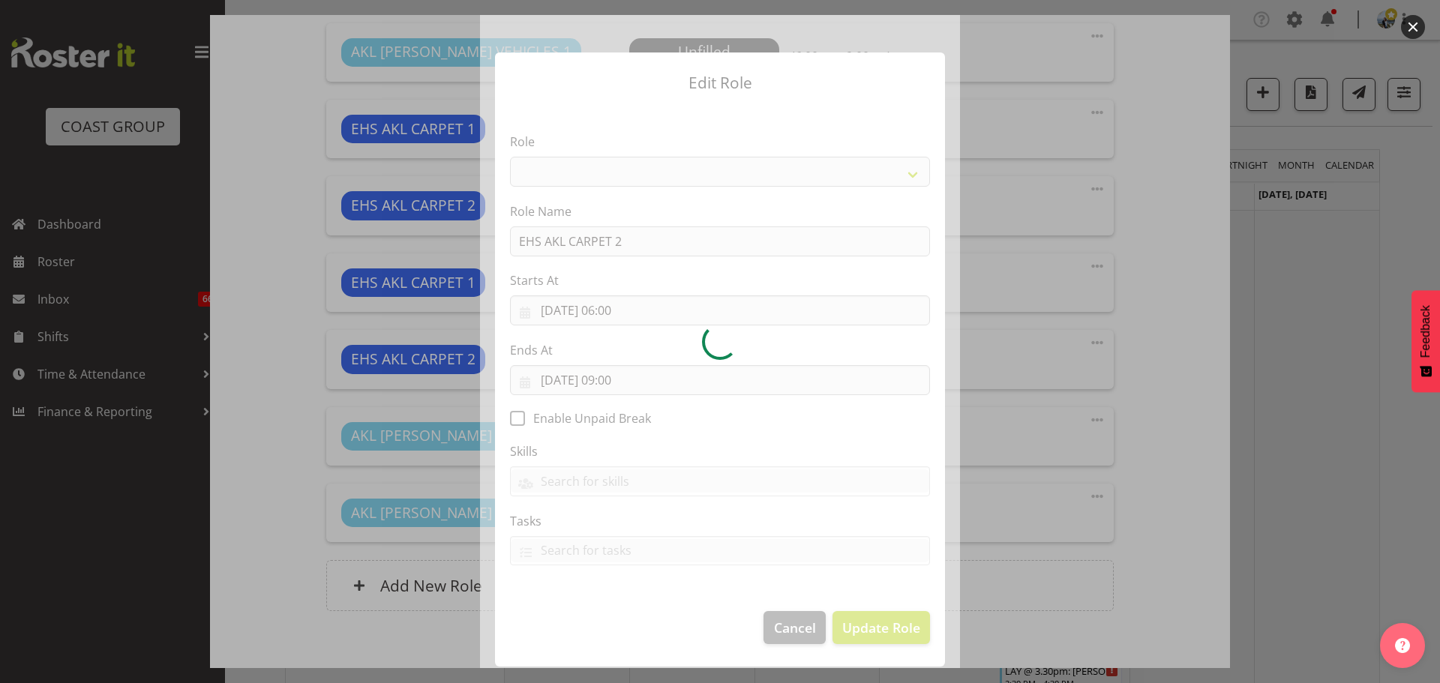
select select "190"
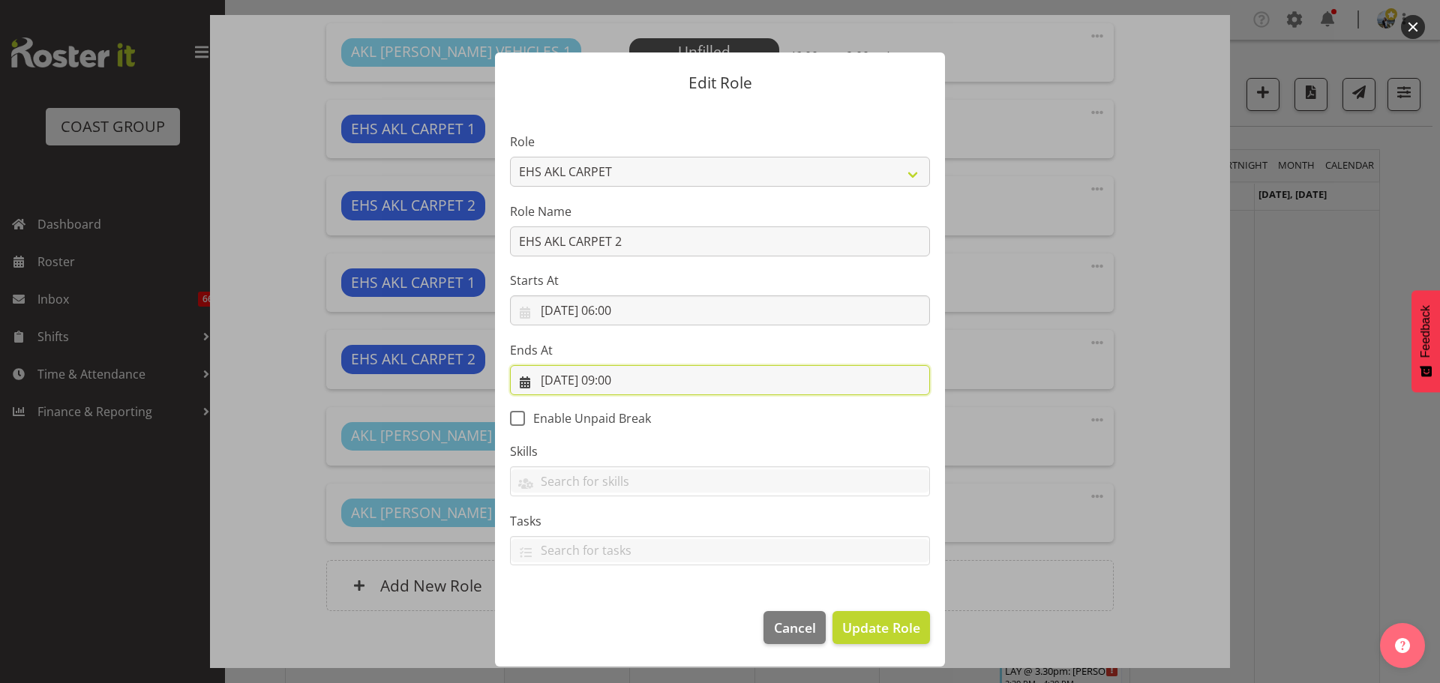
click at [638, 385] on input "13/10/2025, 09:00" at bounding box center [720, 380] width 420 height 30
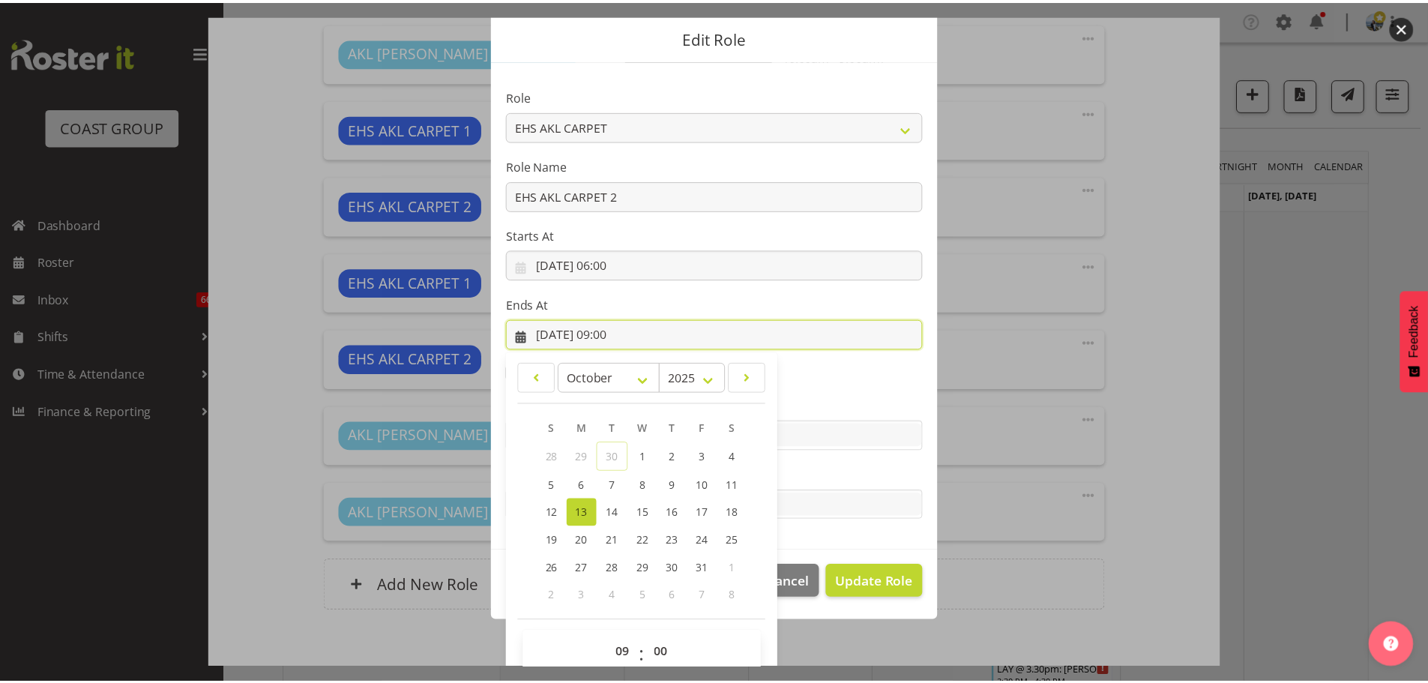
scroll to position [70, 0]
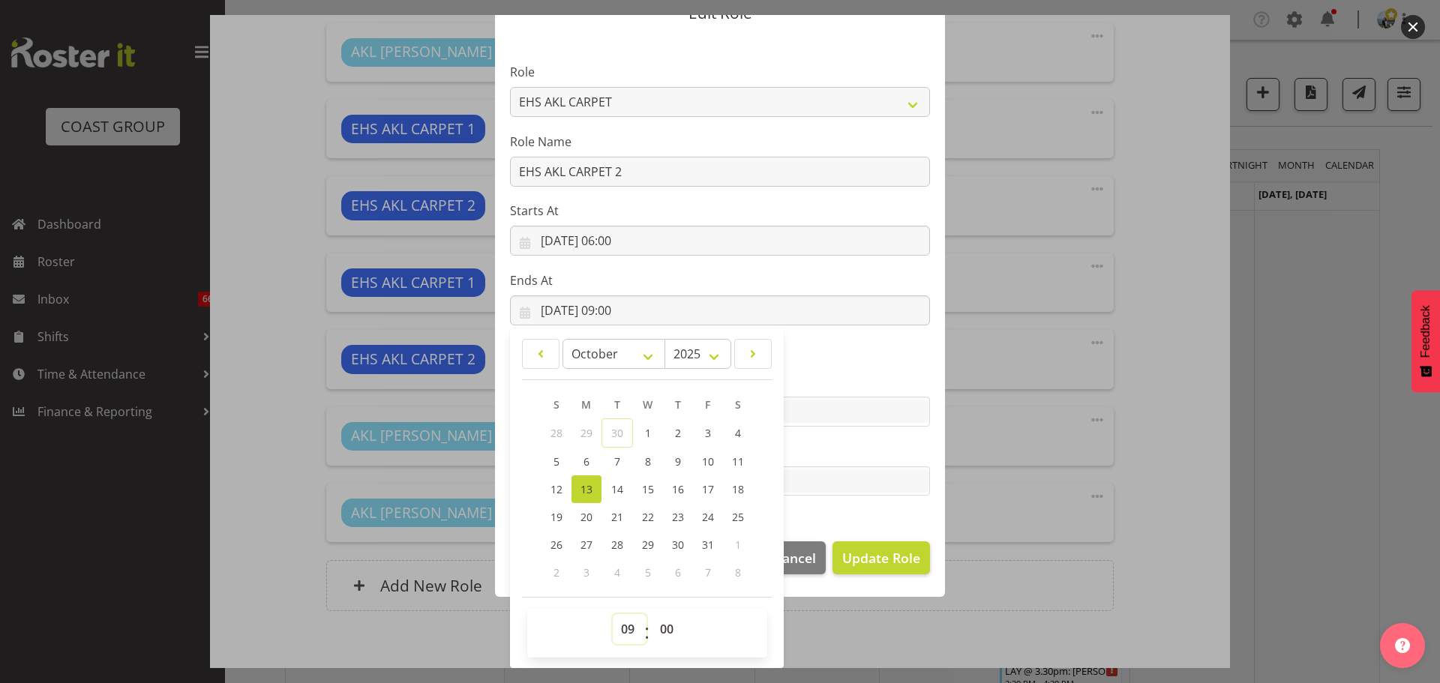
click at [625, 637] on select "00 01 02 03 04 05 06 07 08 09 10 11 12 13 14 15 16 17 18 19 20 21 22 23" at bounding box center [630, 629] width 34 height 30
select select "8"
click at [613, 614] on select "00 01 02 03 04 05 06 07 08 09 10 11 12 13 14 15 16 17 18 19 20 21 22 23" at bounding box center [630, 629] width 34 height 30
type input "13/10/2025, 08:00"
click at [659, 622] on select "00 01 02 03 04 05 06 07 08 09 10 11 12 13 14 15 16 17 18 19 20 21 22 23 24 25 2…" at bounding box center [669, 629] width 34 height 30
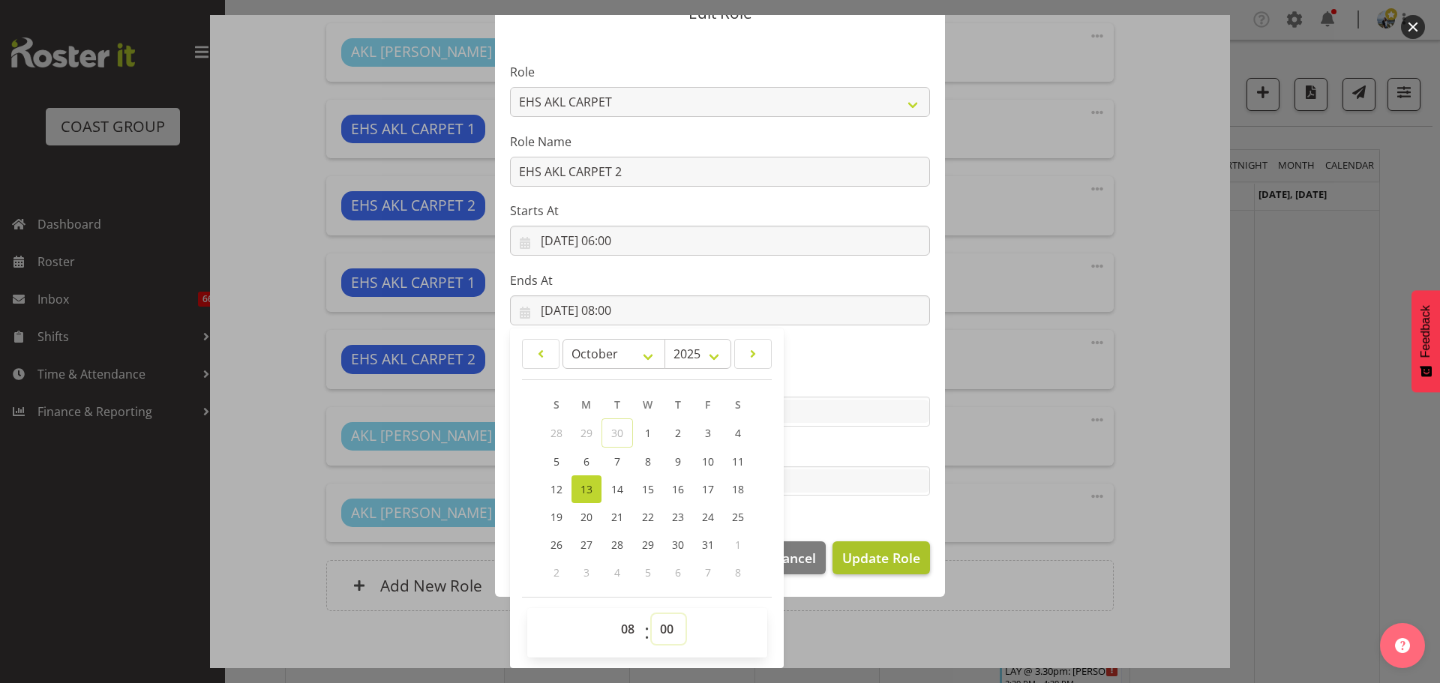
select select "30"
type input "13/10/2025, 08:30"
click at [849, 555] on span "Update Role" at bounding box center [881, 557] width 78 height 19
select select
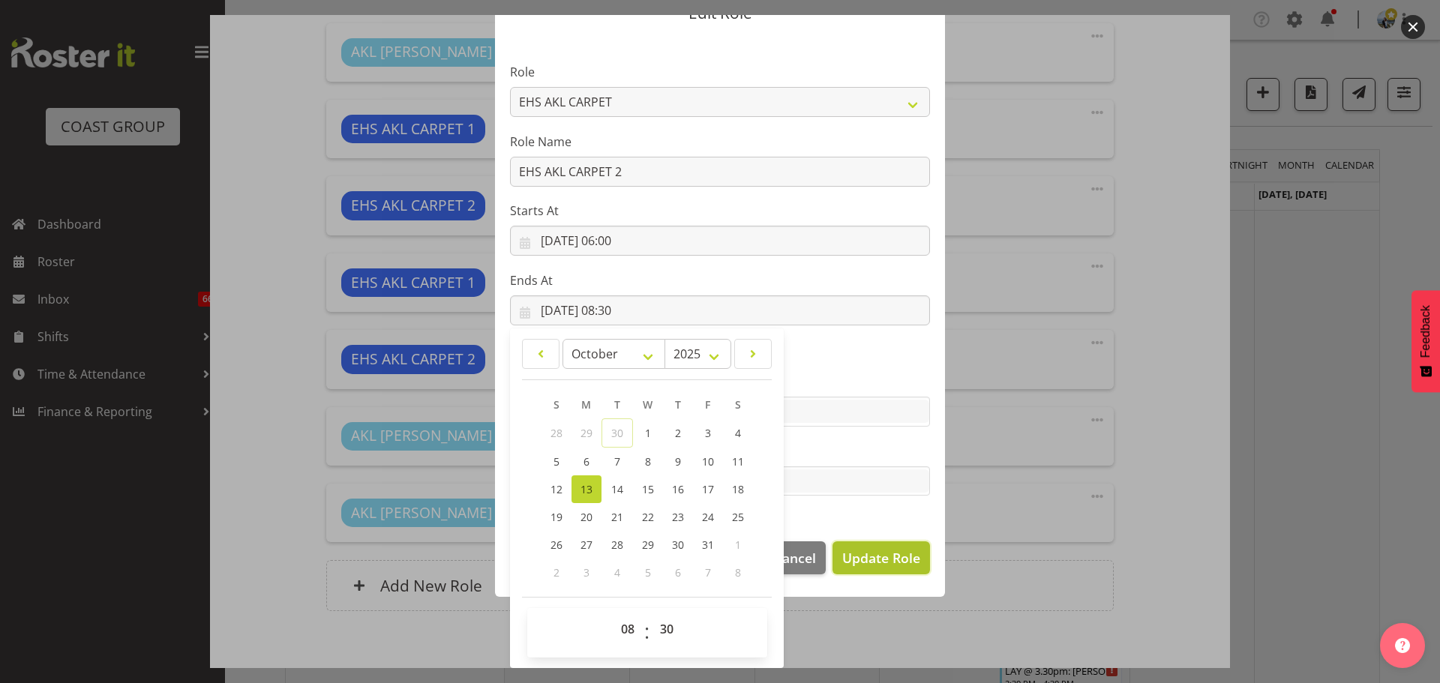
select select
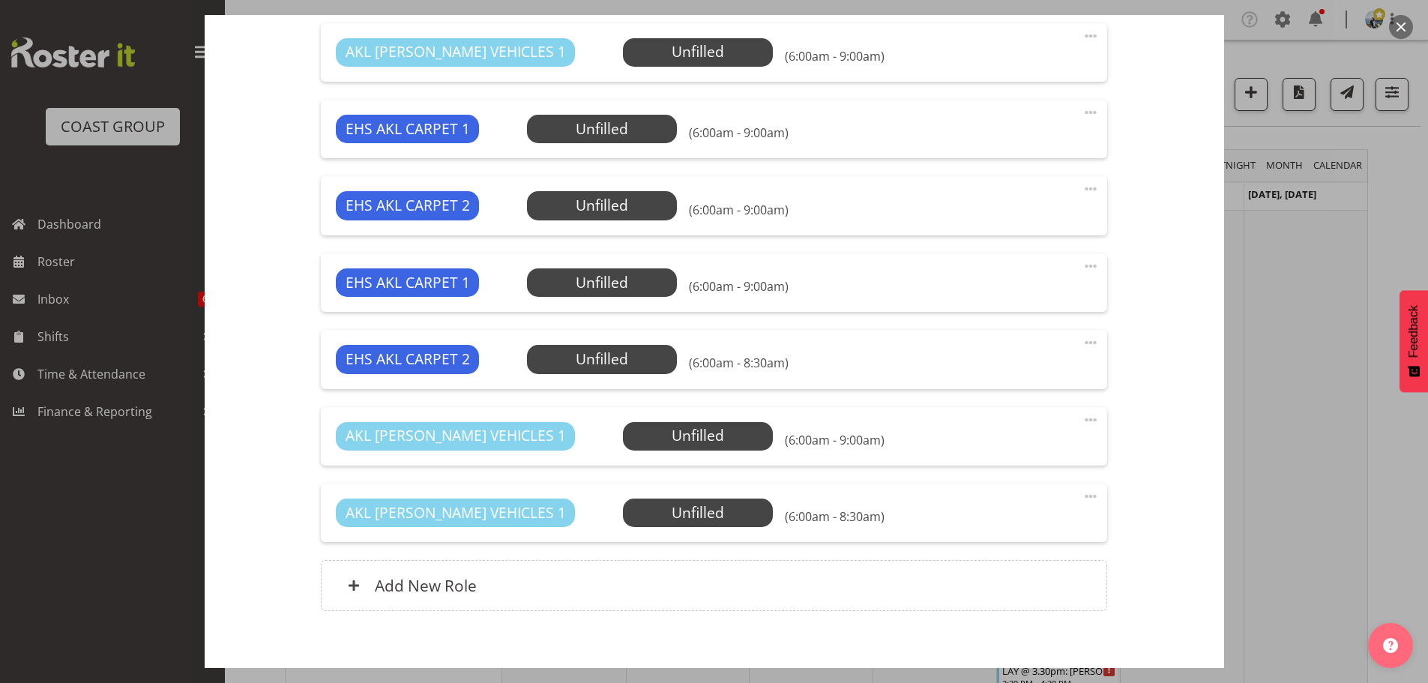
scroll to position [0, 0]
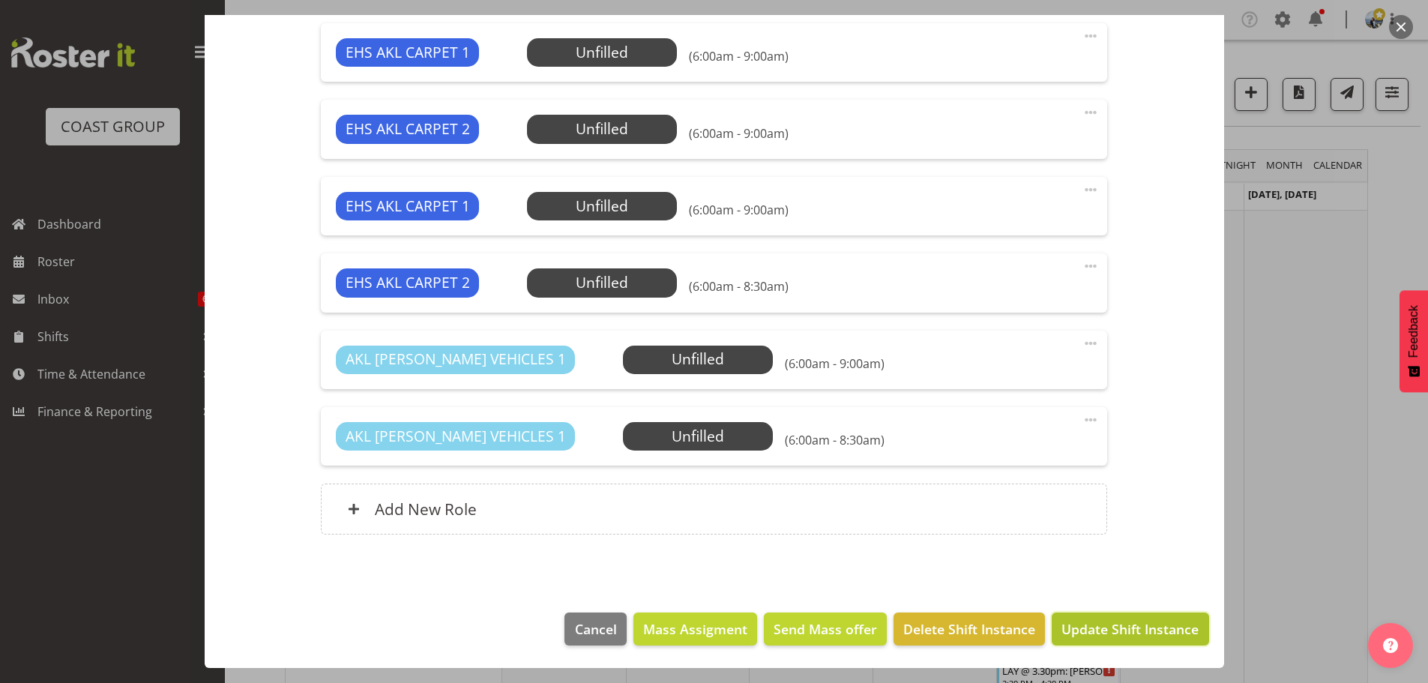
click at [1164, 625] on span "Update Shift Instance" at bounding box center [1130, 628] width 137 height 19
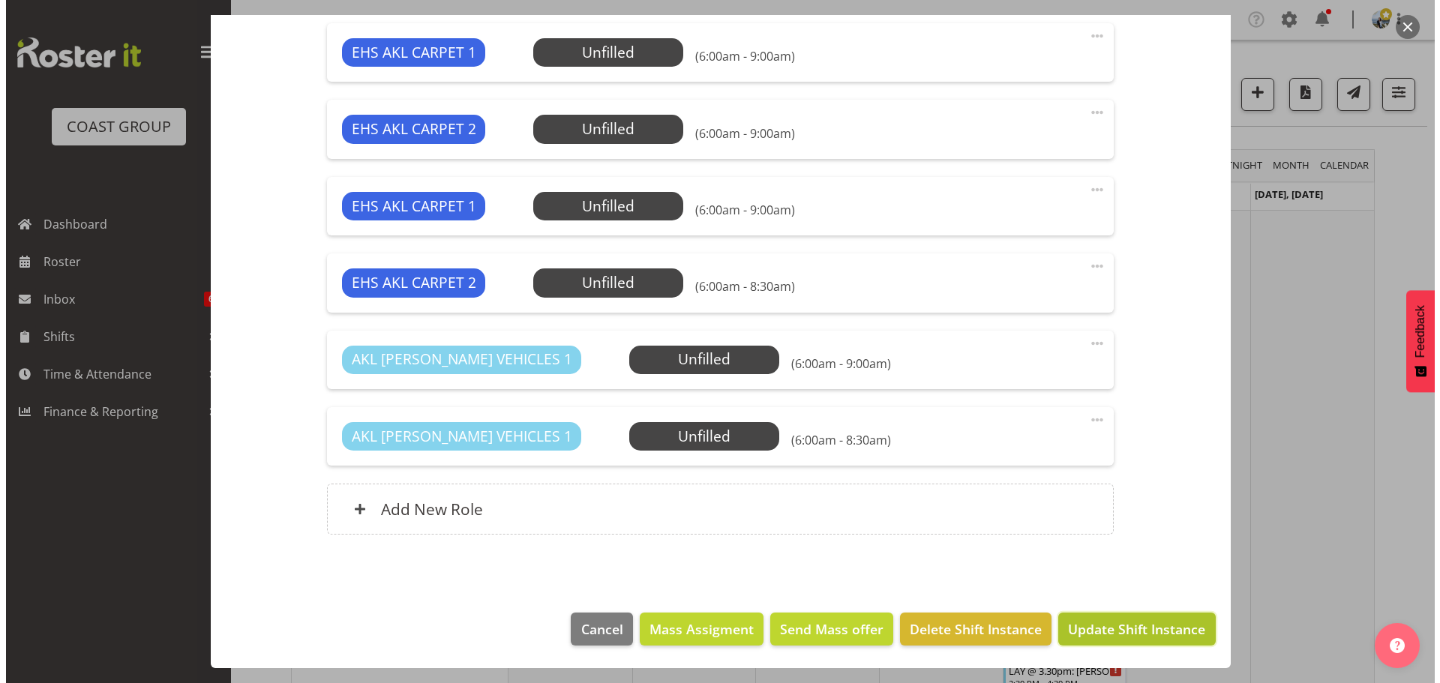
scroll to position [614, 0]
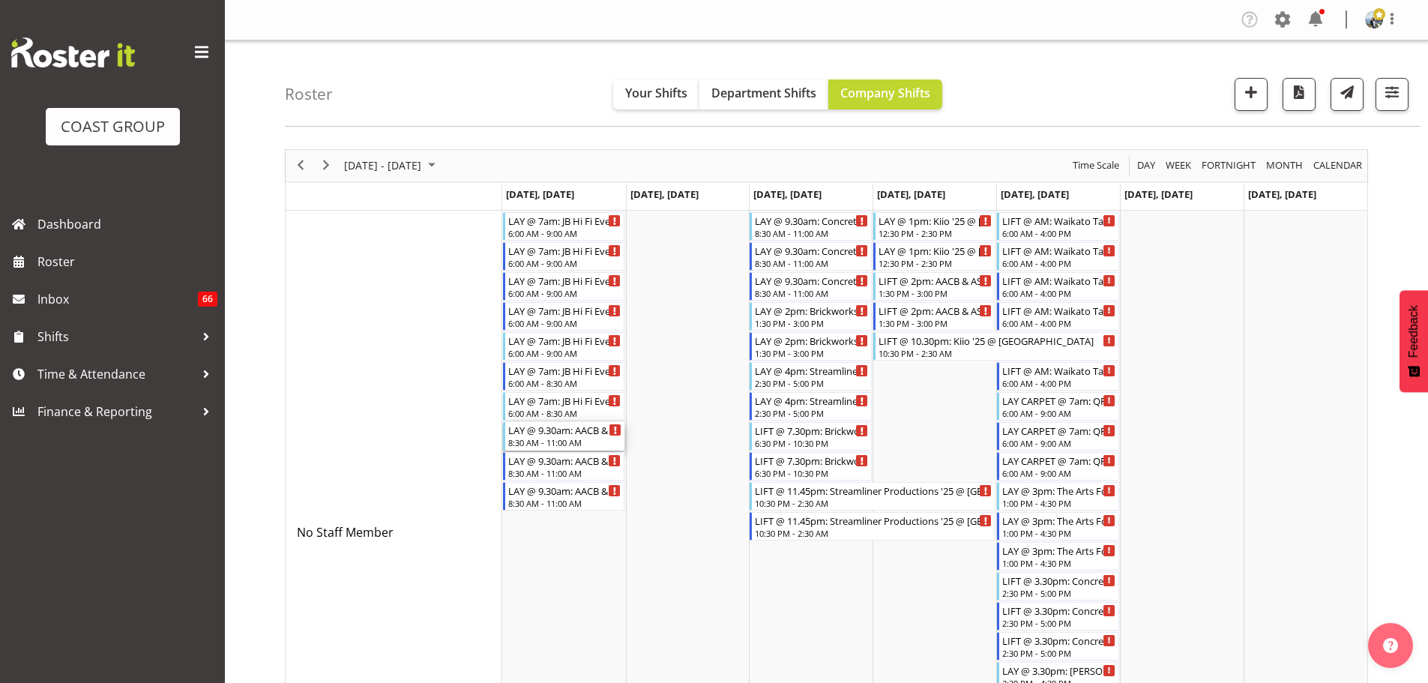
click at [576, 433] on div "LAY @ 9.30am: AACB & ASC Conference 25 @ Grand Millennium" at bounding box center [565, 429] width 114 height 15
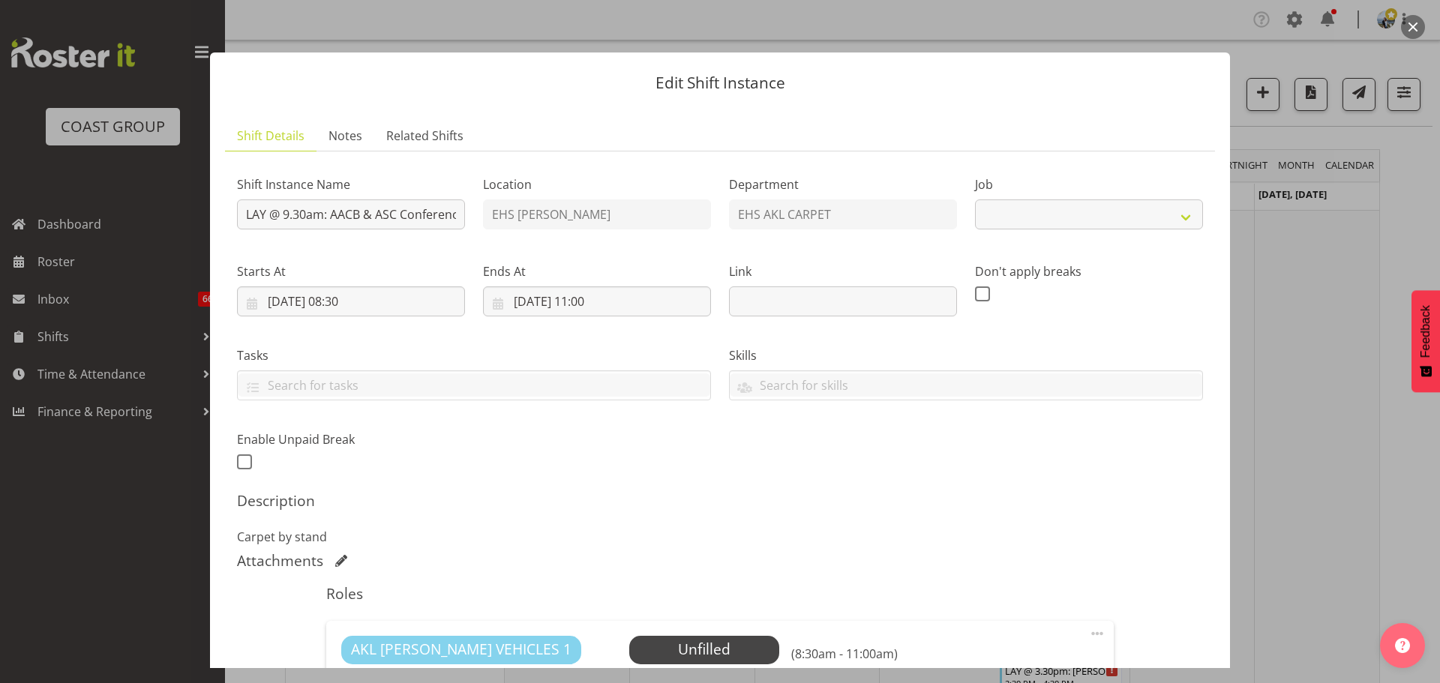
select select "8960"
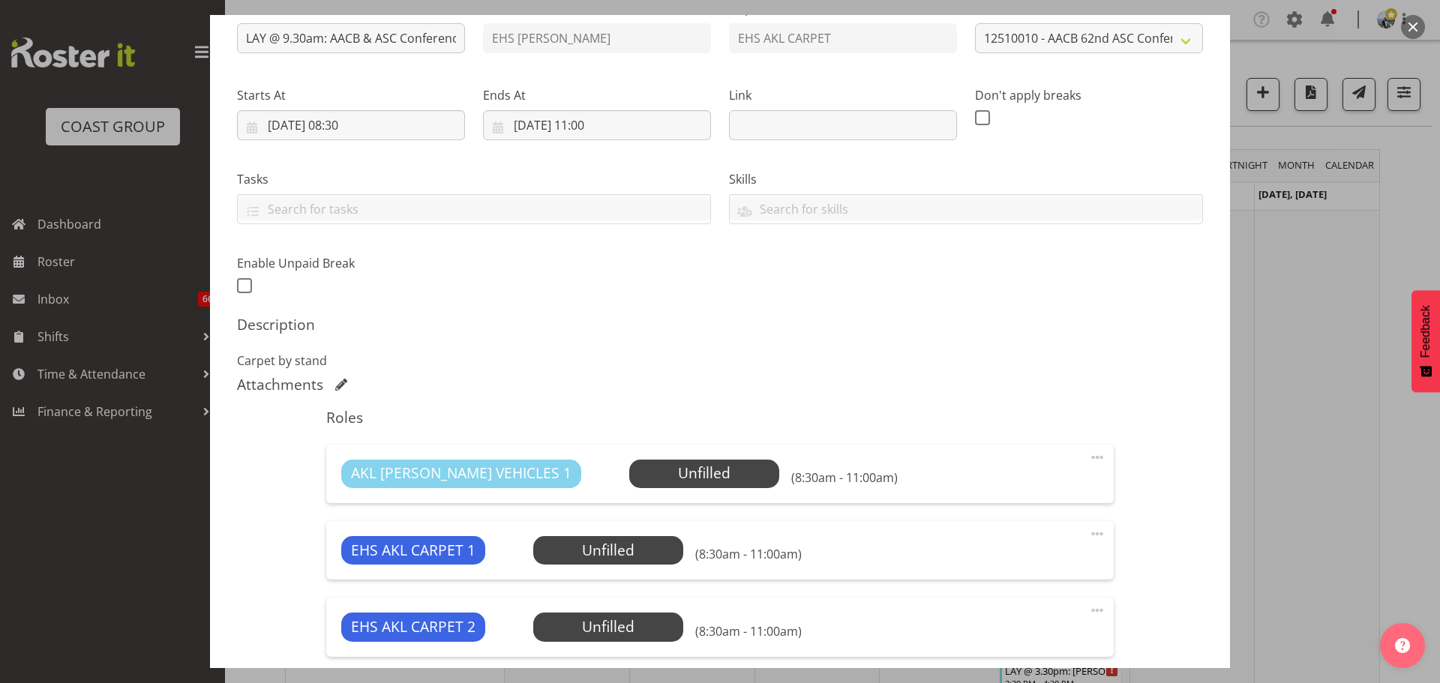
scroll to position [67, 0]
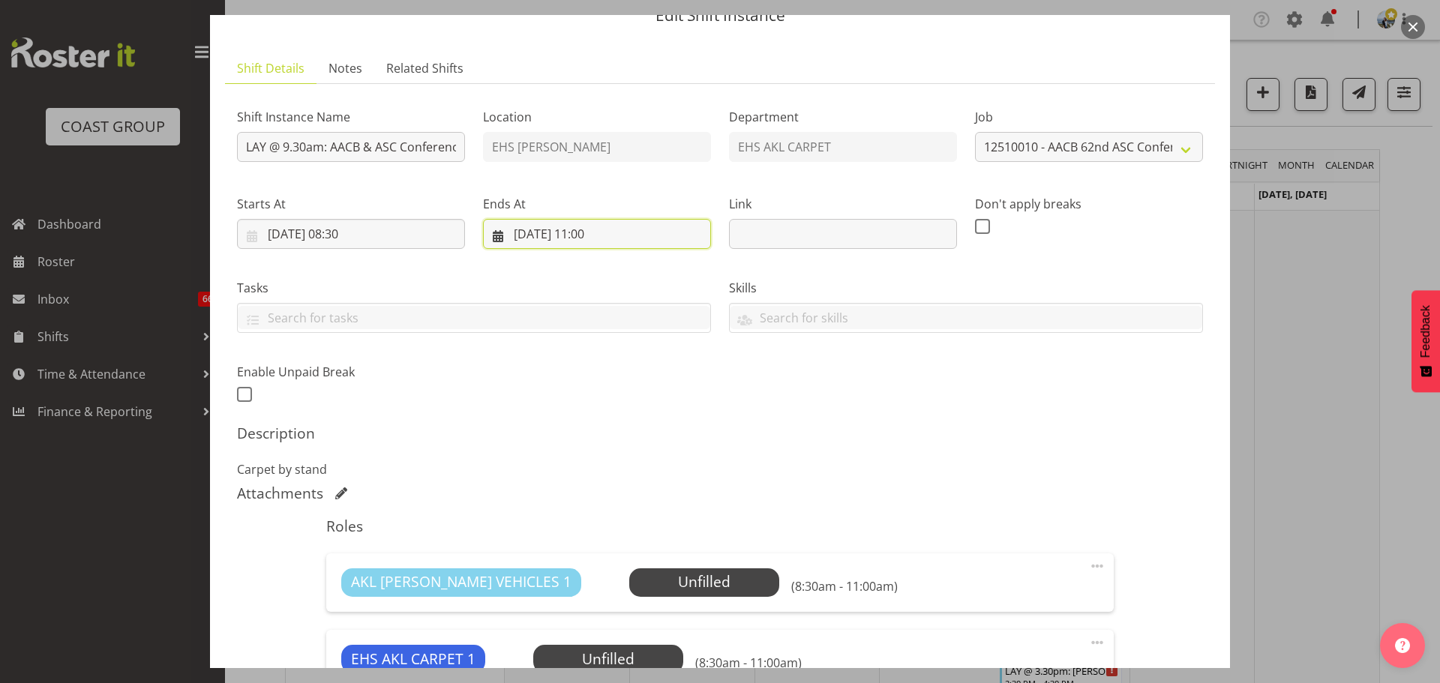
click at [585, 240] on input "13/10/2025, 11:00" at bounding box center [597, 234] width 228 height 30
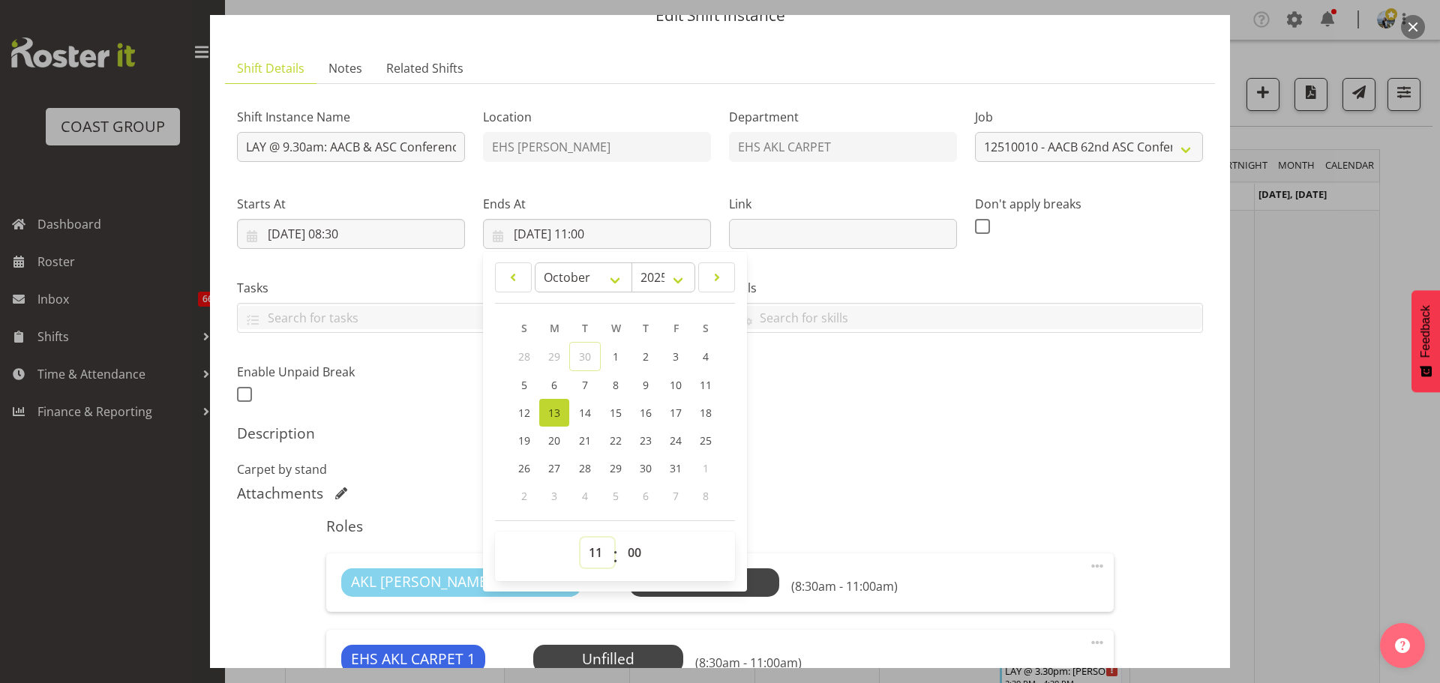
click at [586, 547] on select "00 01 02 03 04 05 06 07 08 09 10 11 12 13 14 15 16 17 18 19 20 21 22 23" at bounding box center [597, 553] width 34 height 30
select select "10"
click at [580, 538] on select "00 01 02 03 04 05 06 07 08 09 10 11 12 13 14 15 16 17 18 19 20 21 22 23" at bounding box center [597, 553] width 34 height 30
type input "13/10/2025, 10:00"
click at [626, 559] on select "00 01 02 03 04 05 06 07 08 09 10 11 12 13 14 15 16 17 18 19 20 21 22 23 24 25 2…" at bounding box center [636, 553] width 34 height 30
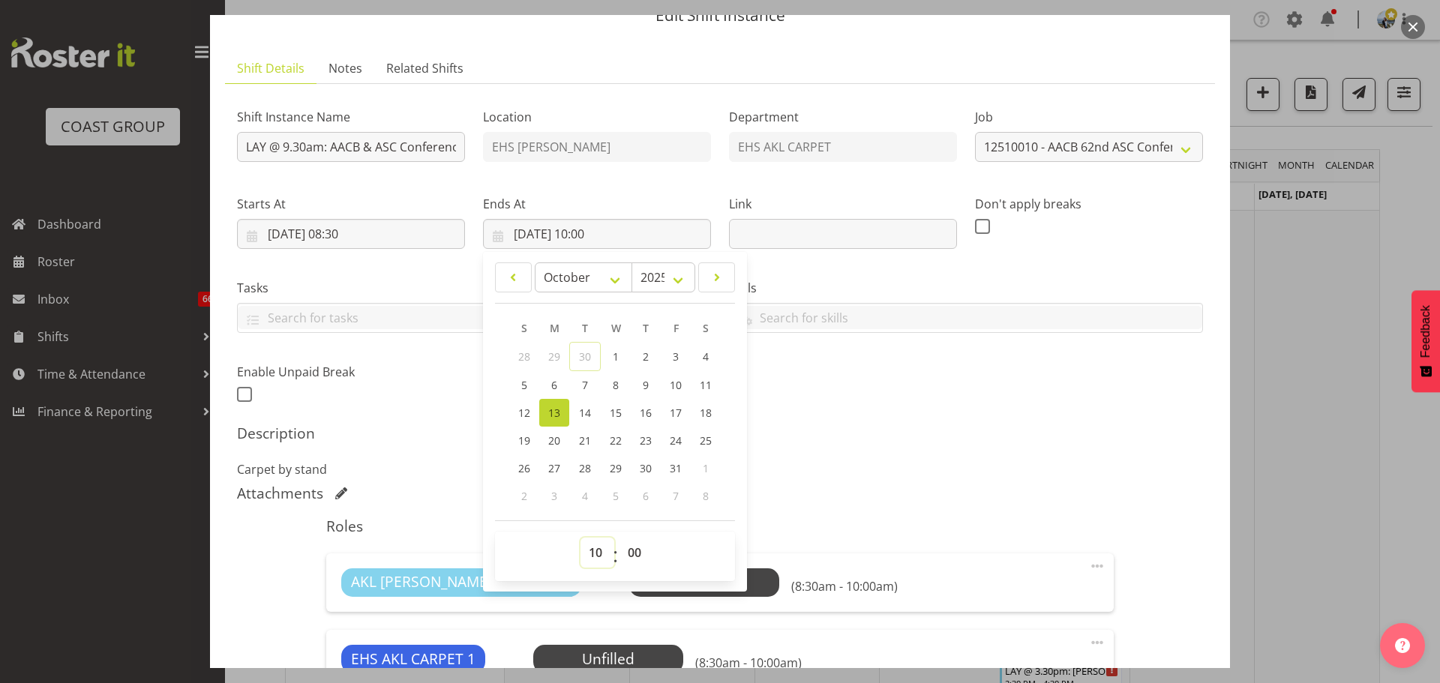
click at [586, 547] on select "00 01 02 03 04 05 06 07 08 09 10 11 12 13 14 15 16 17 18 19 20 21 22 23" at bounding box center [597, 553] width 34 height 30
select select "11"
click at [580, 538] on select "00 01 02 03 04 05 06 07 08 09 10 11 12 13 14 15 16 17 18 19 20 21 22 23" at bounding box center [597, 553] width 34 height 30
type input "13/10/2025, 11:00"
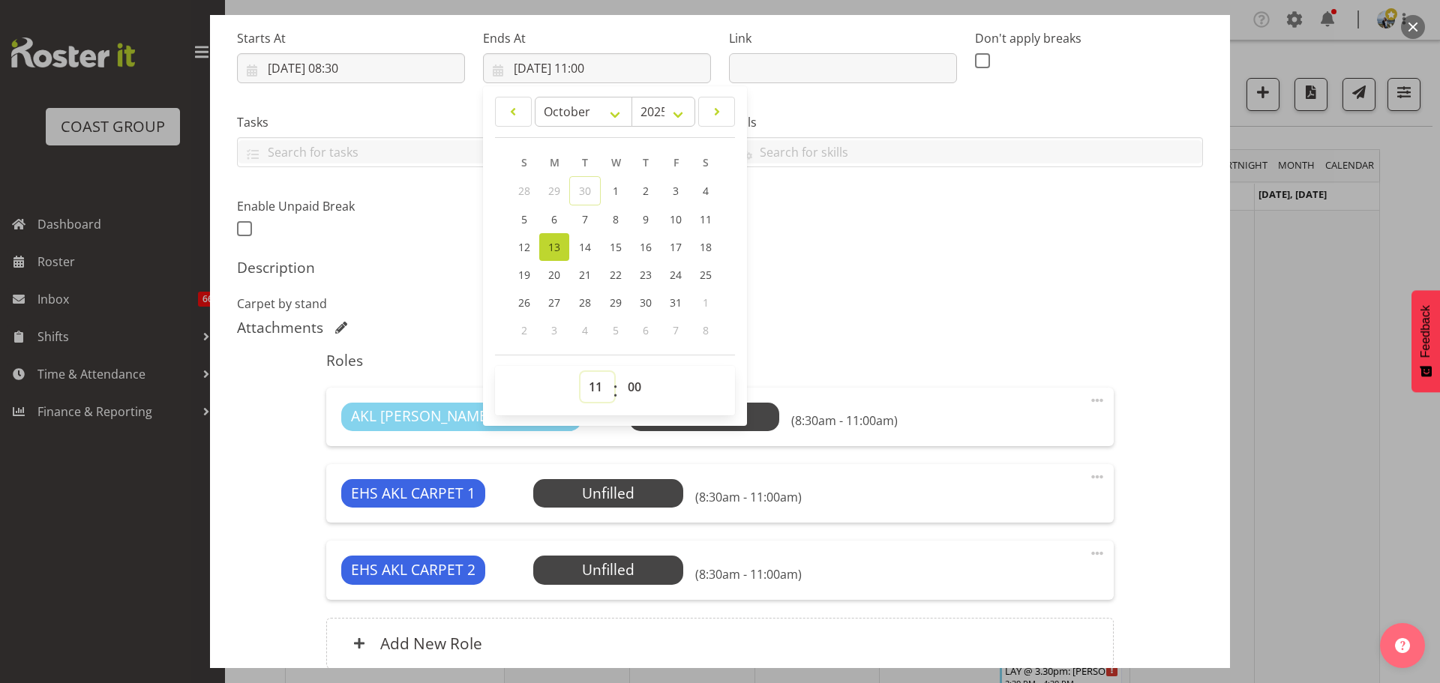
scroll to position [367, 0]
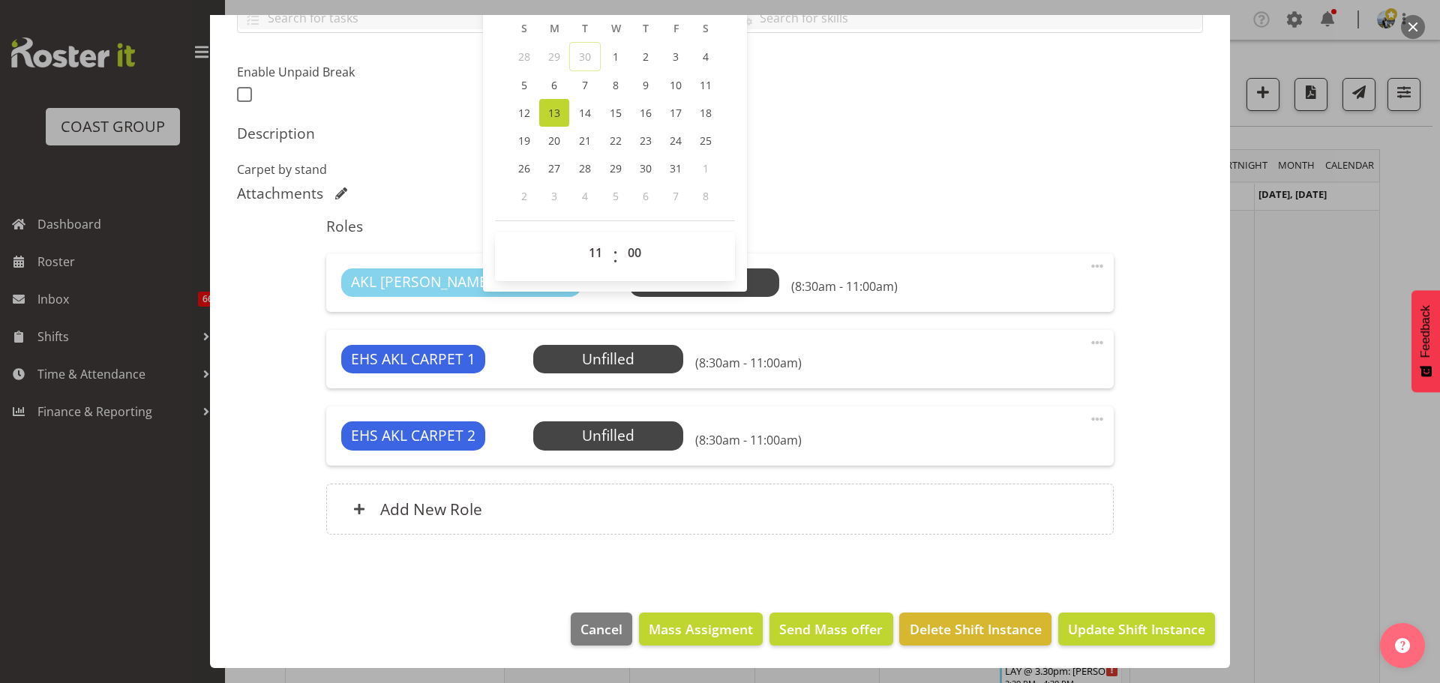
click at [1094, 417] on span at bounding box center [1097, 419] width 18 height 18
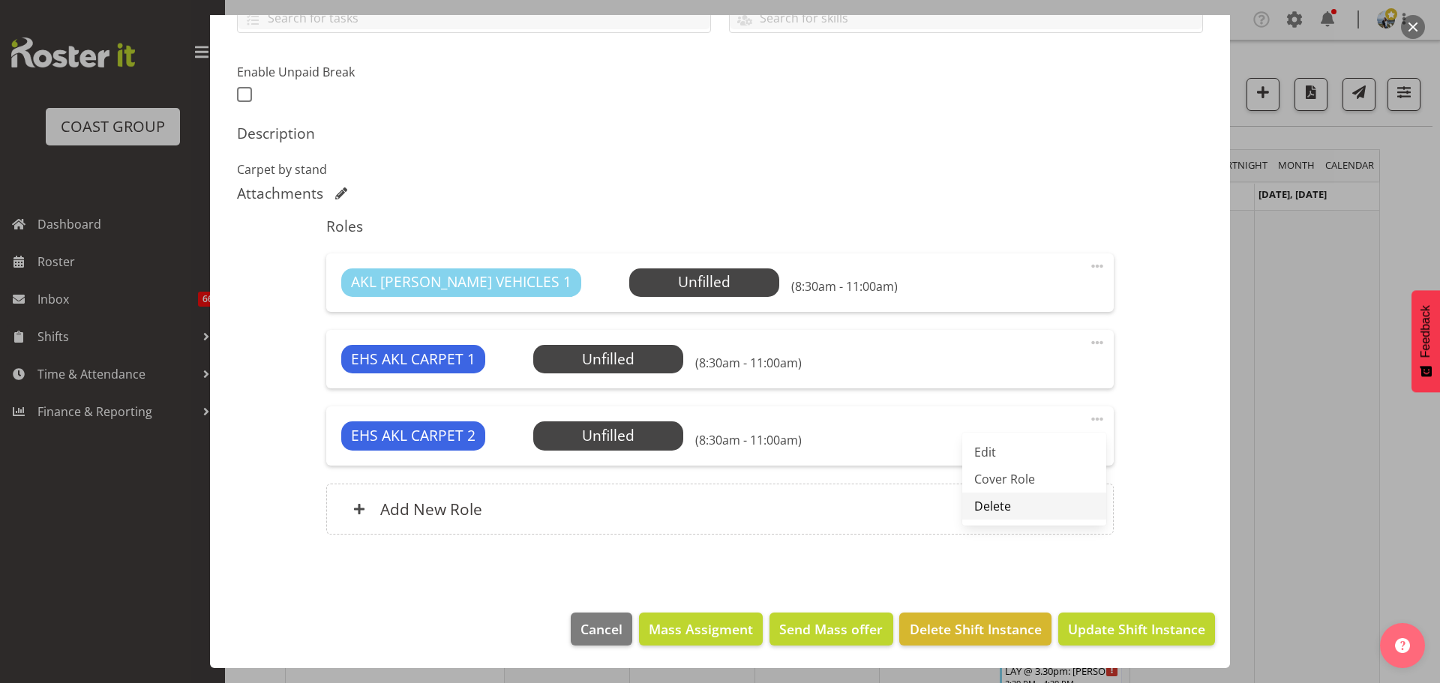
click at [1069, 502] on link "Delete" at bounding box center [1034, 506] width 144 height 27
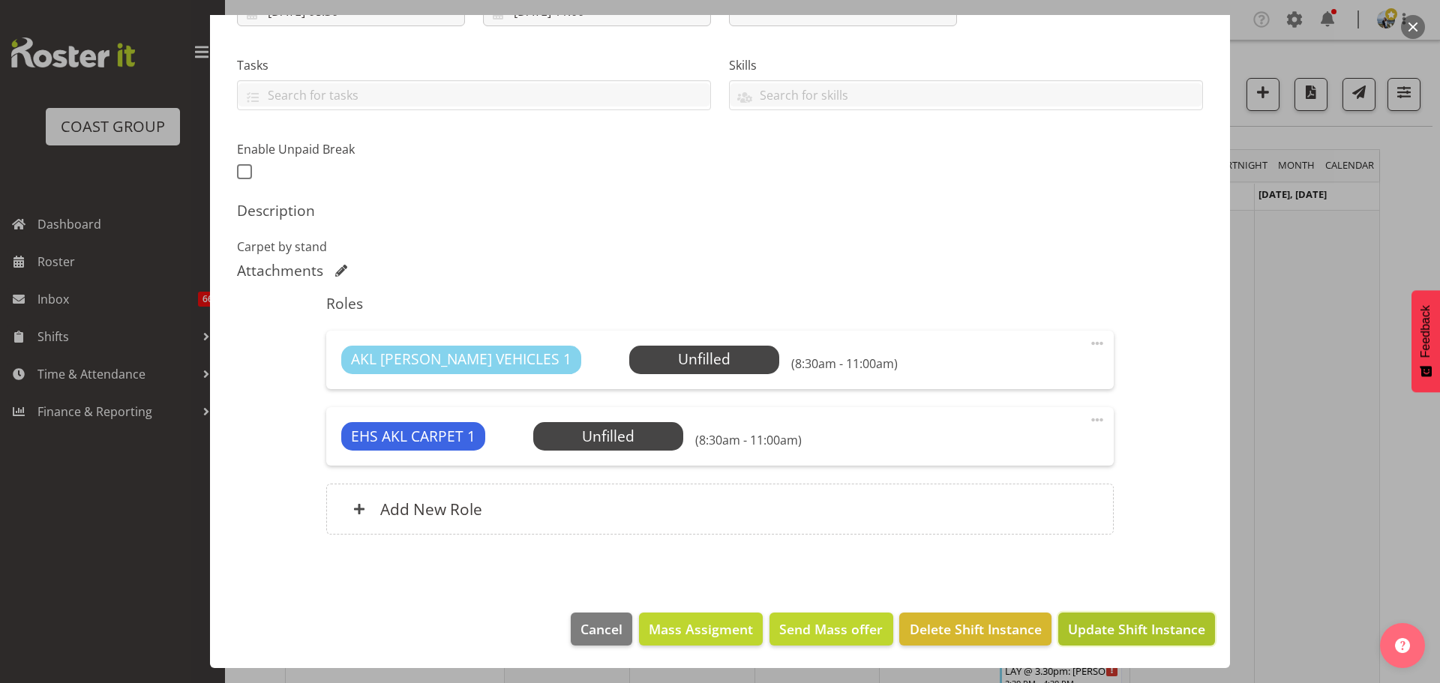
click at [1133, 633] on span "Update Shift Instance" at bounding box center [1136, 628] width 137 height 19
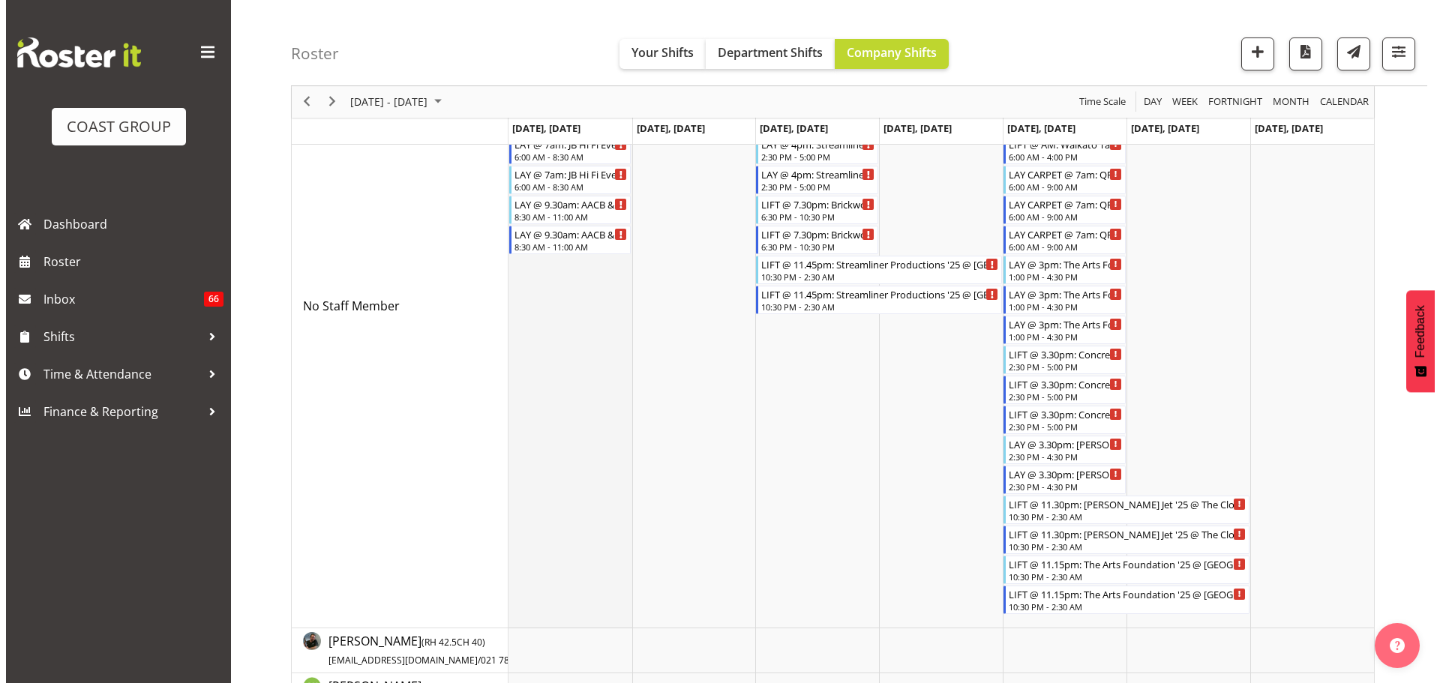
scroll to position [675, 0]
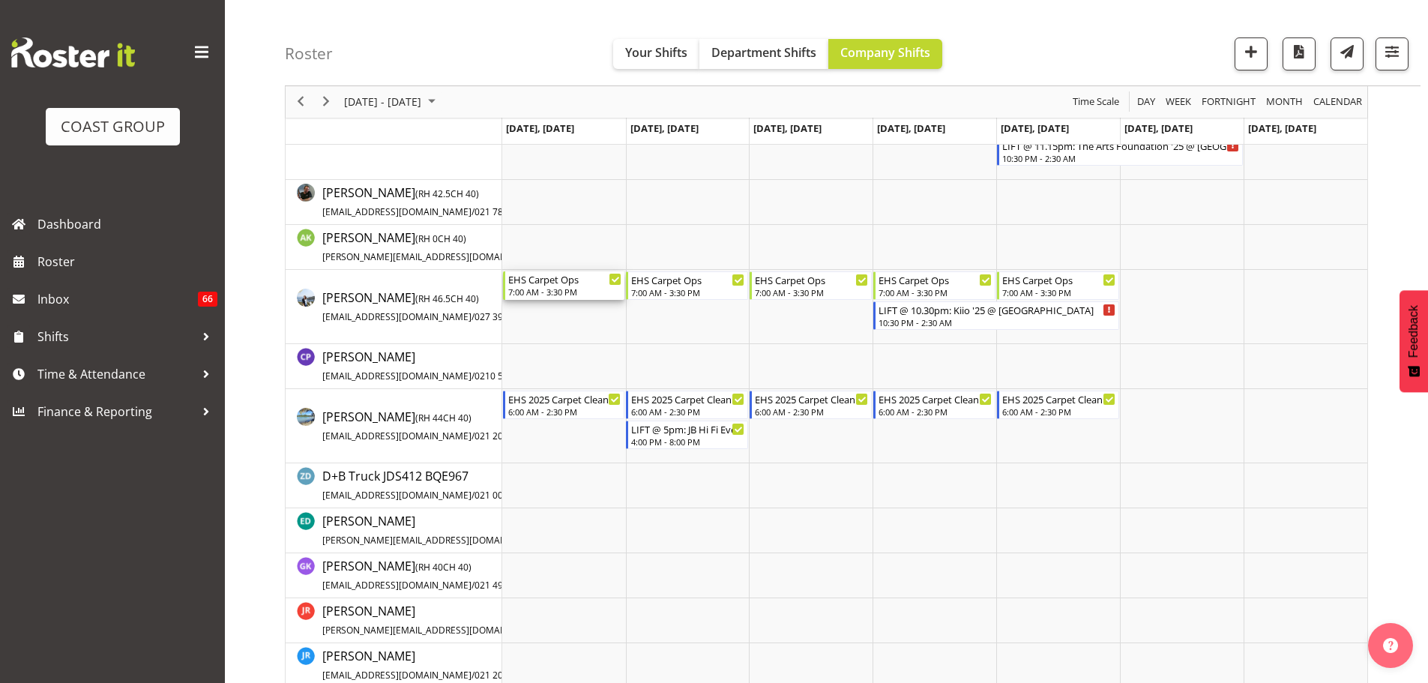
click at [596, 288] on div "7:00 AM - 3:30 PM" at bounding box center [565, 292] width 114 height 12
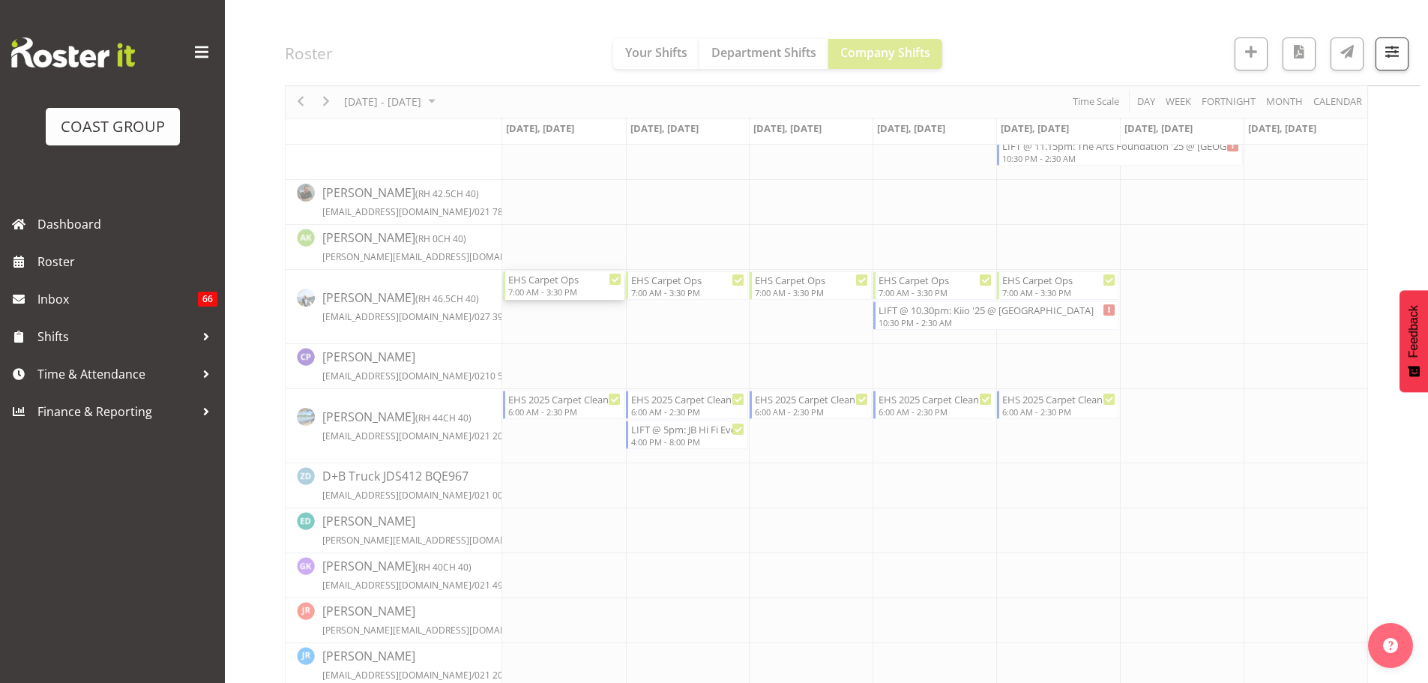
select select
select select "9"
select select "2025"
select select "7"
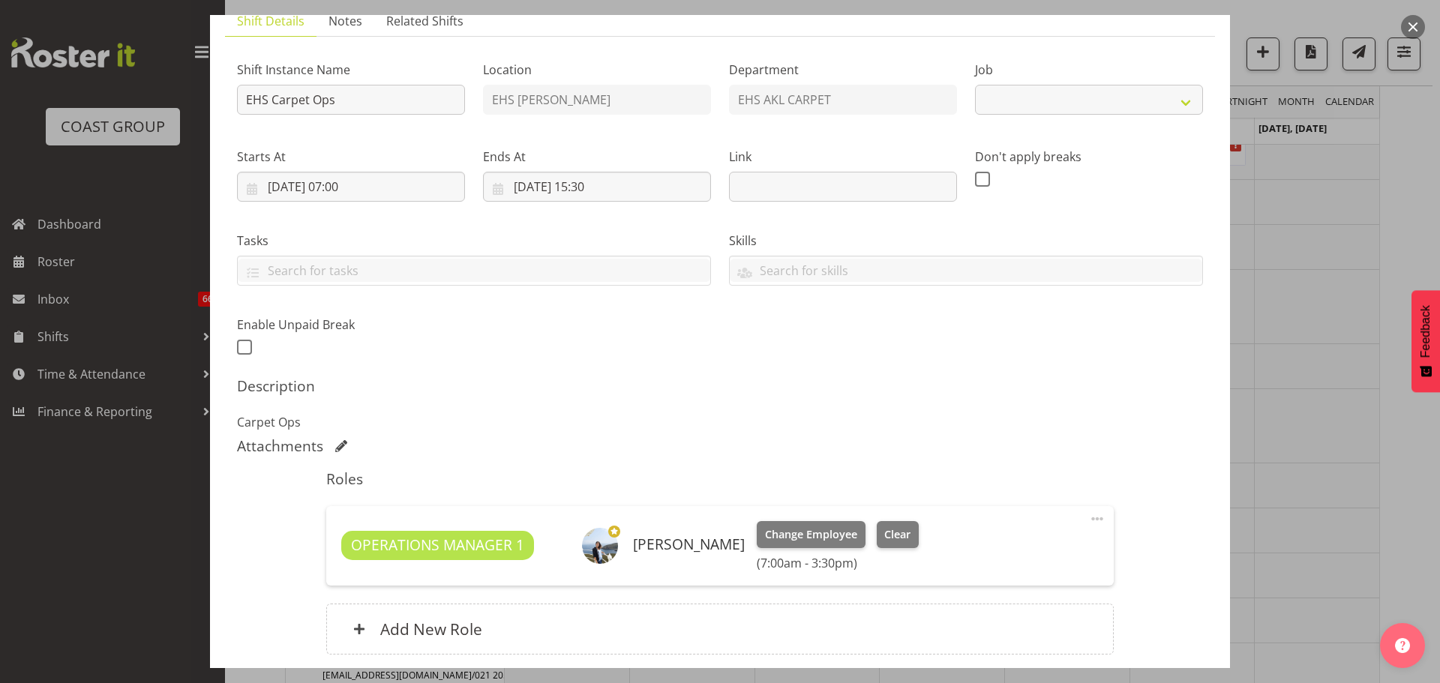
select select "69"
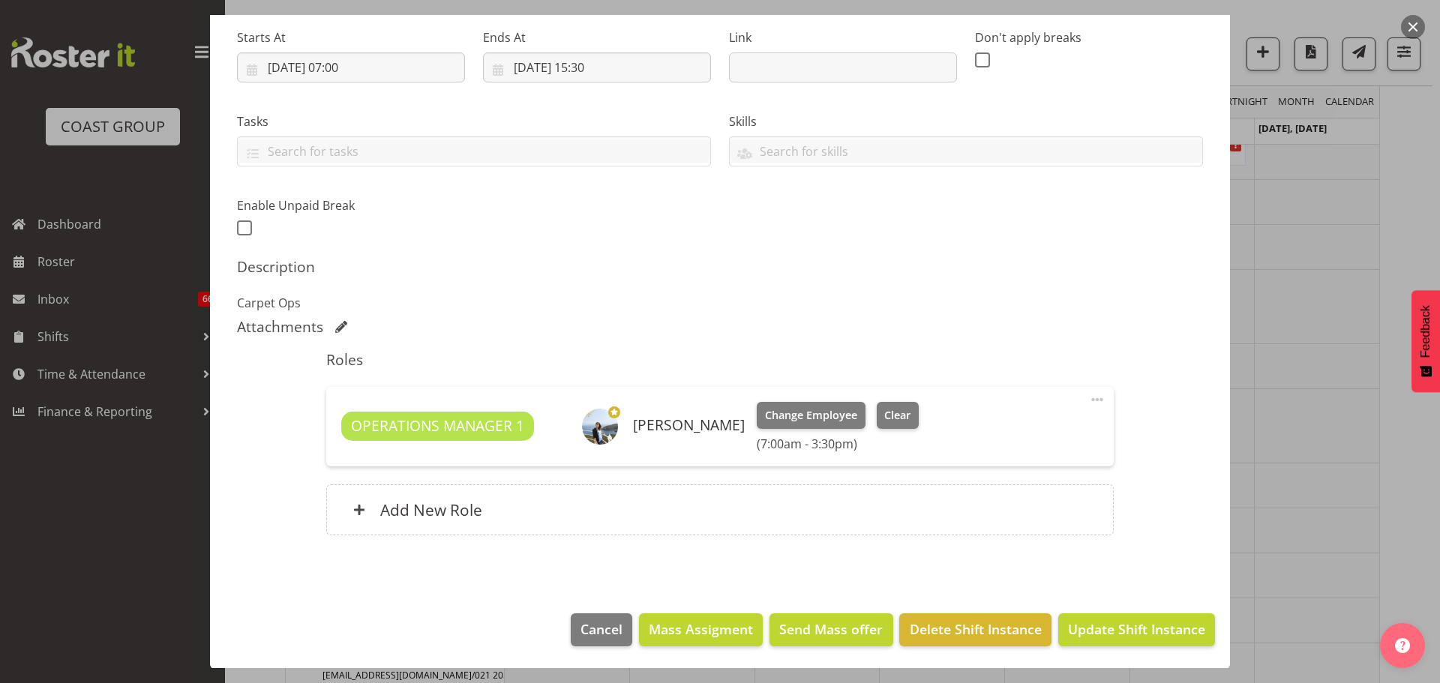
scroll to position [235, 0]
click at [358, 67] on input "13/10/2025, 07:00" at bounding box center [351, 67] width 228 height 30
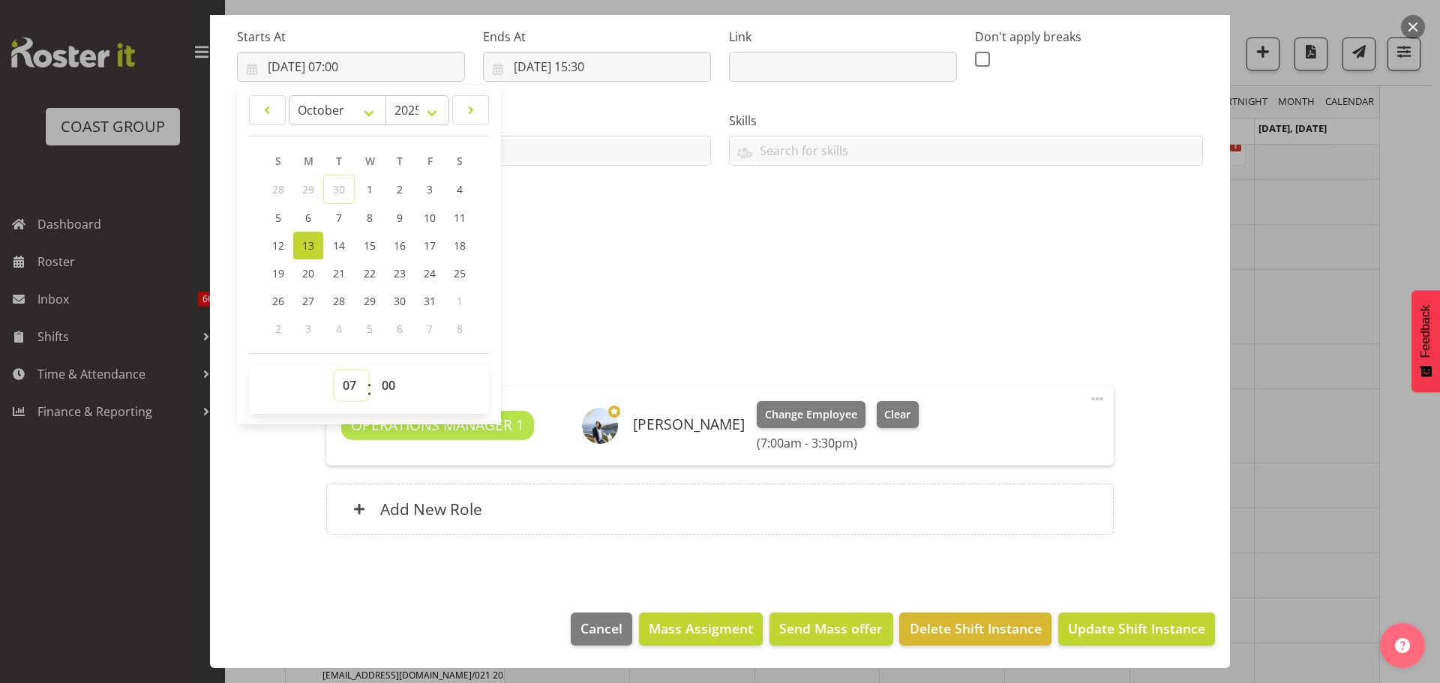
click at [340, 386] on select "00 01 02 03 04 05 06 07 08 09 10 11 12 13 14 15 16 17 18 19 20 21 22 23" at bounding box center [351, 385] width 34 height 30
select select "9"
click at [334, 370] on select "00 01 02 03 04 05 06 07 08 09 10 11 12 13 14 15 16 17 18 19 20 21 22 23" at bounding box center [351, 385] width 34 height 30
type input "13/10/2025, 09:00"
click at [1083, 631] on span "Update Shift Instance" at bounding box center [1136, 628] width 137 height 19
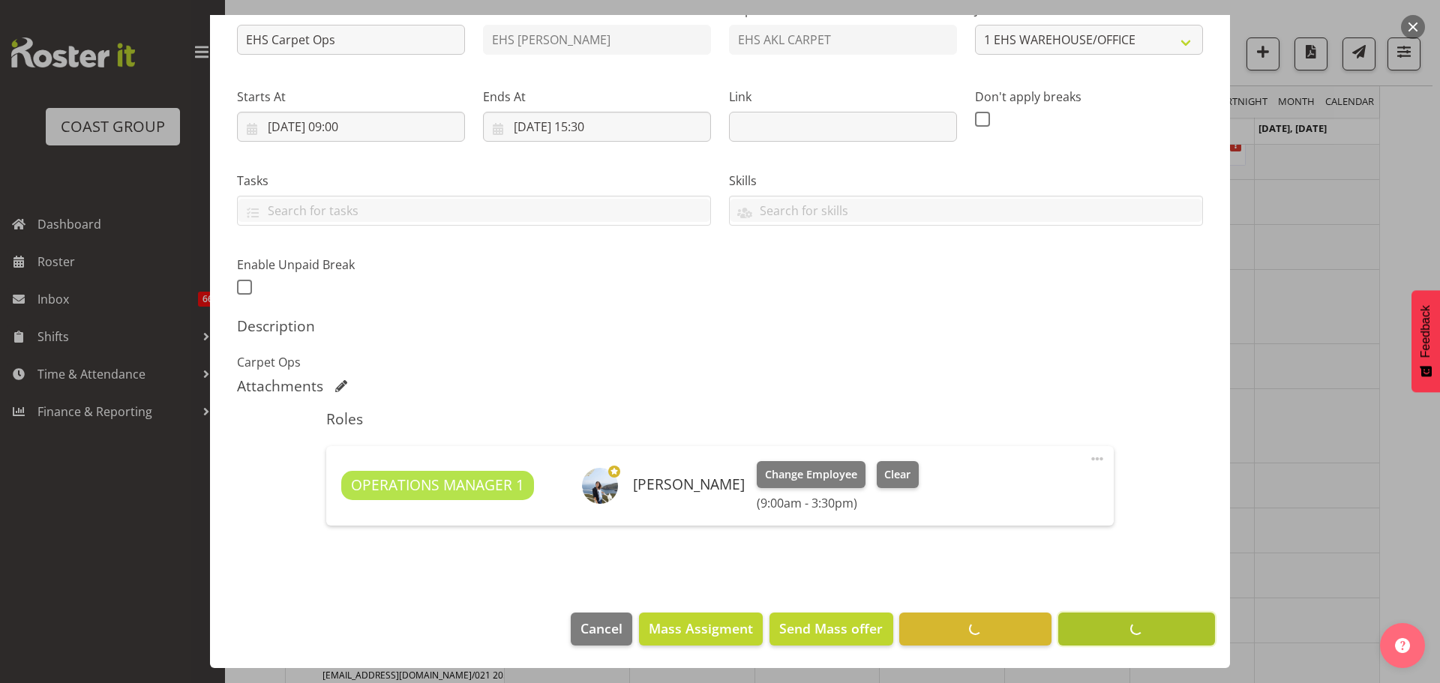
scroll to position [175, 0]
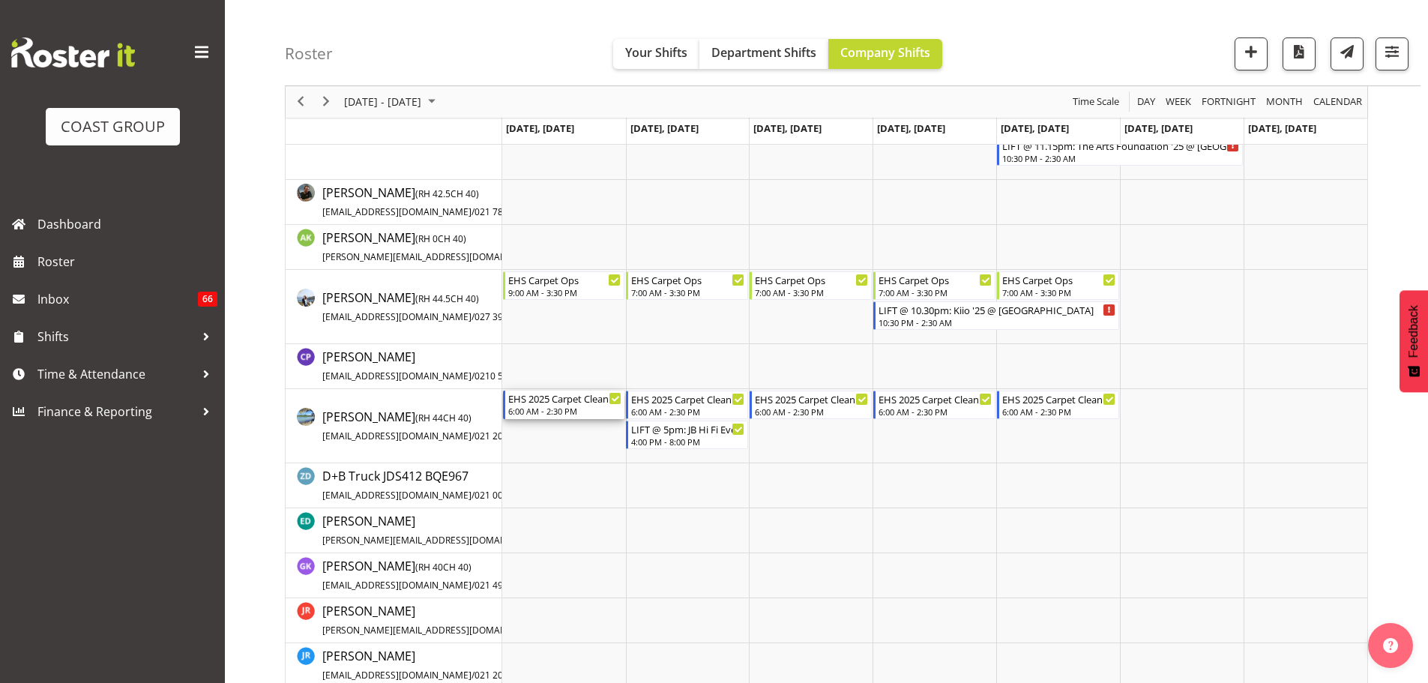
click at [556, 405] on div "EHS 2025 Carpet Cleaning, Maintenance, etc" at bounding box center [565, 398] width 114 height 15
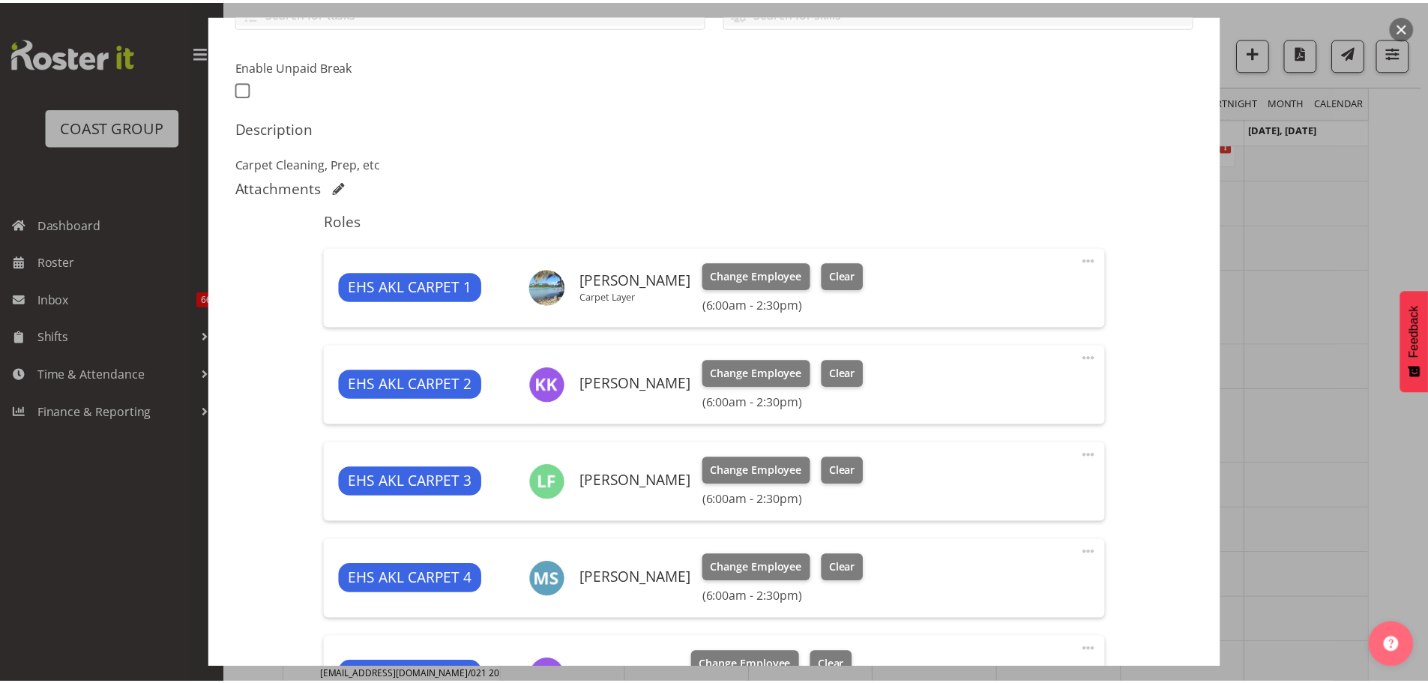
scroll to position [375, 0]
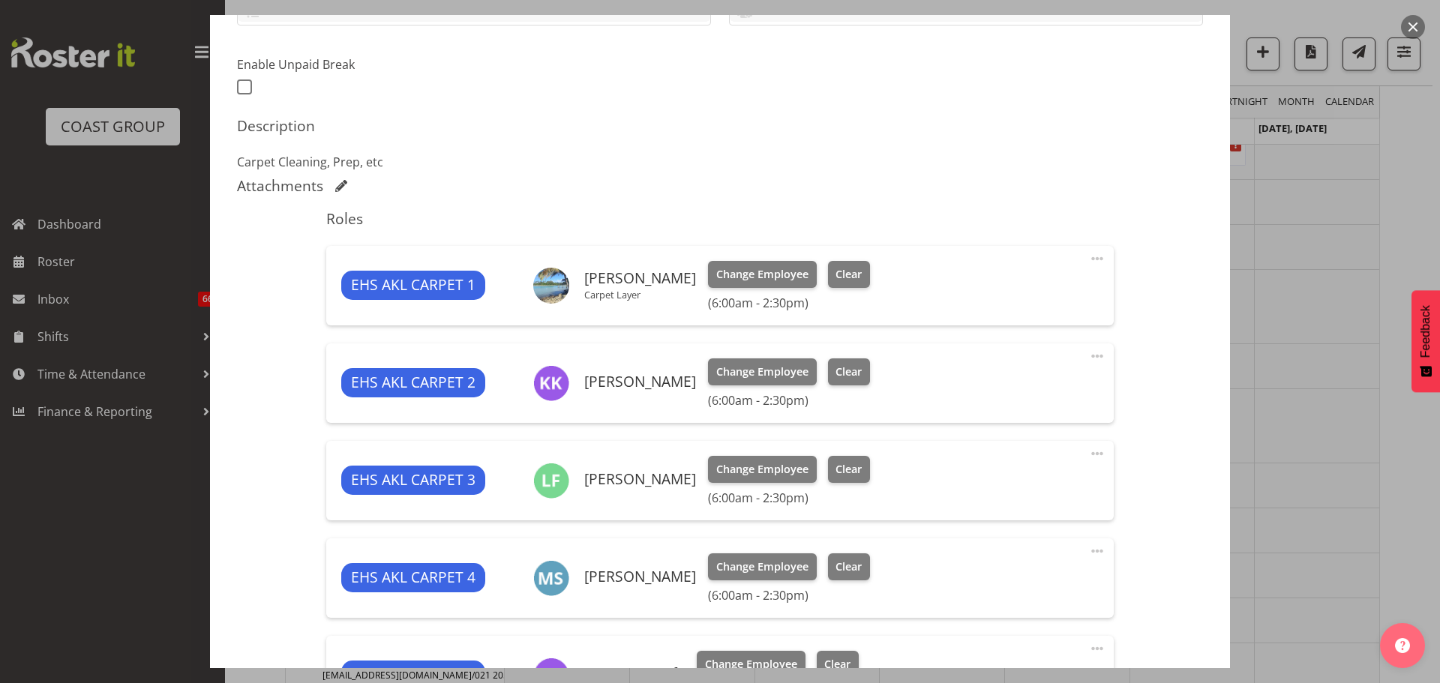
select select "69"
click at [1095, 260] on span at bounding box center [1097, 259] width 18 height 18
click at [1050, 282] on link "Edit" at bounding box center [1034, 291] width 144 height 27
select select "9"
select select "2025"
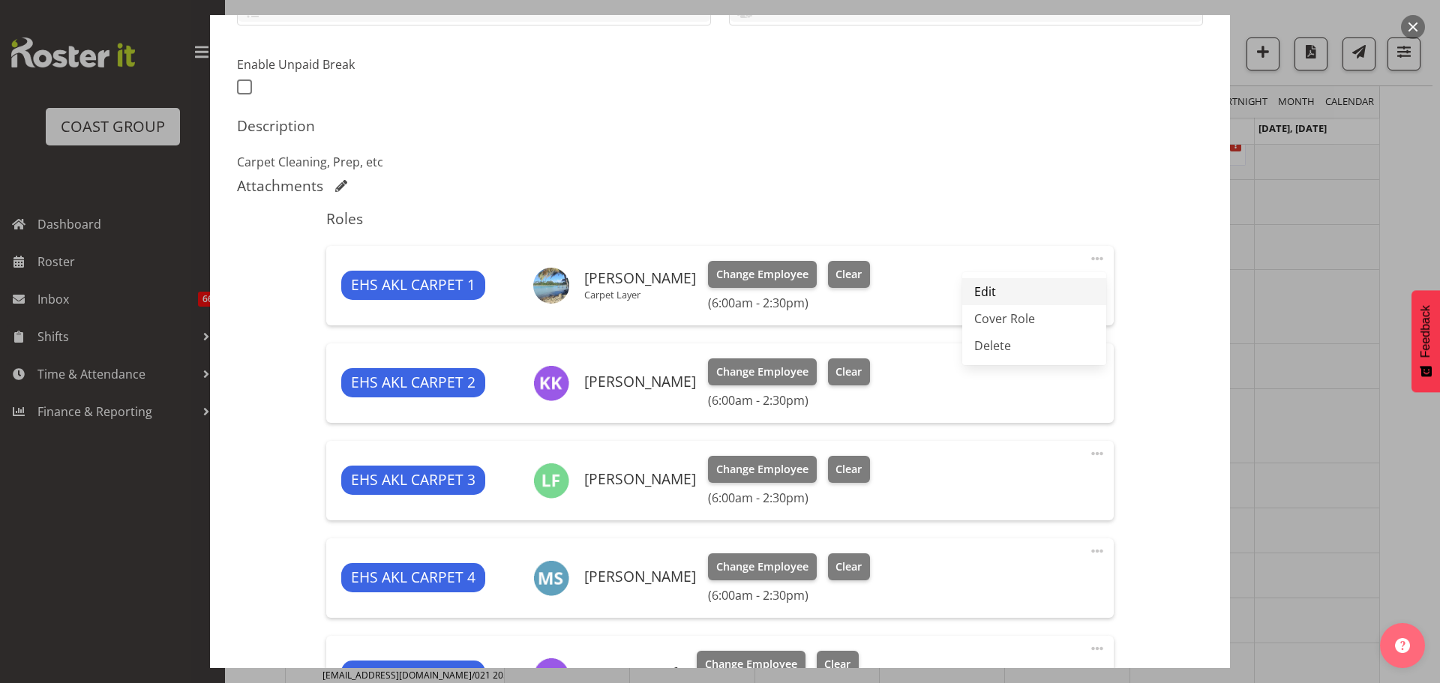
select select "6"
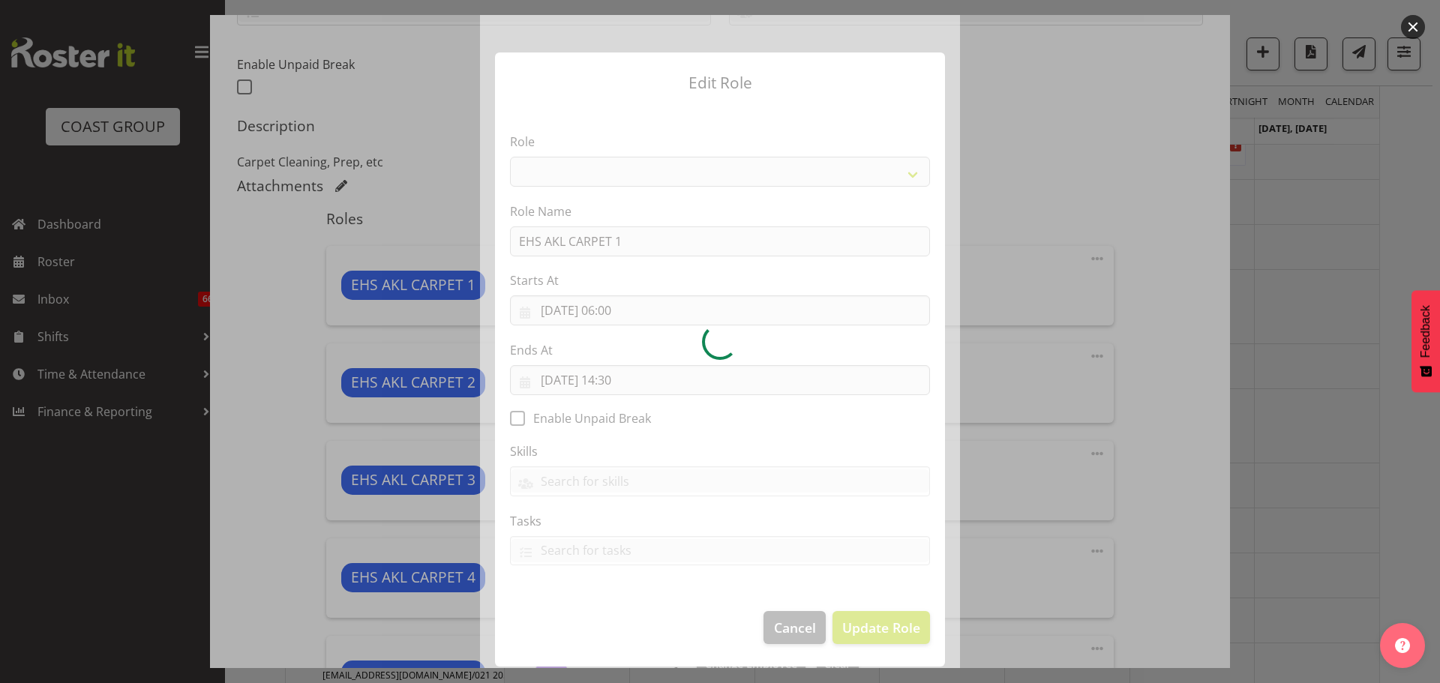
select select "190"
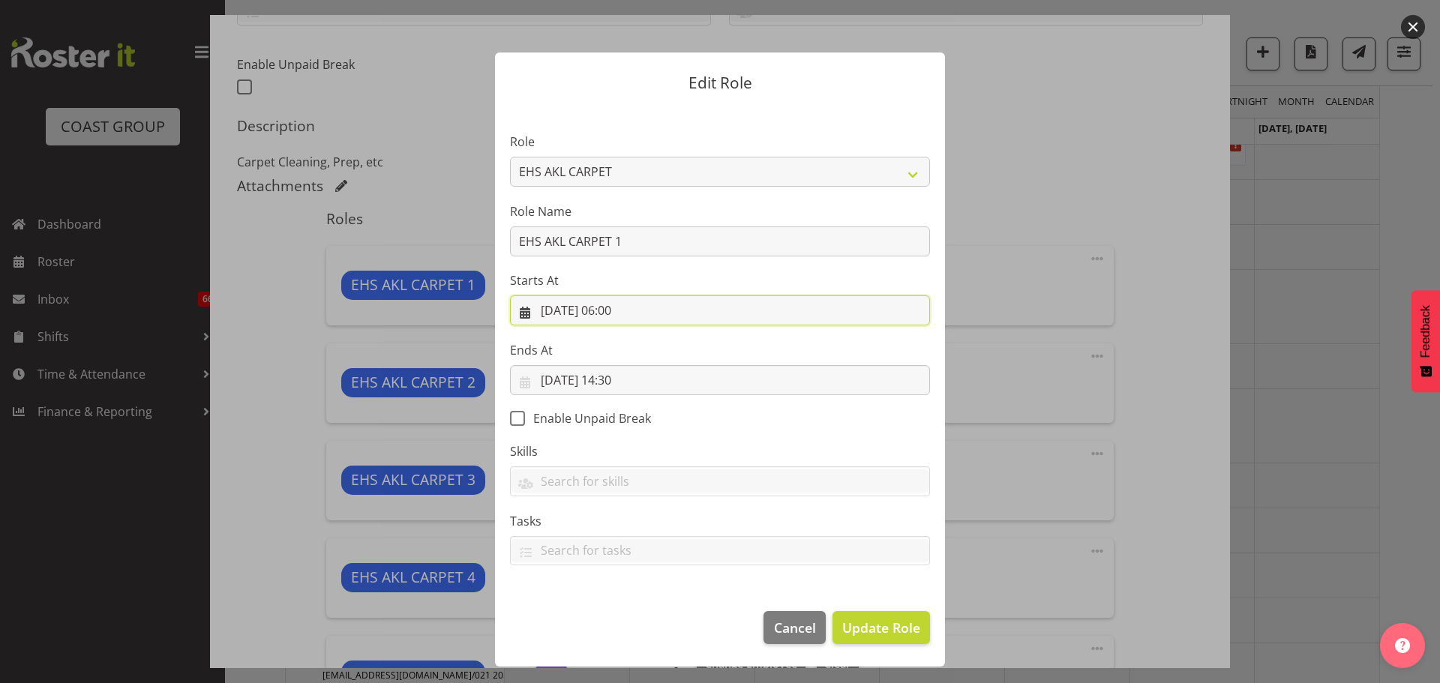
click at [620, 313] on input "13/10/2025, 06:00" at bounding box center [720, 310] width 420 height 30
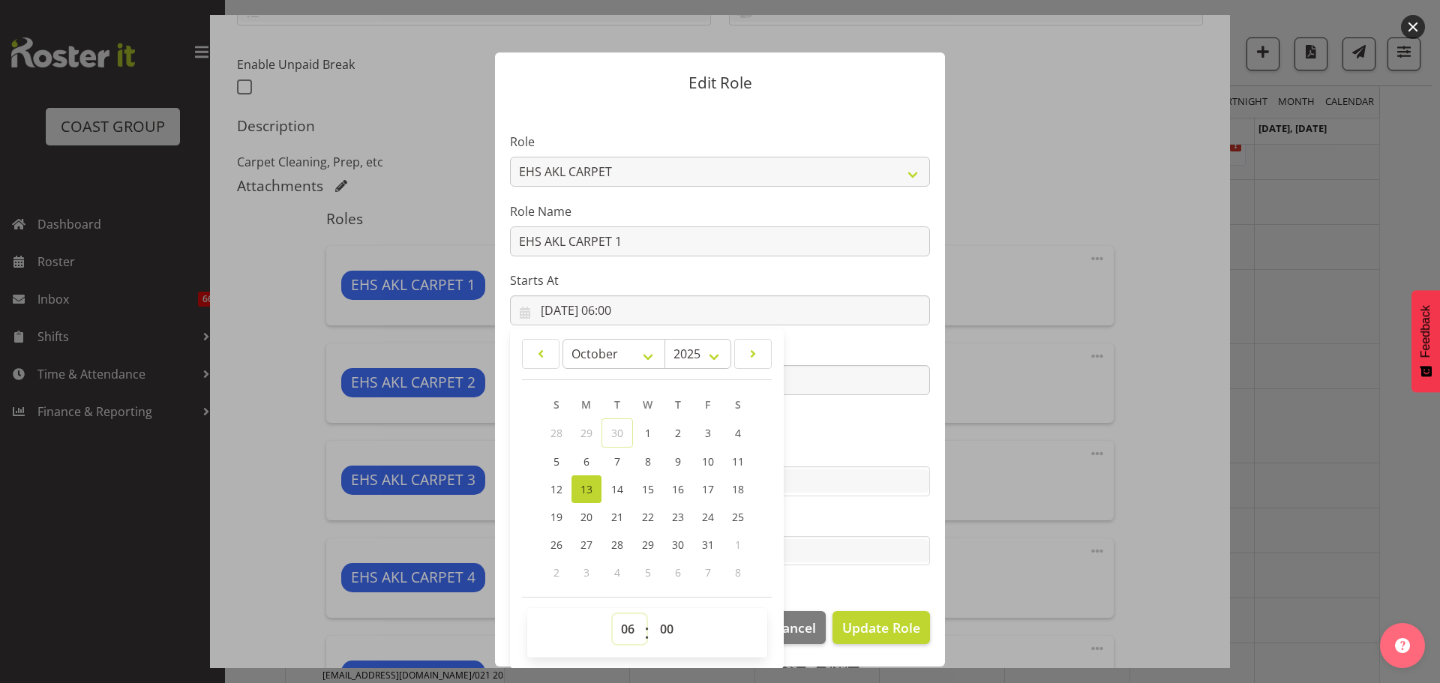
click at [622, 629] on select "00 01 02 03 04 05 06 07 08 09 10 11 12 13 14 15 16 17 18 19 20 21 22 23" at bounding box center [630, 629] width 34 height 30
select select "11"
click at [613, 614] on select "00 01 02 03 04 05 06 07 08 09 10 11 12 13 14 15 16 17 18 19 20 21 22 23" at bounding box center [630, 629] width 34 height 30
type input "13/10/2025, 11:00"
click at [873, 625] on span "Update Role" at bounding box center [881, 627] width 78 height 19
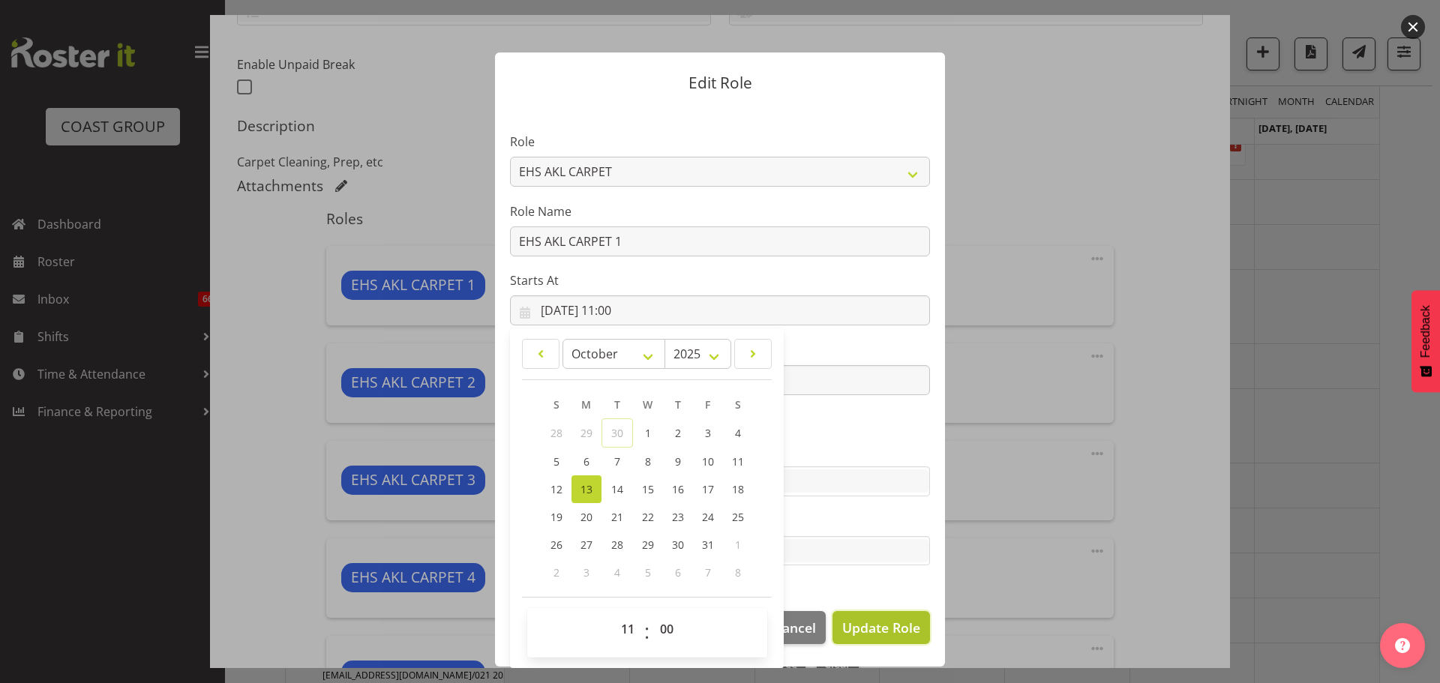
select select
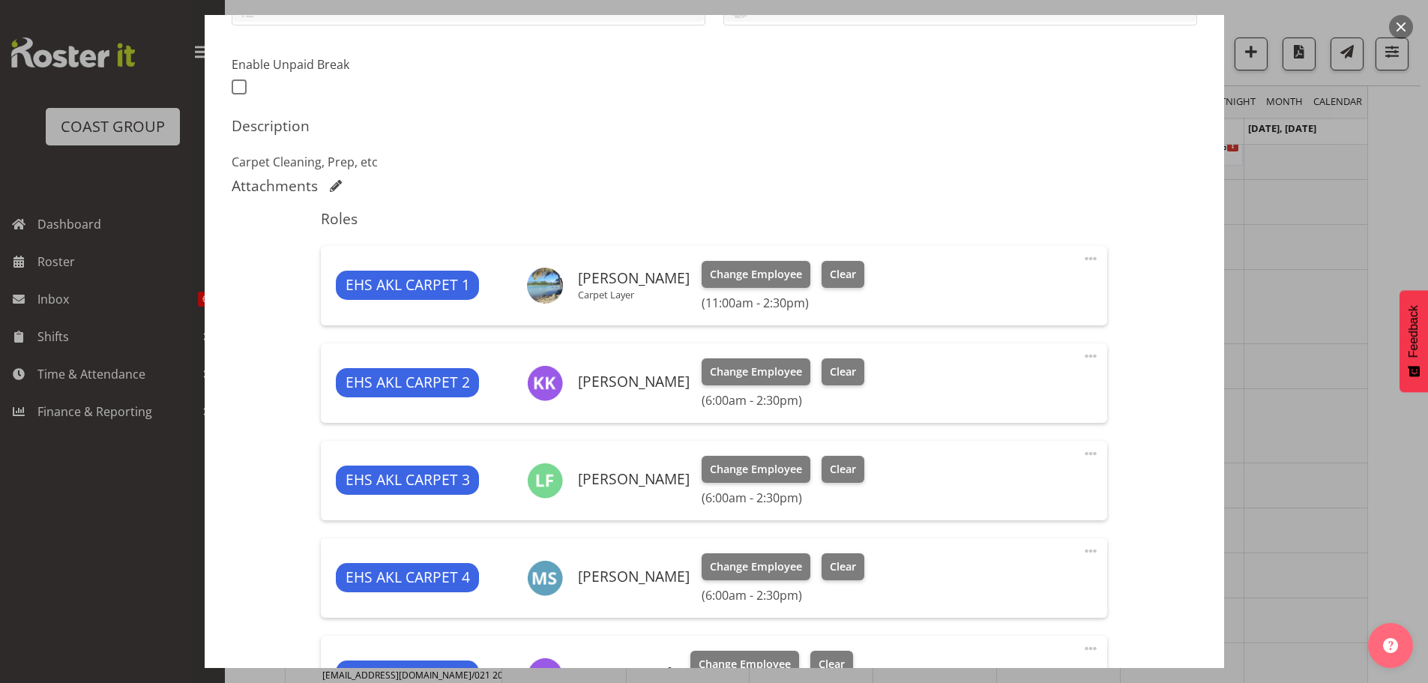
scroll to position [525, 0]
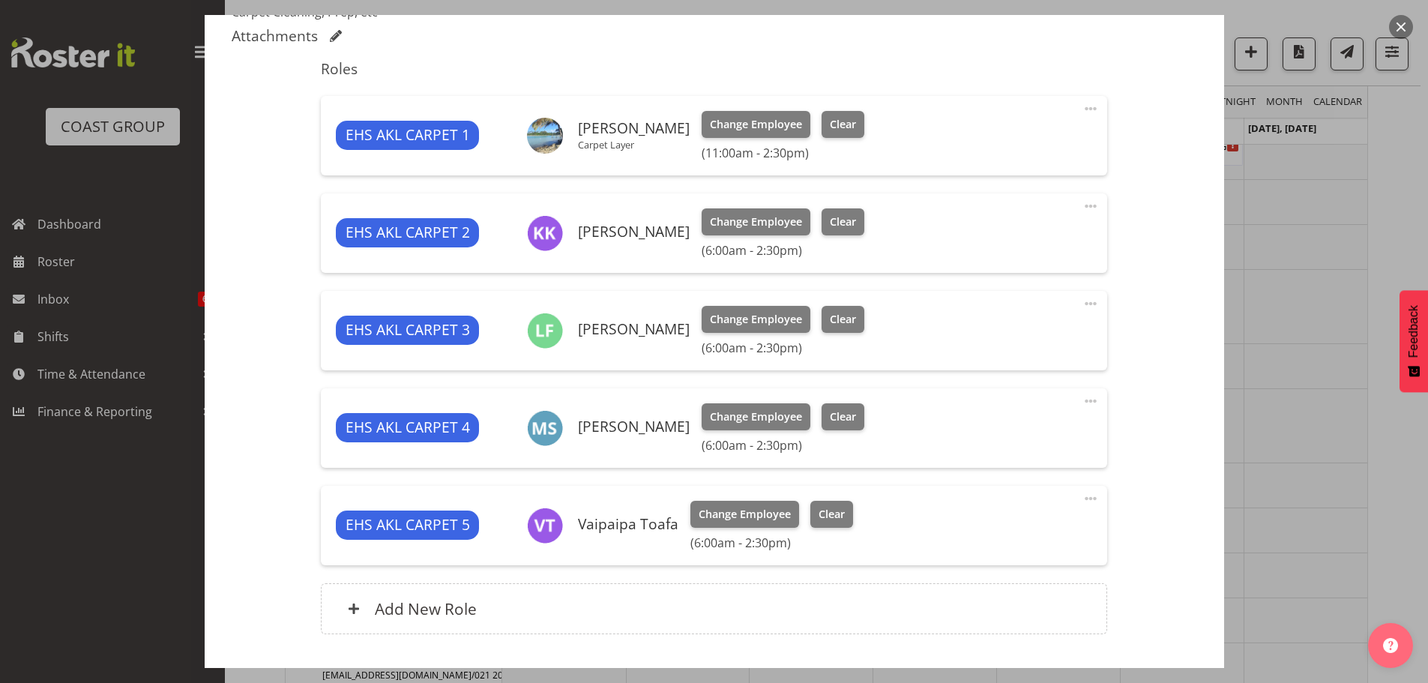
click at [1082, 402] on span at bounding box center [1091, 401] width 18 height 18
click at [1044, 426] on link "Edit" at bounding box center [1028, 434] width 144 height 27
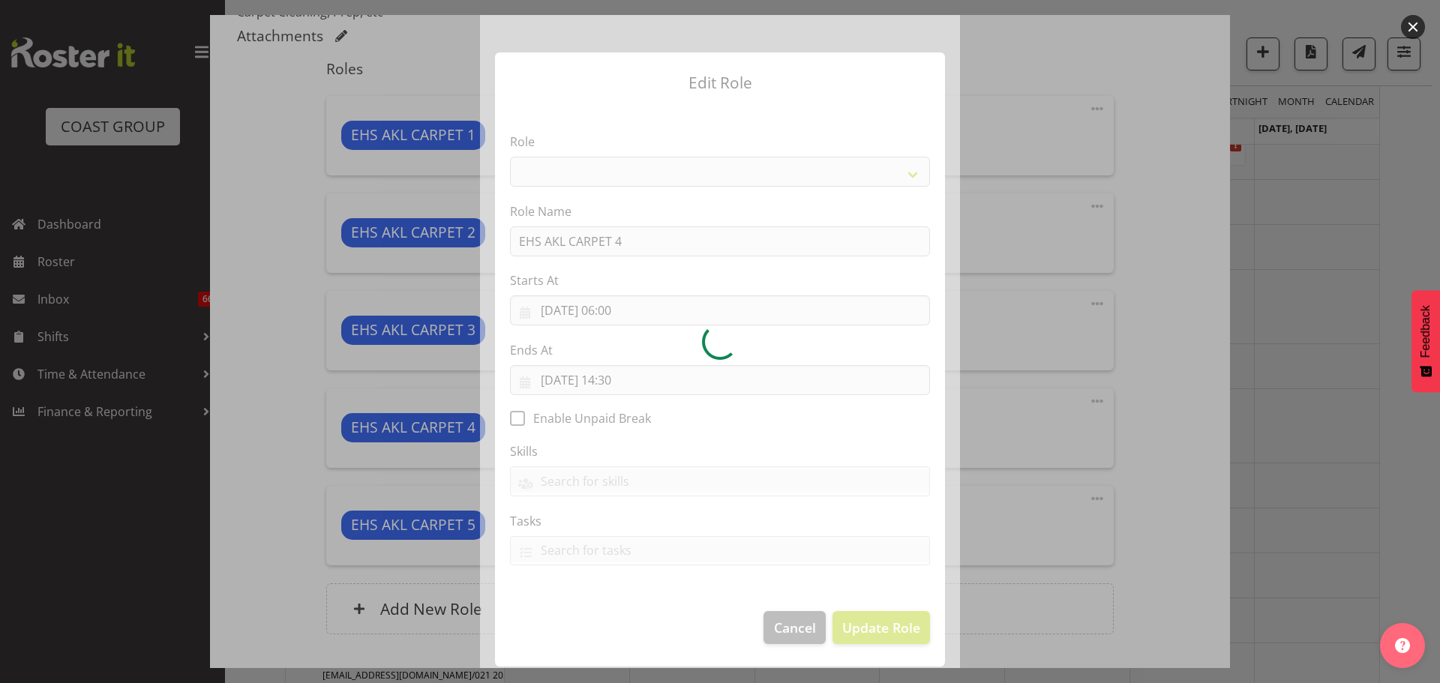
click at [616, 313] on div at bounding box center [720, 341] width 480 height 653
select select "190"
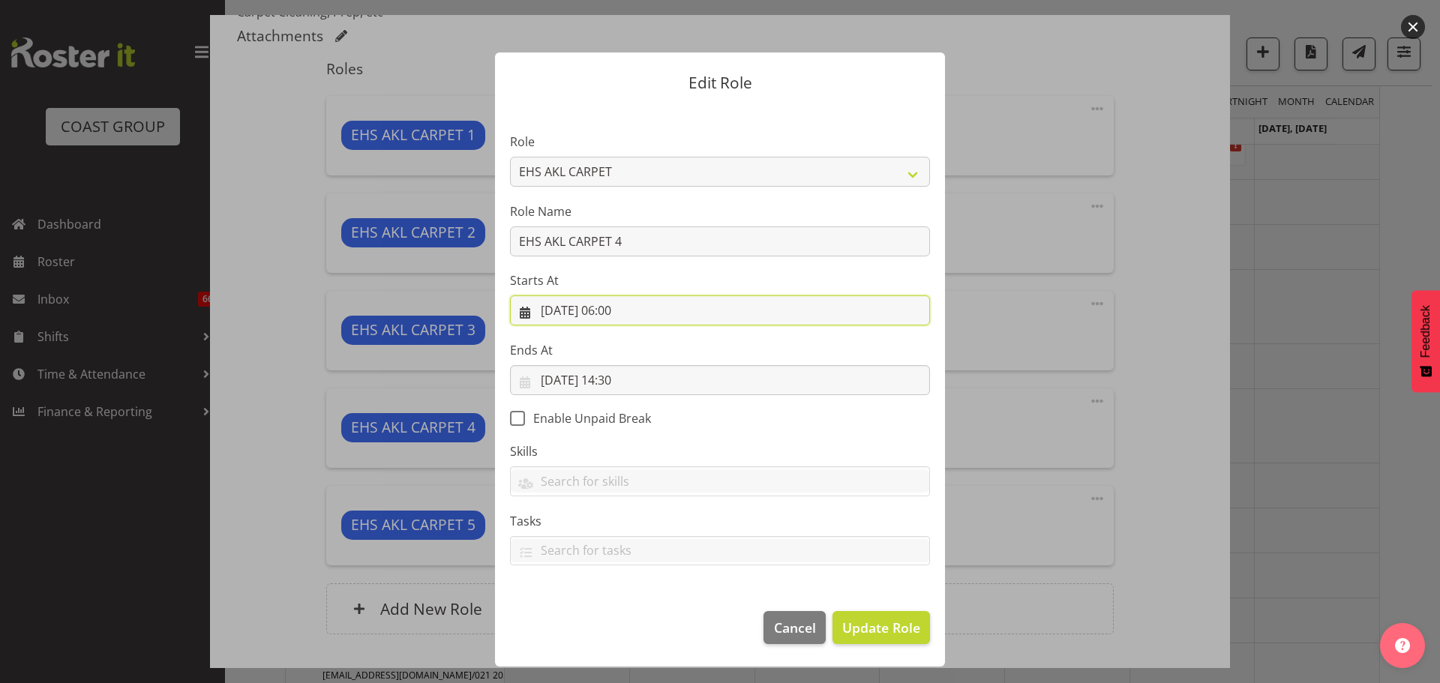
click at [646, 311] on input "13/10/2025, 06:00" at bounding box center [720, 310] width 420 height 30
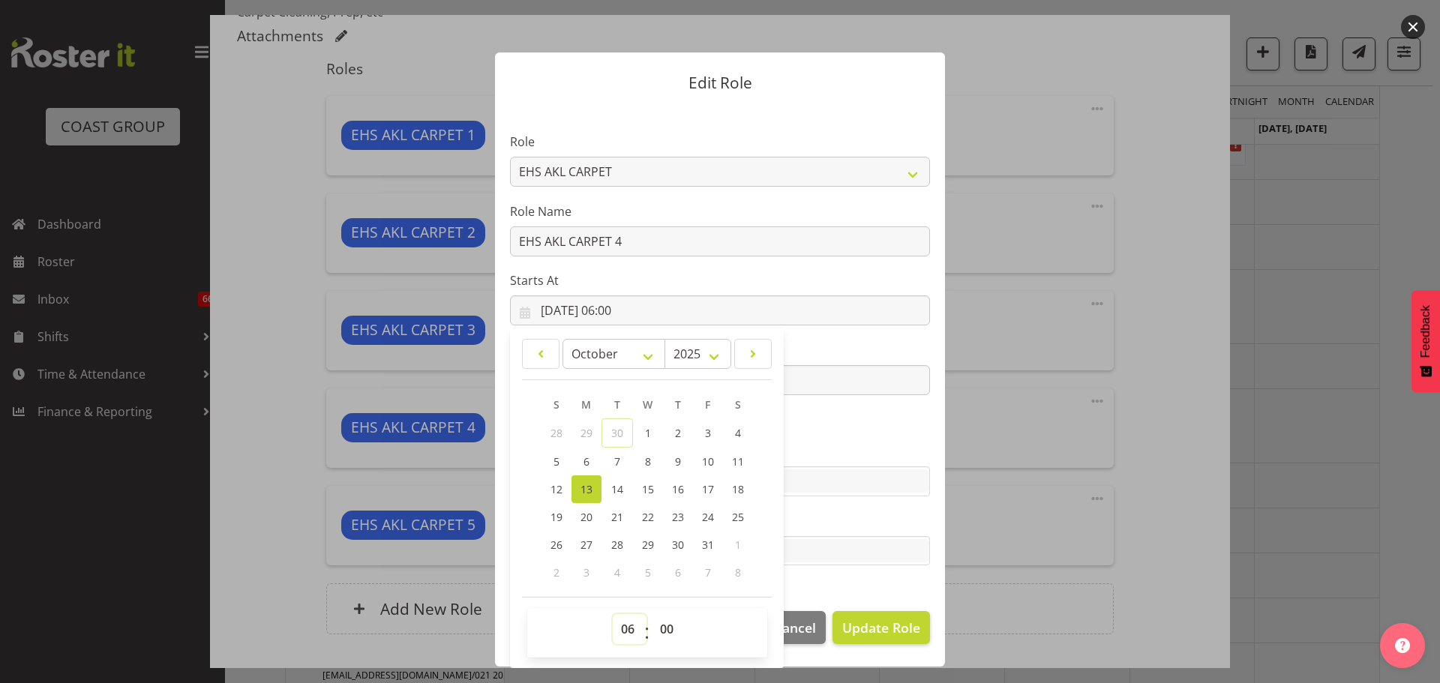
click at [628, 635] on select "00 01 02 03 04 05 06 07 08 09 10 11 12 13 14 15 16 17 18 19 20 21 22 23" at bounding box center [630, 629] width 34 height 30
select select "12"
click at [613, 614] on select "00 01 02 03 04 05 06 07 08 09 10 11 12 13 14 15 16 17 18 19 20 21 22 23" at bounding box center [630, 629] width 34 height 30
type input "13/10/2025, 12:00"
click at [634, 639] on select "00 01 02 03 04 05 06 07 08 09 10 11 12 13 14 15 16 17 18 19 20 21 22 23" at bounding box center [630, 629] width 34 height 30
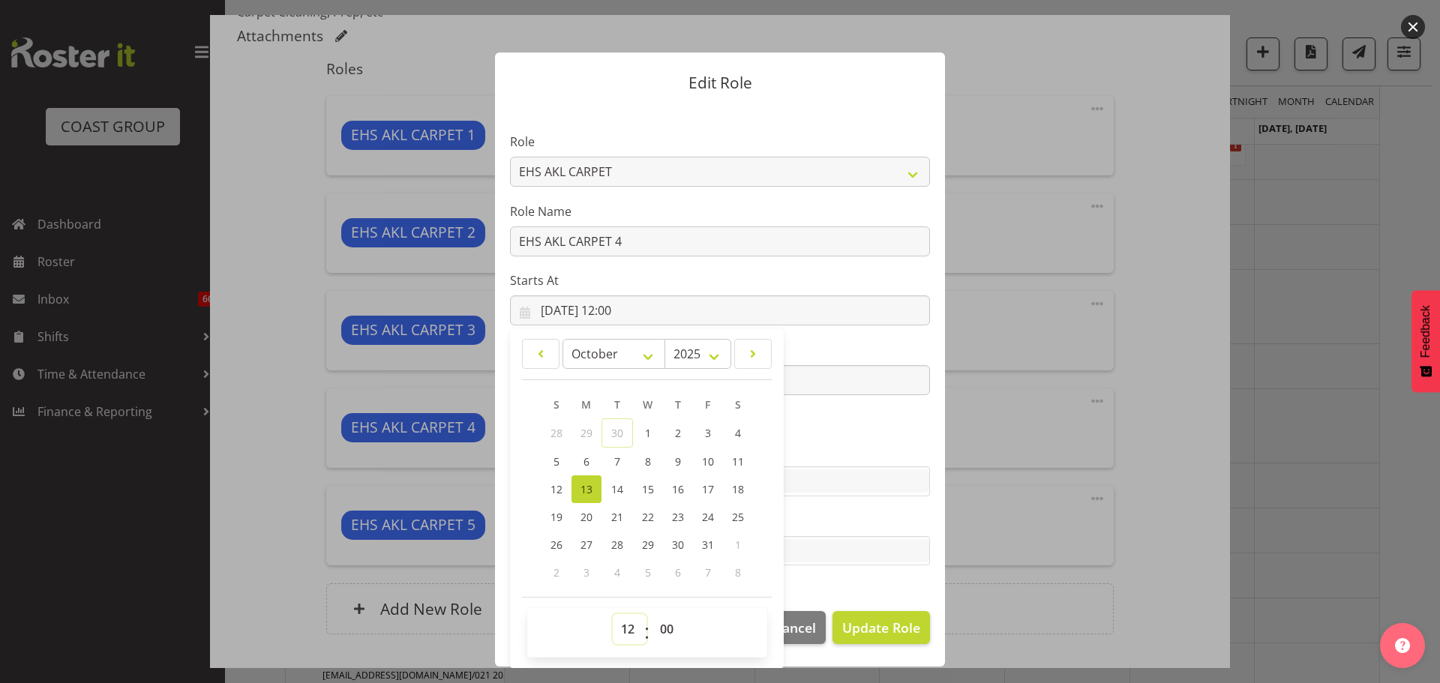
select select "9"
click at [613, 614] on select "00 01 02 03 04 05 06 07 08 09 10 11 12 13 14 15 16 17 18 19 20 21 22 23" at bounding box center [630, 629] width 34 height 30
type input "13/10/2025, 09:00"
click at [880, 622] on span "Update Role" at bounding box center [881, 627] width 78 height 19
select select
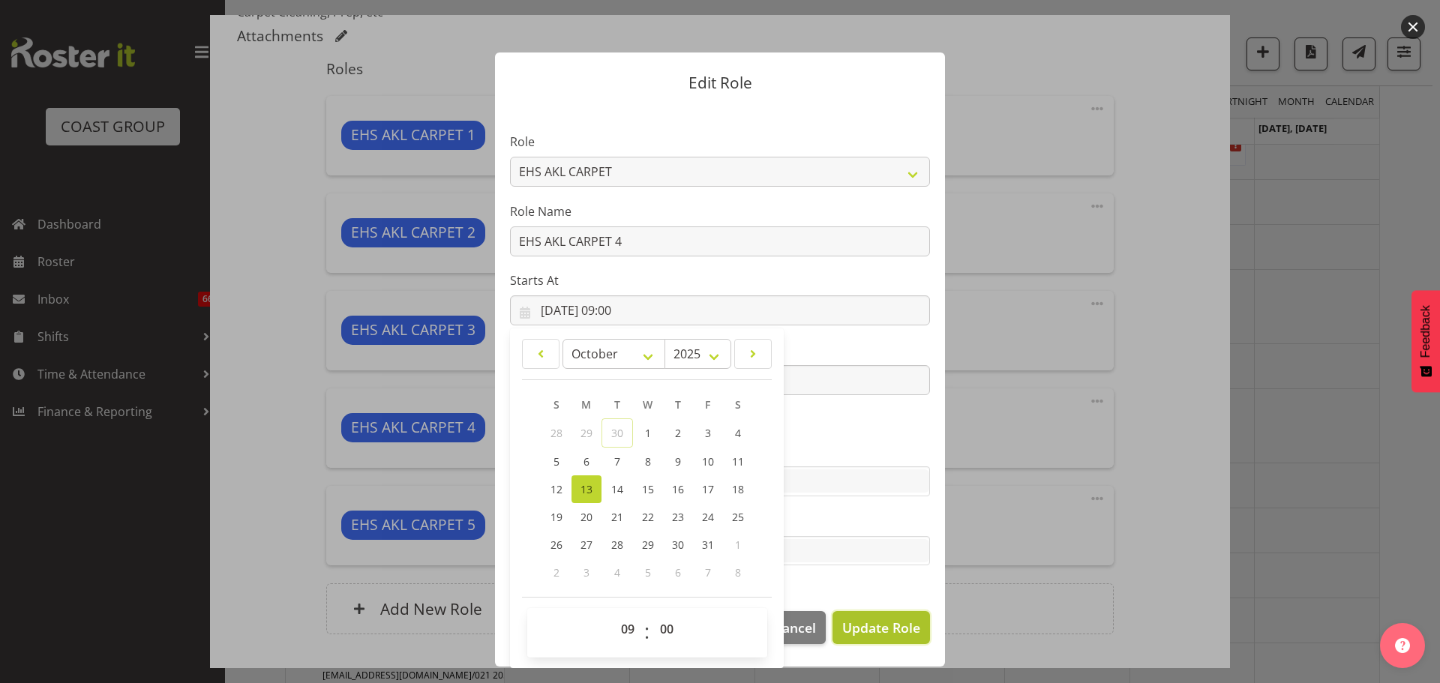
select select
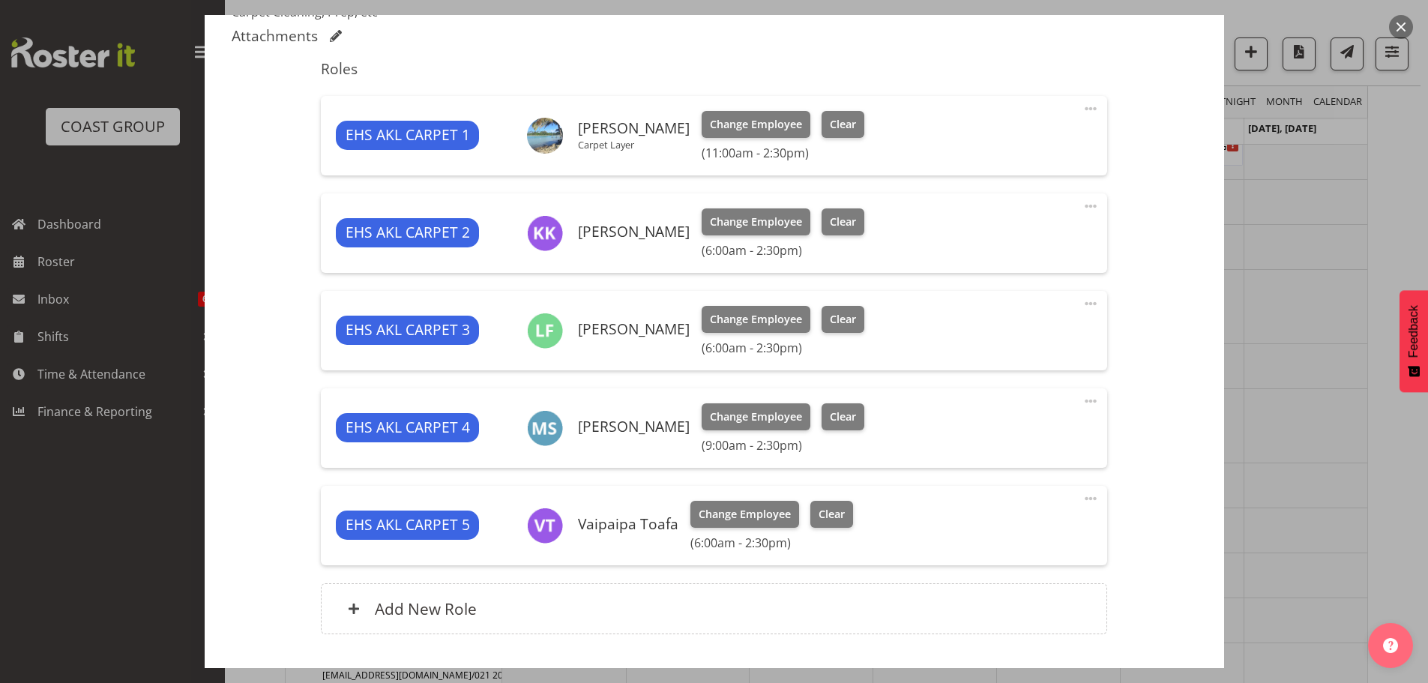
click at [1082, 501] on span at bounding box center [1091, 499] width 18 height 18
click at [1009, 527] on link "Edit" at bounding box center [1028, 531] width 144 height 27
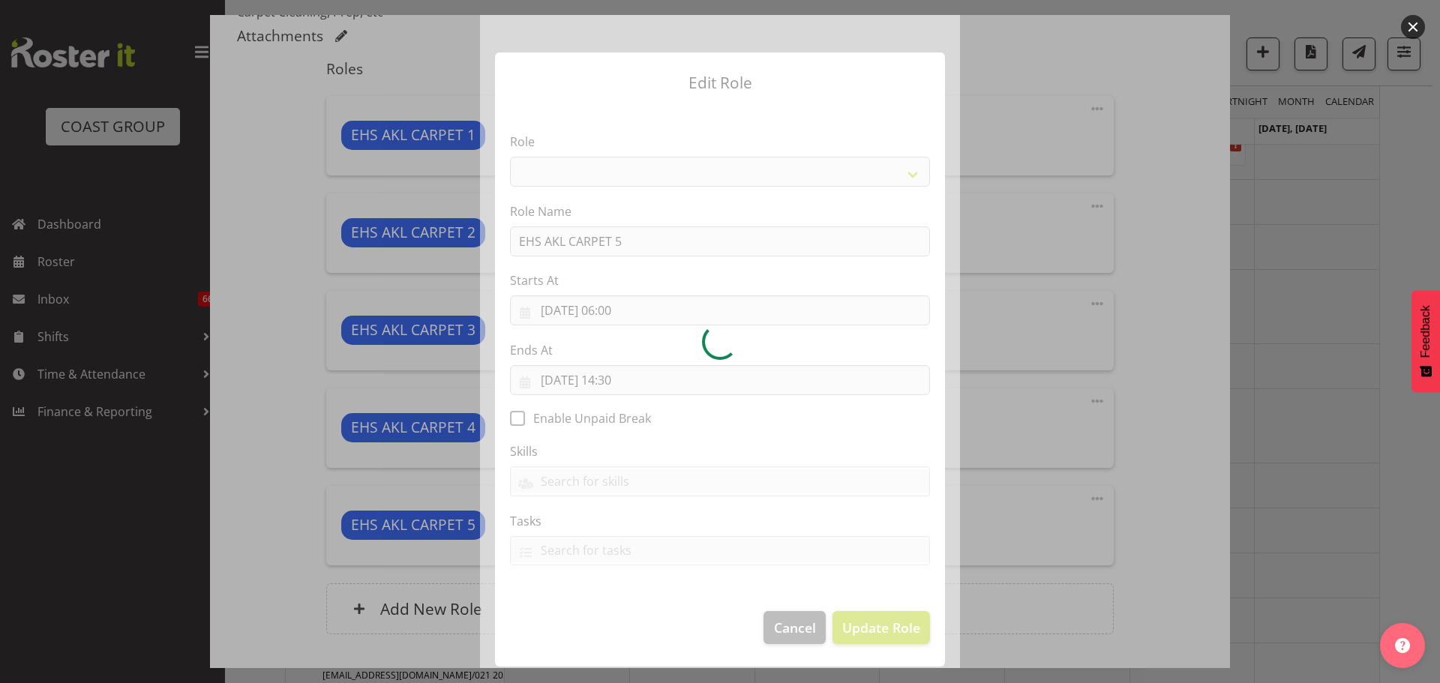
select select "190"
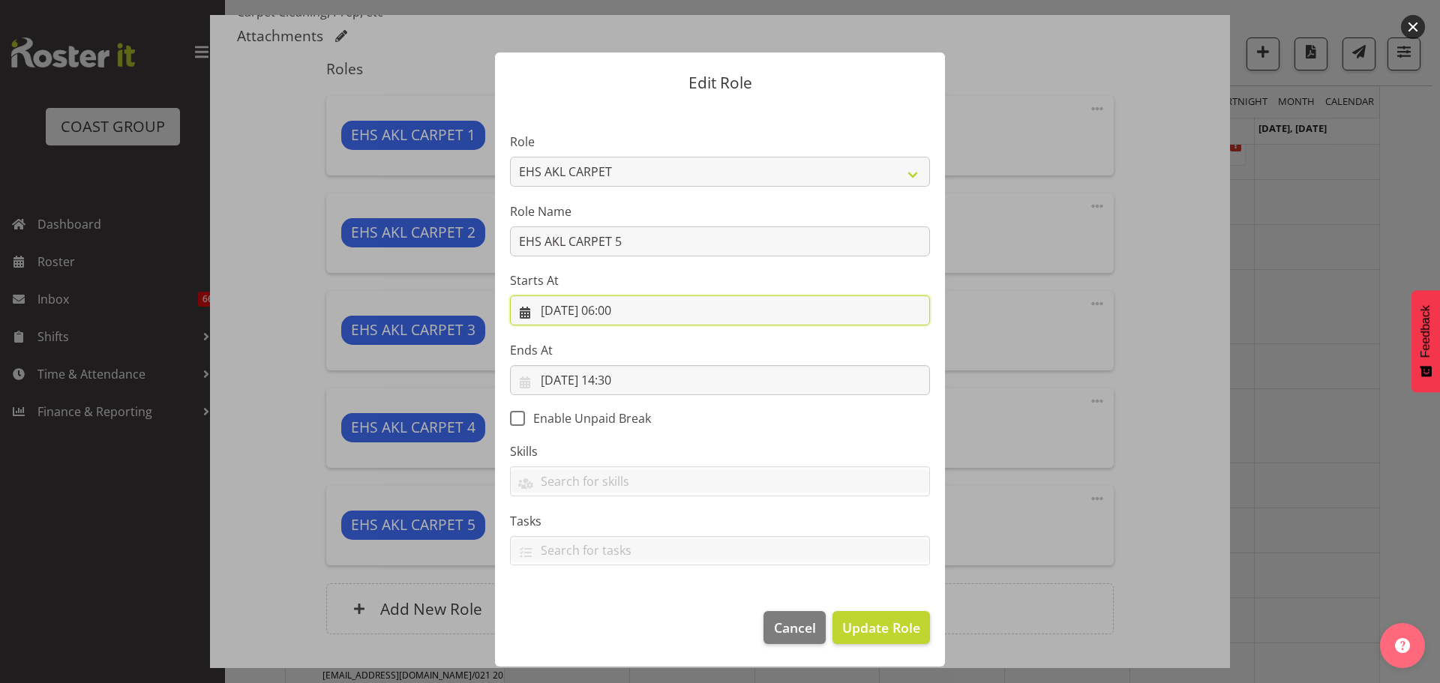
click at [622, 313] on input "13/10/2025, 06:00" at bounding box center [720, 310] width 420 height 30
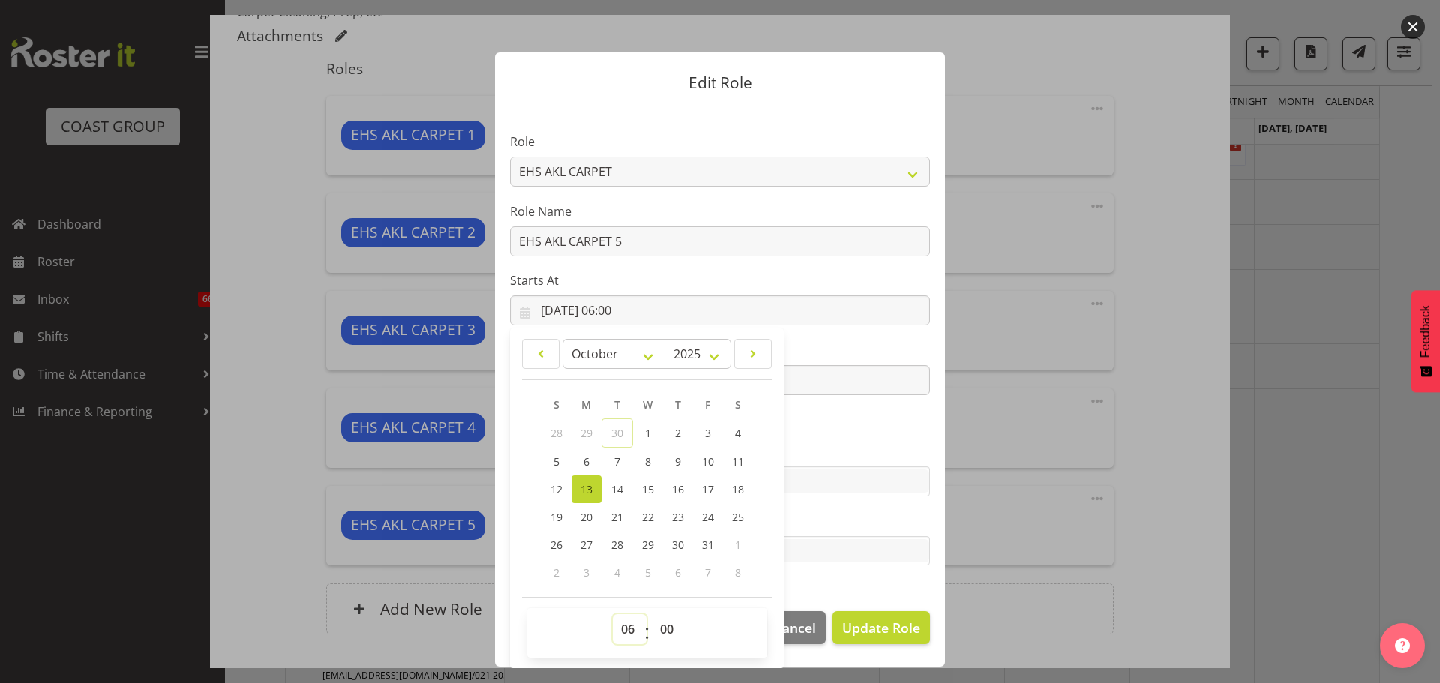
click at [631, 631] on select "00 01 02 03 04 05 06 07 08 09 10 11 12 13 14 15 16 17 18 19 20 21 22 23" at bounding box center [630, 629] width 34 height 30
select select "9"
click at [613, 614] on select "00 01 02 03 04 05 06 07 08 09 10 11 12 13 14 15 16 17 18 19 20 21 22 23" at bounding box center [630, 629] width 34 height 30
type input "13/10/2025, 09:00"
click at [867, 618] on span "Update Role" at bounding box center [881, 627] width 78 height 19
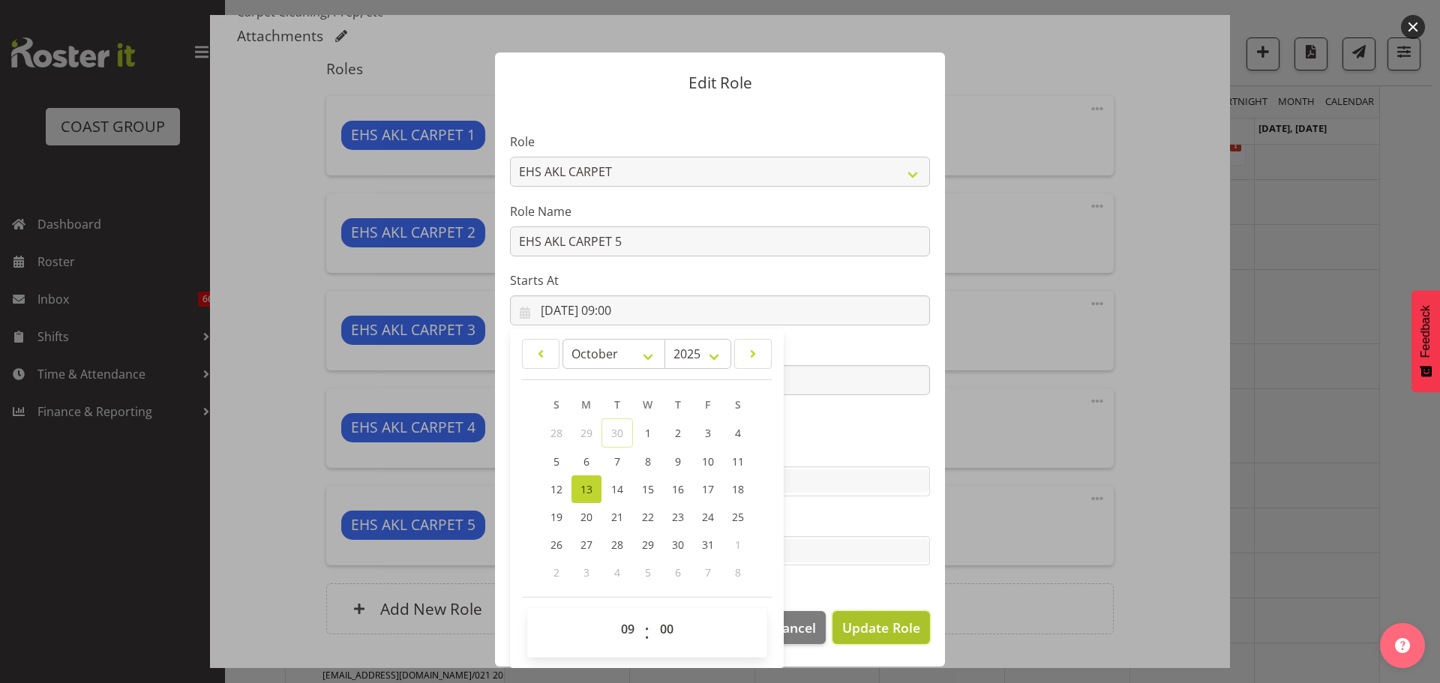
select select
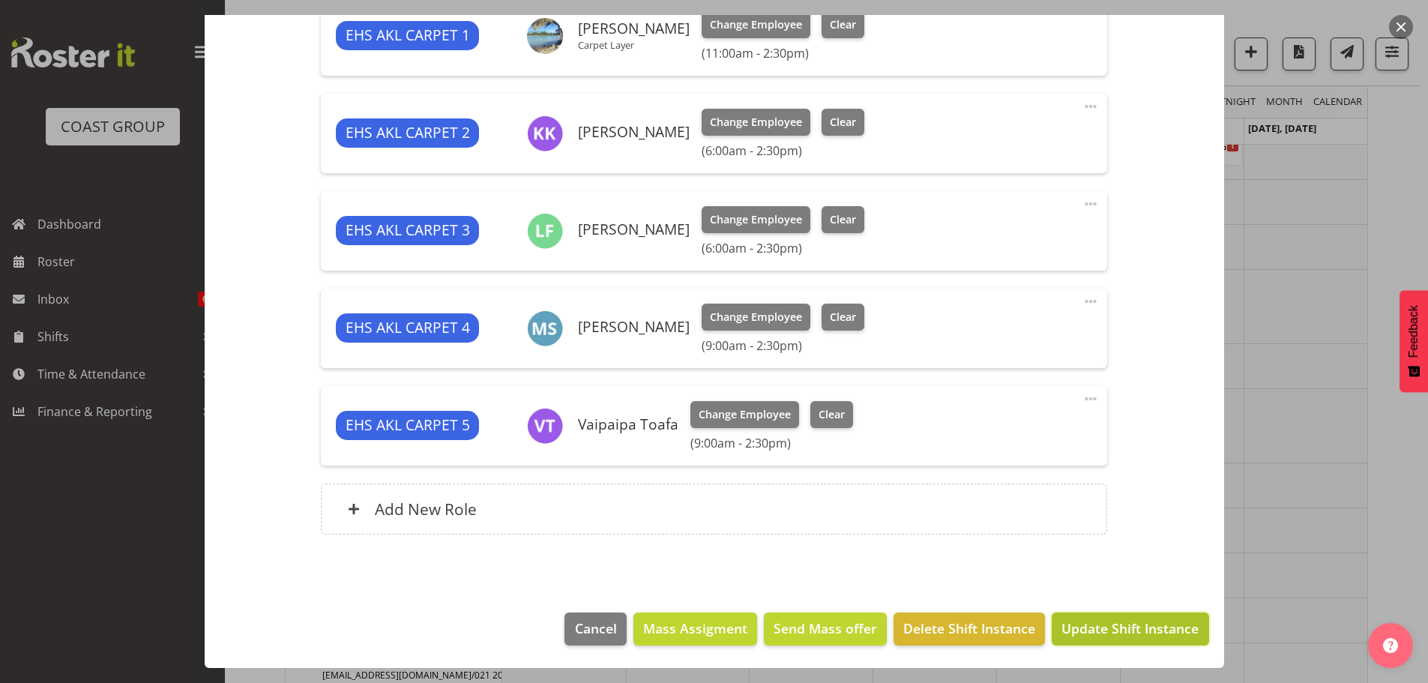
click at [1139, 635] on span "Update Shift Instance" at bounding box center [1130, 628] width 137 height 19
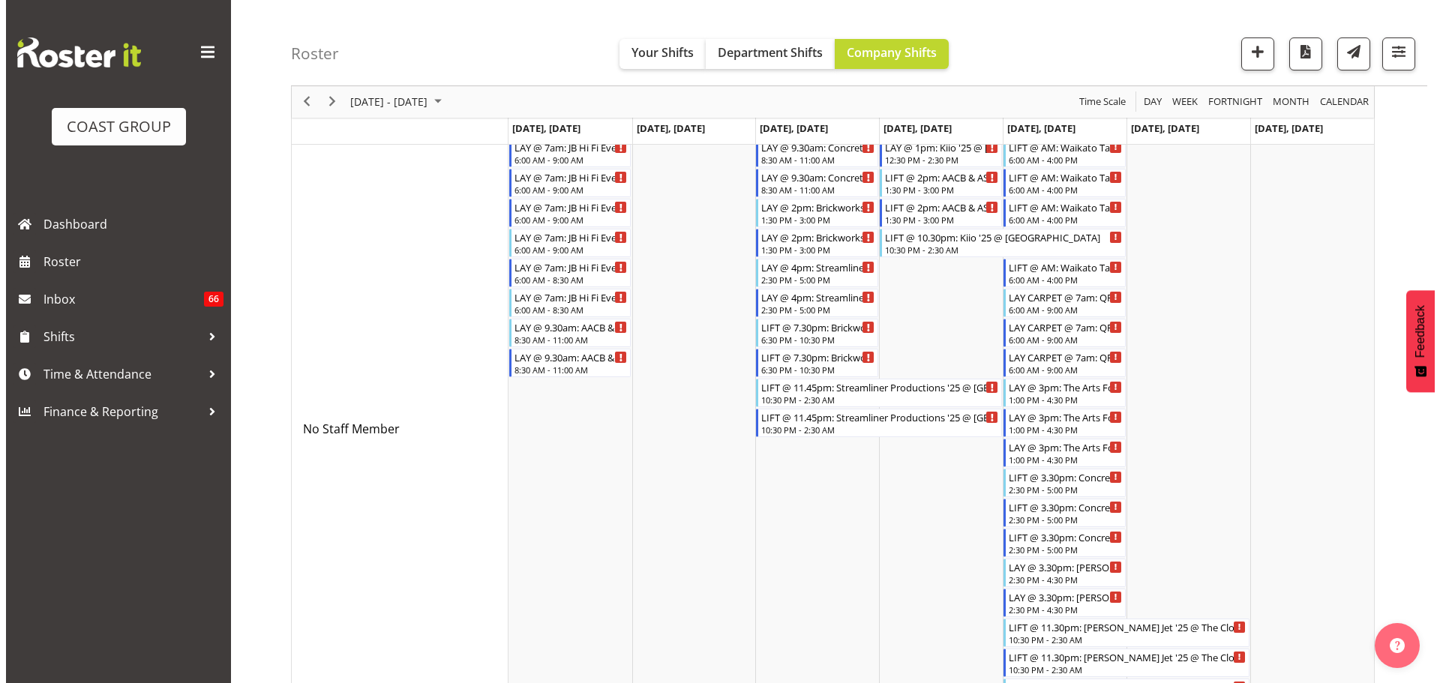
scroll to position [0, 0]
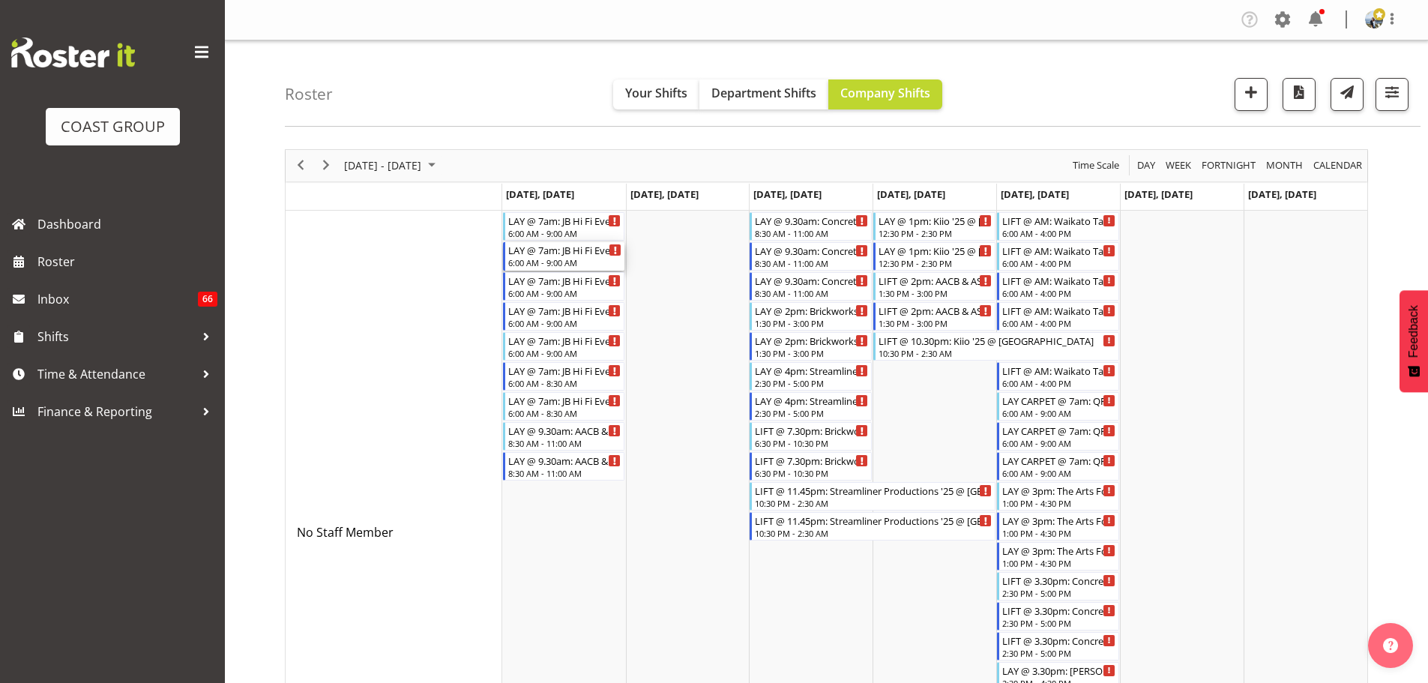
click at [561, 256] on div "LAY @ 7am: JB Hi Fi Event Oct 2025 @ Due Drop Events Centre" at bounding box center [565, 249] width 114 height 15
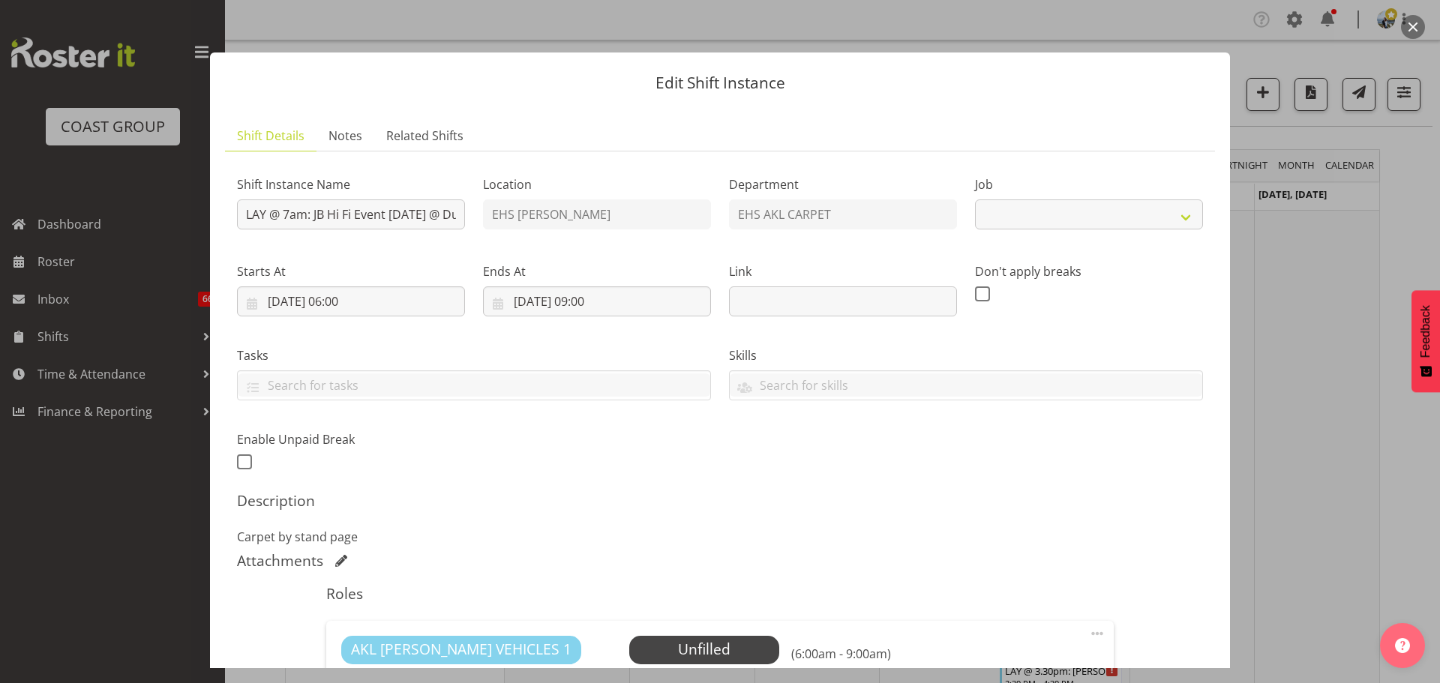
select select "10086"
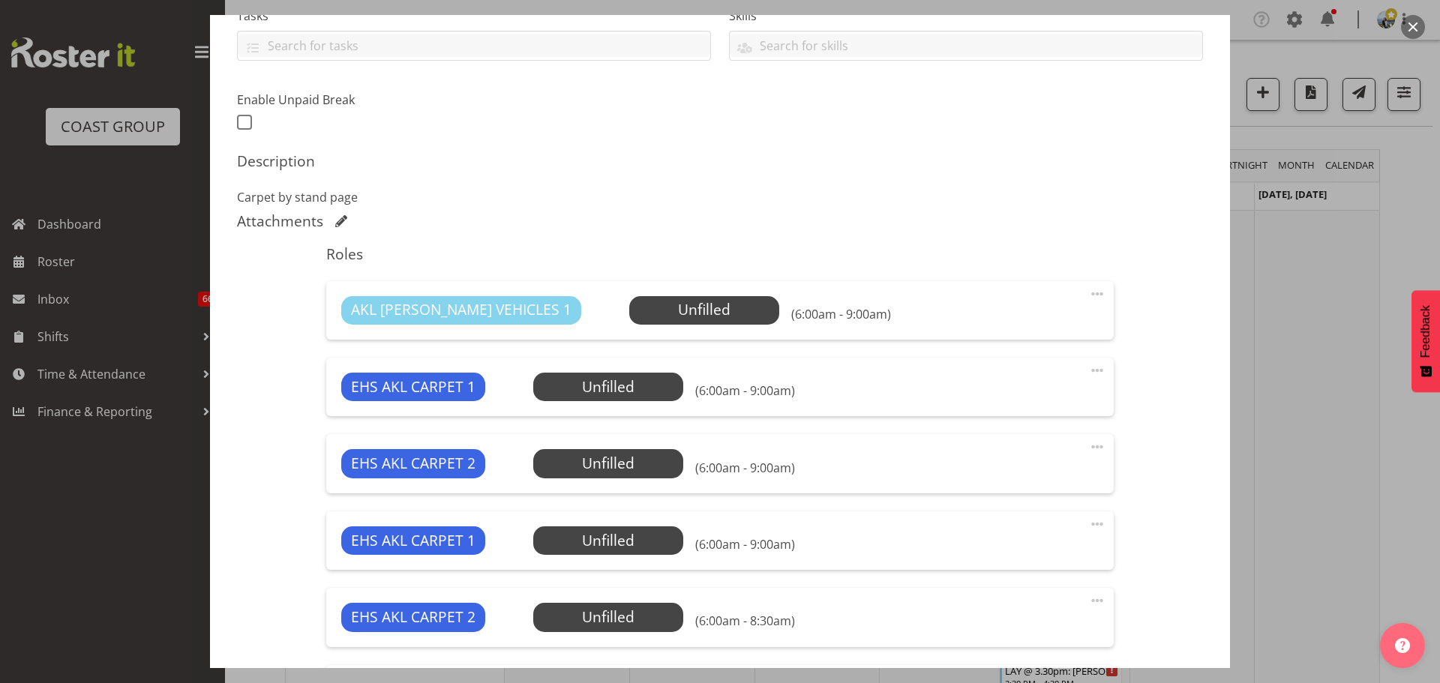
scroll to position [450, 0]
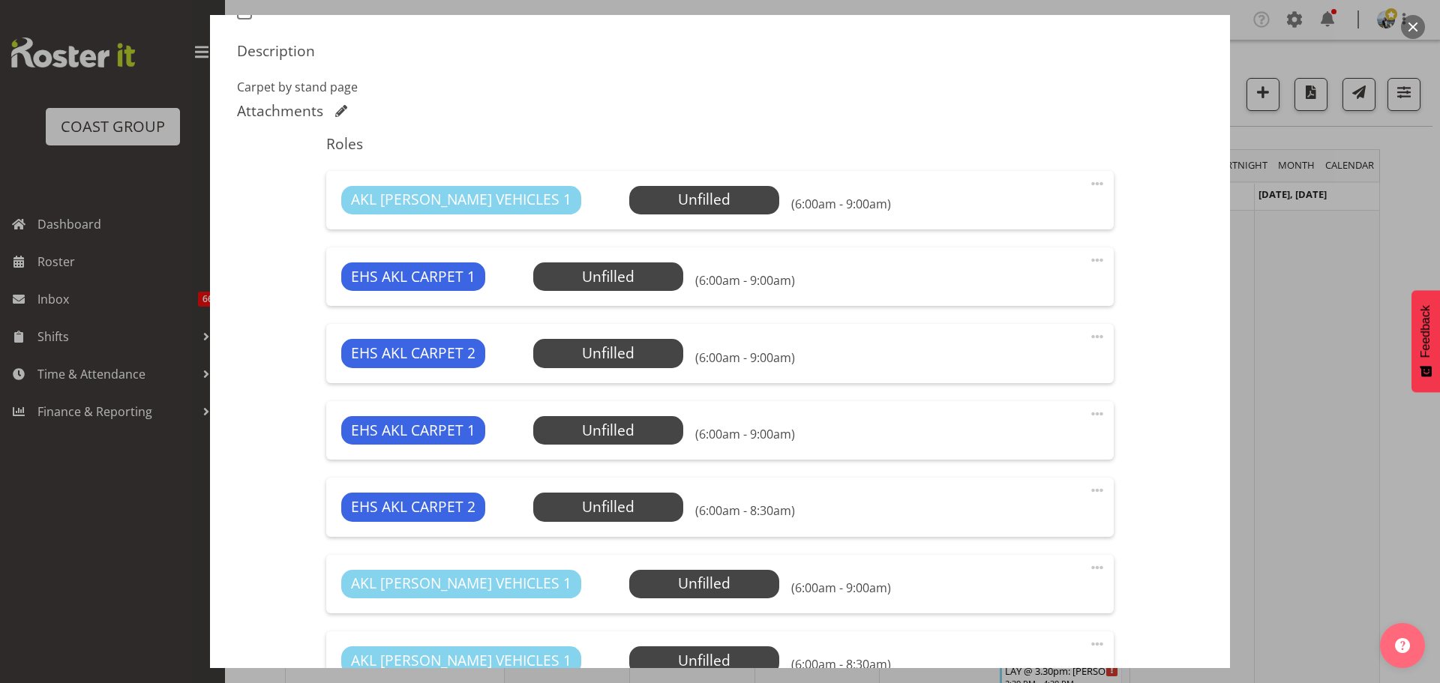
click at [1096, 565] on div "AKL RYMER VEHICLES 1 Unfilled Select Employee (6:00am - 9:00am) Edit Cover Role…" at bounding box center [719, 584] width 786 height 58
click at [1088, 570] on span at bounding box center [1097, 568] width 18 height 18
click at [1088, 184] on span at bounding box center [1097, 184] width 18 height 18
click at [1010, 268] on link "Delete" at bounding box center [1034, 270] width 144 height 27
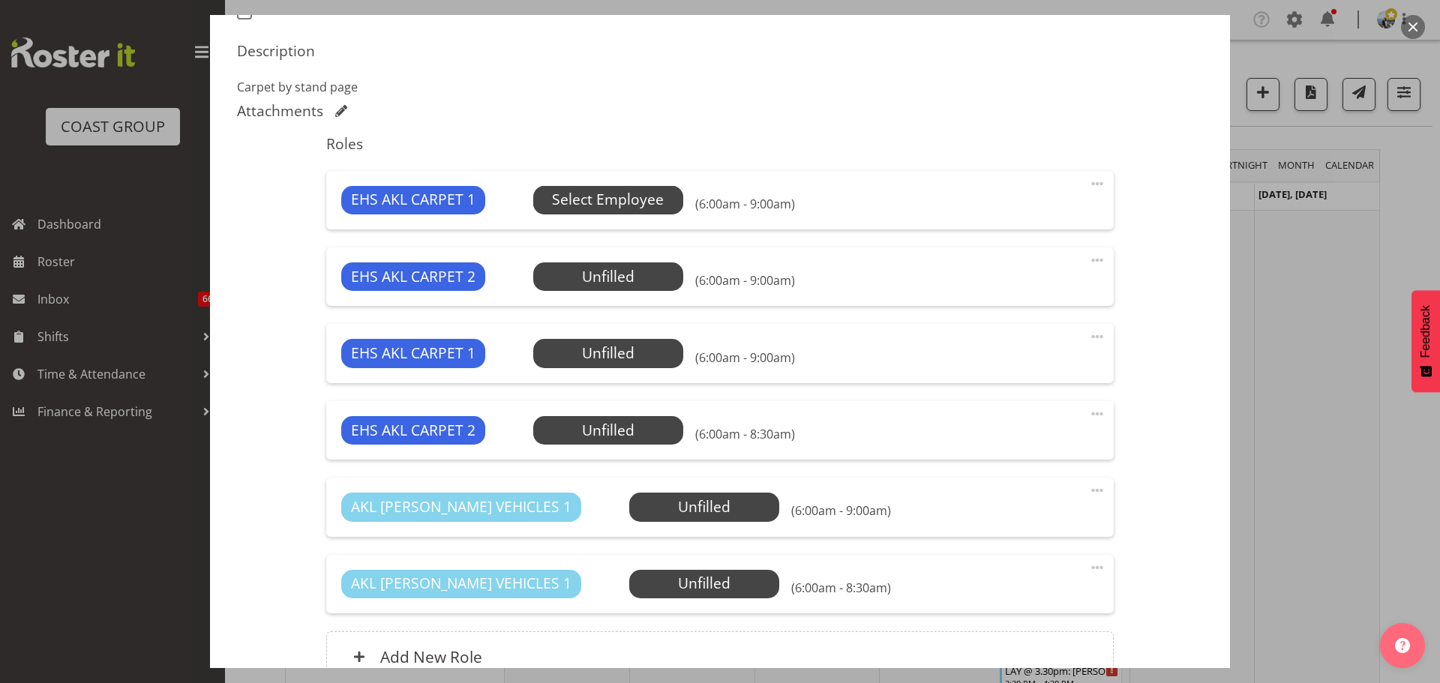
click at [642, 202] on span "Select Employee" at bounding box center [608, 200] width 112 height 22
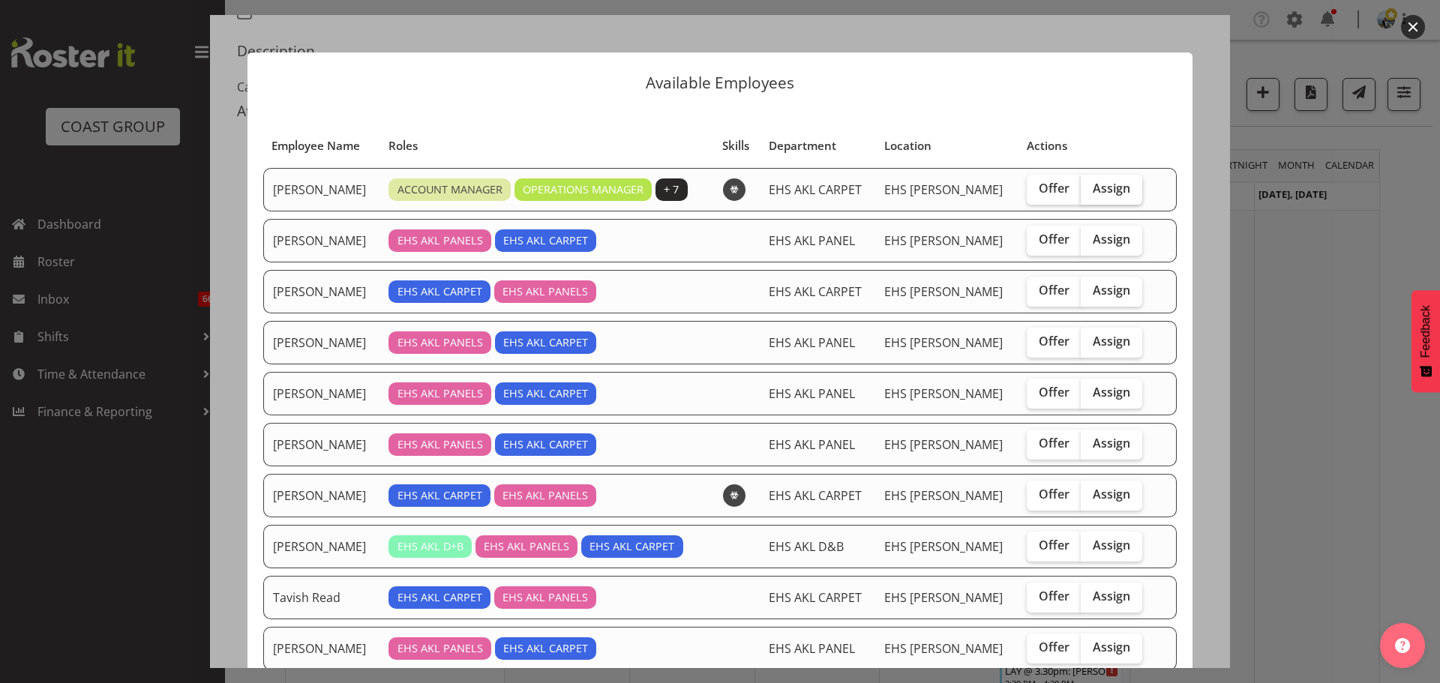
click at [1104, 187] on span "Assign" at bounding box center [1110, 188] width 37 height 15
click at [1090, 187] on input "Assign" at bounding box center [1085, 189] width 10 height 10
checkbox input "true"
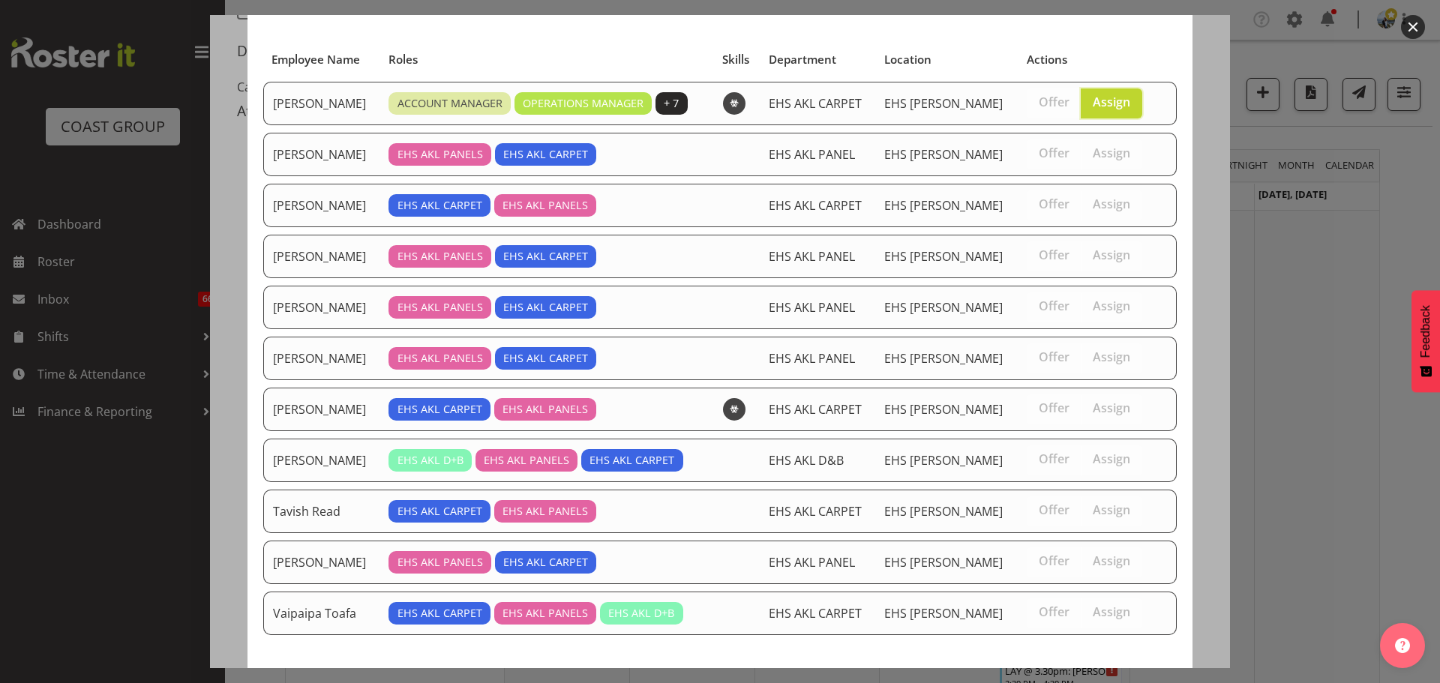
scroll to position [147, 0]
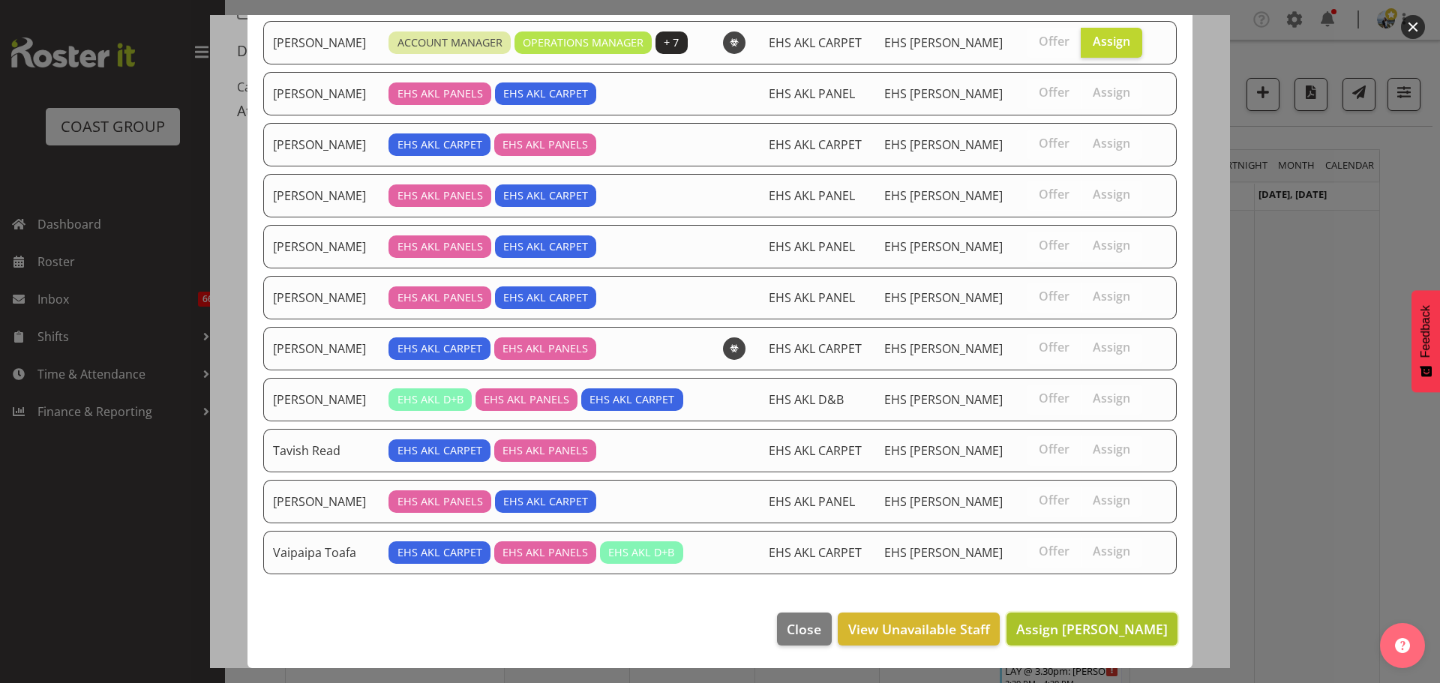
click at [1114, 622] on span "Assign Brittany Taylor" at bounding box center [1091, 629] width 151 height 18
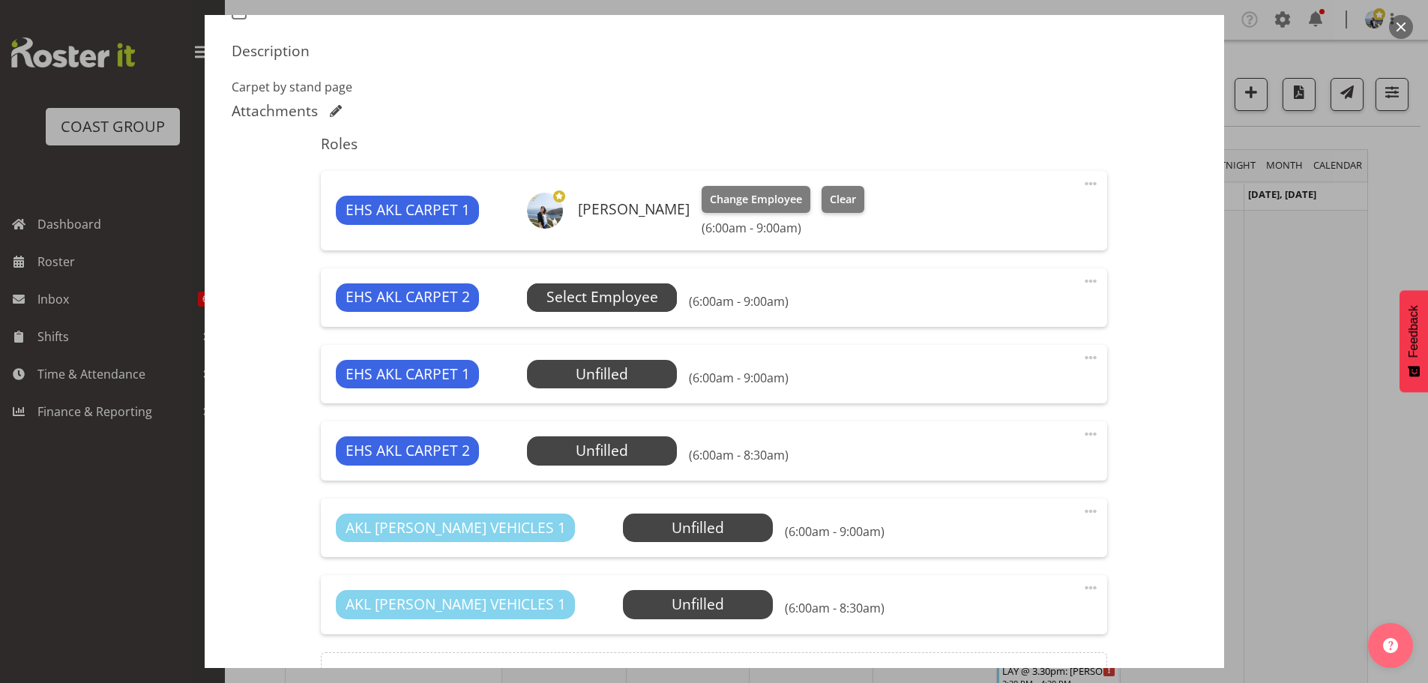
click at [616, 298] on span "Select Employee" at bounding box center [603, 297] width 112 height 22
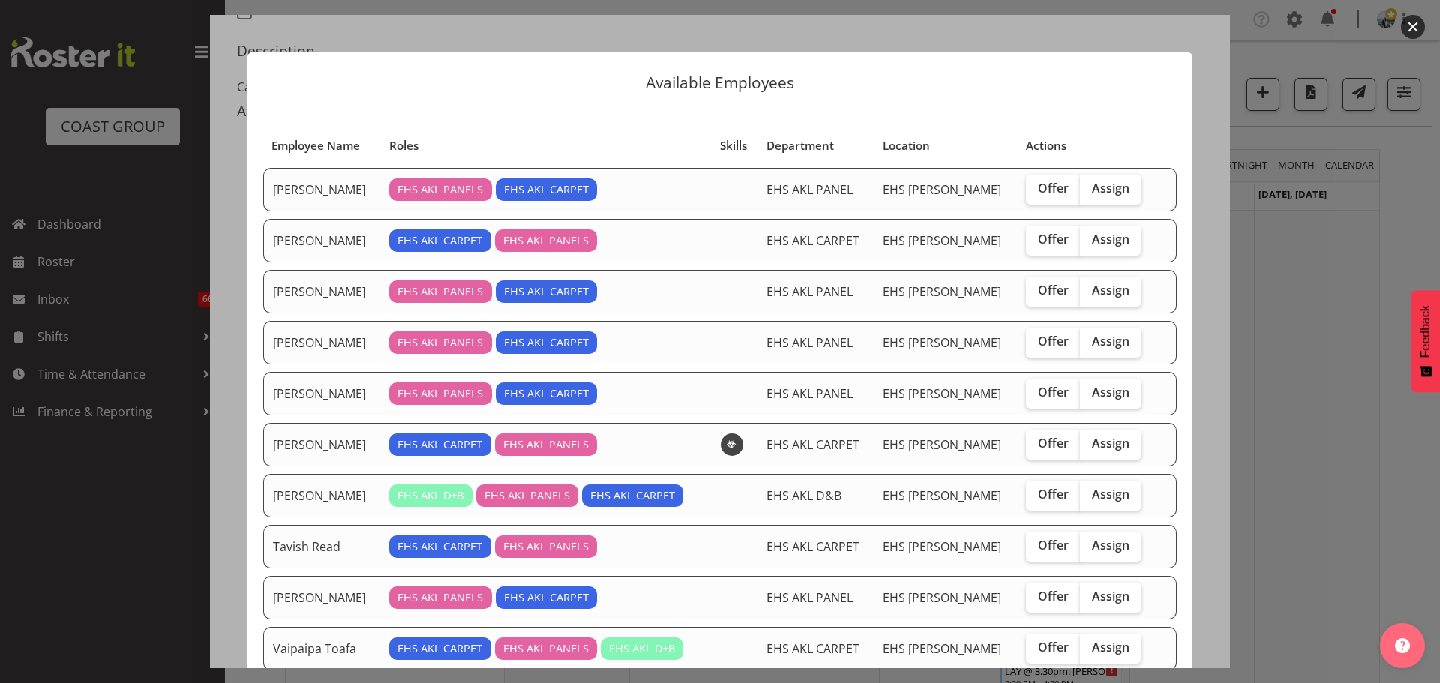
drag, startPoint x: 1116, startPoint y: 237, endPoint x: 1175, endPoint y: 237, distance: 59.2
click at [1175, 237] on section "Employee Name Roles Skills Department Location Actions Cameron Phillips EHS AKL…" at bounding box center [719, 400] width 945 height 588
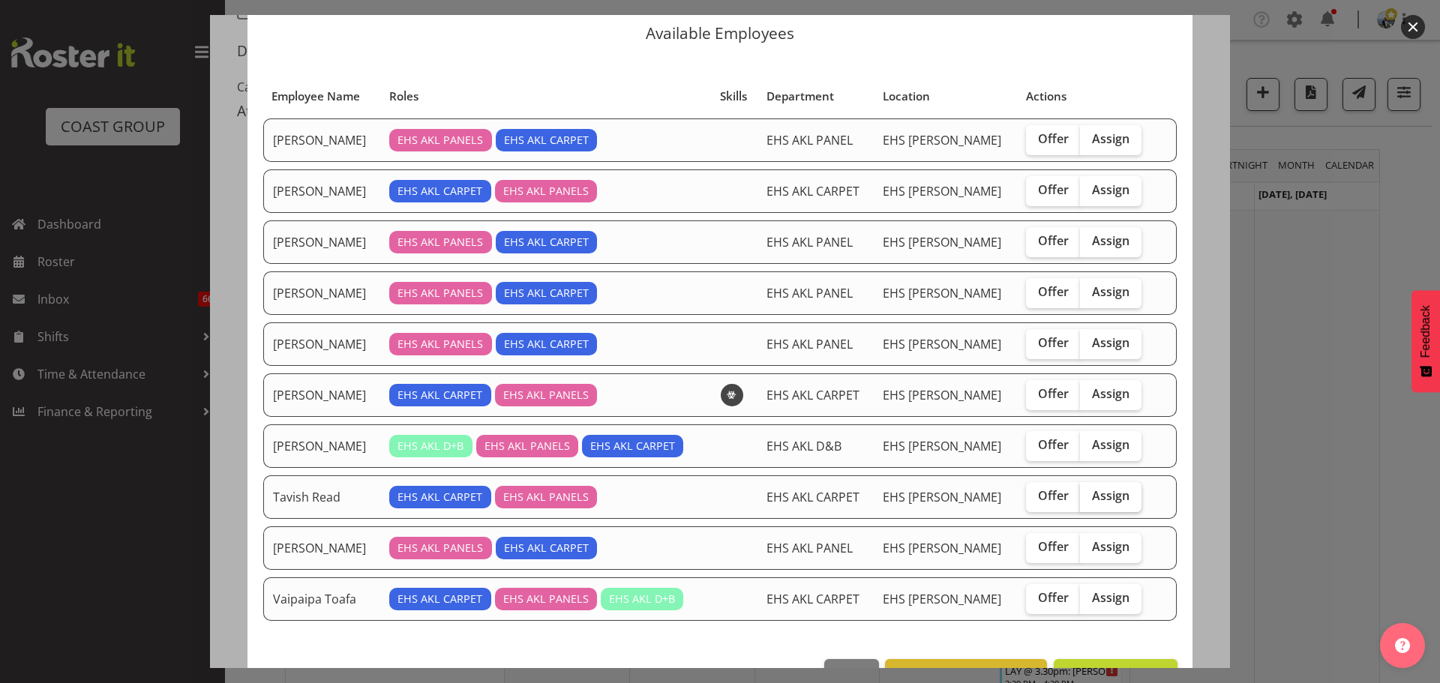
scroll to position [96, 0]
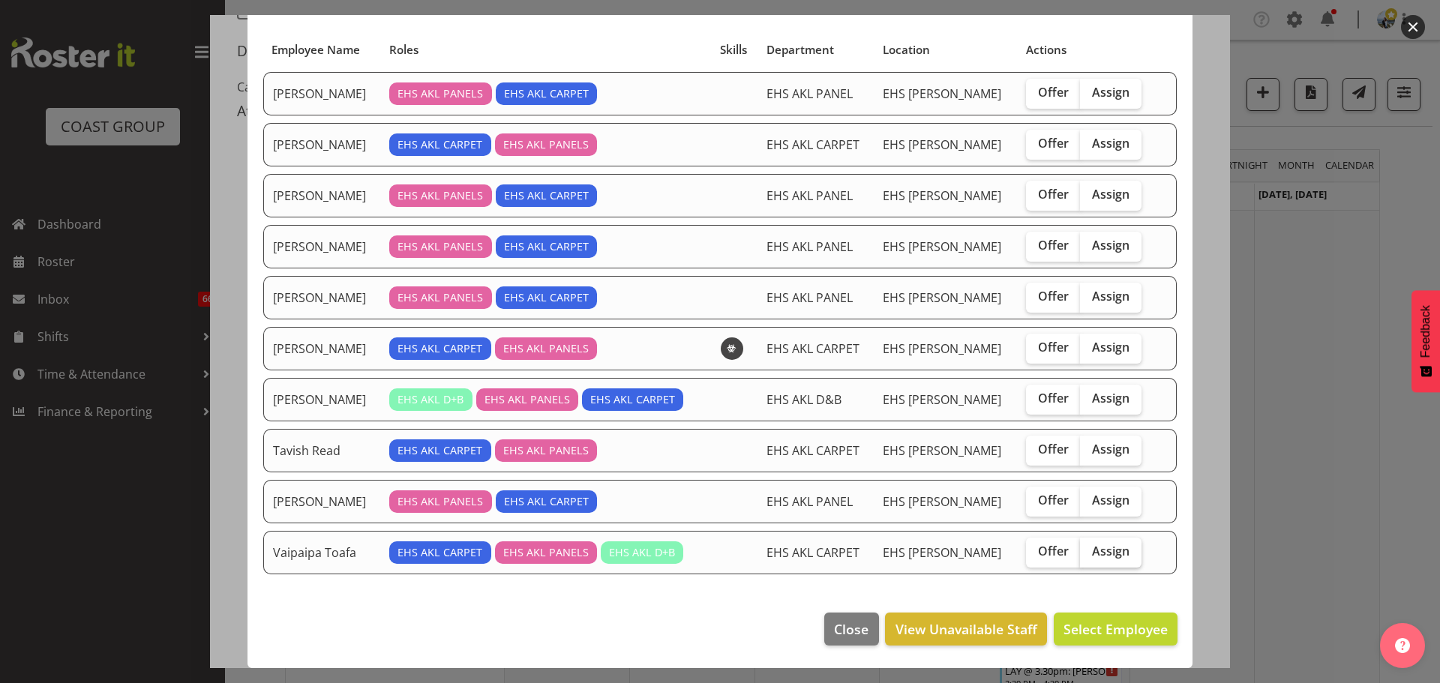
click at [1092, 551] on span "Assign" at bounding box center [1110, 551] width 37 height 15
click at [1082, 551] on input "Assign" at bounding box center [1085, 552] width 10 height 10
checkbox input "true"
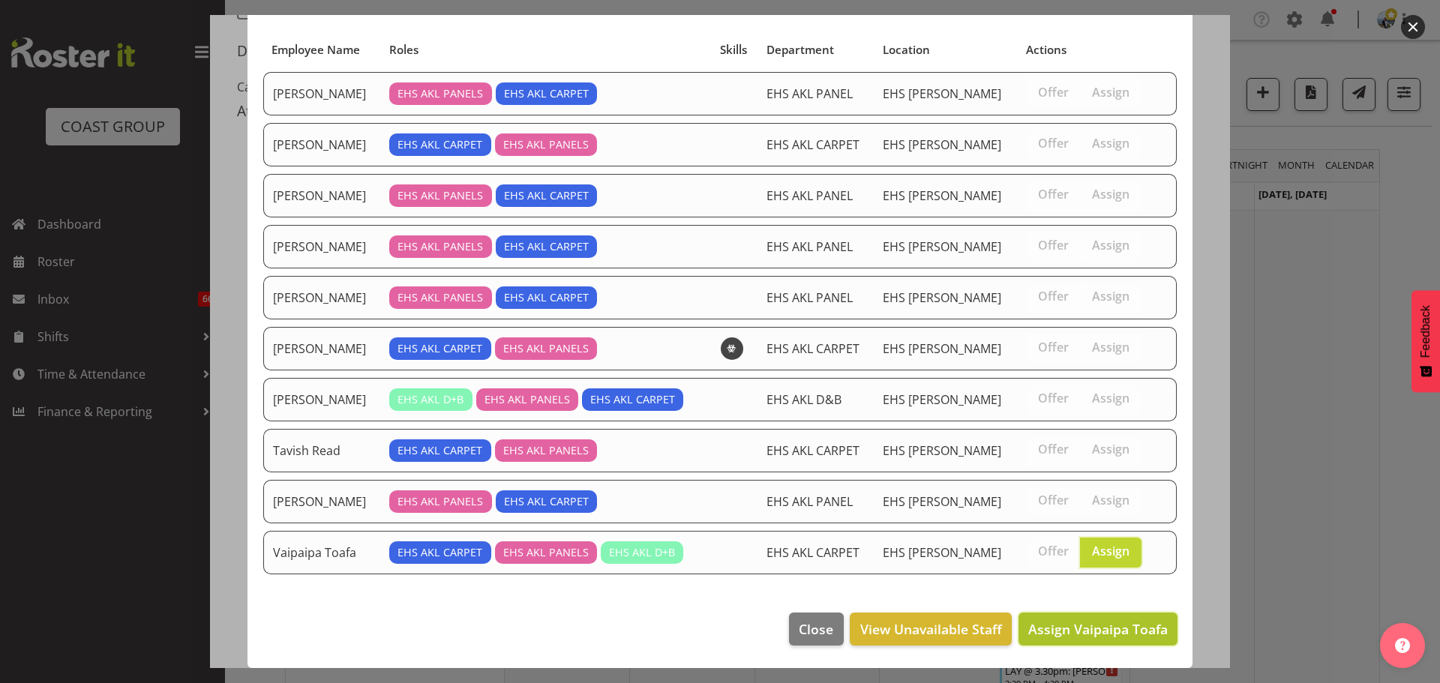
click at [1100, 635] on span "Assign Vaipaipa Toafa" at bounding box center [1097, 629] width 139 height 18
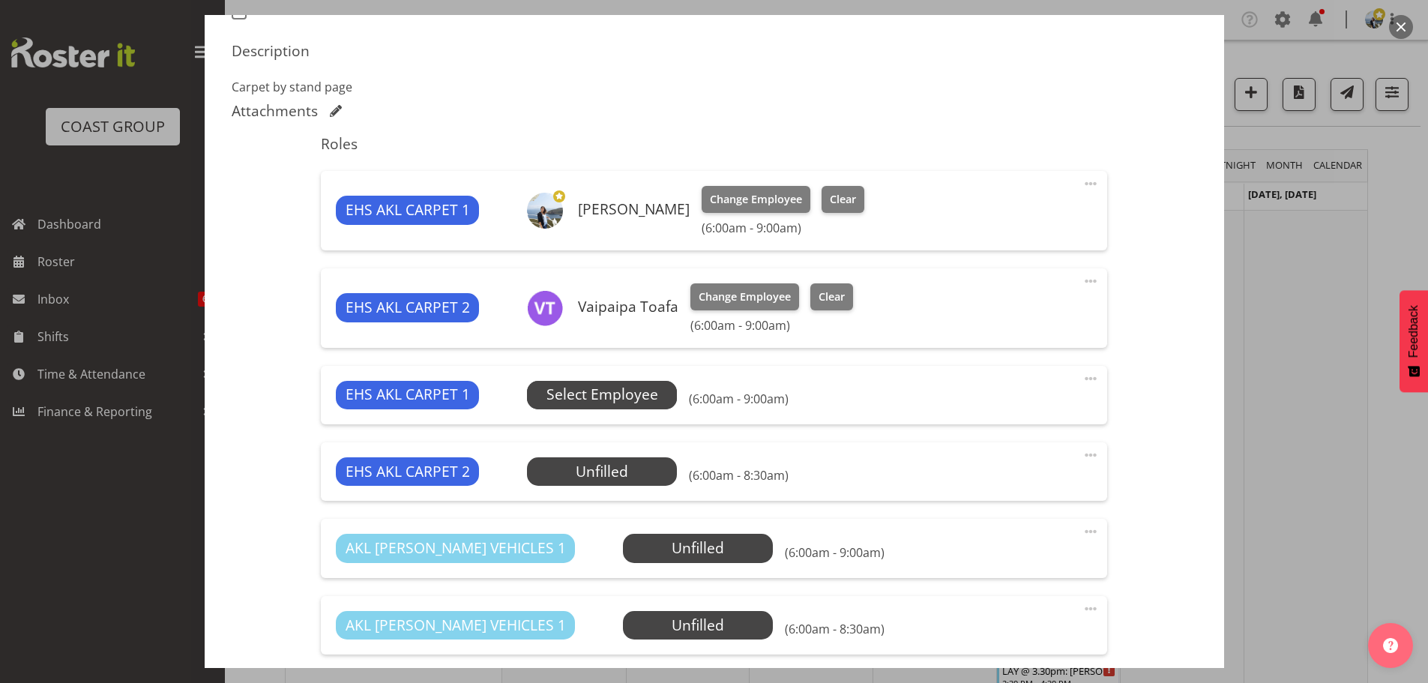
click at [655, 395] on span "Select Employee" at bounding box center [603, 395] width 112 height 22
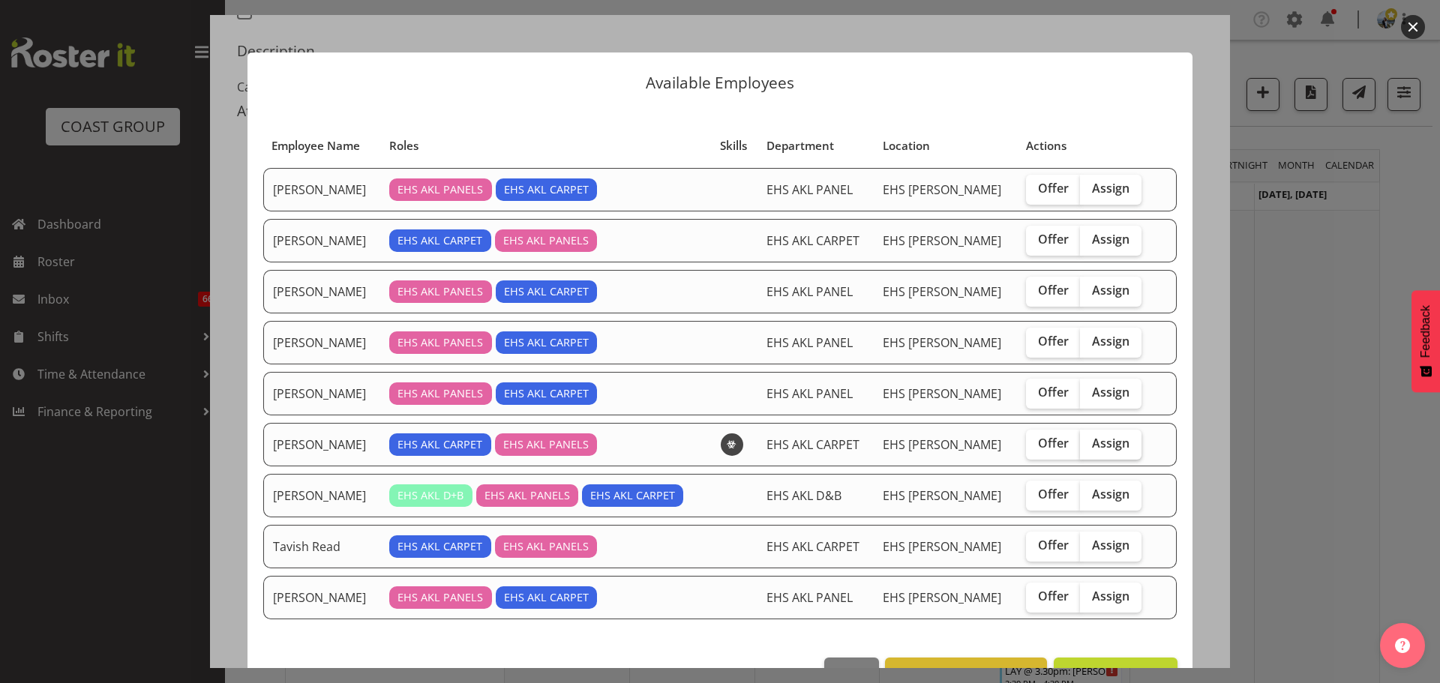
click at [1116, 454] on label "Assign" at bounding box center [1110, 445] width 61 height 30
click at [1089, 448] on input "Assign" at bounding box center [1085, 444] width 10 height 10
checkbox input "true"
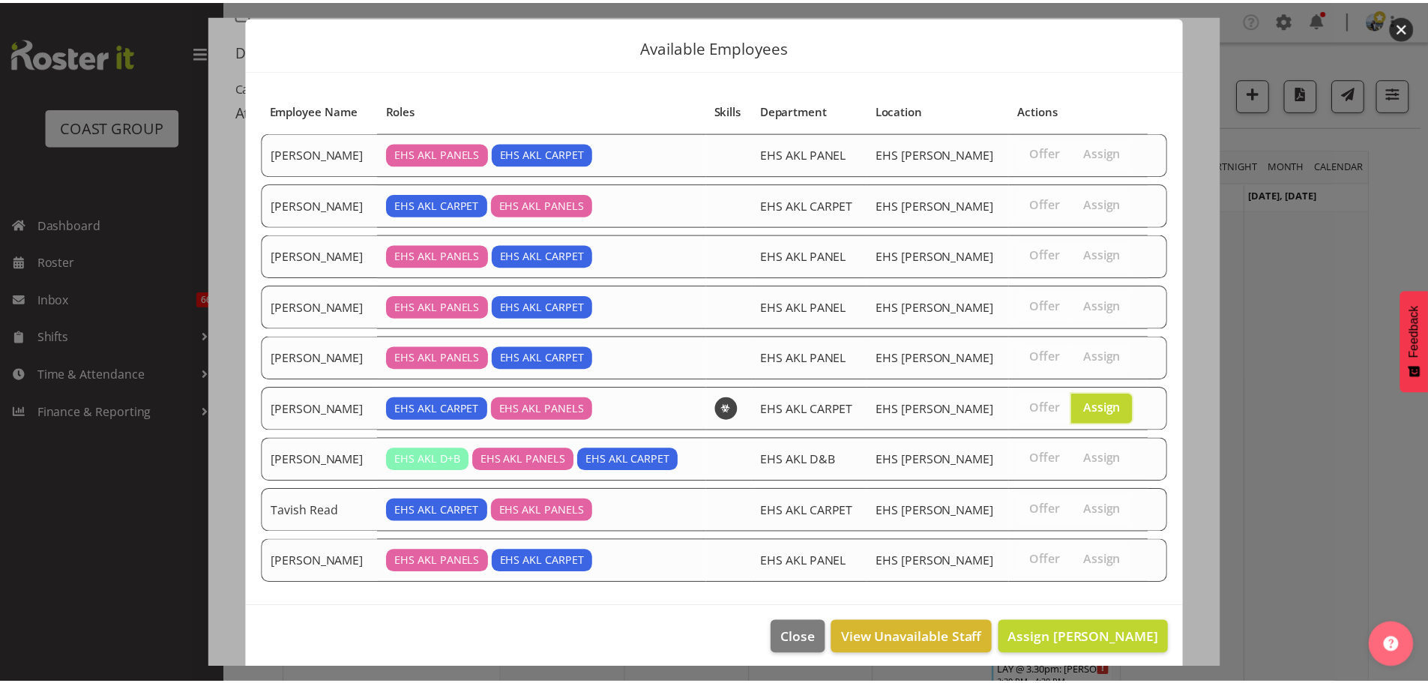
scroll to position [45, 0]
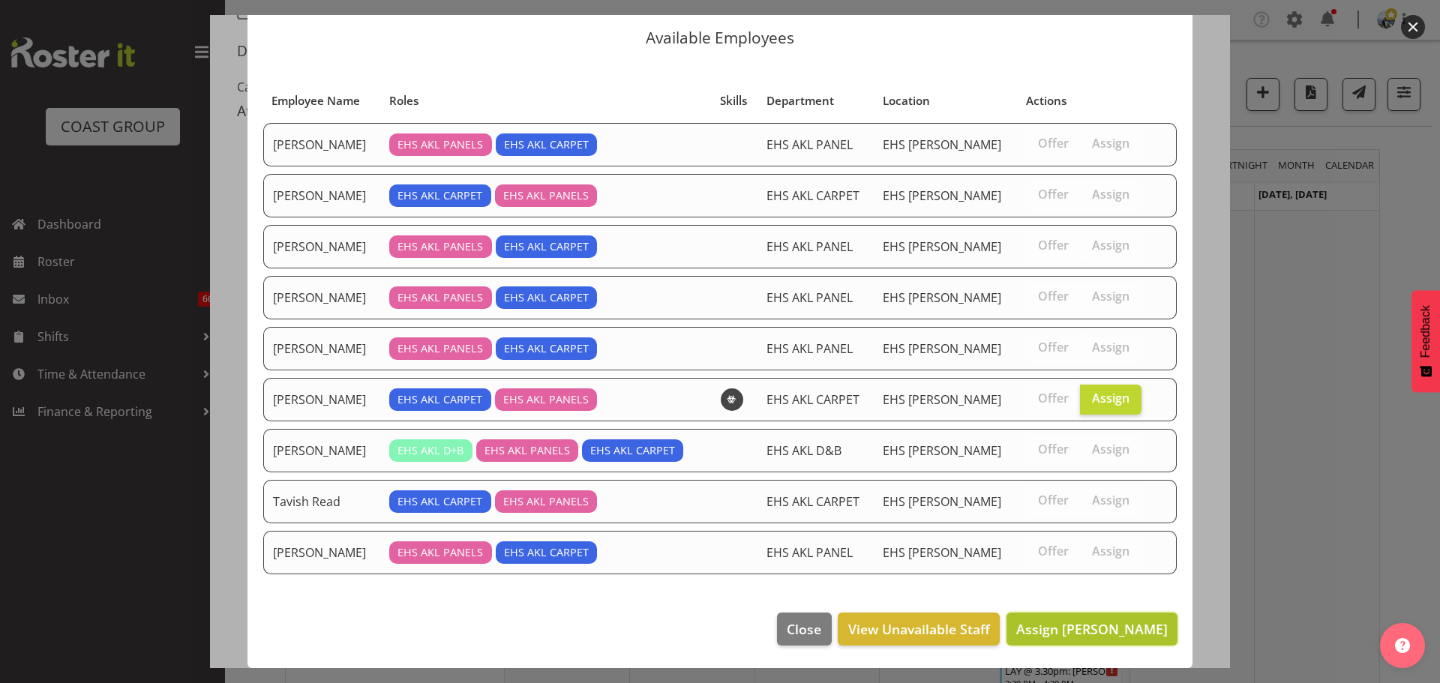
click at [1116, 614] on button "Assign [PERSON_NAME]" at bounding box center [1091, 629] width 171 height 33
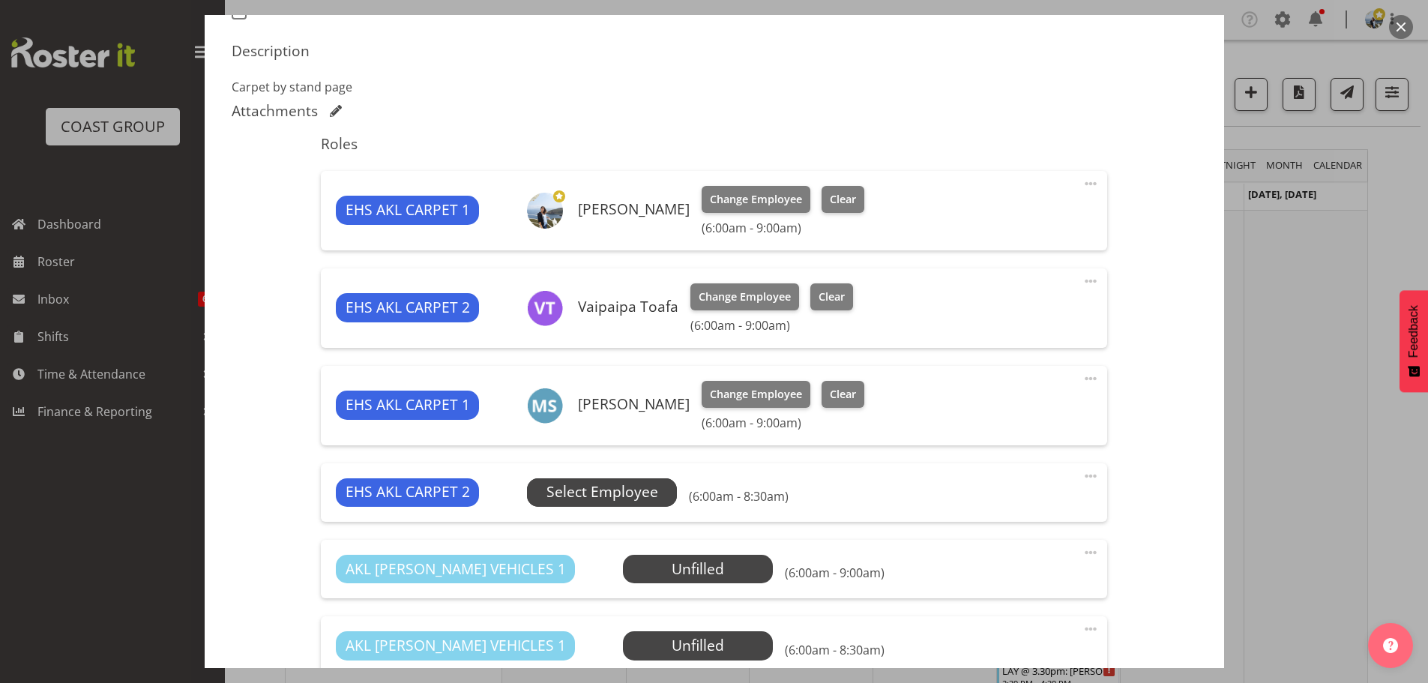
click at [669, 493] on span "Select Employee" at bounding box center [602, 492] width 150 height 28
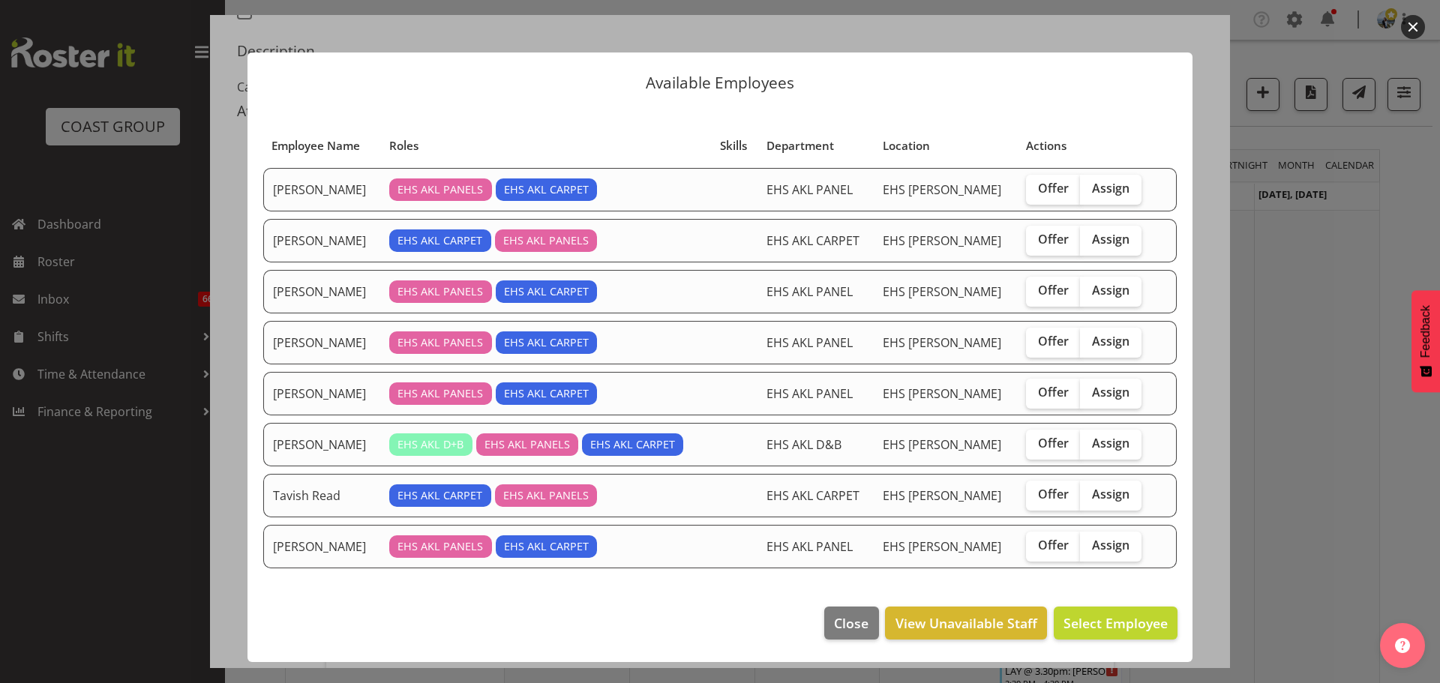
click at [1137, 244] on div "Offer Assign" at bounding box center [1087, 241] width 122 height 30
click at [1110, 241] on span "Assign" at bounding box center [1110, 239] width 37 height 15
click at [1089, 241] on input "Assign" at bounding box center [1085, 240] width 10 height 10
checkbox input "true"
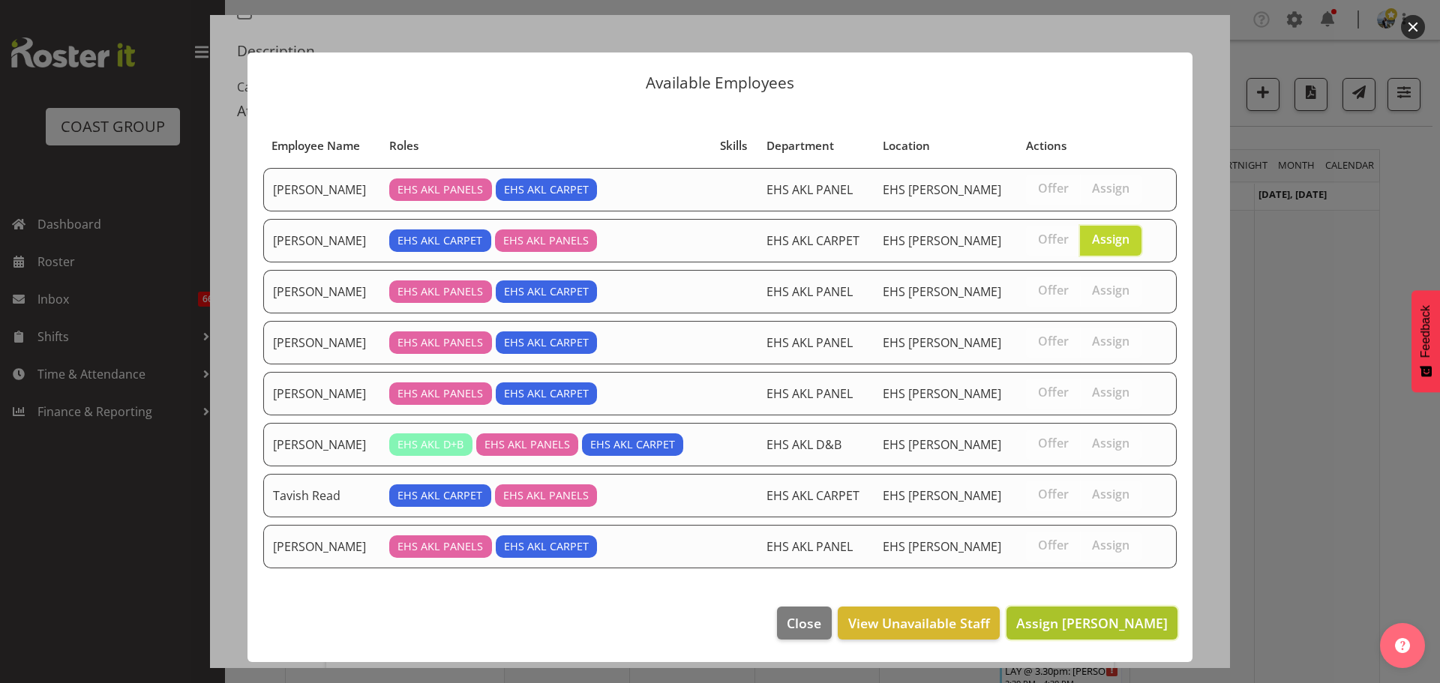
click at [1077, 631] on span "Assign [PERSON_NAME]" at bounding box center [1091, 623] width 151 height 18
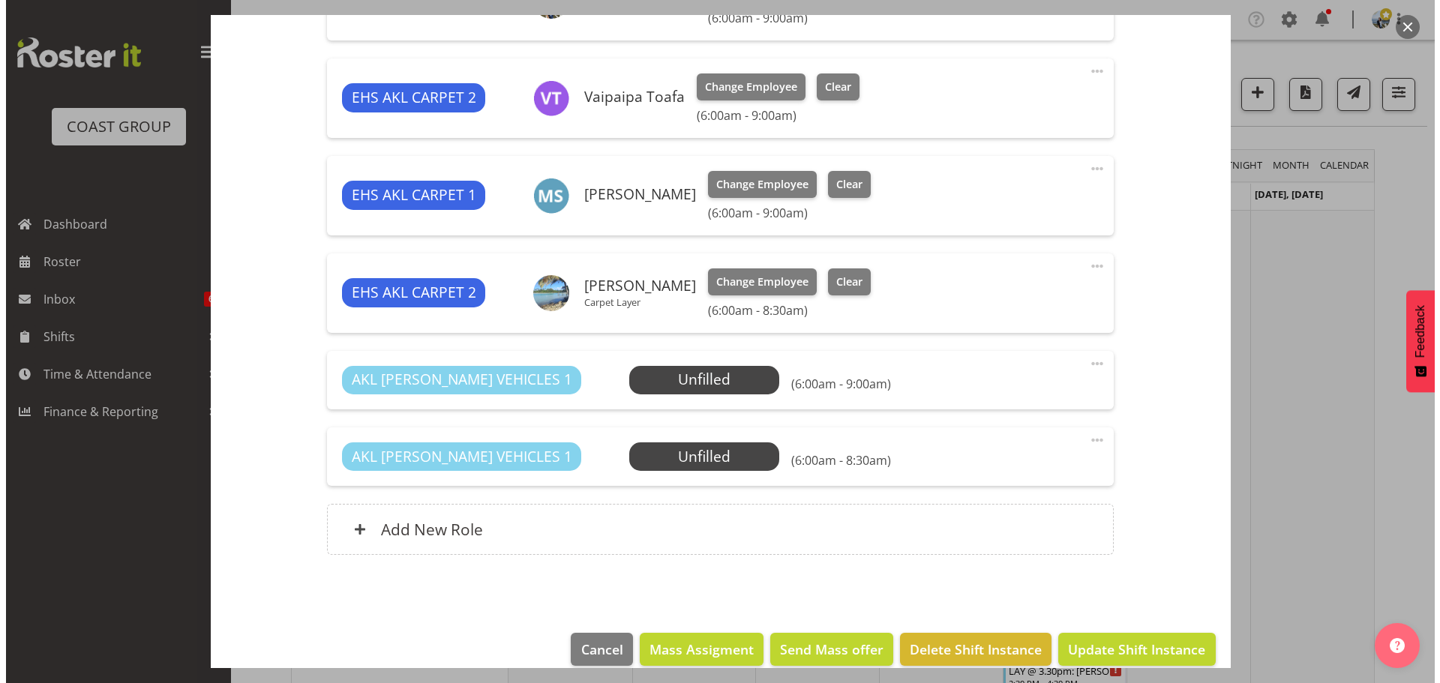
scroll to position [680, 0]
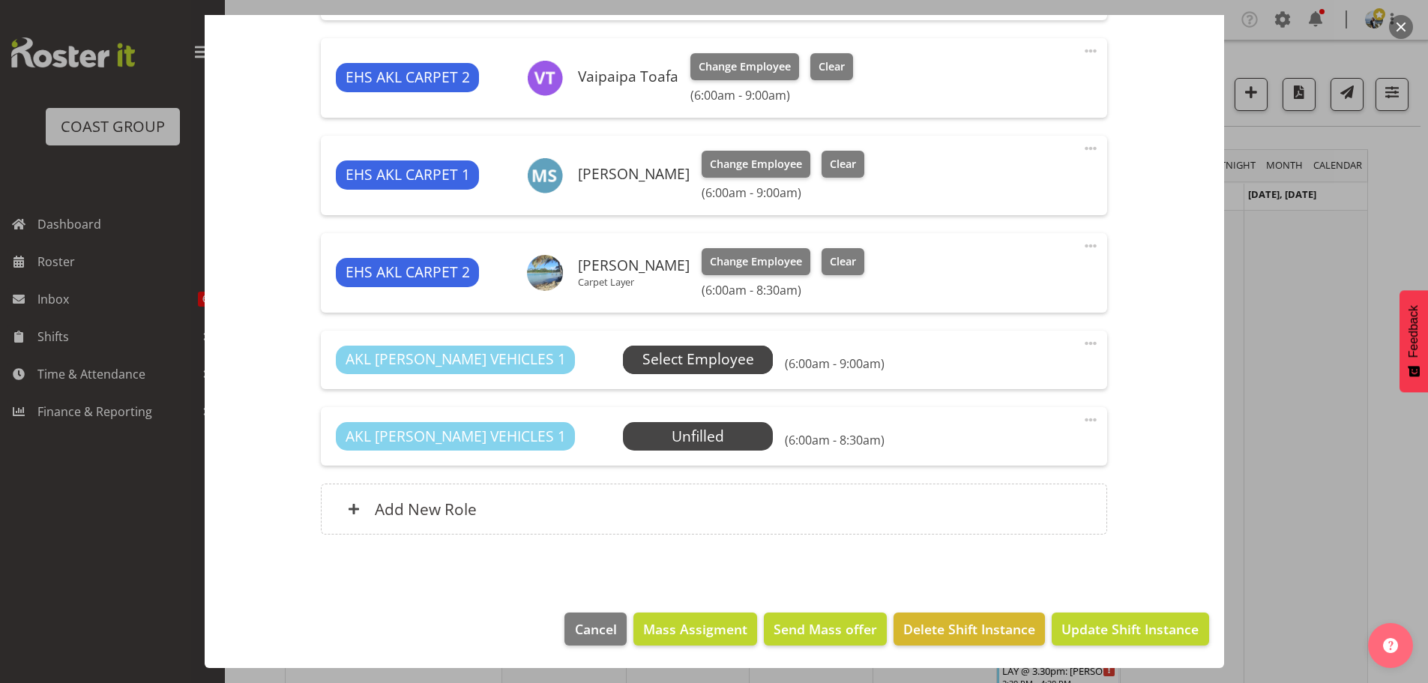
click at [666, 360] on span "Select Employee" at bounding box center [699, 360] width 112 height 22
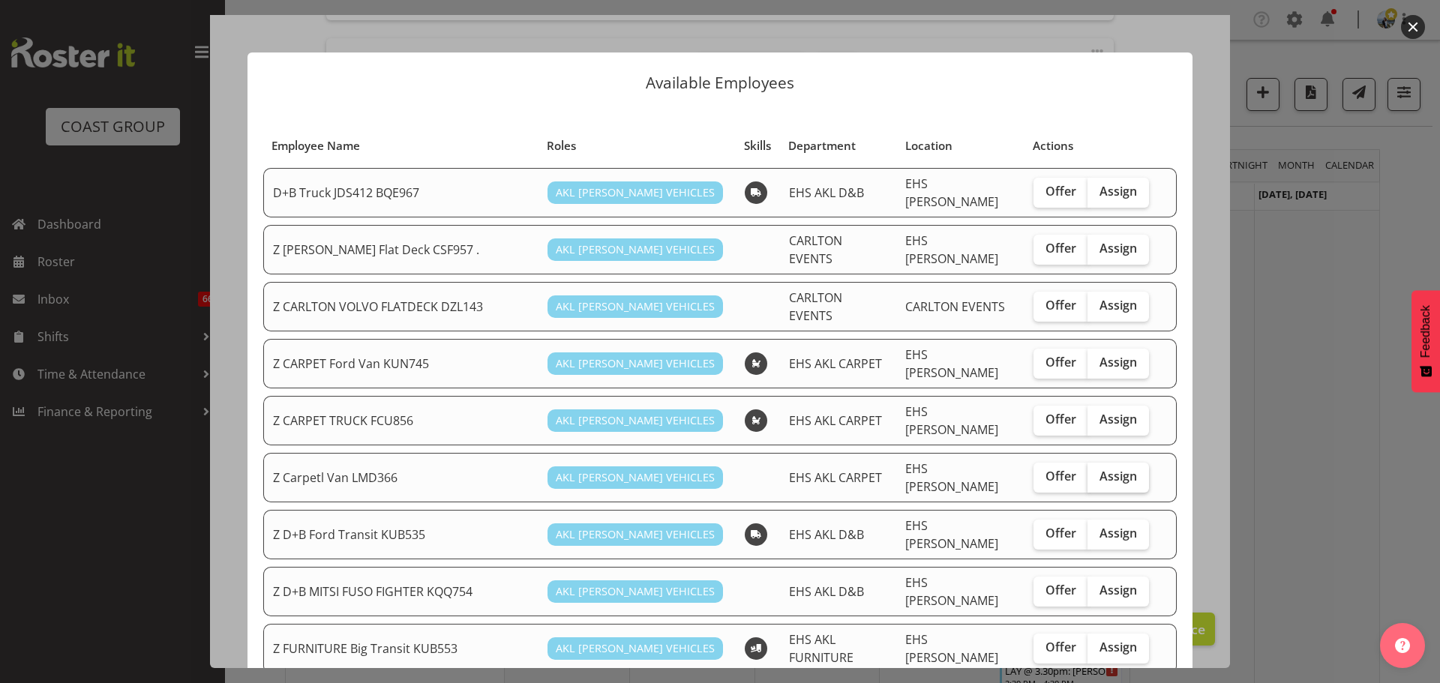
click at [1112, 463] on label "Assign" at bounding box center [1117, 478] width 61 height 30
click at [1097, 472] on input "Assign" at bounding box center [1092, 477] width 10 height 10
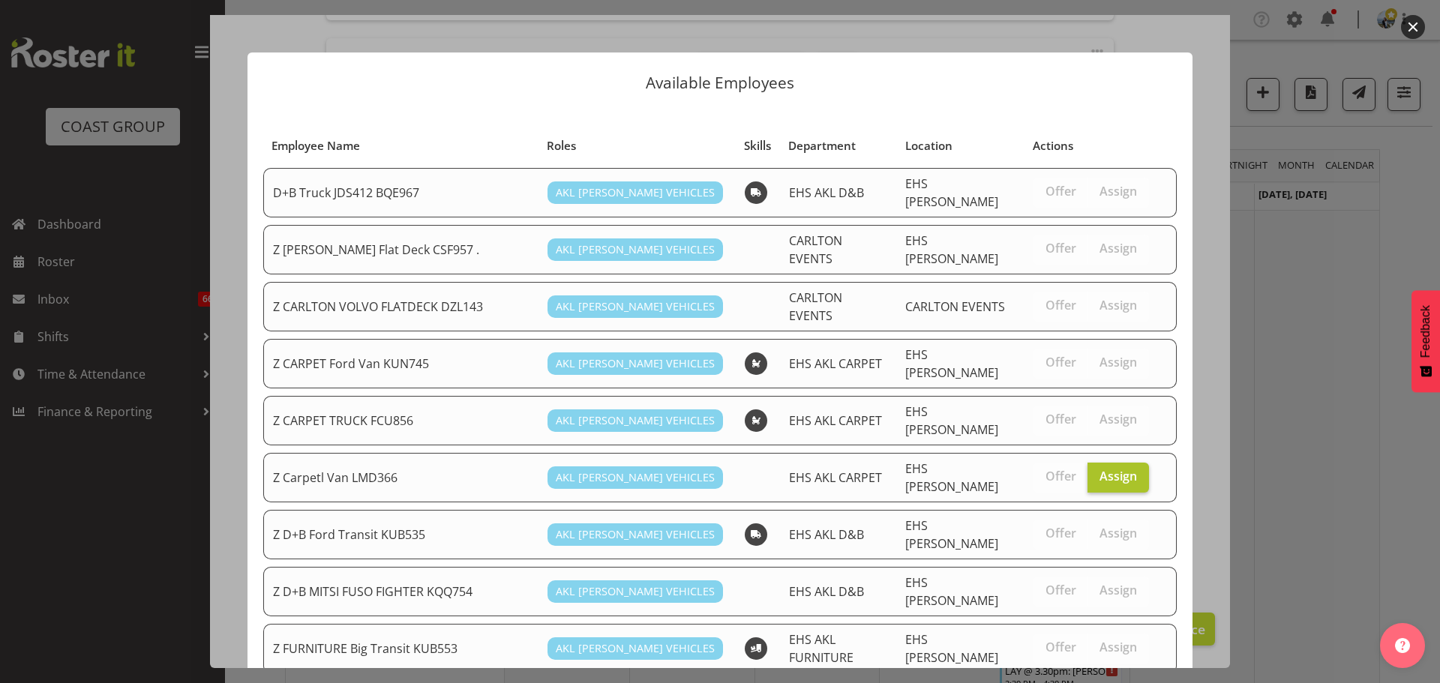
click at [1117, 469] on span "Assign" at bounding box center [1117, 476] width 37 height 15
click at [1097, 472] on input "Assign" at bounding box center [1092, 477] width 10 height 10
checkbox input "false"
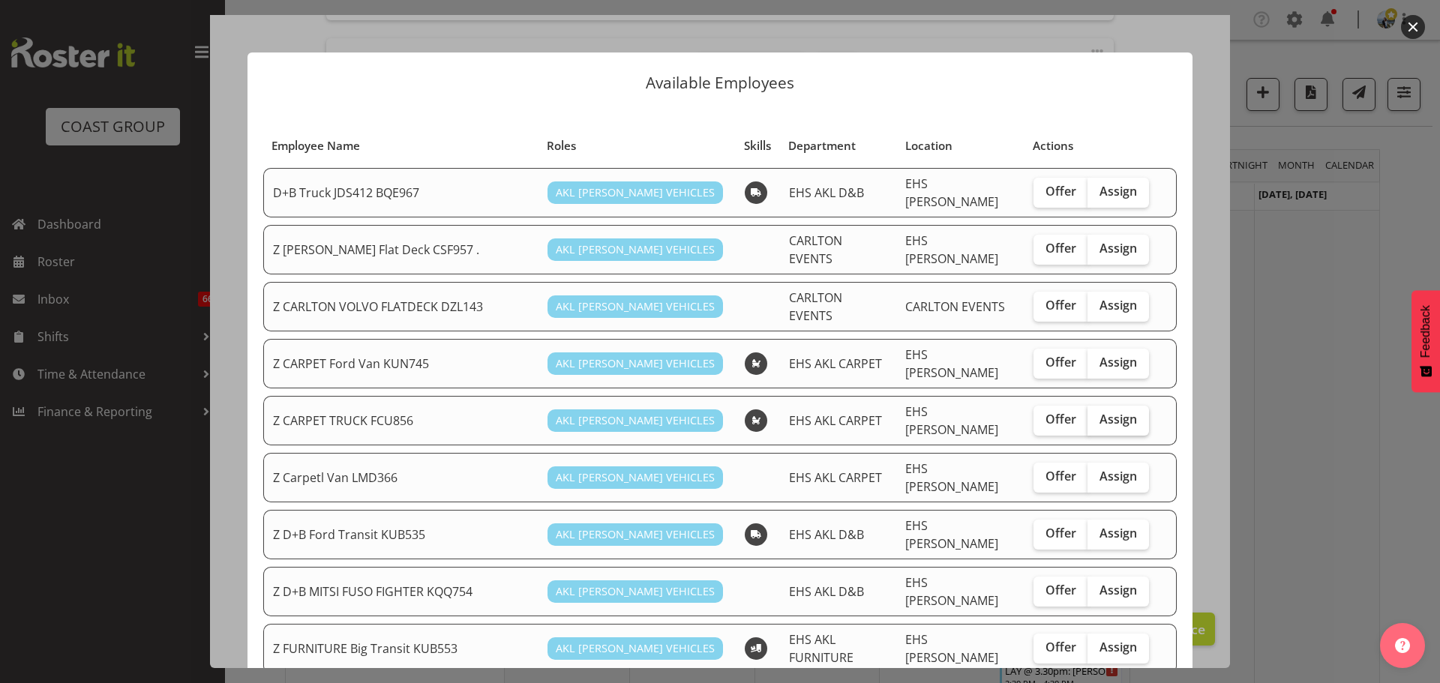
click at [1115, 412] on span "Assign" at bounding box center [1117, 419] width 37 height 15
click at [1097, 415] on input "Assign" at bounding box center [1092, 420] width 10 height 10
checkbox input "true"
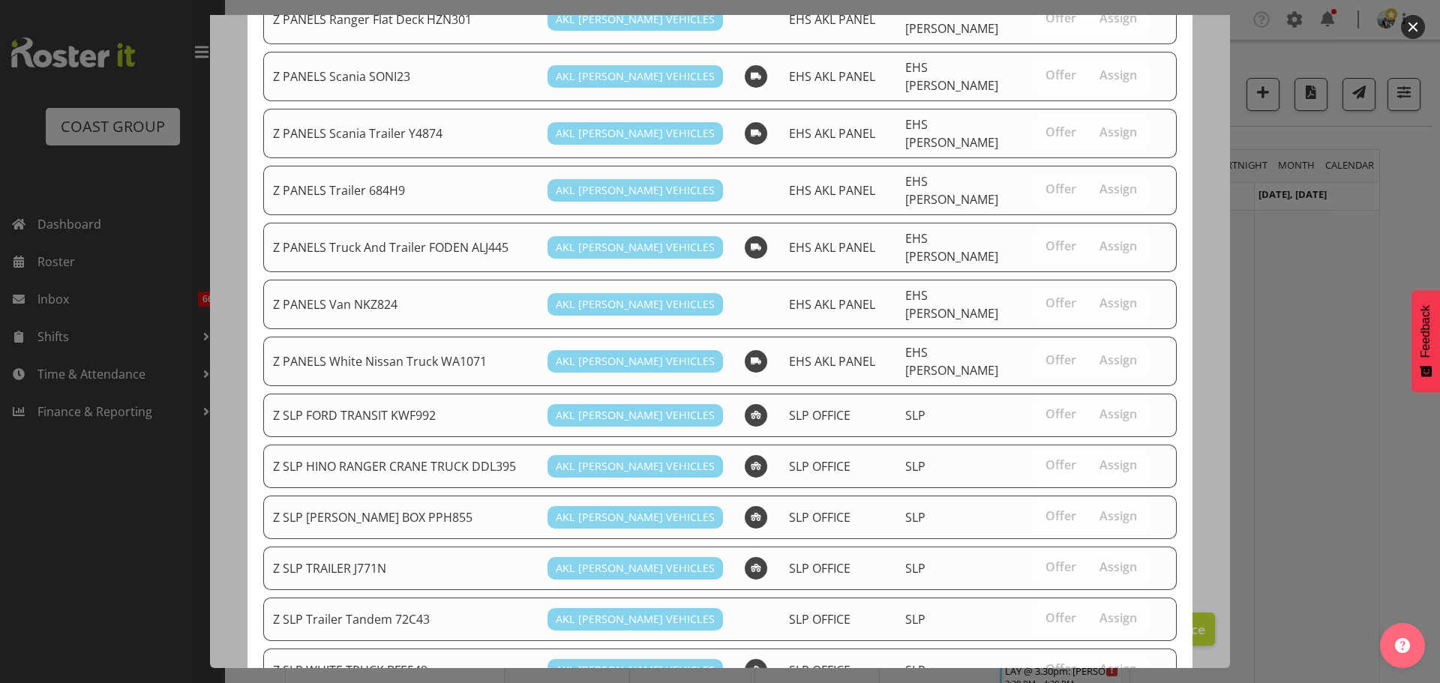
scroll to position [1095, 0]
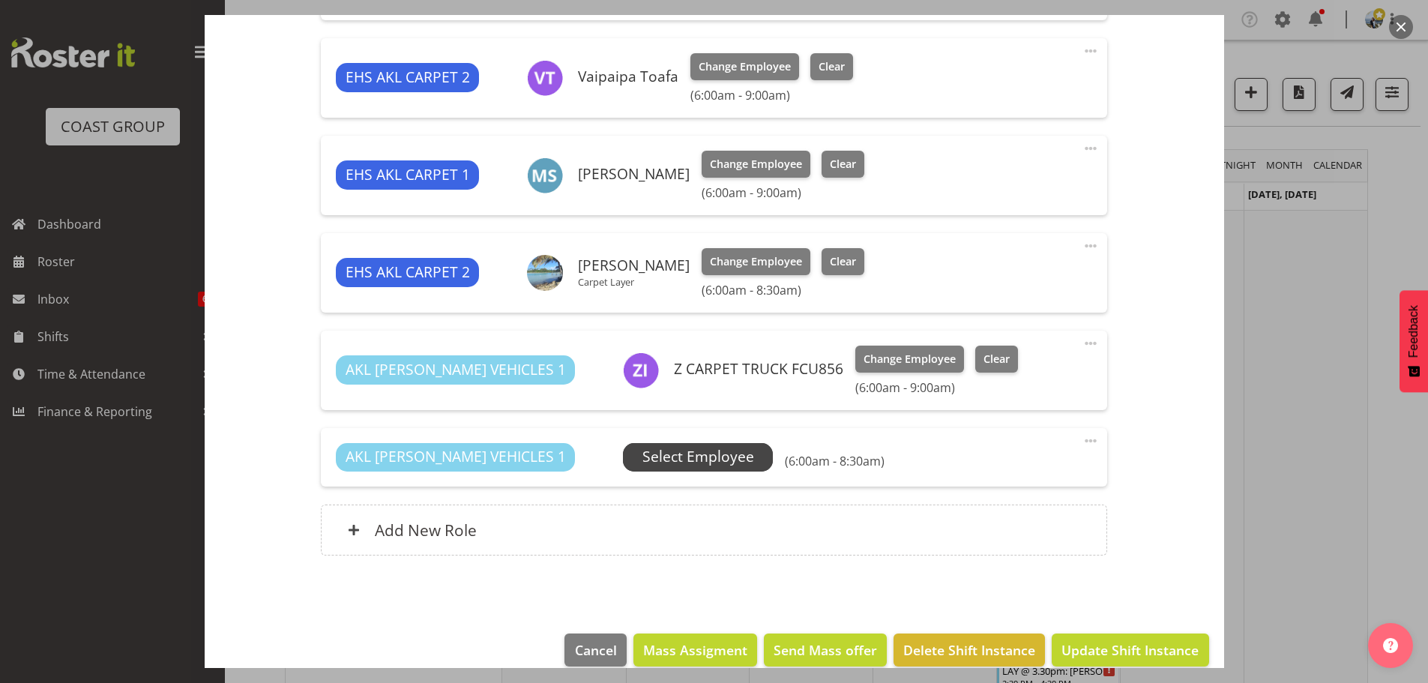
click at [688, 455] on span "Select Employee" at bounding box center [698, 457] width 150 height 28
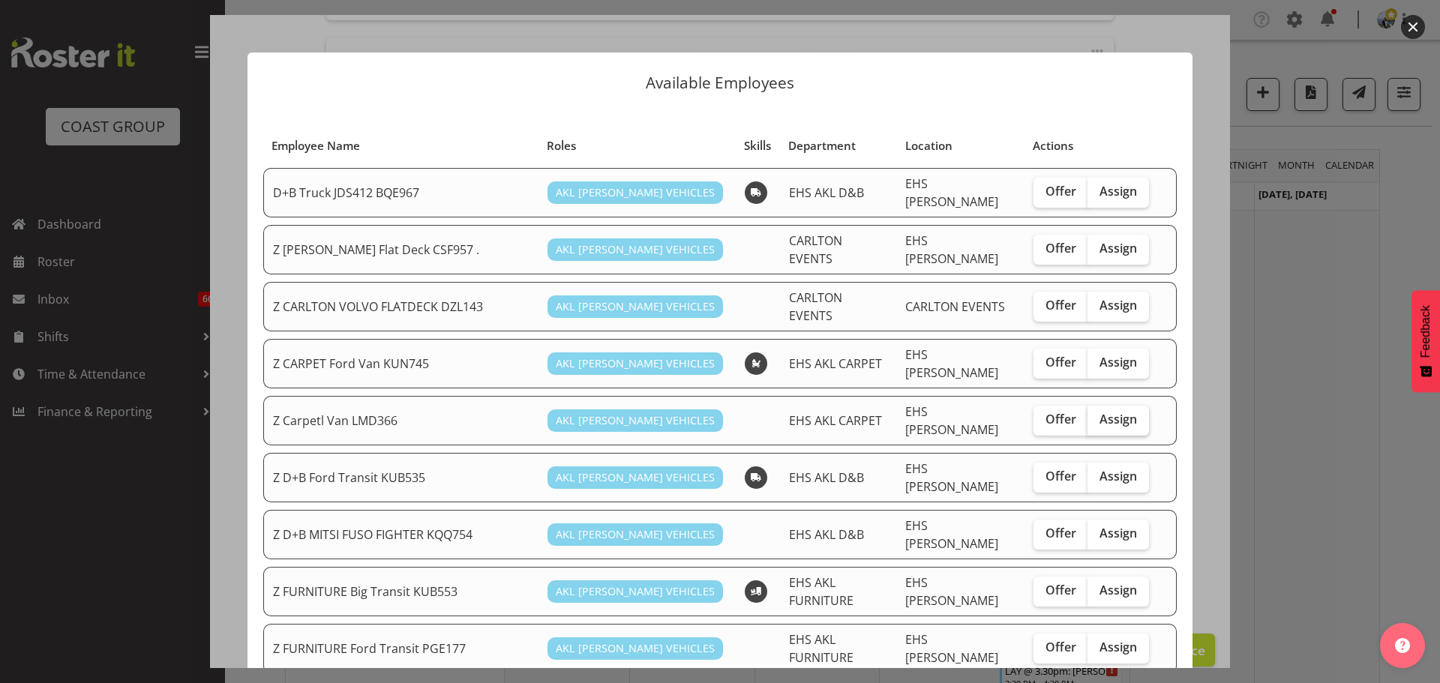
click at [1128, 406] on label "Assign" at bounding box center [1117, 421] width 61 height 30
click at [1097, 415] on input "Assign" at bounding box center [1092, 420] width 10 height 10
checkbox input "true"
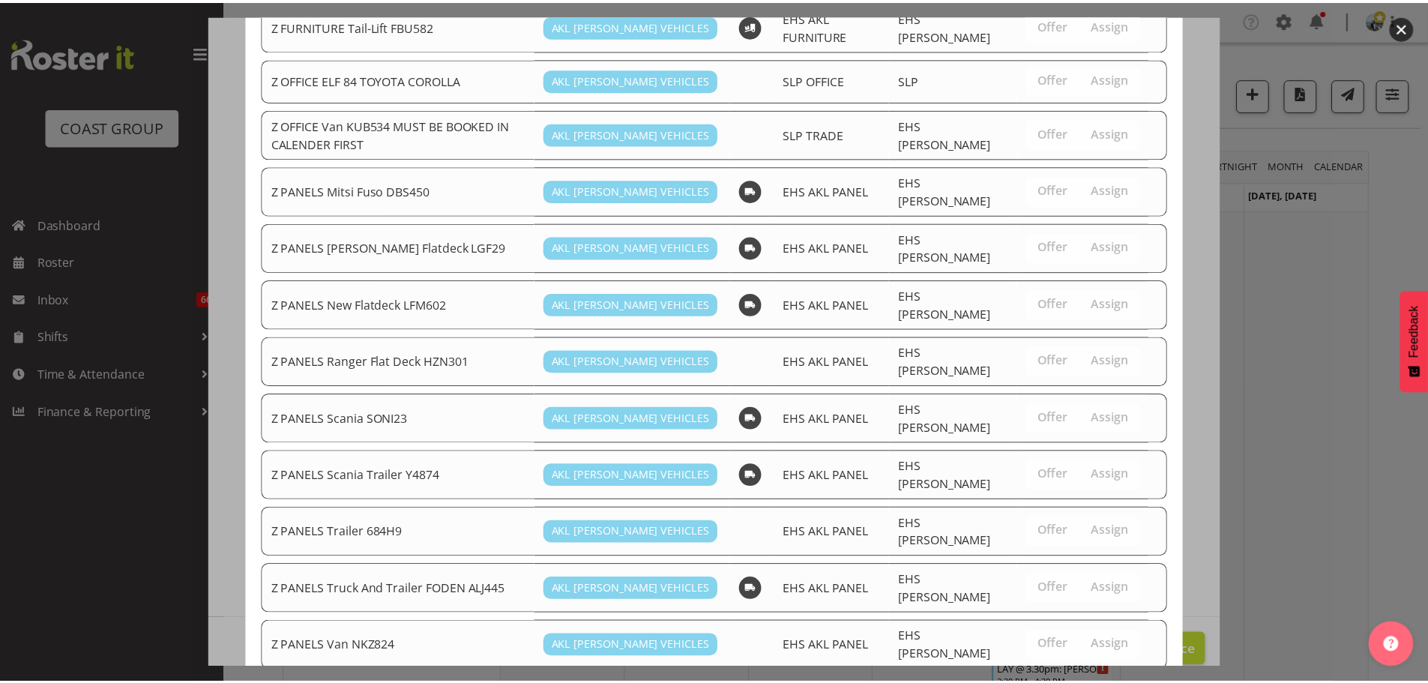
scroll to position [1044, 0]
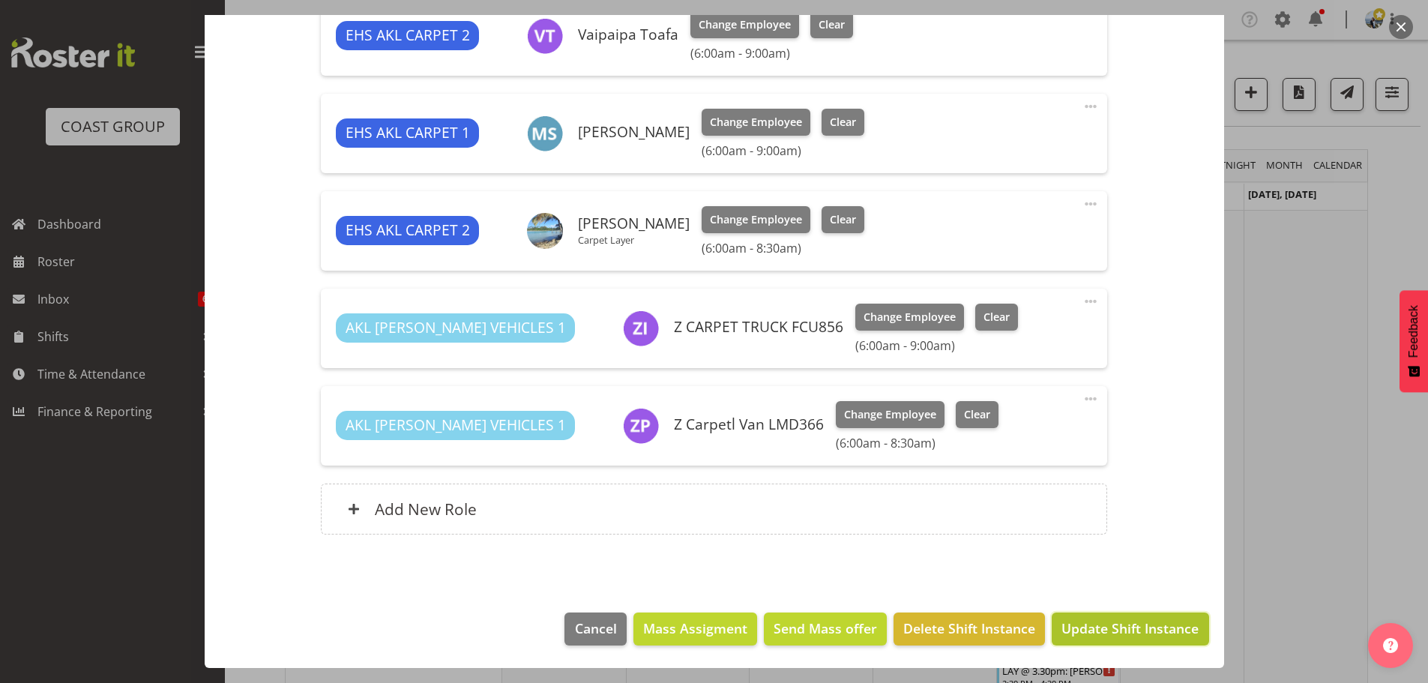
click at [1131, 628] on span "Update Shift Instance" at bounding box center [1130, 628] width 137 height 19
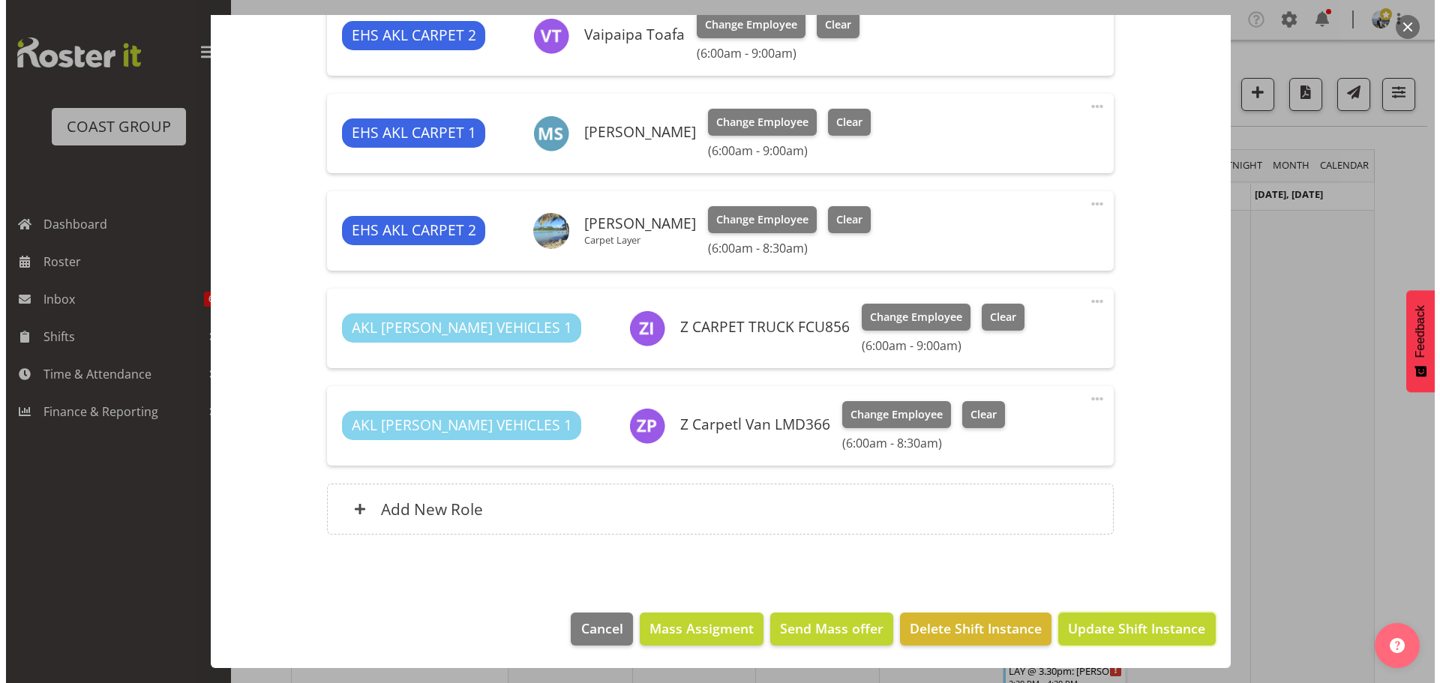
scroll to position [662, 0]
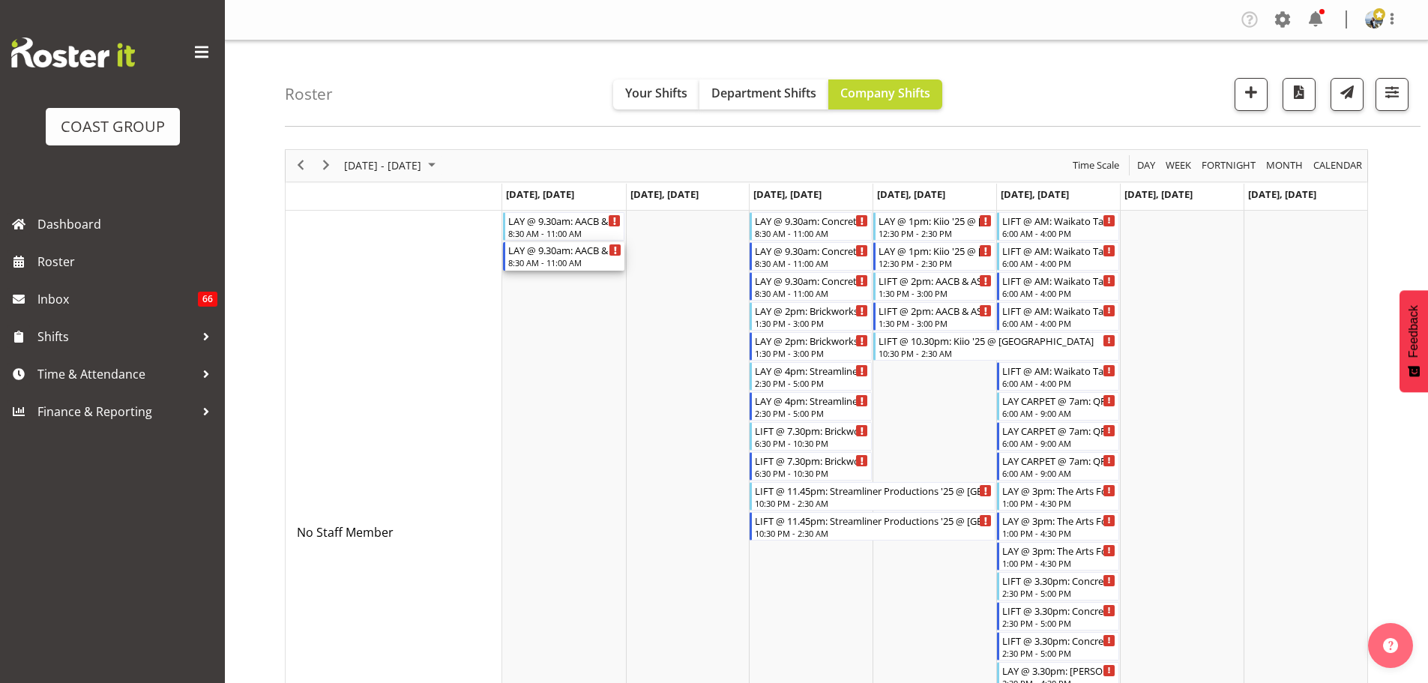
click at [562, 257] on div "LAY @ 9.30am: AACB & ASC Conference 25 @ Grand Millennium 8:30 AM - 11:00 AM" at bounding box center [565, 256] width 114 height 28
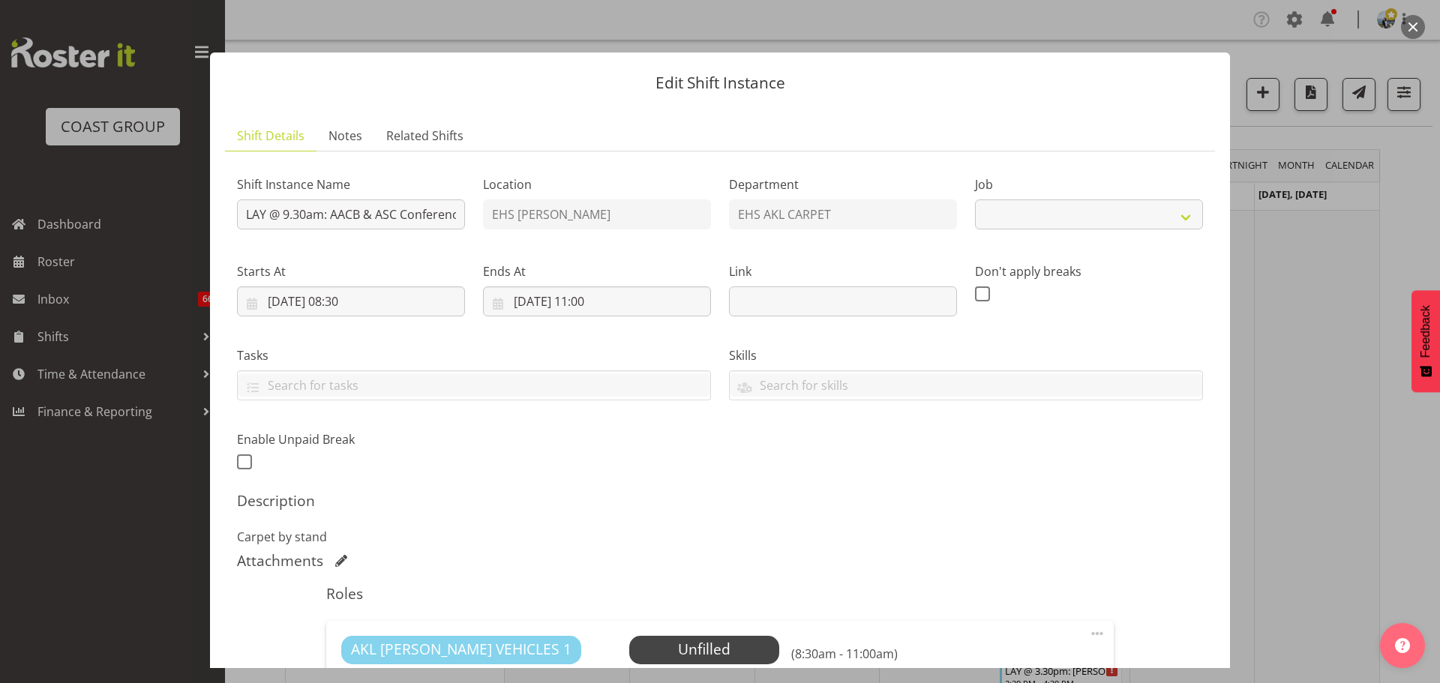
select select "8960"
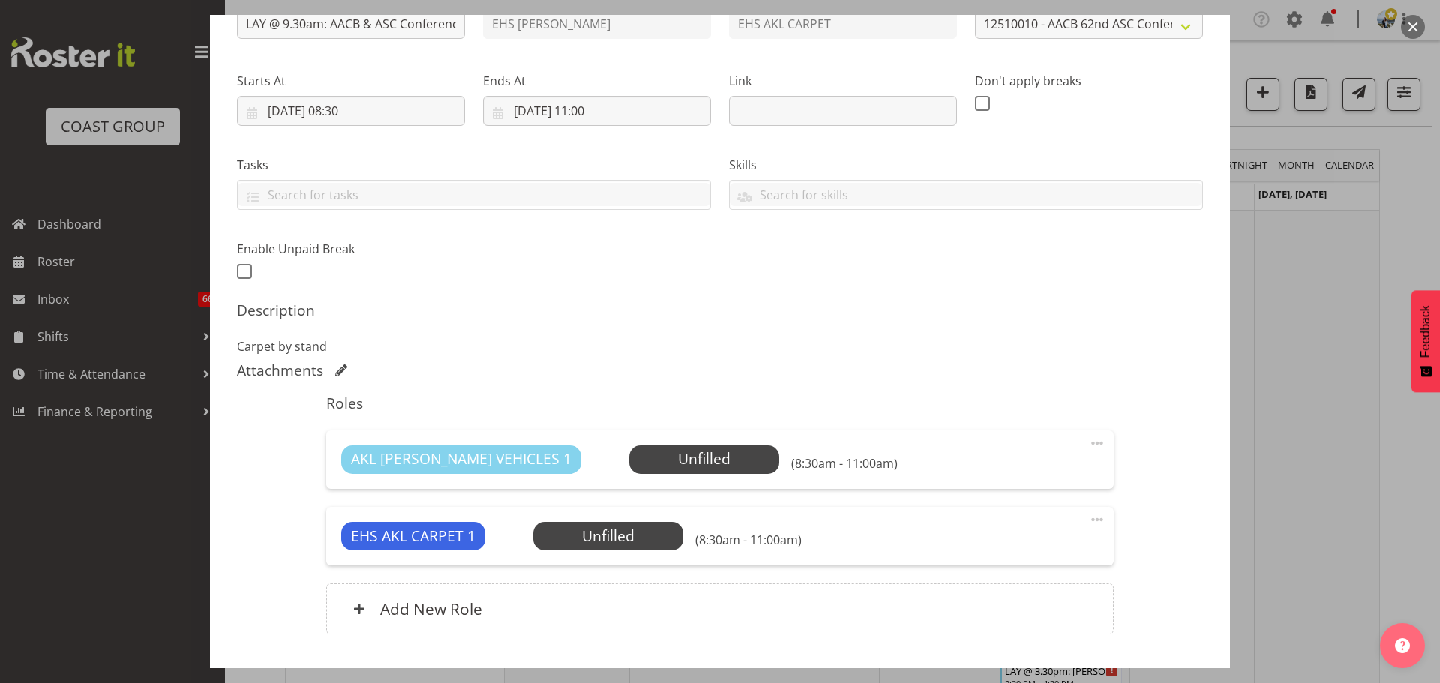
scroll to position [225, 0]
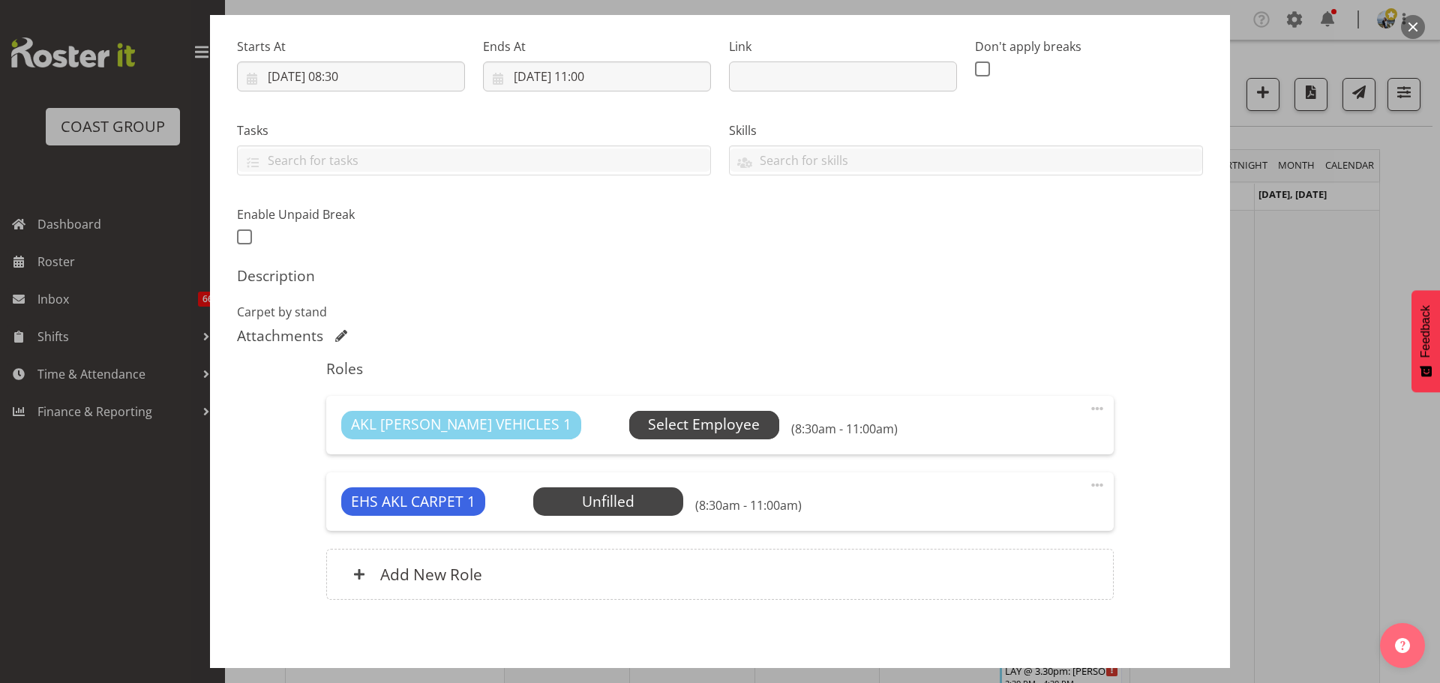
click at [684, 431] on span "Select Employee" at bounding box center [704, 425] width 112 height 22
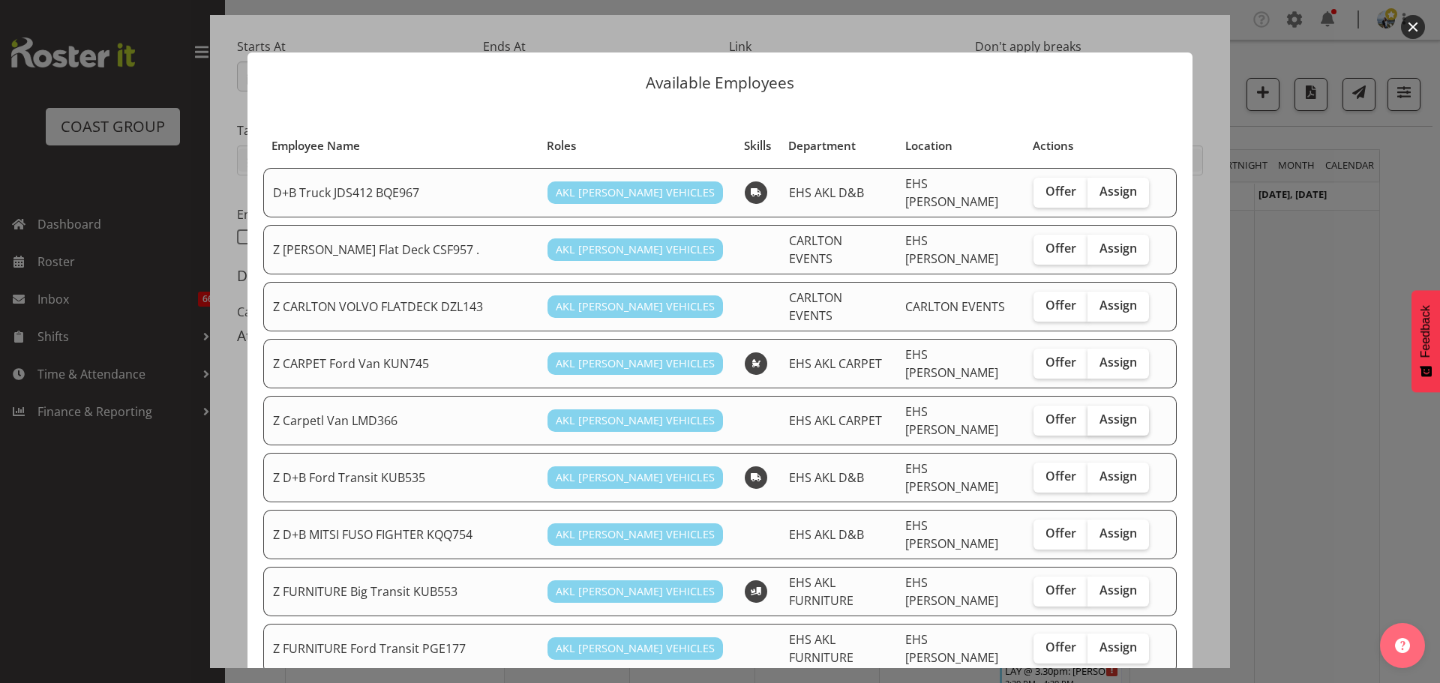
click at [1108, 412] on span "Assign" at bounding box center [1117, 419] width 37 height 15
click at [1097, 415] on input "Assign" at bounding box center [1092, 420] width 10 height 10
checkbox input "true"
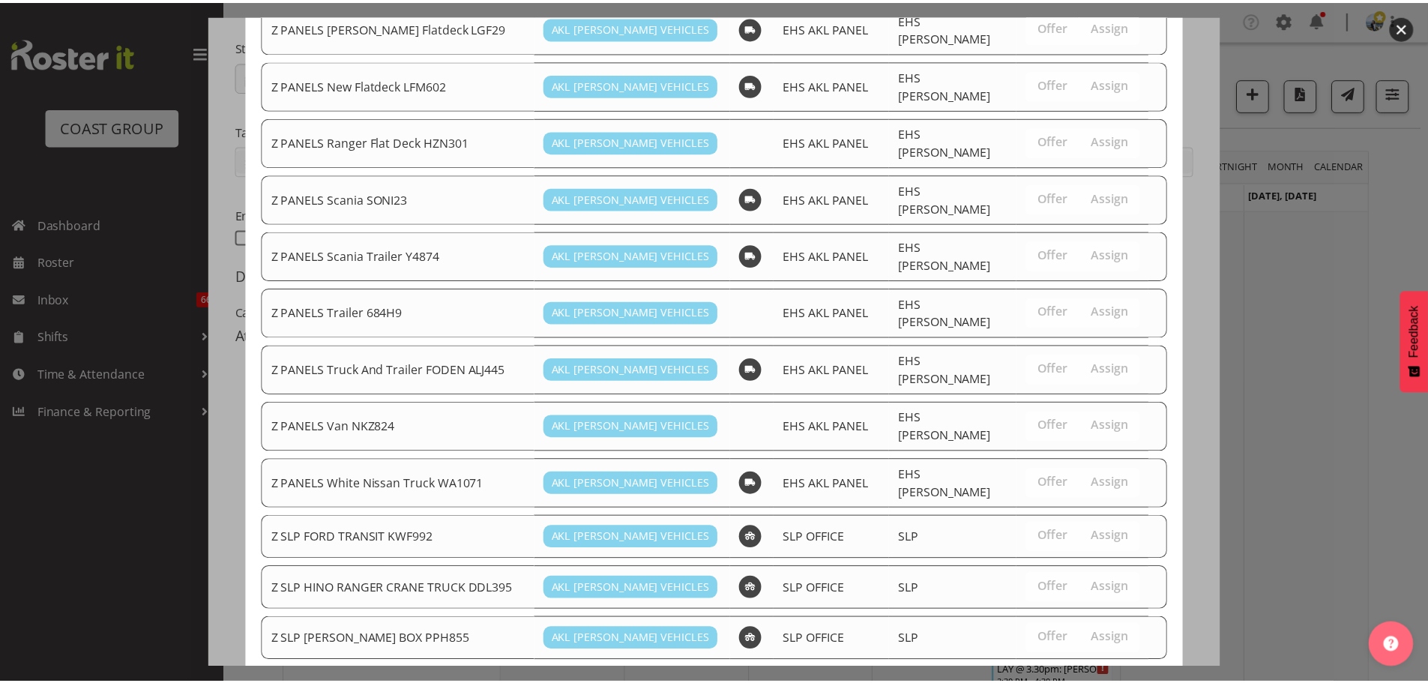
scroll to position [1044, 0]
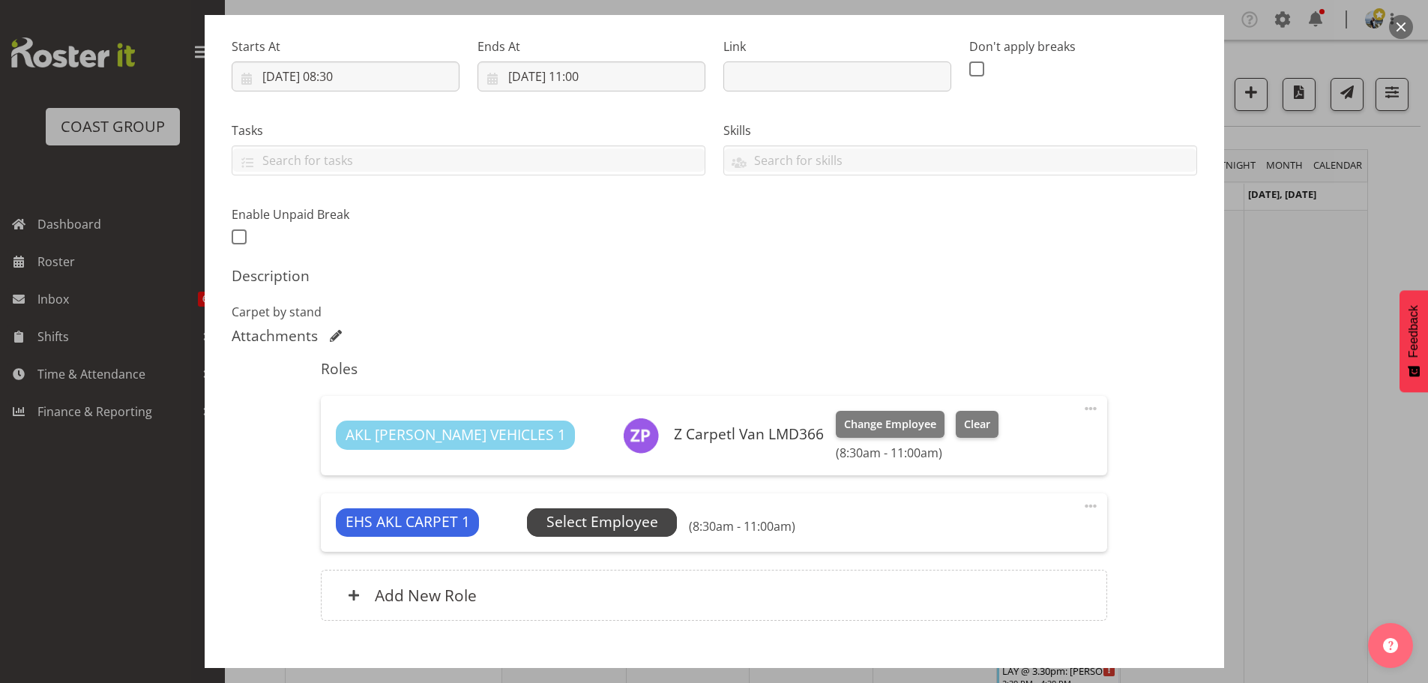
click at [645, 523] on span "Select Employee" at bounding box center [603, 522] width 112 height 22
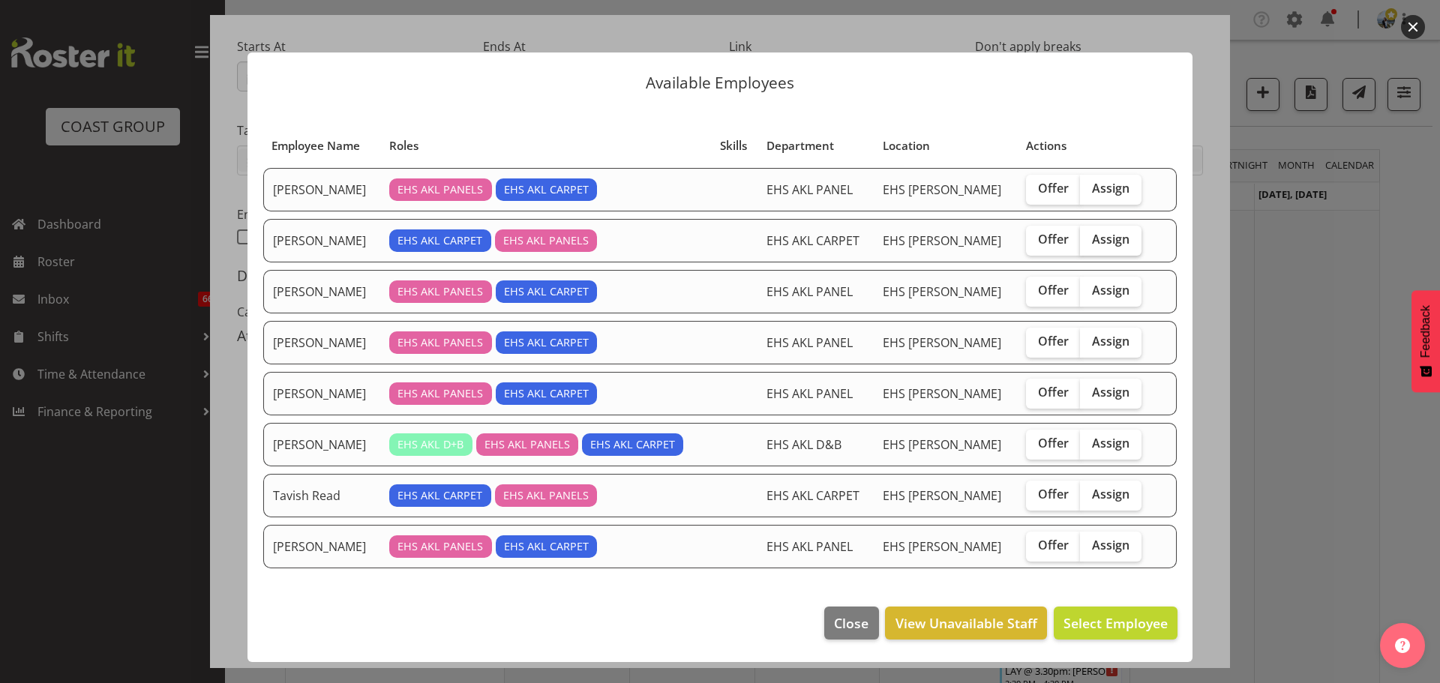
click at [1101, 235] on span "Assign" at bounding box center [1110, 239] width 37 height 15
click at [1089, 235] on input "Assign" at bounding box center [1085, 240] width 10 height 10
checkbox input "true"
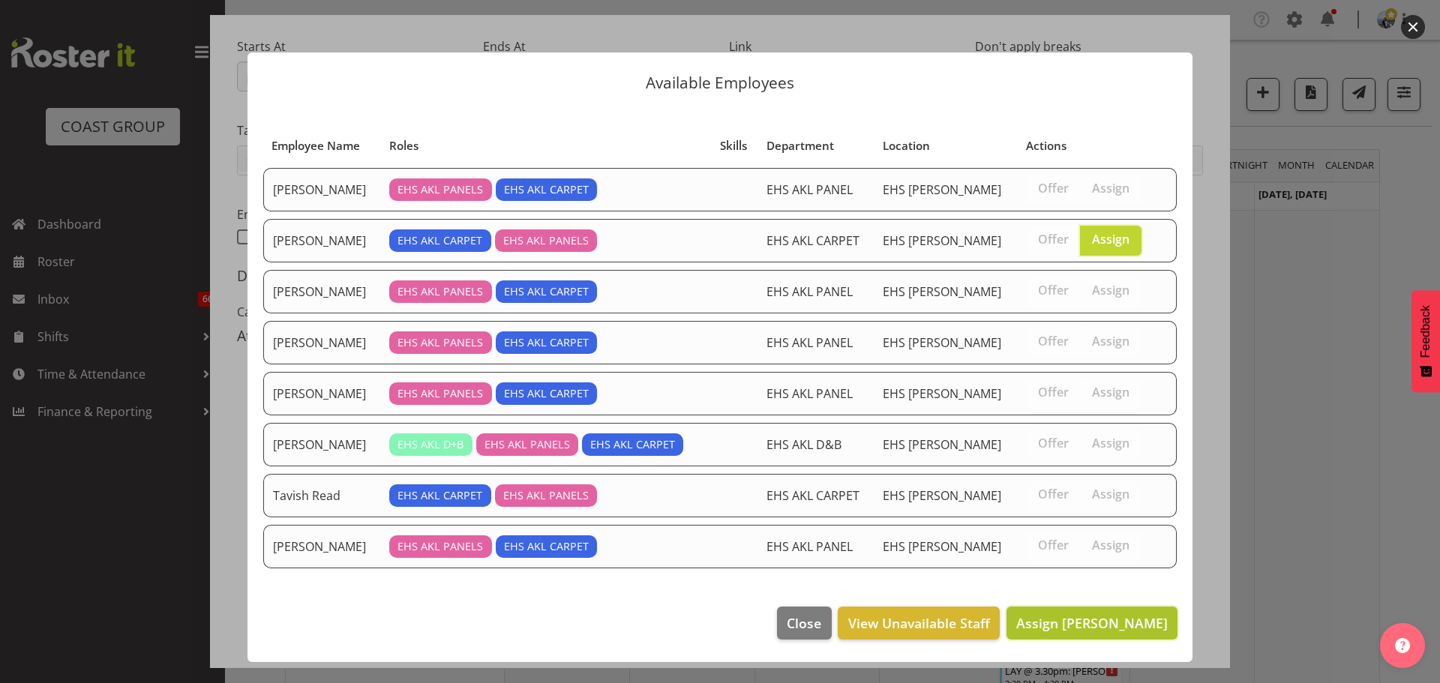
click at [1114, 614] on span "Assign [PERSON_NAME]" at bounding box center [1091, 623] width 151 height 18
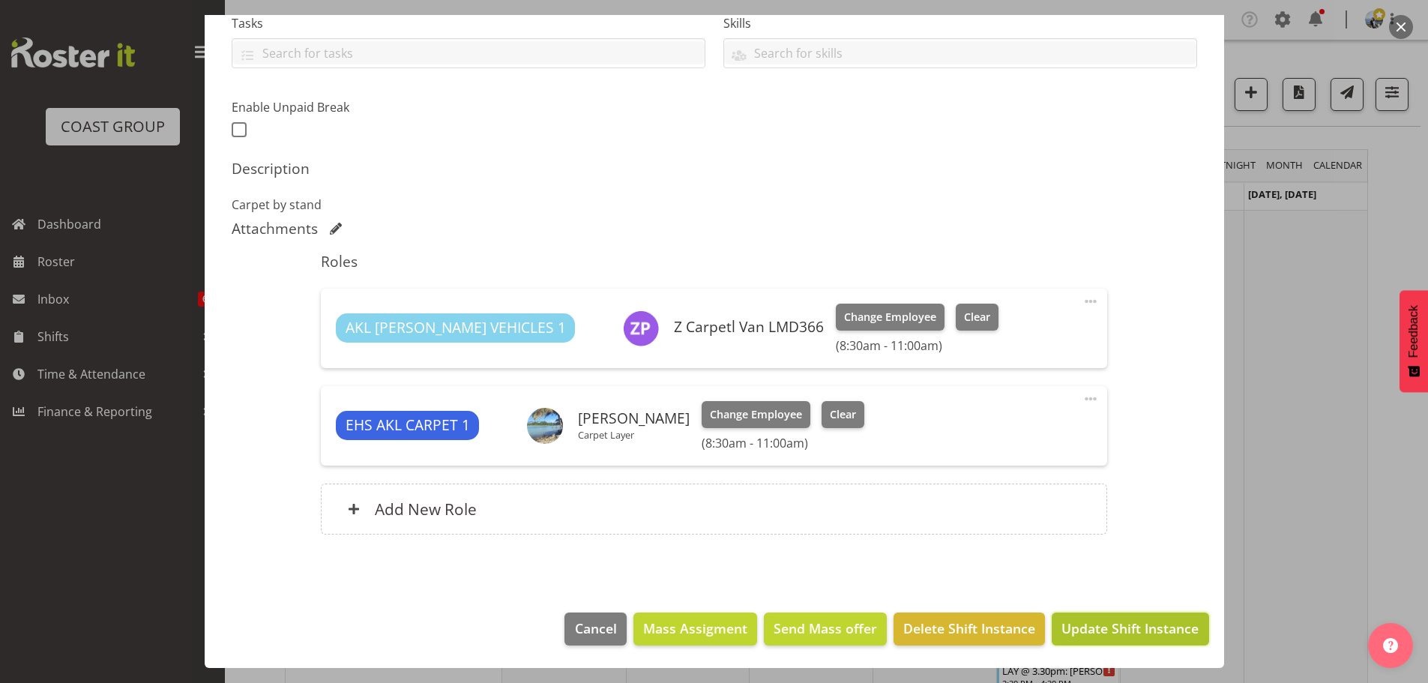
click at [1137, 616] on button "Update Shift Instance" at bounding box center [1130, 629] width 157 height 33
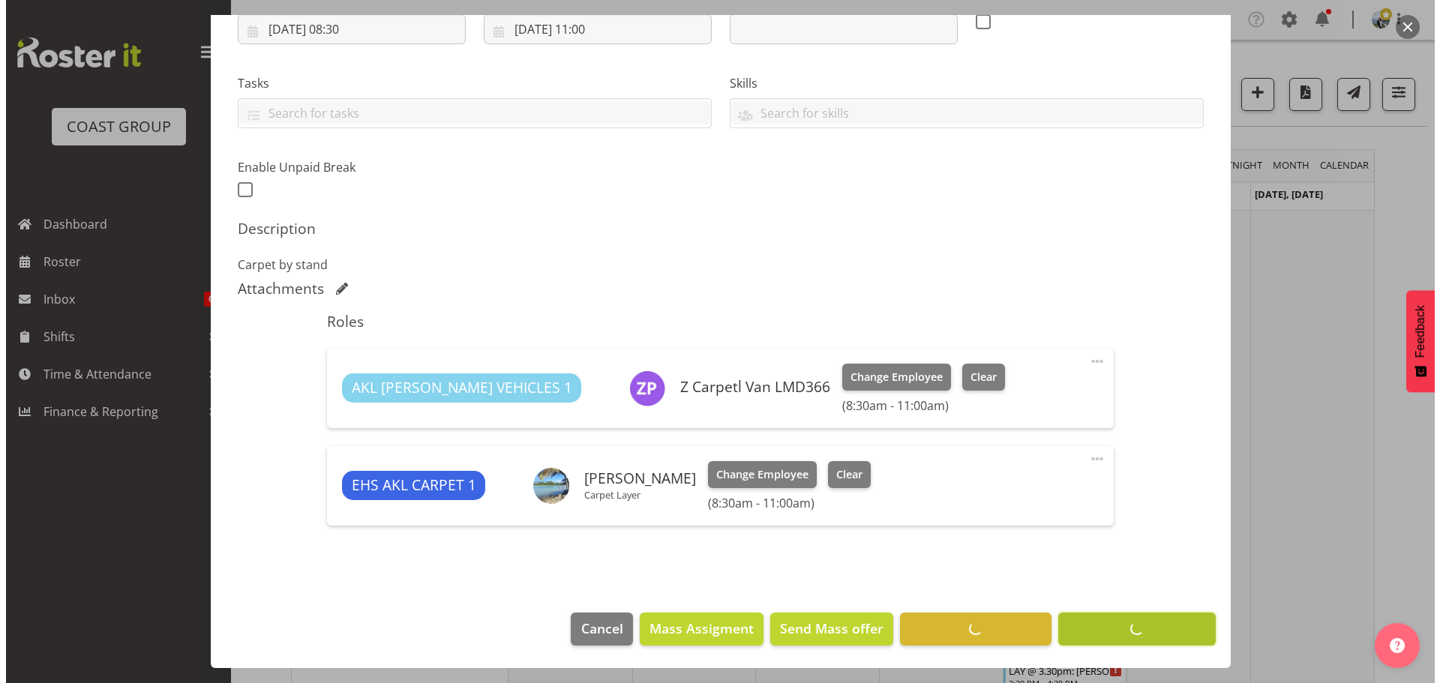
scroll to position [272, 0]
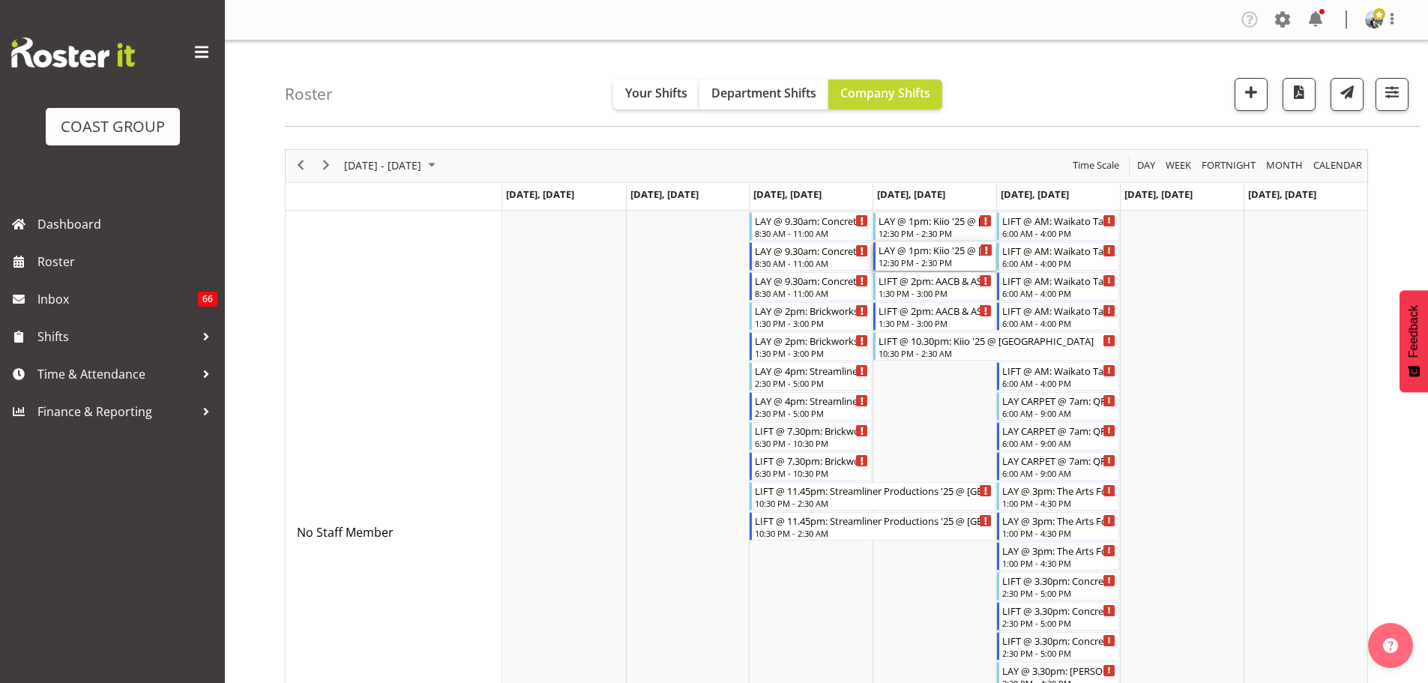
click at [919, 250] on div "LAY @ 1pm: Kiio '25 @ Auckland Museum" at bounding box center [936, 249] width 114 height 15
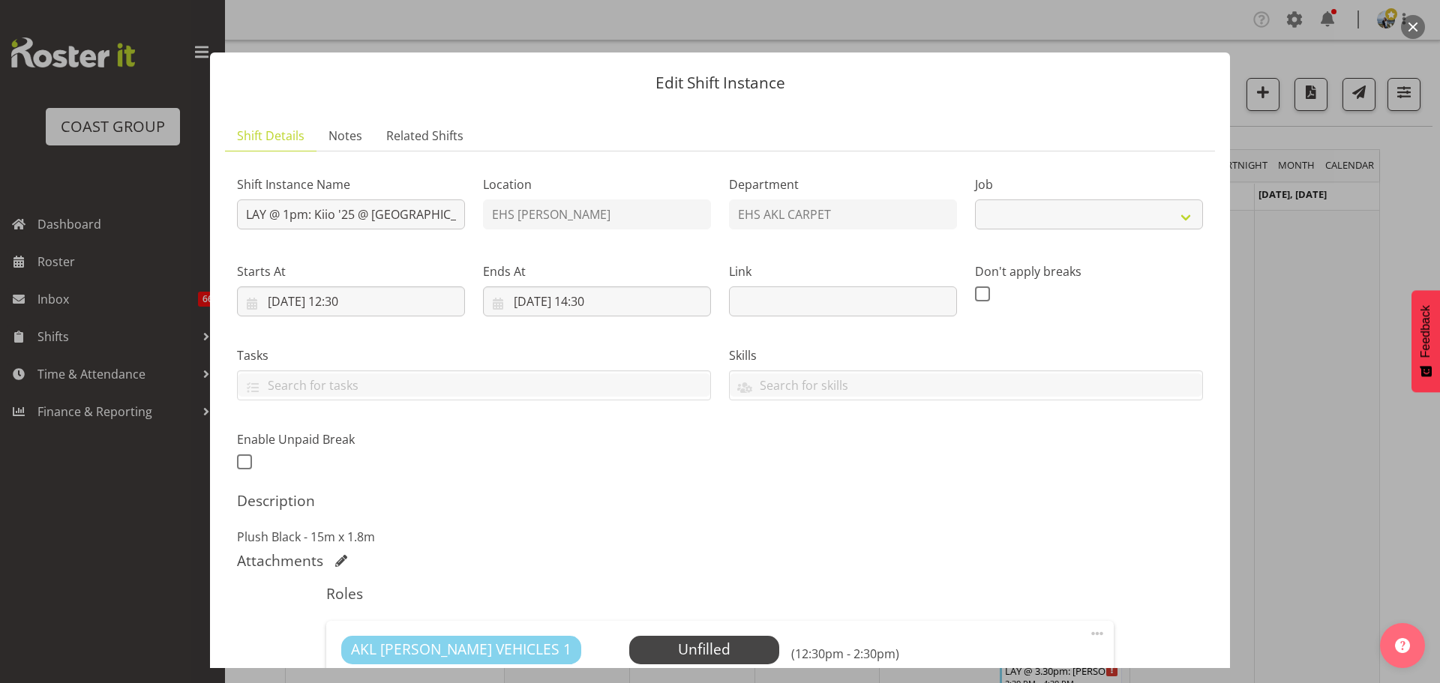
select select "8576"
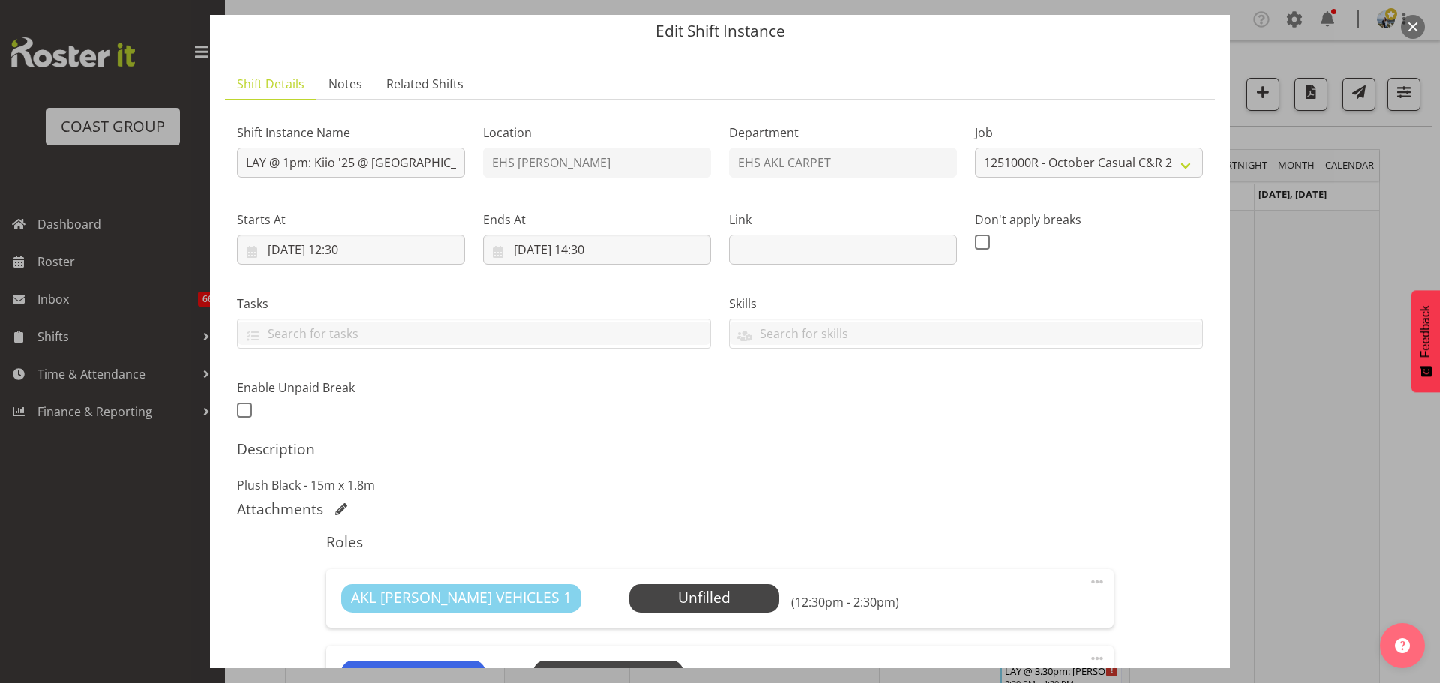
scroll to position [75, 0]
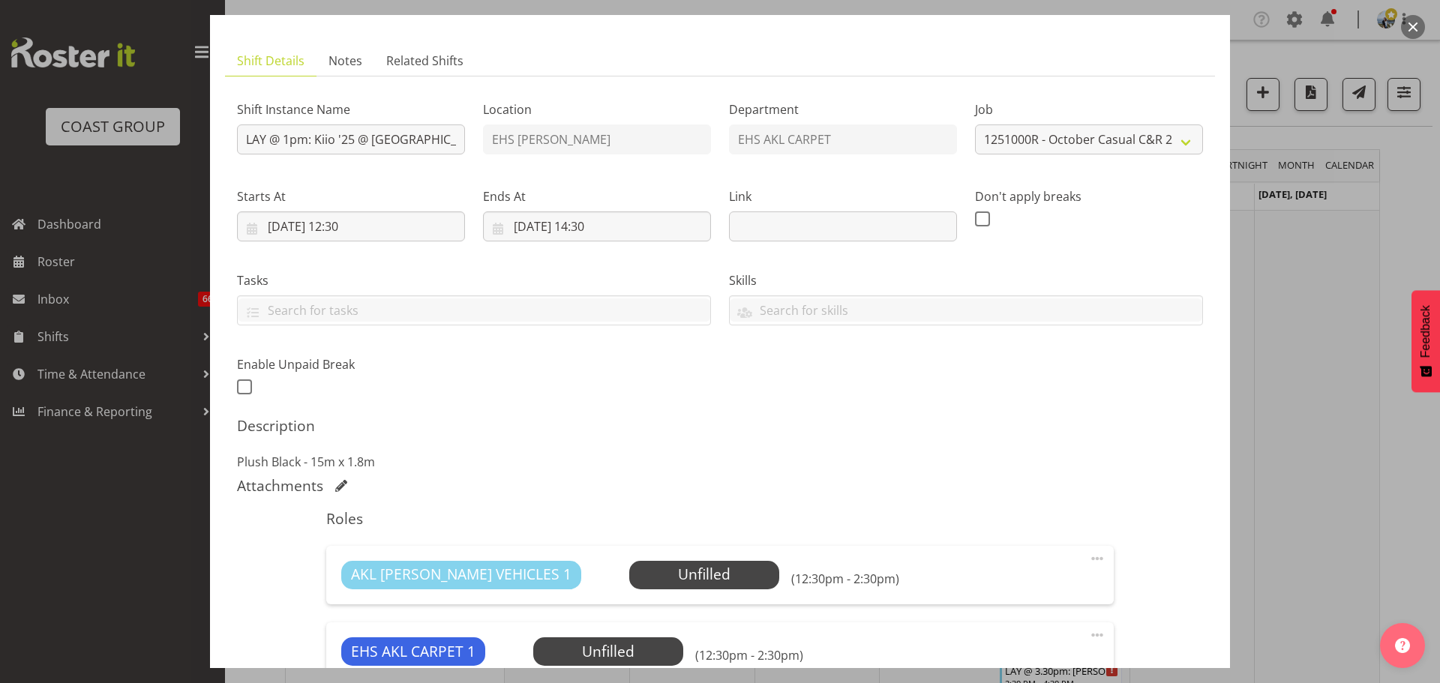
click at [1298, 301] on div at bounding box center [720, 341] width 1440 height 683
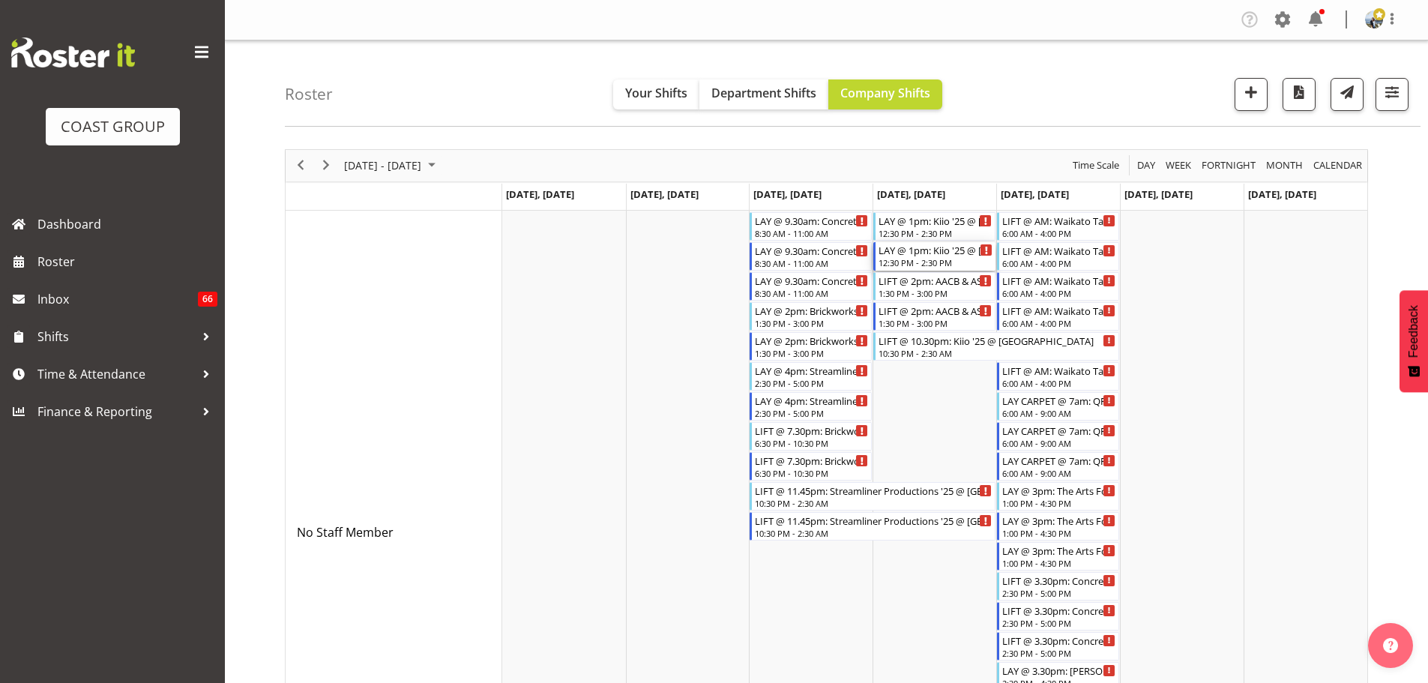
click at [954, 265] on div "12:30 PM - 2:30 PM" at bounding box center [936, 262] width 114 height 12
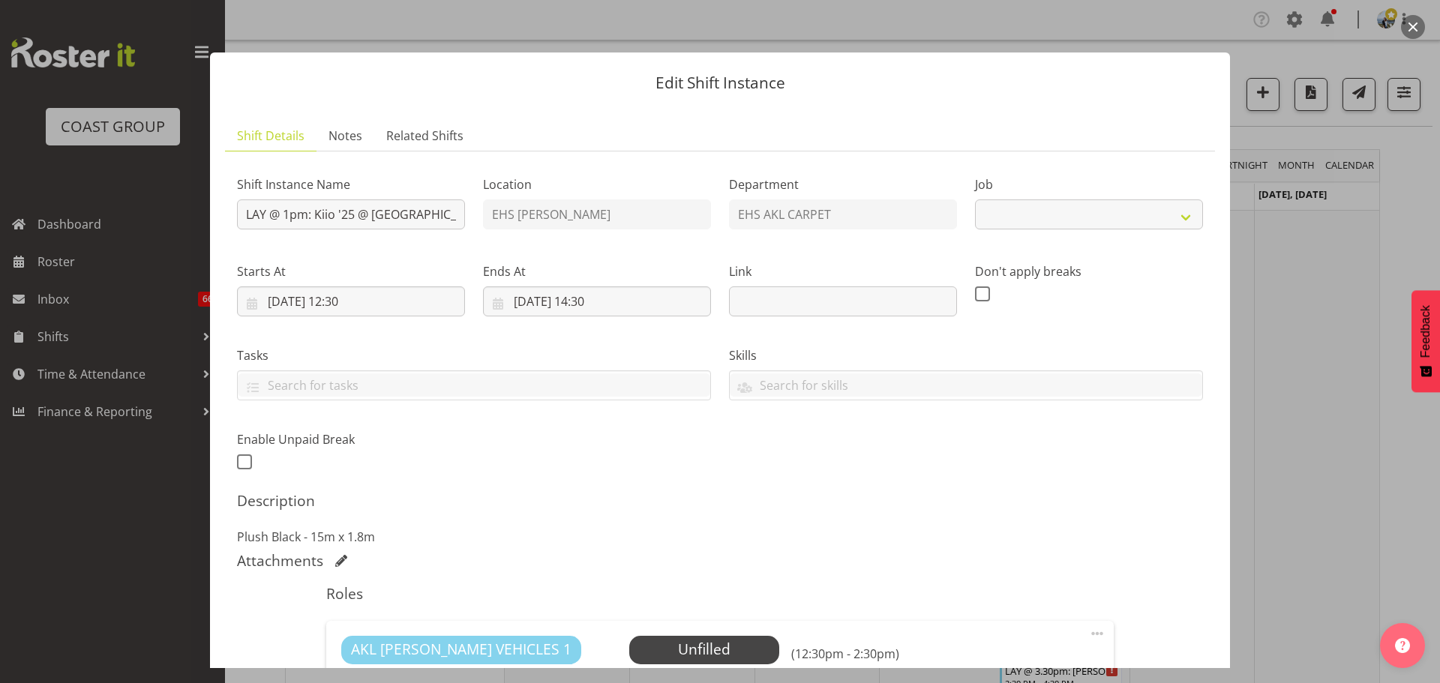
select select "8576"
click at [1370, 424] on div at bounding box center [720, 341] width 1440 height 683
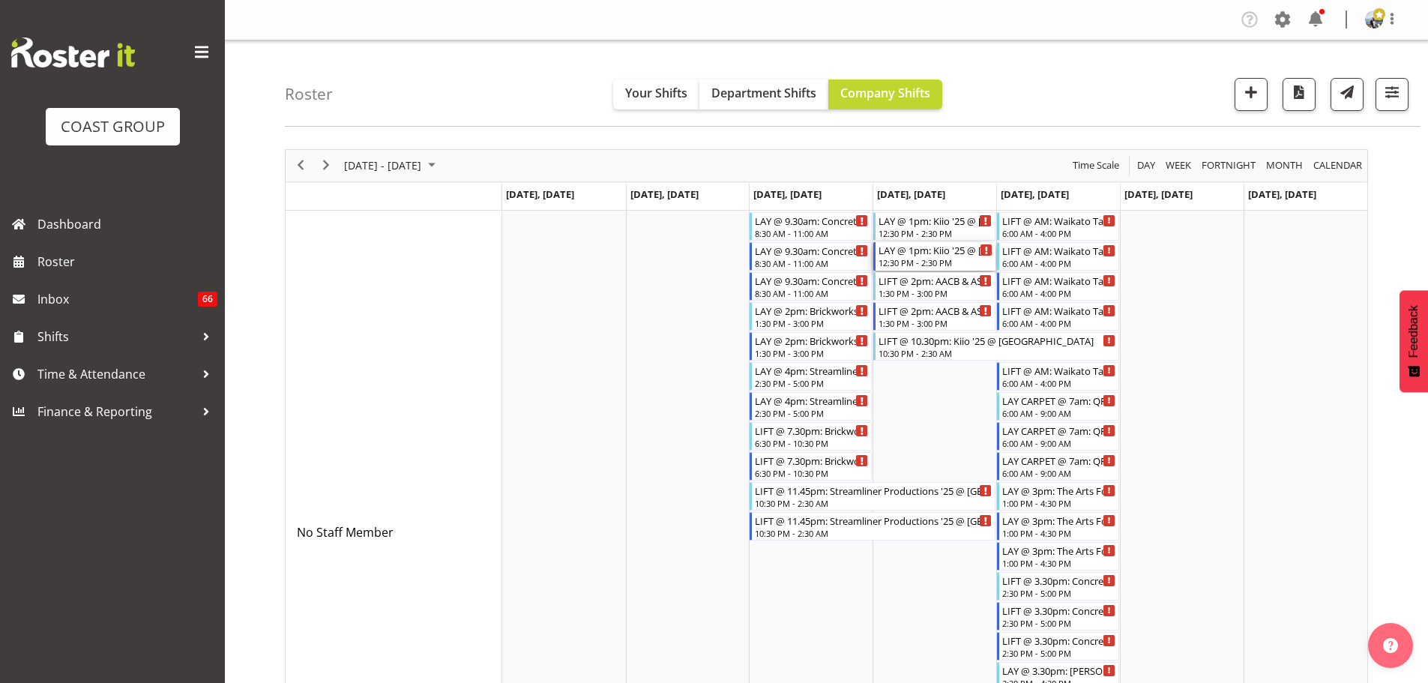
click at [936, 260] on div "12:30 PM - 2:30 PM" at bounding box center [936, 262] width 114 height 12
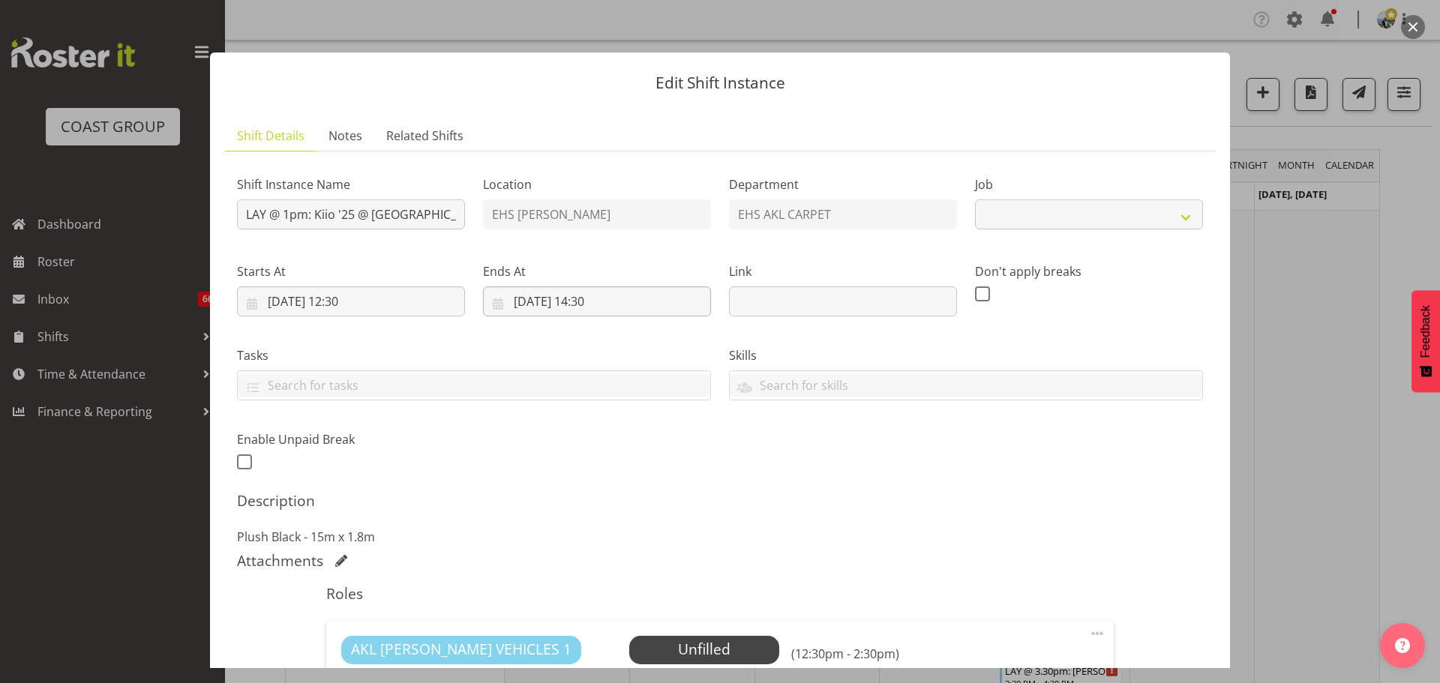
select select "8576"
click at [601, 302] on input "16/10/2025, 14:30" at bounding box center [597, 301] width 228 height 30
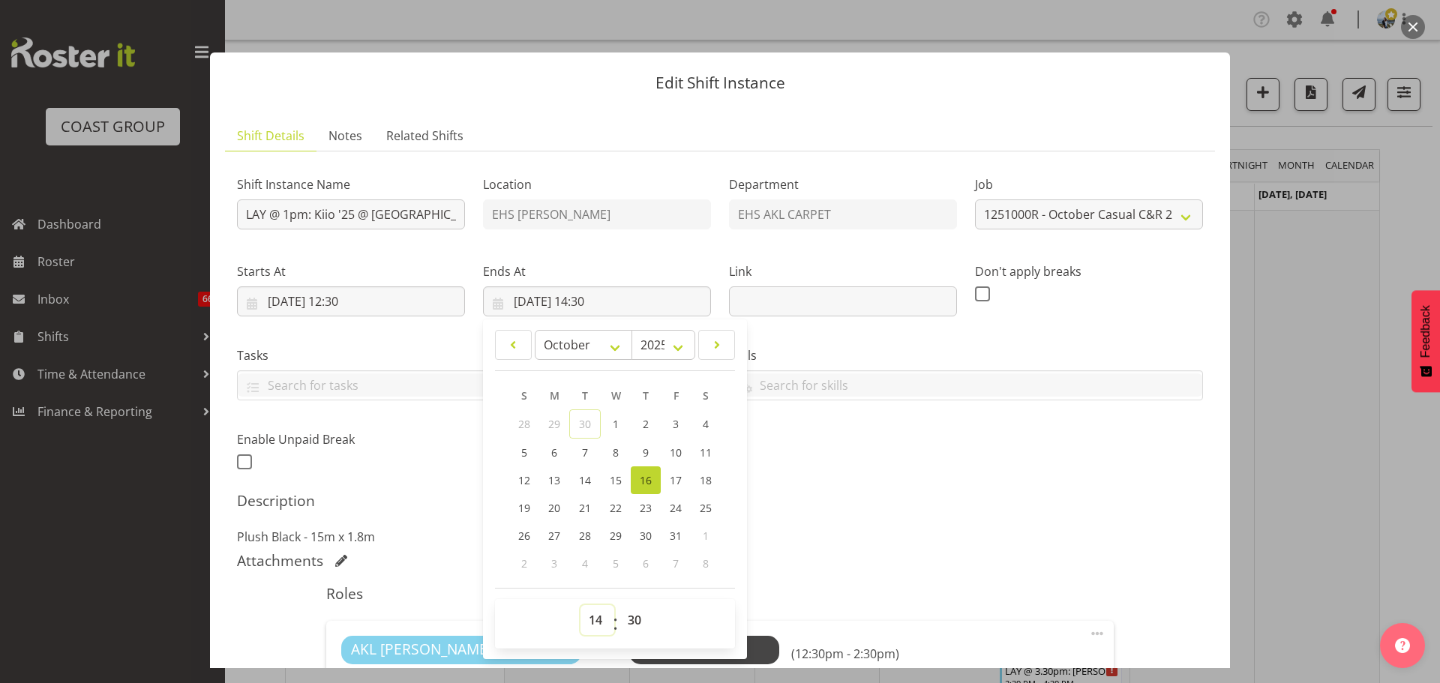
click at [604, 614] on select "00 01 02 03 04 05 06 07 08 09 10 11 12 13 14 15 16 17 18 19 20 21 22 23" at bounding box center [597, 620] width 34 height 30
select select "13"
click at [580, 605] on select "00 01 02 03 04 05 06 07 08 09 10 11 12 13 14 15 16 17 18 19 20 21 22 23" at bounding box center [597, 620] width 34 height 30
type input "16/10/2025, 13:30"
click at [634, 625] on select "00 01 02 03 04 05 06 07 08 09 10 11 12 13 14 15 16 17 18 19 20 21 22 23 24 25 2…" at bounding box center [636, 620] width 34 height 30
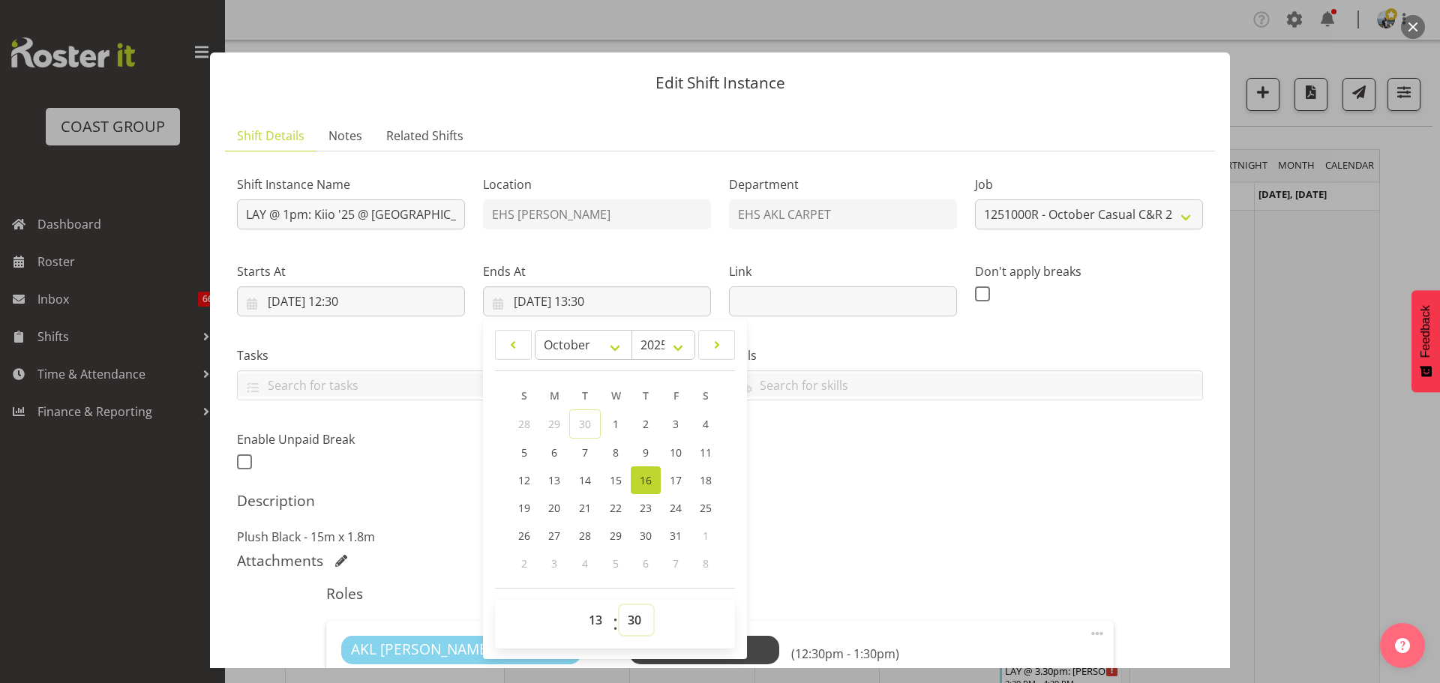
select select "45"
type input "16/10/2025, 13:45"
click at [984, 560] on div "Attachments" at bounding box center [720, 561] width 966 height 18
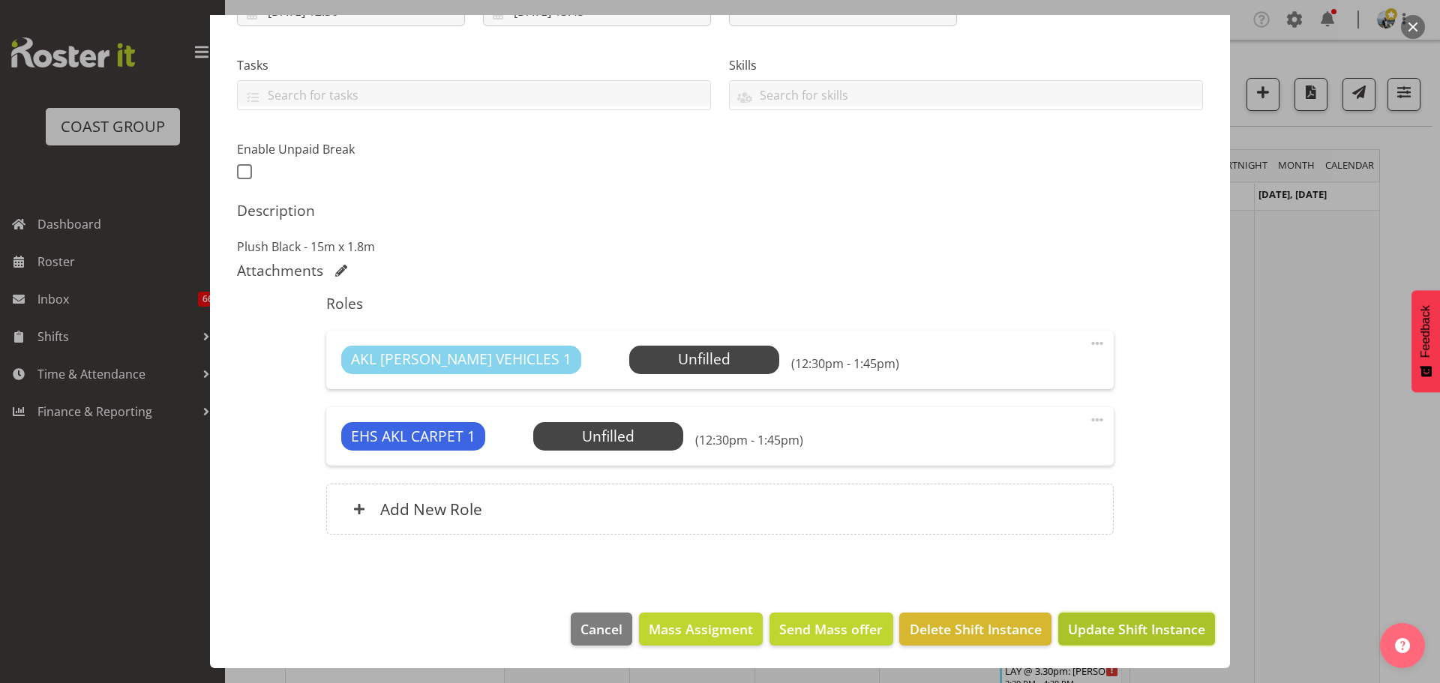
click at [1159, 622] on span "Update Shift Instance" at bounding box center [1136, 628] width 137 height 19
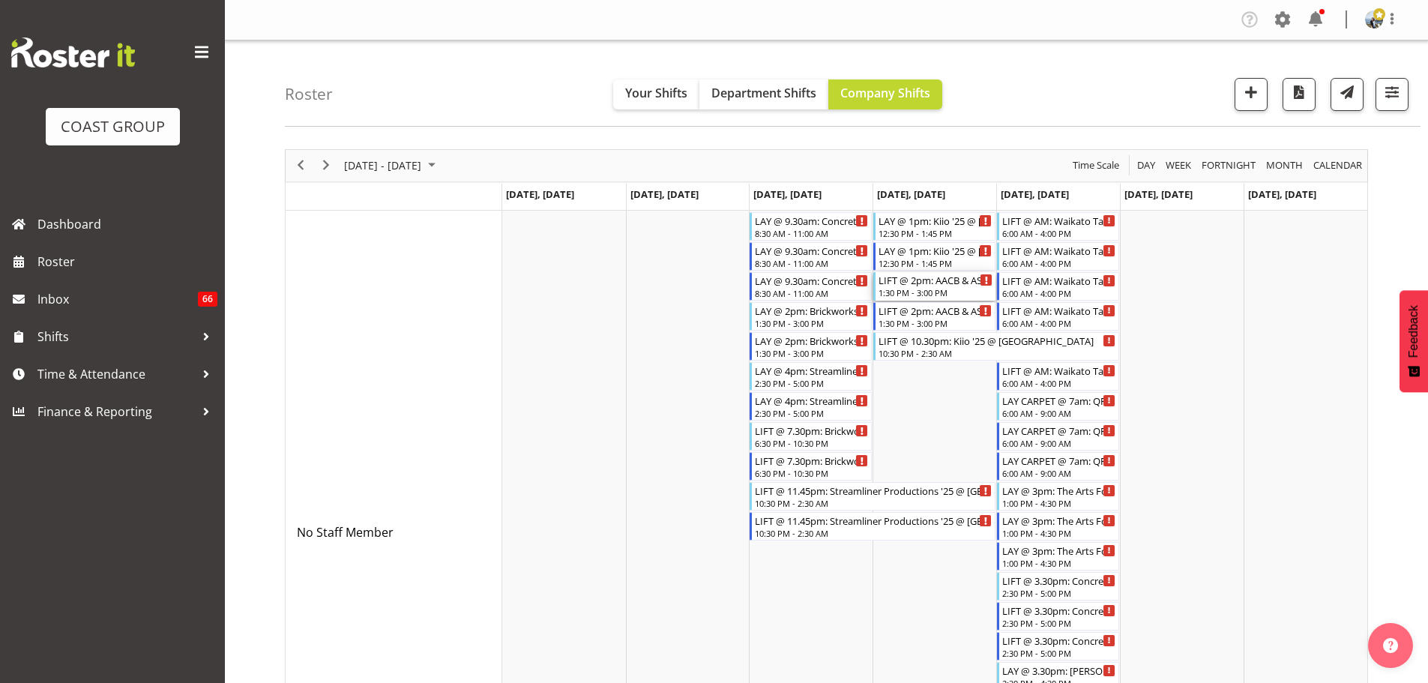
click at [945, 280] on div "LIFT @ 2pm: AACB & ASC Conference 25 @ Grand Millennium" at bounding box center [936, 279] width 114 height 15
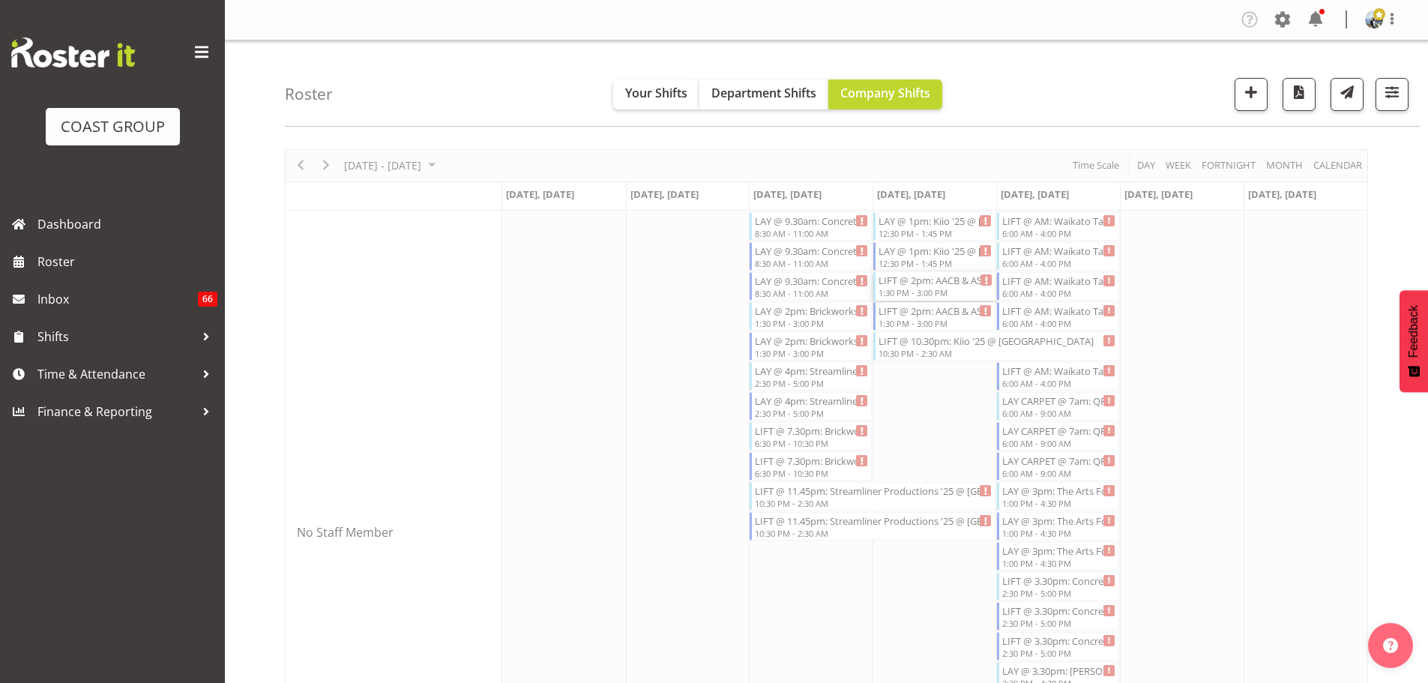
select select
select select "9"
select select "2025"
select select "13"
select select "30"
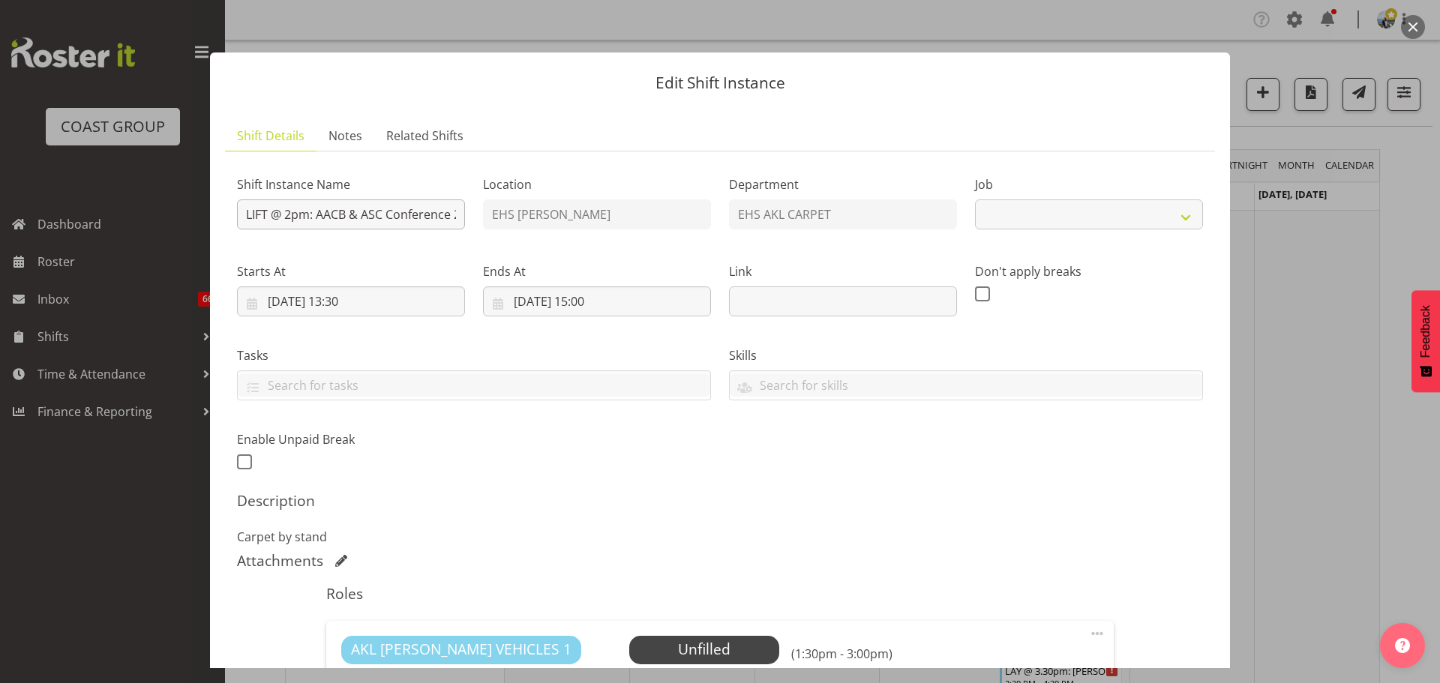
select select "8960"
click at [370, 302] on input "16/10/2025, 13:30" at bounding box center [351, 301] width 228 height 30
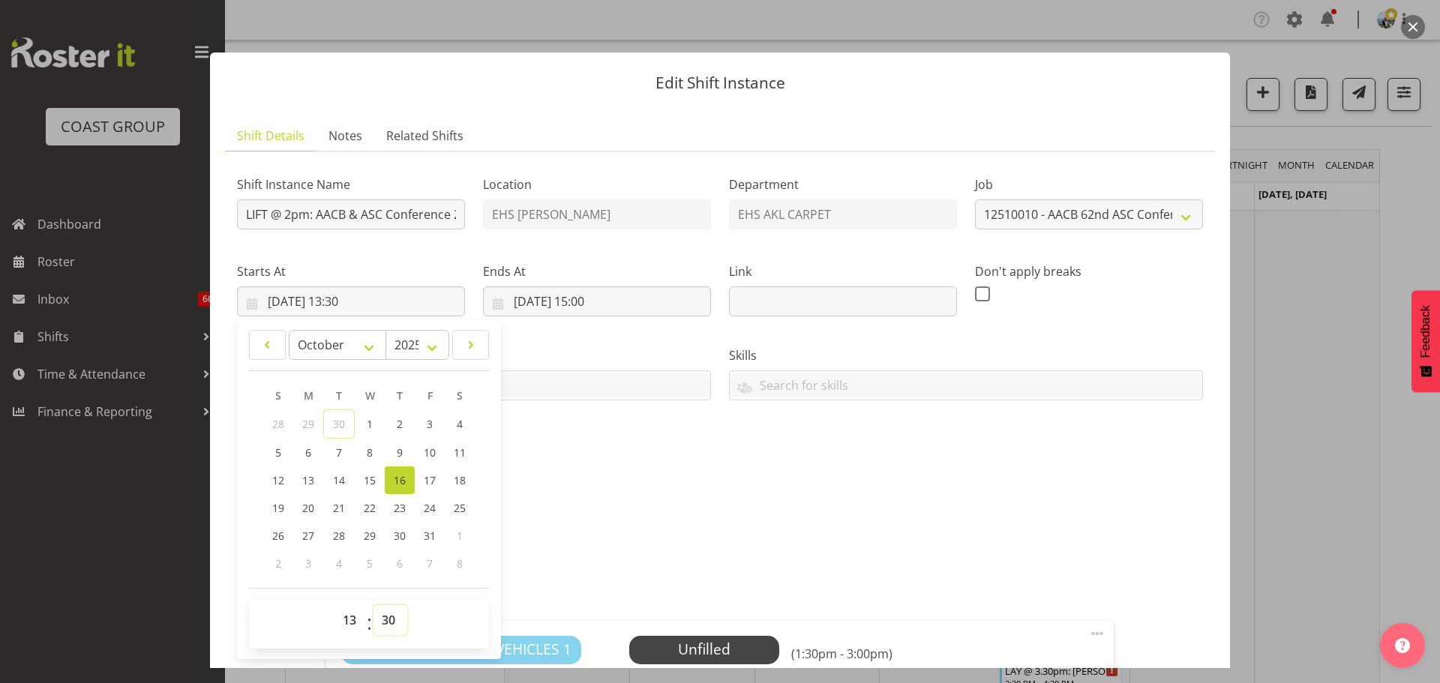
click at [392, 628] on select "00 01 02 03 04 05 06 07 08 09 10 11 12 13 14 15 16 17 18 19 20 21 22 23 24 25 2…" at bounding box center [390, 620] width 34 height 30
select select "45"
type input "16/10/2025, 13:45"
click at [818, 460] on div "Shift Instance Name LIFT @ 2pm: AACB & ASC Conference 25 @ Grand Millennium Loc…" at bounding box center [720, 318] width 984 height 328
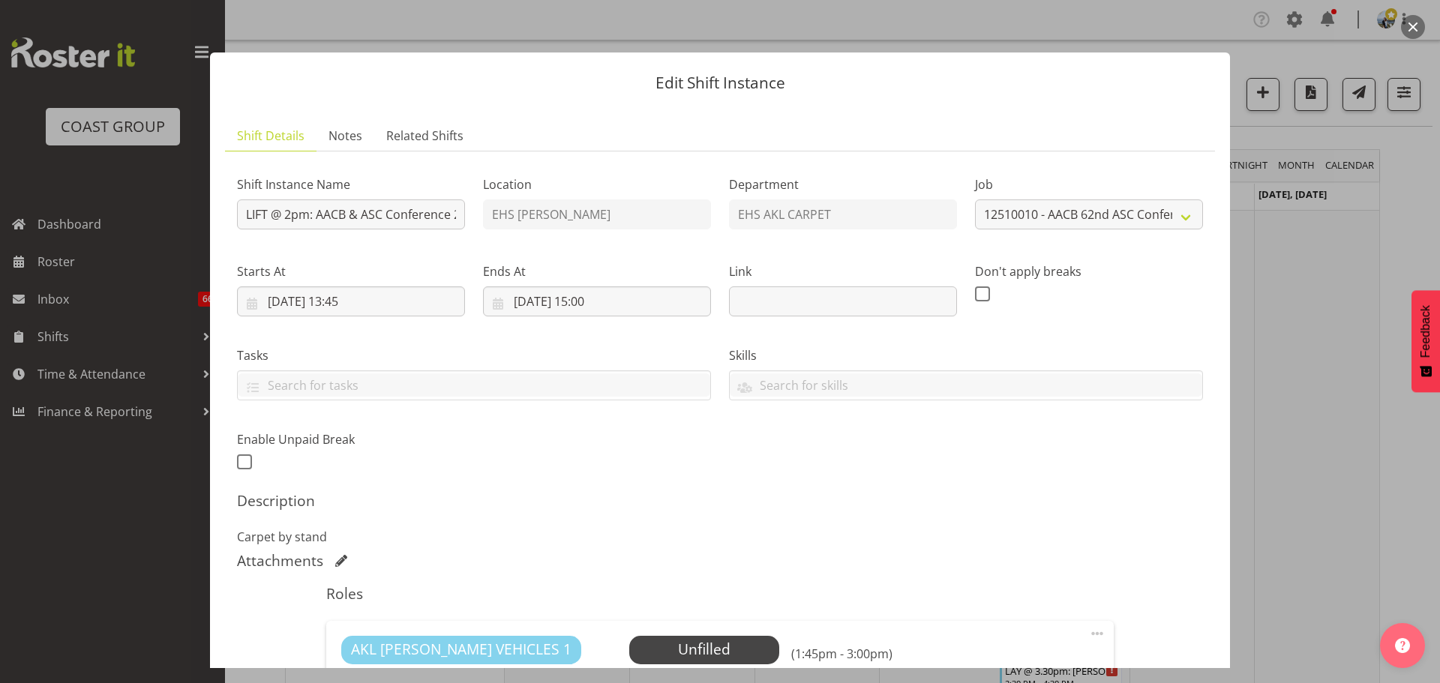
scroll to position [290, 0]
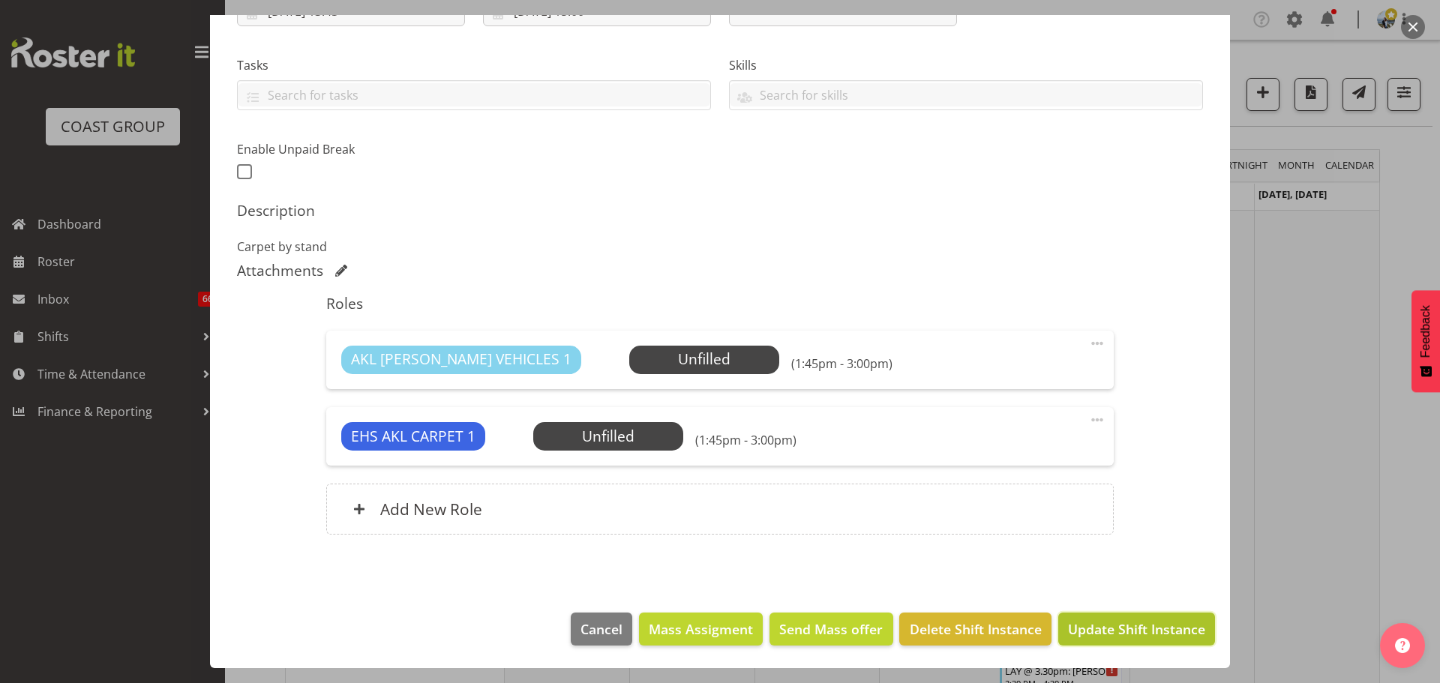
click at [1100, 632] on span "Update Shift Instance" at bounding box center [1136, 628] width 137 height 19
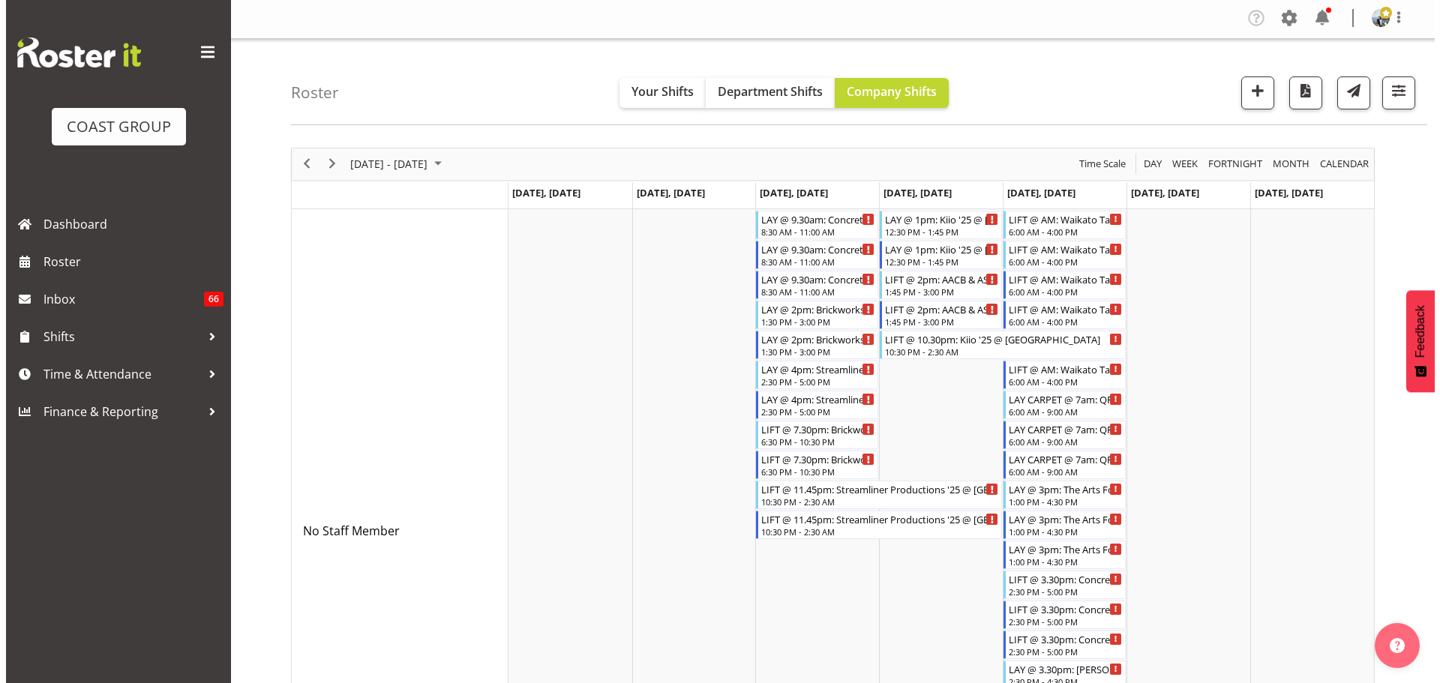
scroll to position [0, 0]
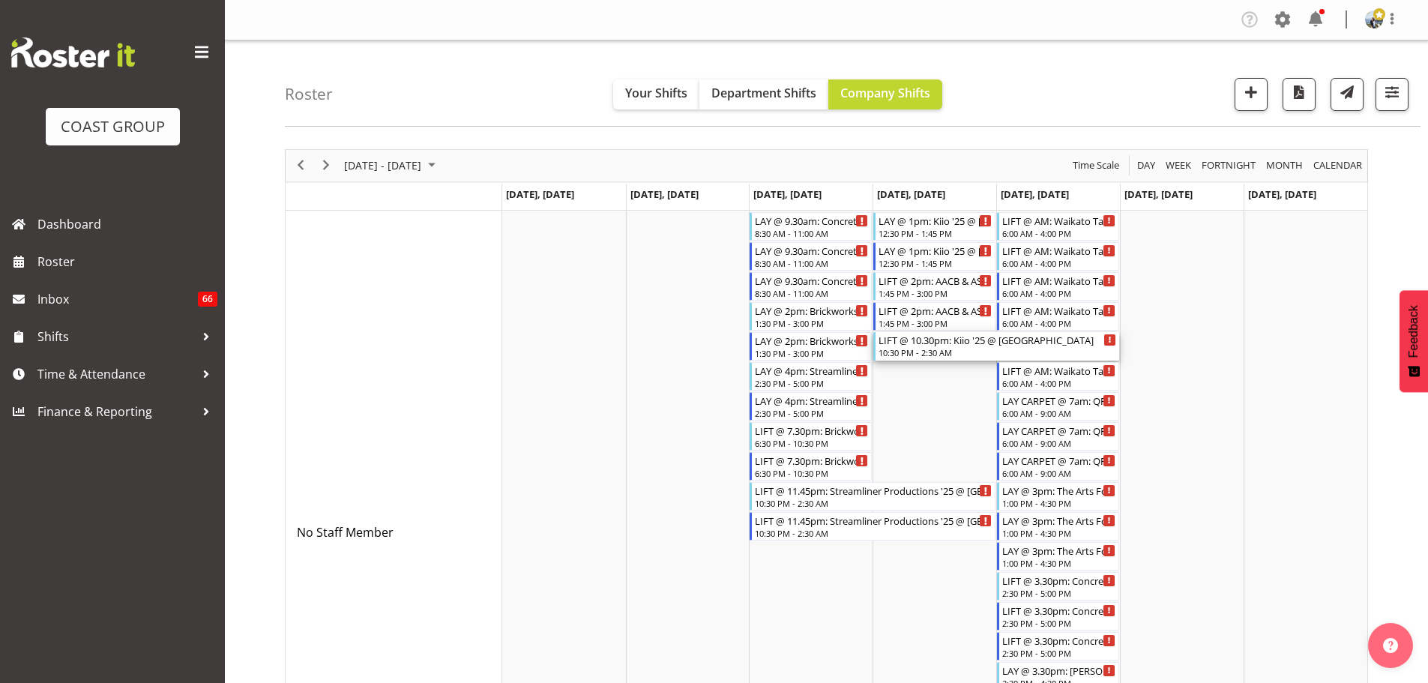
click at [954, 349] on div "10:30 PM - 2:30 AM" at bounding box center [998, 352] width 238 height 12
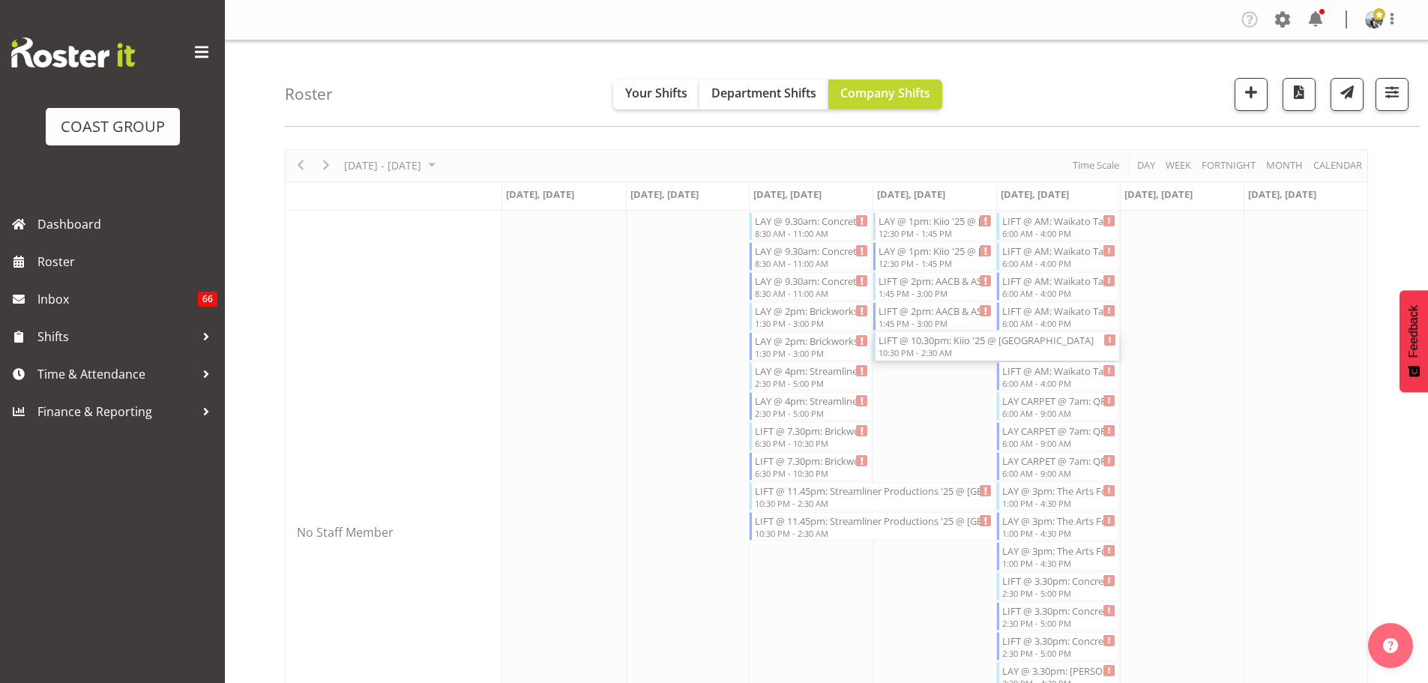
select select
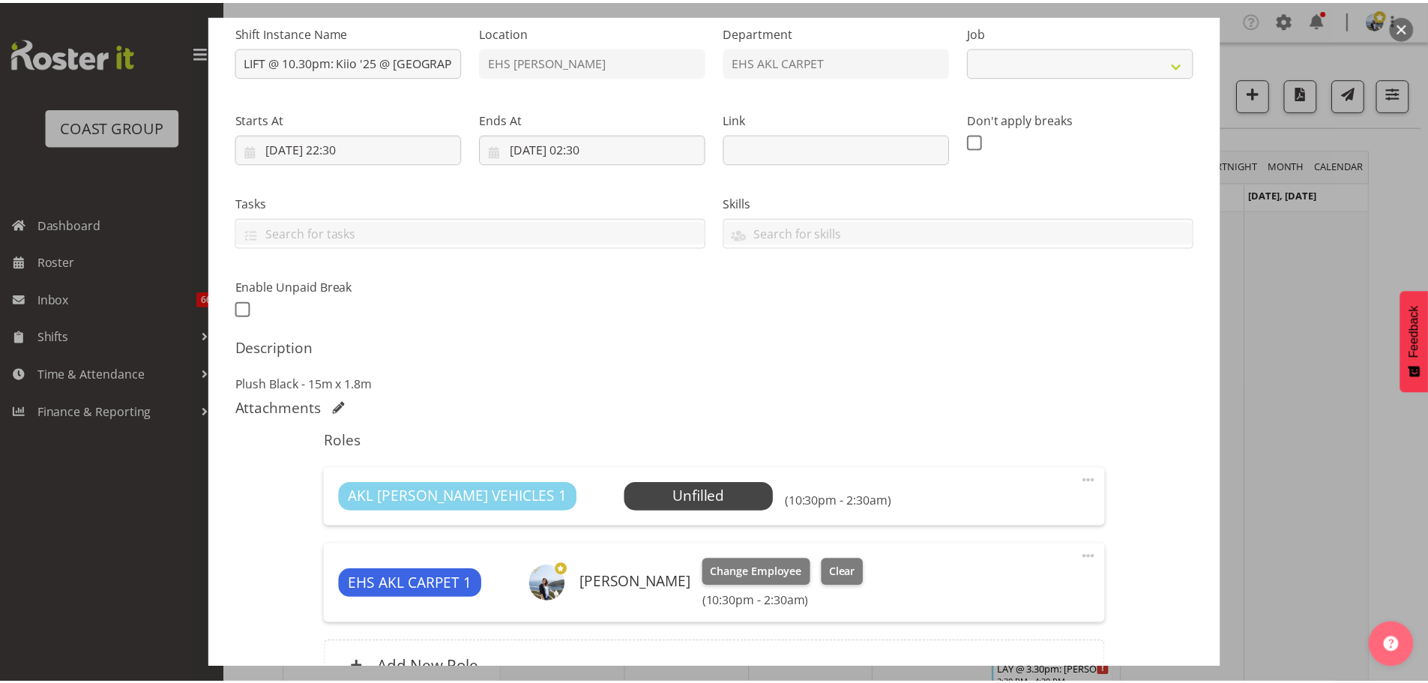
scroll to position [300, 0]
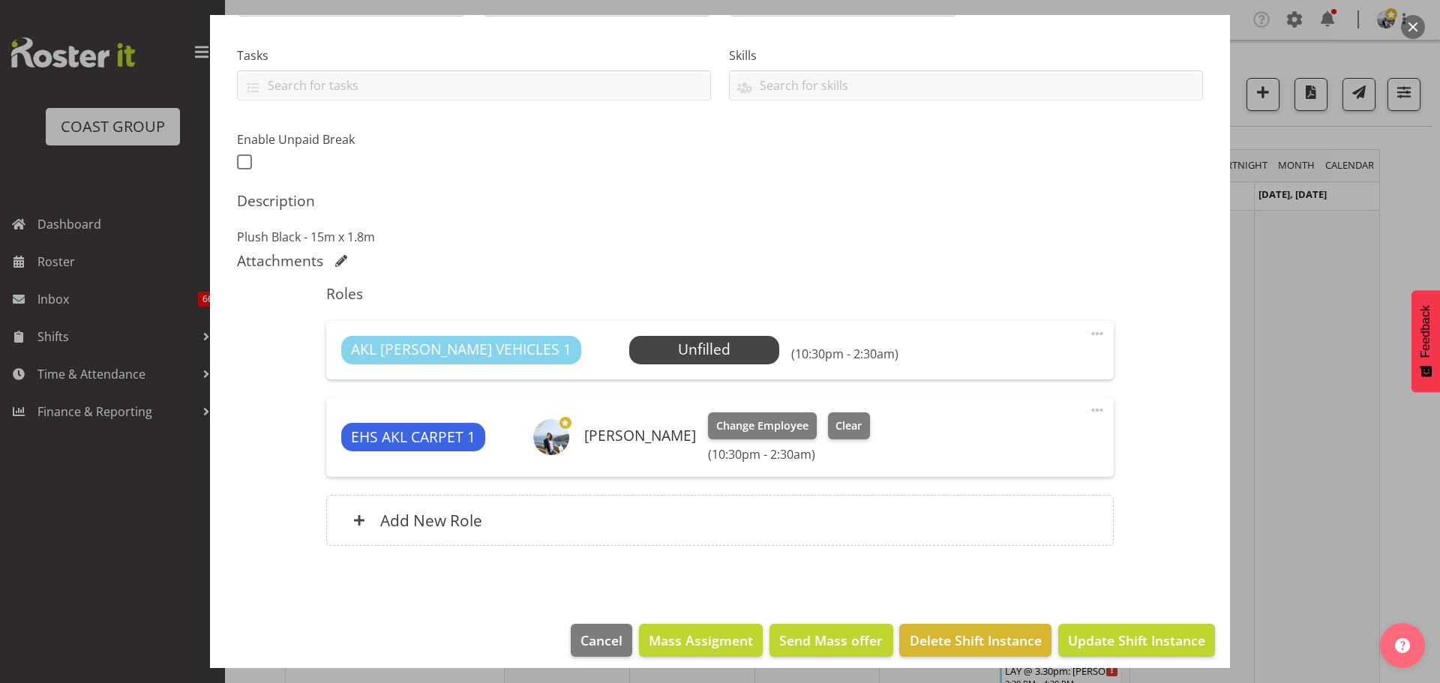
click at [1288, 457] on div at bounding box center [720, 341] width 1440 height 683
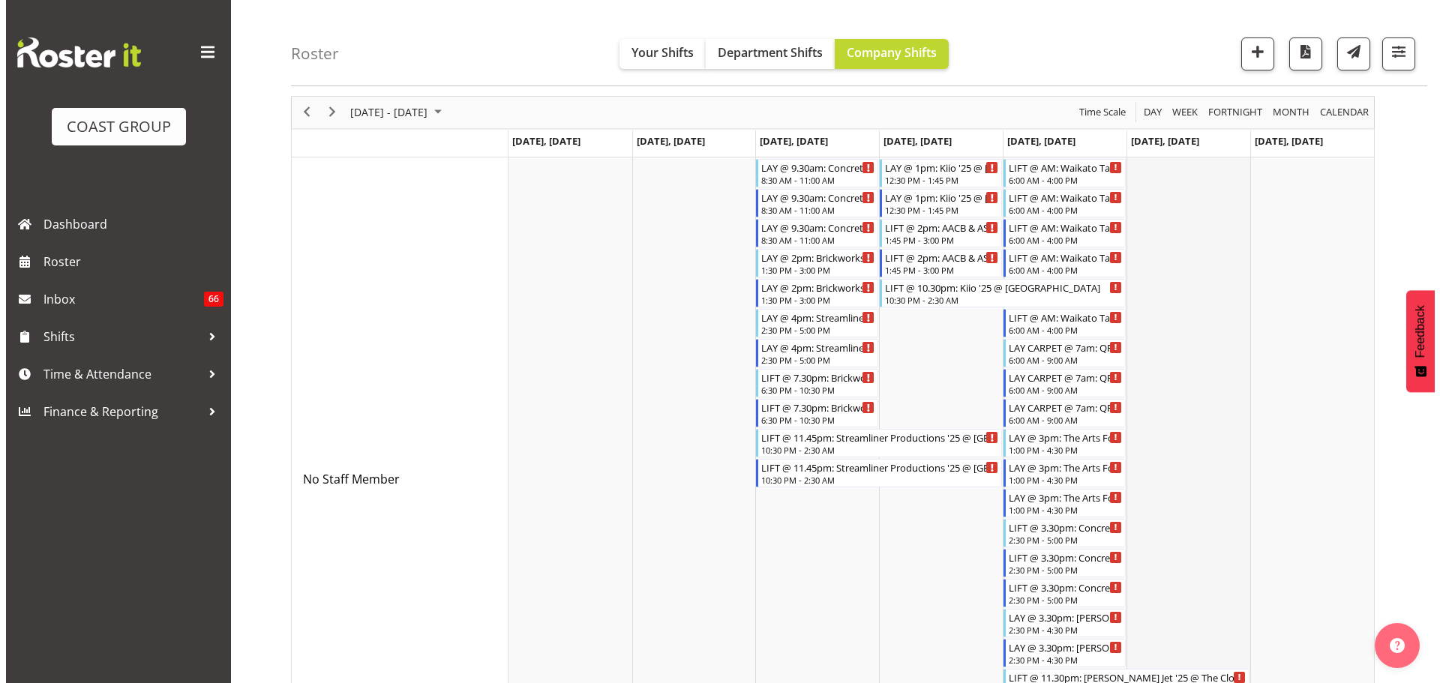
scroll to position [75, 0]
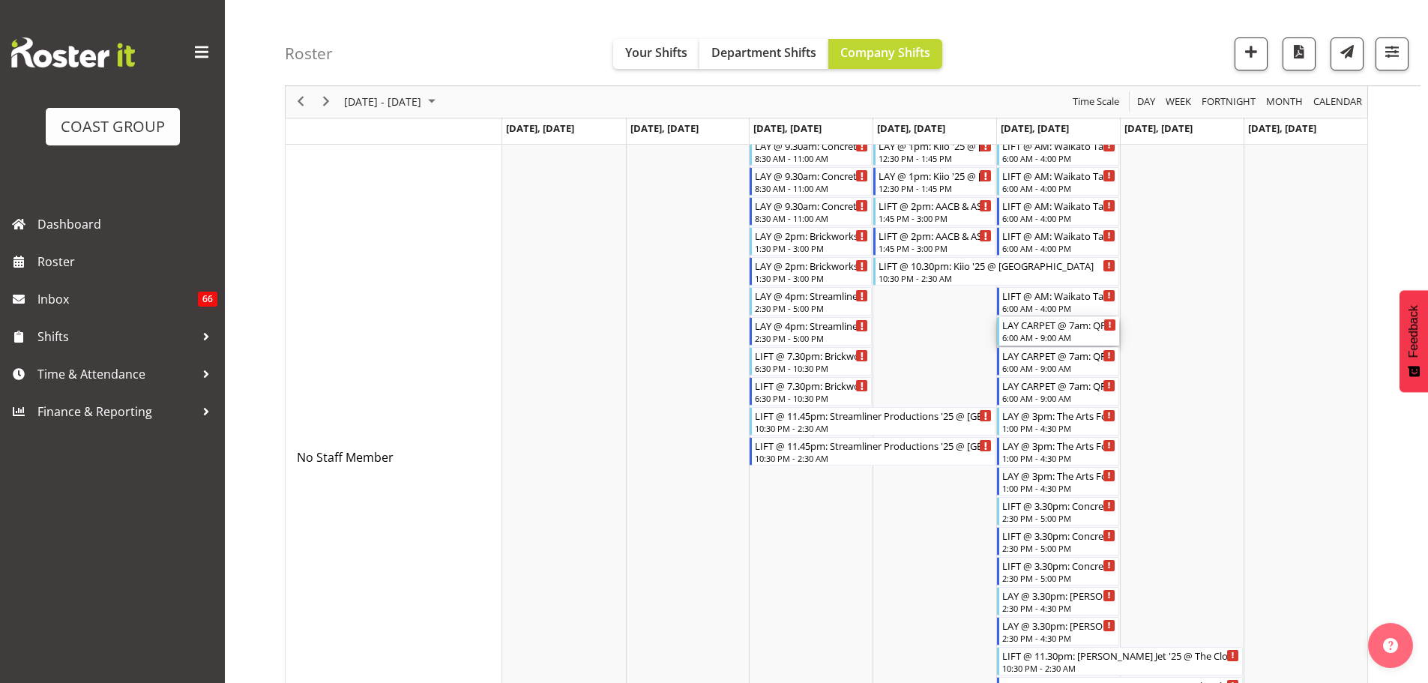
click at [1061, 337] on div "6:00 AM - 9:00 AM" at bounding box center [1059, 337] width 114 height 12
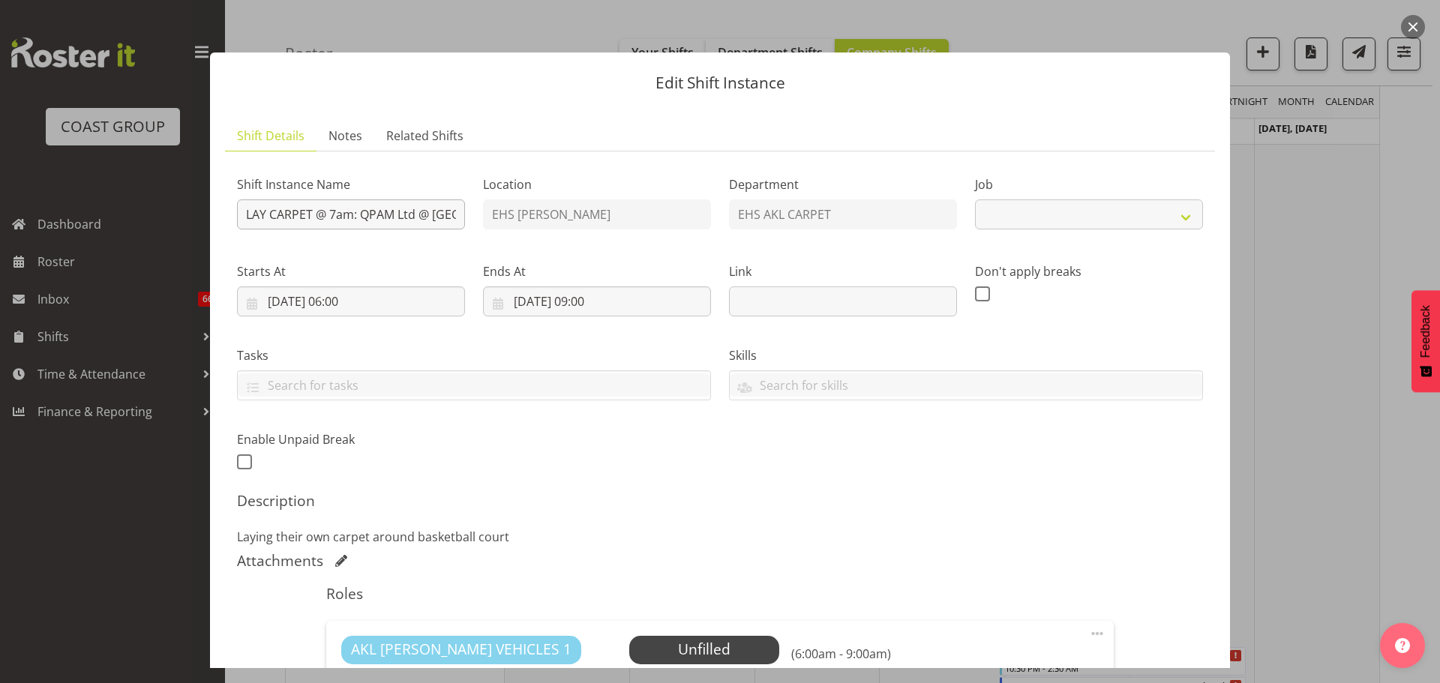
select select "8576"
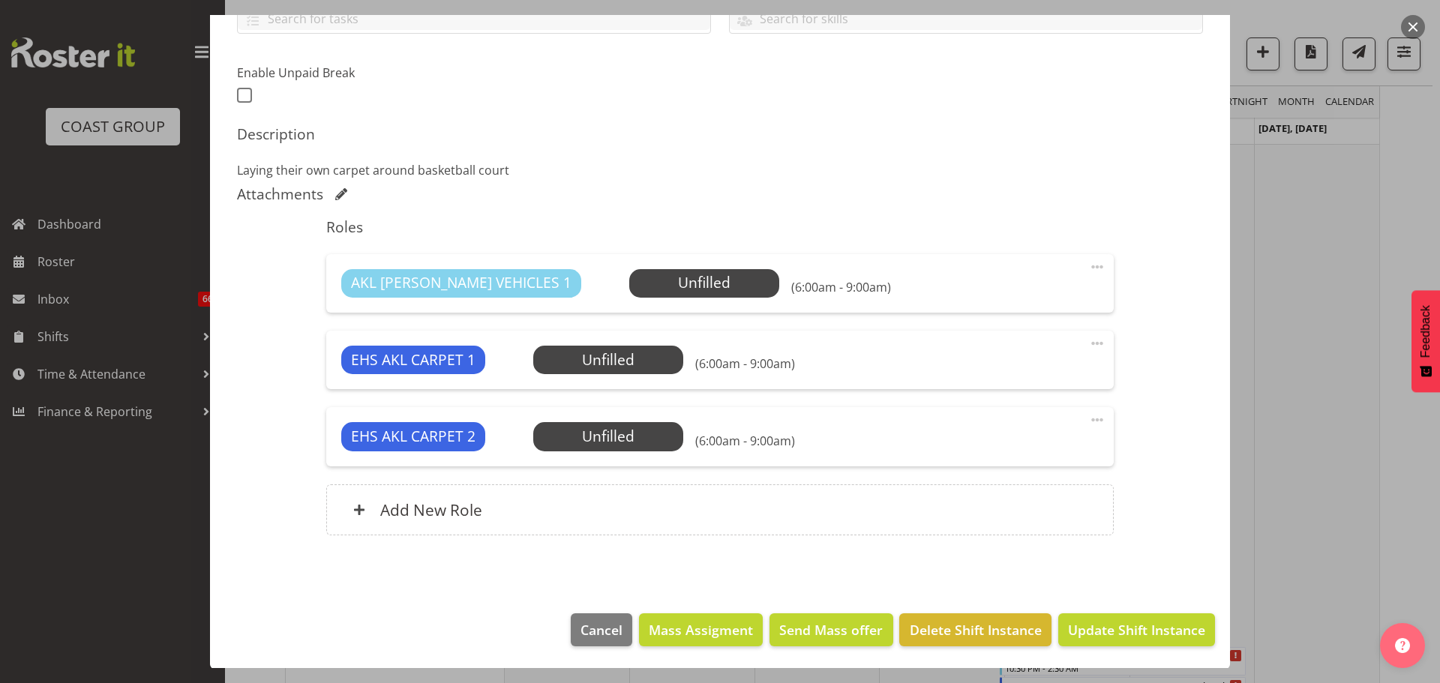
scroll to position [367, 0]
click at [976, 629] on span "Delete Shift Instance" at bounding box center [975, 628] width 132 height 19
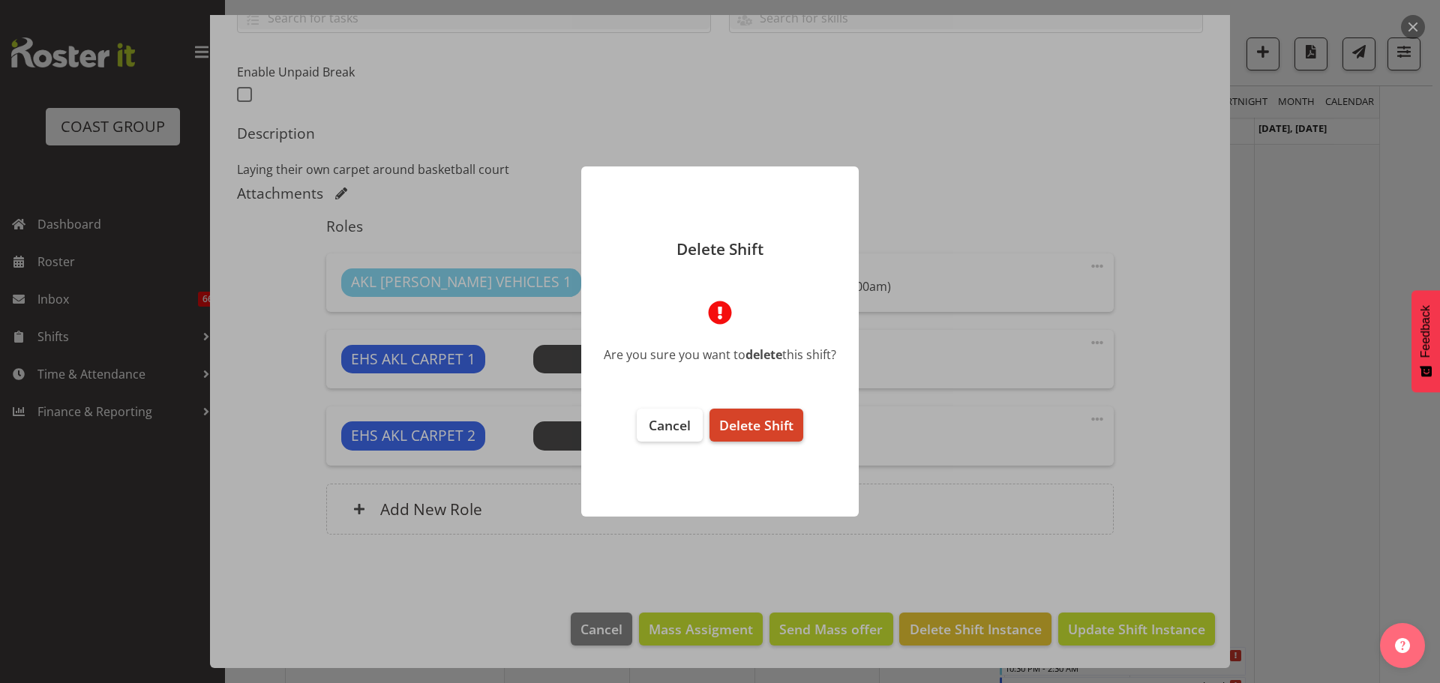
click at [793, 433] on button "Delete Shift" at bounding box center [756, 425] width 94 height 33
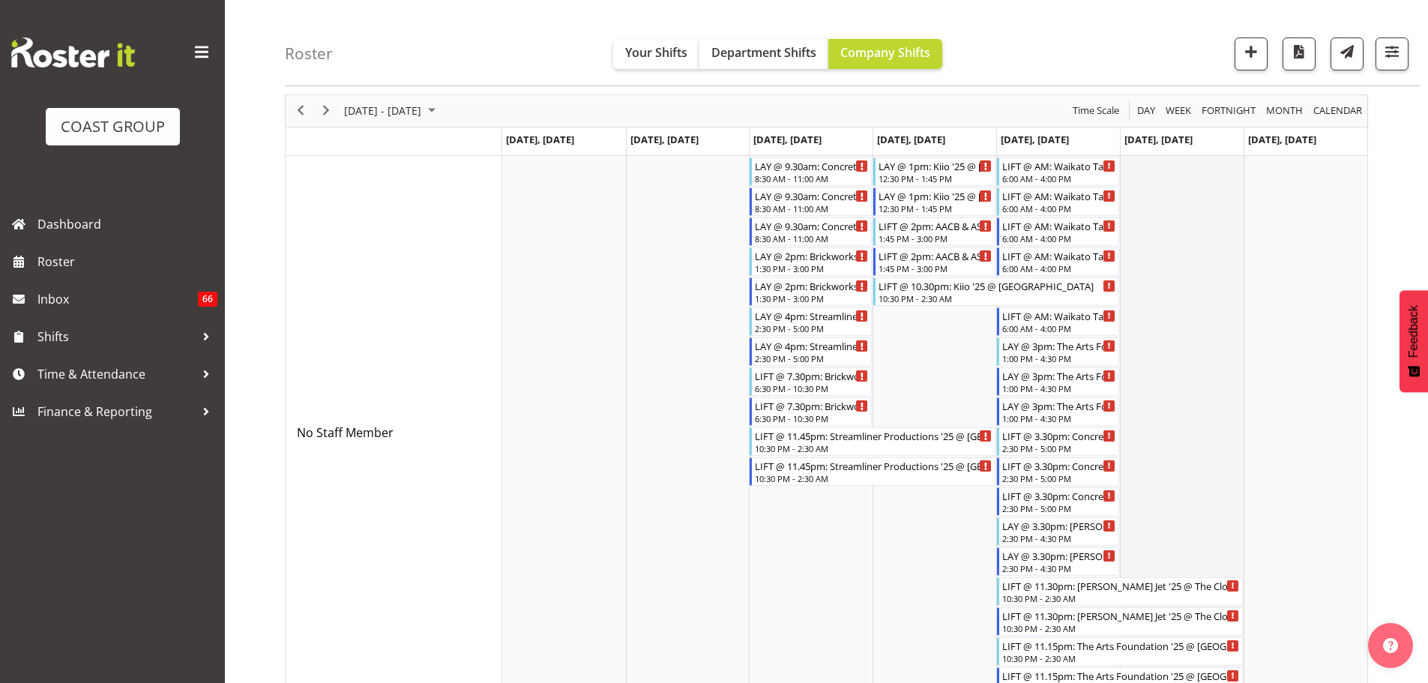
scroll to position [75, 0]
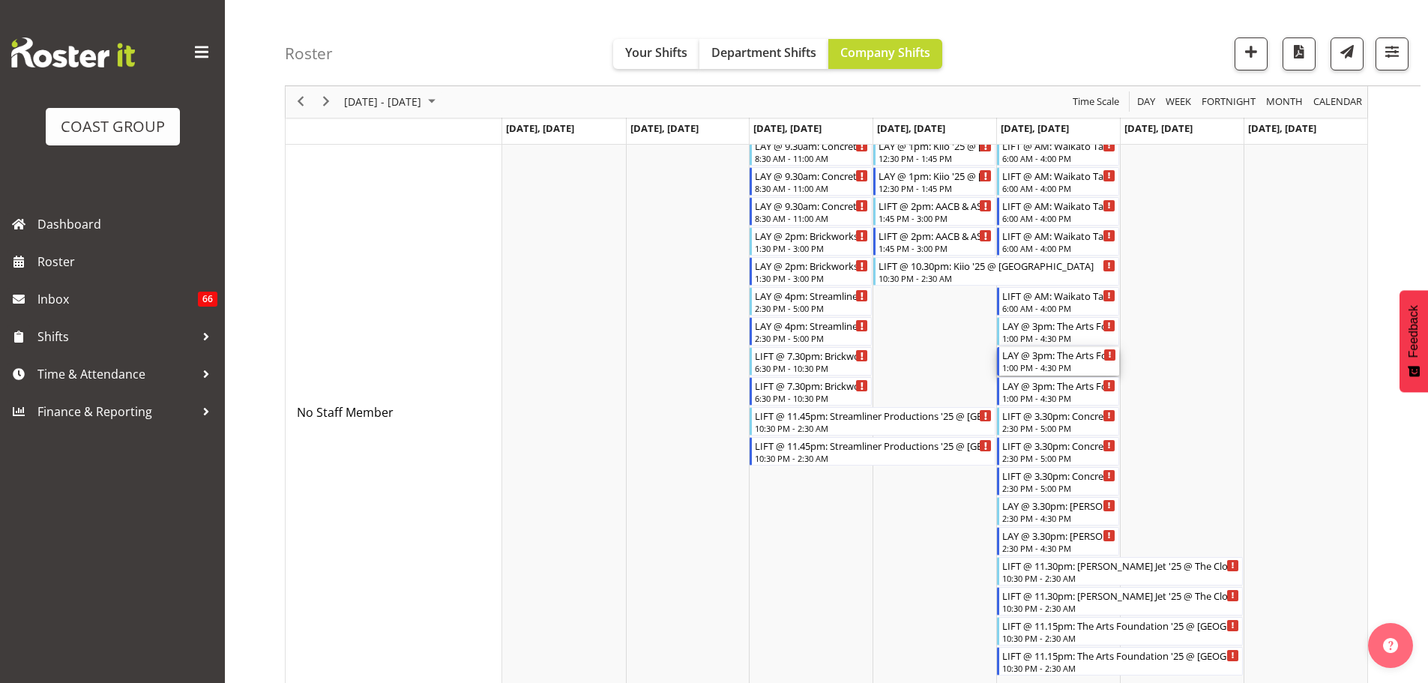
click at [1051, 355] on div "LAY @ 3pm: The Arts Foundation '25 @ Aotea Centre" at bounding box center [1059, 354] width 114 height 15
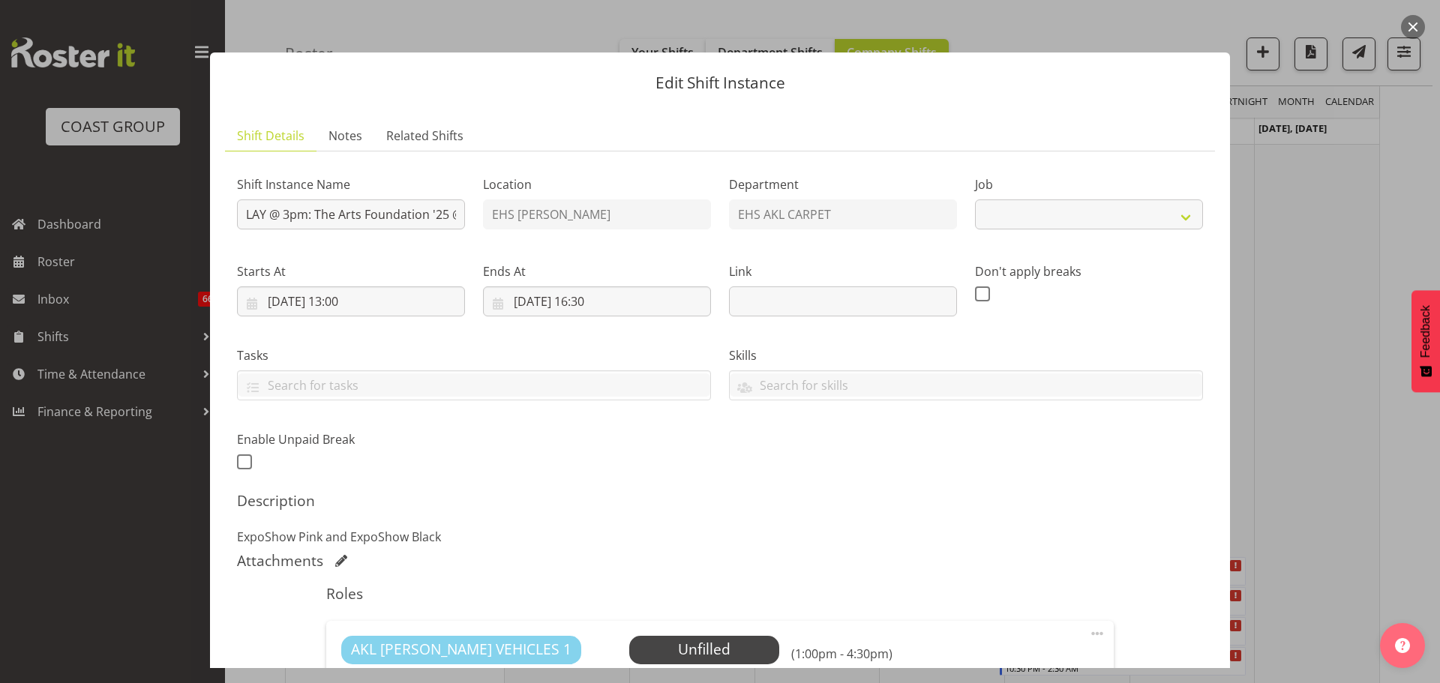
click at [1359, 390] on div at bounding box center [720, 341] width 1440 height 683
select select "8576"
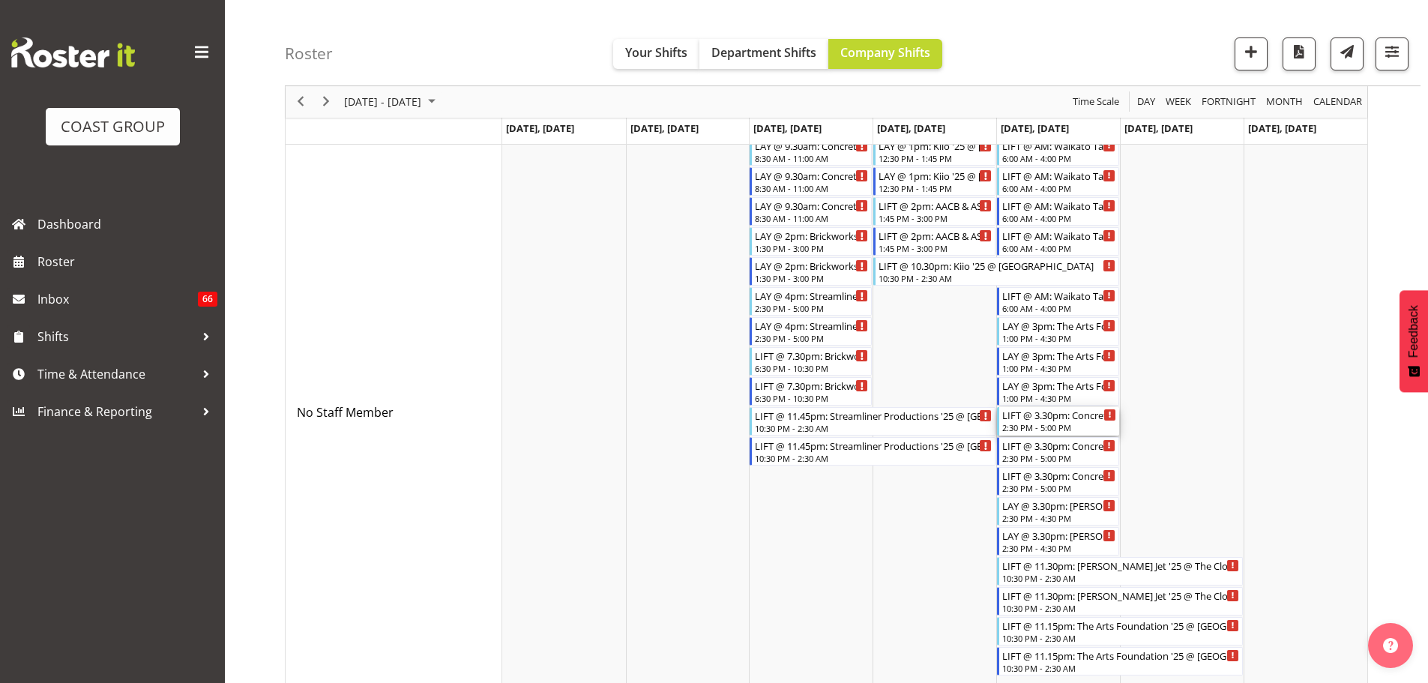
click at [1068, 425] on div "2:30 PM - 5:00 PM" at bounding box center [1059, 427] width 114 height 12
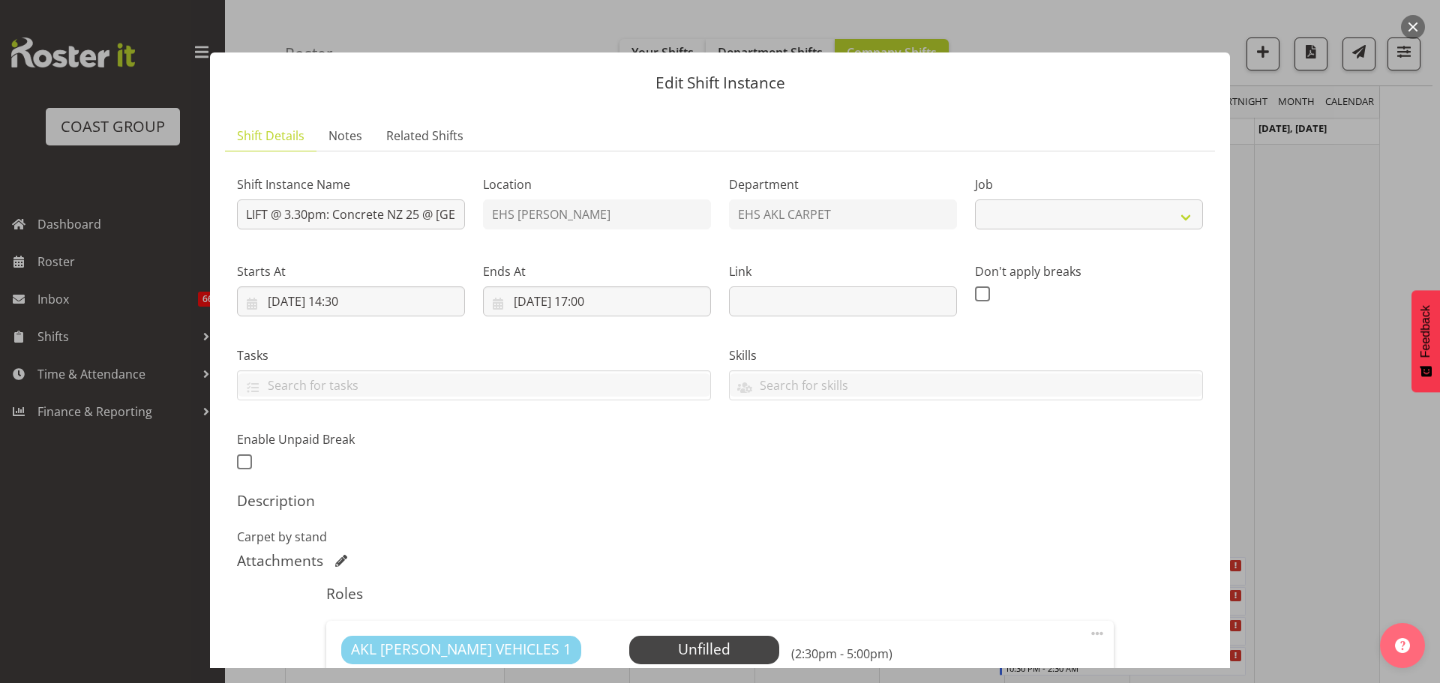
select select "9452"
click at [1320, 439] on div at bounding box center [720, 341] width 1440 height 683
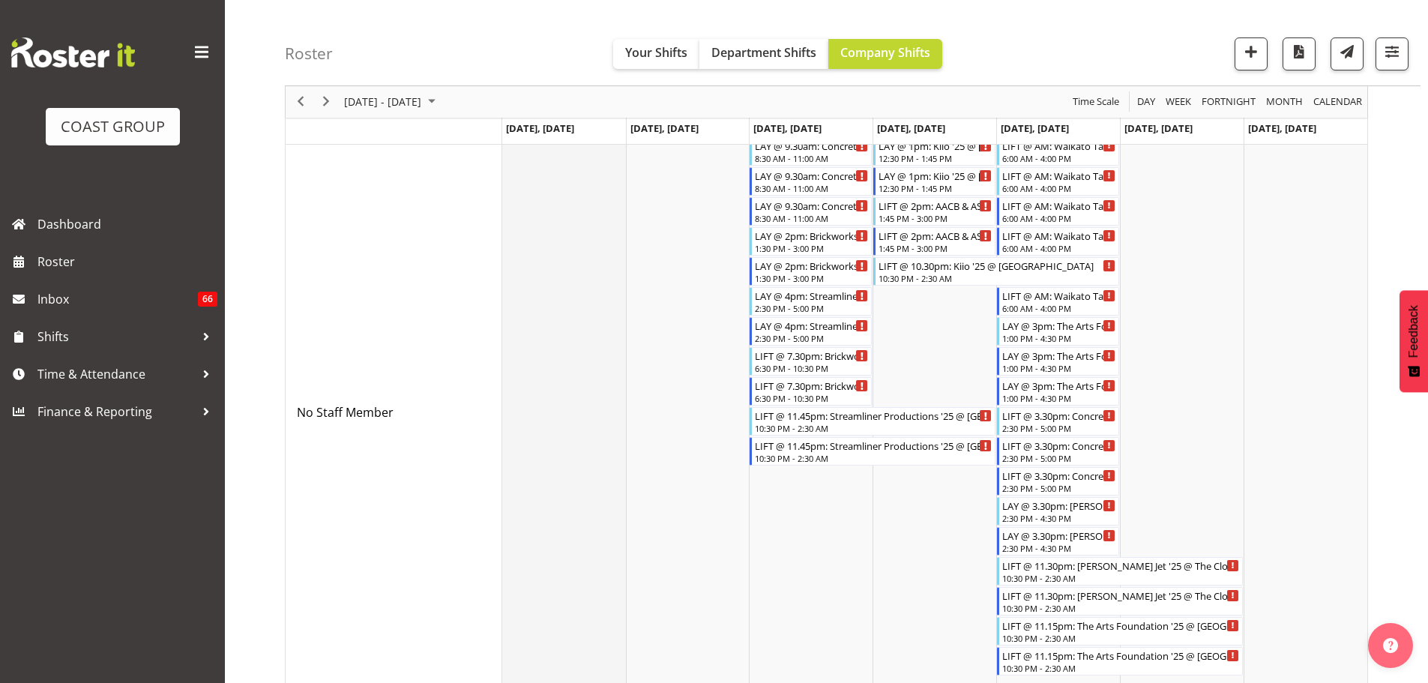
scroll to position [150, 0]
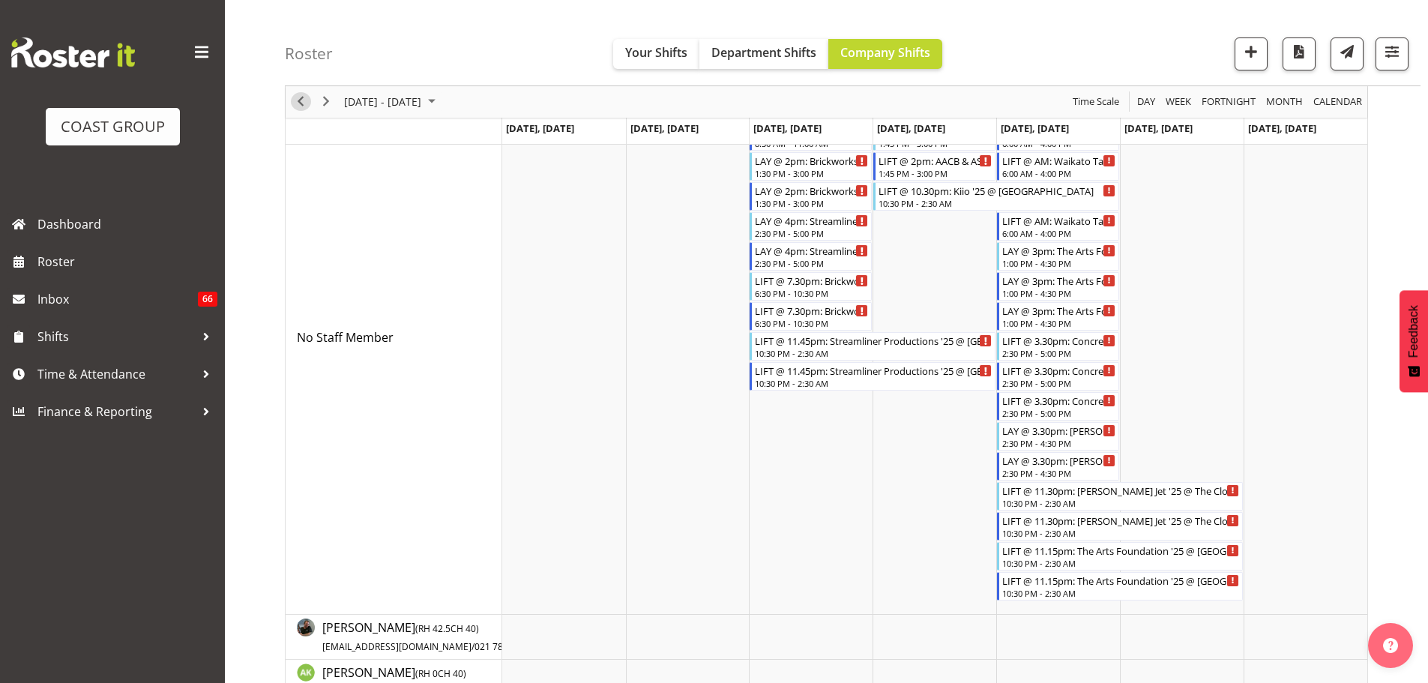
click at [305, 99] on span "Previous" at bounding box center [301, 102] width 18 height 19
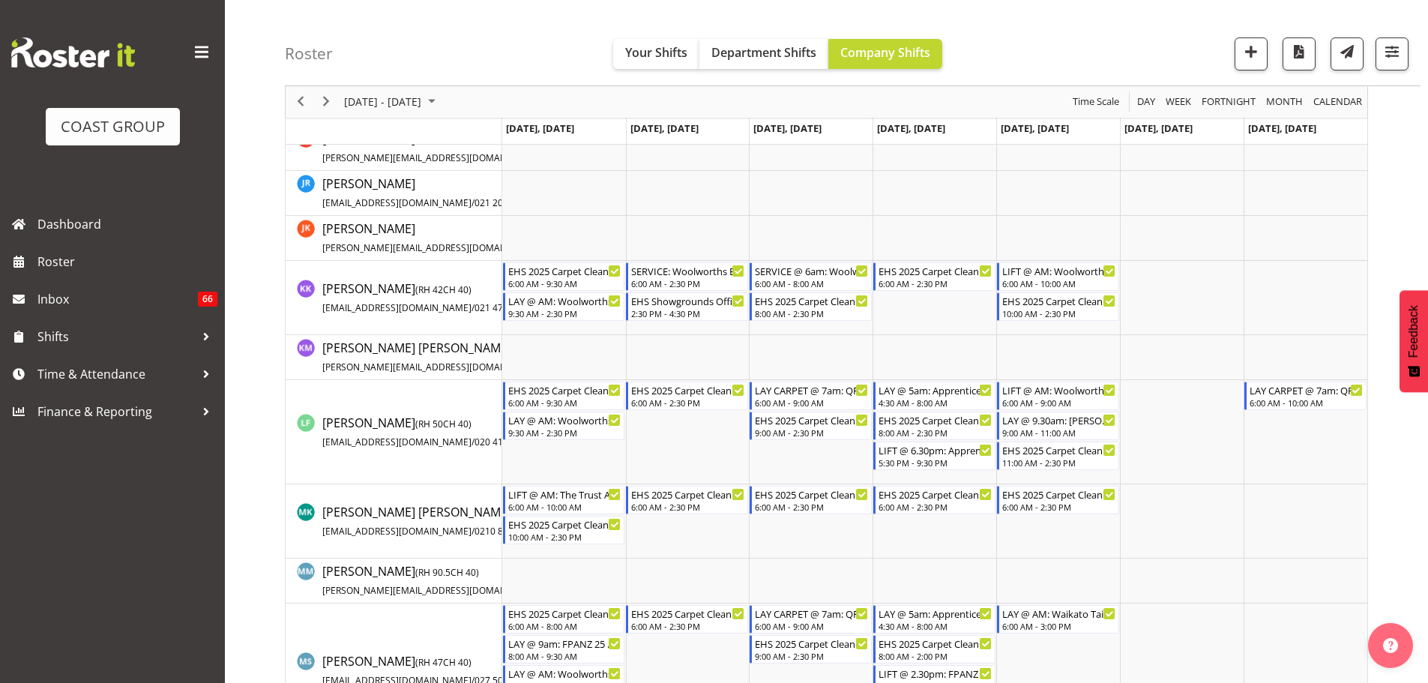
scroll to position [600, 0]
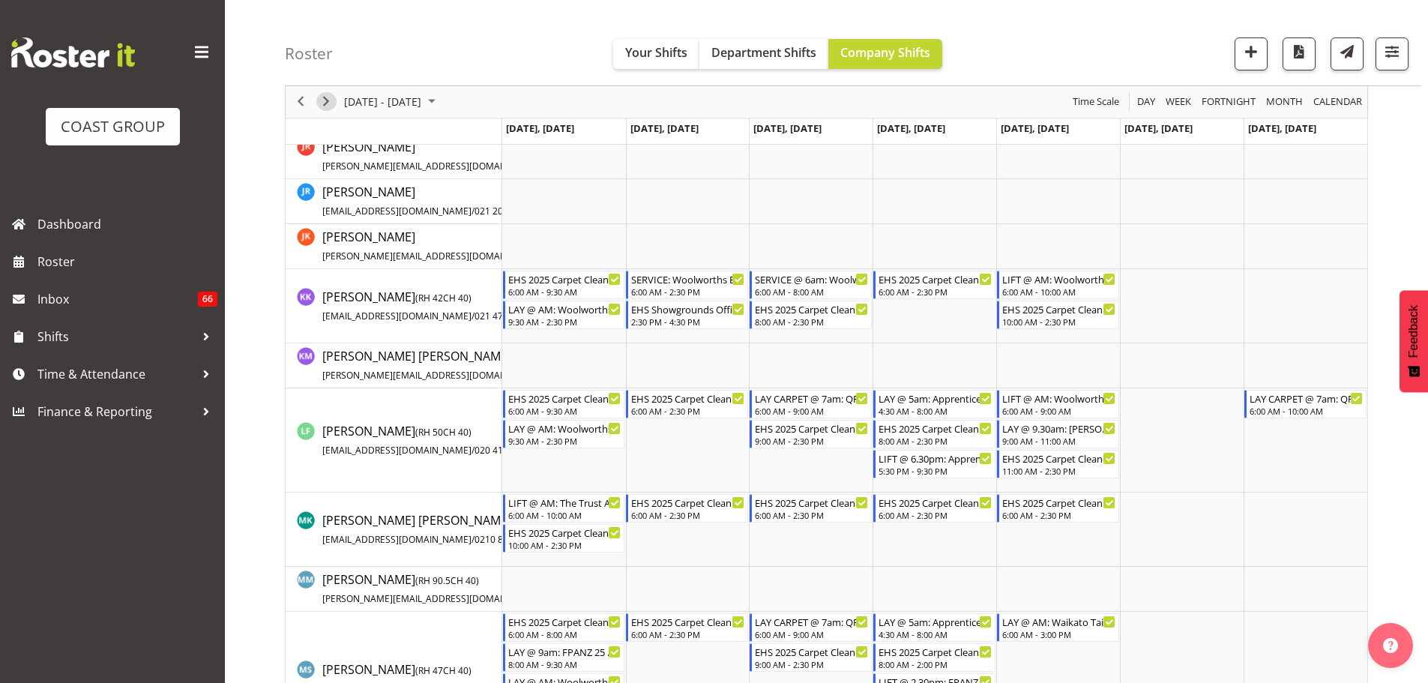
click at [324, 94] on span "Next" at bounding box center [326, 102] width 18 height 19
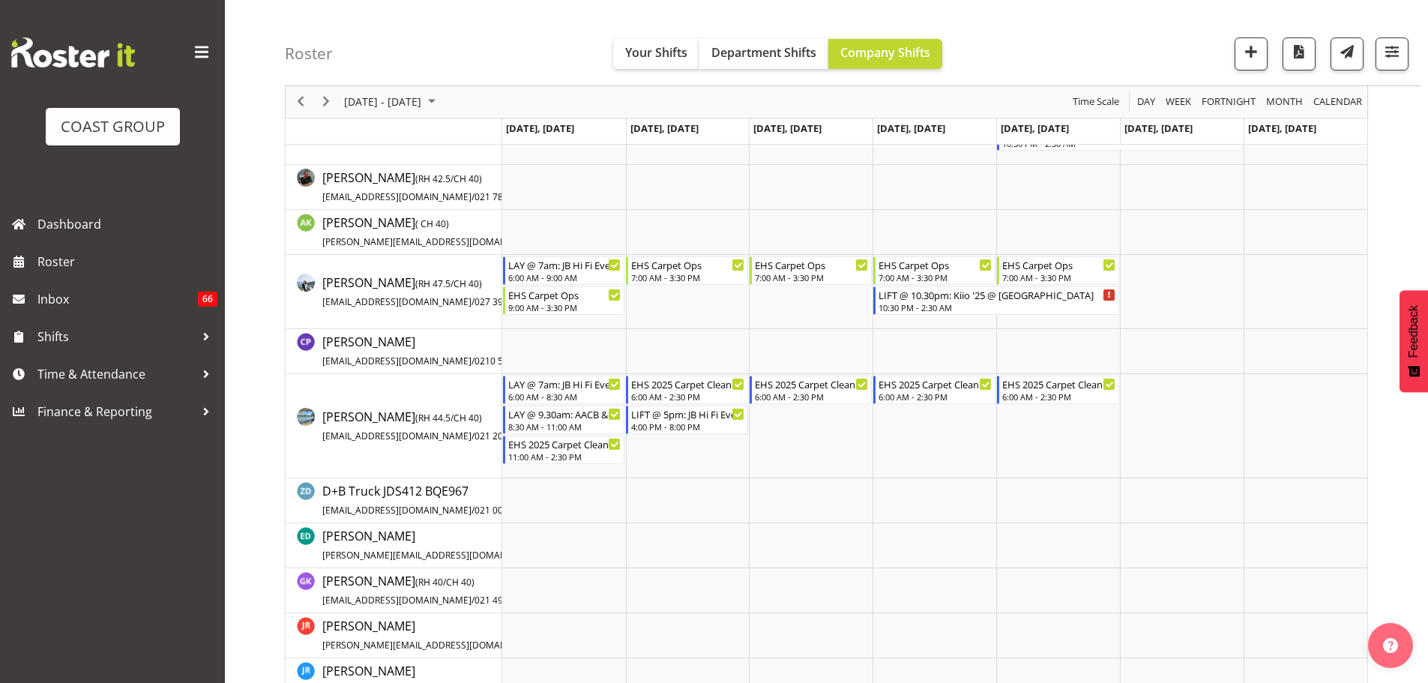
scroll to position [1197, 0]
